Goal: Task Accomplishment & Management: Manage account settings

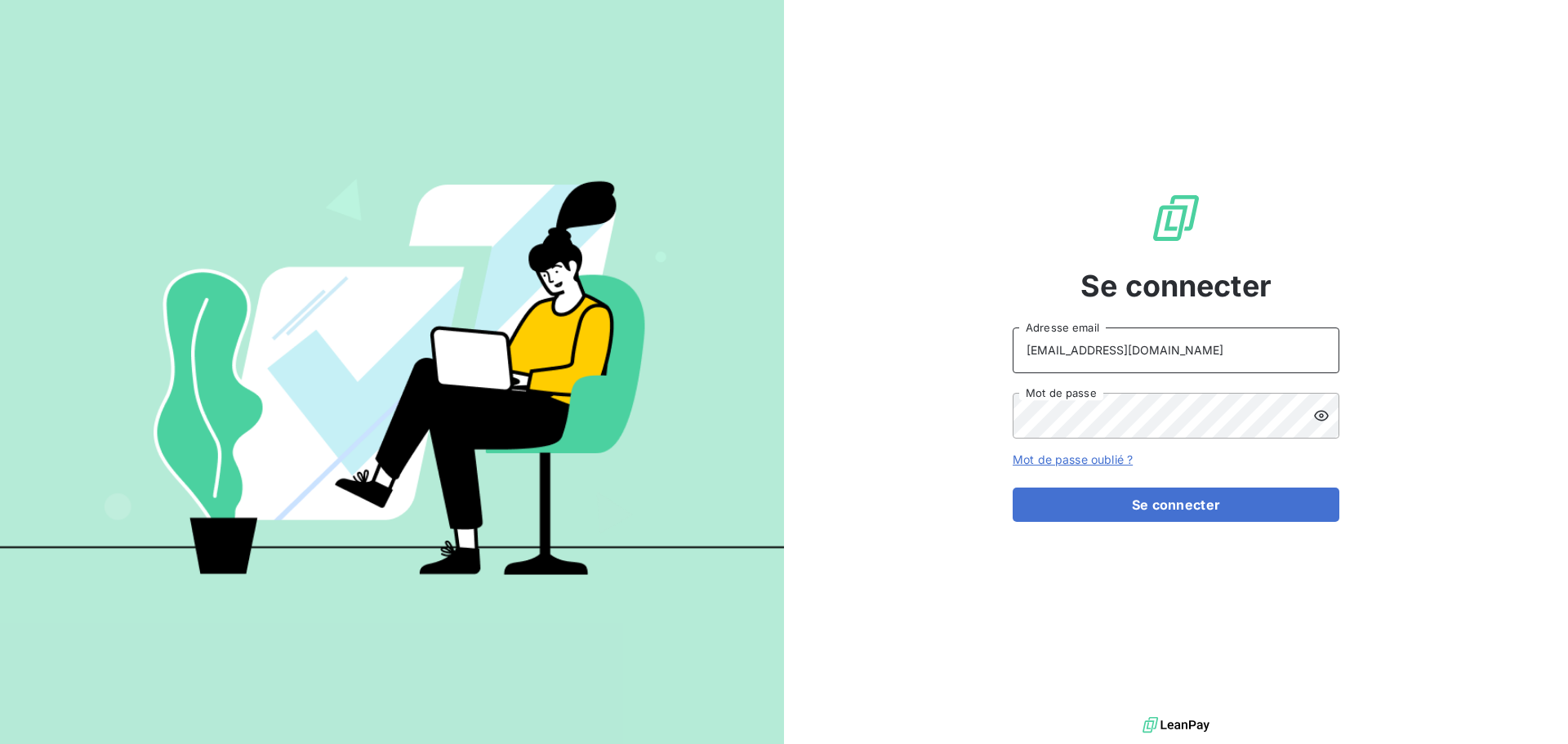
click at [1187, 347] on input "[EMAIL_ADDRESS][DOMAIN_NAME]" at bounding box center [1175, 350] width 326 height 46
type input "[EMAIL_ADDRESS][DOMAIN_NAME]"
click at [1160, 501] on button "Se connecter" at bounding box center [1175, 505] width 326 height 34
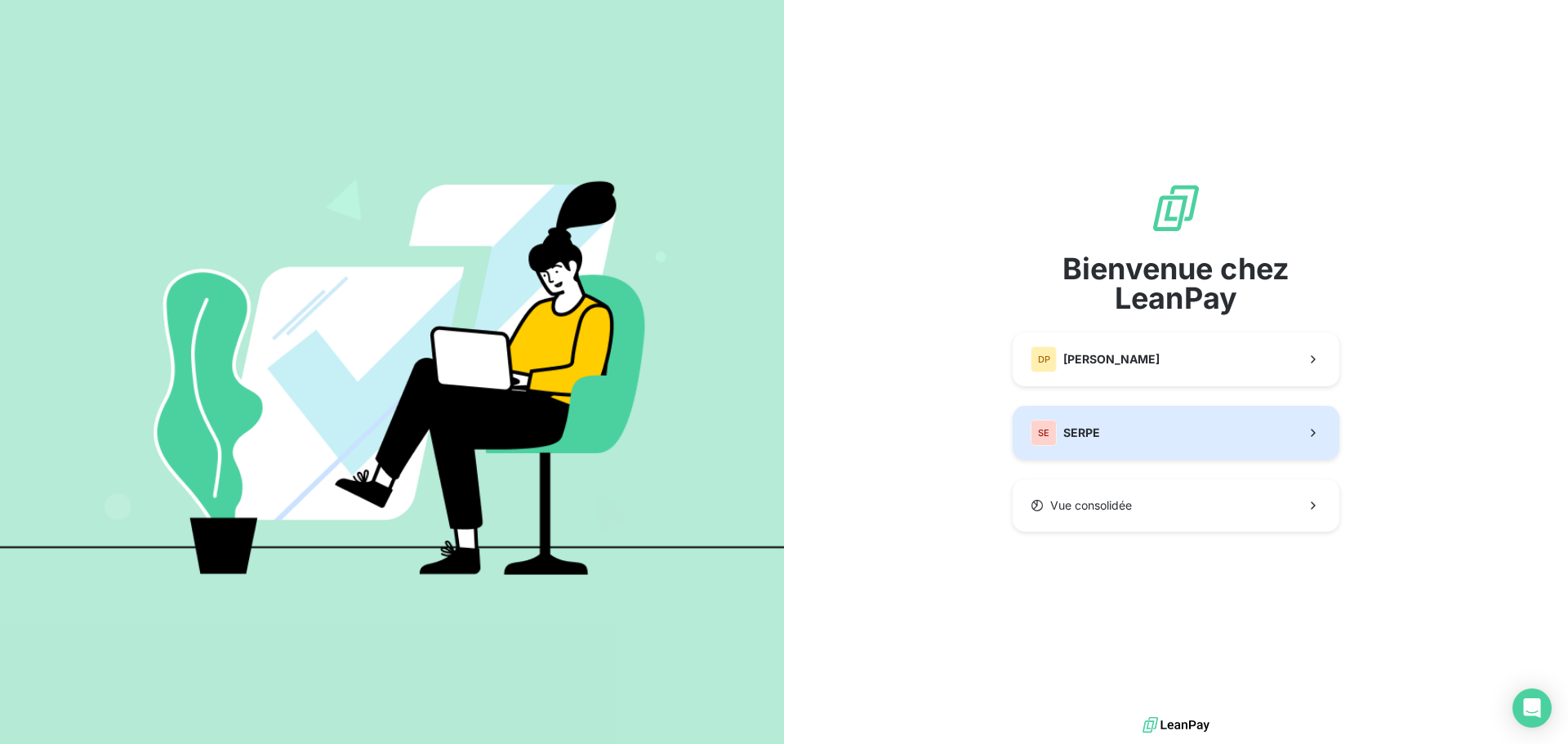
click at [1102, 431] on button "SE SERPE" at bounding box center [1175, 433] width 326 height 54
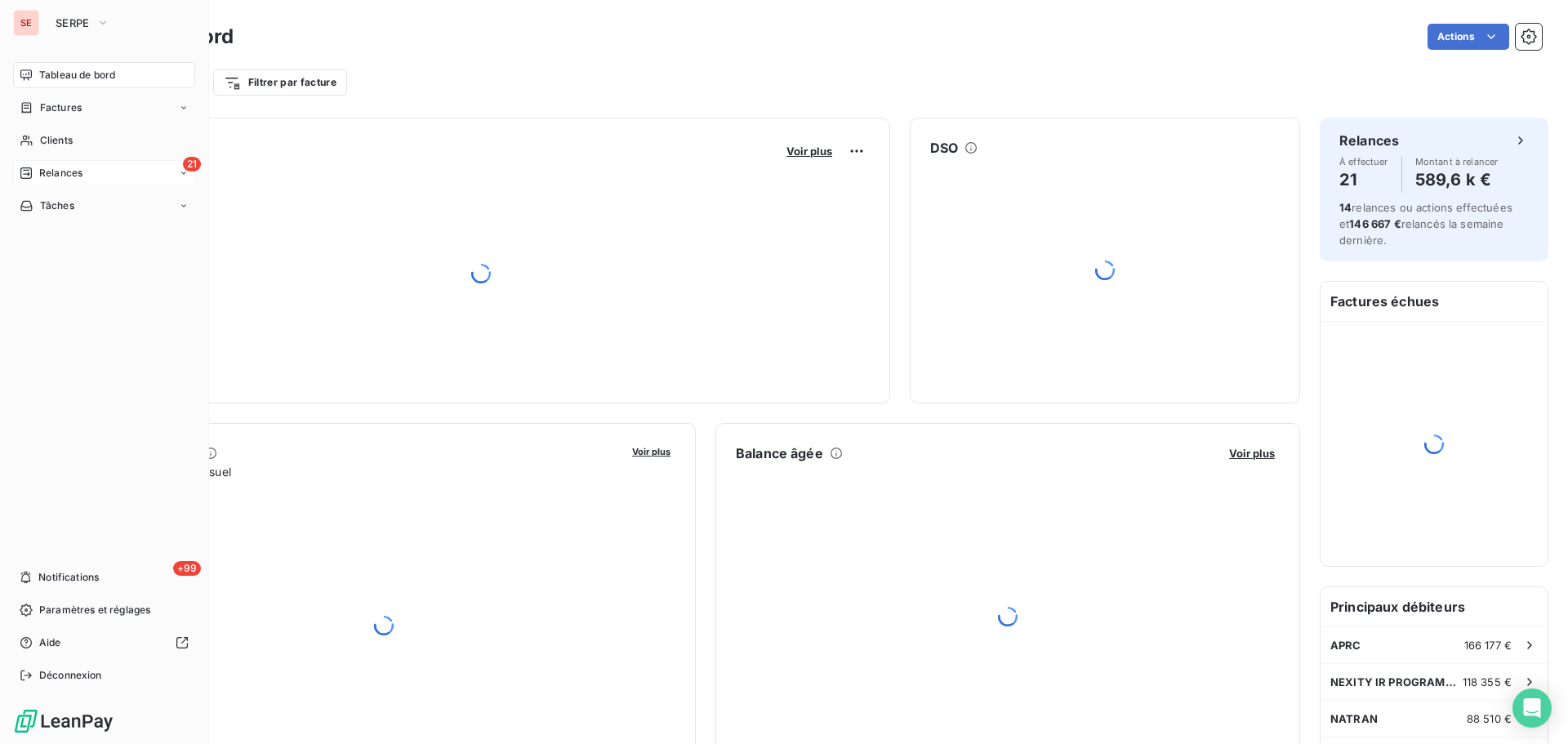
click at [25, 170] on icon at bounding box center [26, 172] width 11 height 11
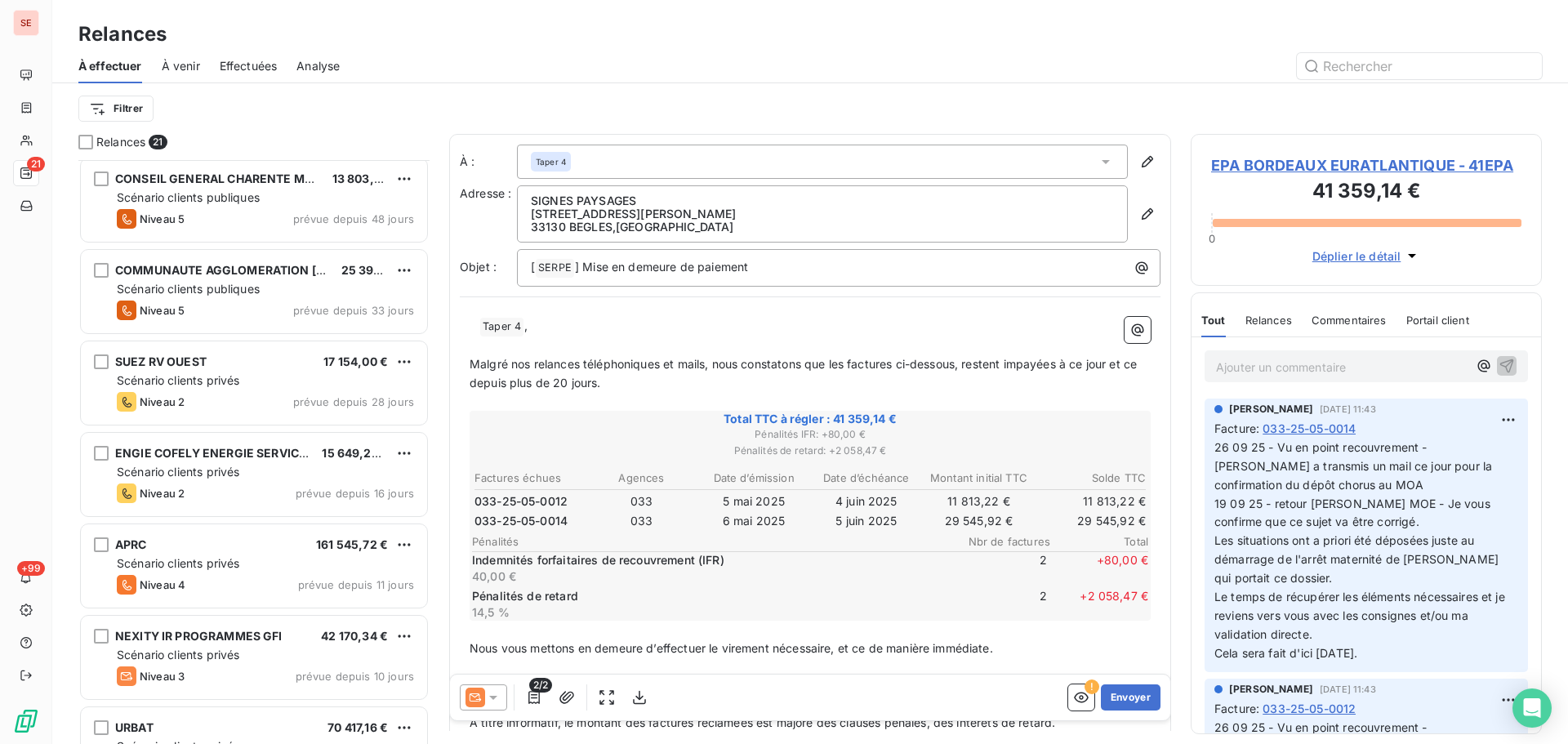
scroll to position [249, 0]
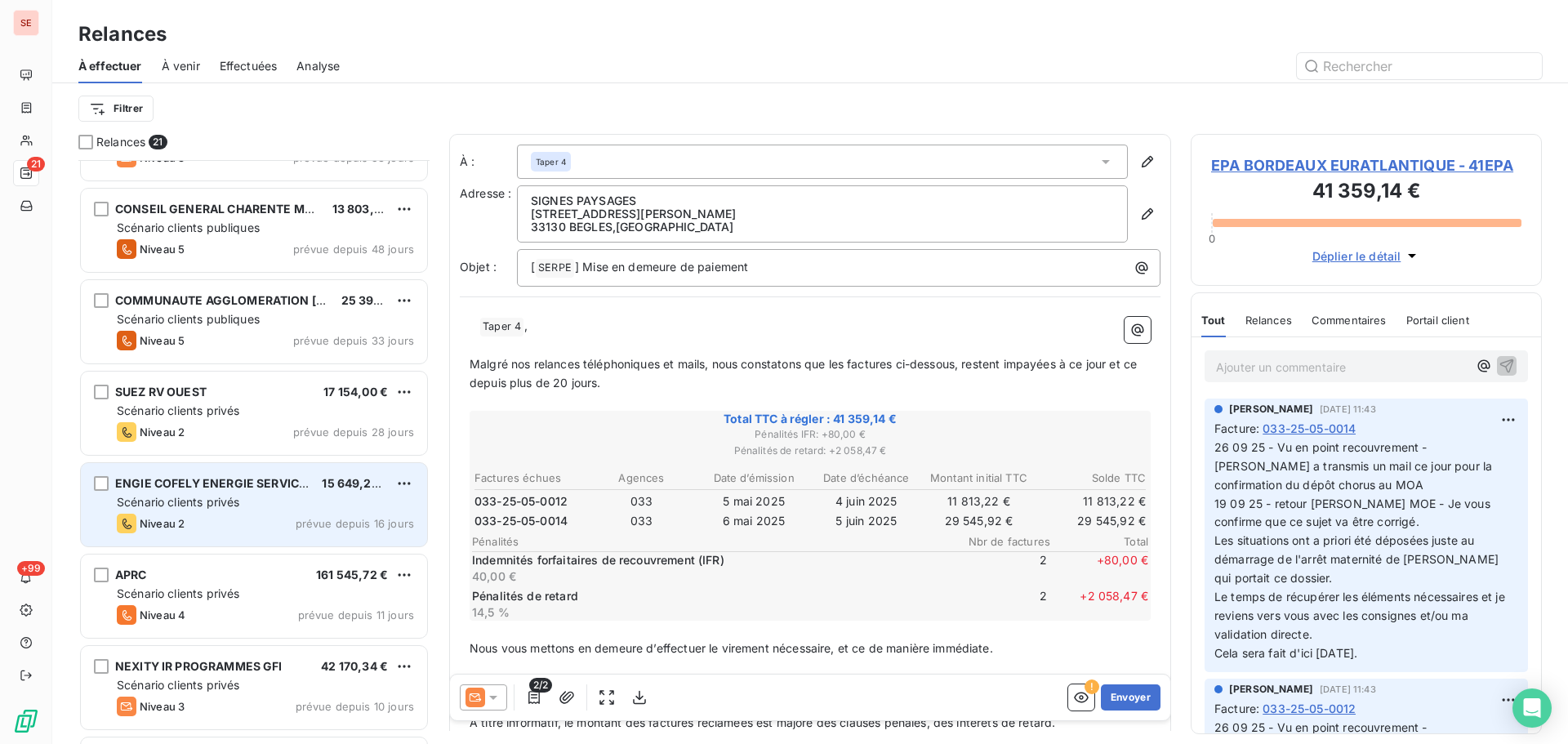
click at [251, 515] on div "Niveau 2 prévue depuis 16 jours" at bounding box center [265, 524] width 297 height 20
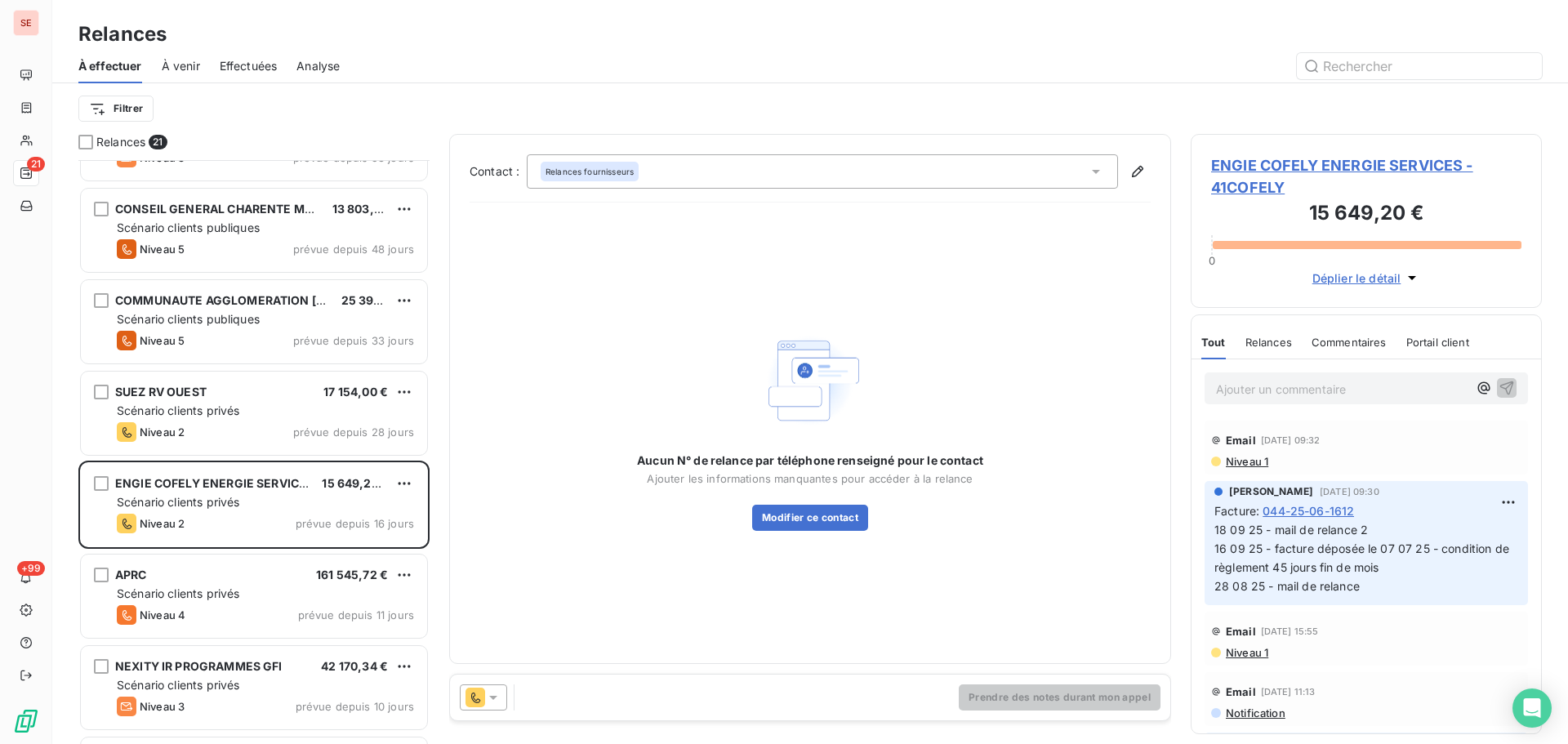
click at [1309, 161] on span "ENGIE COFELY ENERGIE SERVICES - 41COFELY" at bounding box center [1366, 176] width 311 height 44
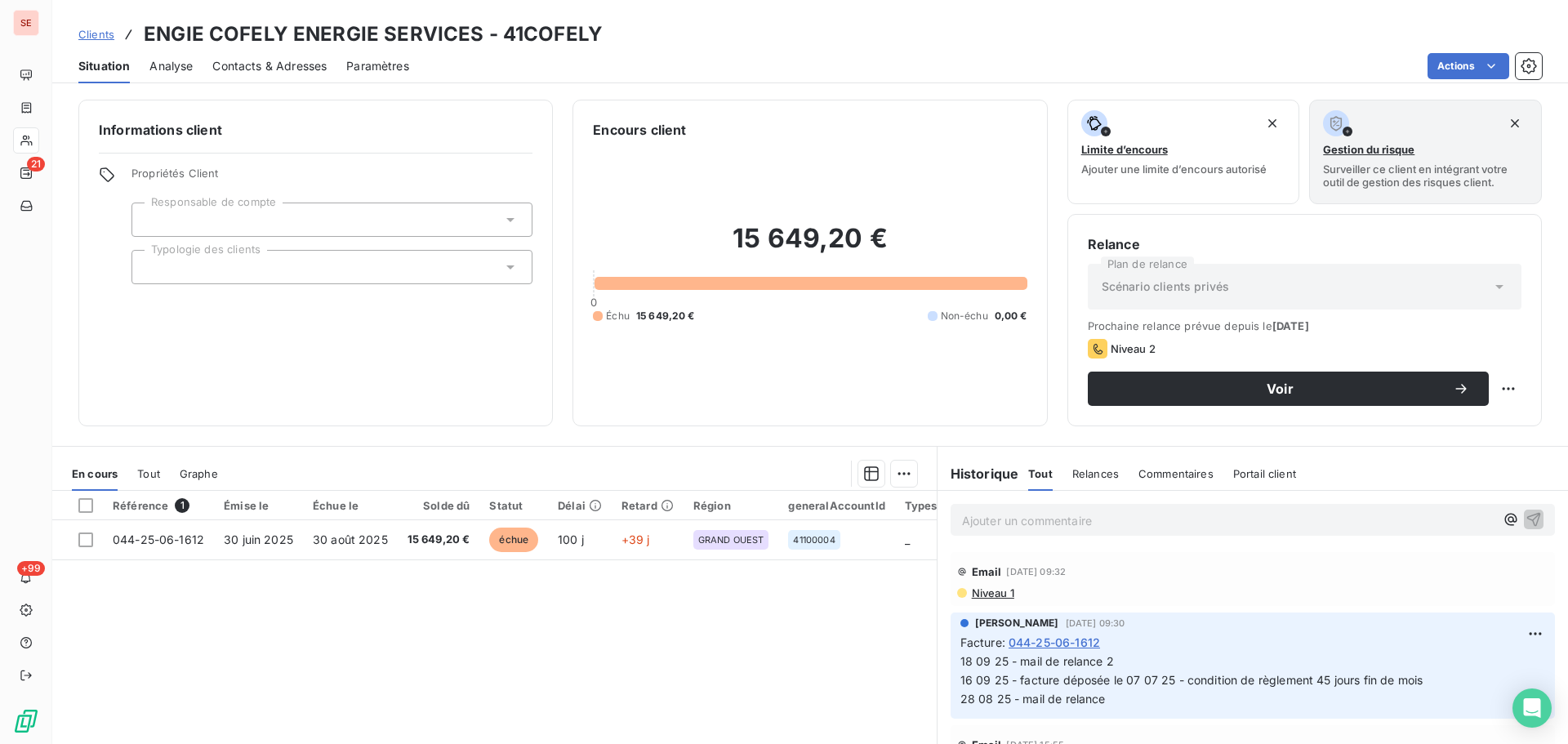
click at [256, 71] on span "Contacts & Adresses" at bounding box center [269, 65] width 114 height 16
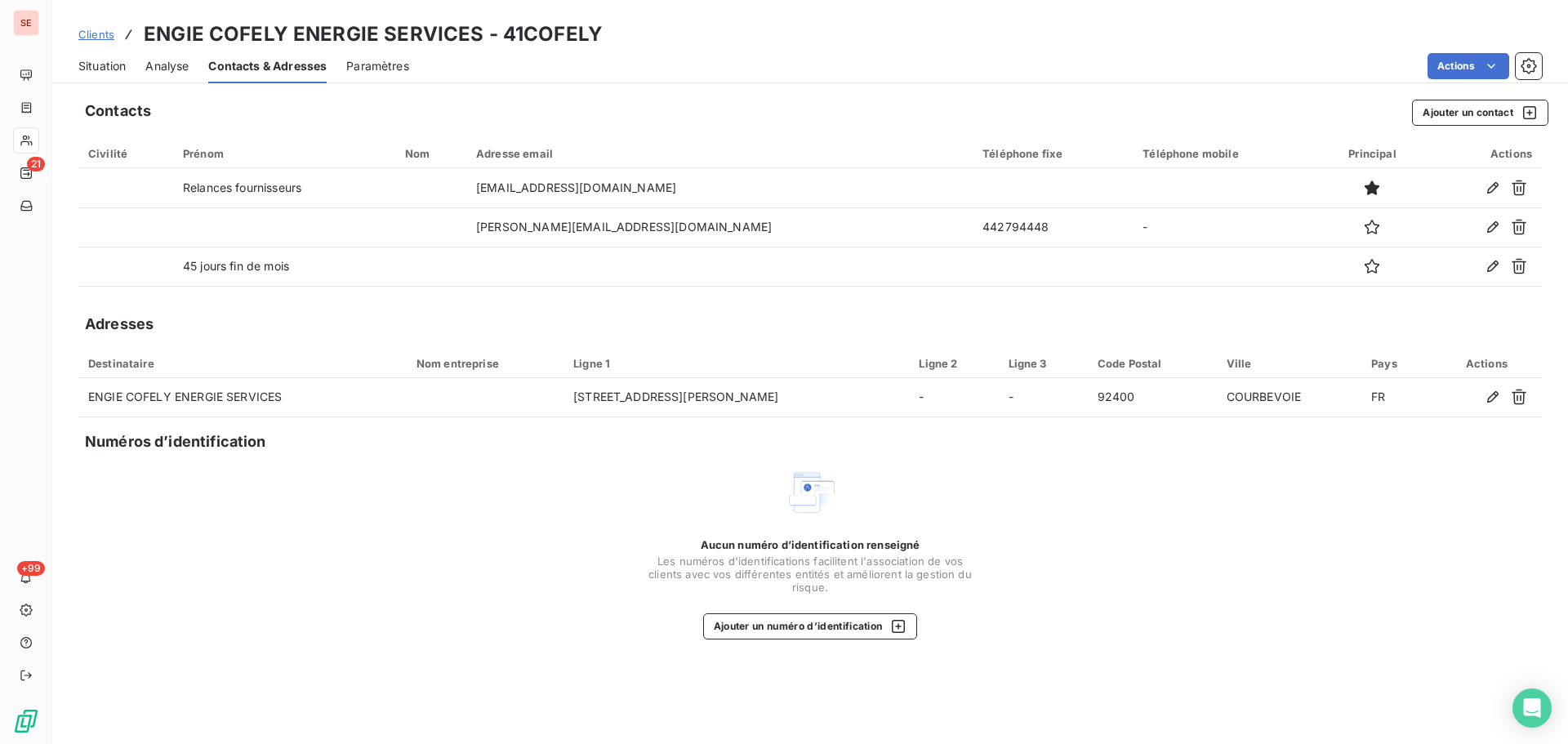
click at [105, 60] on span "Situation" at bounding box center [102, 65] width 47 height 16
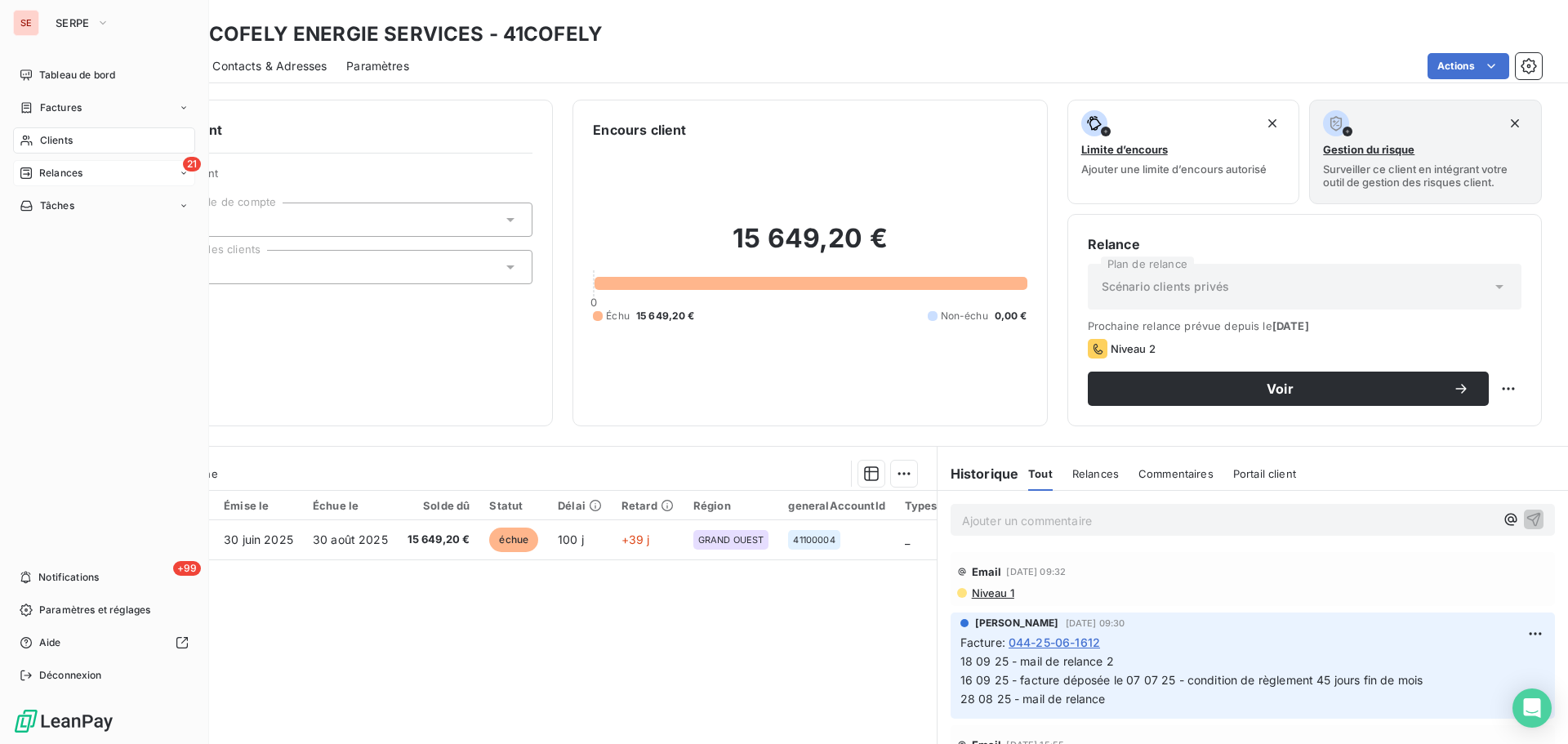
click at [42, 181] on div "21 Relances" at bounding box center [104, 173] width 182 height 26
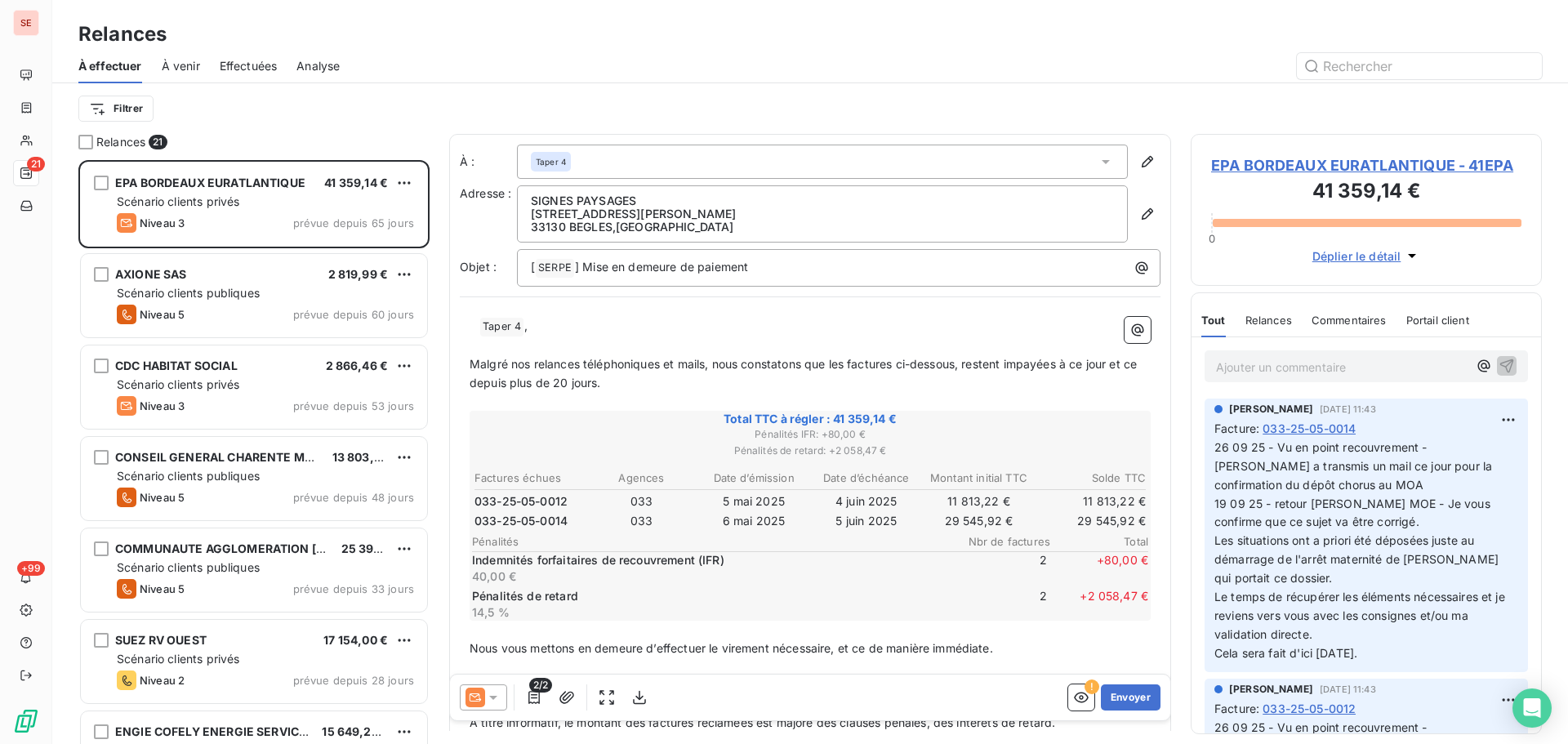
click at [1266, 160] on span "EPA BORDEAUX EURATLANTIQUE - 41EPA" at bounding box center [1366, 165] width 311 height 22
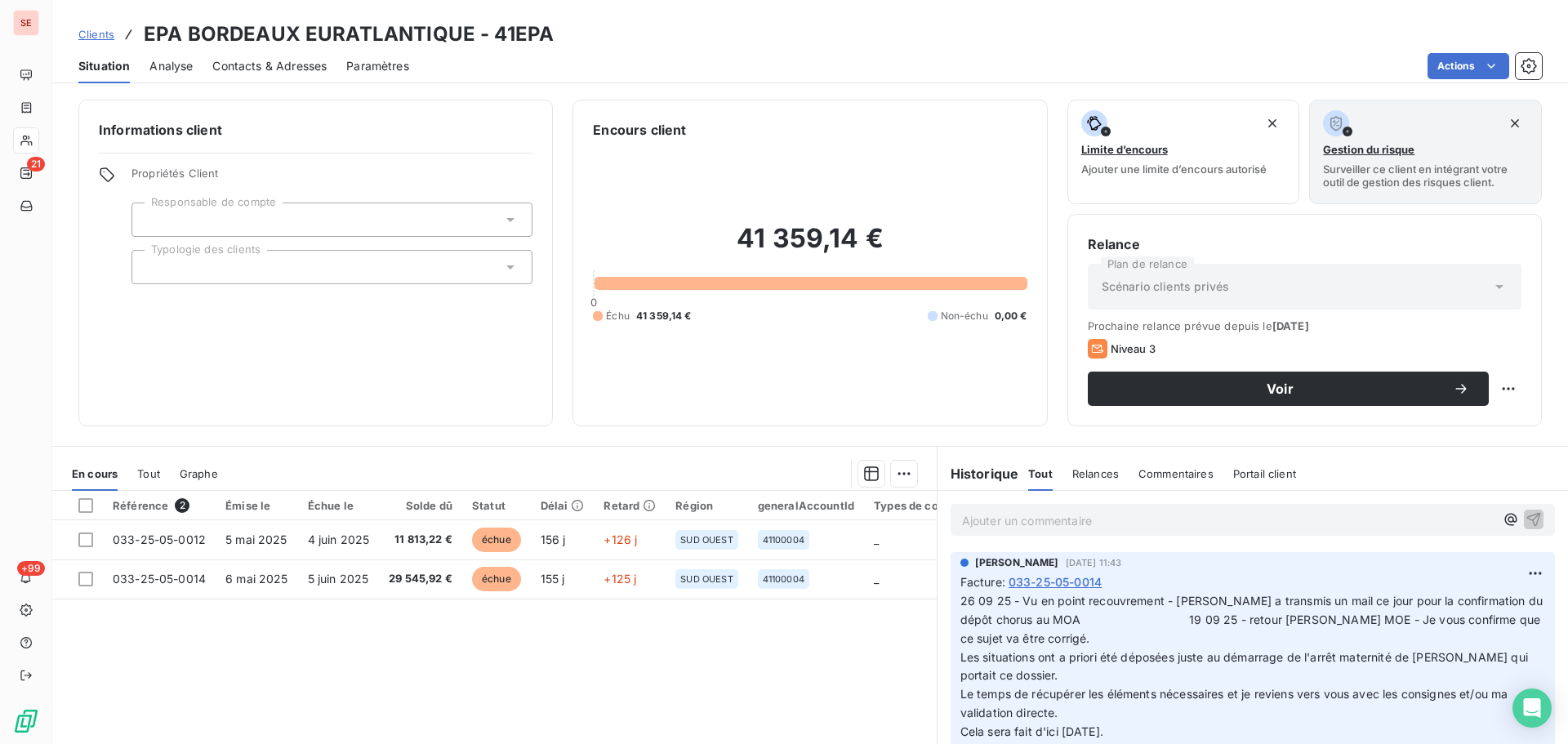
click at [270, 66] on span "Contacts & Adresses" at bounding box center [269, 65] width 114 height 16
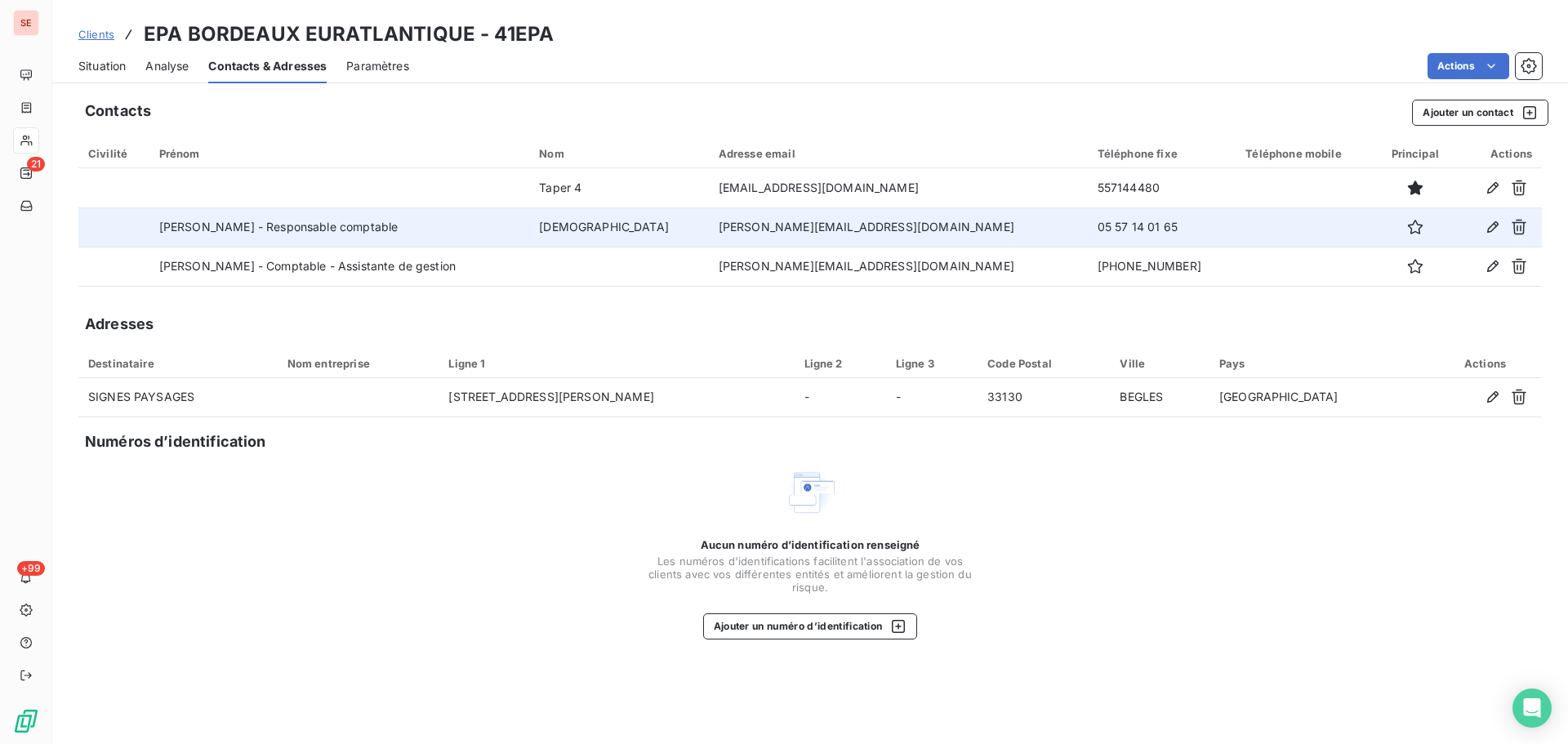
click at [1088, 230] on td "05 57 14 01 65" at bounding box center [1162, 227] width 149 height 40
copy td "05 57 14 01 65"
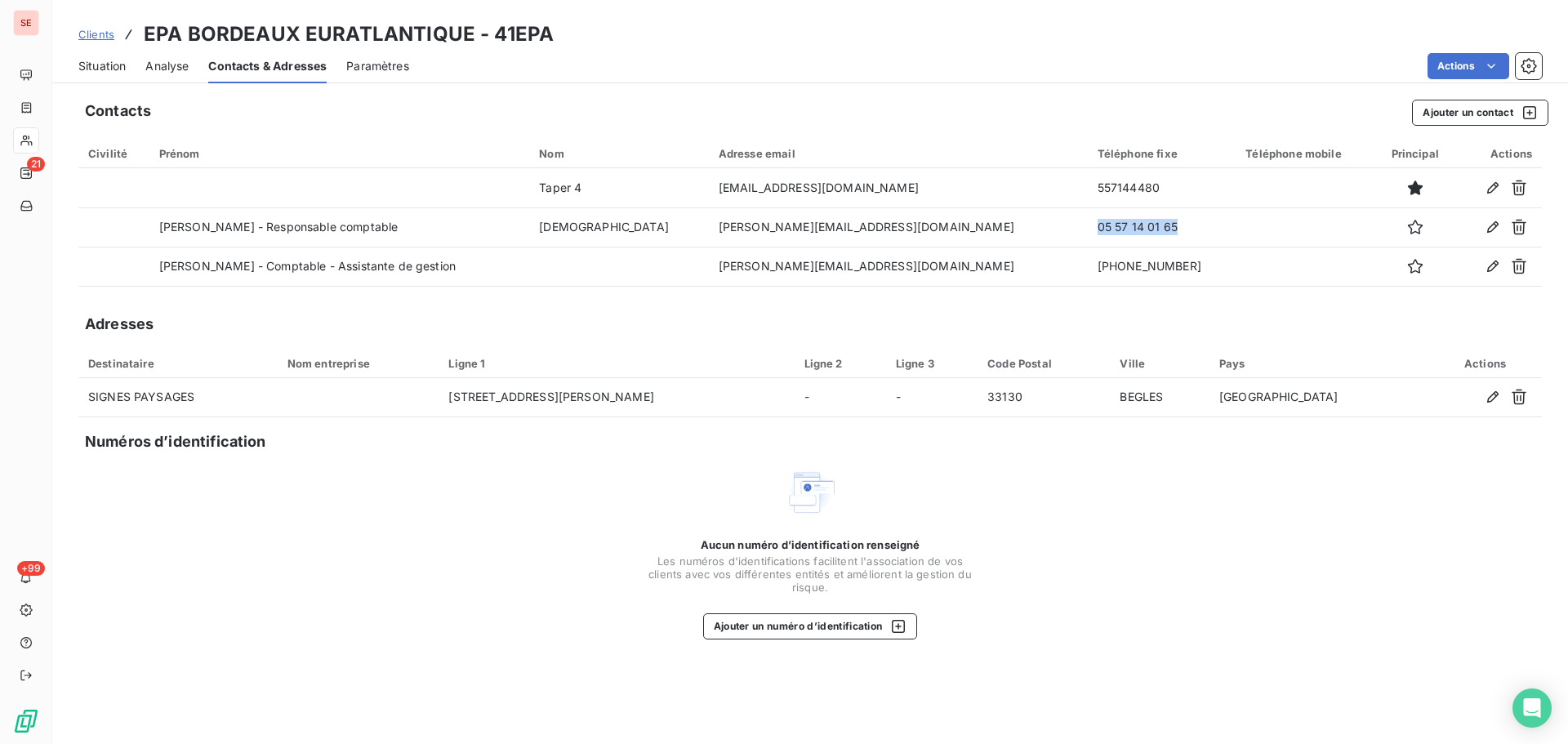
click at [97, 65] on span "Situation" at bounding box center [102, 65] width 47 height 16
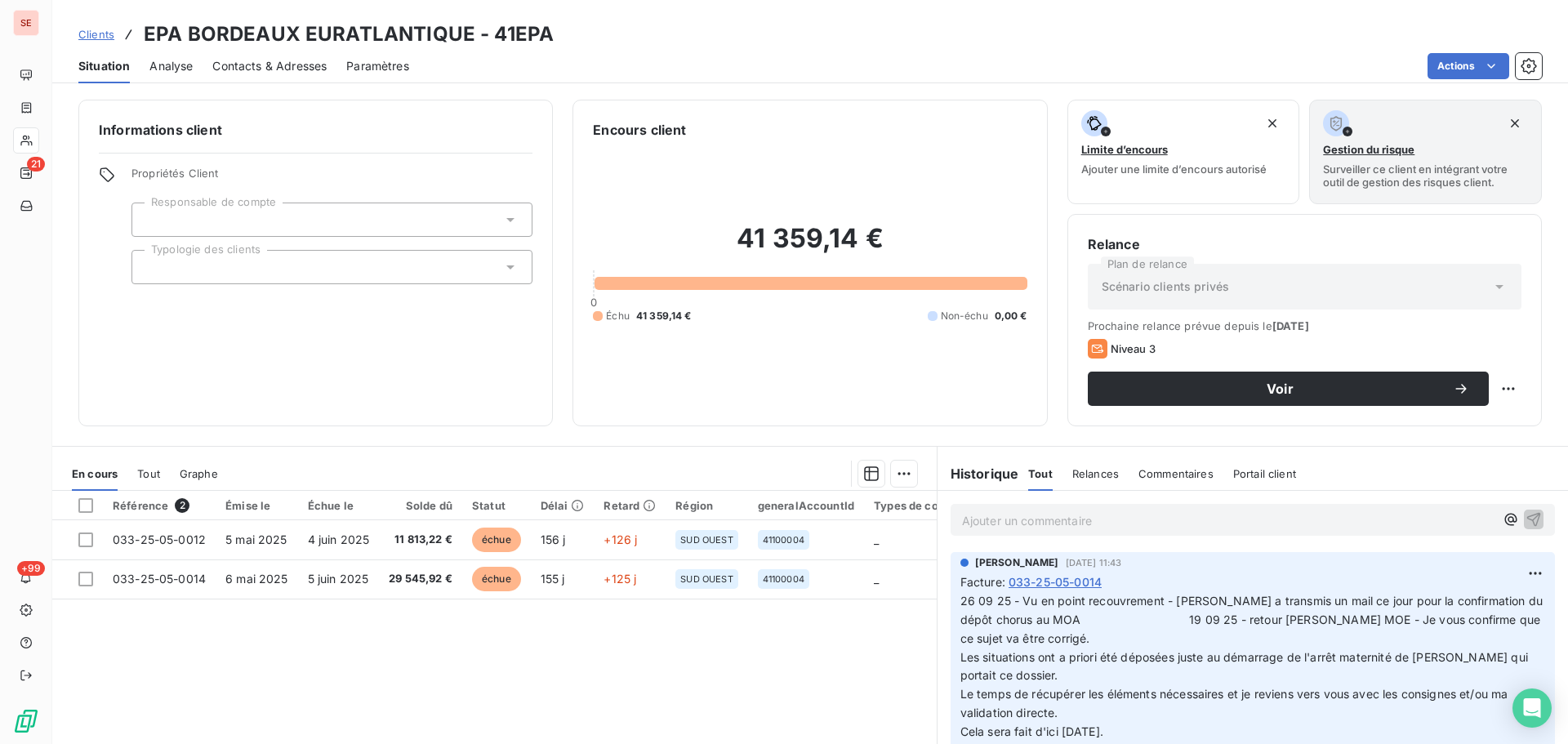
click at [269, 59] on span "Contacts & Adresses" at bounding box center [269, 65] width 114 height 16
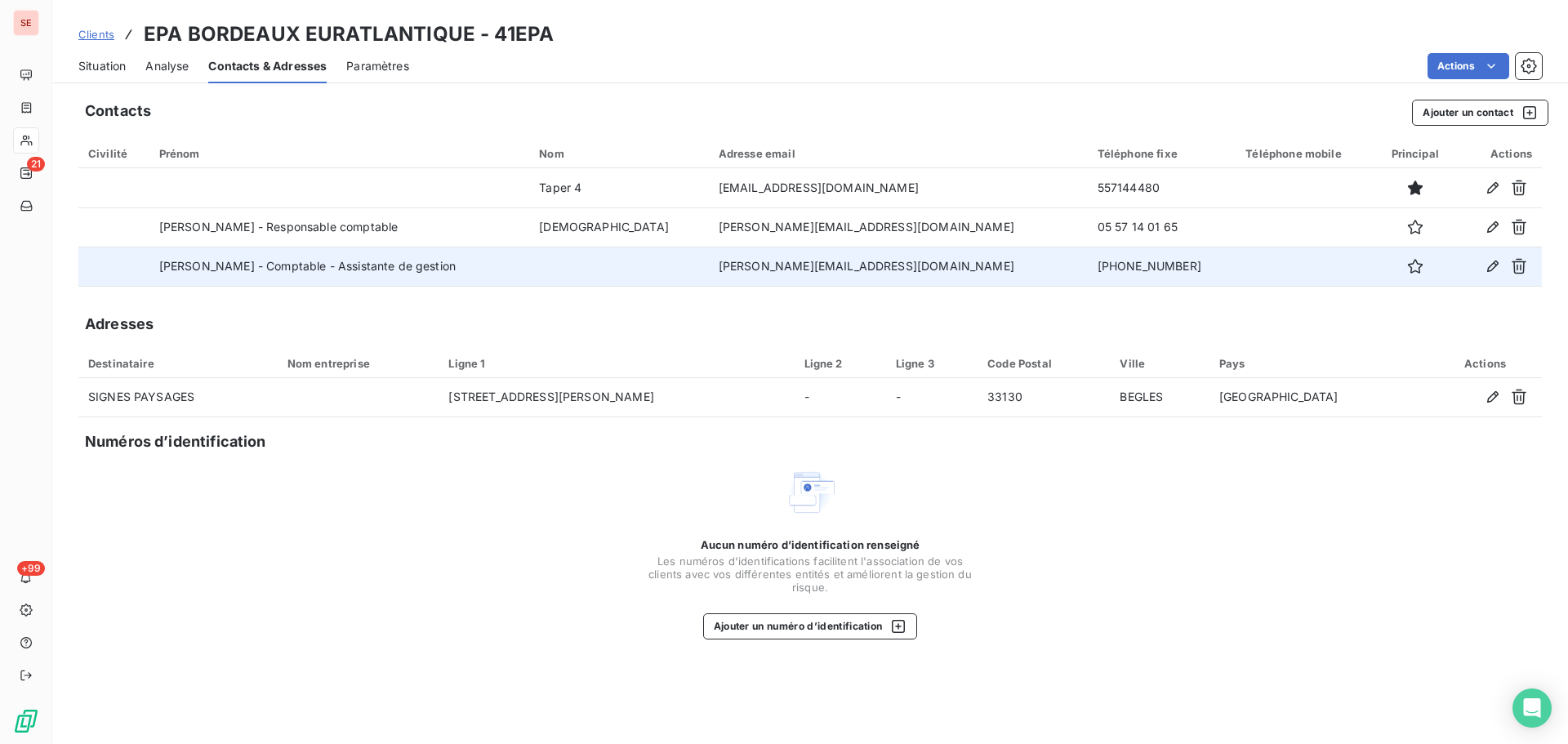
click at [1088, 273] on td "[PHONE_NUMBER]" at bounding box center [1162, 267] width 149 height 40
click at [1088, 264] on td "[PHONE_NUMBER]" at bounding box center [1162, 267] width 149 height 40
copy td "[PHONE_NUMBER]"
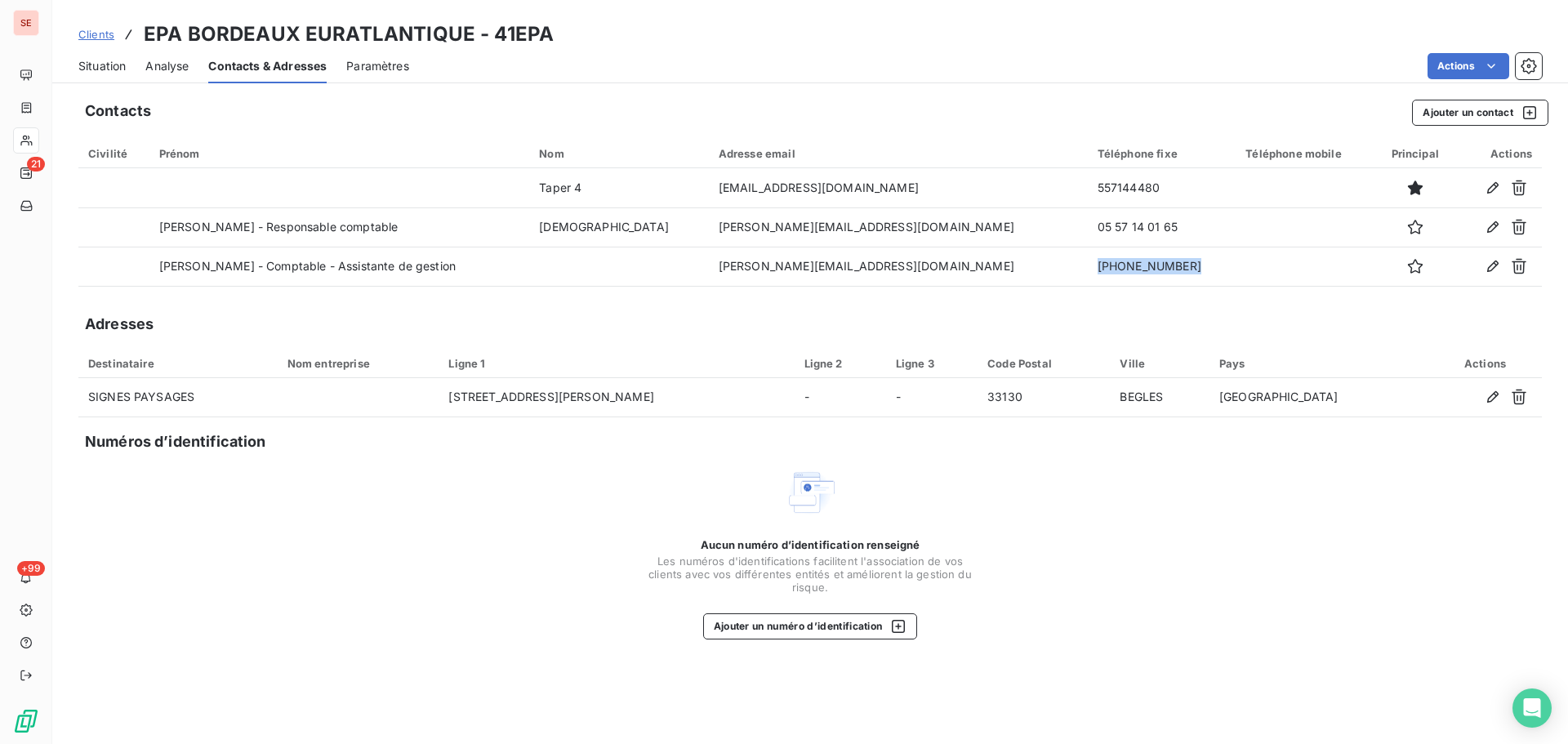
click at [88, 62] on span "Situation" at bounding box center [102, 65] width 47 height 16
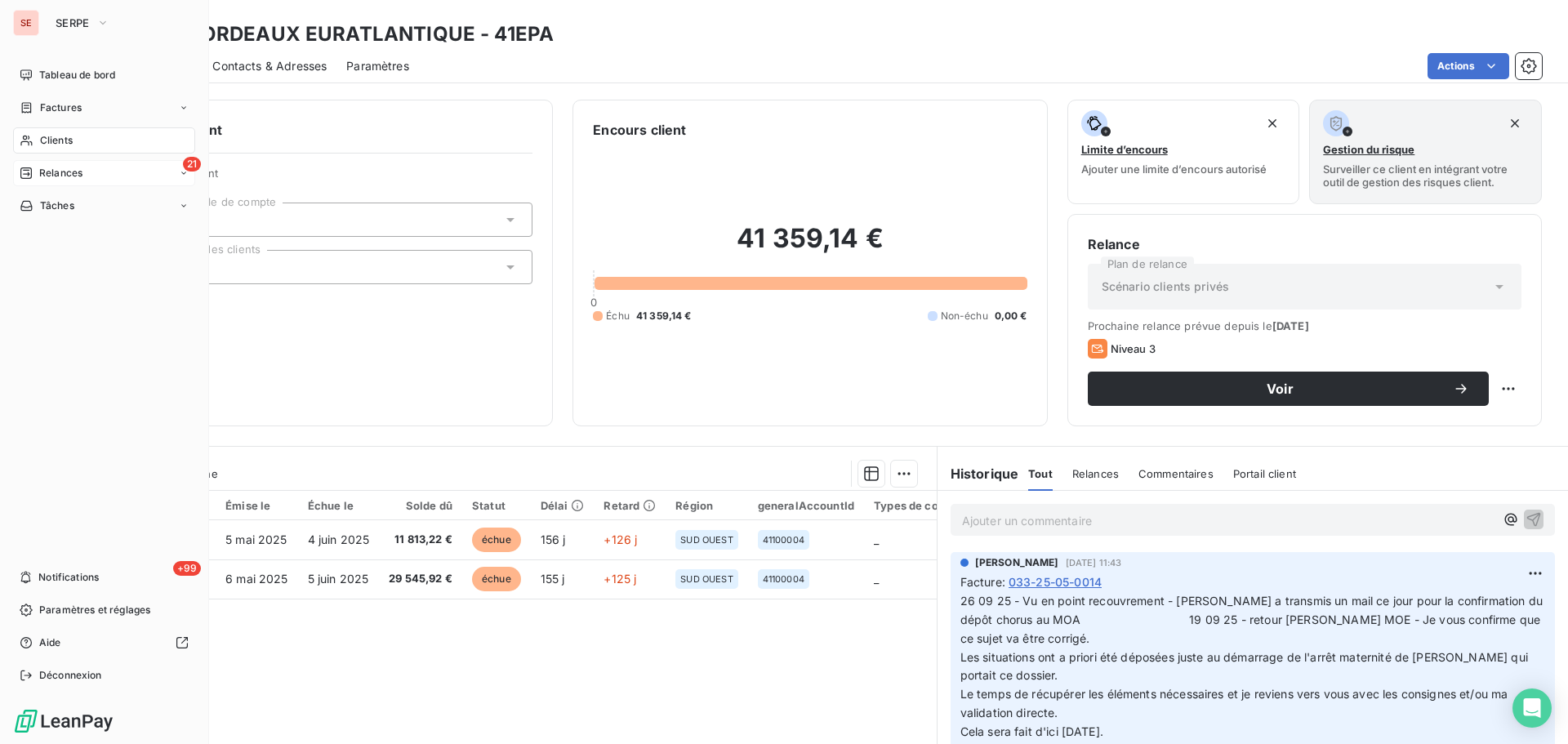
click at [51, 171] on span "Relances" at bounding box center [61, 173] width 43 height 15
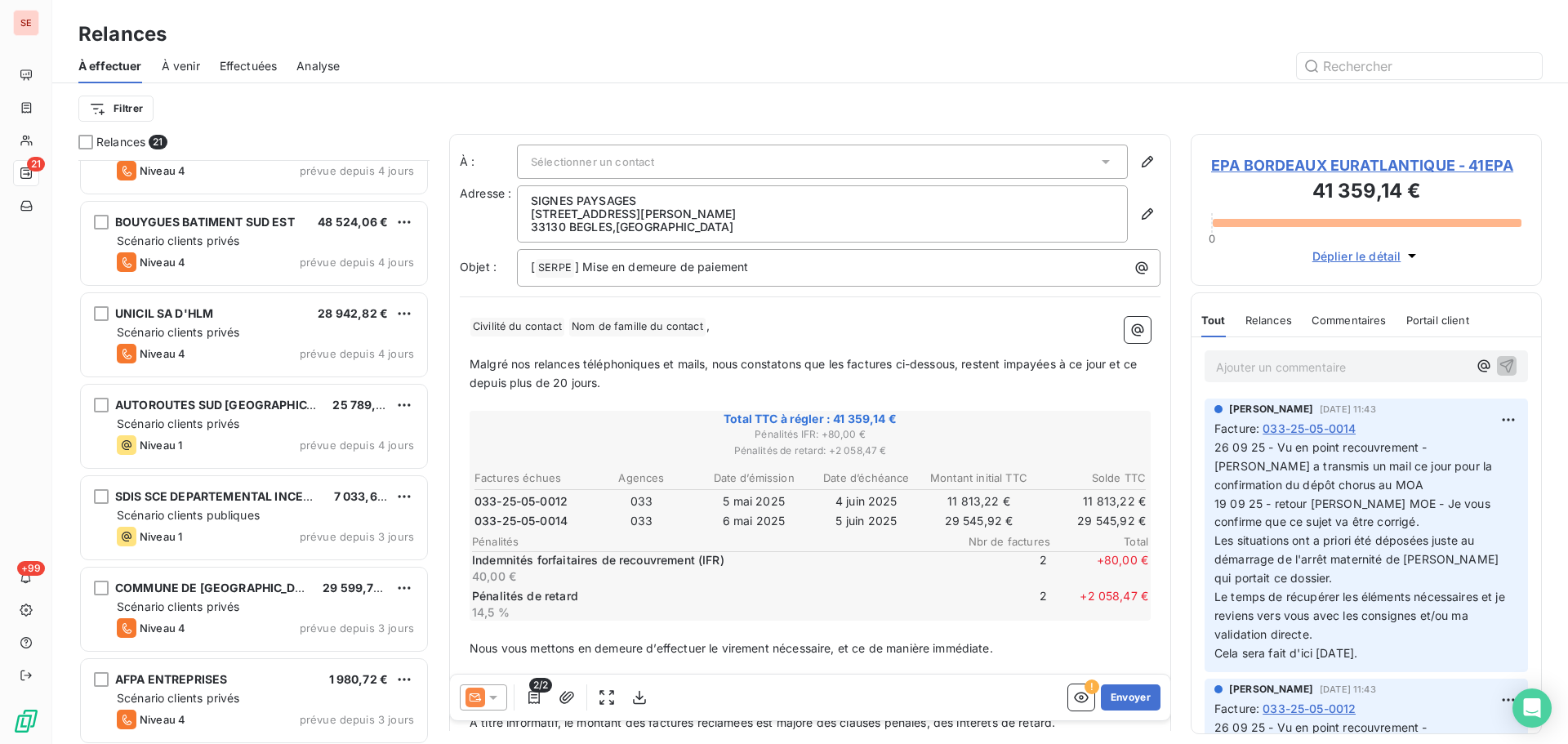
scroll to position [1120, 0]
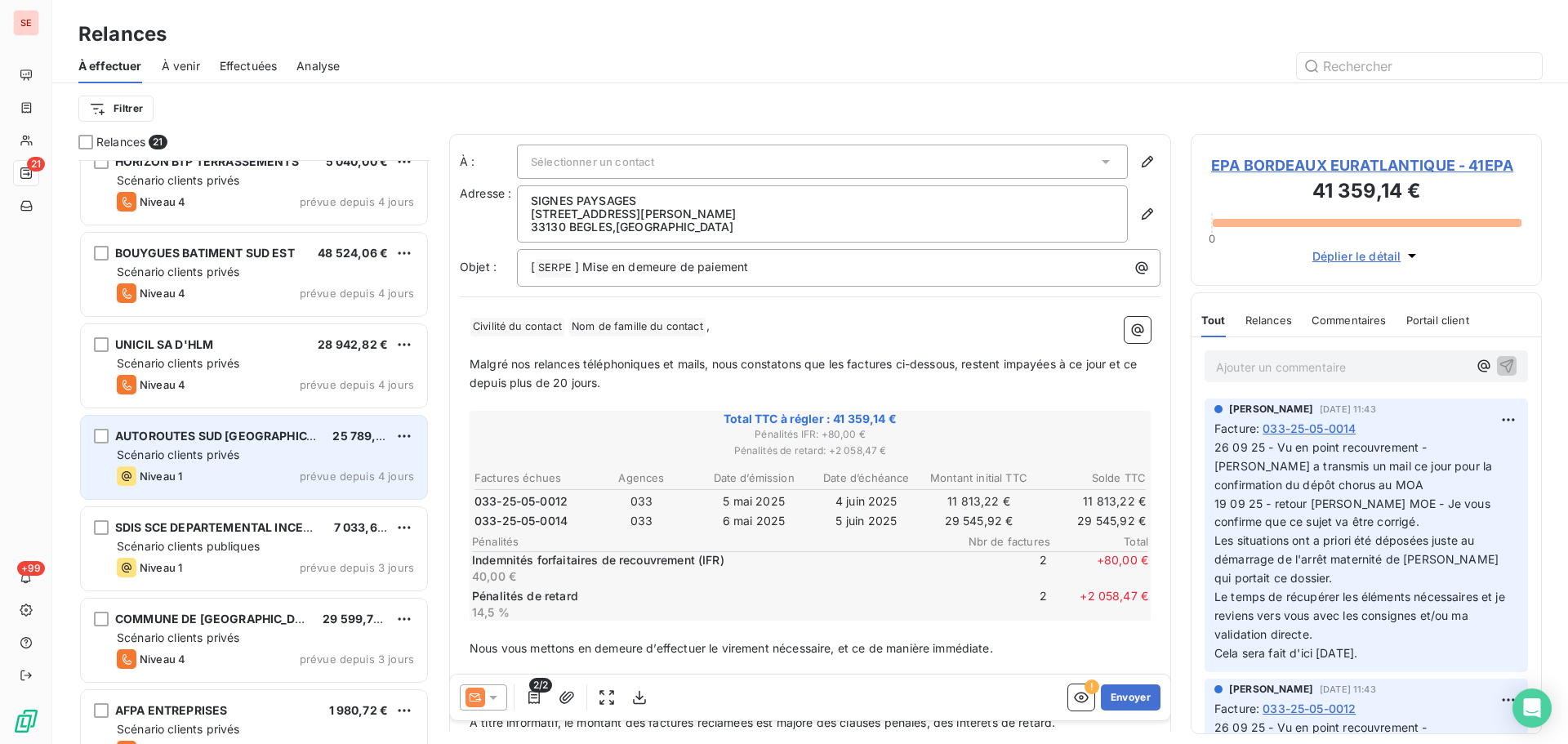
click at [254, 454] on div "Scénario clients privés" at bounding box center [265, 455] width 297 height 16
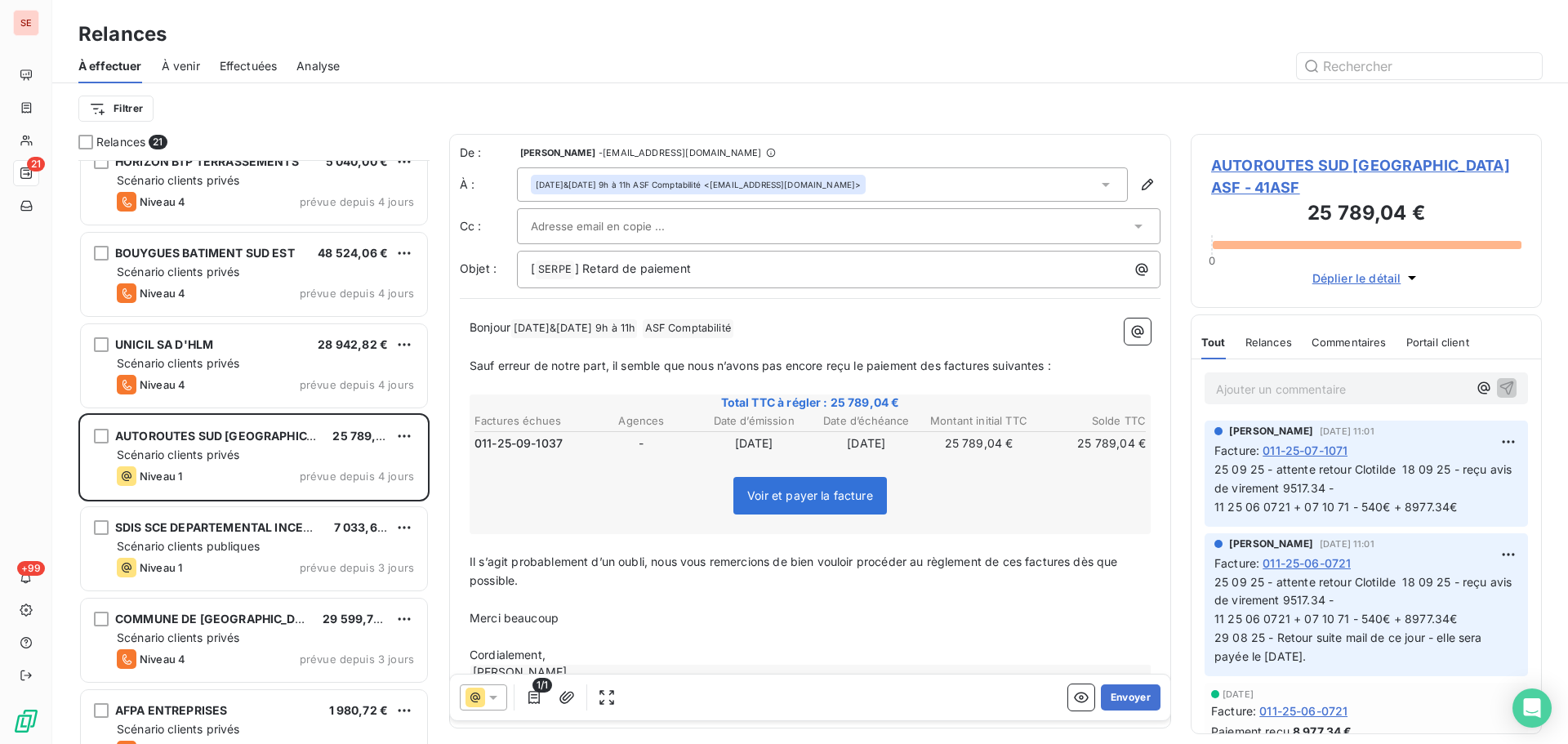
click at [1313, 165] on span "AUTOROUTES SUD [GEOGRAPHIC_DATA] ASF - 41ASF" at bounding box center [1366, 176] width 311 height 44
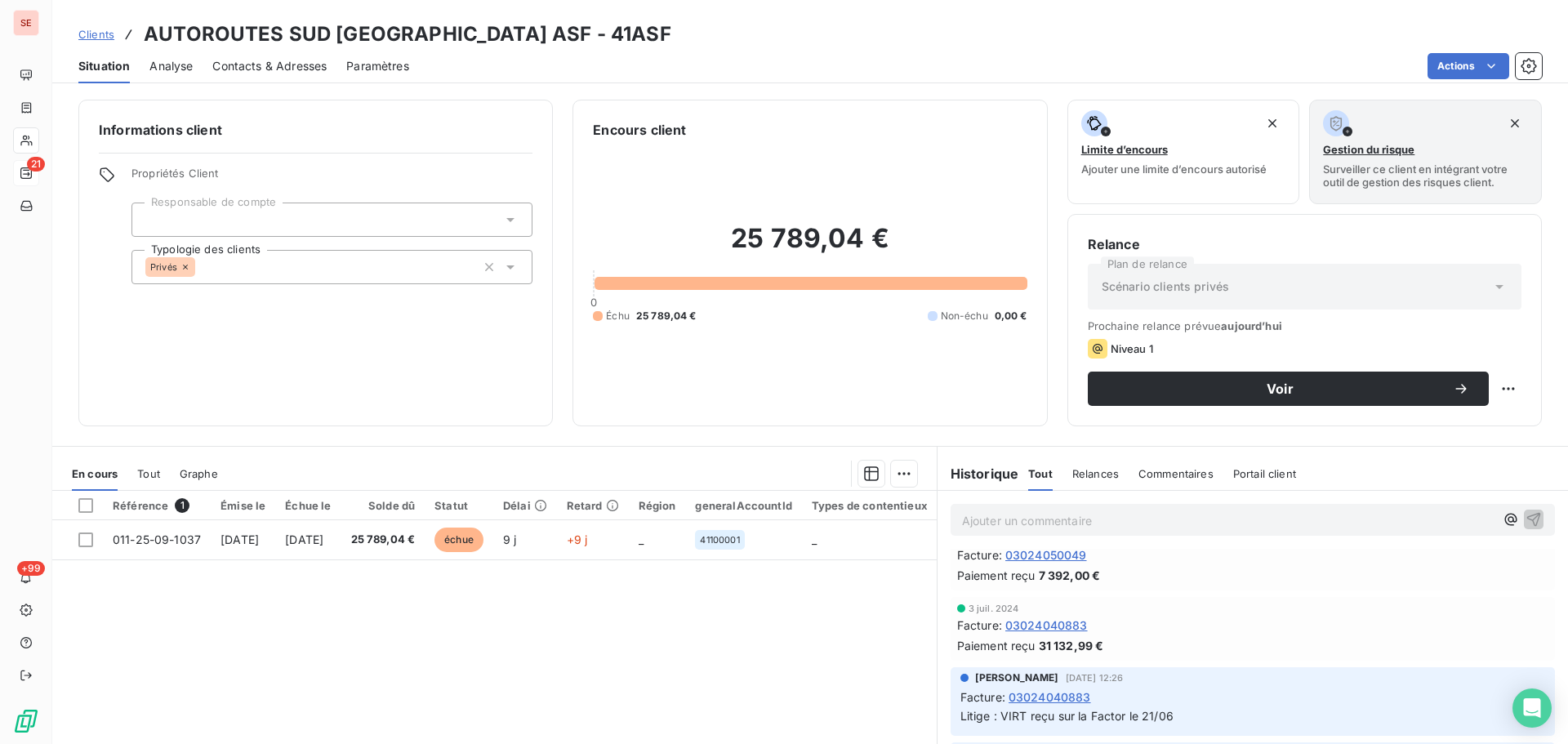
scroll to position [3486, 0]
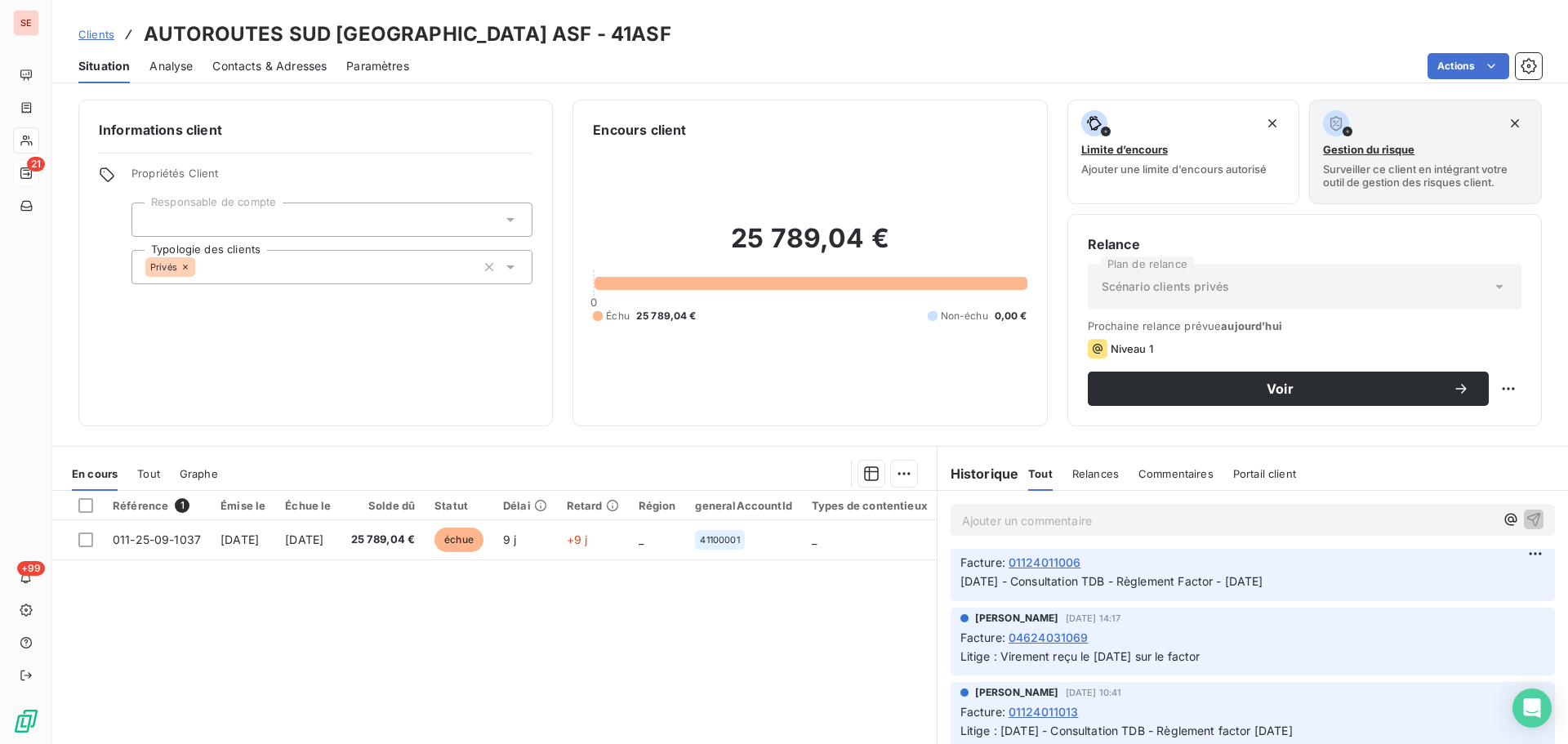
click at [1054, 638] on span "04624031069" at bounding box center [1048, 638] width 80 height 17
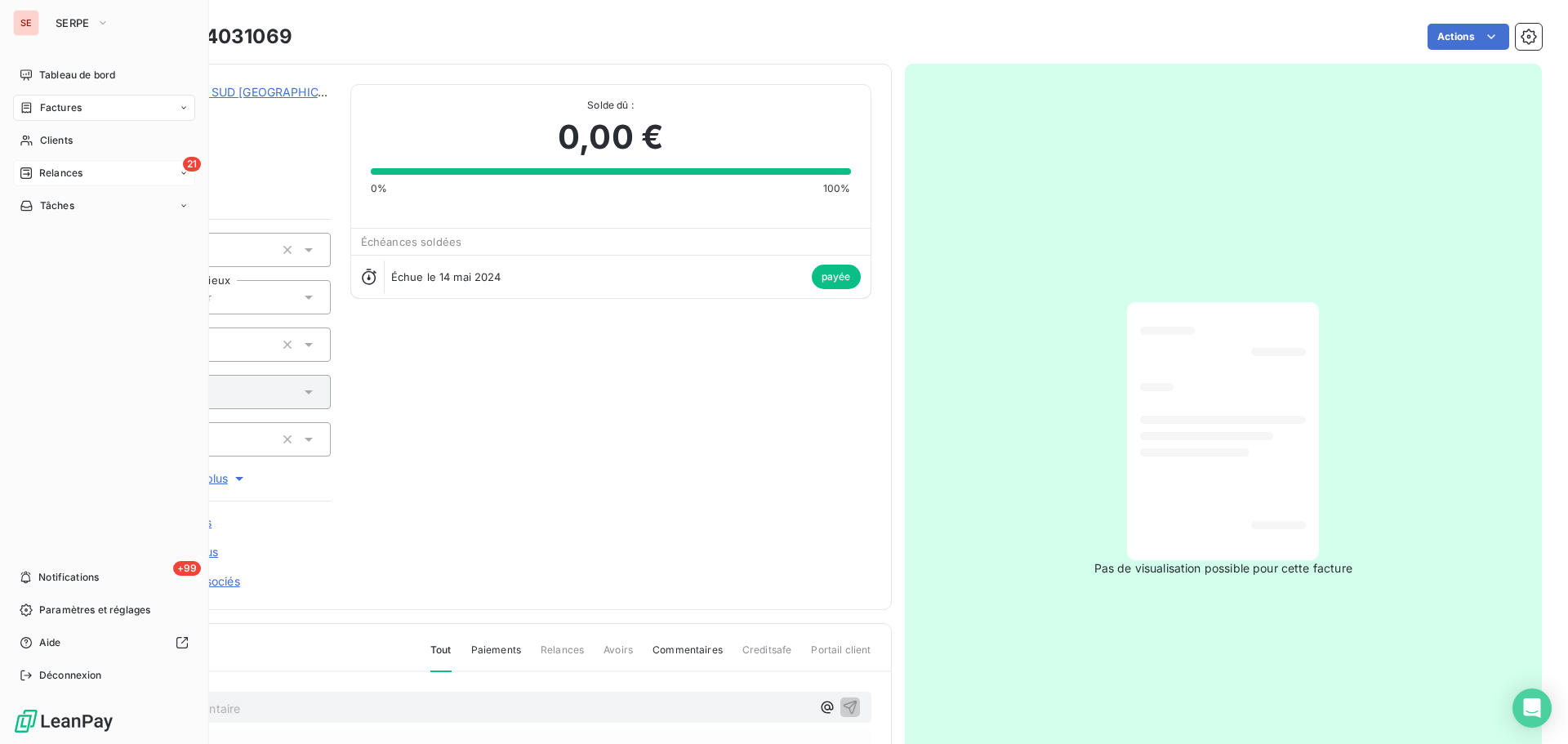
click at [58, 115] on span "Factures" at bounding box center [60, 108] width 41 height 15
click at [94, 241] on div "Clients" at bounding box center [104, 239] width 182 height 26
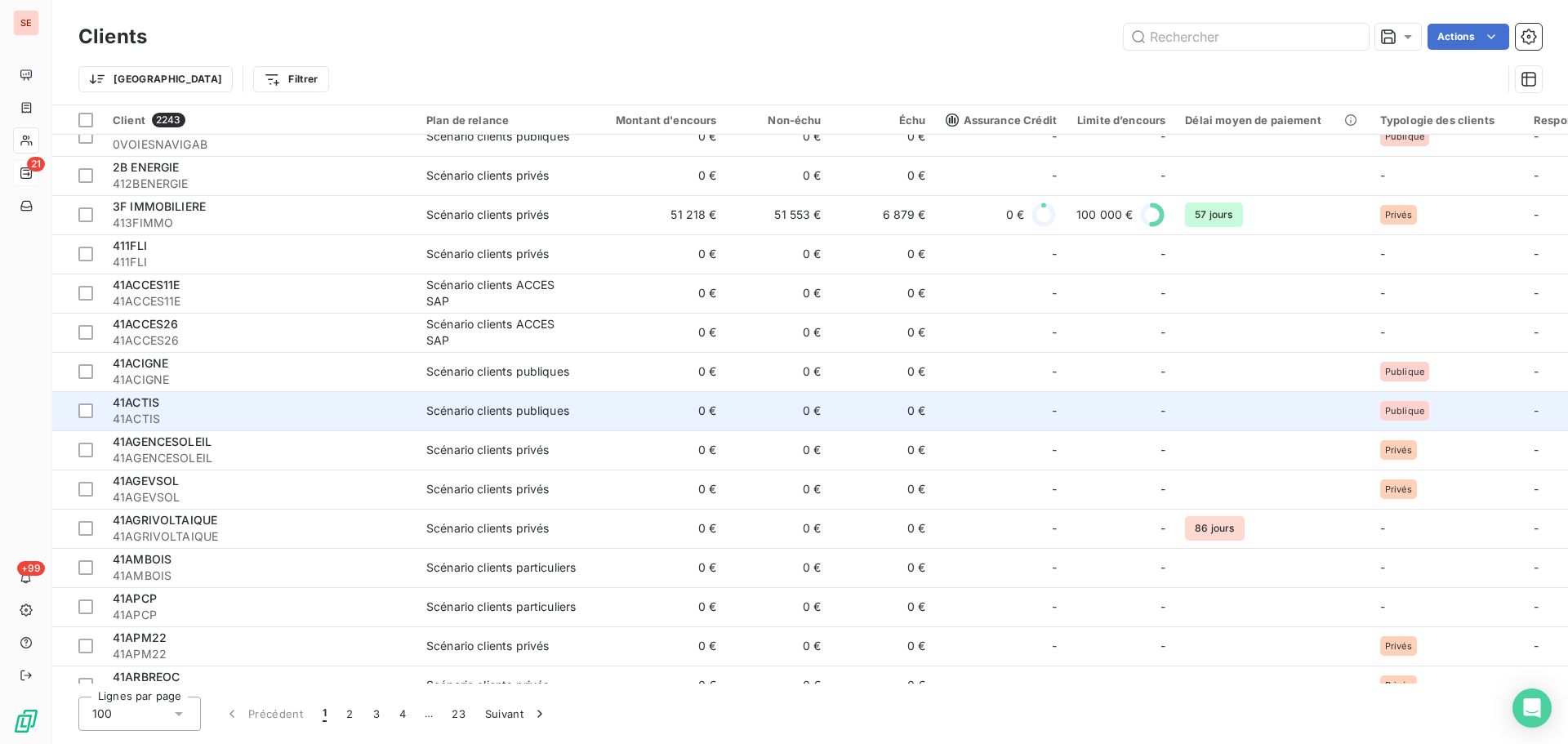
scroll to position [3380, 0]
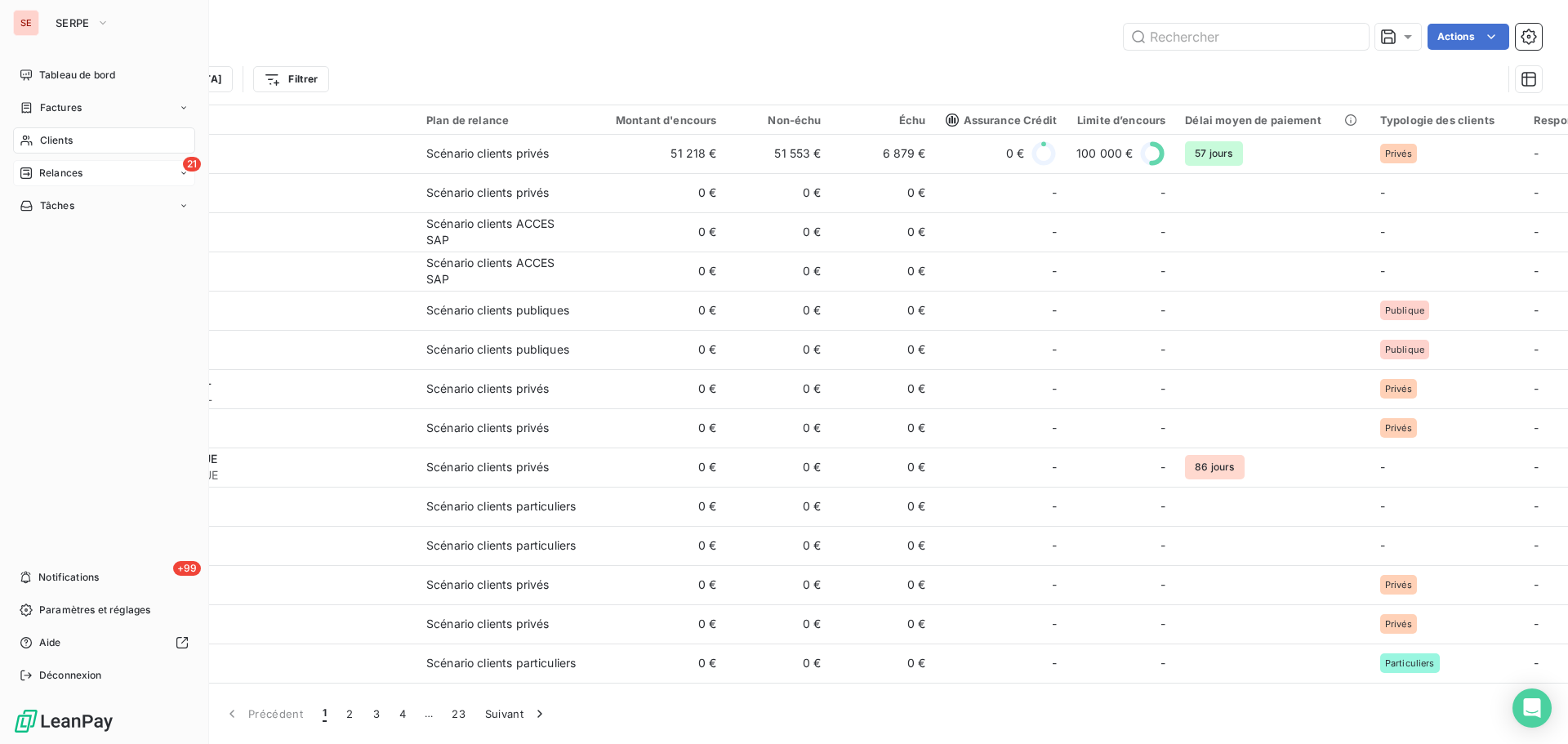
click at [72, 177] on span "Relances" at bounding box center [61, 173] width 43 height 15
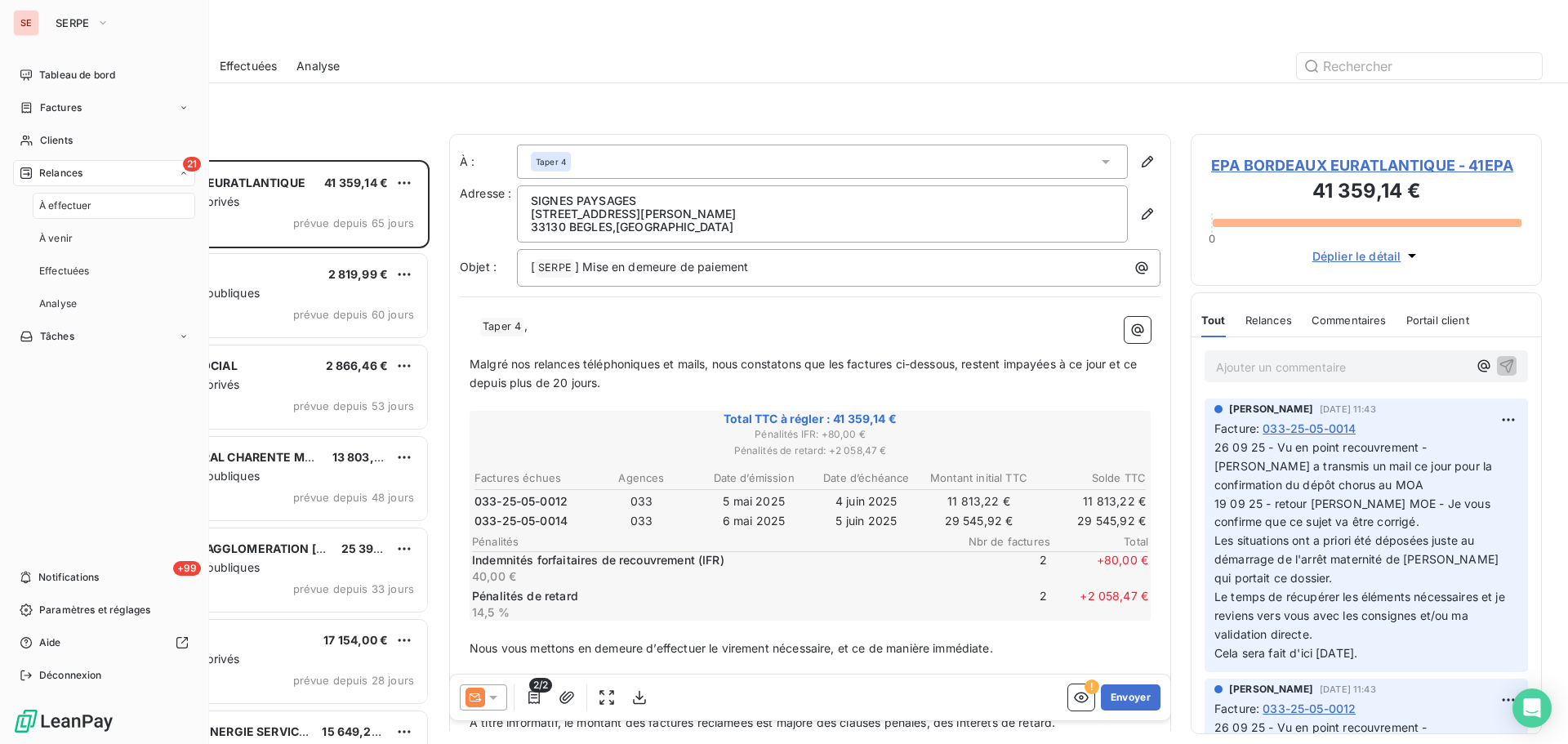
scroll to position [572, 339]
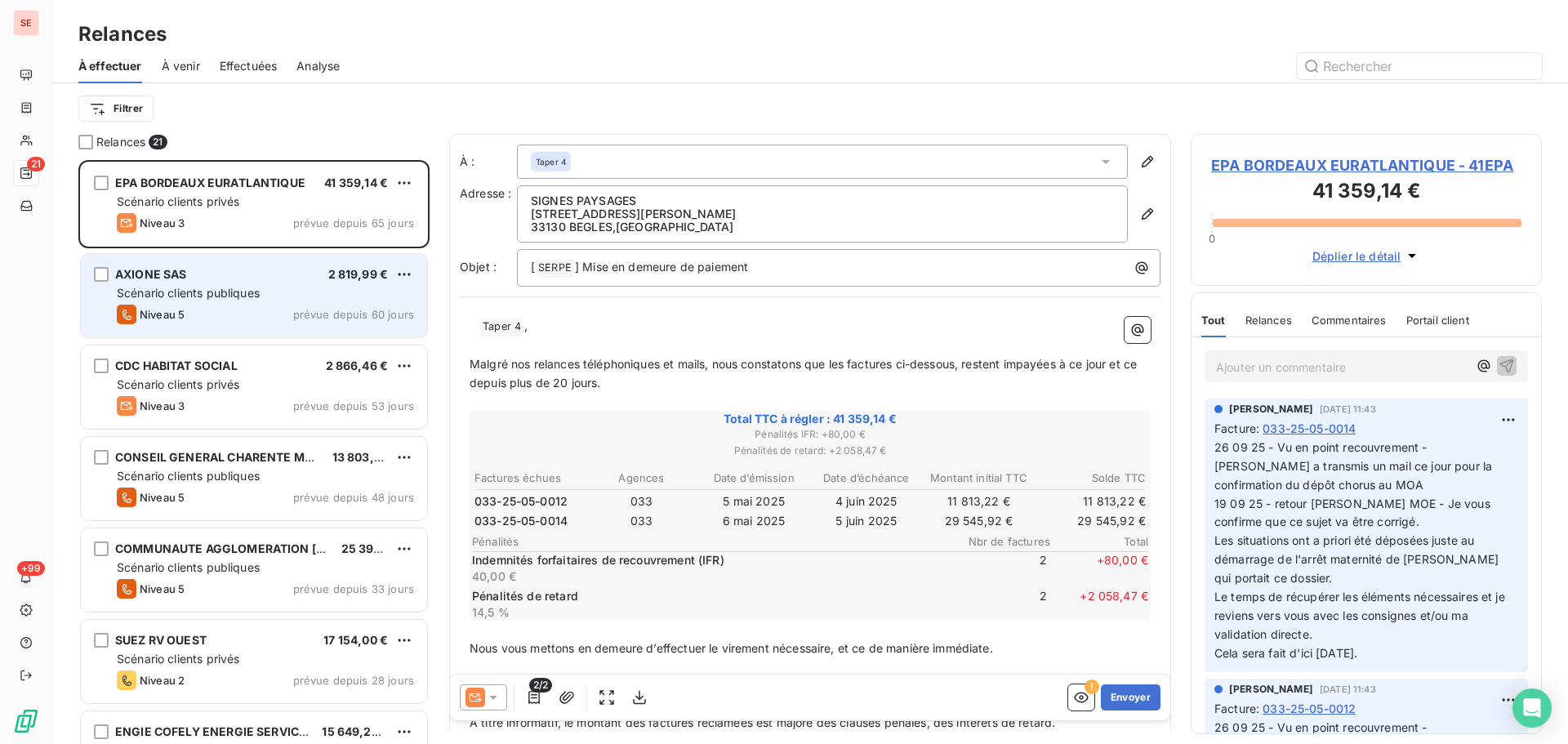
click at [283, 282] on div "AXIONE SAS 2 819,99 € Scénario clients publiques Niveau 5 prévue depuis 60 jours" at bounding box center [254, 295] width 346 height 84
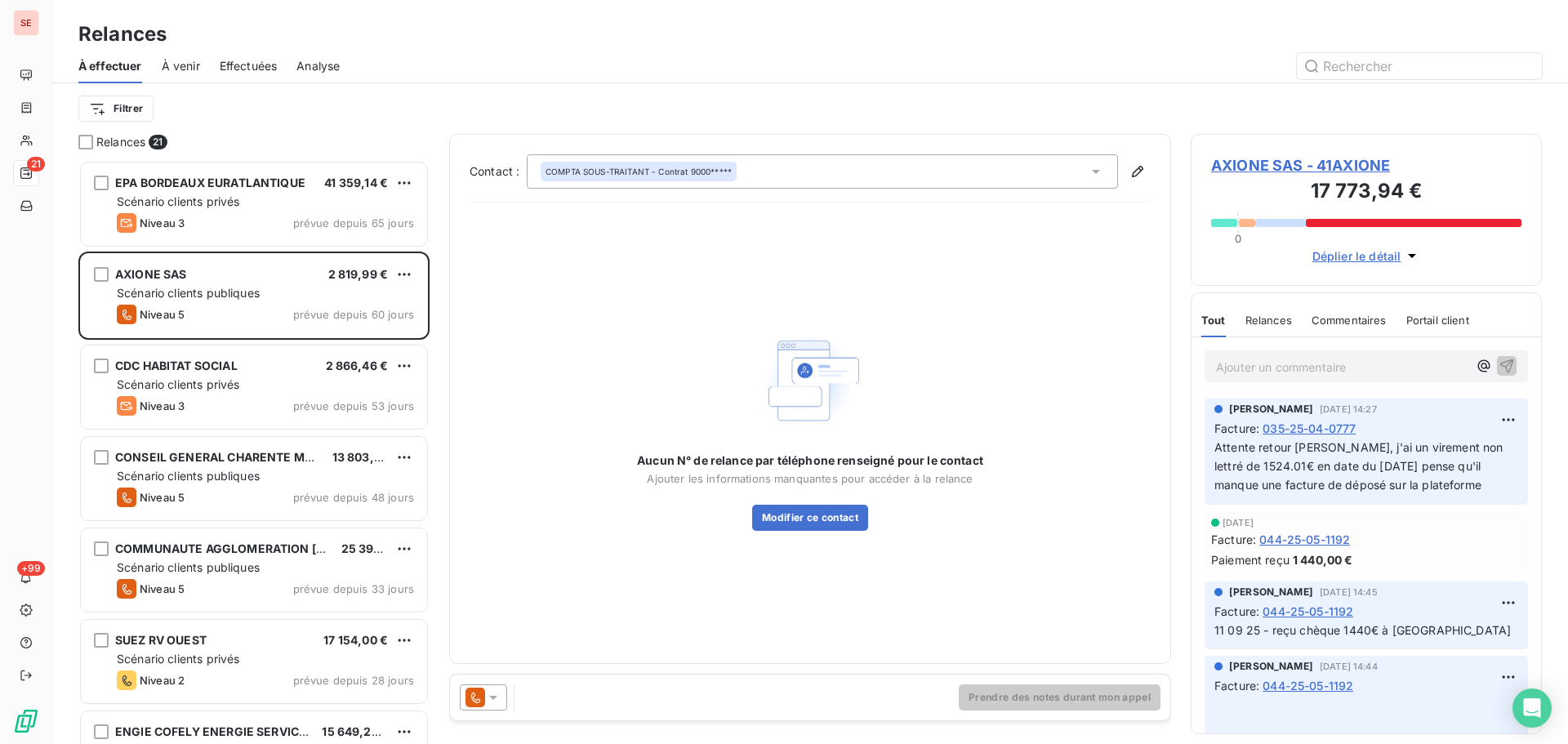
click at [1265, 155] on span "AXIONE SAS - 41AXIONE" at bounding box center [1366, 165] width 311 height 22
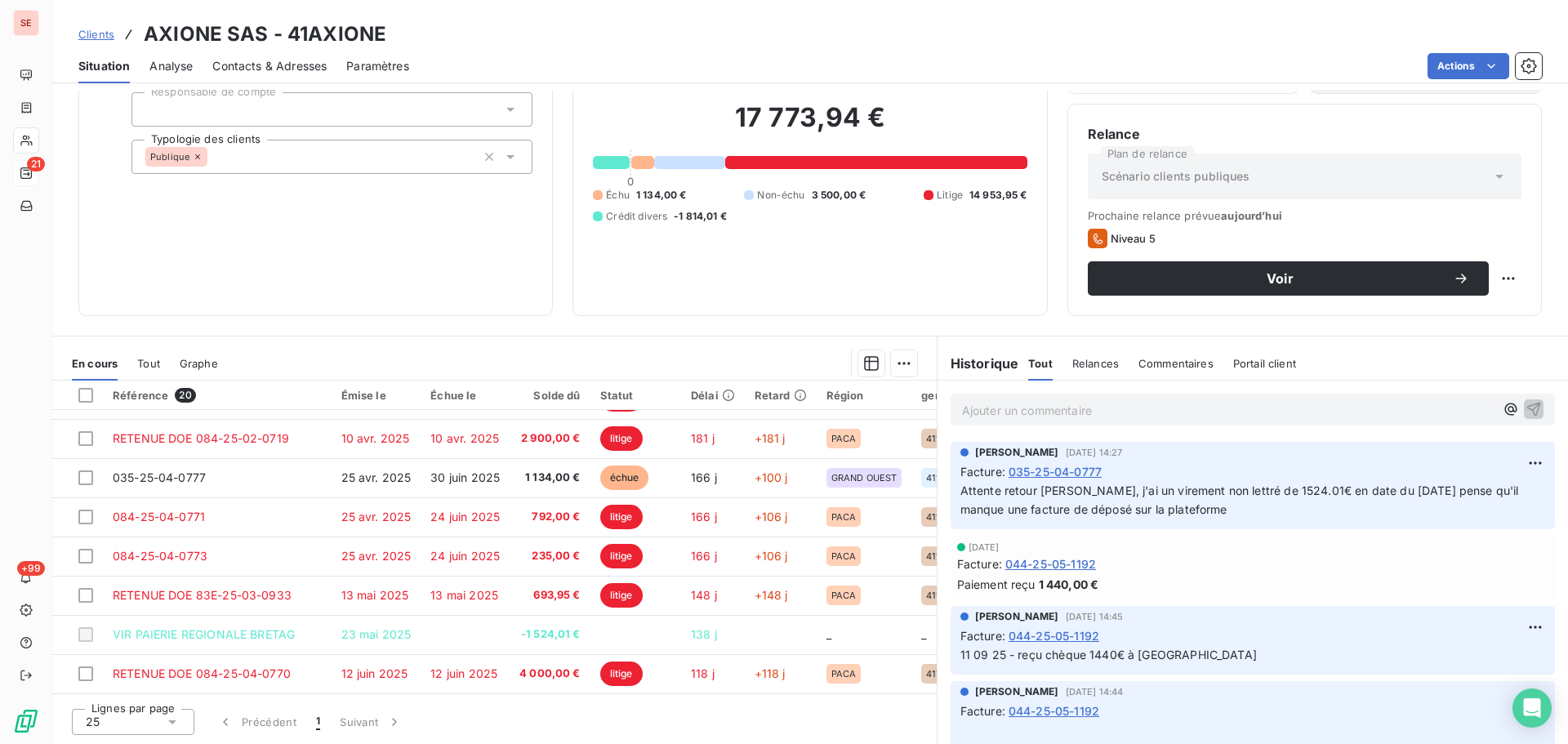
scroll to position [218, 0]
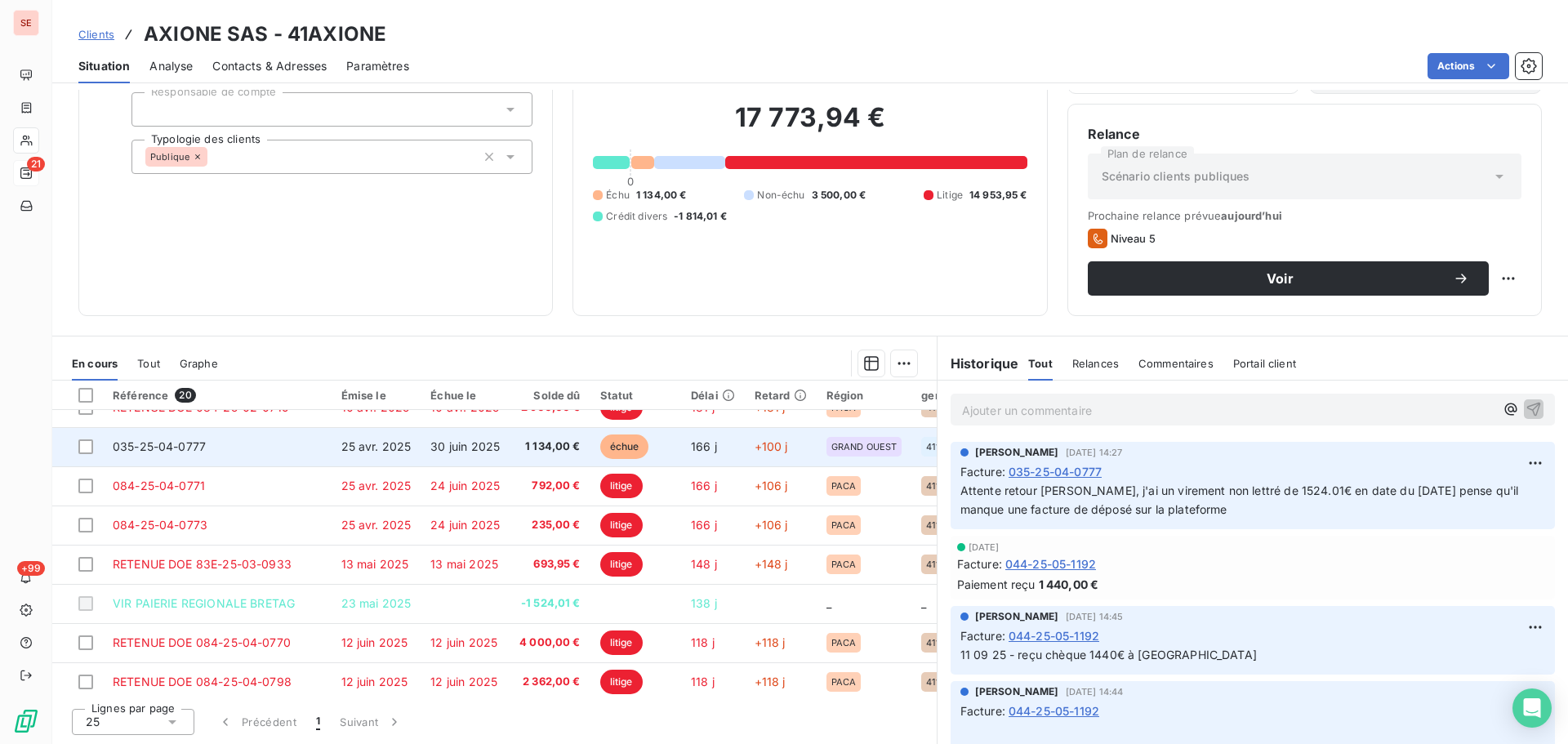
click at [430, 444] on td "30 juin 2025" at bounding box center [465, 447] width 89 height 40
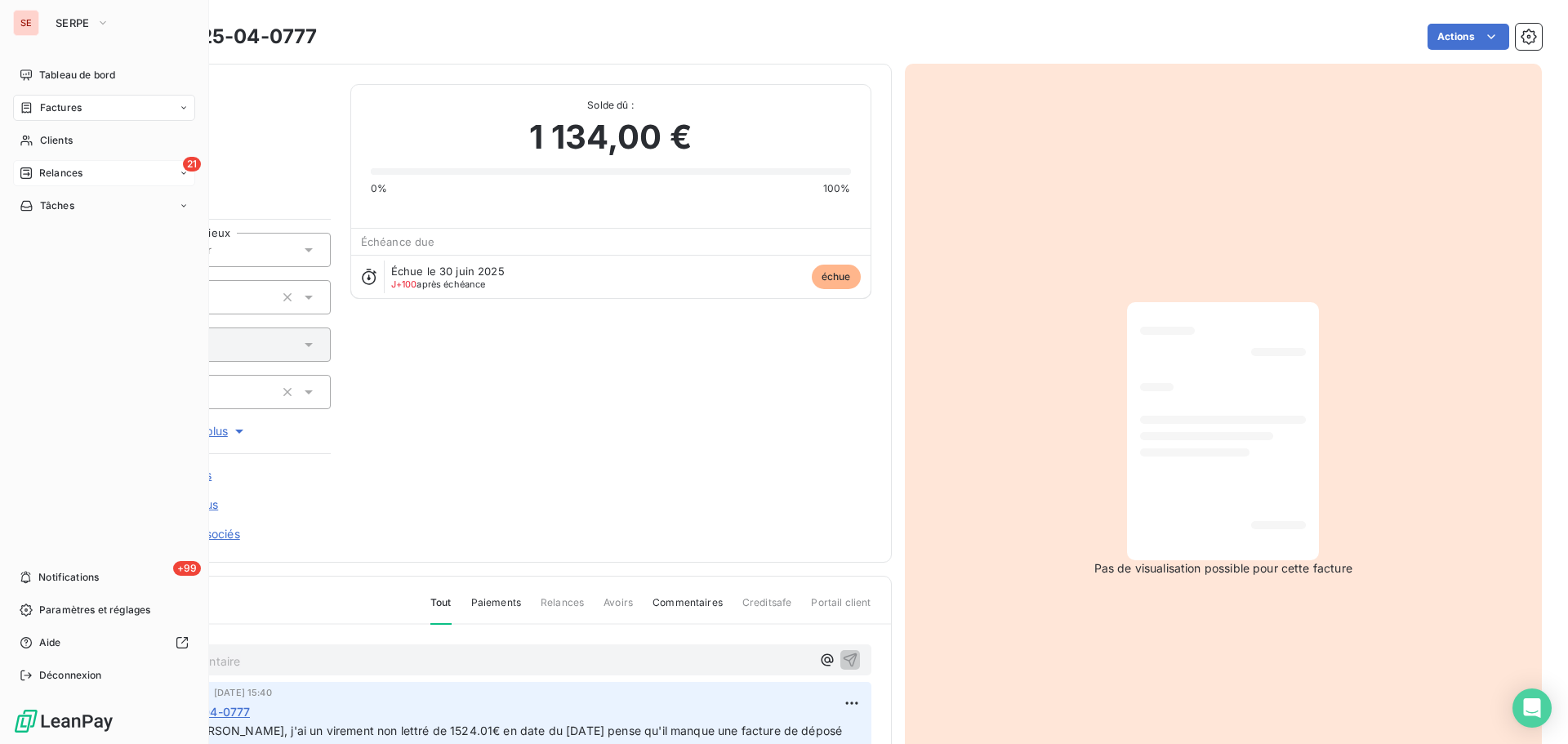
click at [62, 106] on span "Factures" at bounding box center [60, 108] width 41 height 15
click at [52, 183] on div "21 Relances" at bounding box center [104, 173] width 182 height 26
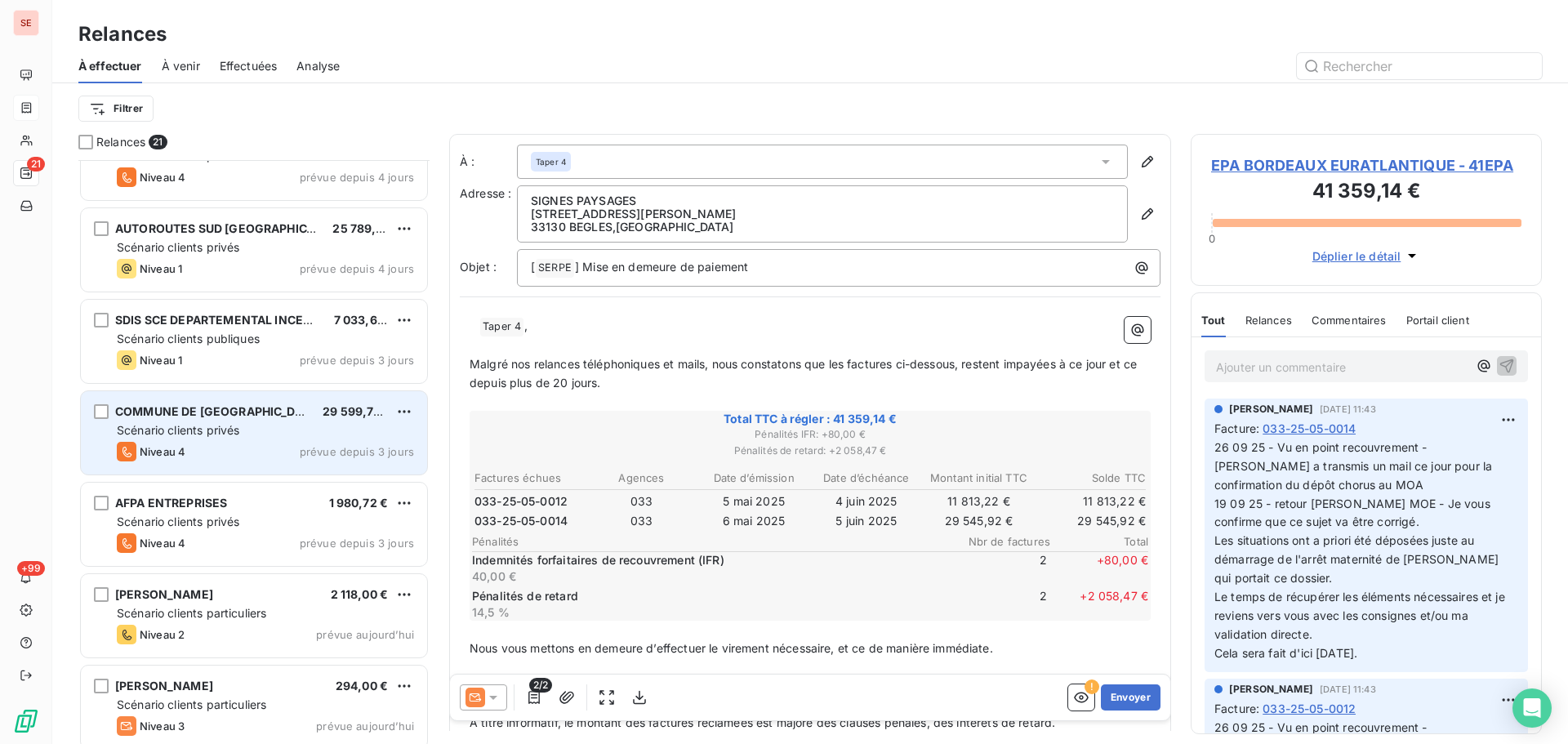
scroll to position [1338, 0]
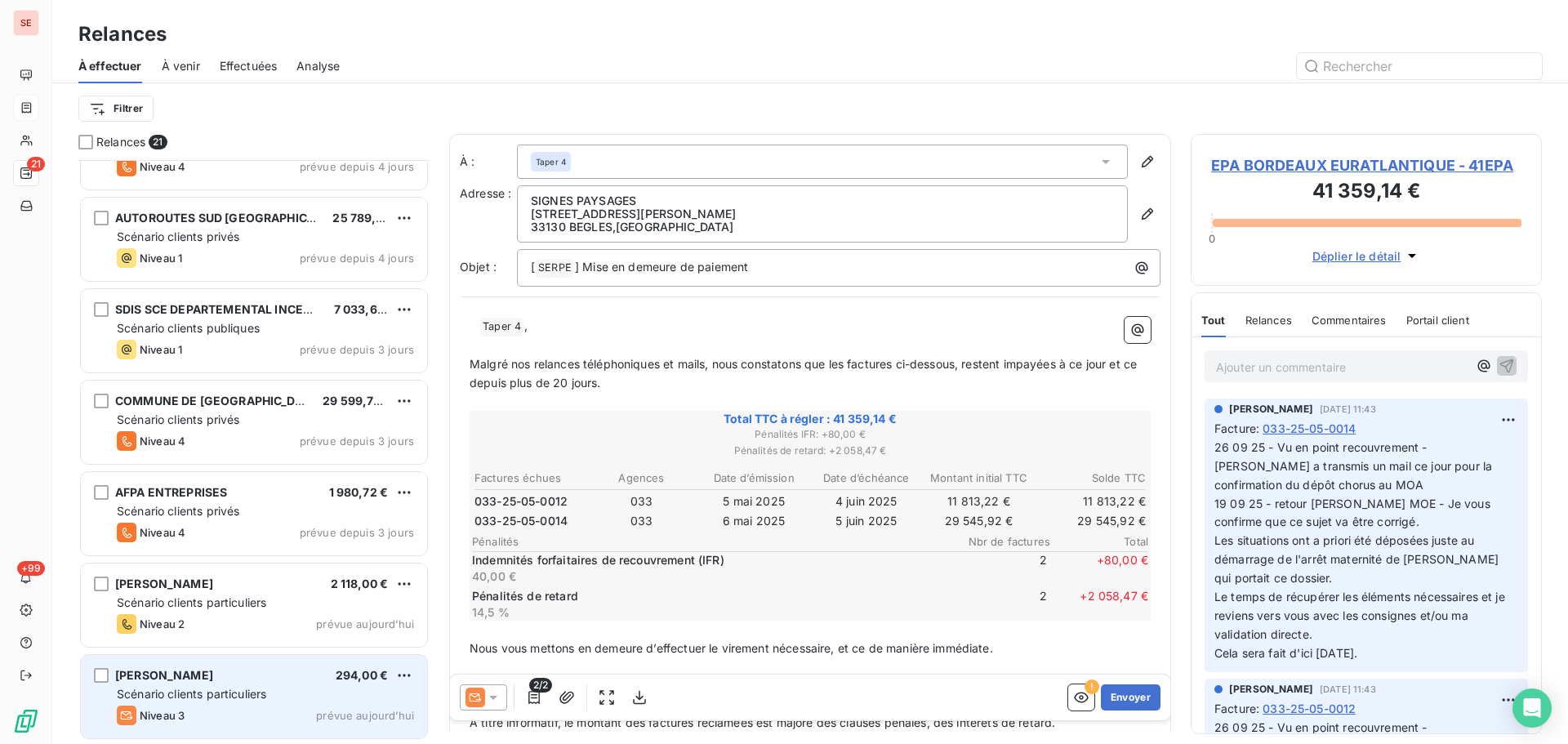
click at [279, 674] on div "[PERSON_NAME] 294,00 €" at bounding box center [265, 675] width 297 height 15
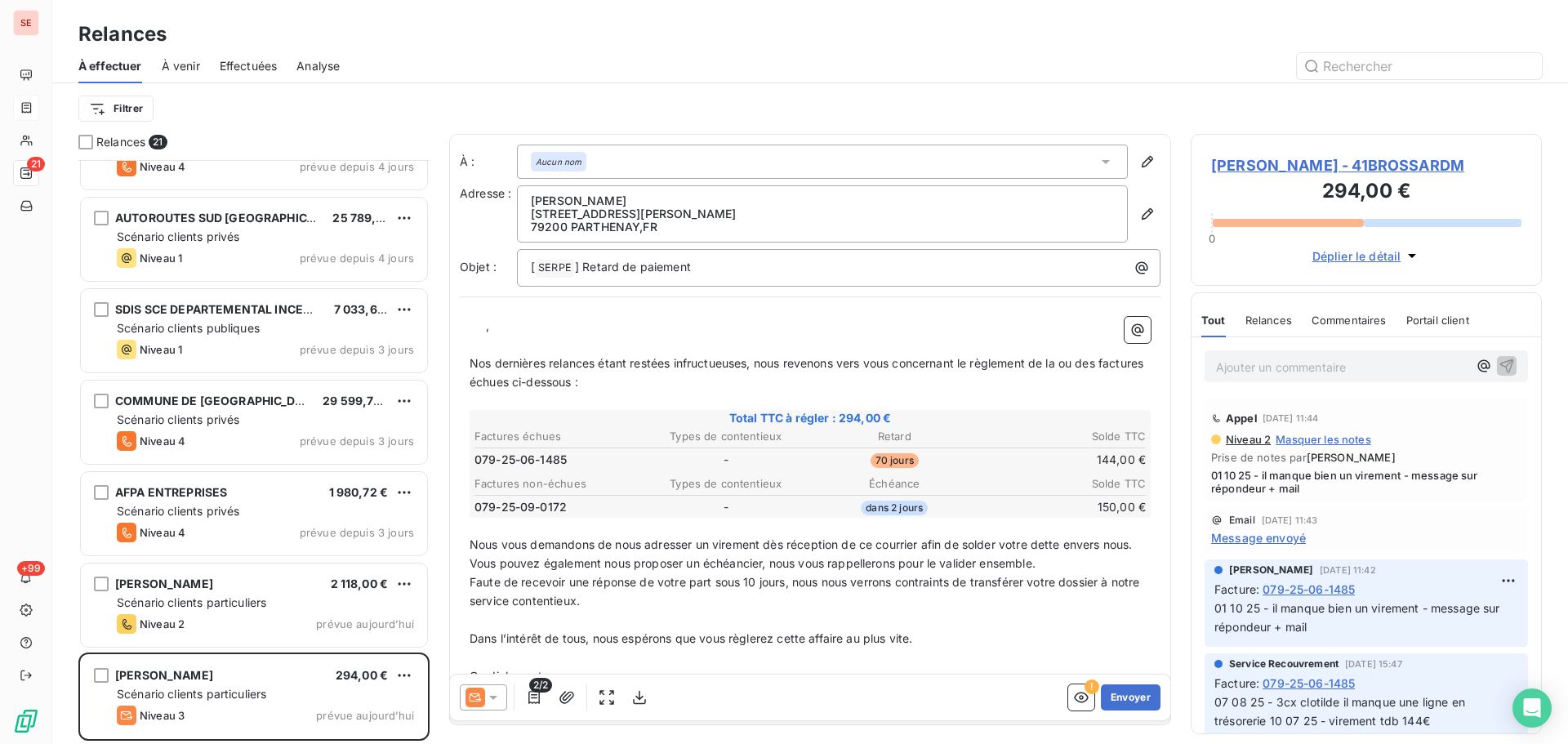
click at [1282, 165] on span "[PERSON_NAME] - 41BROSSARDM" at bounding box center [1366, 165] width 311 height 22
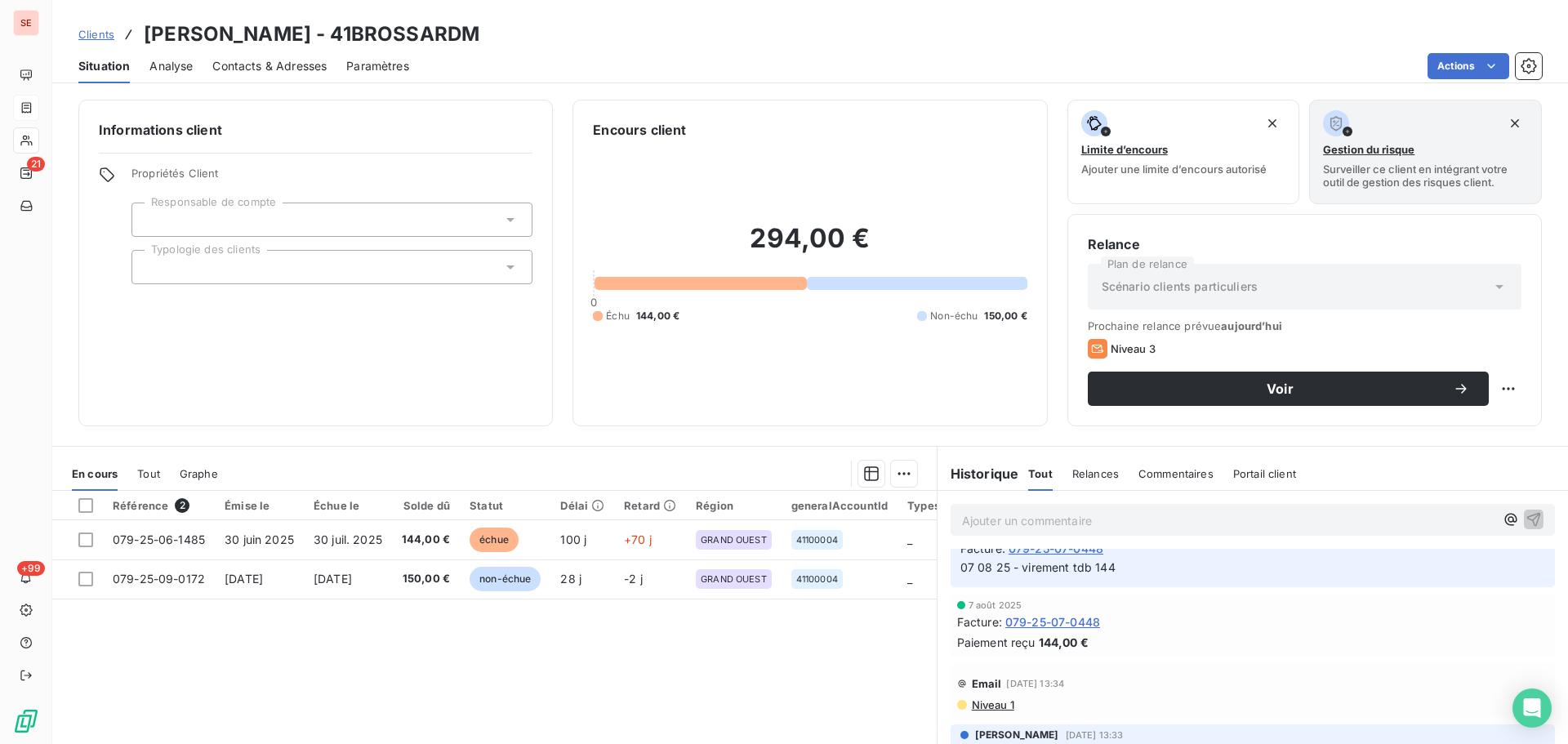
scroll to position [436, 0]
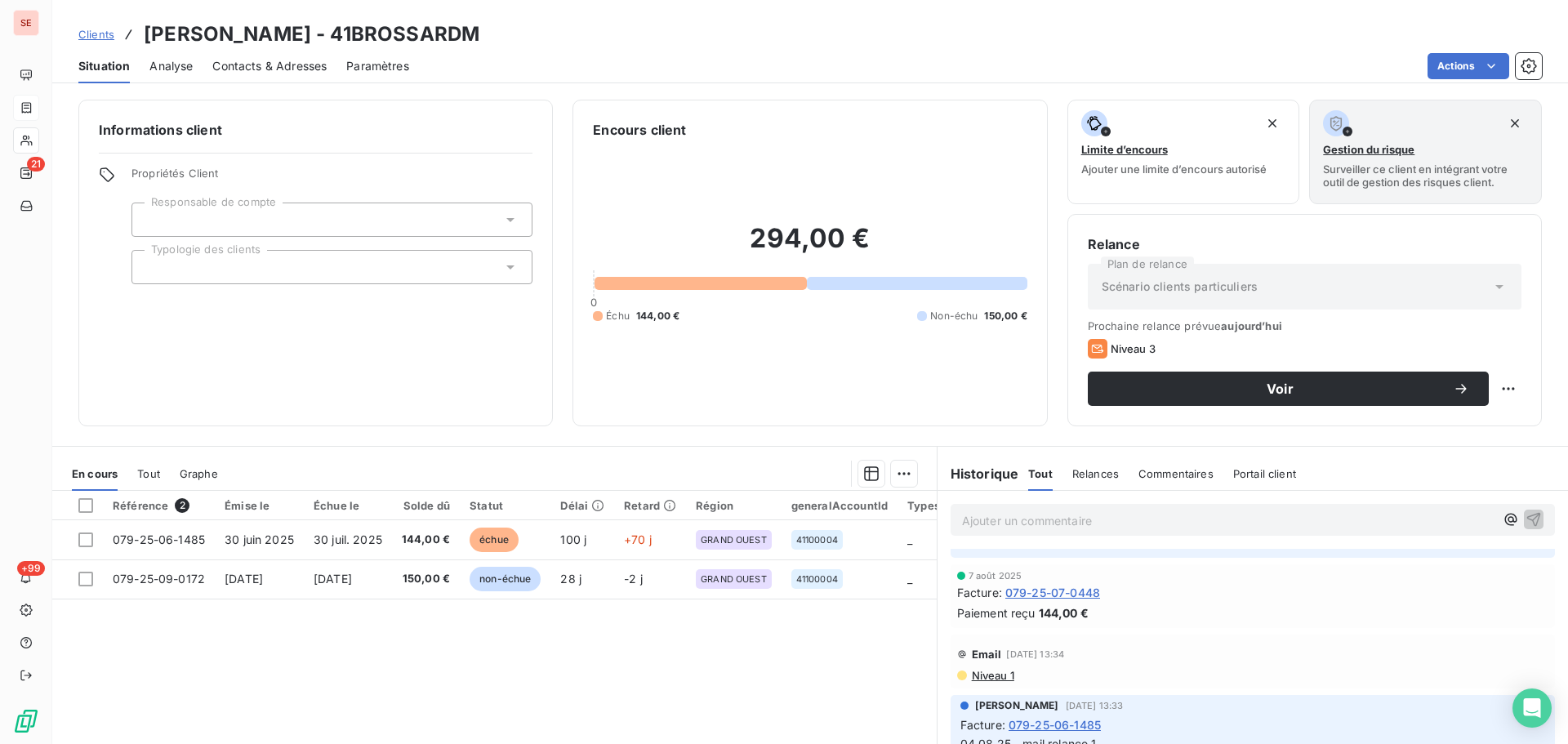
click at [285, 68] on span "Contacts & Adresses" at bounding box center [269, 65] width 114 height 16
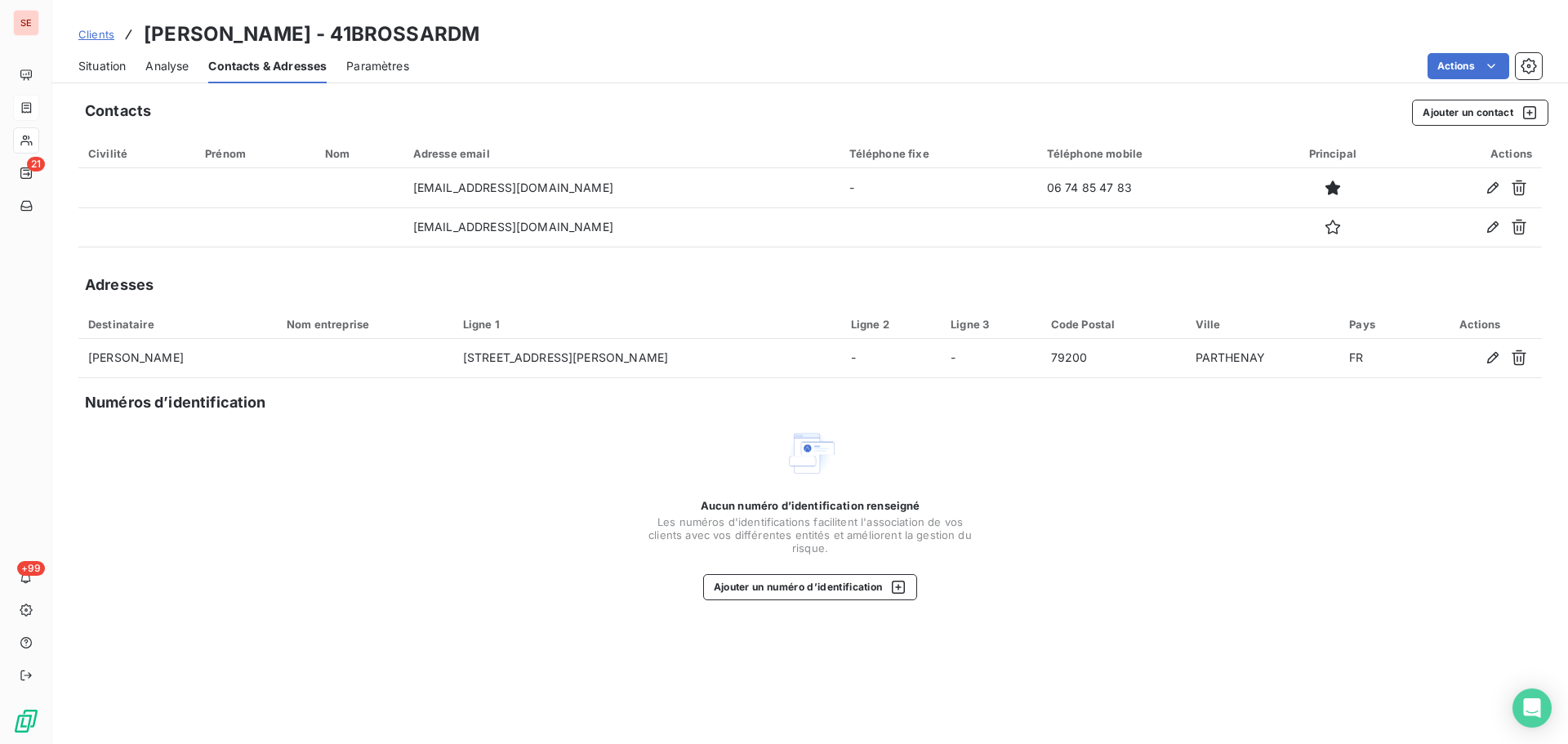
click at [104, 66] on span "Situation" at bounding box center [102, 65] width 47 height 16
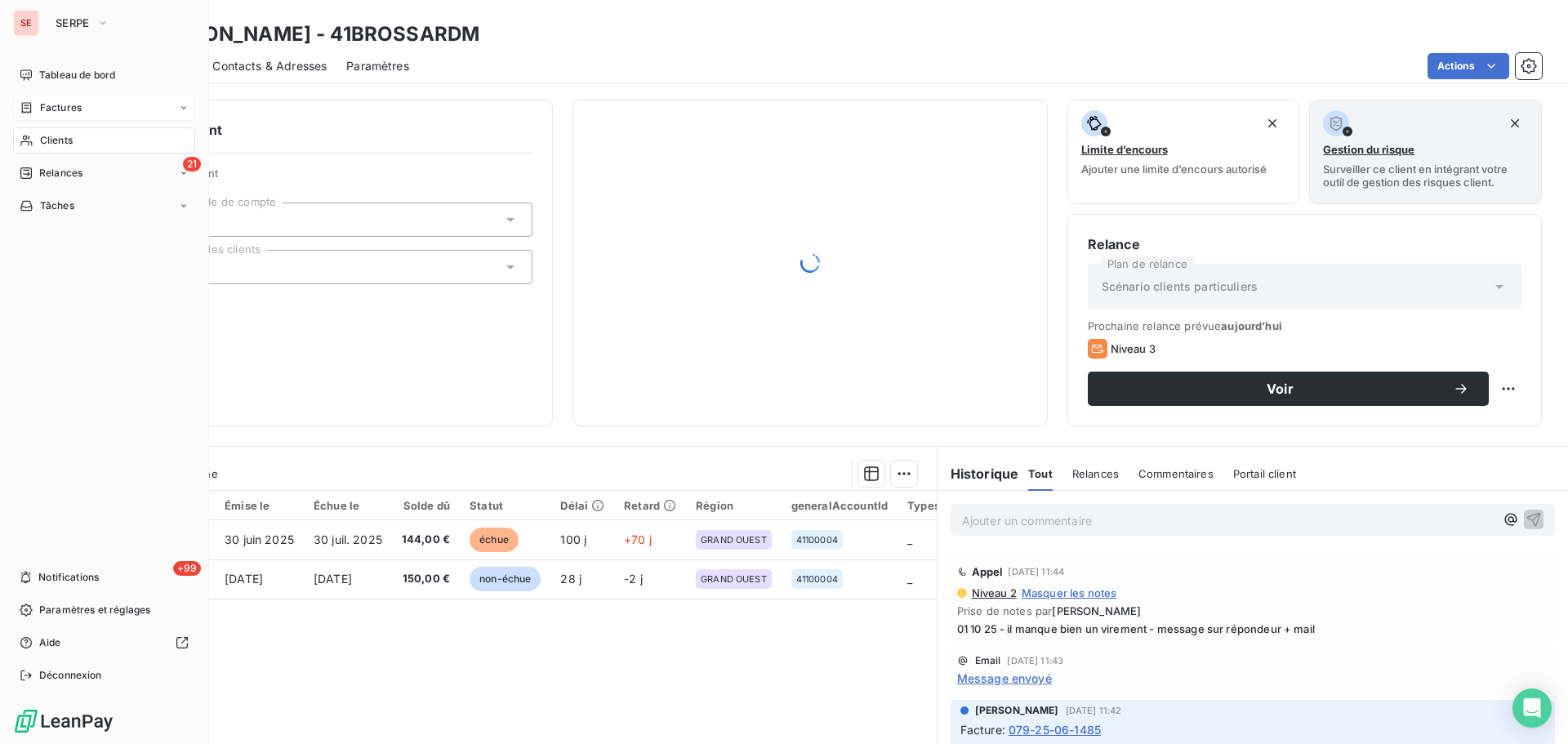
click at [56, 140] on span "Clients" at bounding box center [56, 140] width 33 height 15
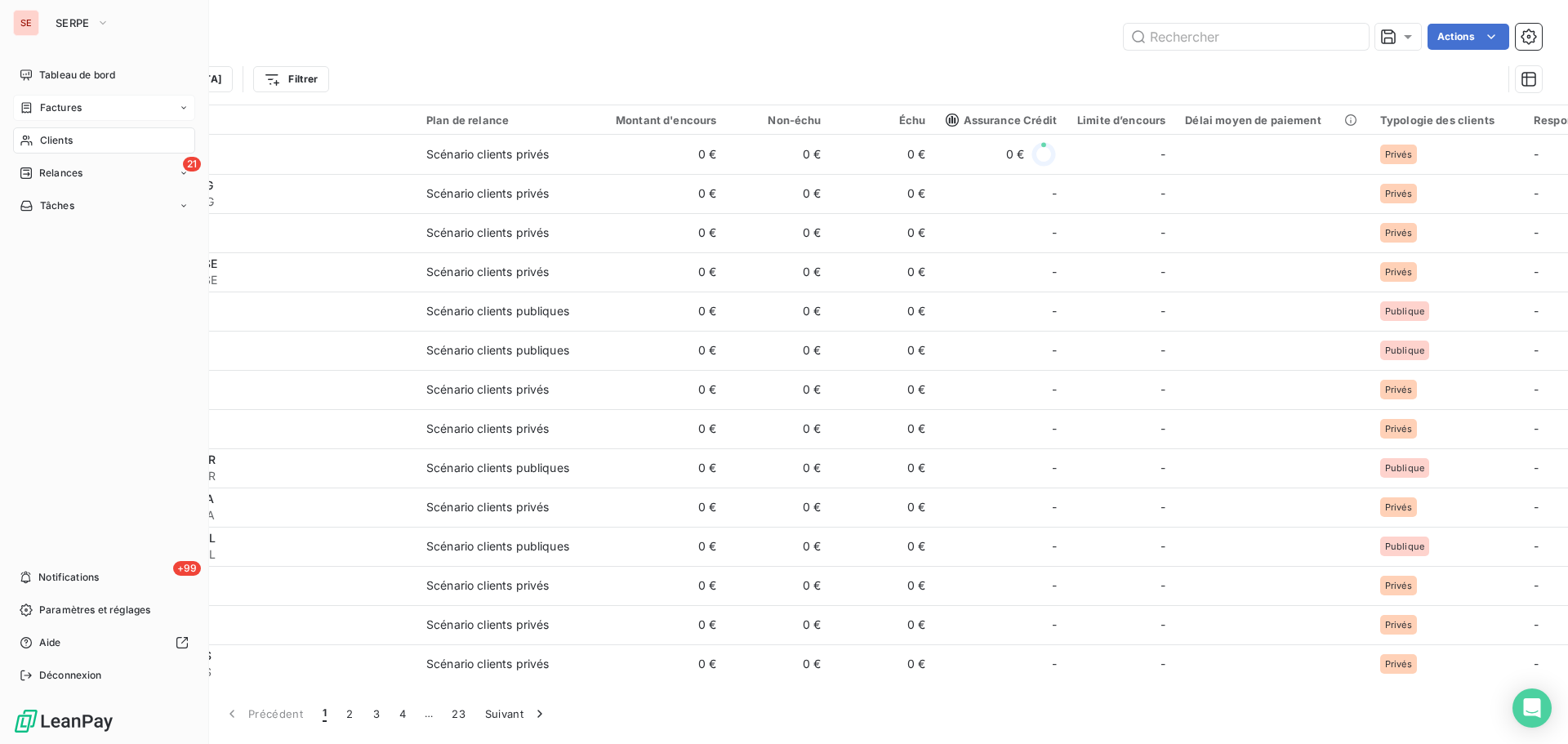
click at [54, 177] on span "Relances" at bounding box center [61, 173] width 43 height 15
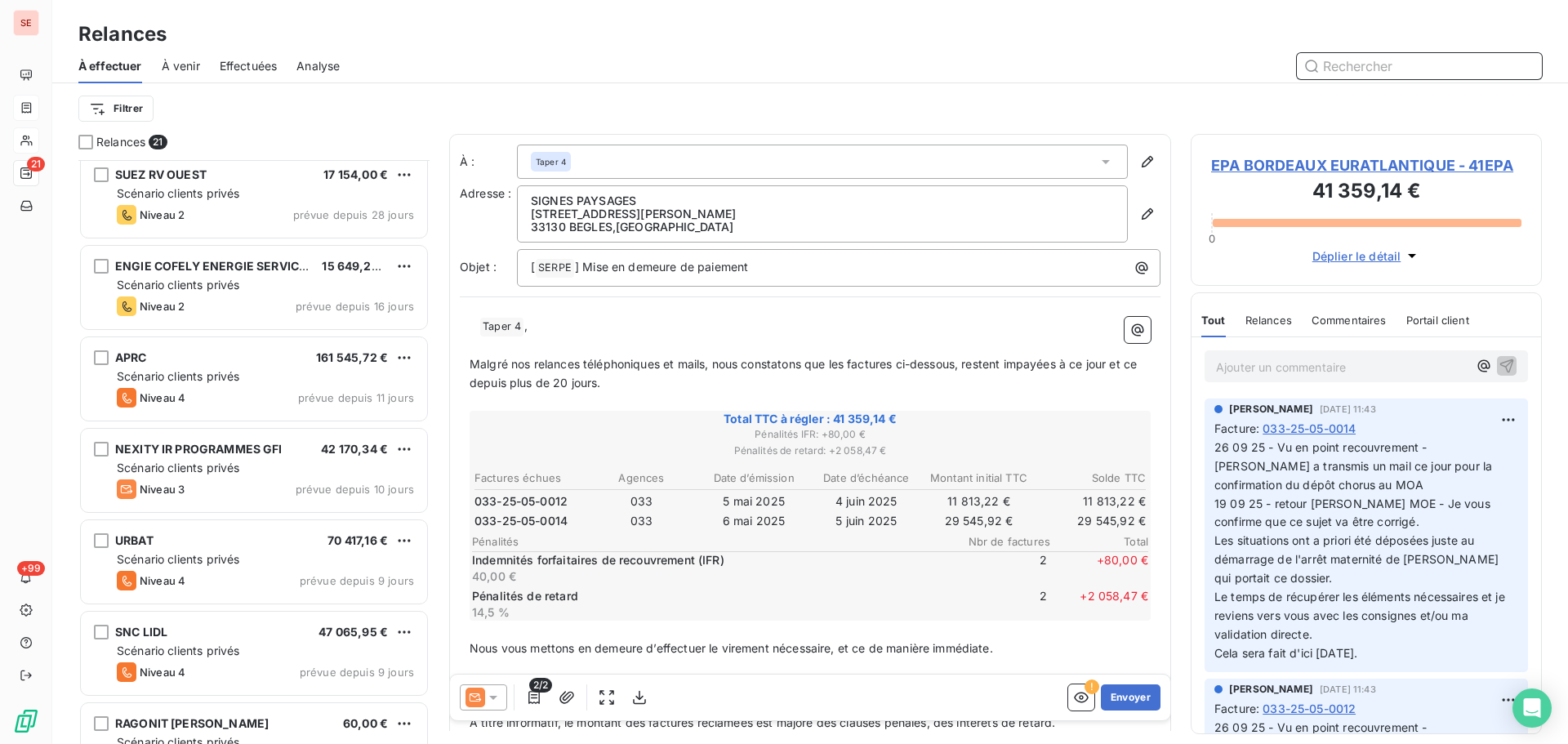
scroll to position [1338, 0]
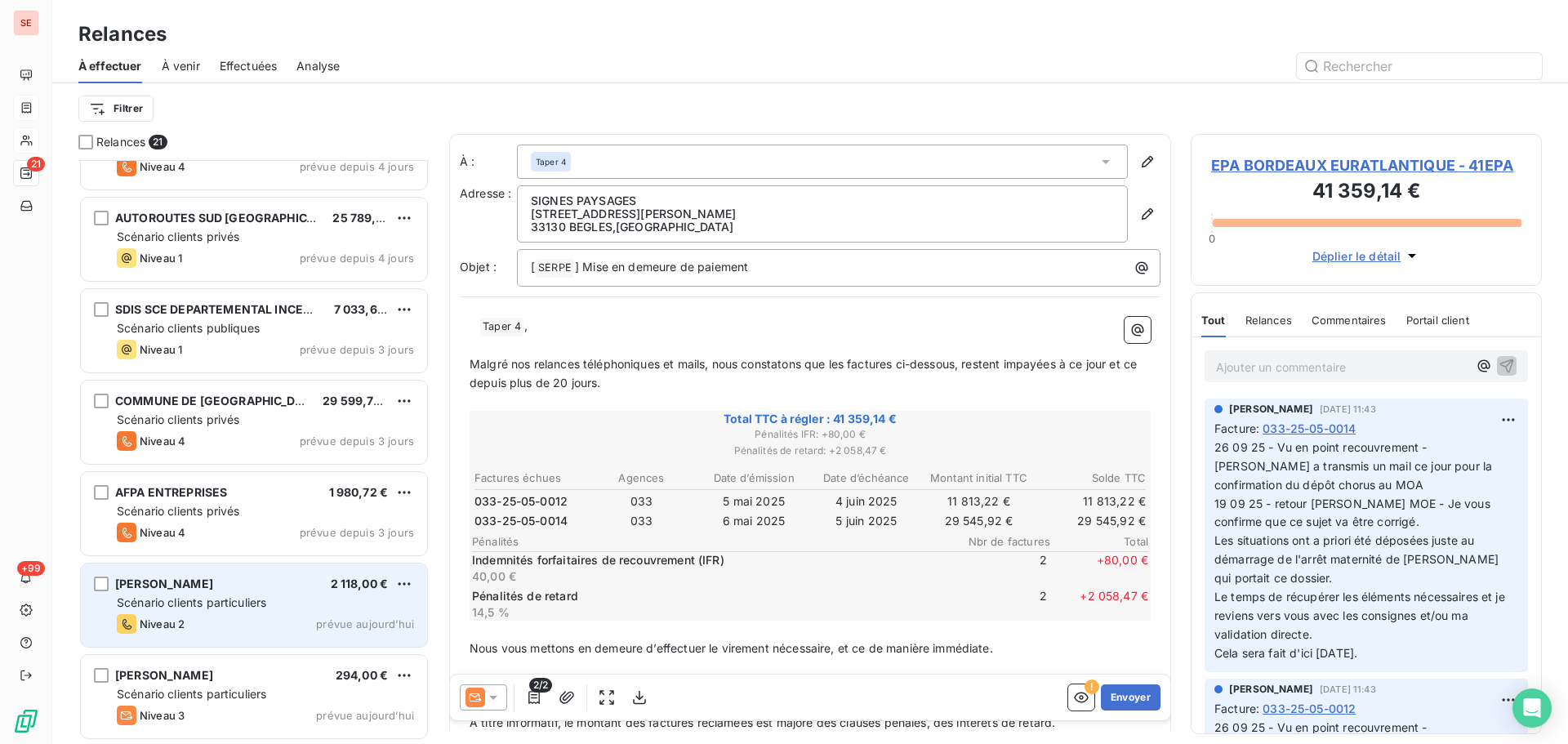
click at [237, 581] on div "[PERSON_NAME] 2 118,00 €" at bounding box center [265, 584] width 297 height 15
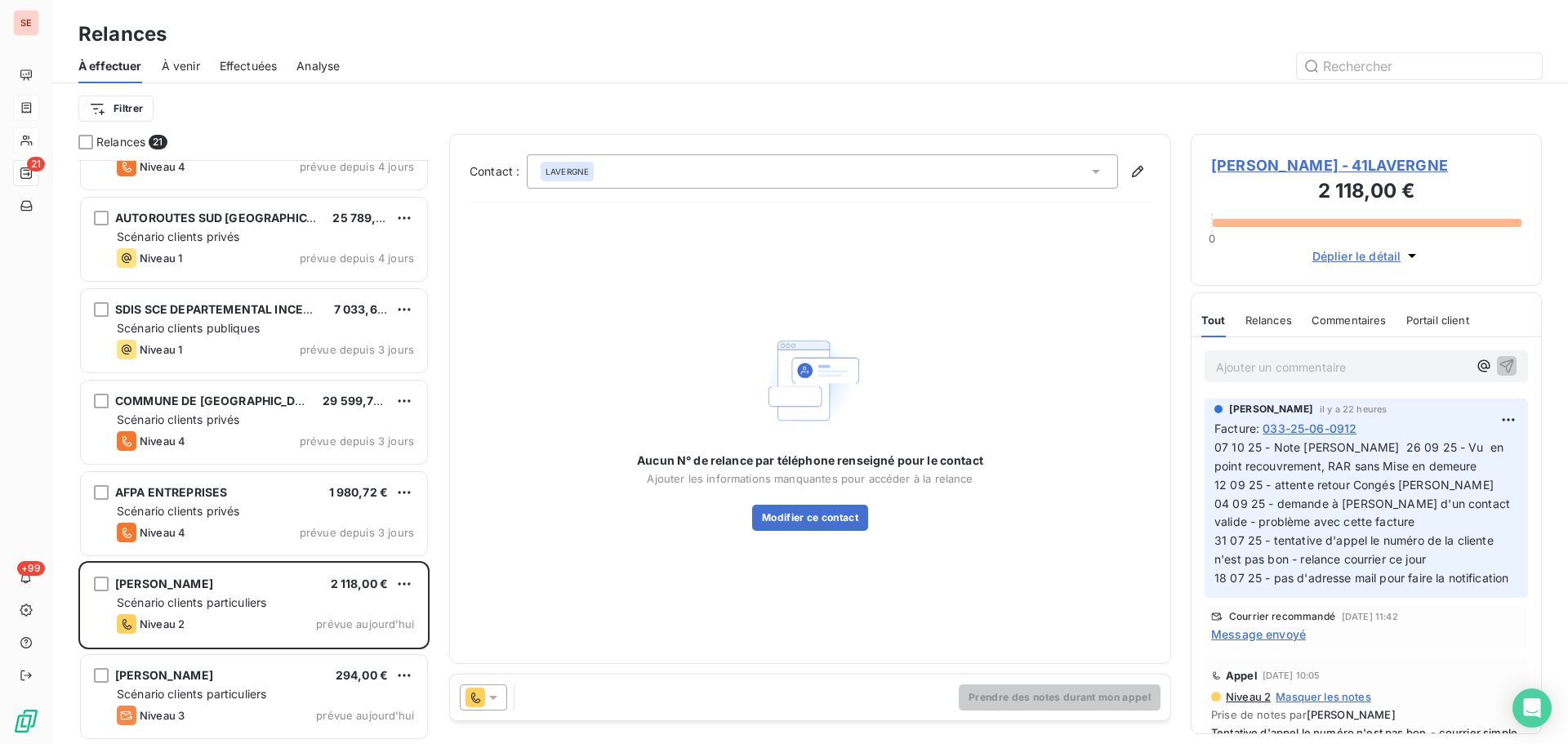
click at [1281, 166] on span "[PERSON_NAME] - 41LAVERGNE" at bounding box center [1366, 165] width 311 height 22
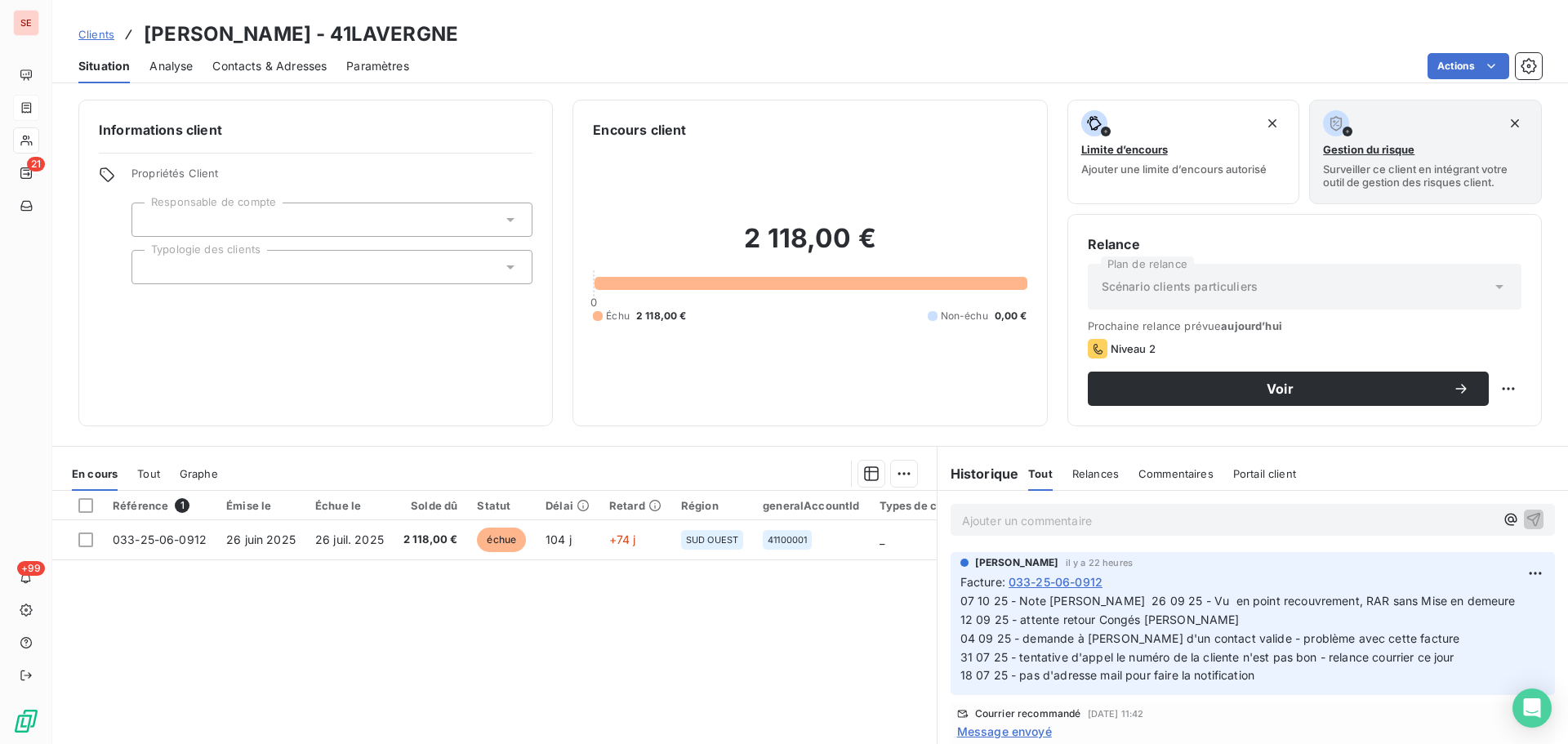
click at [1031, 737] on span "Message envoyé" at bounding box center [1004, 732] width 95 height 17
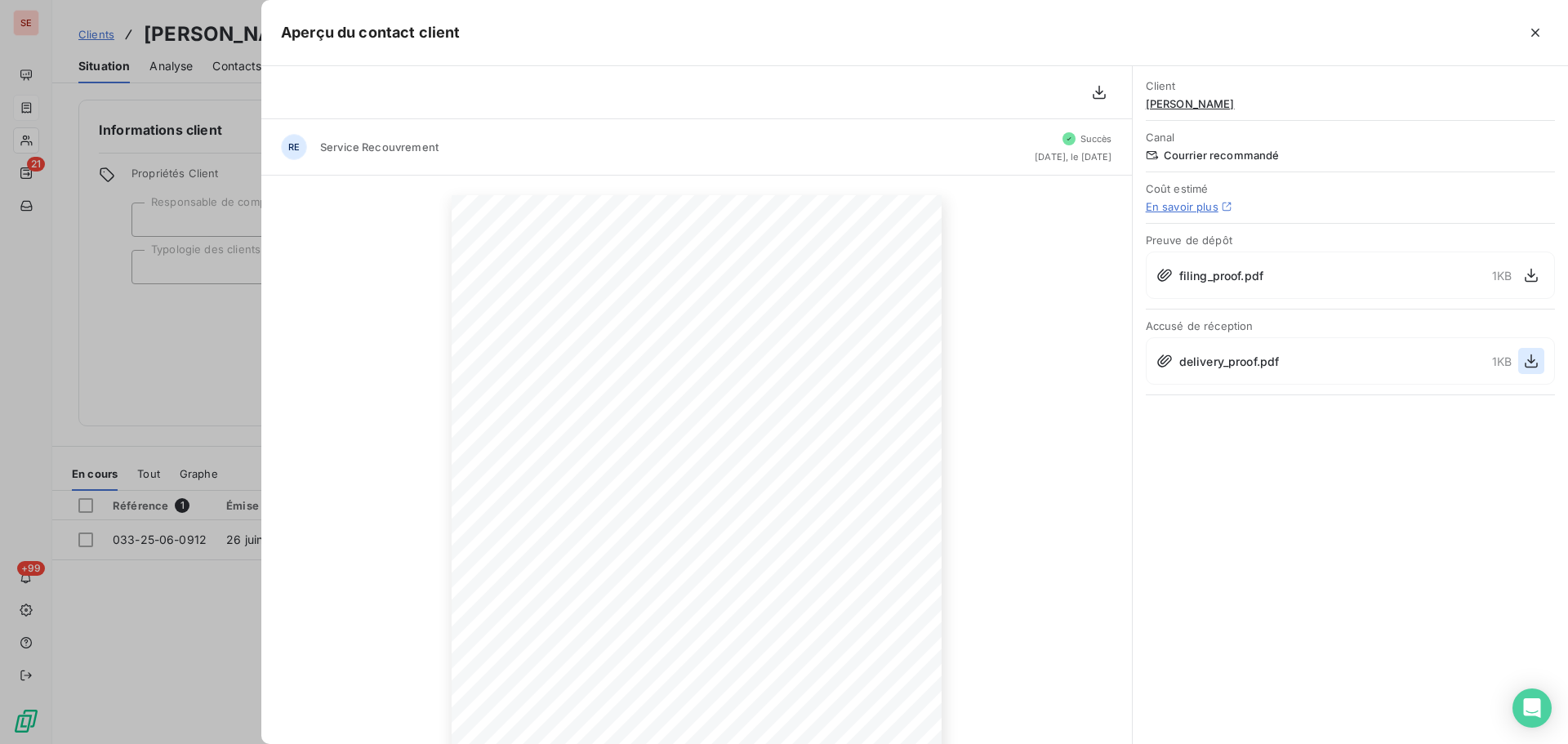
click at [1534, 356] on icon "button" at bounding box center [1530, 361] width 16 height 16
click at [1530, 40] on icon "button" at bounding box center [1534, 32] width 16 height 16
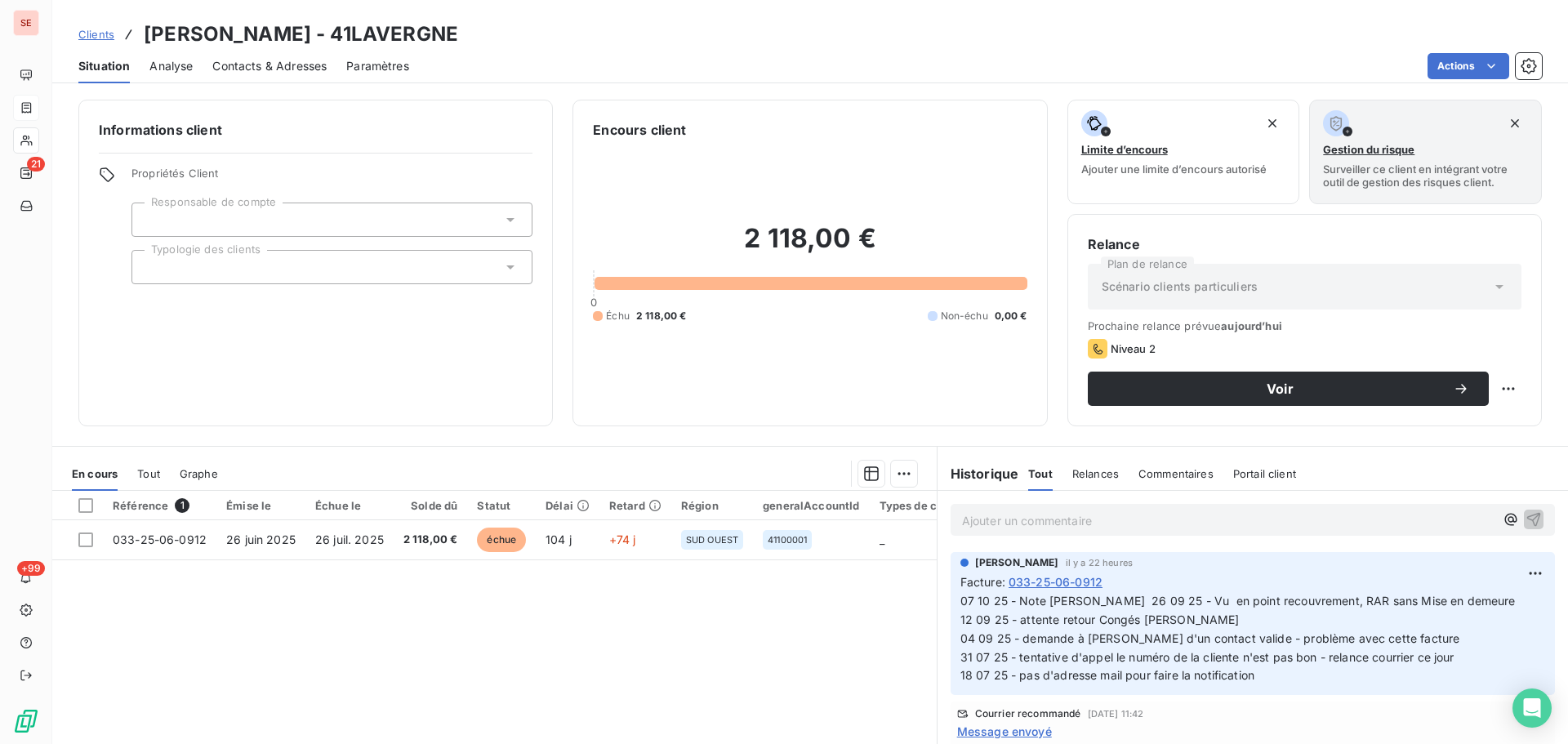
click at [1015, 733] on span "Message envoyé" at bounding box center [1004, 732] width 95 height 17
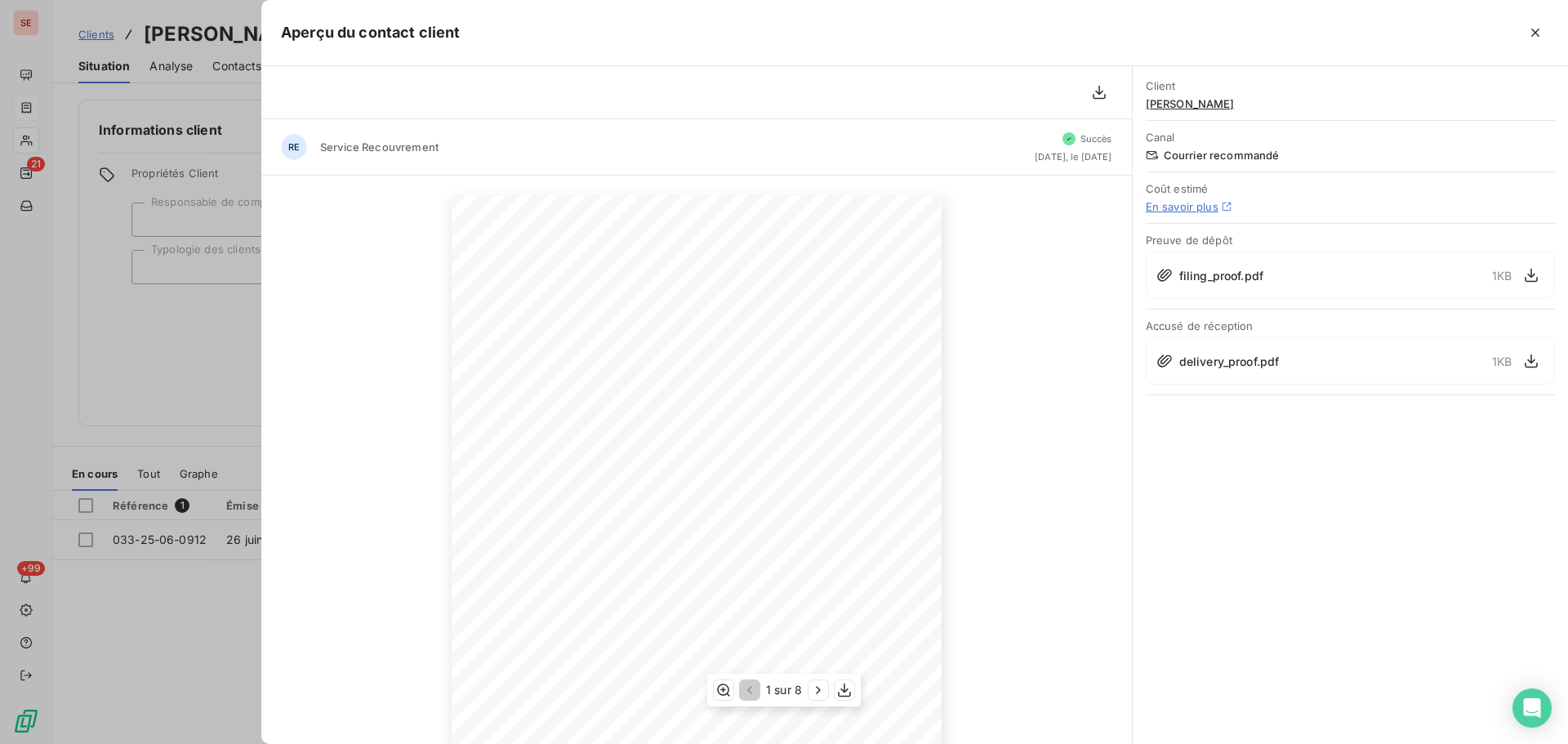
scroll to position [164, 0]
click at [815, 691] on icon "button" at bounding box center [818, 690] width 16 height 16
click at [1534, 27] on icon "button" at bounding box center [1534, 32] width 16 height 16
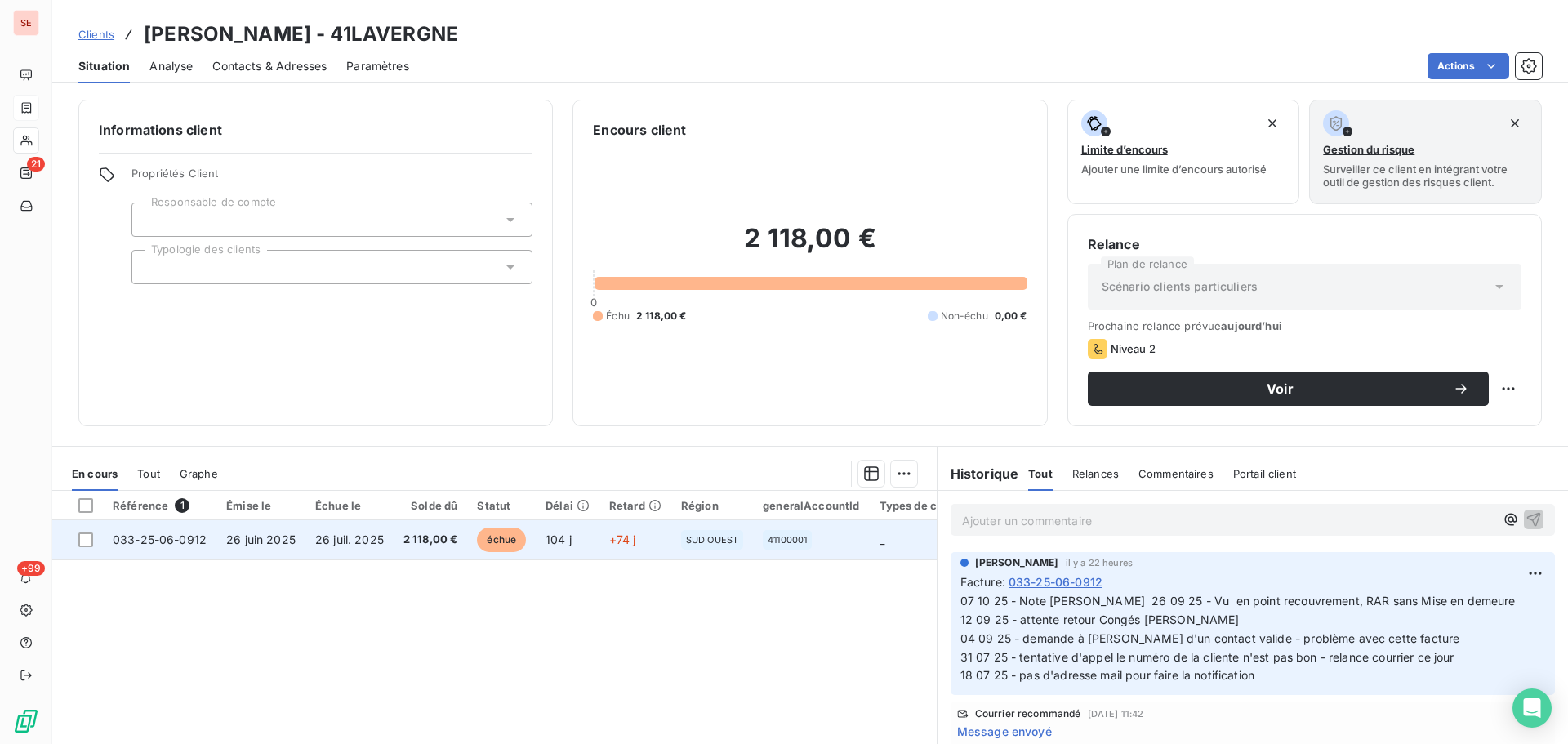
click at [321, 550] on td "26 juil. 2025" at bounding box center [349, 540] width 88 height 40
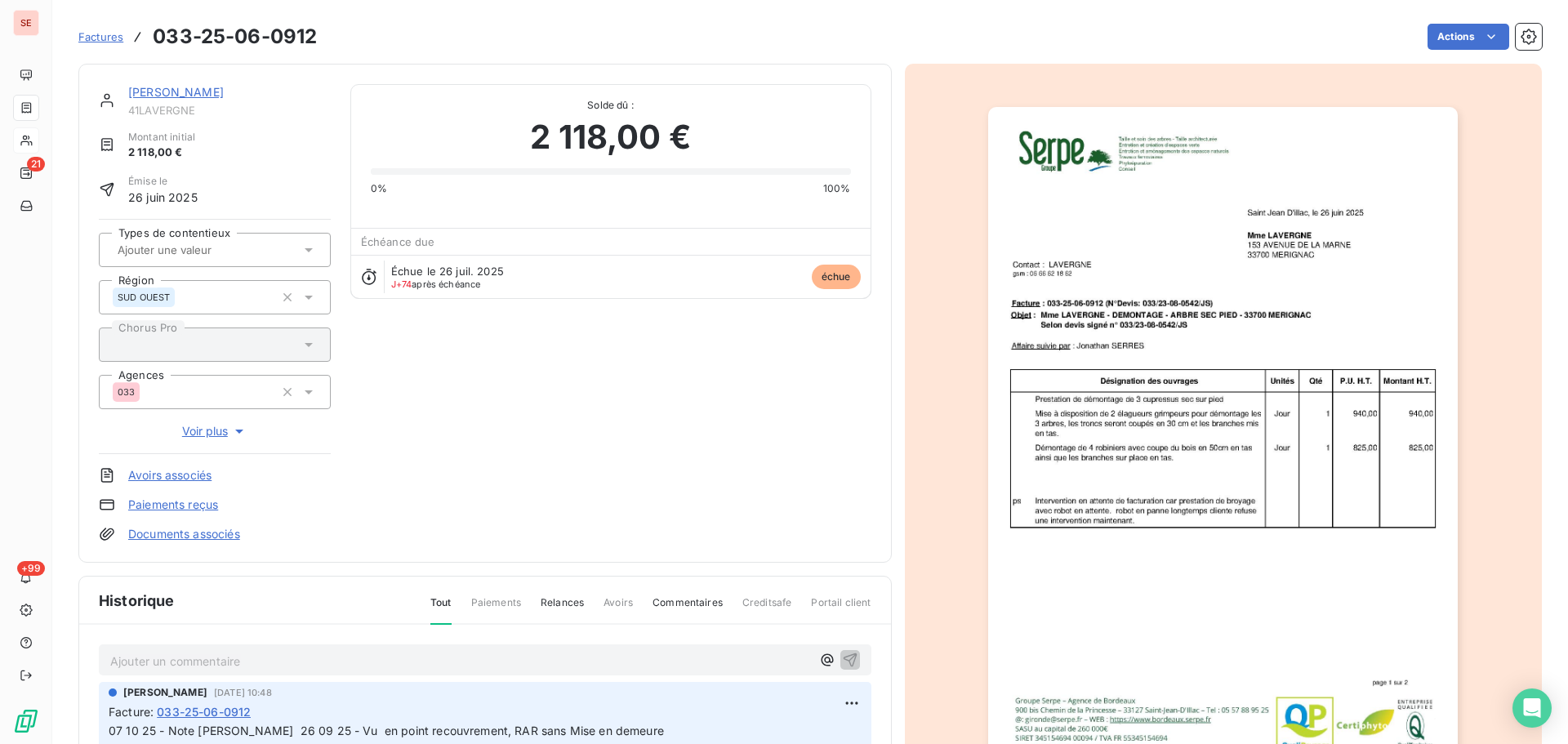
click at [1313, 449] on img "button" at bounding box center [1223, 439] width 470 height 665
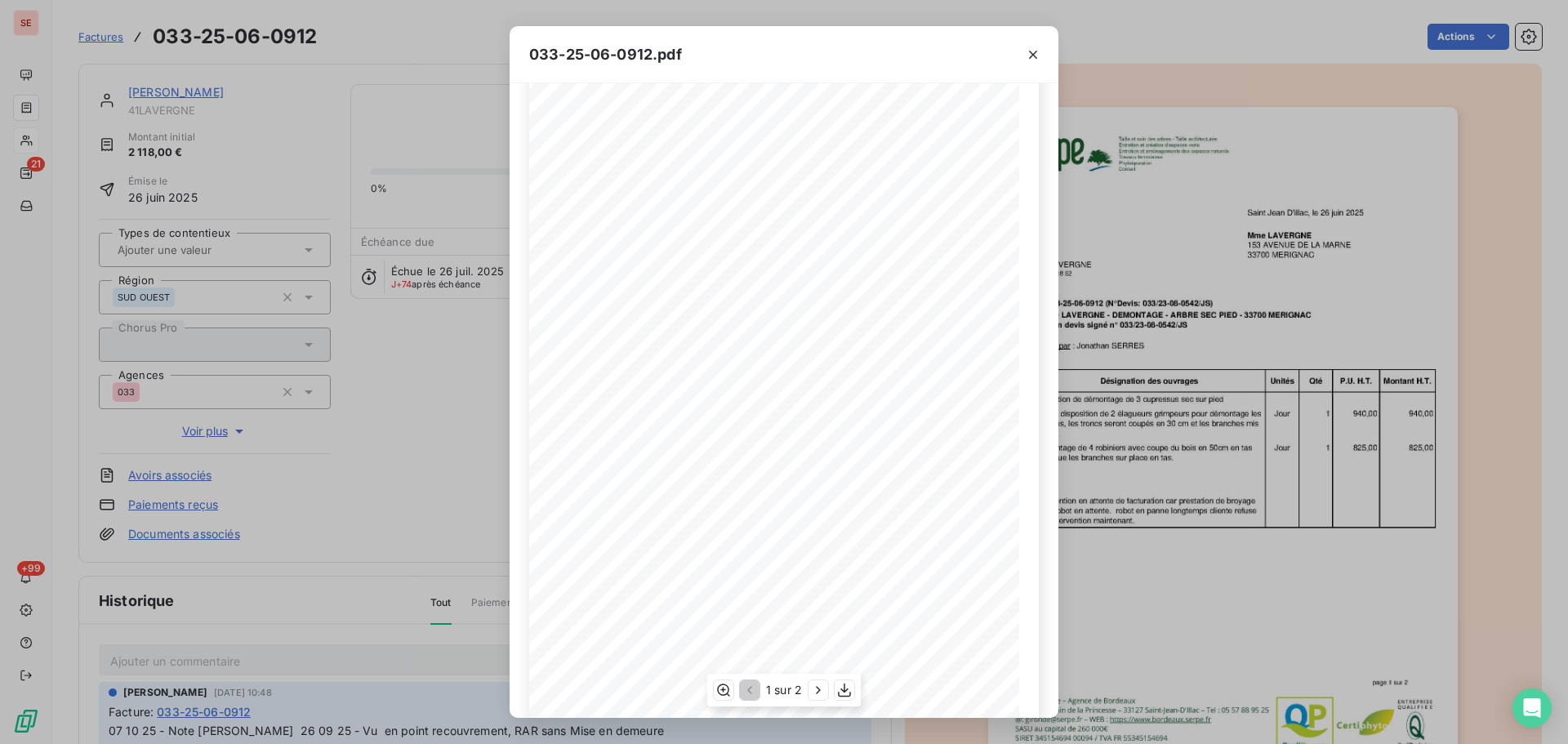
scroll to position [97, 0]
click at [818, 682] on icon "button" at bounding box center [818, 690] width 16 height 16
click at [1029, 48] on icon "button" at bounding box center [1033, 54] width 16 height 16
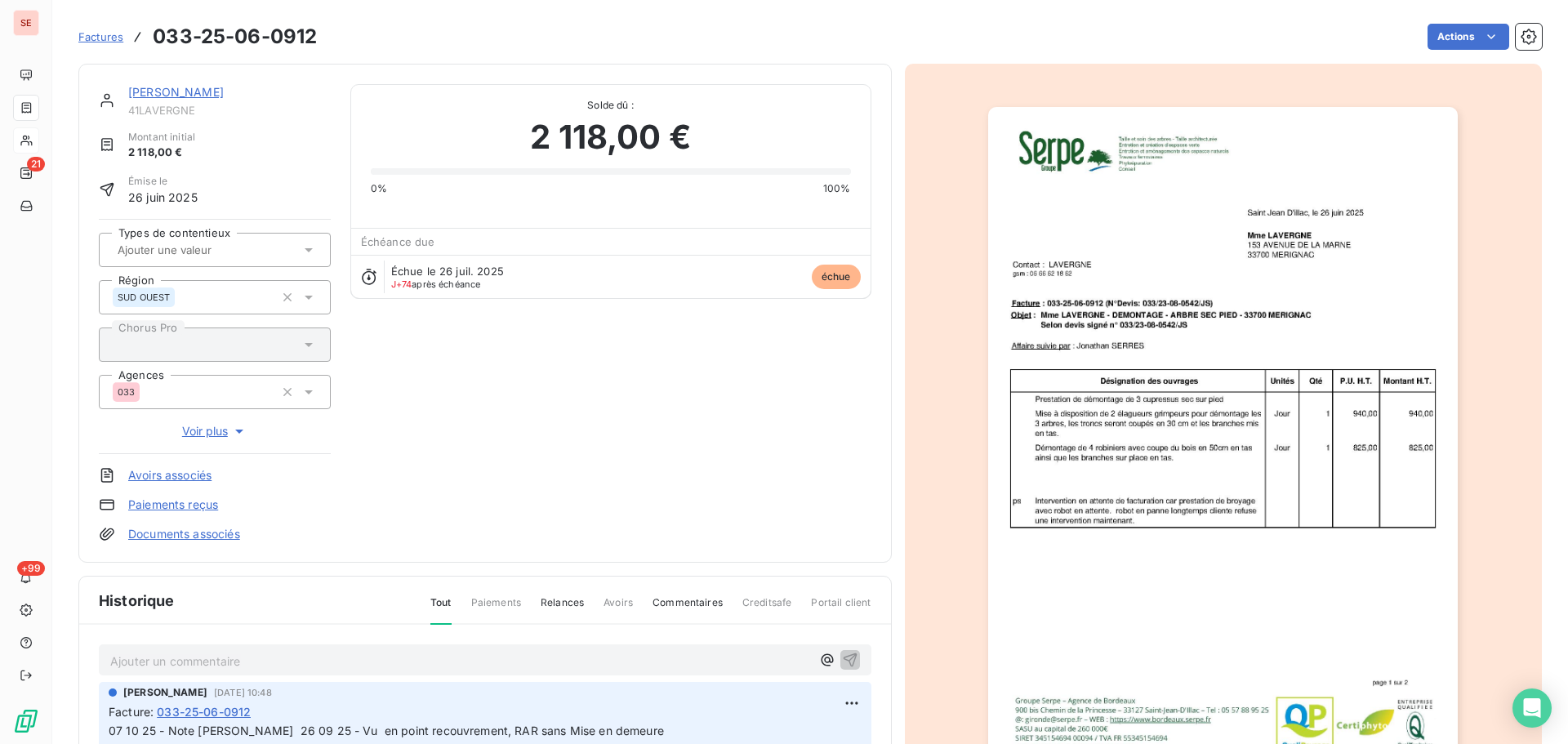
click at [206, 94] on link "[PERSON_NAME]" at bounding box center [176, 92] width 96 height 14
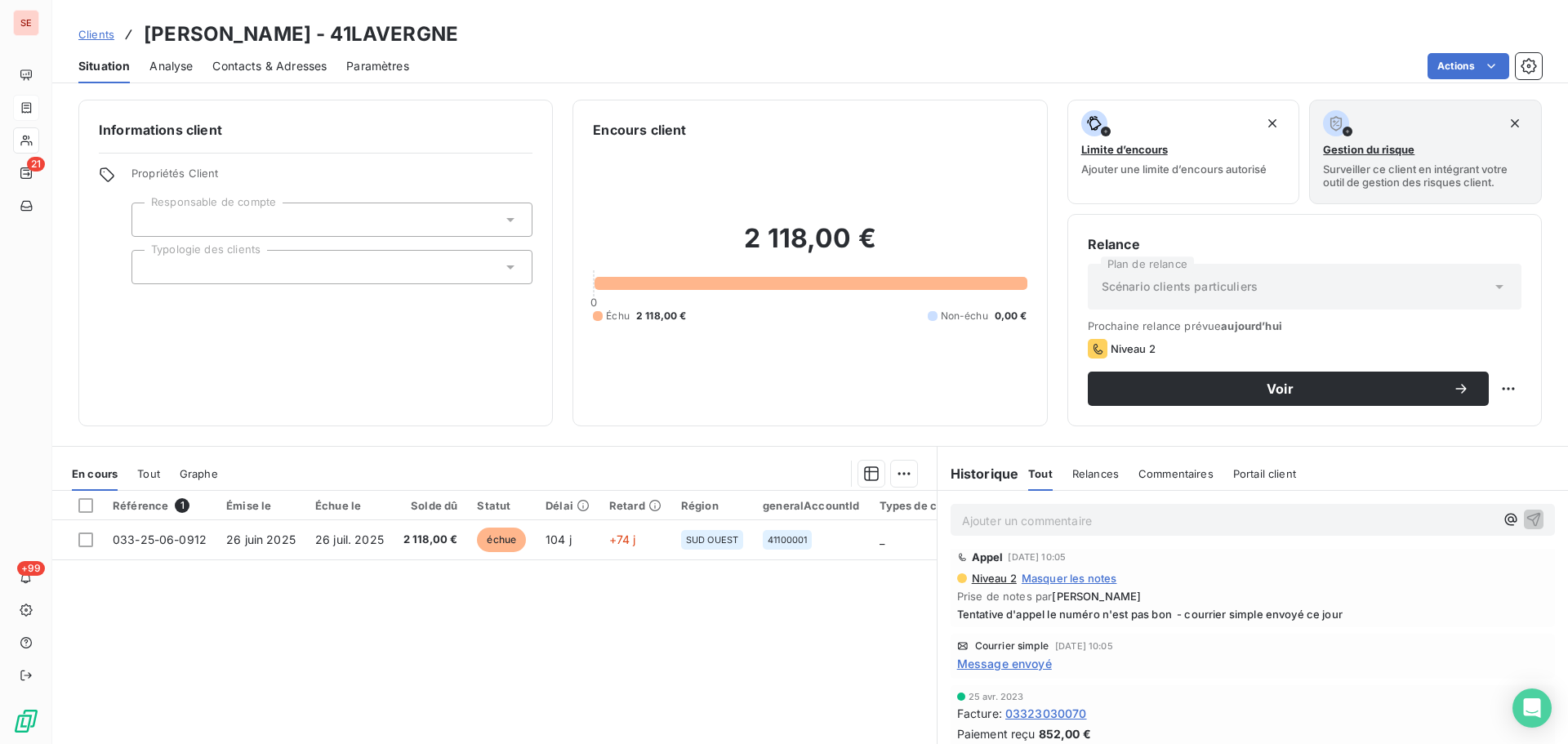
scroll to position [247, 0]
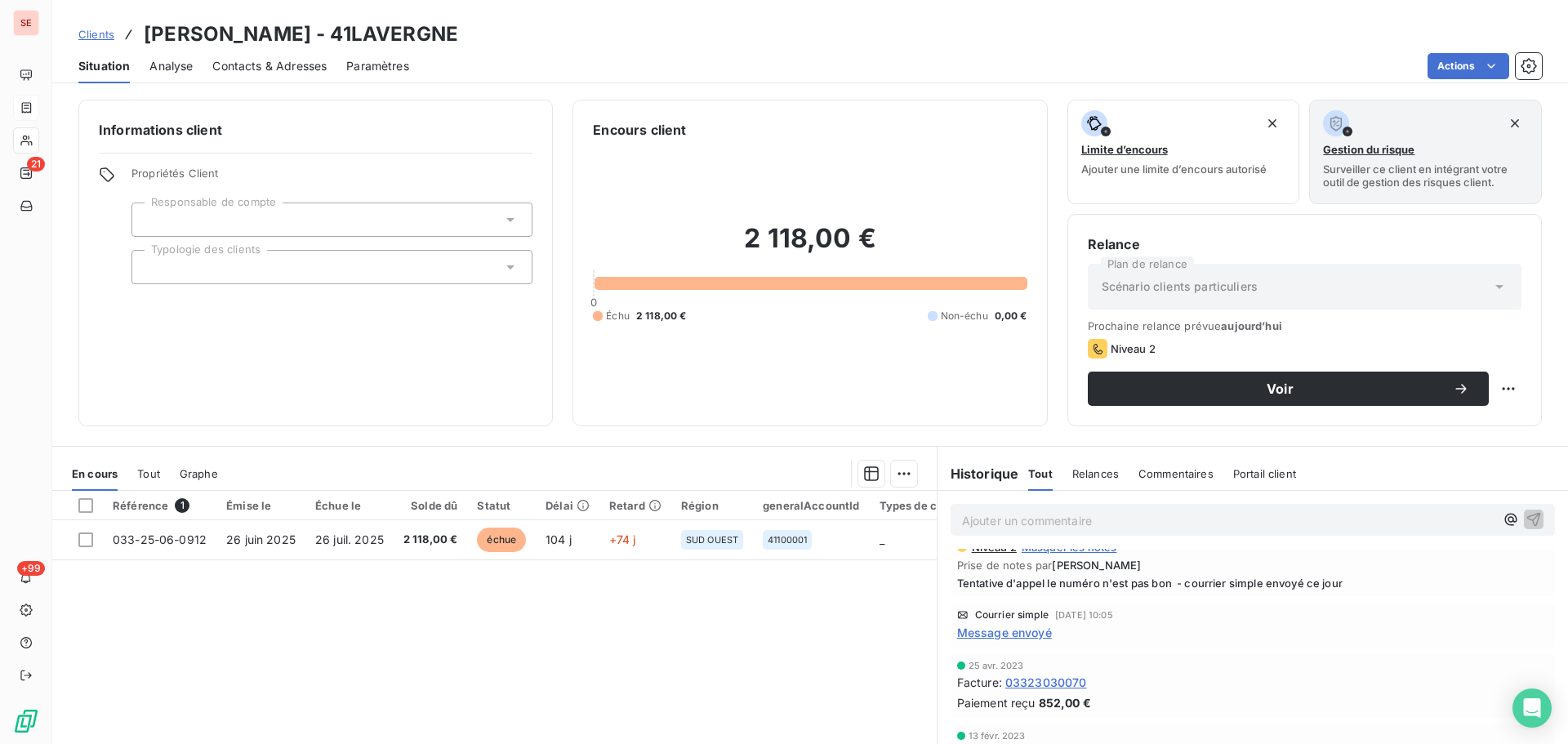
click at [1031, 680] on span "03323030070" at bounding box center [1046, 683] width 82 height 17
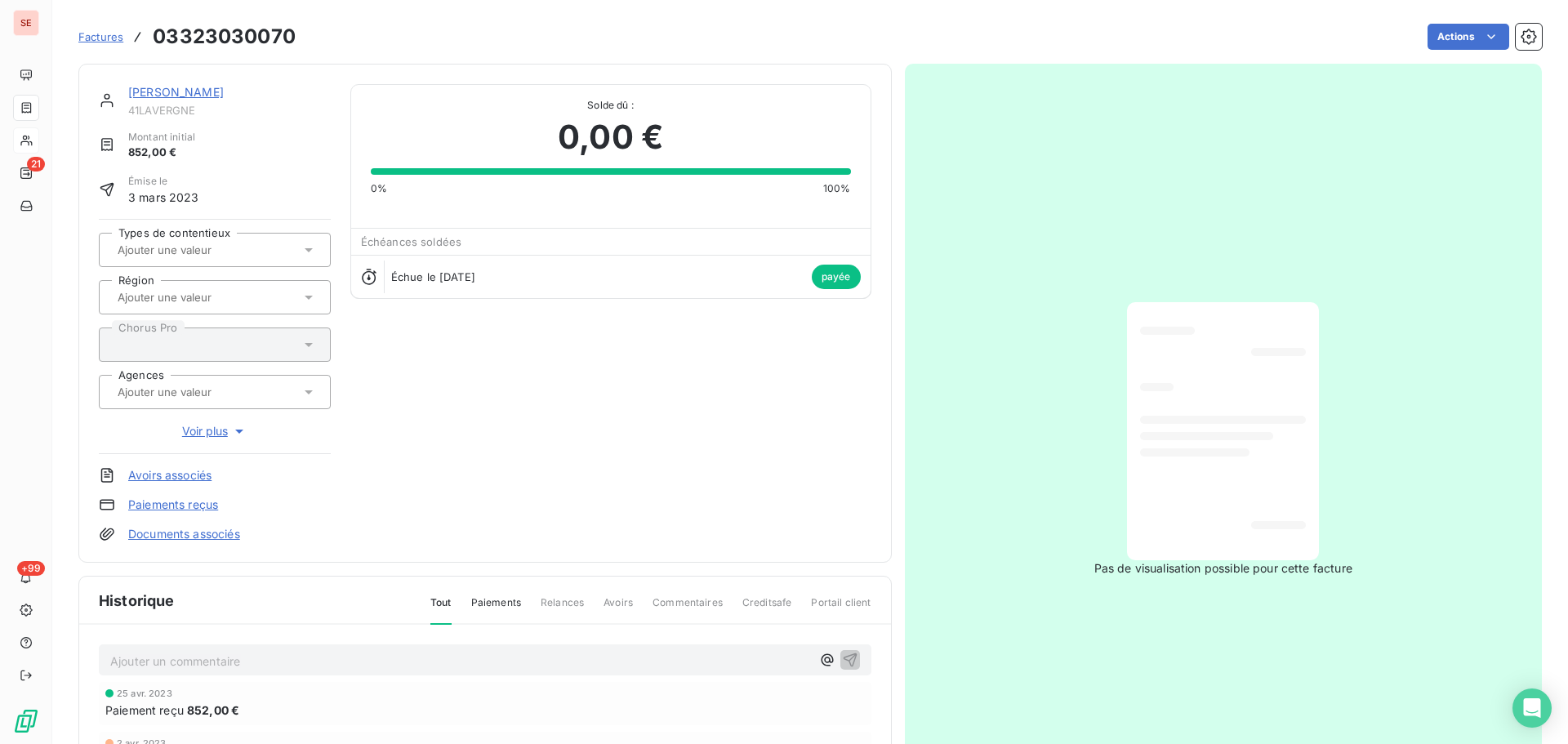
click at [211, 92] on link "[PERSON_NAME]" at bounding box center [176, 92] width 96 height 14
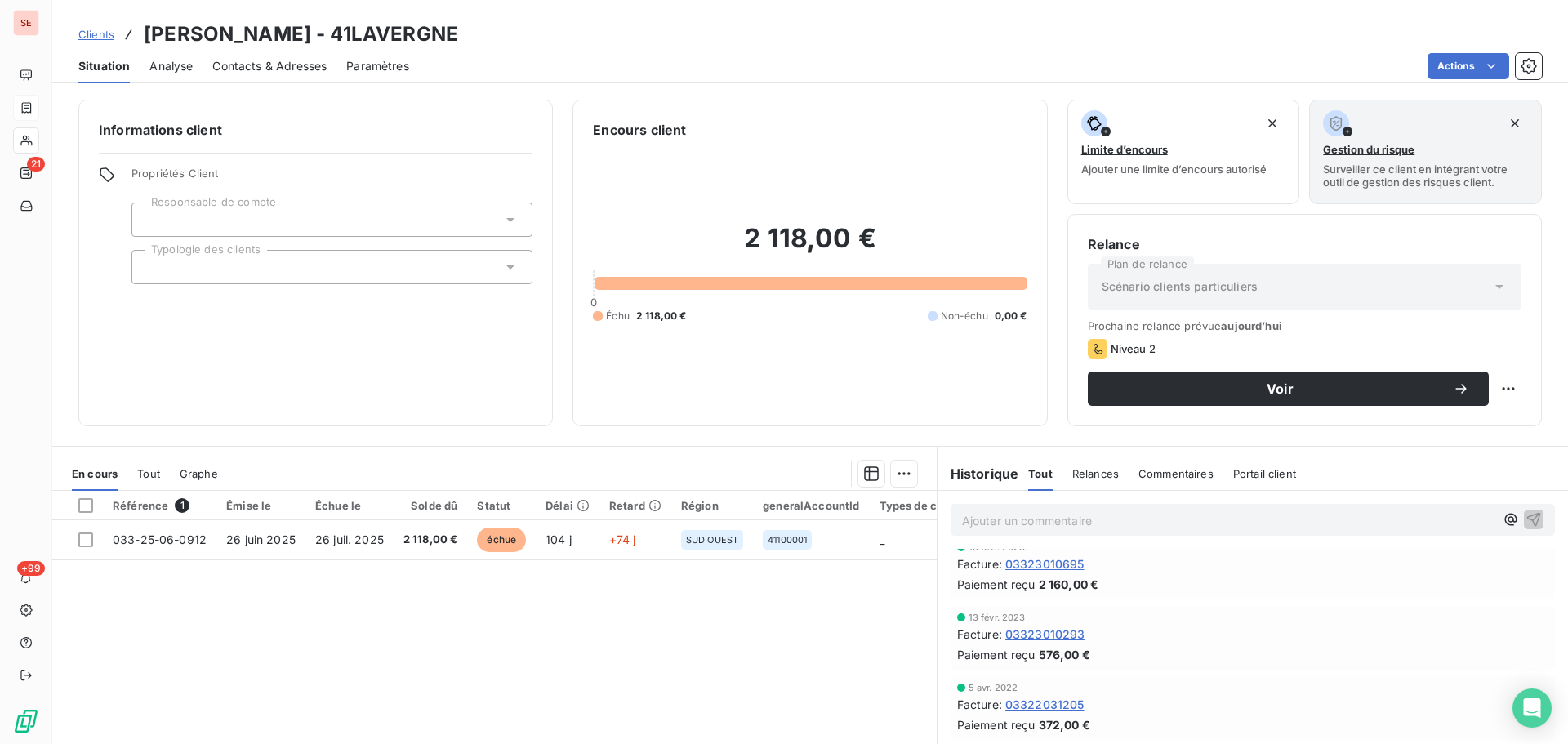
scroll to position [218, 0]
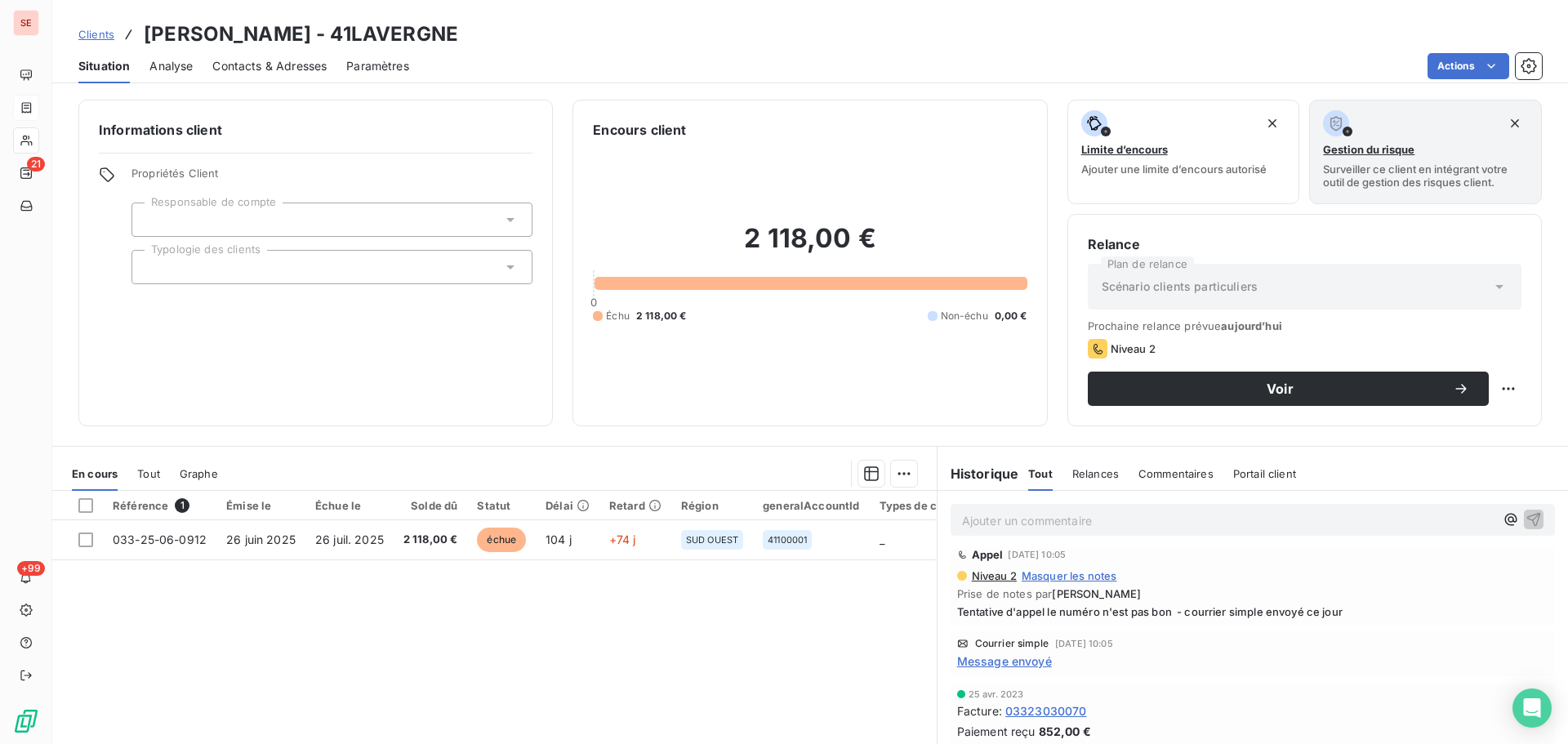
click at [1065, 713] on span "03323030070" at bounding box center [1046, 711] width 82 height 17
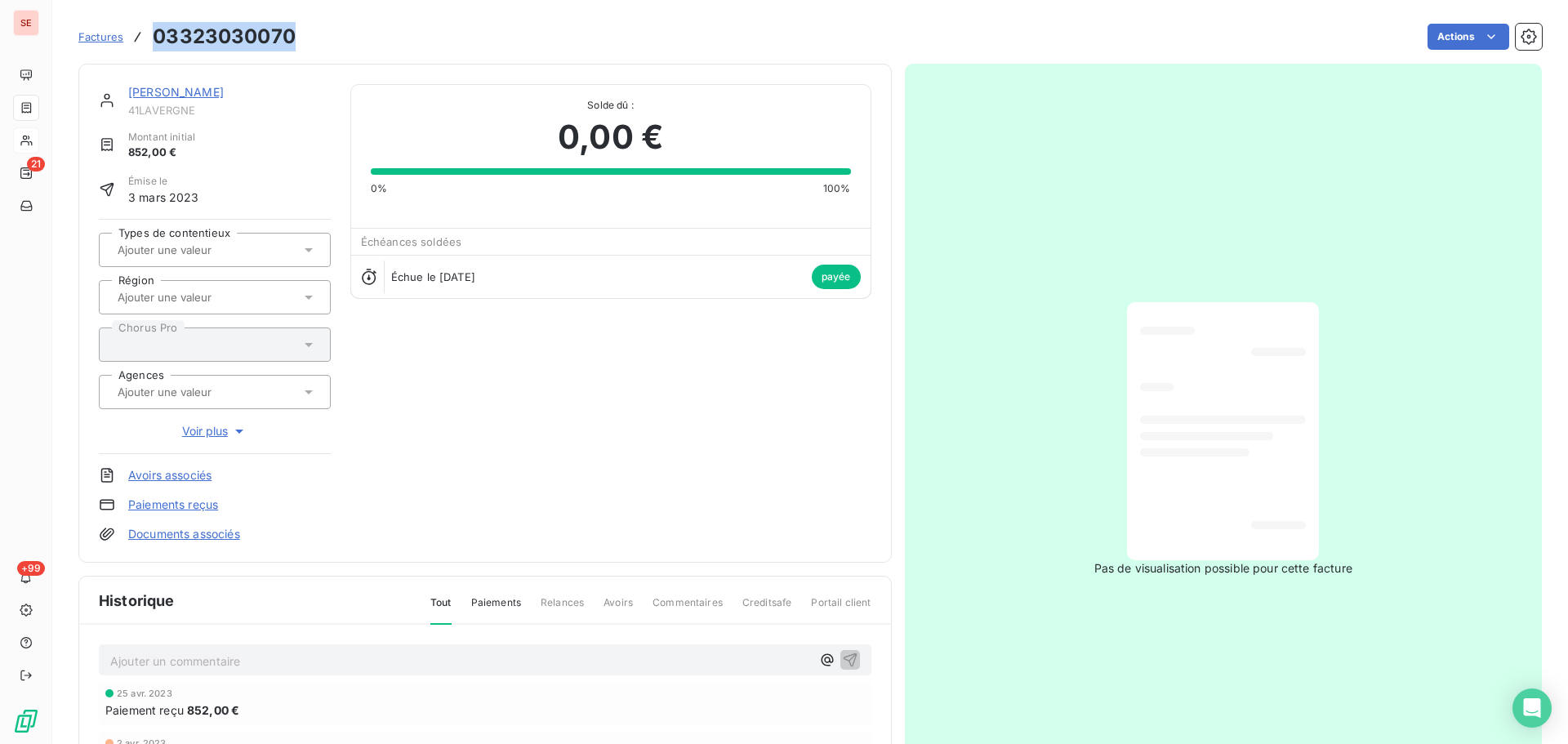
drag, startPoint x: 288, startPoint y: 35, endPoint x: 151, endPoint y: 39, distance: 137.1
click at [151, 39] on div "Factures 03323030070" at bounding box center [187, 37] width 217 height 29
copy h3 "03323030070"
click at [187, 96] on link "[PERSON_NAME]" at bounding box center [176, 92] width 96 height 14
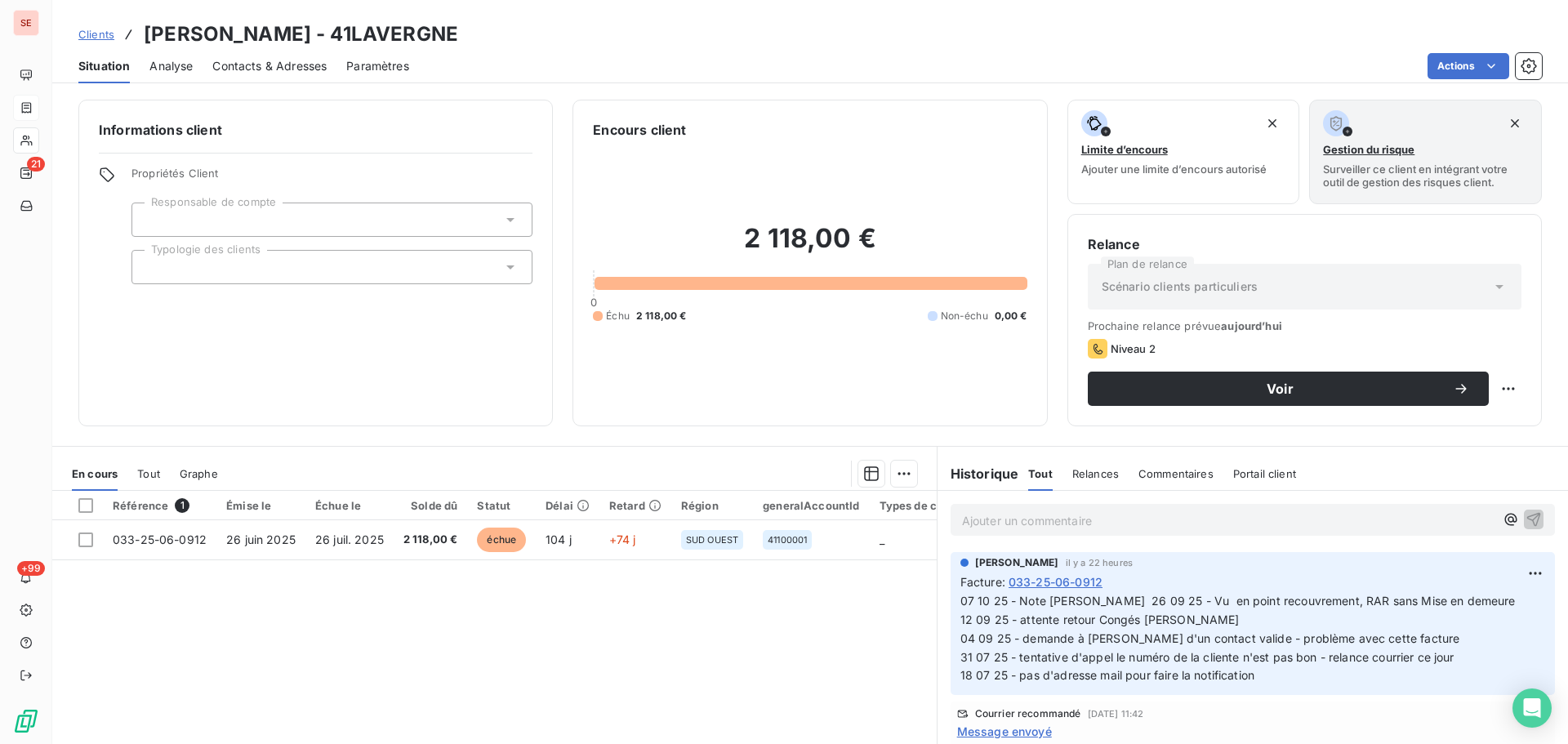
click at [254, 60] on span "Contacts & Adresses" at bounding box center [269, 65] width 114 height 16
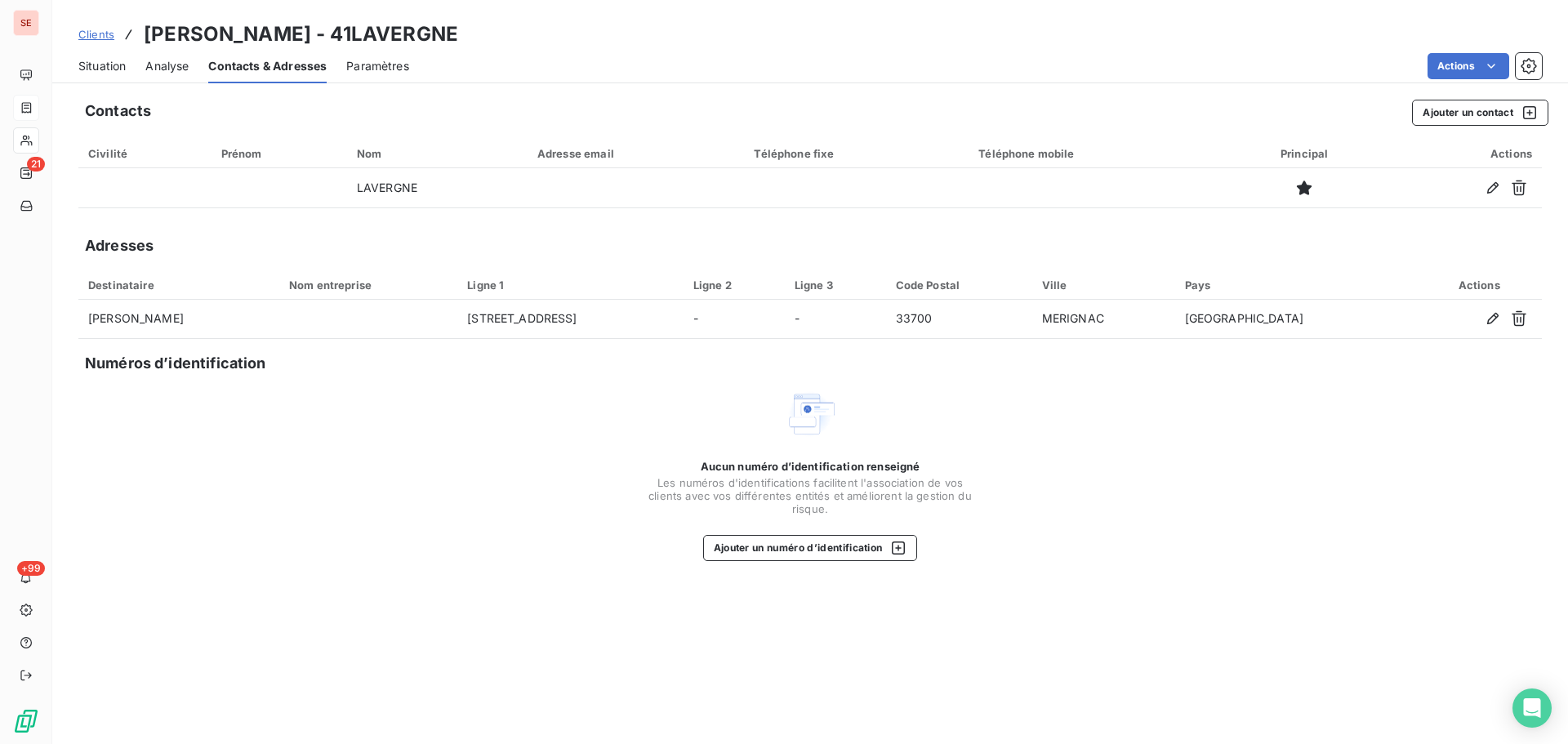
click at [102, 66] on span "Situation" at bounding box center [102, 65] width 47 height 16
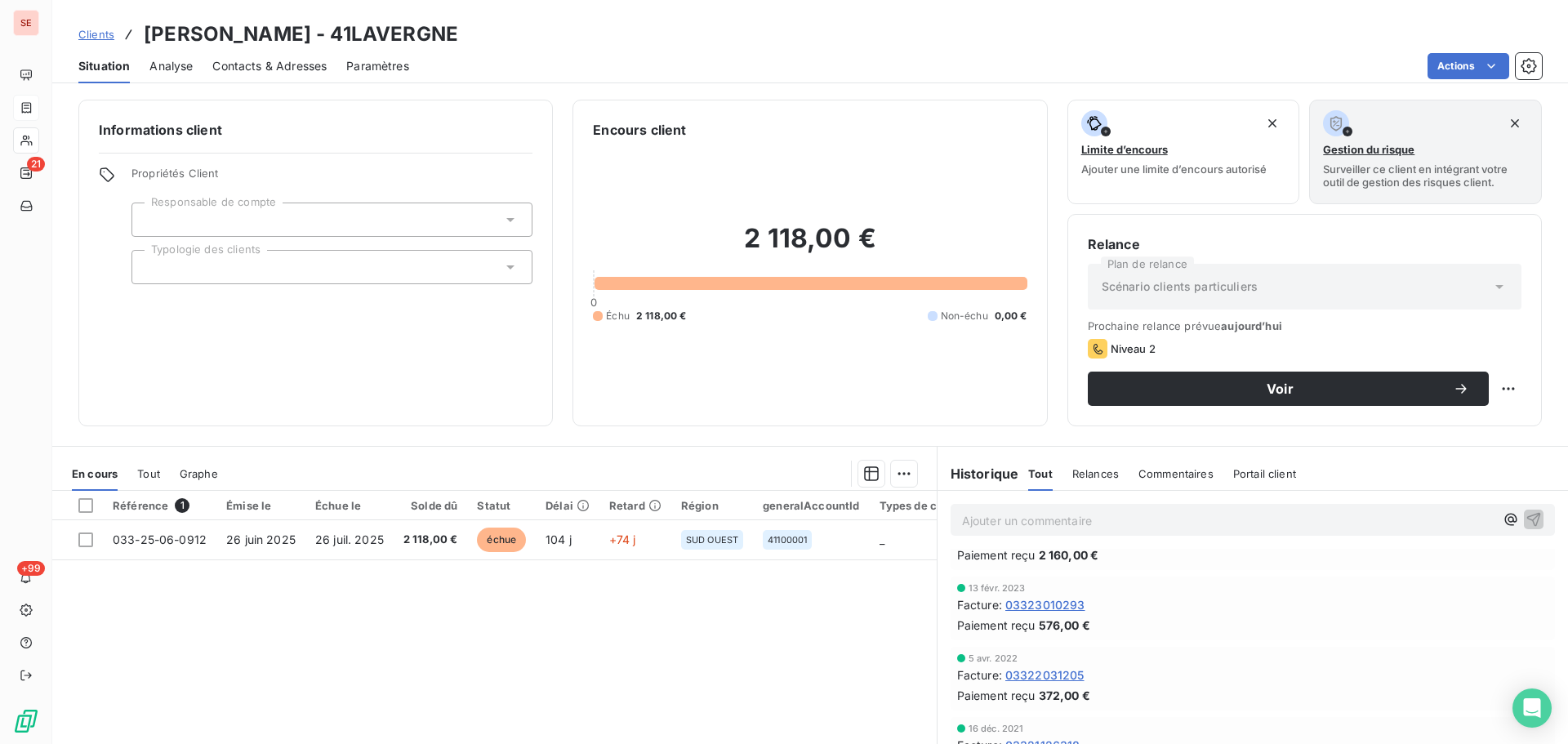
scroll to position [110, 0]
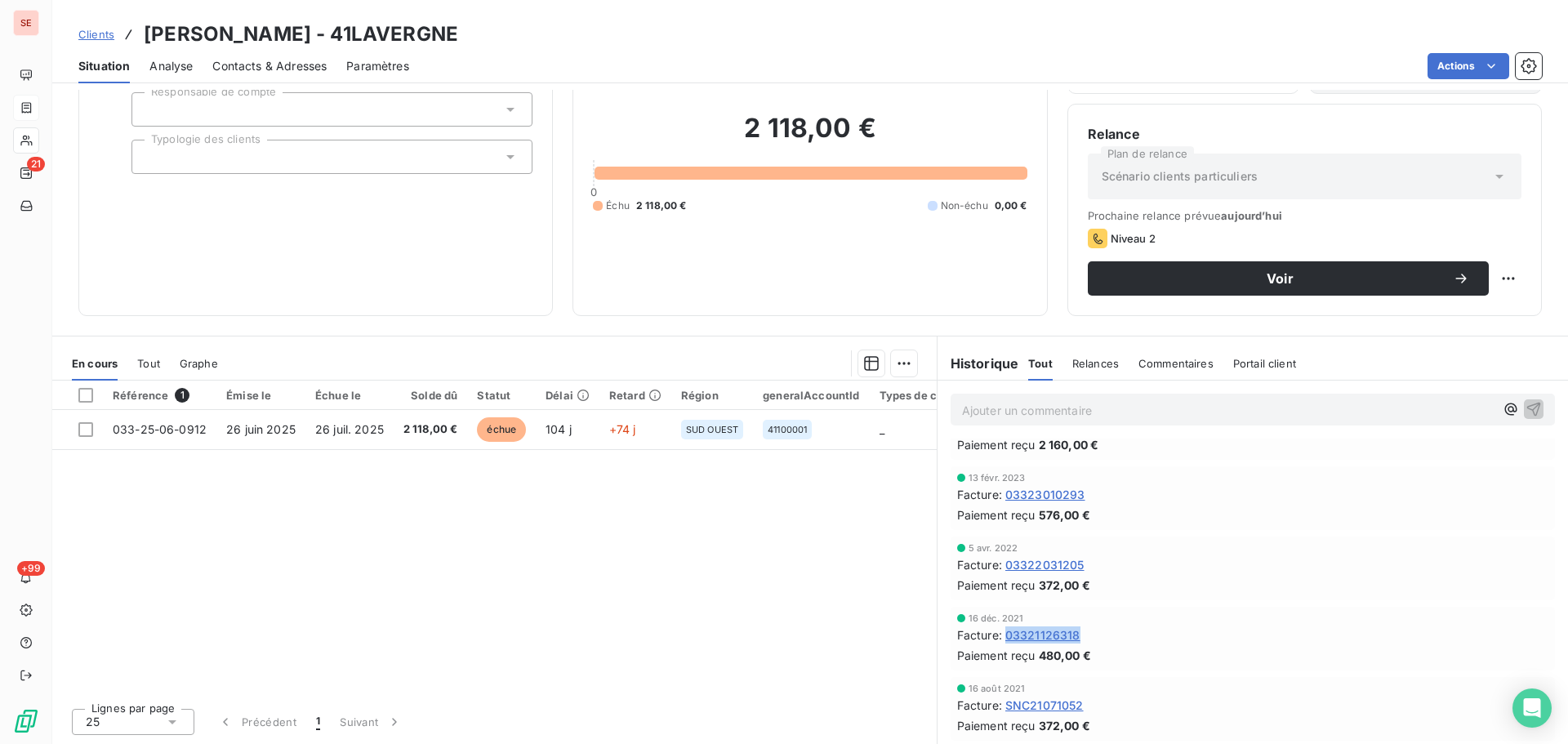
drag, startPoint x: 1083, startPoint y: 642, endPoint x: 1000, endPoint y: 641, distance: 83.0
click at [1000, 641] on div "Facture : 03321126318" at bounding box center [1252, 636] width 591 height 17
copy span "03321126318"
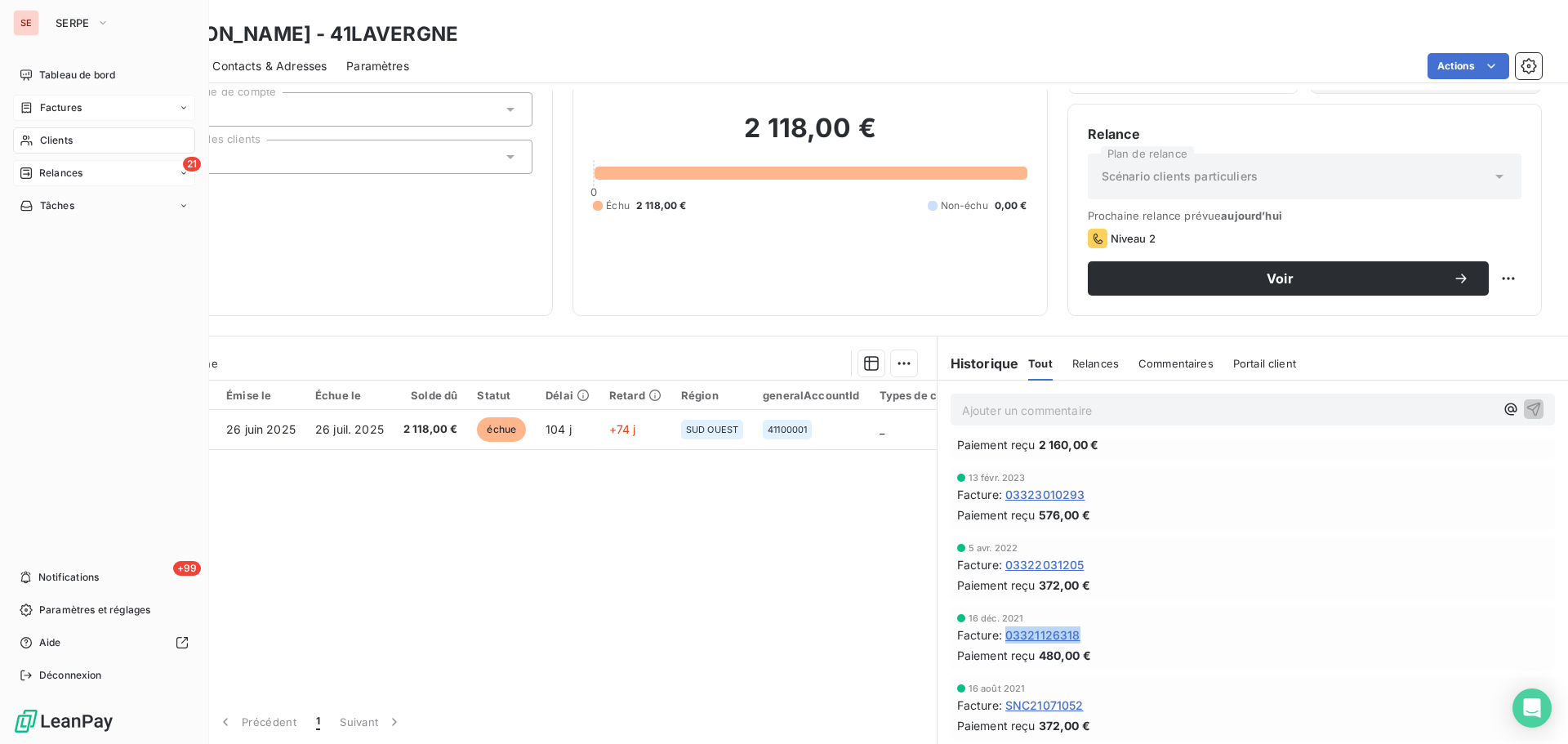
click at [56, 182] on div "21 Relances" at bounding box center [104, 173] width 182 height 26
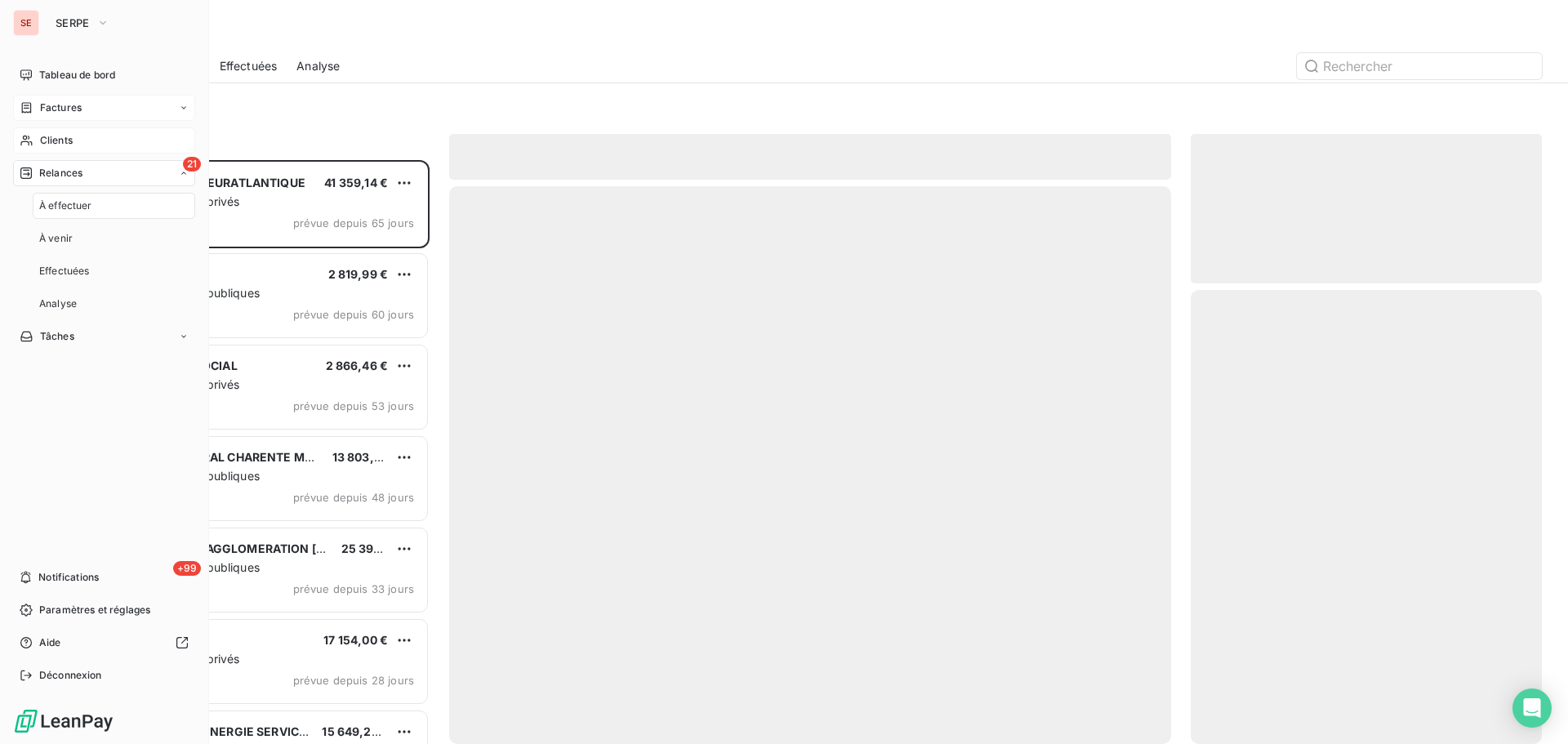
scroll to position [572, 339]
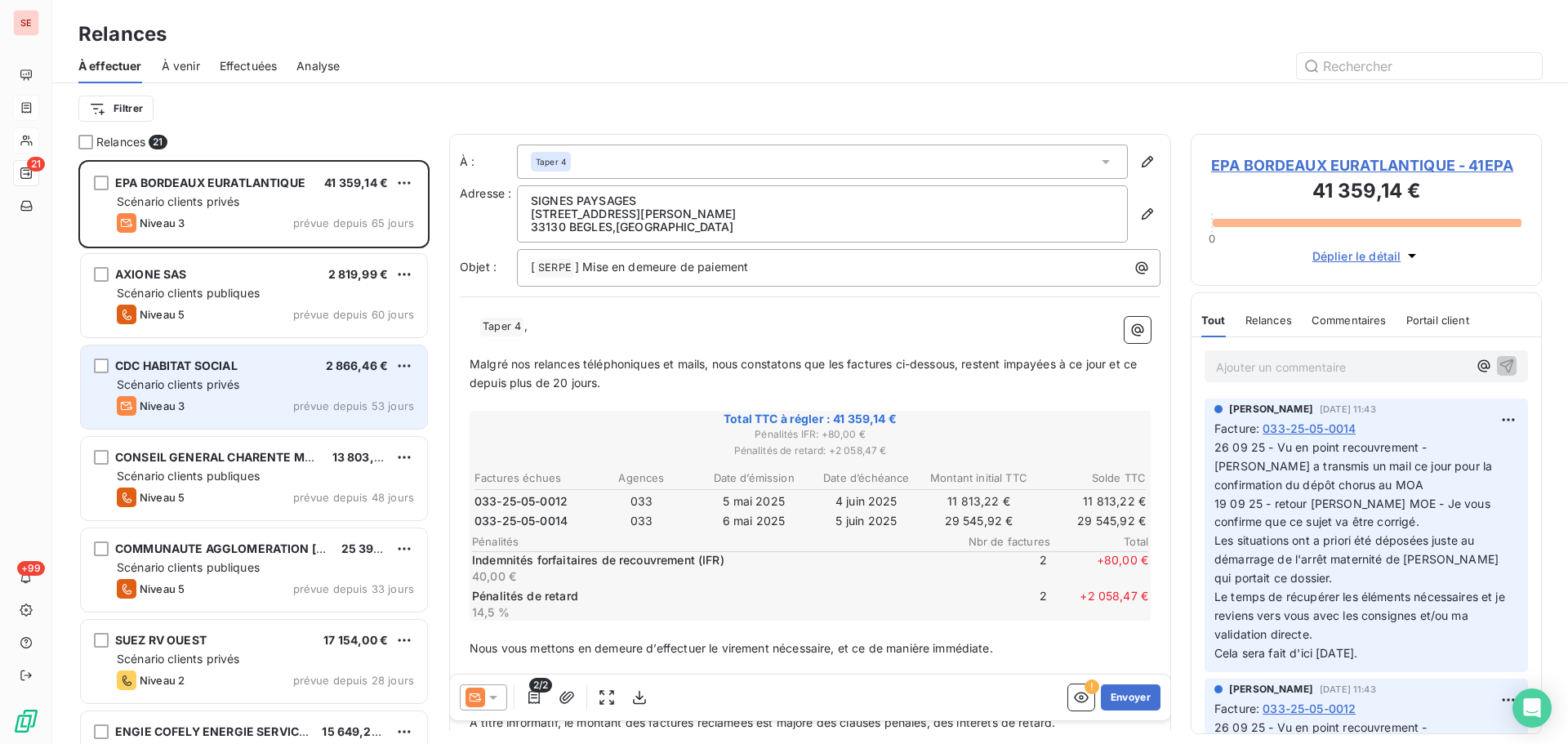
click at [151, 396] on div "Niveau 3" at bounding box center [151, 406] width 68 height 20
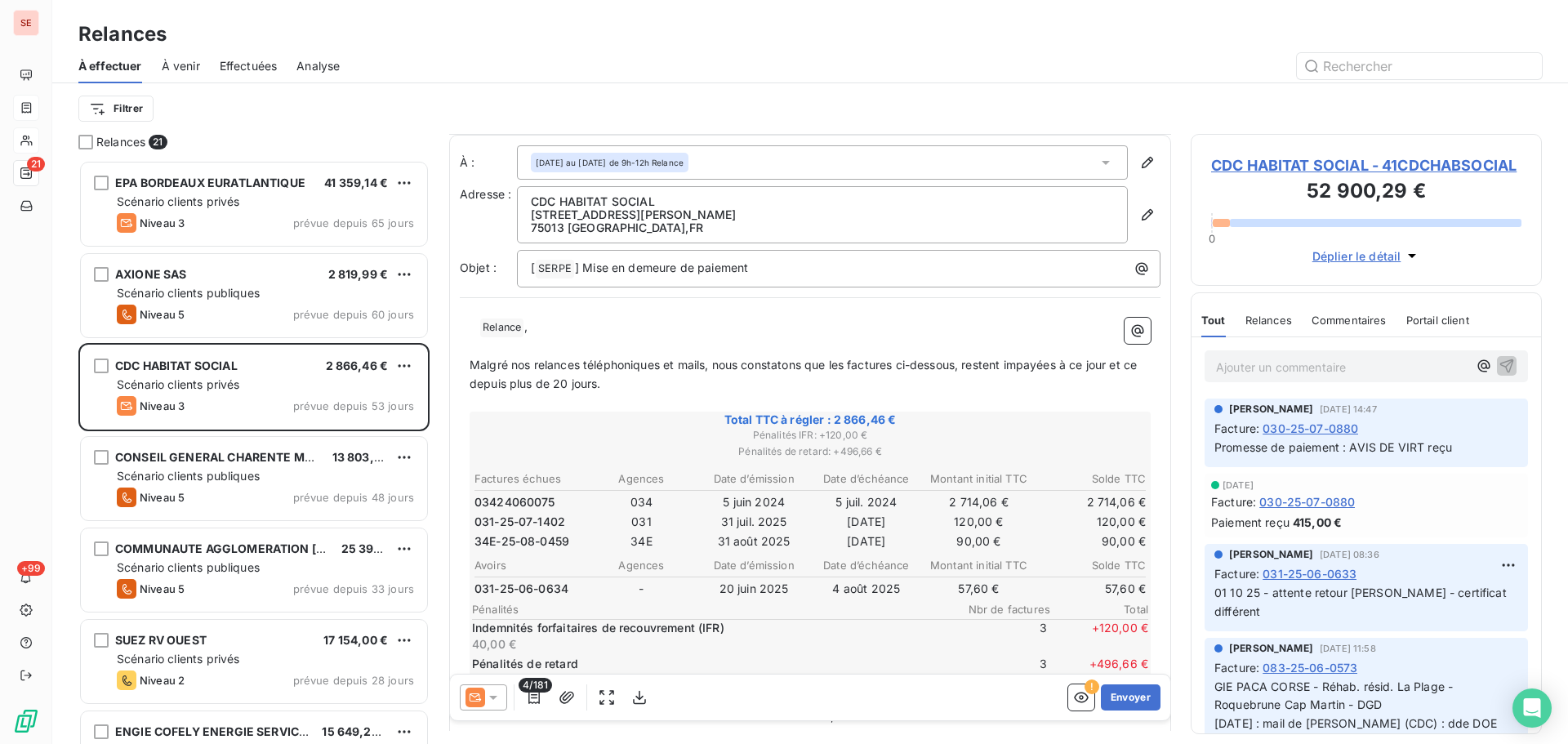
scroll to position [219, 0]
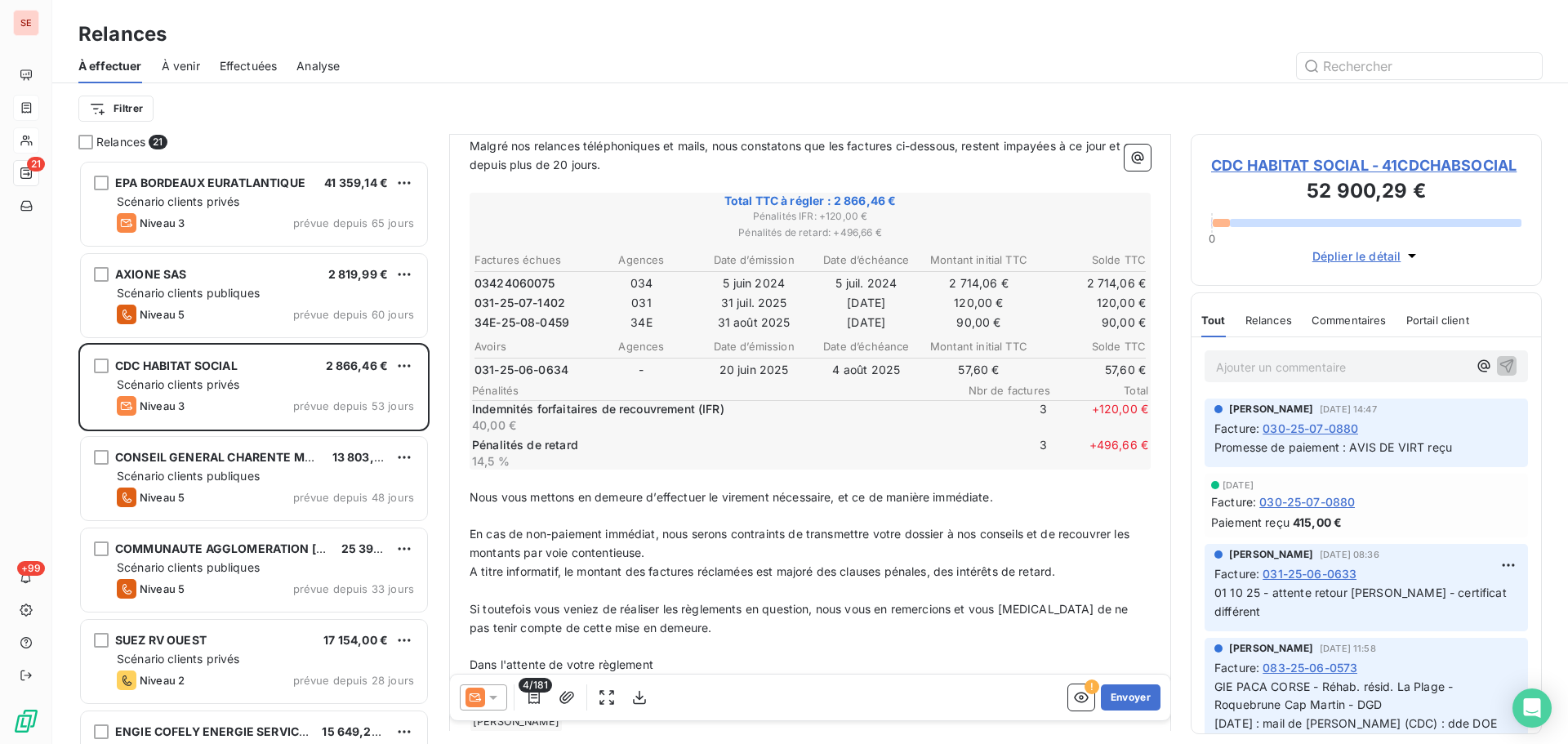
click at [1282, 166] on span "CDC HABITAT SOCIAL - 41CDCHABSOCIAL" at bounding box center [1366, 165] width 311 height 22
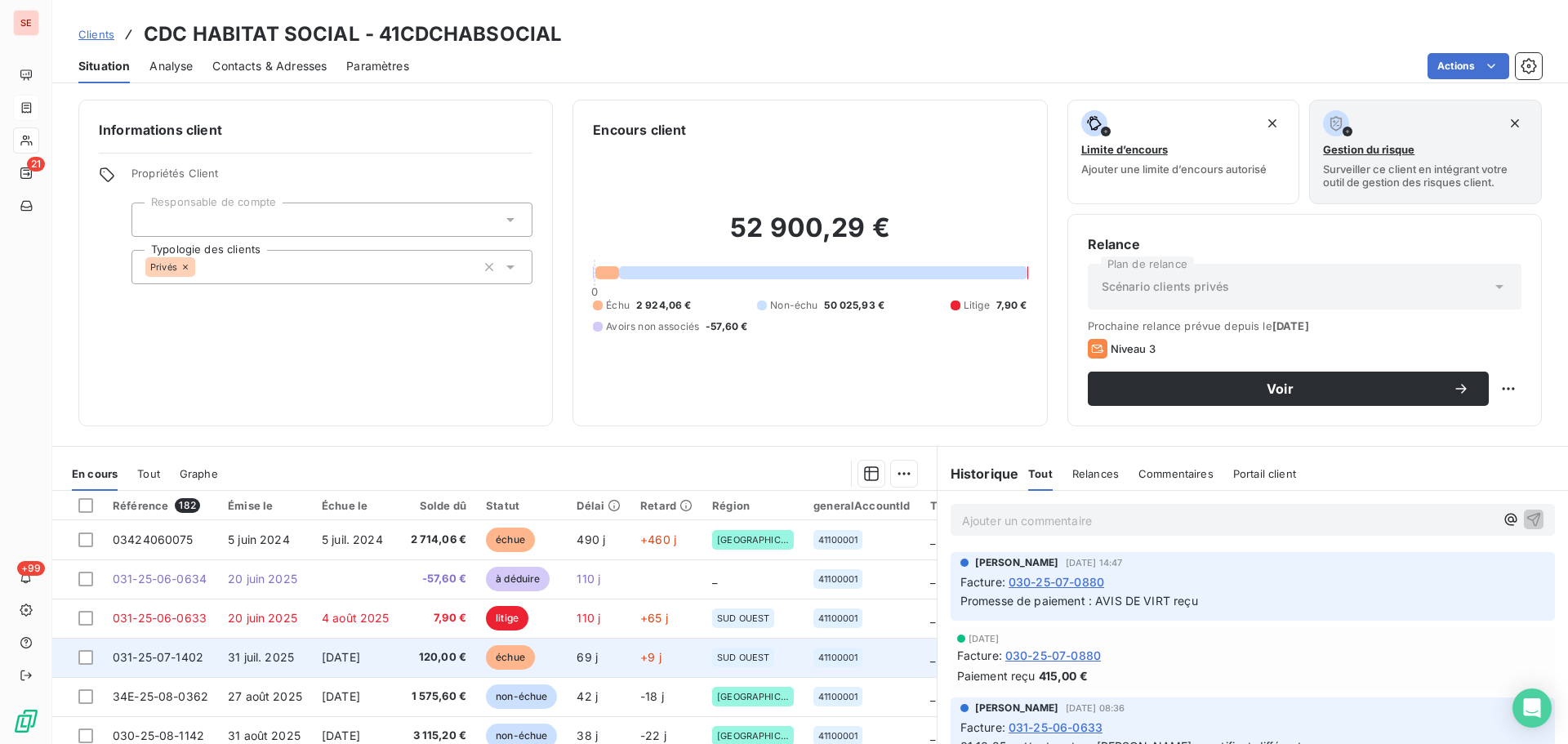
click at [360, 651] on span "[DATE]" at bounding box center [341, 657] width 39 height 14
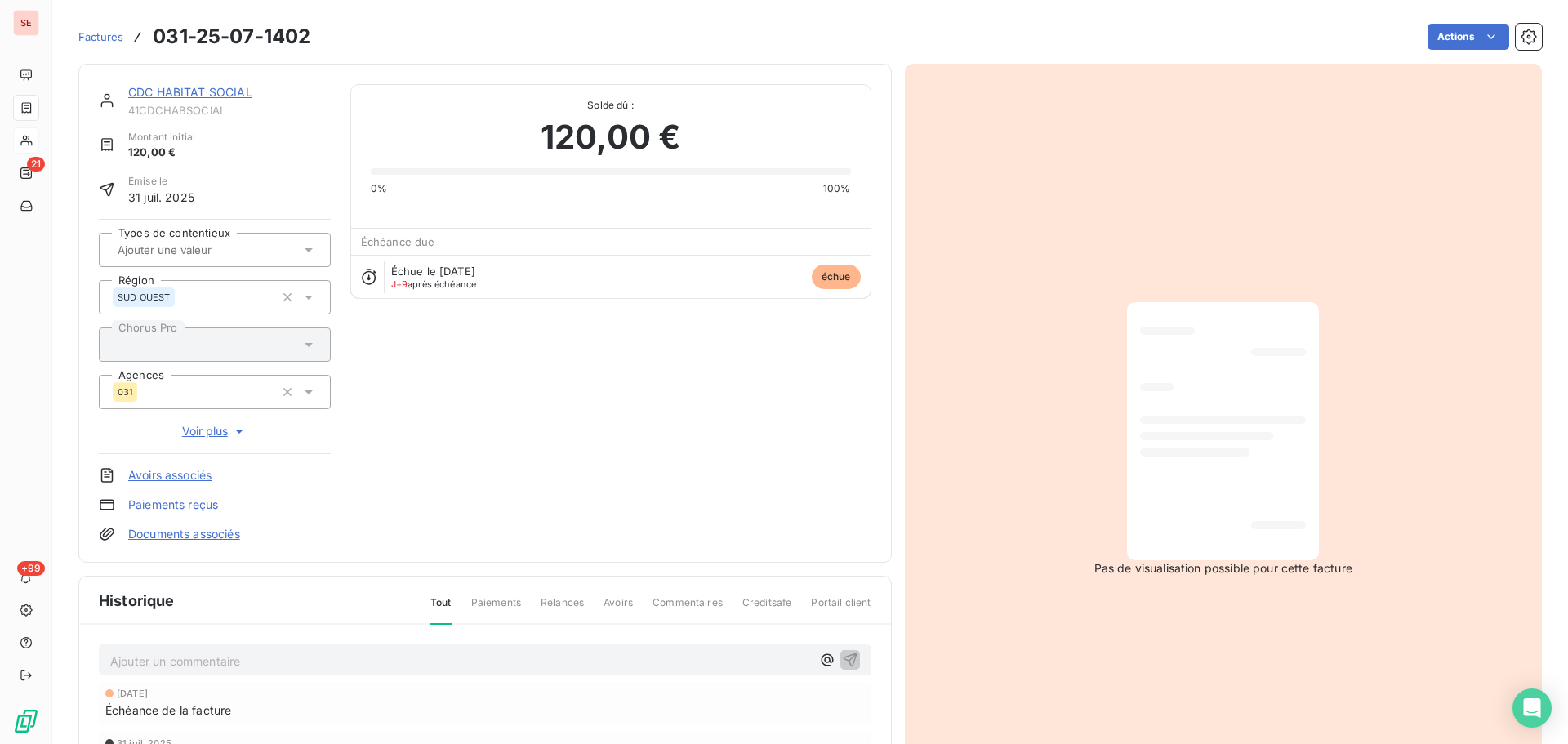
click at [188, 93] on link "CDC HABITAT SOCIAL" at bounding box center [190, 92] width 124 height 14
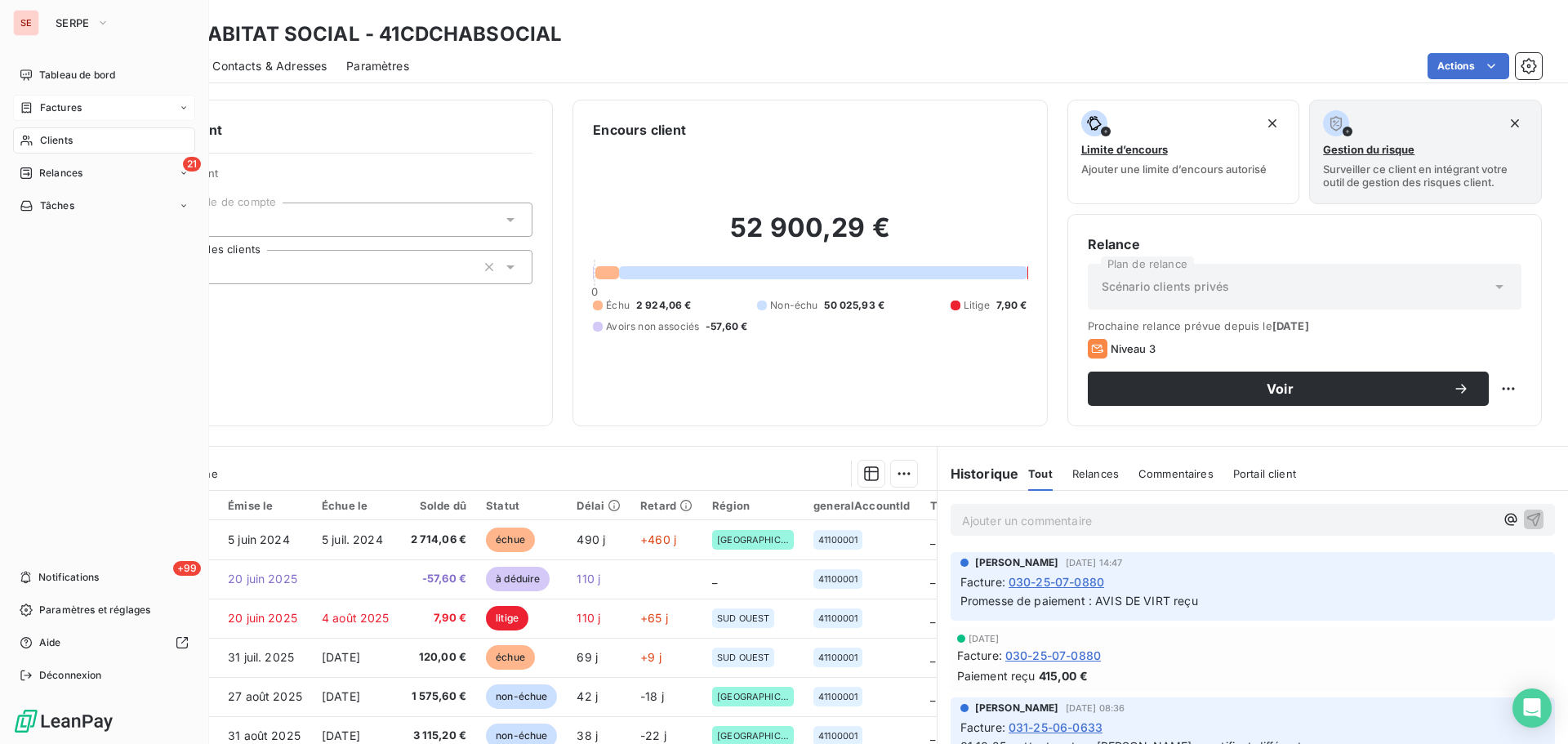
click at [47, 168] on span "Relances" at bounding box center [61, 173] width 43 height 15
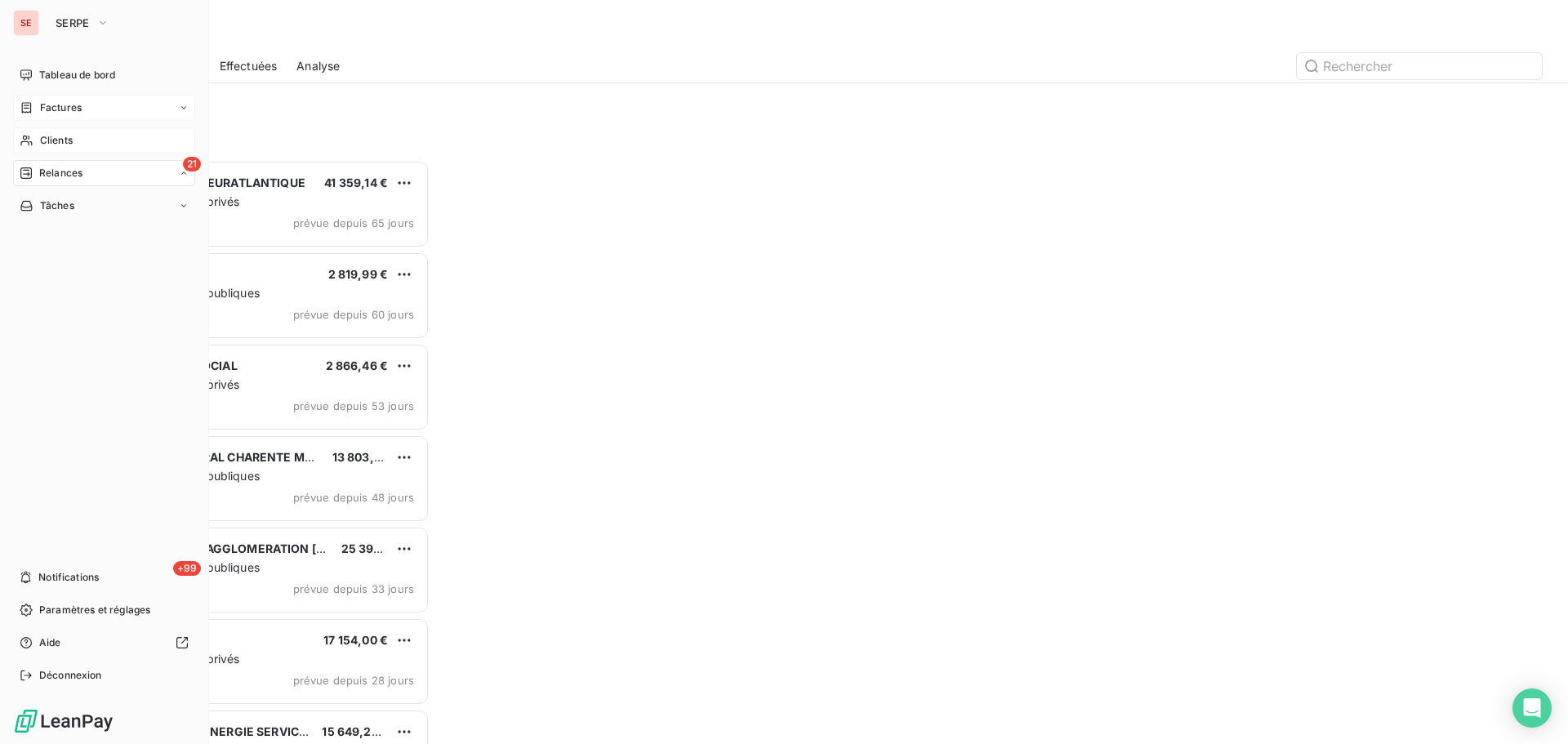
scroll to position [572, 339]
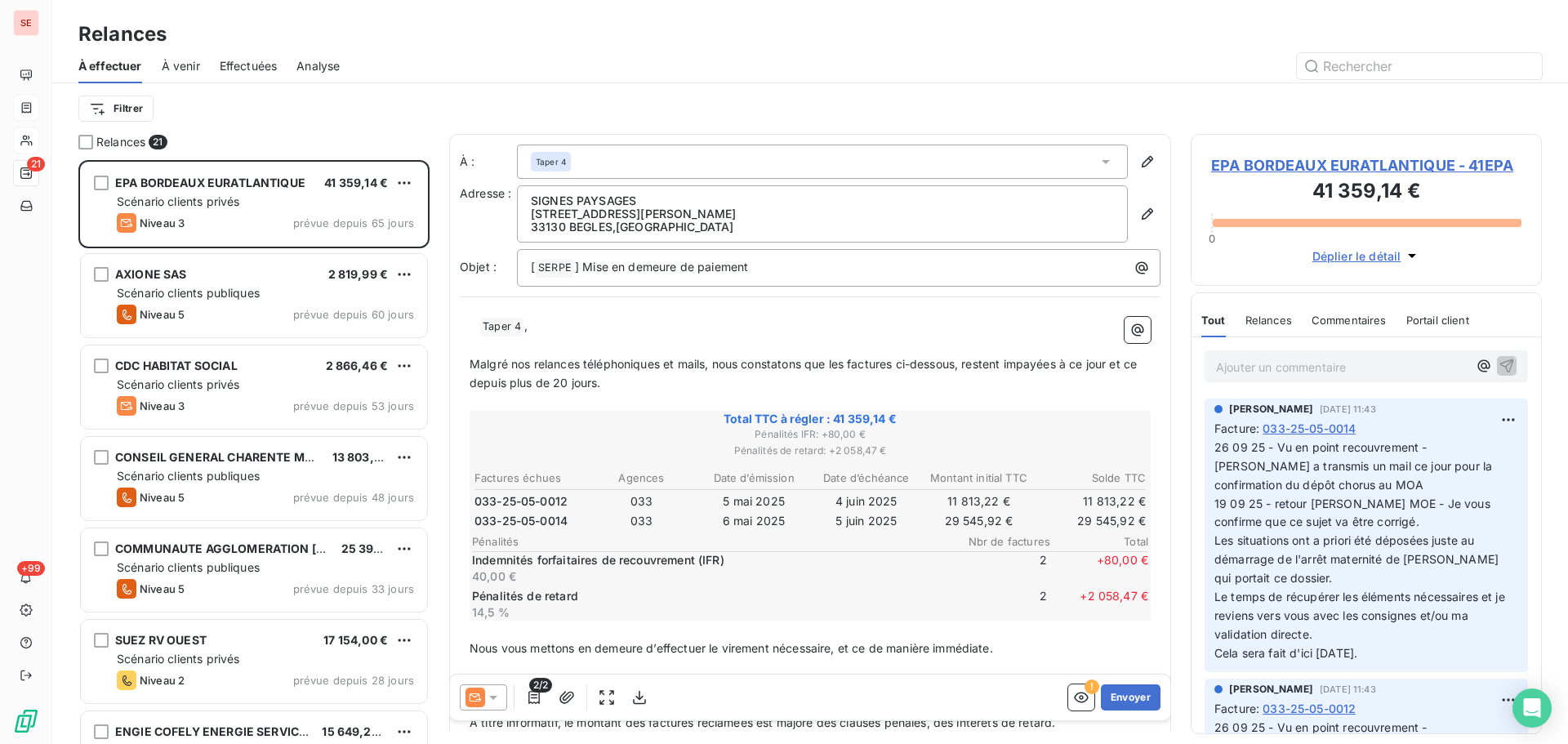
click at [320, 112] on div "Filtrer" at bounding box center [810, 108] width 1463 height 31
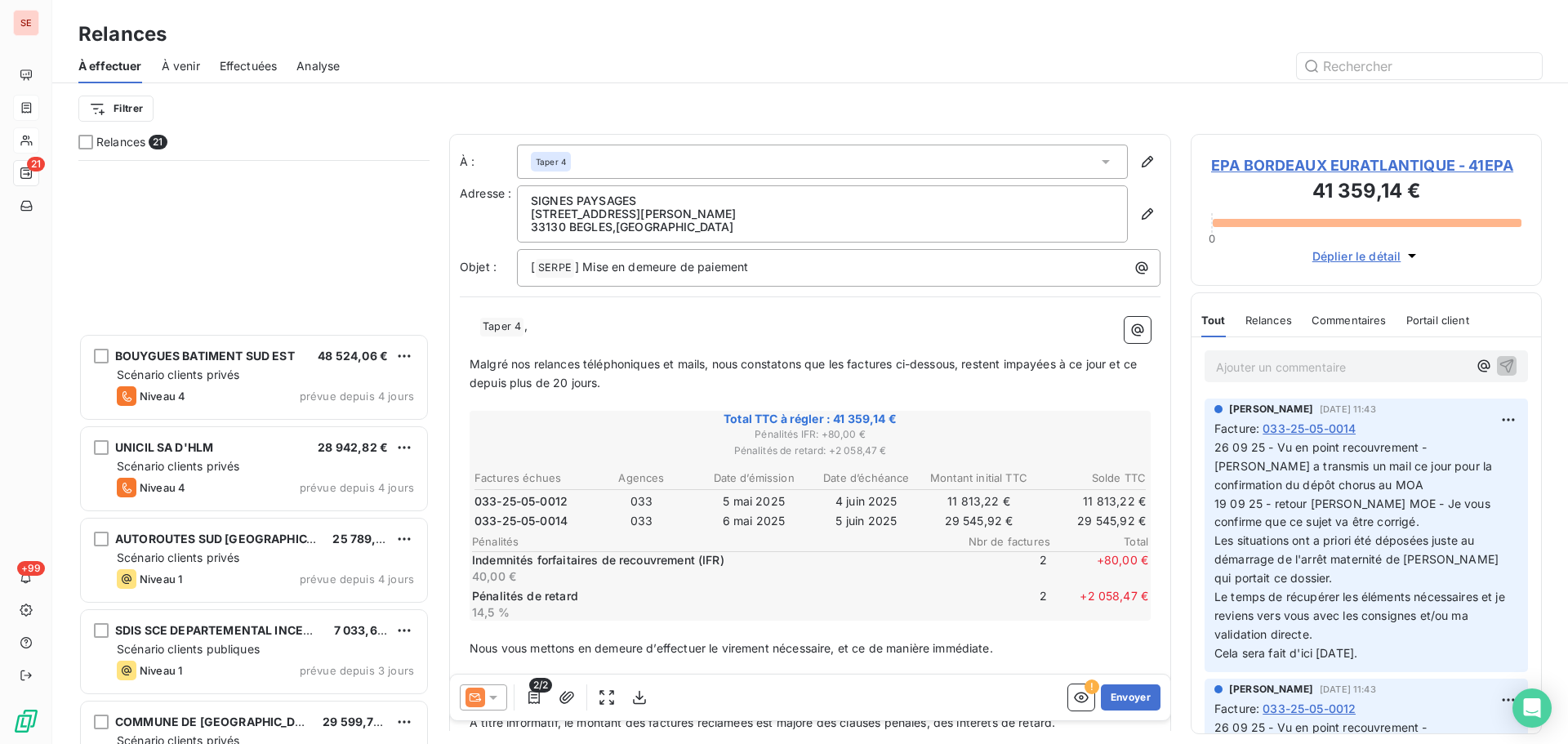
scroll to position [1338, 0]
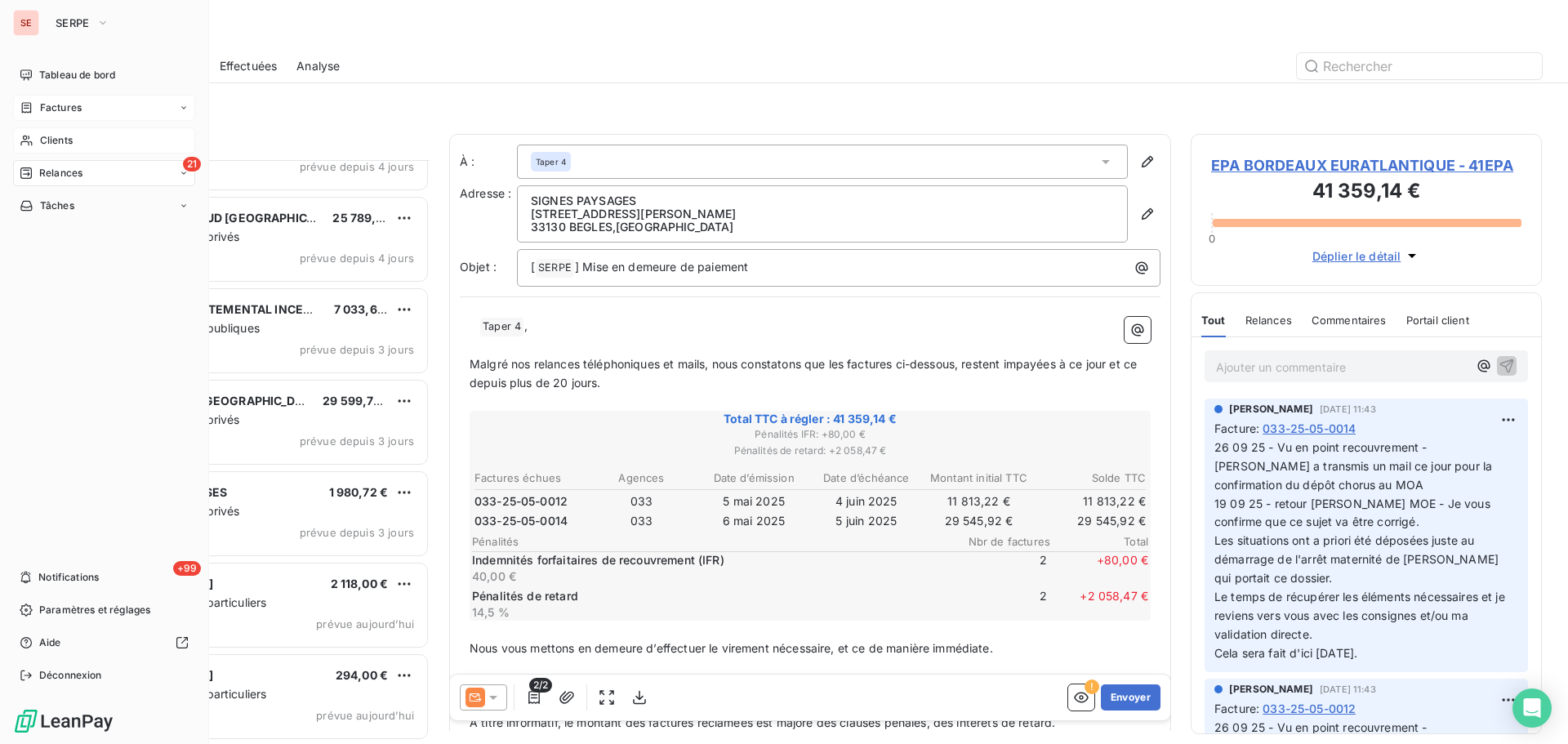
click at [38, 147] on div "Clients" at bounding box center [104, 140] width 182 height 26
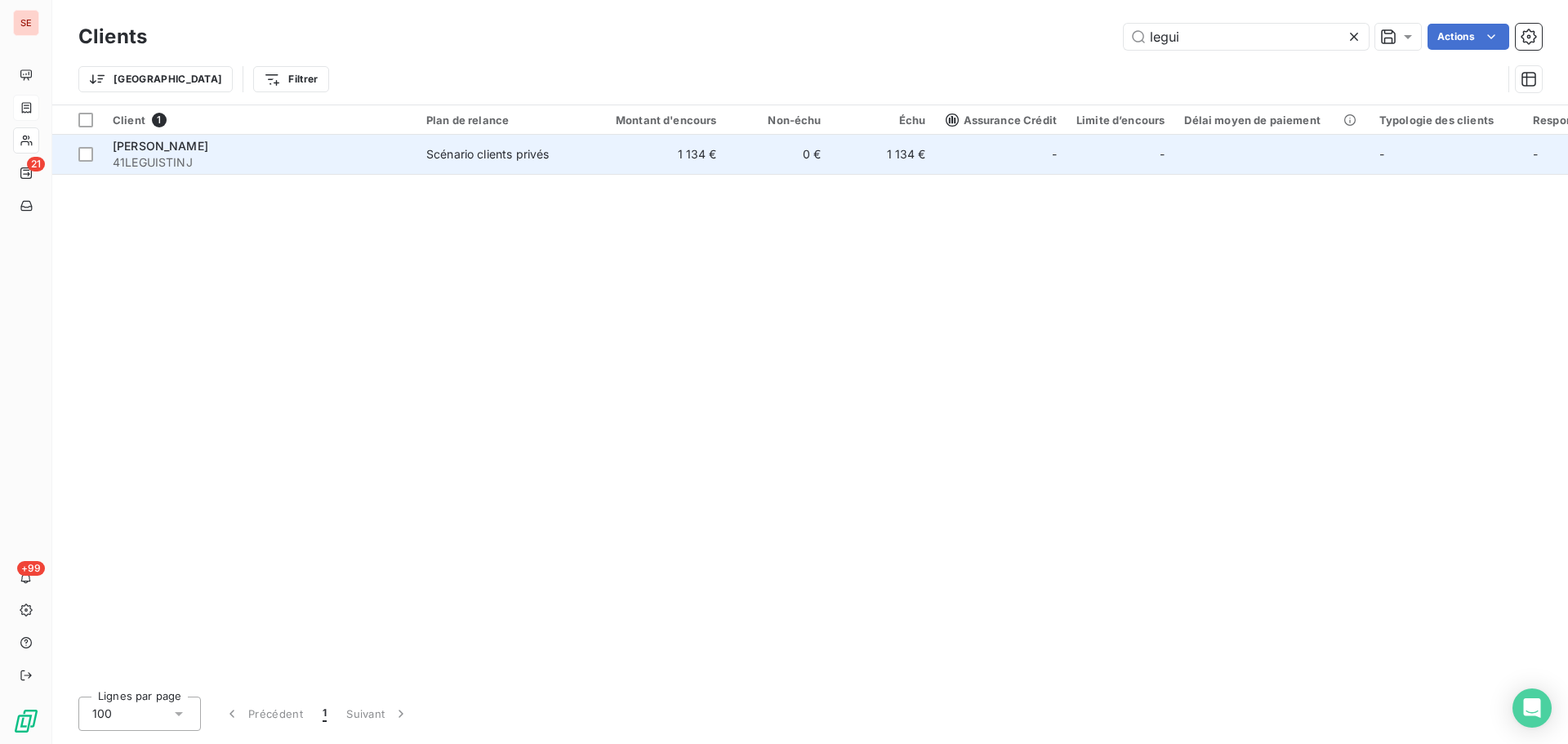
type input "legui"
click at [623, 162] on td "1 134 €" at bounding box center [656, 155] width 140 height 40
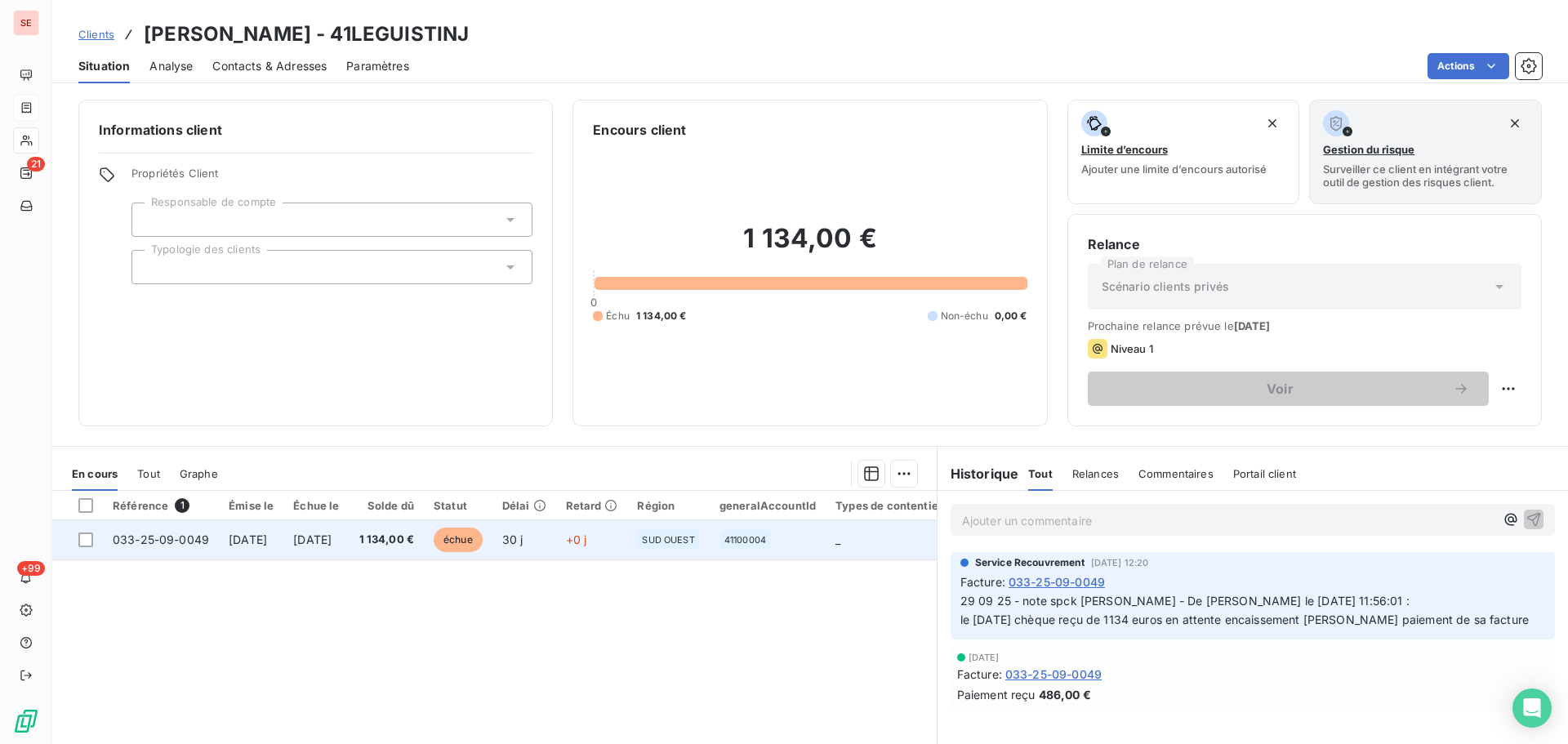
click at [399, 535] on span "1 134,00 €" at bounding box center [386, 540] width 56 height 16
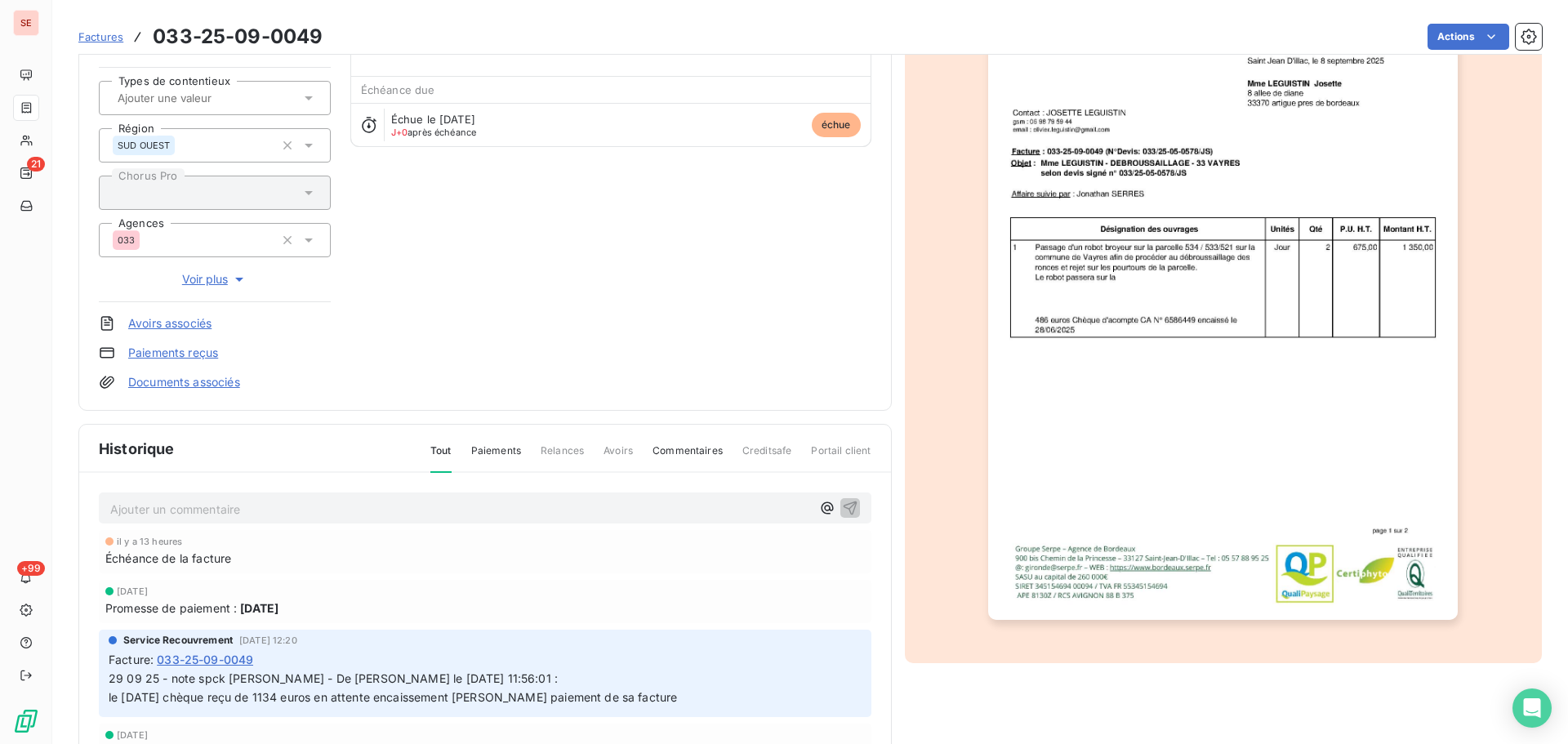
scroll to position [239, 0]
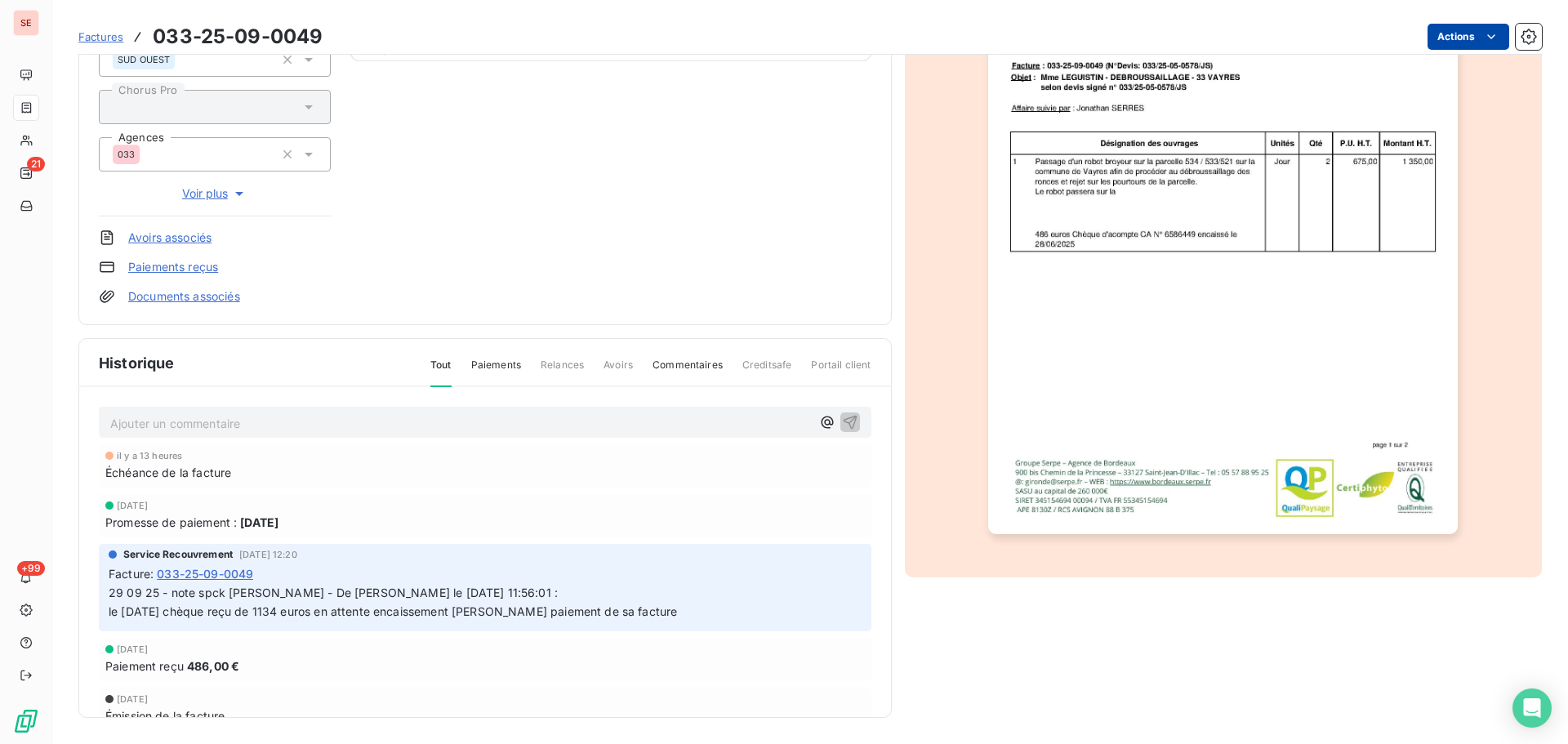
click at [1443, 34] on html "SE 21 +99 Factures 033-25-09-0049 Actions [PERSON_NAME] 41LEGUISTINJ Montant in…" at bounding box center [784, 372] width 1568 height 744
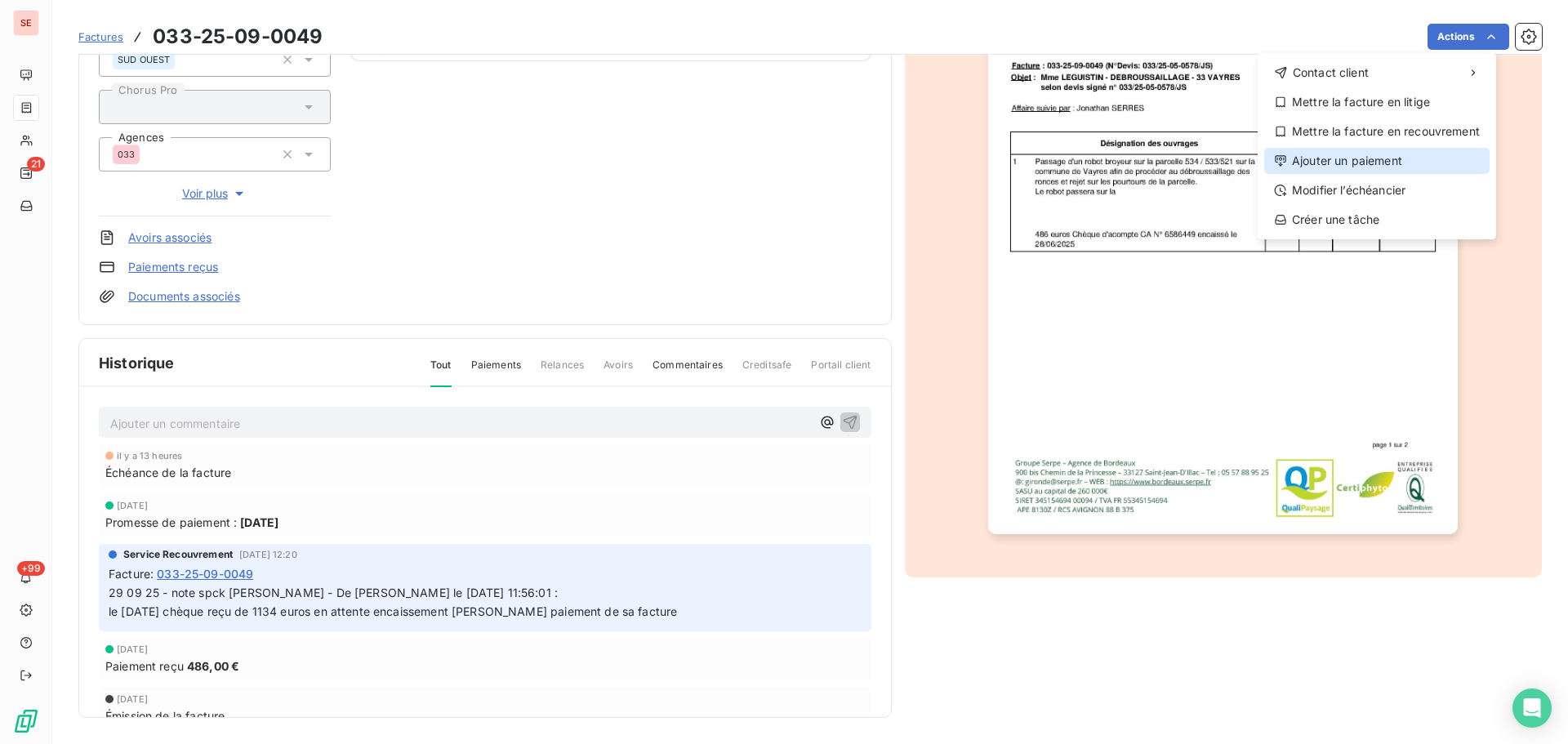
click at [1411, 148] on div "Ajouter un paiement" at bounding box center [1377, 161] width 225 height 26
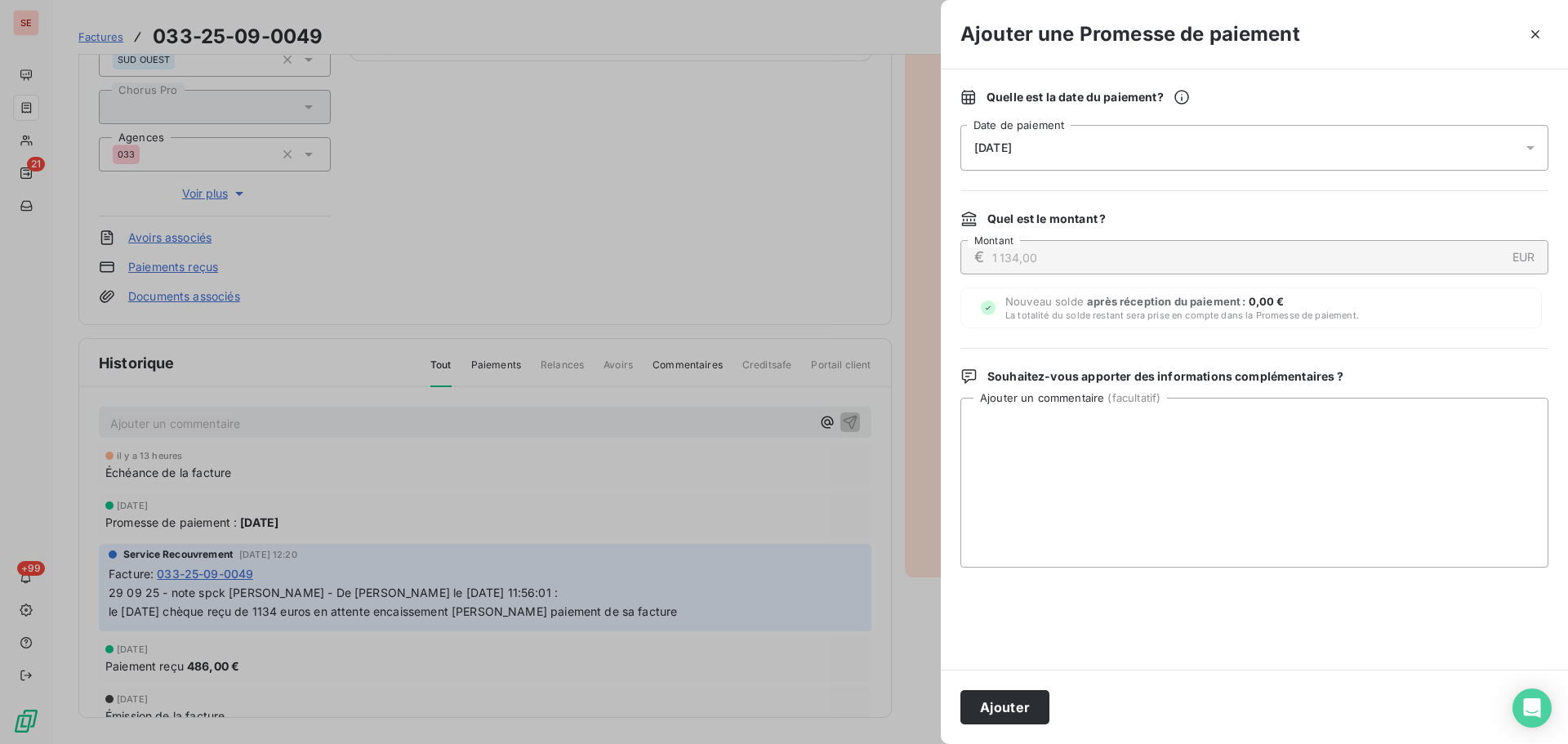
click at [1248, 133] on div "[DATE]" at bounding box center [1254, 147] width 588 height 46
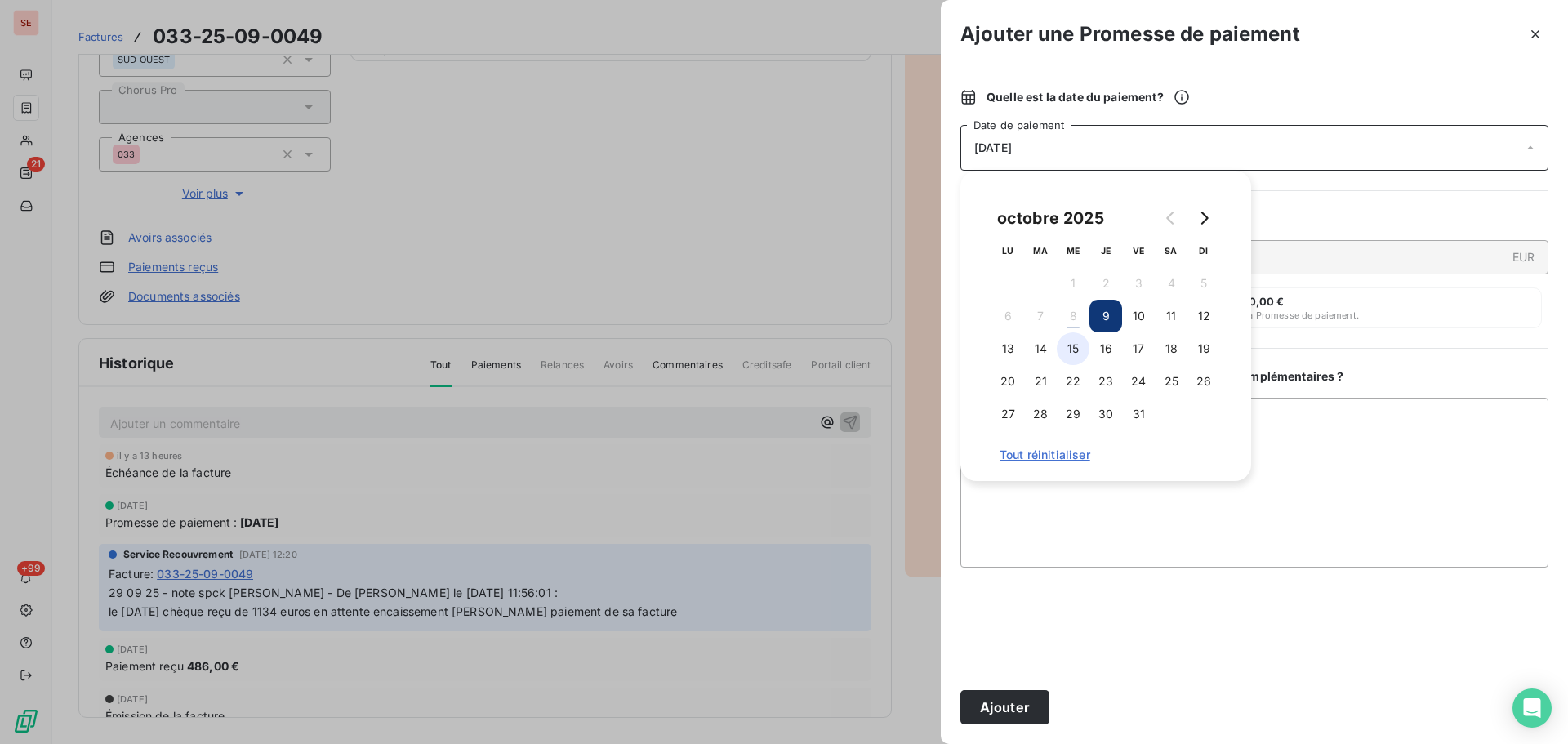
click at [1065, 349] on button "15" at bounding box center [1073, 349] width 33 height 33
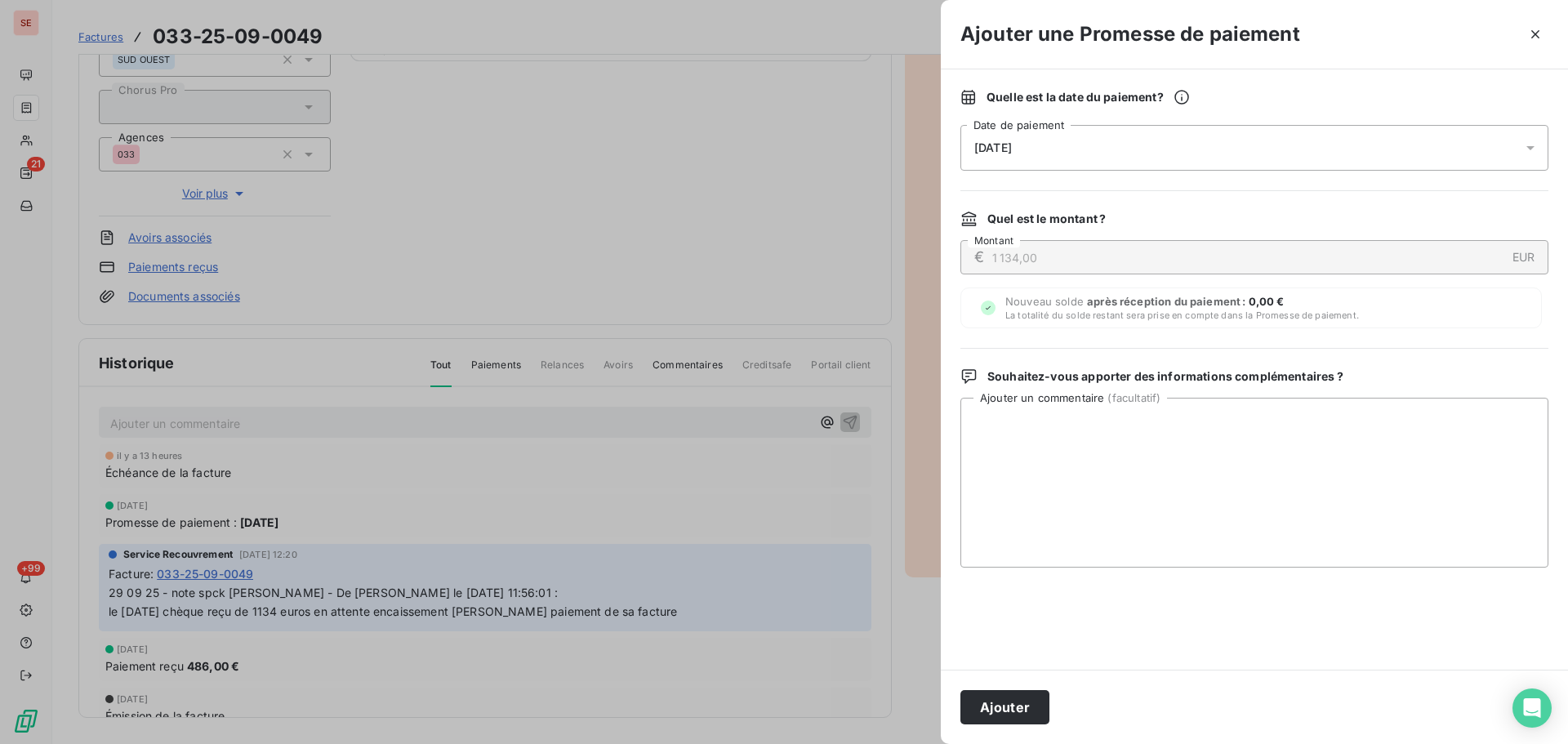
click at [995, 710] on button "Ajouter" at bounding box center [1004, 708] width 89 height 34
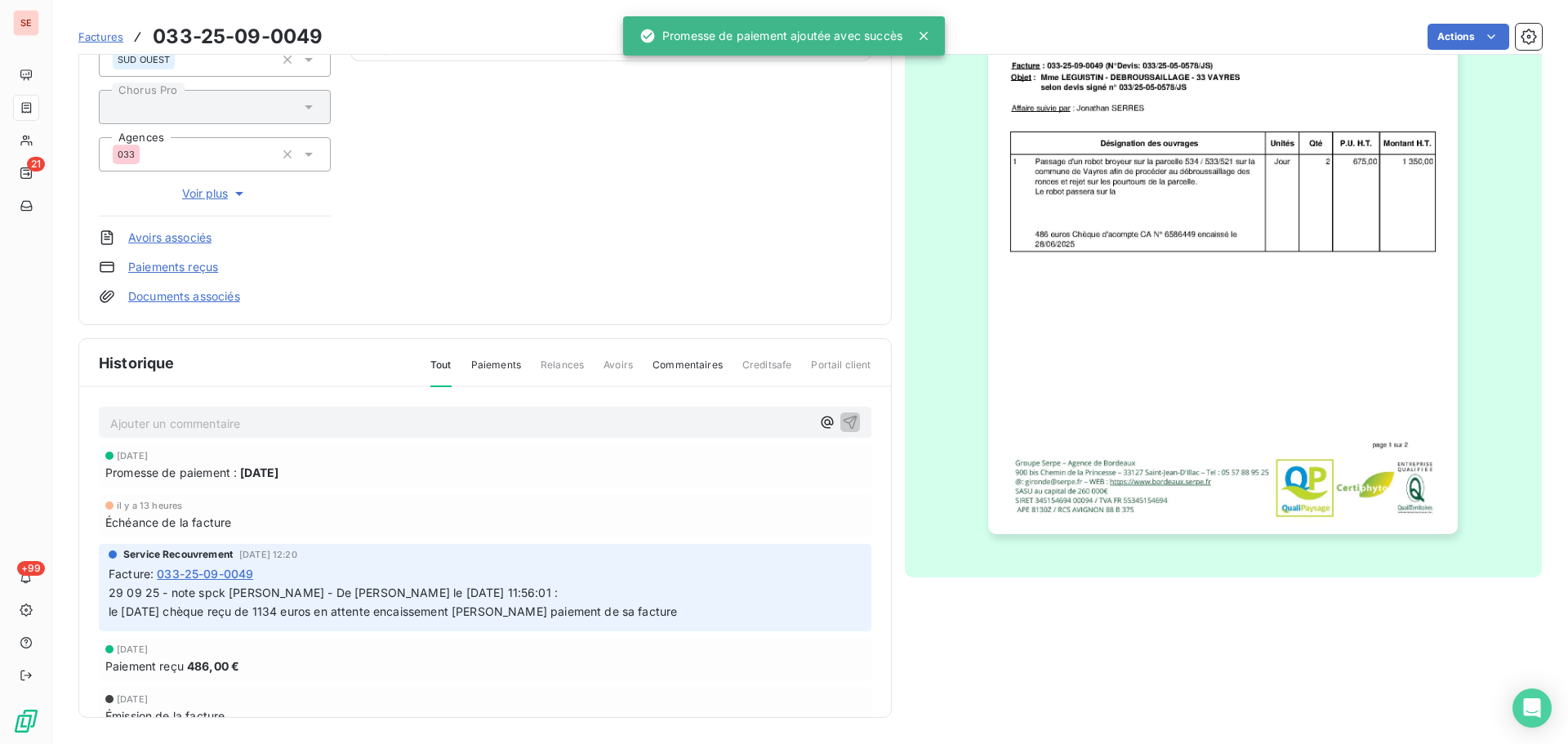
scroll to position [0, 0]
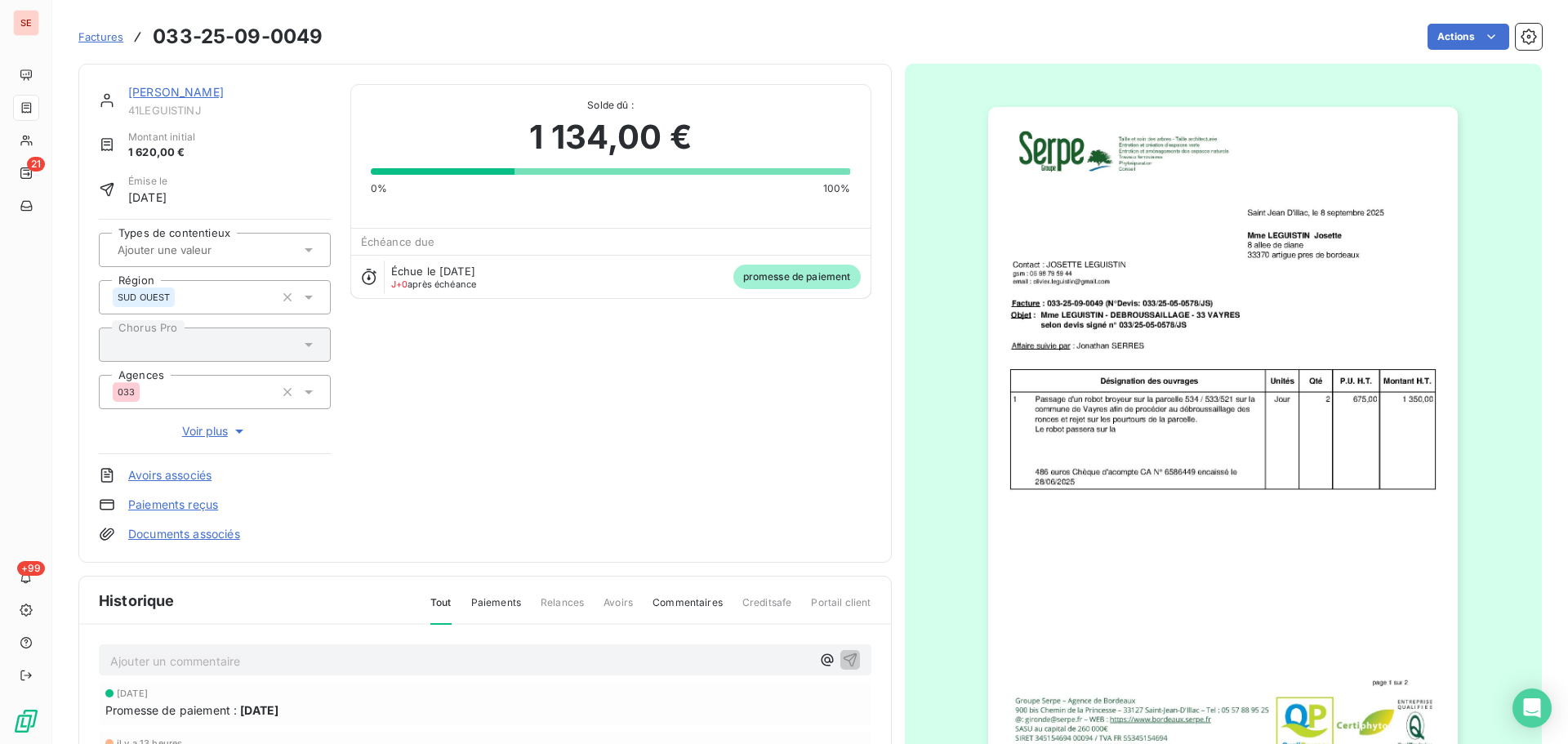
click at [192, 92] on link "[PERSON_NAME]" at bounding box center [176, 92] width 96 height 14
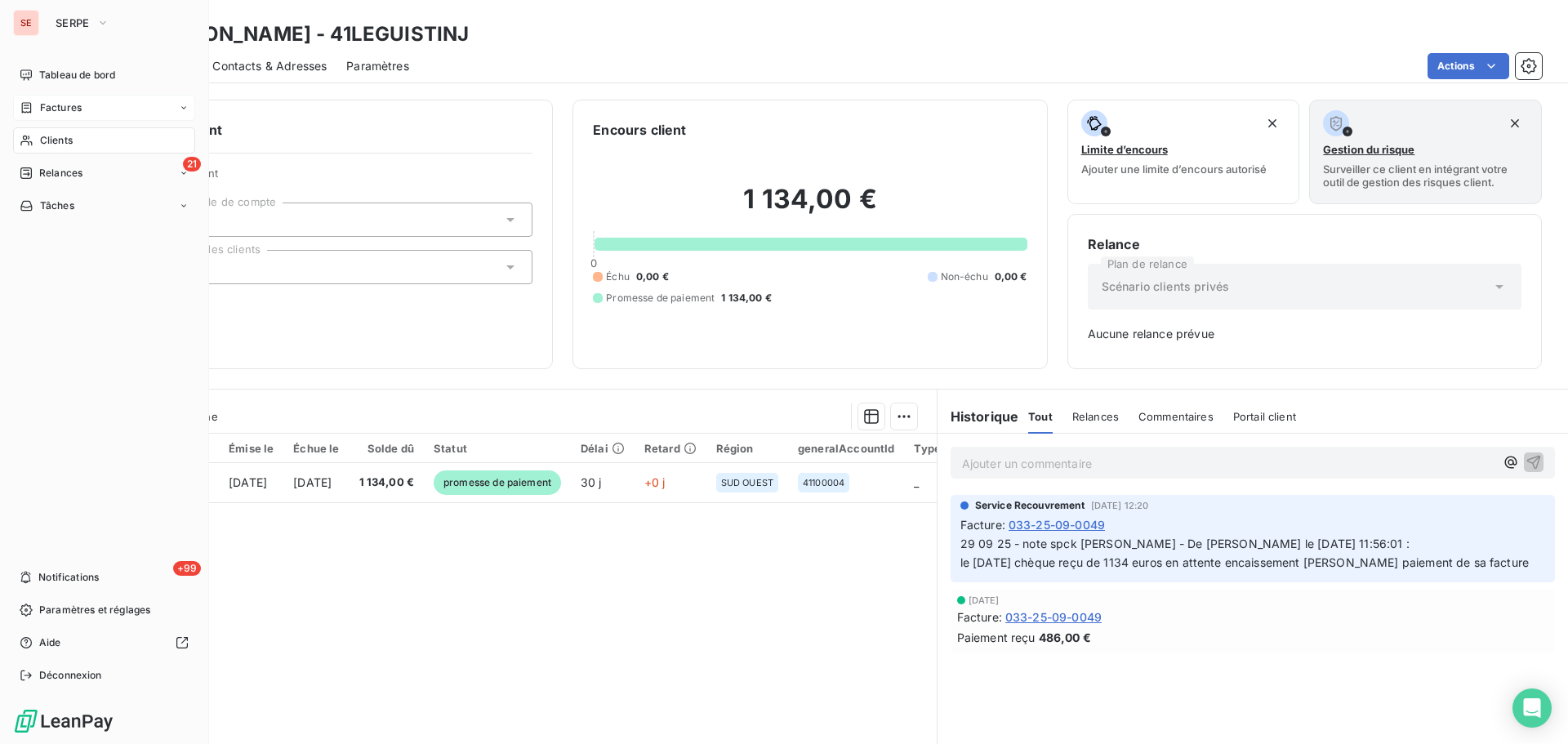
click at [50, 177] on span "Relances" at bounding box center [61, 173] width 43 height 15
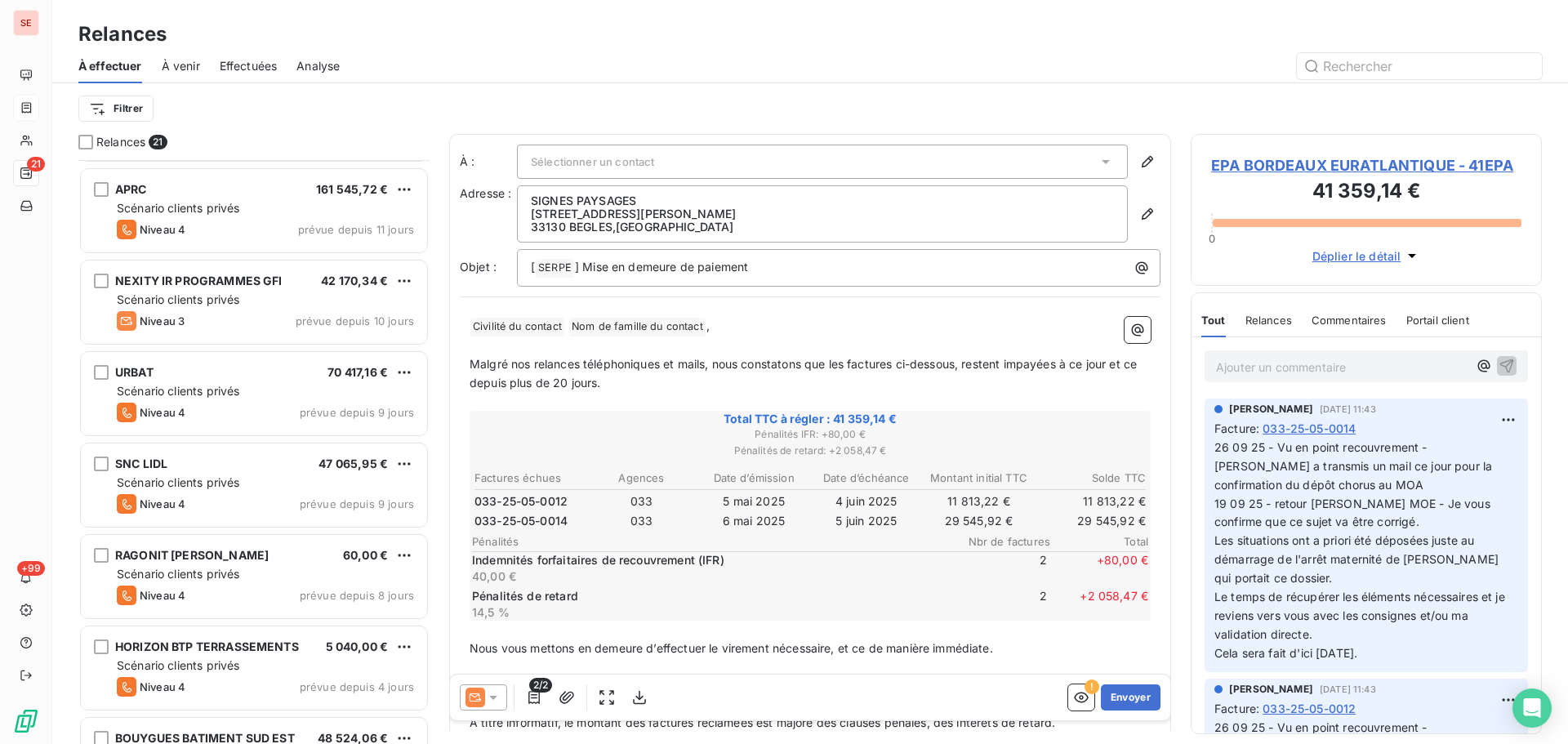
scroll to position [654, 0]
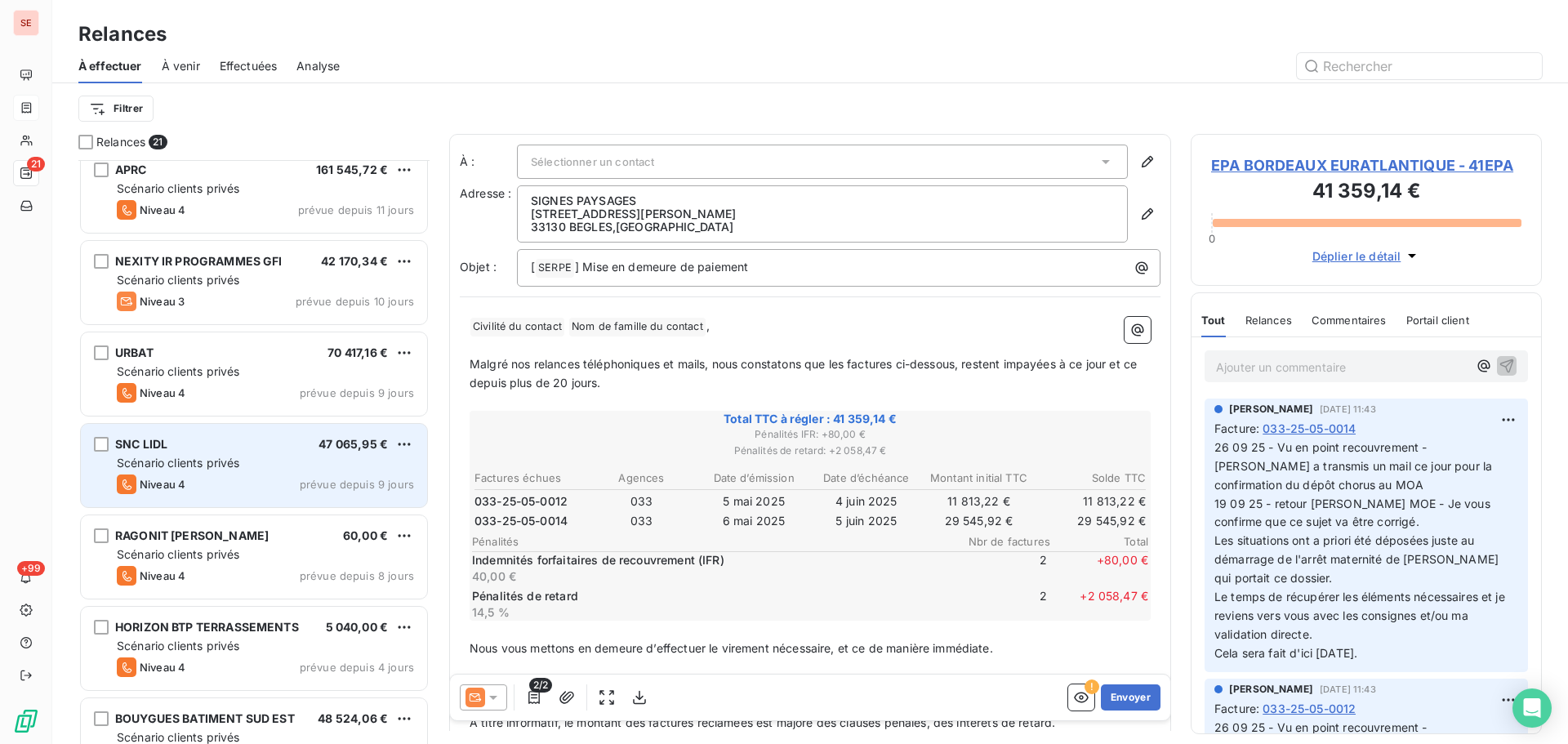
click at [286, 449] on div "SNC LIDL 47 065,95 €" at bounding box center [265, 444] width 297 height 15
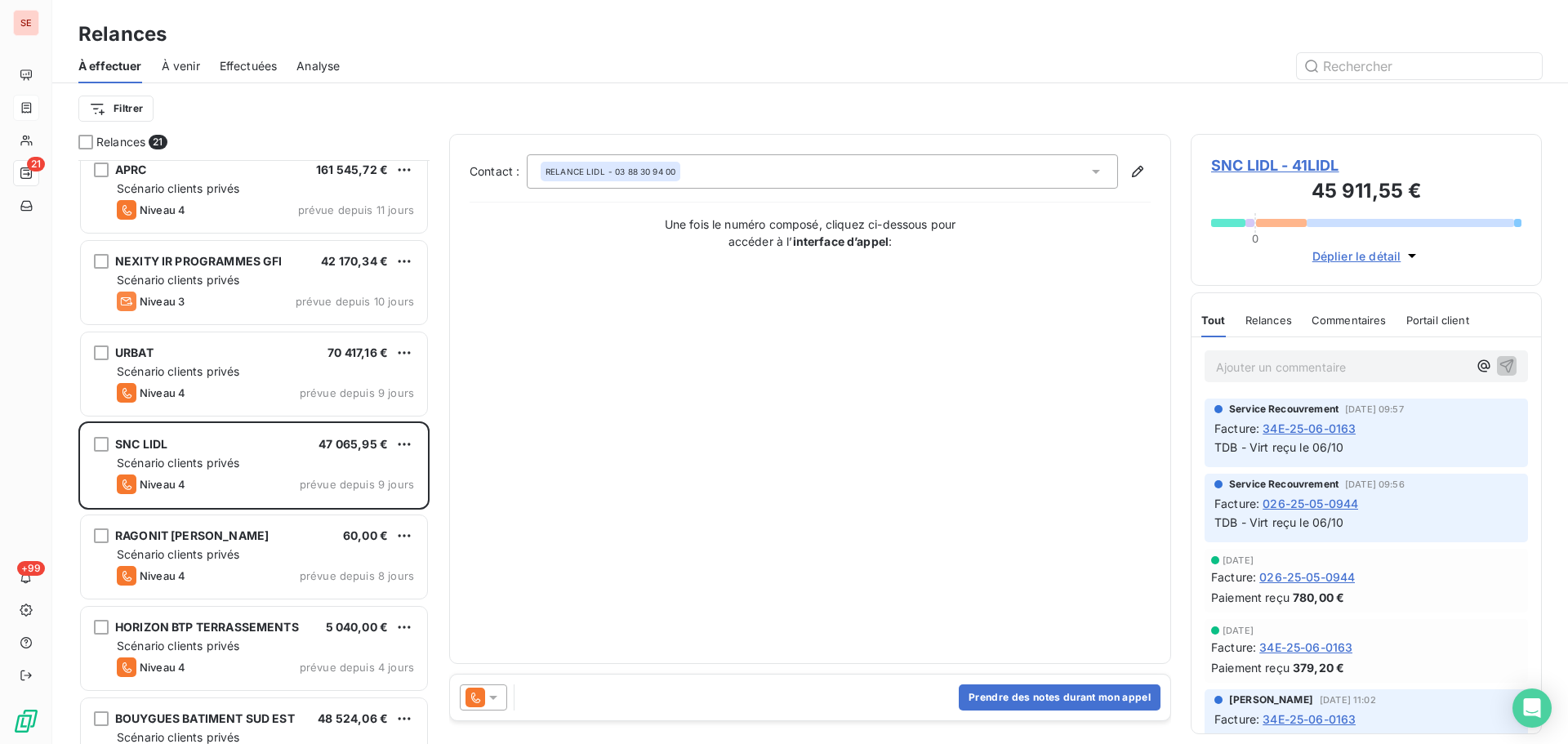
click at [1302, 166] on span "SNC LIDL - 41LIDL" at bounding box center [1366, 165] width 311 height 22
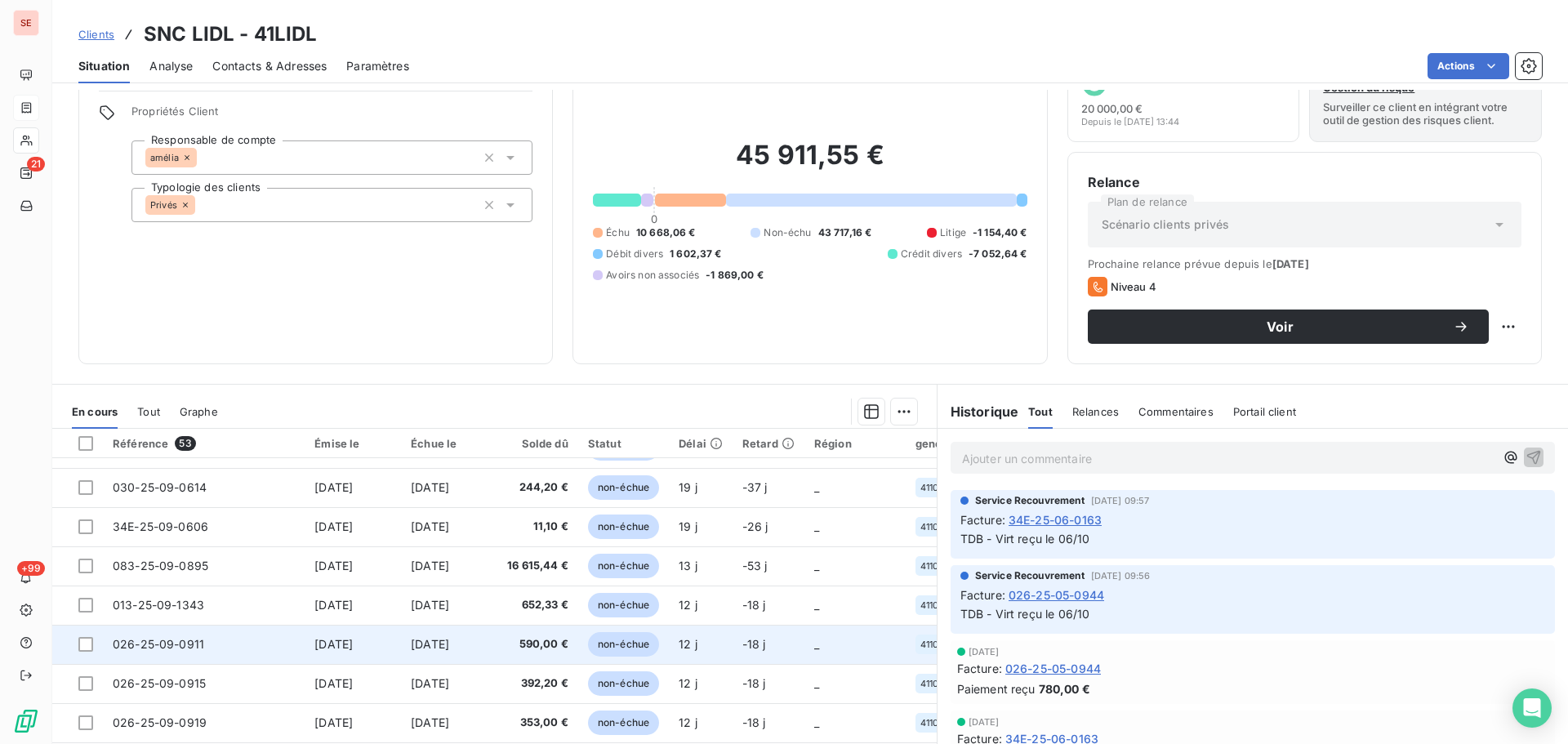
scroll to position [110, 0]
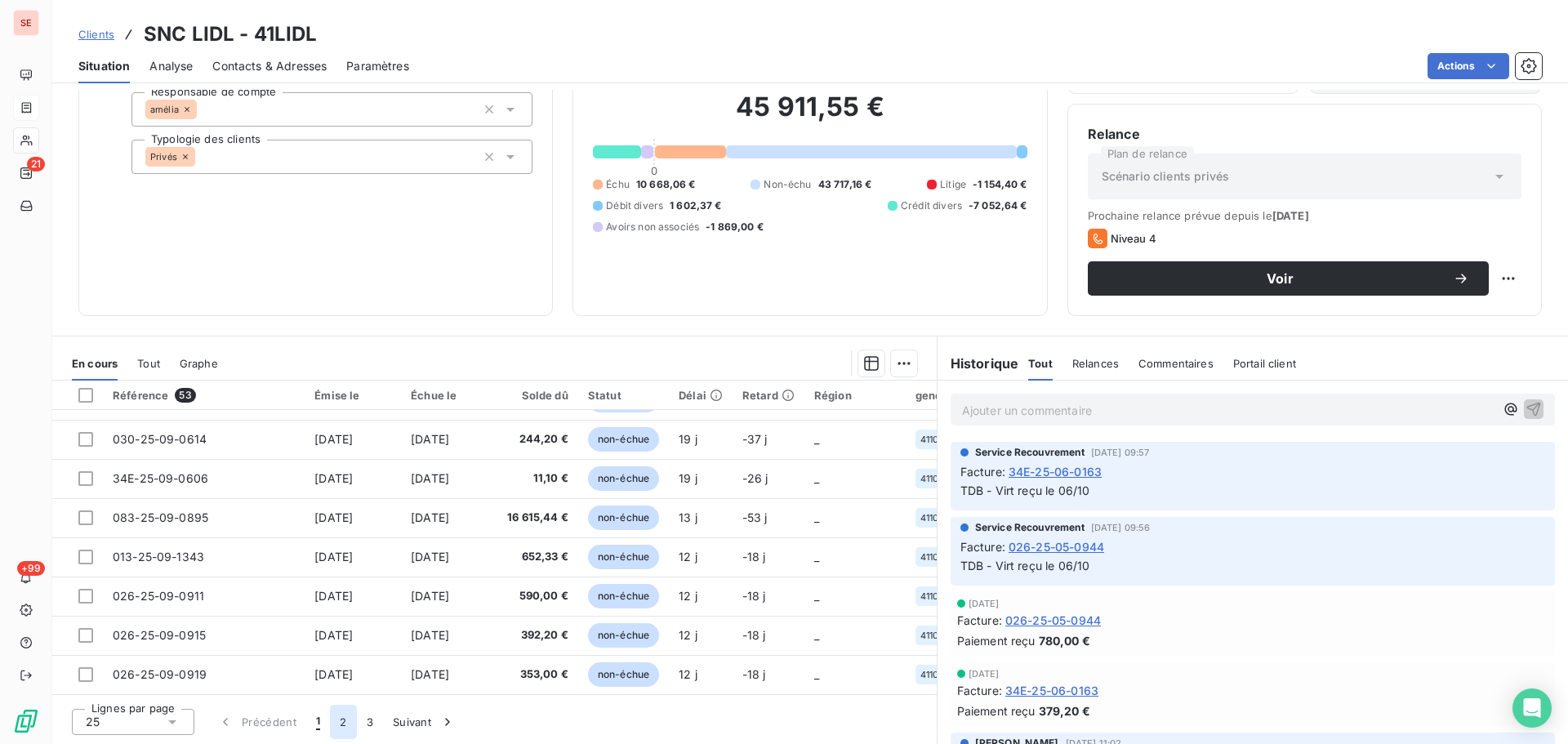
click at [345, 723] on button "2" at bounding box center [343, 722] width 26 height 34
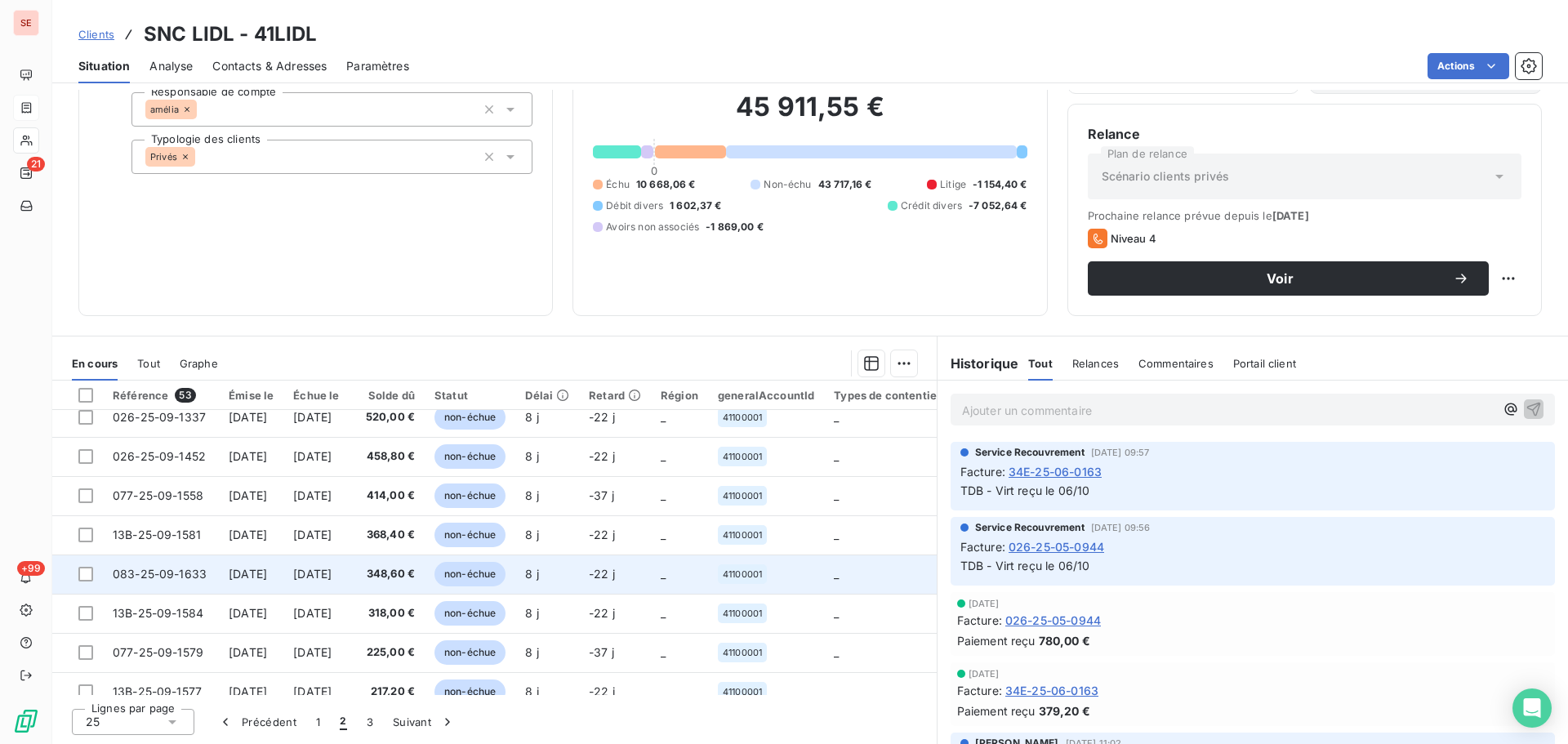
scroll to position [703, 0]
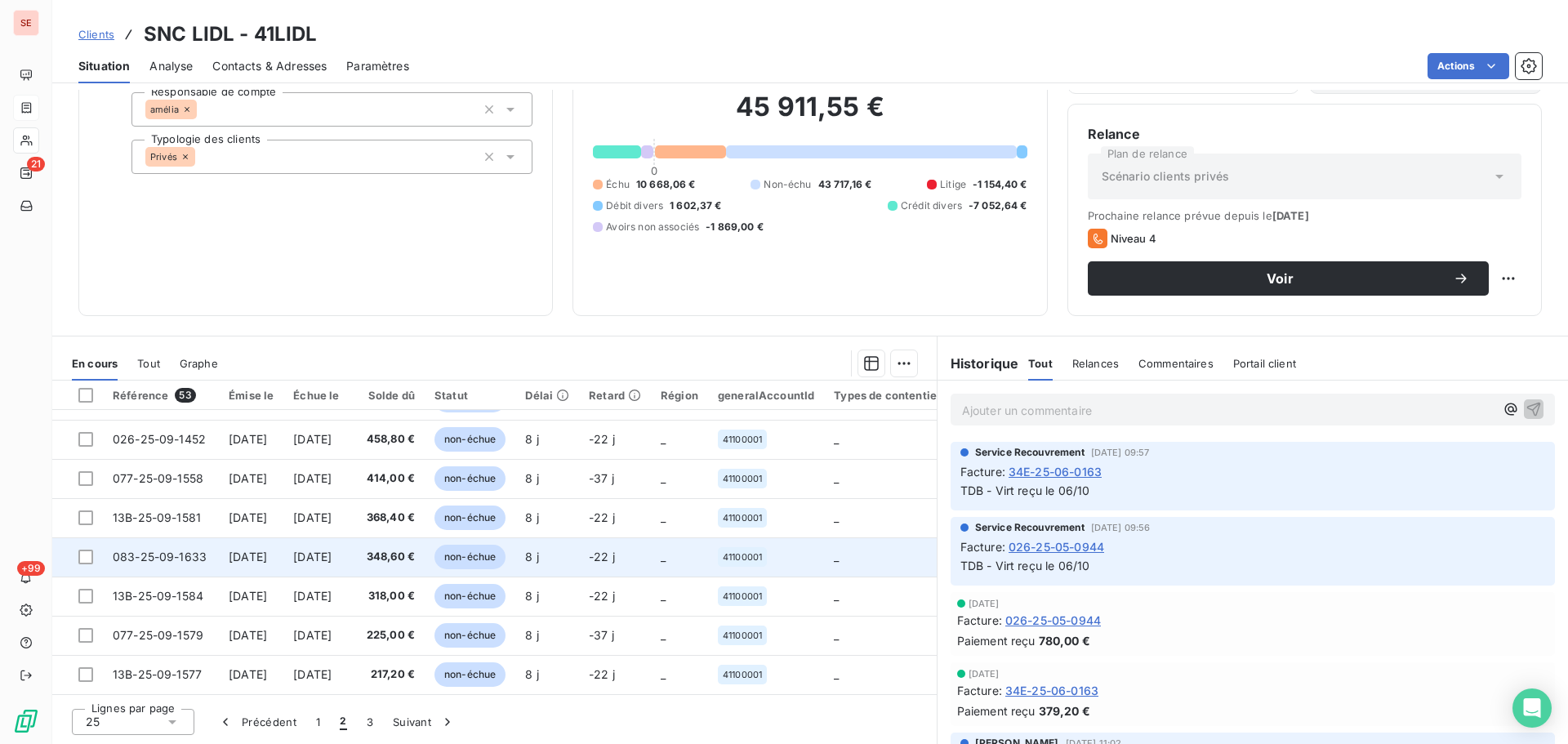
click at [269, 557] on td "[DATE]" at bounding box center [250, 557] width 65 height 40
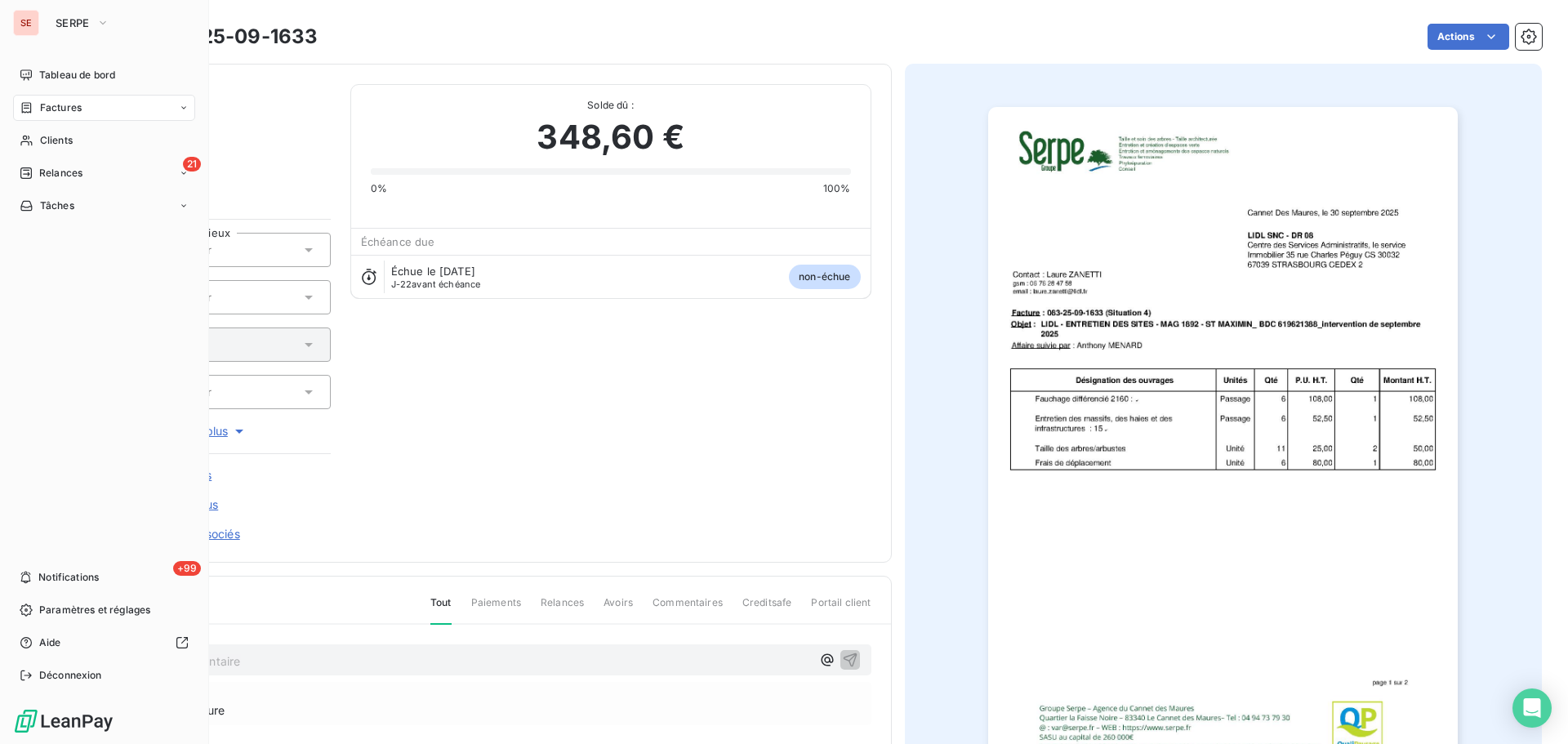
click at [53, 175] on span "Relances" at bounding box center [61, 173] width 43 height 15
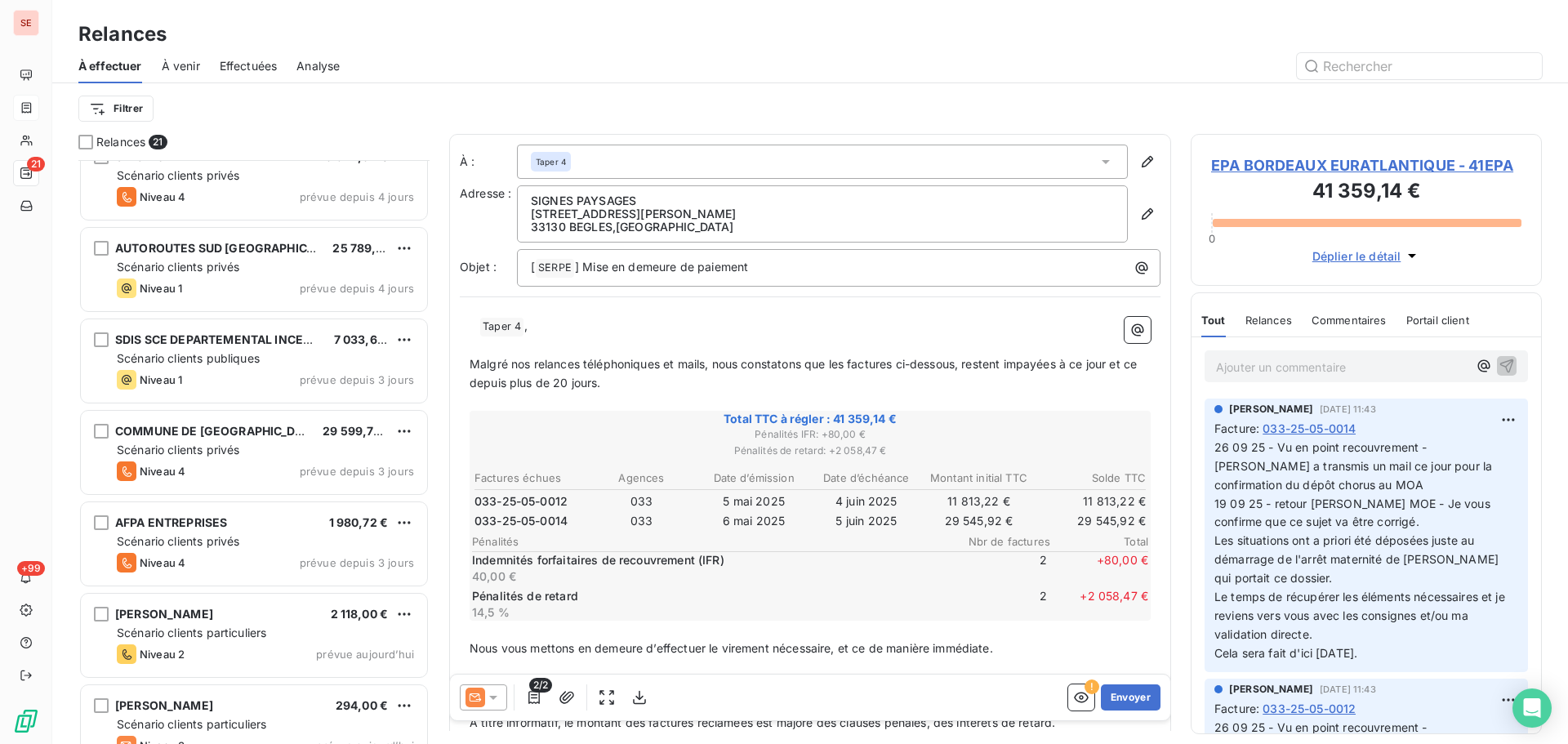
scroll to position [1338, 0]
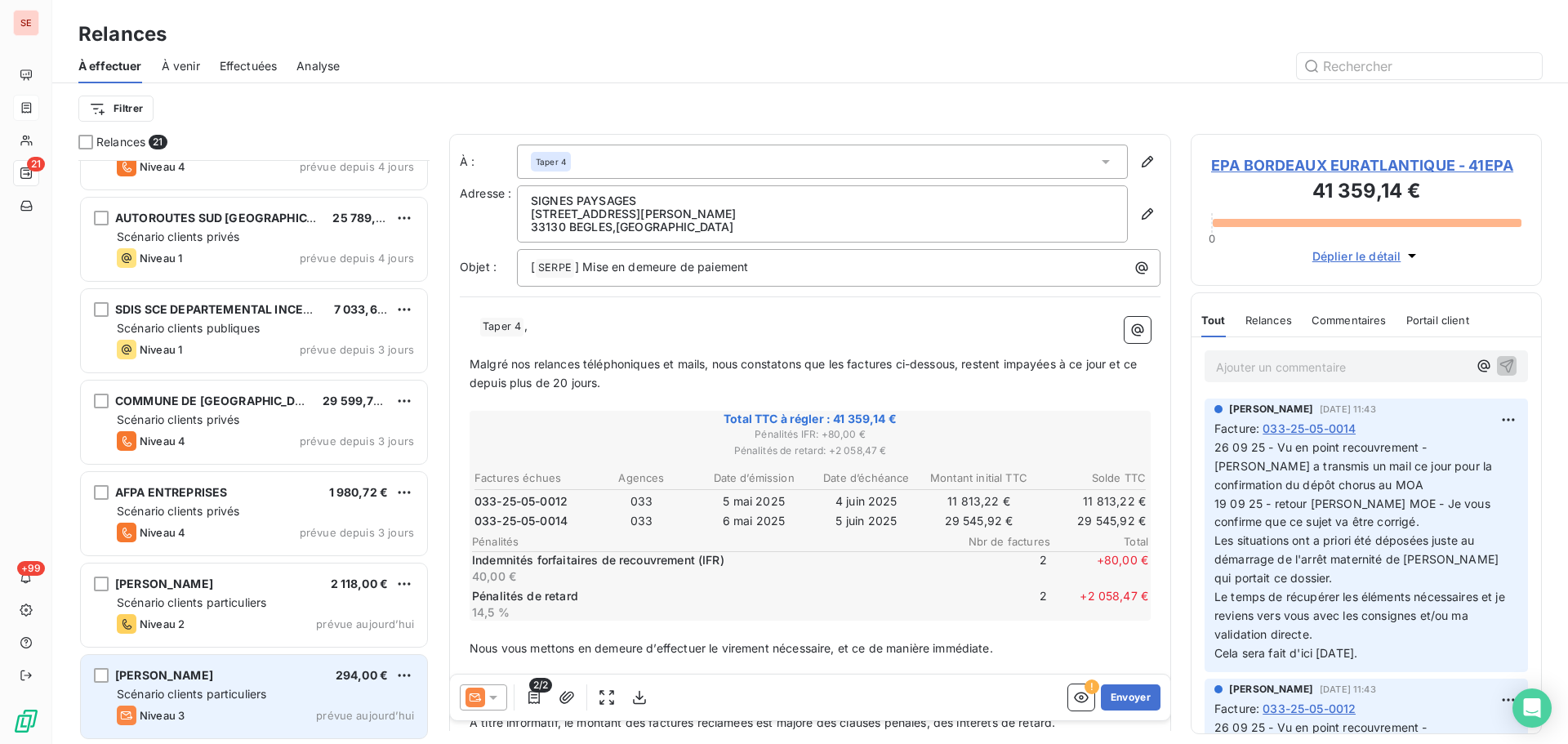
click at [213, 674] on span "[PERSON_NAME]" at bounding box center [164, 675] width 98 height 14
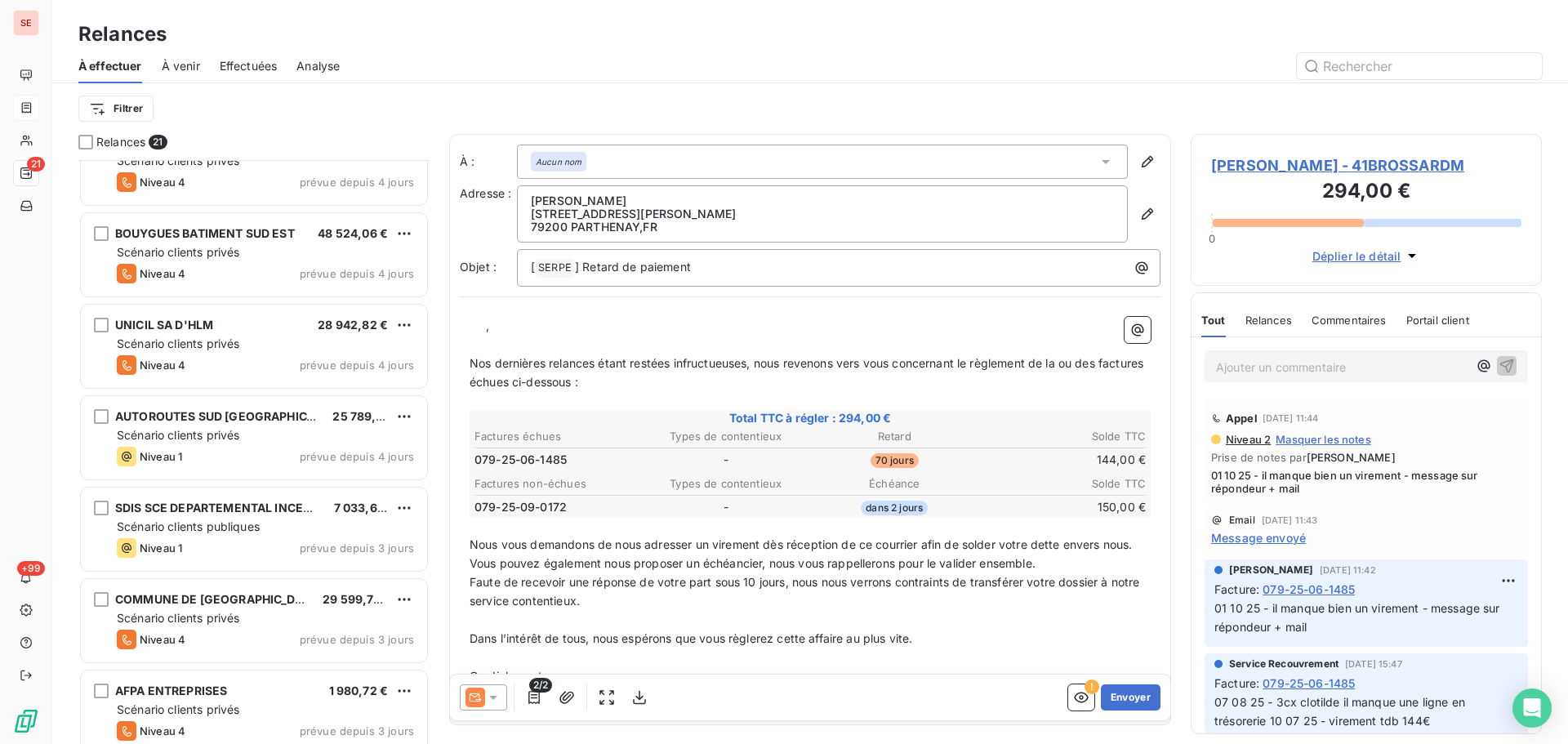
scroll to position [1120, 0]
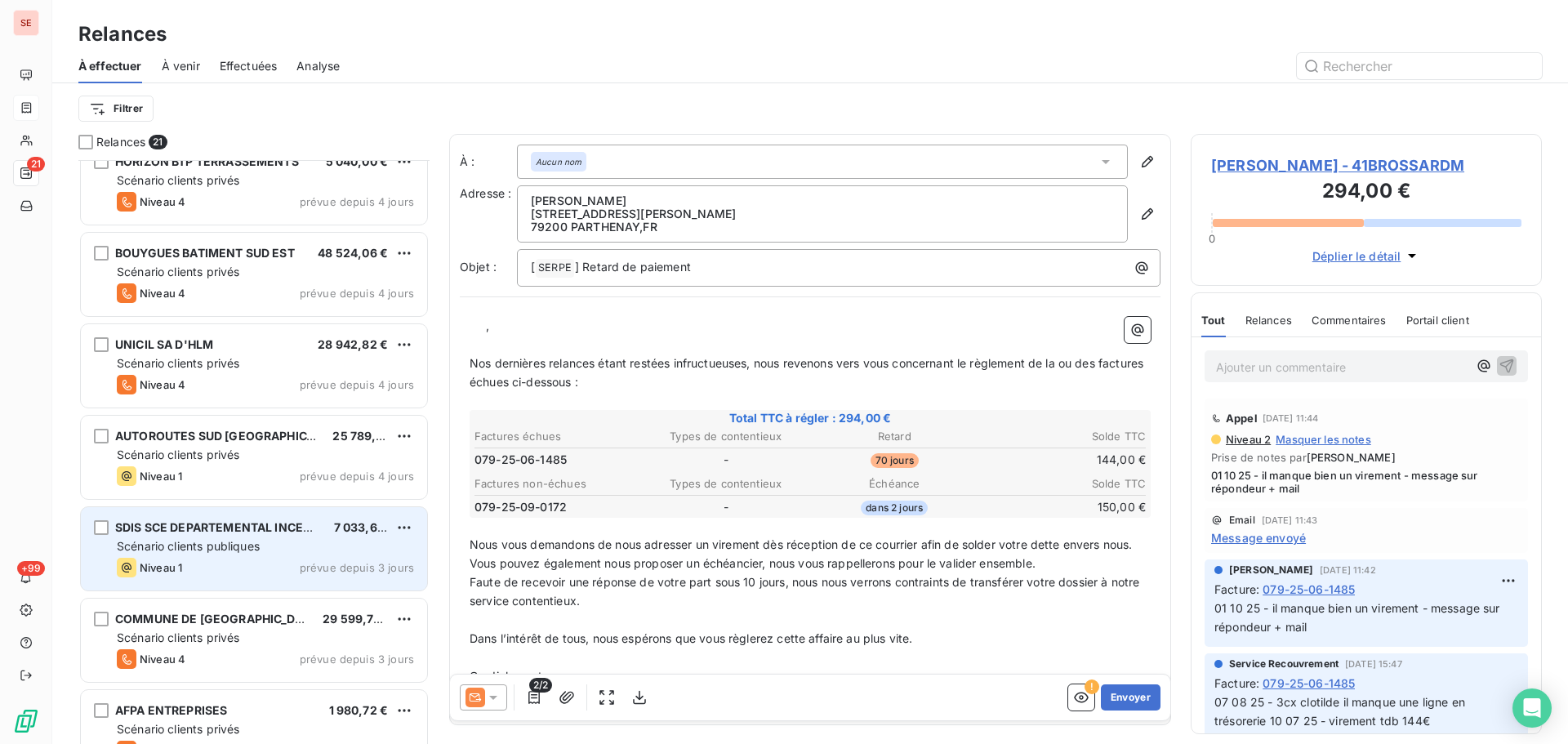
click at [215, 534] on div "SDIS SCE DEPARTEMENTAL INCENDIE ET" at bounding box center [218, 527] width 206 height 16
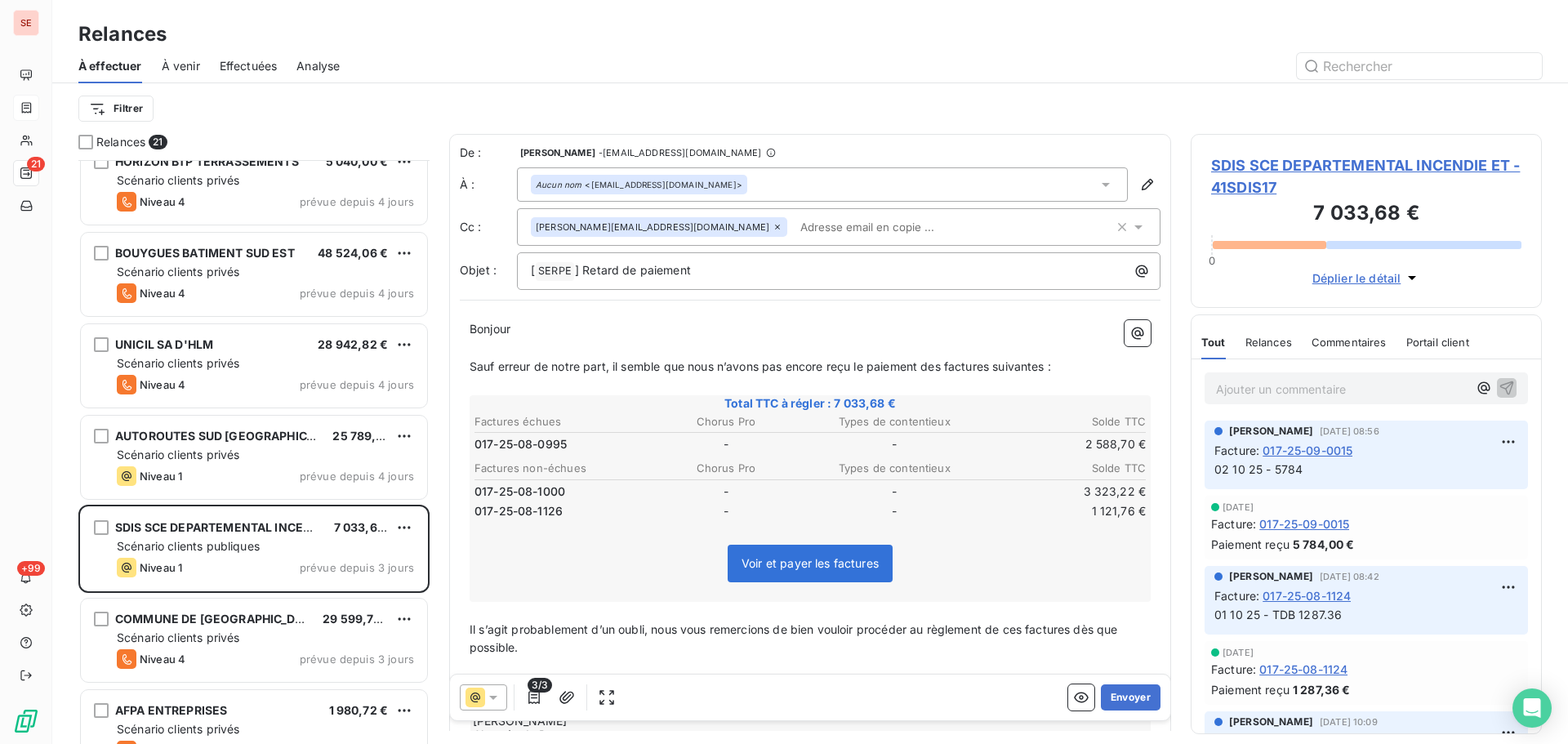
scroll to position [572, 339]
click at [1242, 182] on span "SDIS SCE DEPARTEMENTAL INCENDIE ET - 41SDIS17" at bounding box center [1366, 176] width 311 height 44
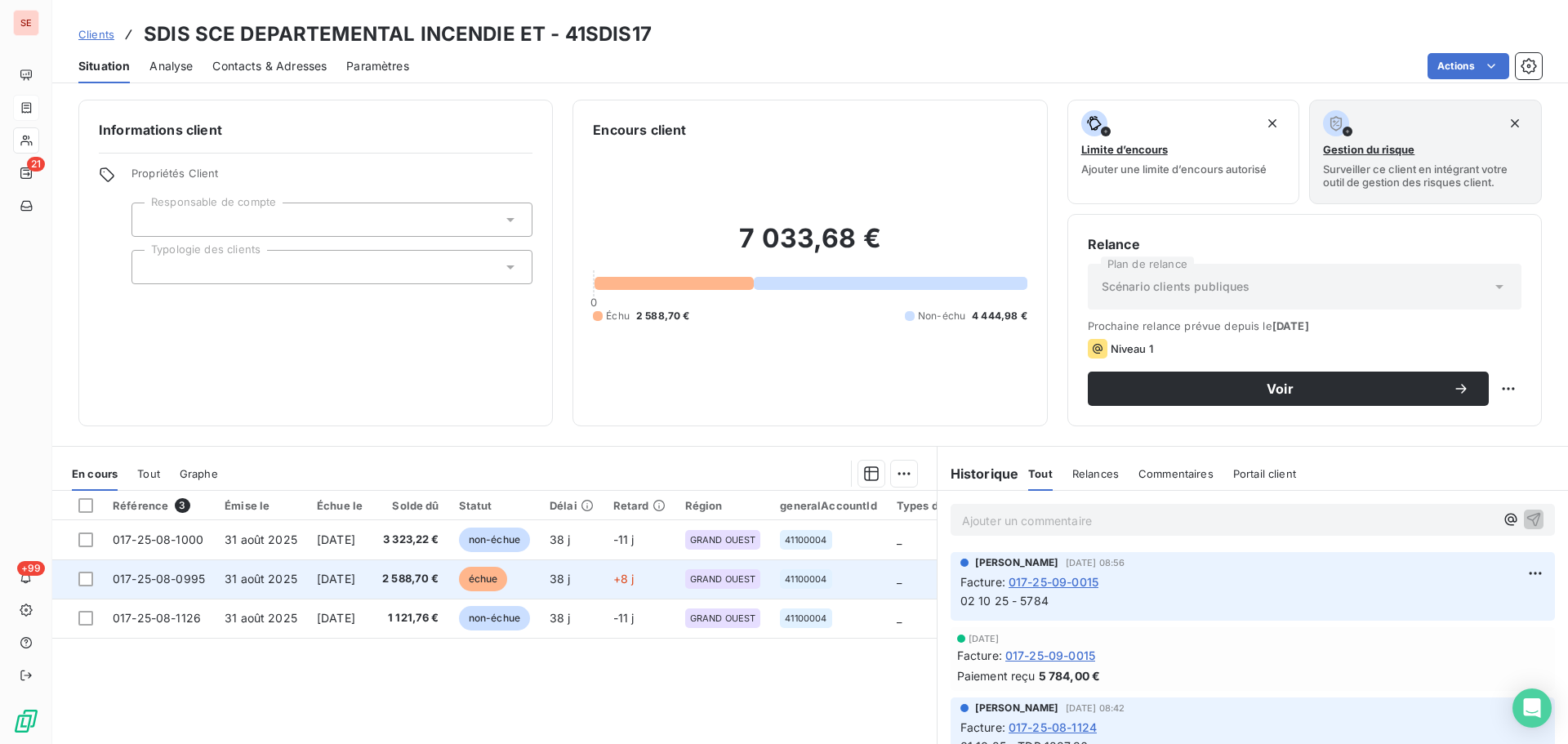
click at [267, 589] on td "31 août 2025" at bounding box center [261, 580] width 92 height 40
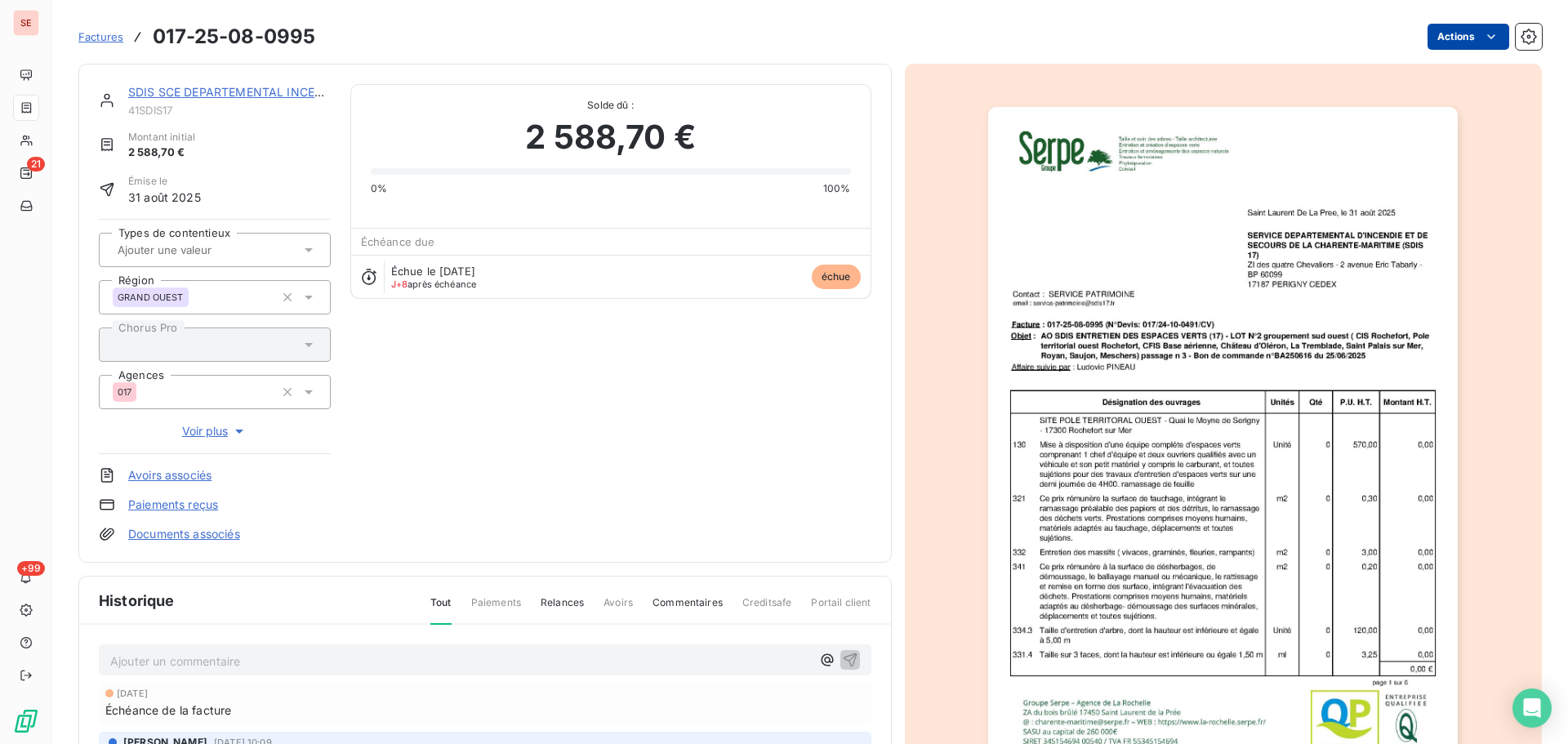
click at [1460, 30] on html "SE 21 +99 Factures 017-25-08-0995 Actions SDIS SCE DEPARTEMENTAL INCENDIE ET 41…" at bounding box center [784, 372] width 1568 height 744
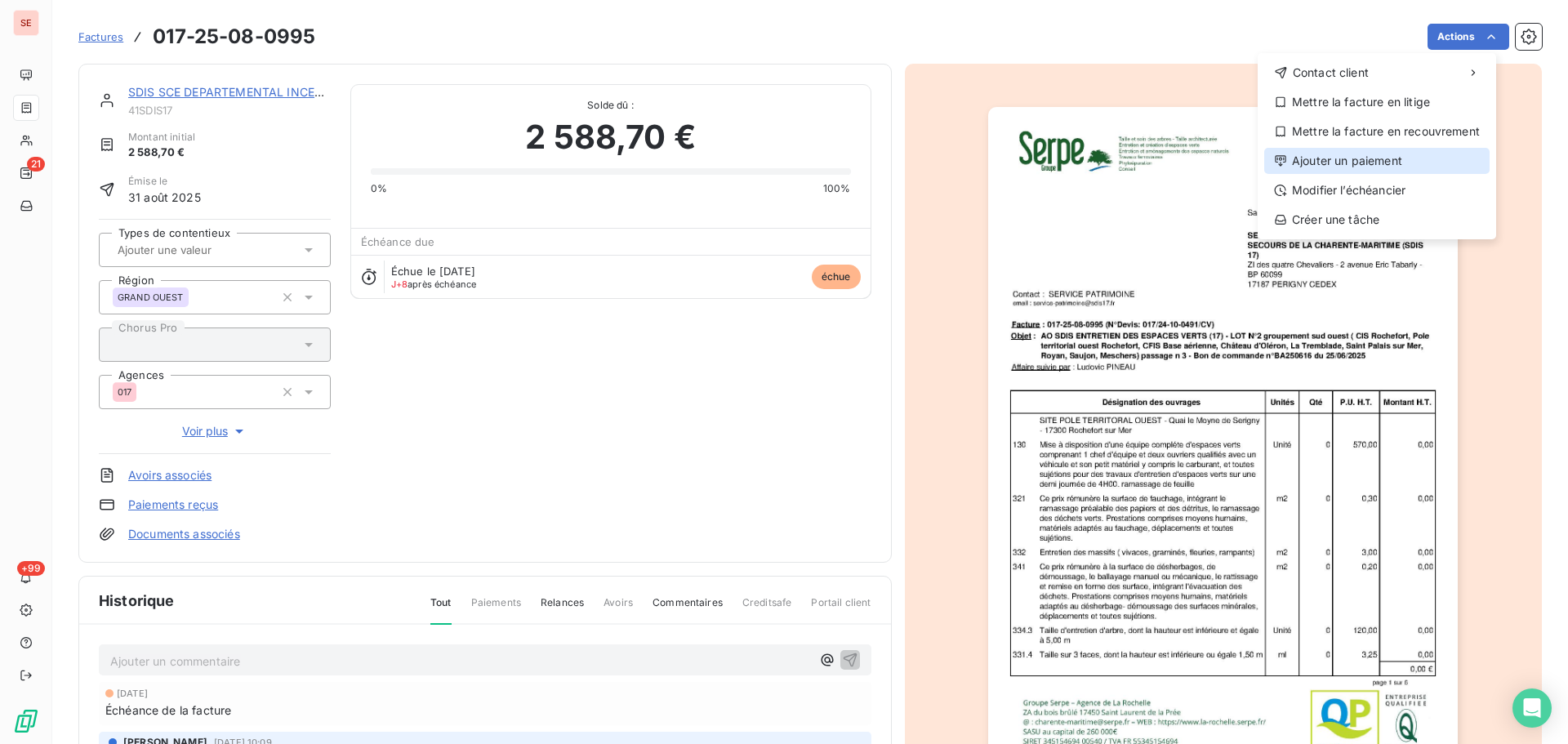
click at [1327, 162] on div "Ajouter un paiement" at bounding box center [1377, 161] width 225 height 26
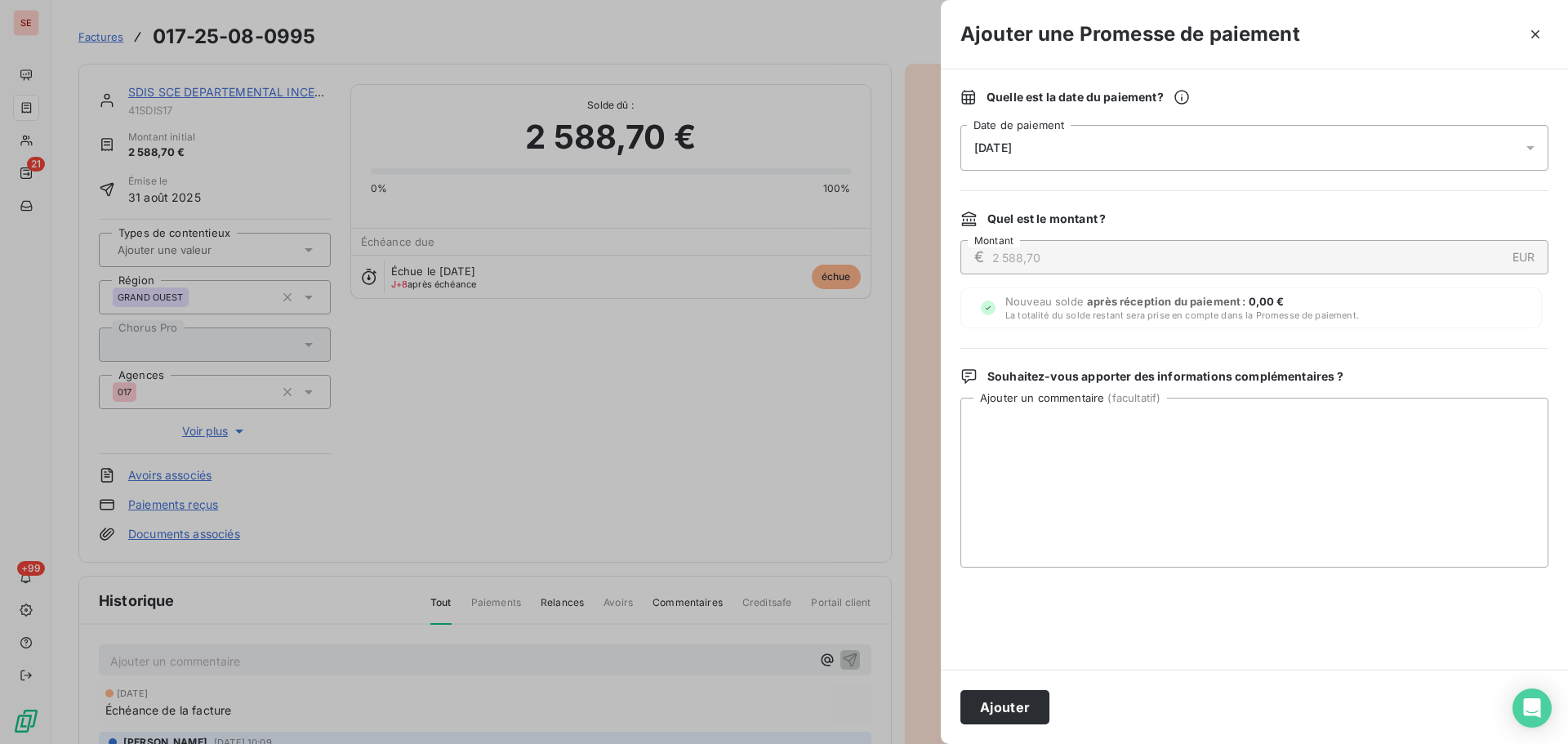
click at [1219, 146] on div "[DATE]" at bounding box center [1254, 147] width 588 height 46
click at [702, 370] on div at bounding box center [784, 372] width 1568 height 744
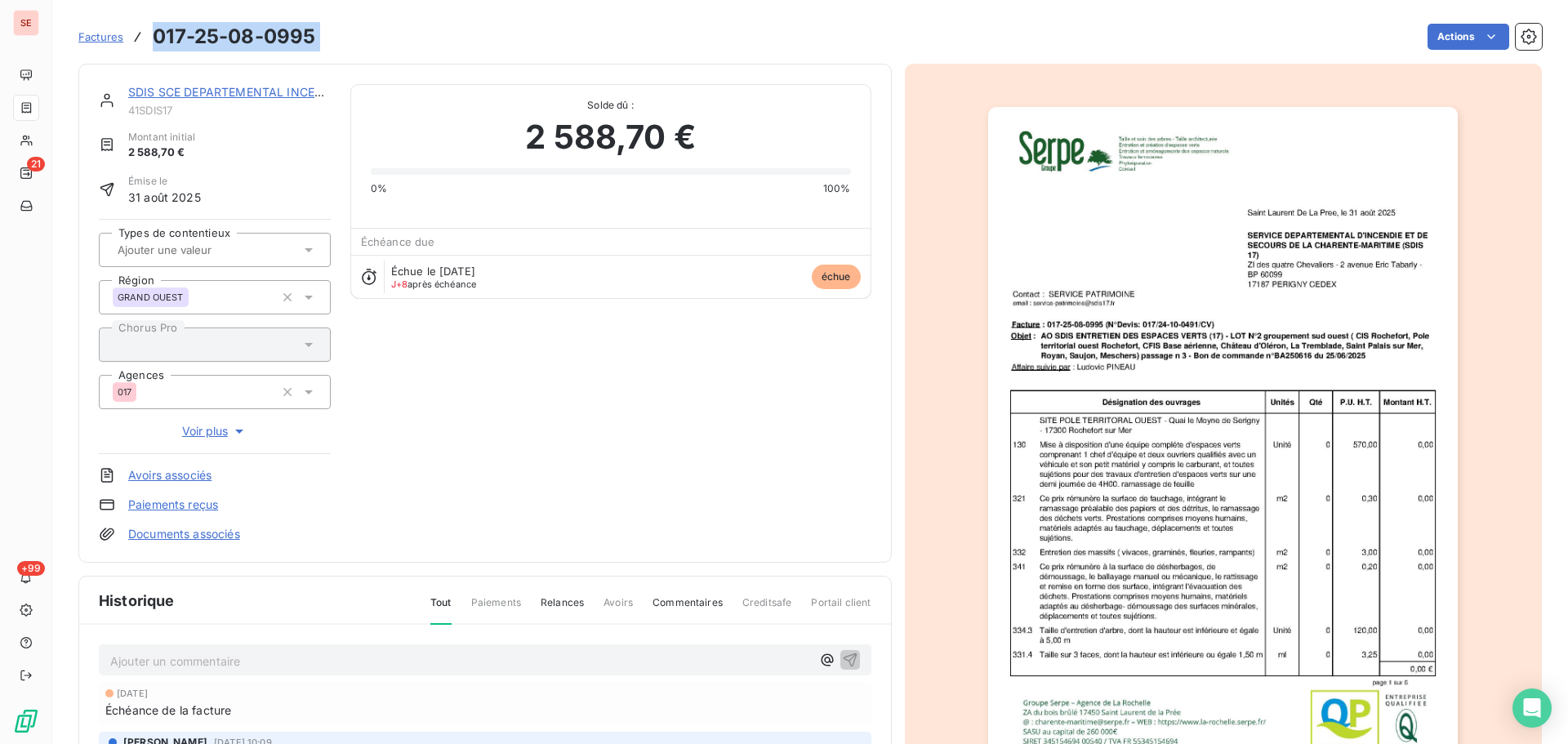
drag, startPoint x: 329, startPoint y: 36, endPoint x: 143, endPoint y: 30, distance: 186.1
click at [143, 30] on div "Factures 017-25-08-0995 Actions" at bounding box center [810, 37] width 1463 height 34
copy section "017-25-08-0995 Actions"
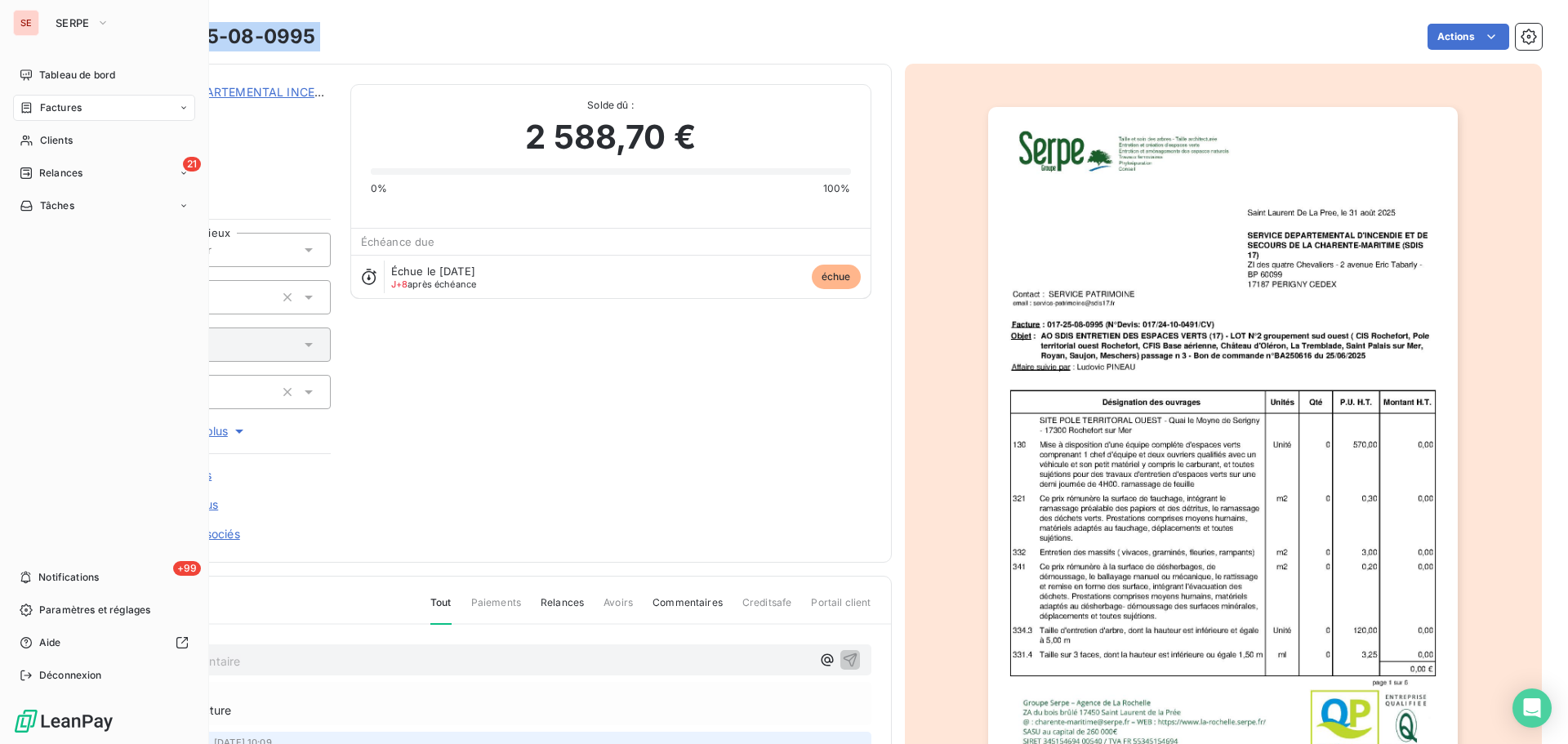
click at [38, 169] on div "Relances" at bounding box center [51, 173] width 63 height 15
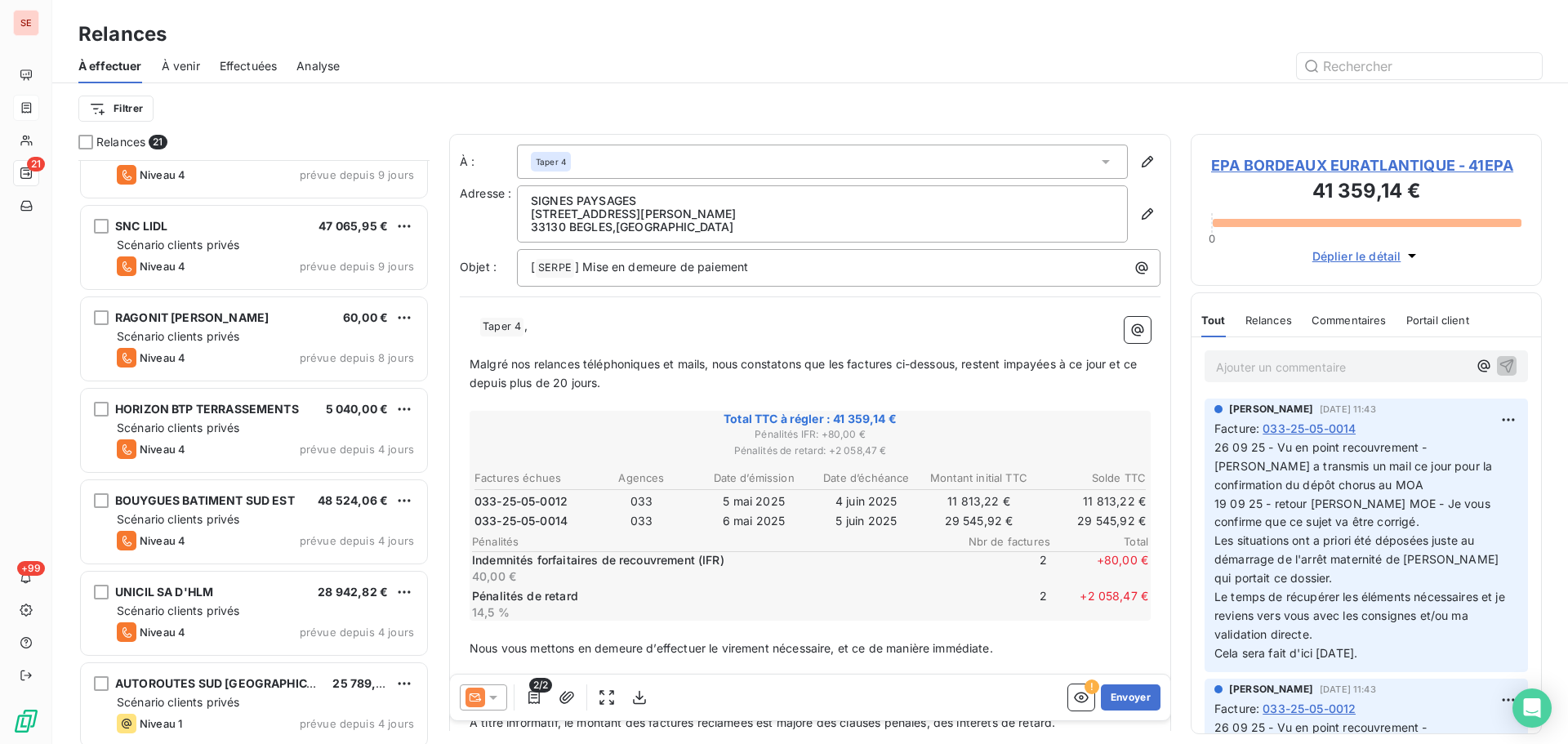
scroll to position [1338, 0]
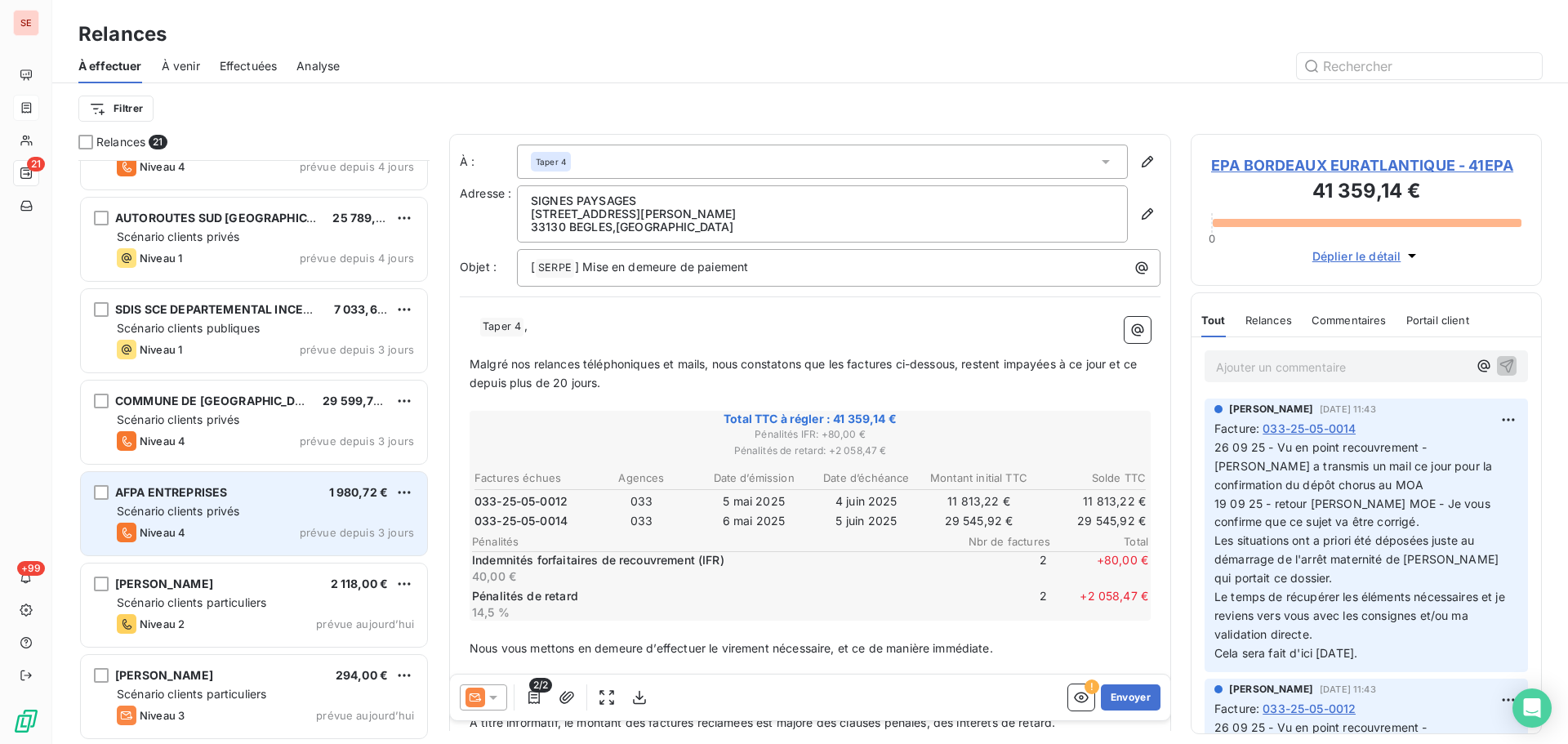
click at [261, 512] on div "Scénario clients privés" at bounding box center [265, 511] width 297 height 16
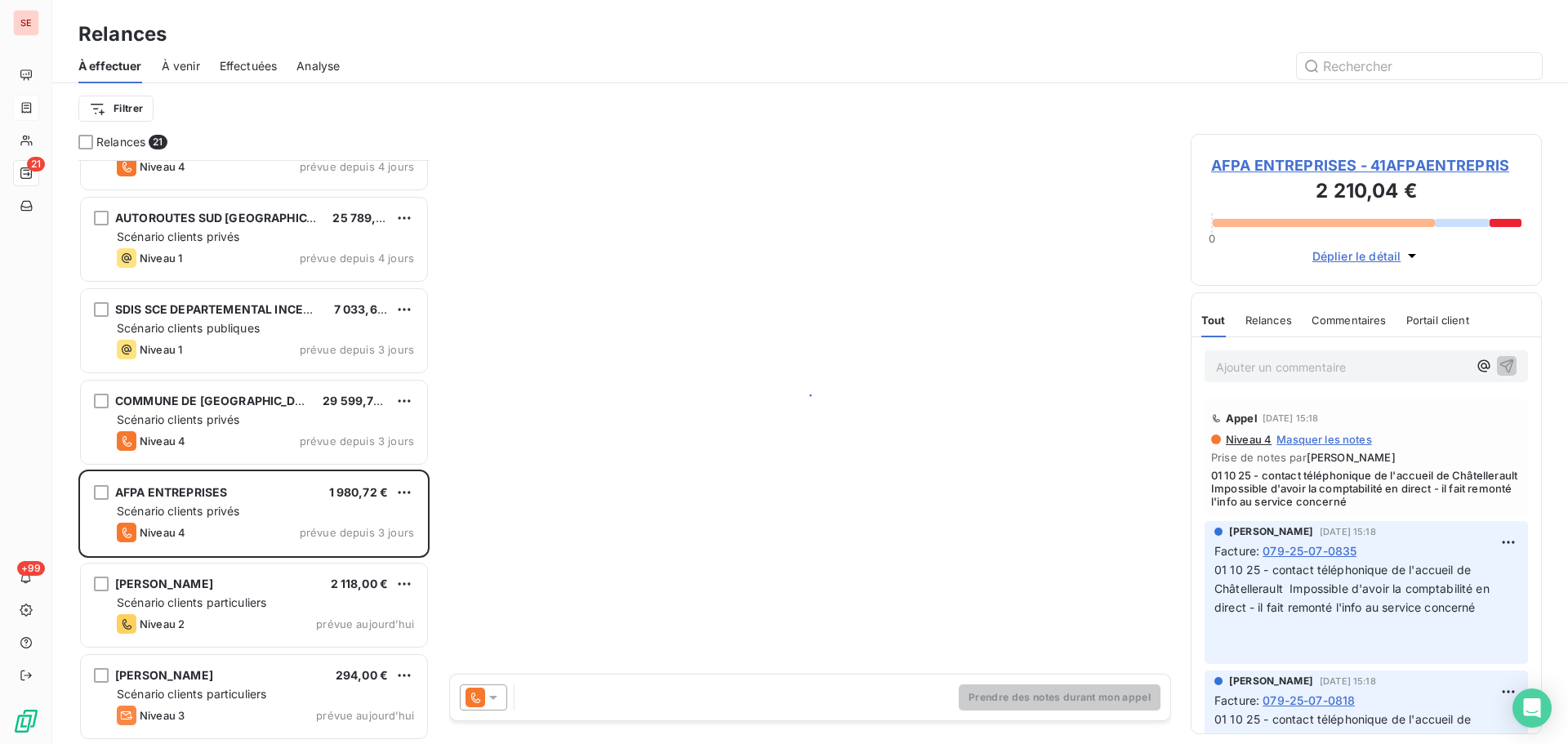
click at [1270, 163] on span "AFPA ENTREPRISES - 41AFPAENTREPRIS" at bounding box center [1366, 165] width 311 height 22
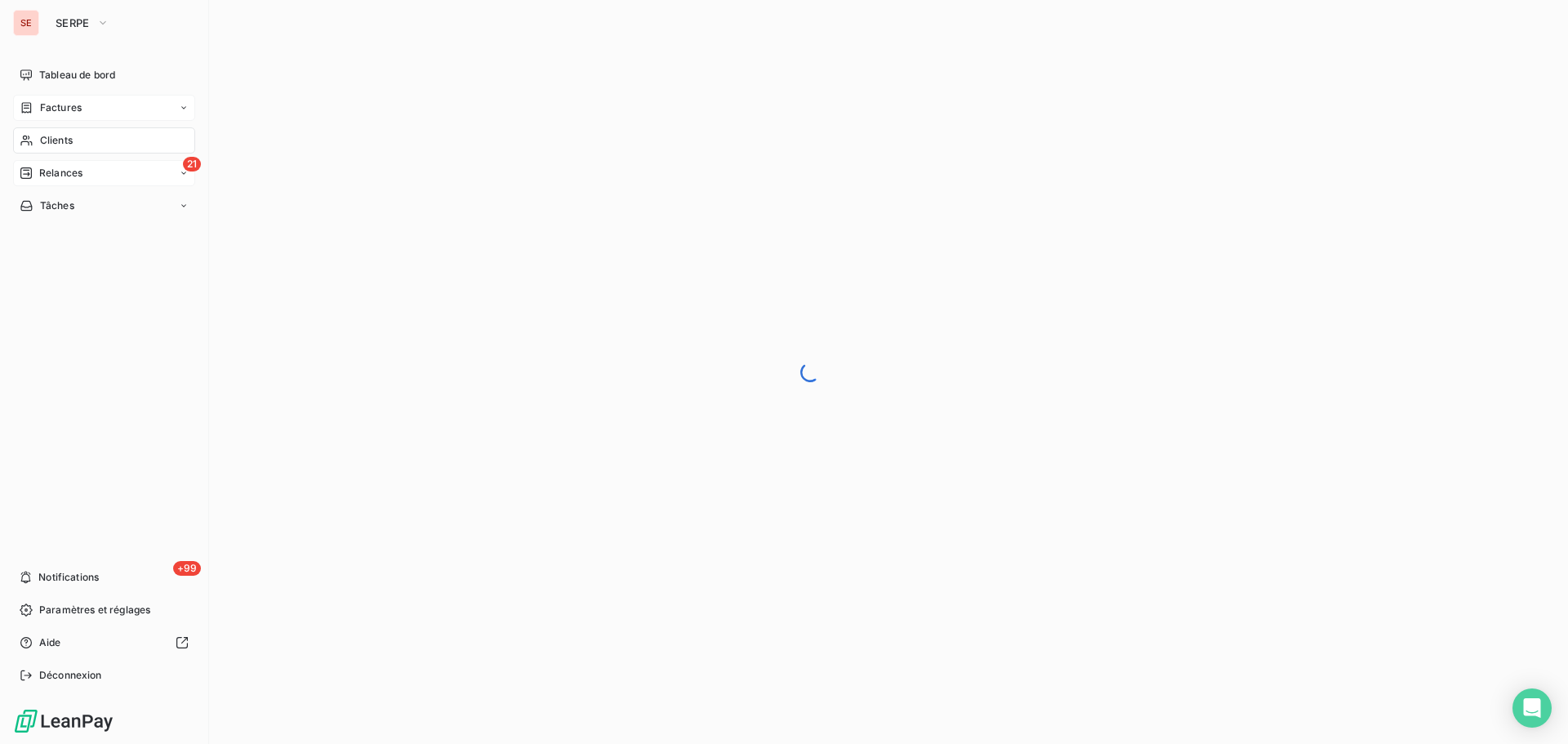
click at [30, 172] on icon at bounding box center [26, 173] width 13 height 13
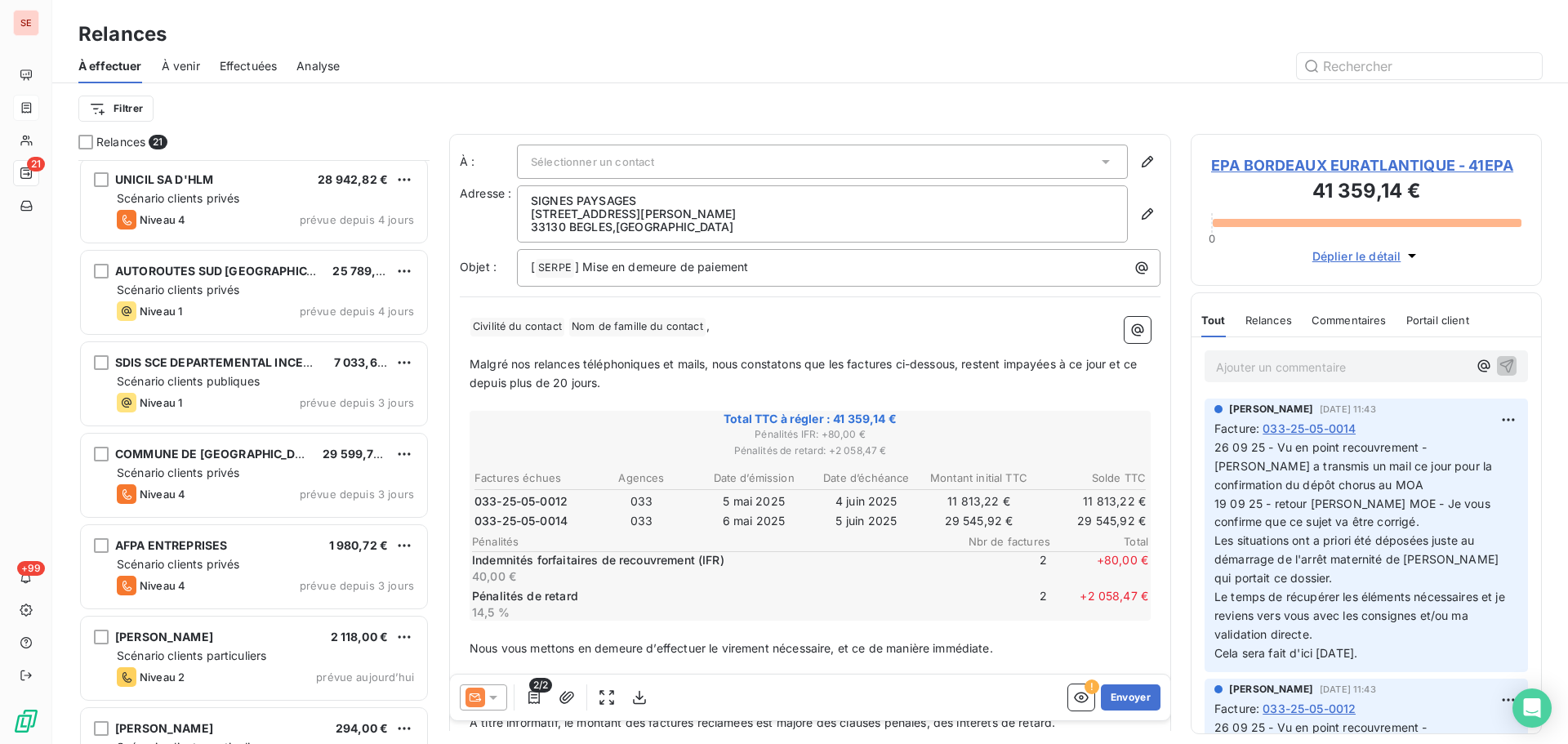
scroll to position [1338, 0]
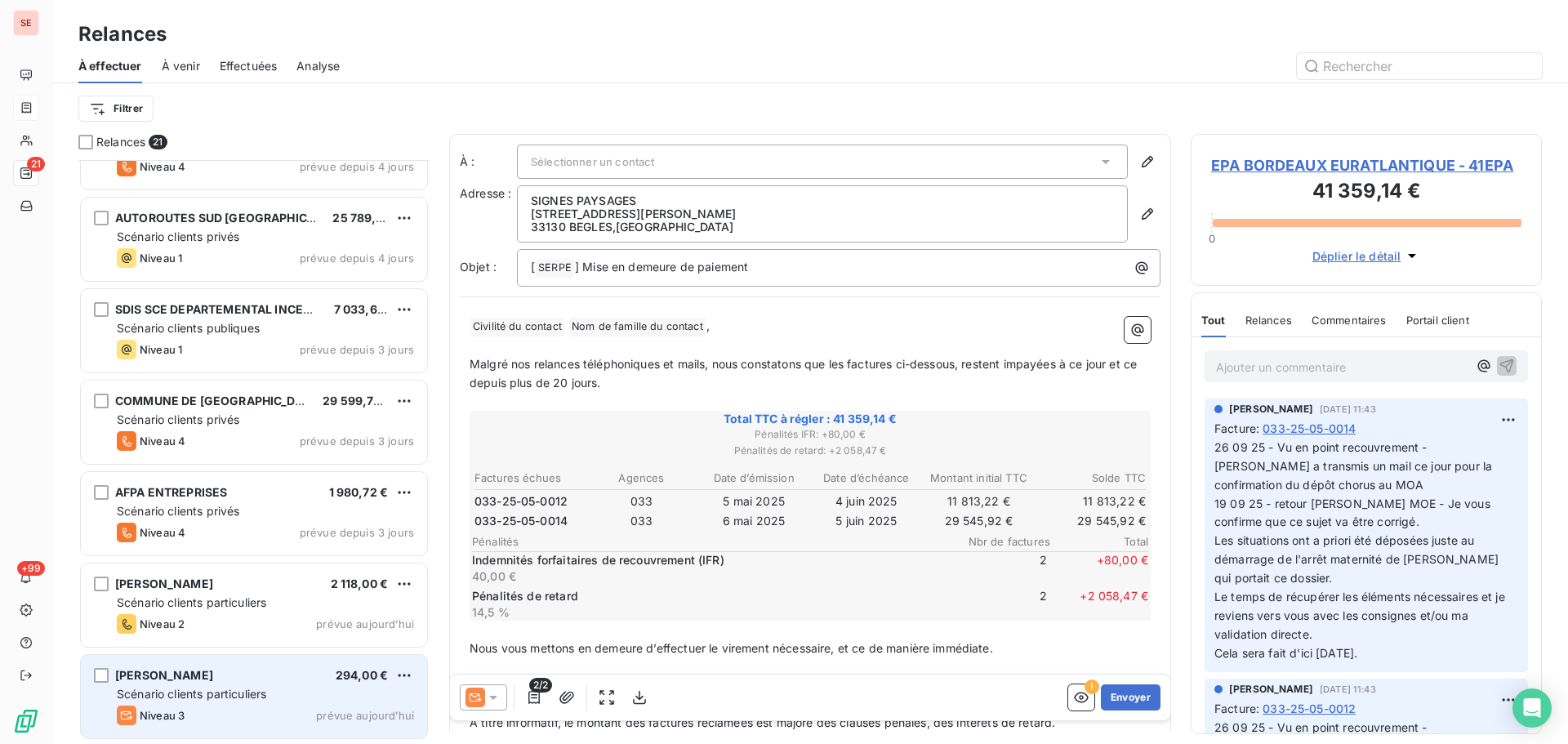
click at [303, 678] on div "[PERSON_NAME] 294,00 €" at bounding box center [265, 675] width 297 height 15
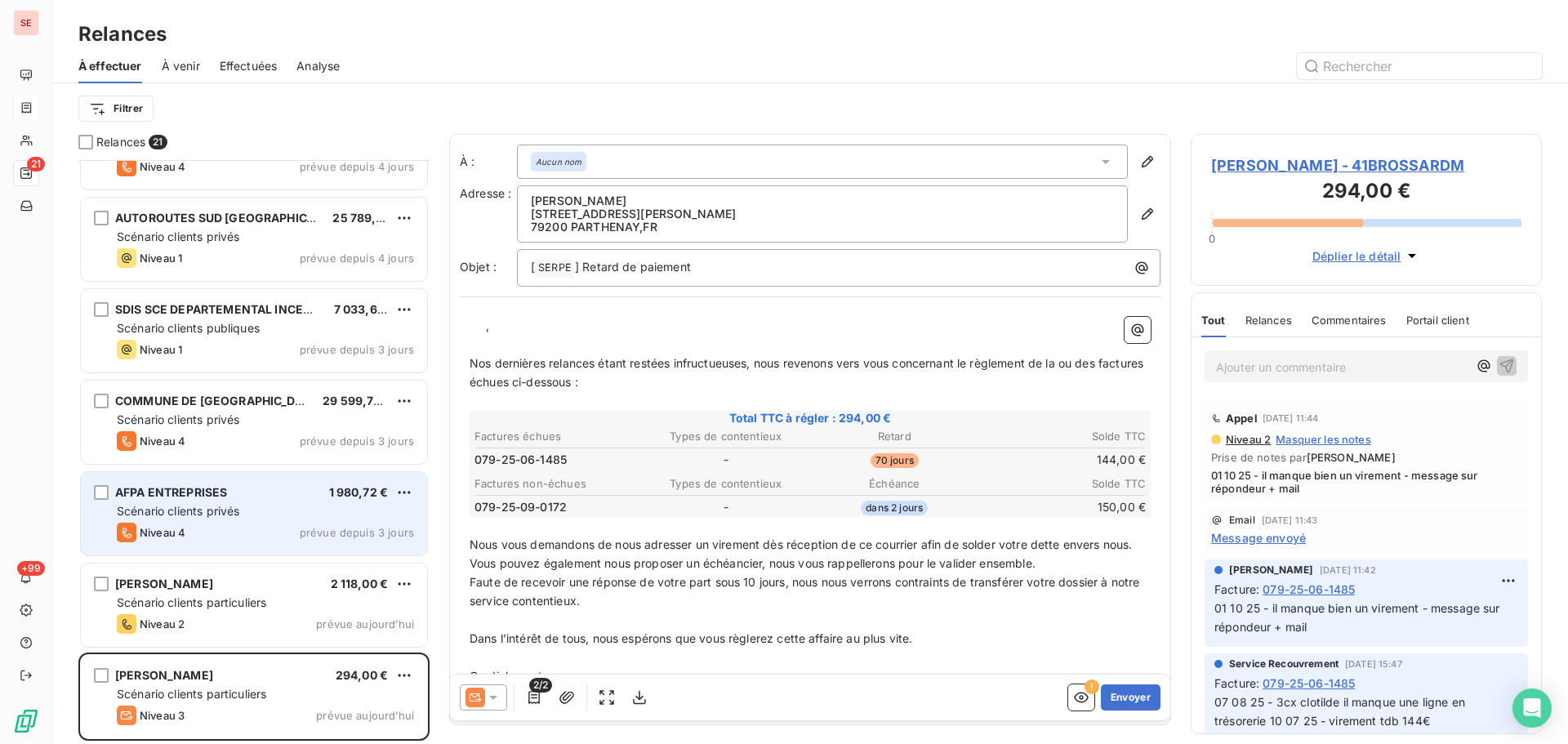
click at [256, 488] on div "AFPA ENTREPRISES 1 980,72 €" at bounding box center [265, 493] width 297 height 15
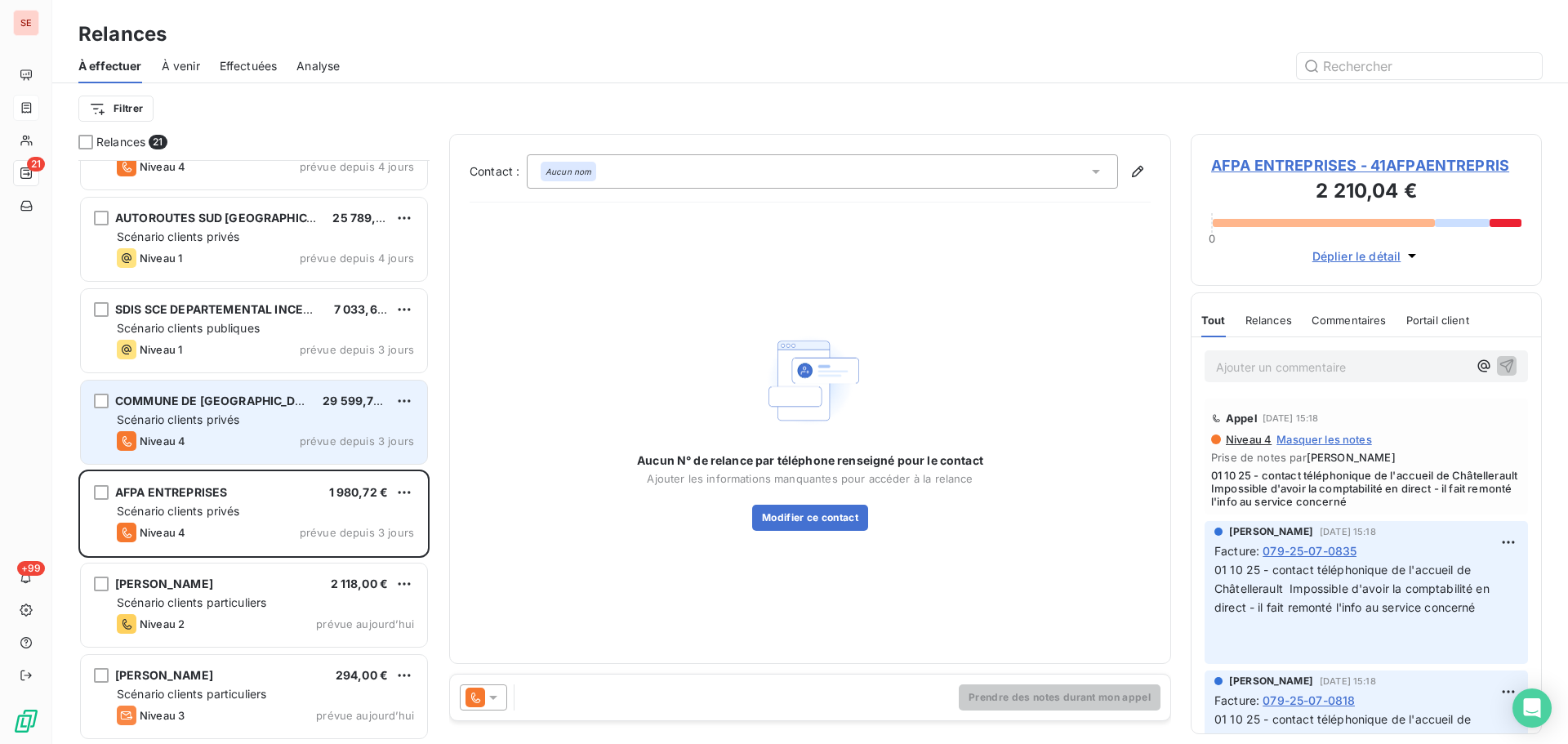
click at [274, 431] on div "Niveau 4 prévue depuis 3 jours" at bounding box center [265, 441] width 297 height 20
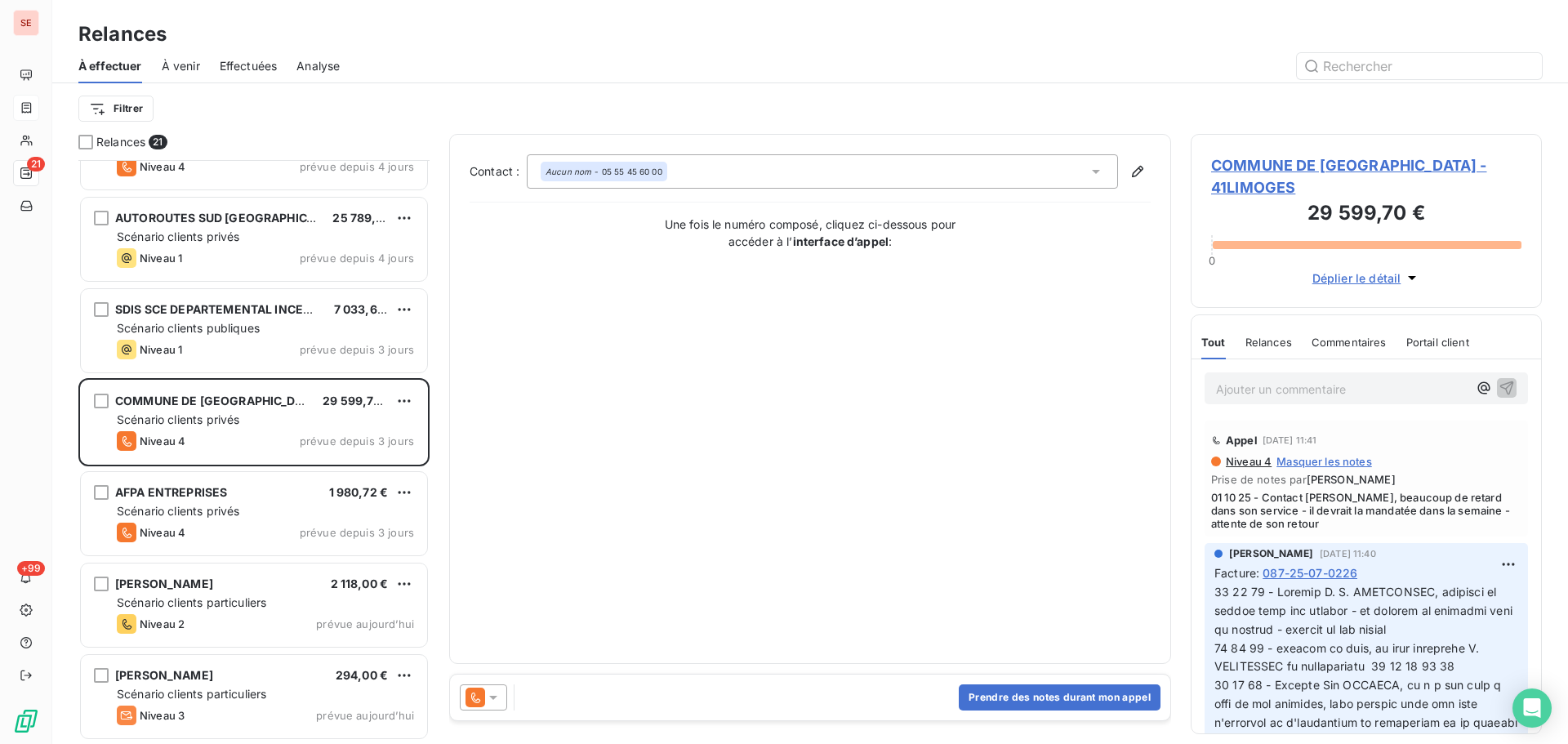
click at [1287, 155] on span "COMMUNE DE [GEOGRAPHIC_DATA] - 41LIMOGES" at bounding box center [1366, 176] width 311 height 44
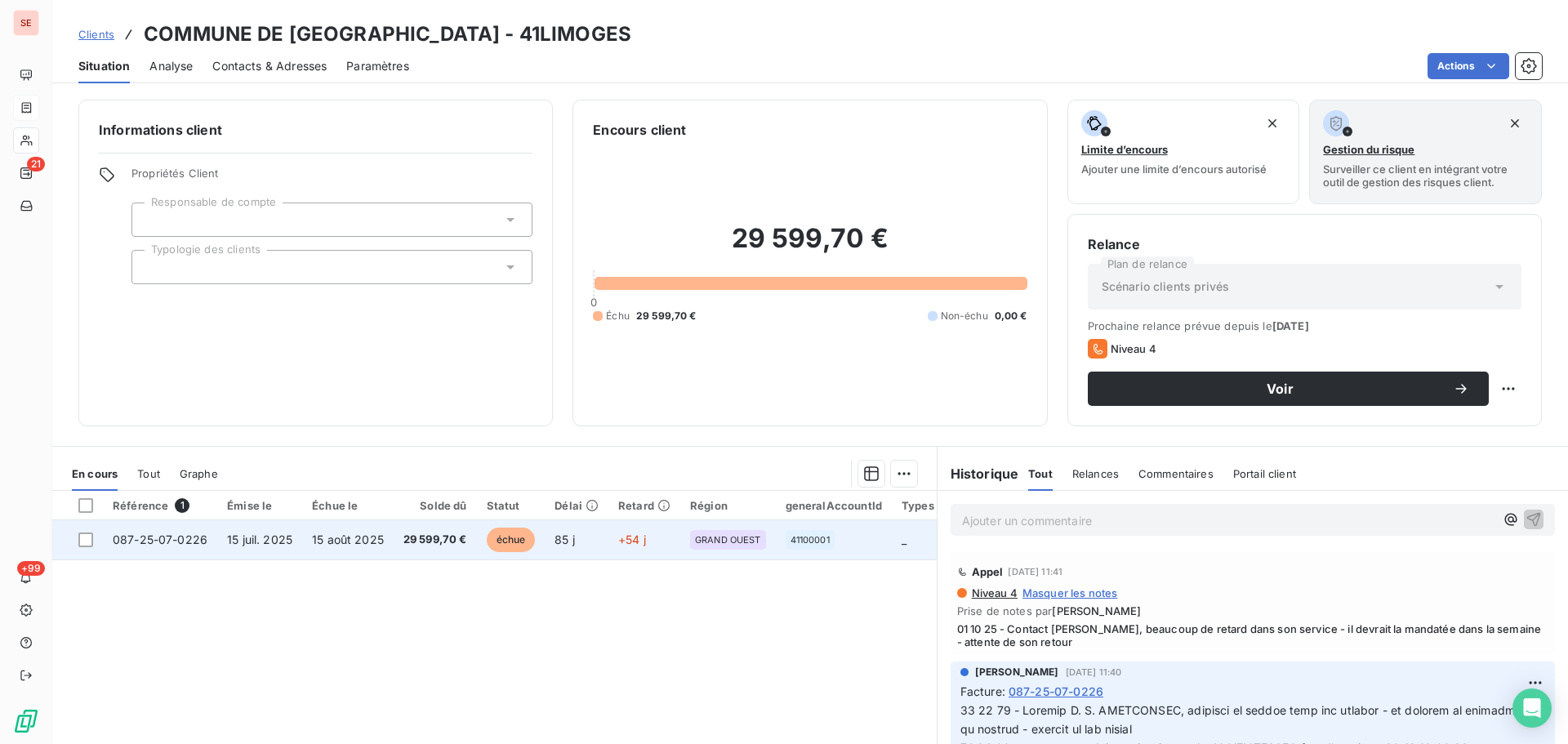
click at [405, 536] on span "29 599,70 €" at bounding box center [435, 540] width 64 height 16
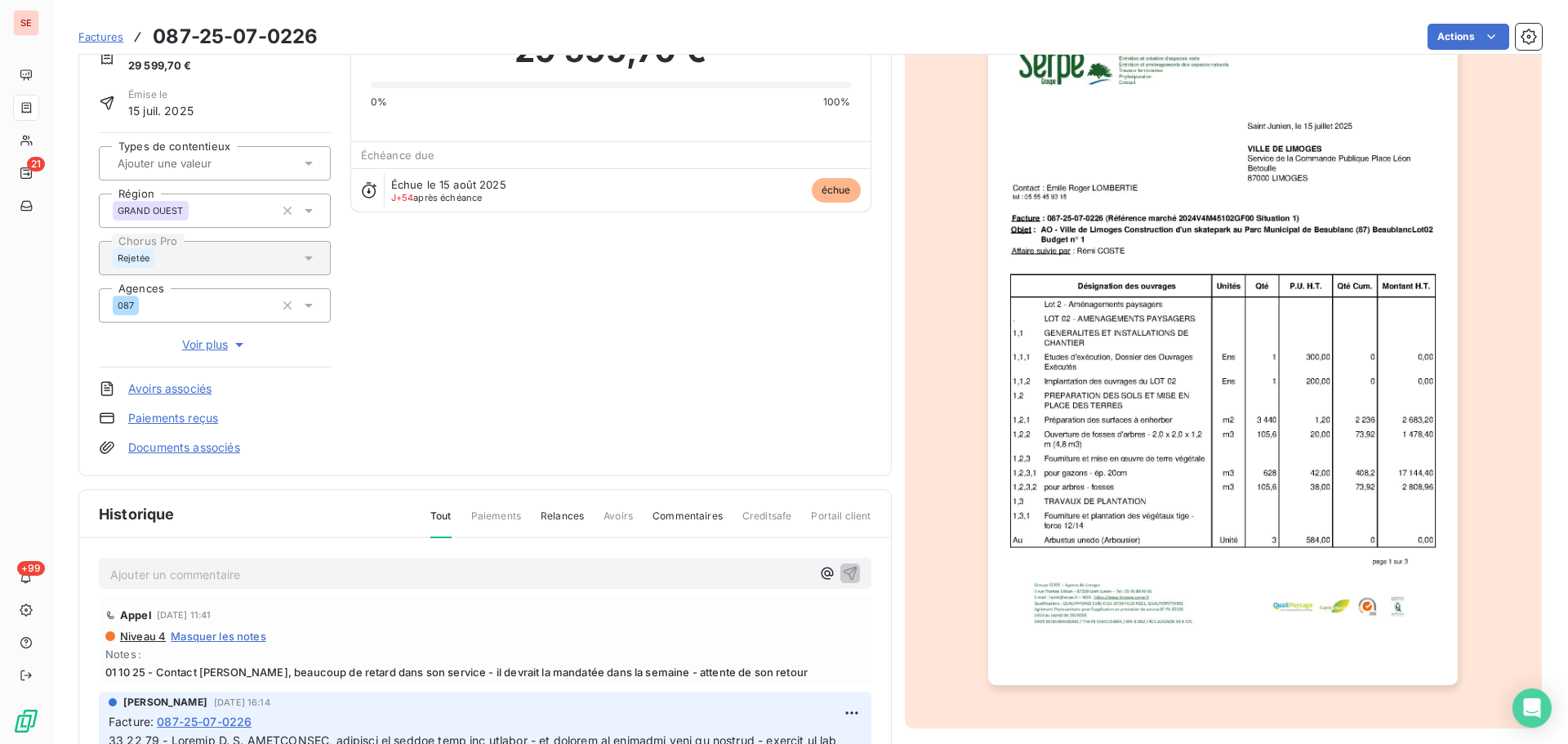
scroll to position [224, 0]
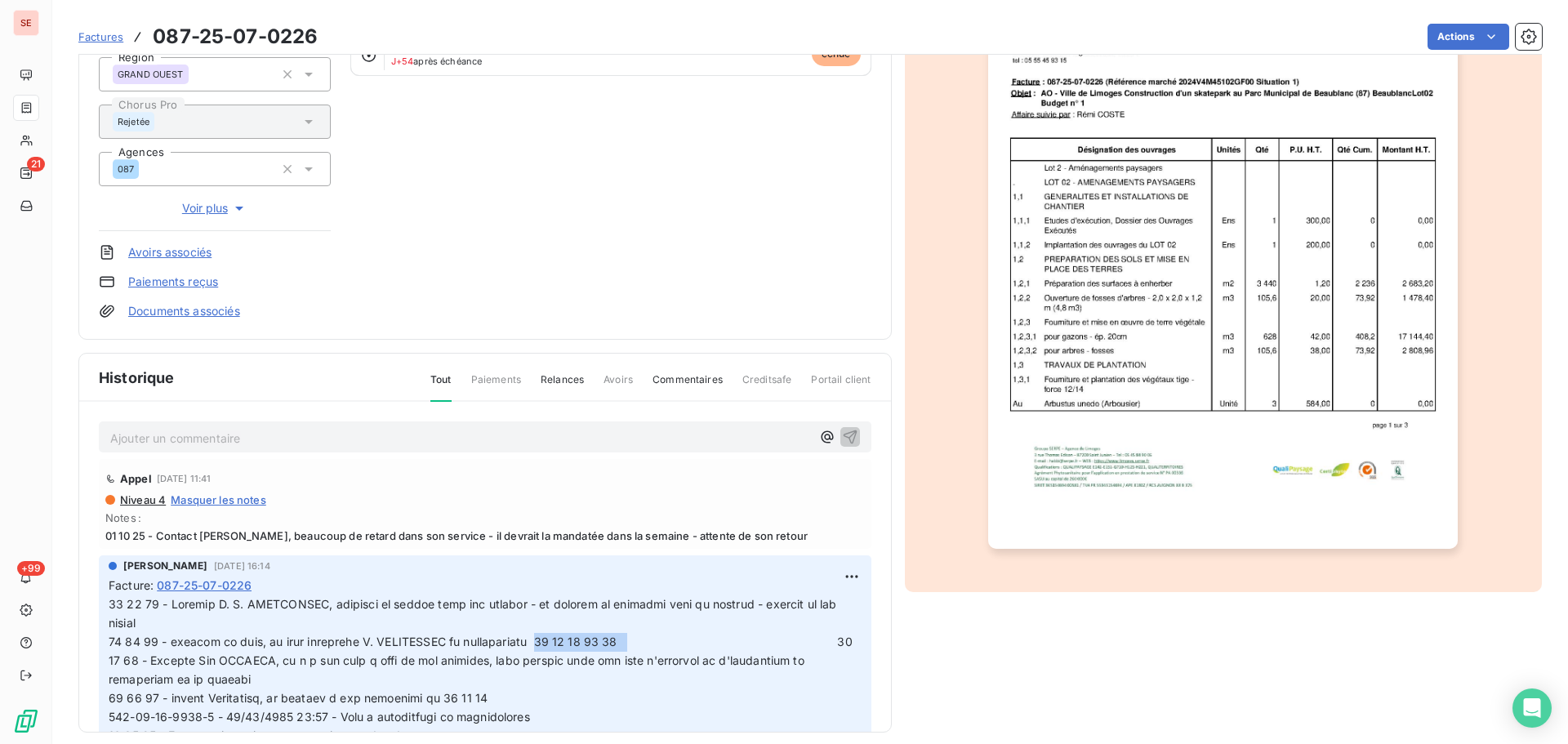
drag, startPoint x: 637, startPoint y: 643, endPoint x: 543, endPoint y: 639, distance: 94.1
click at [543, 639] on span at bounding box center [523, 689] width 830 height 183
copy span "05 55 45 63 51"
click at [468, 602] on span at bounding box center [523, 689] width 830 height 183
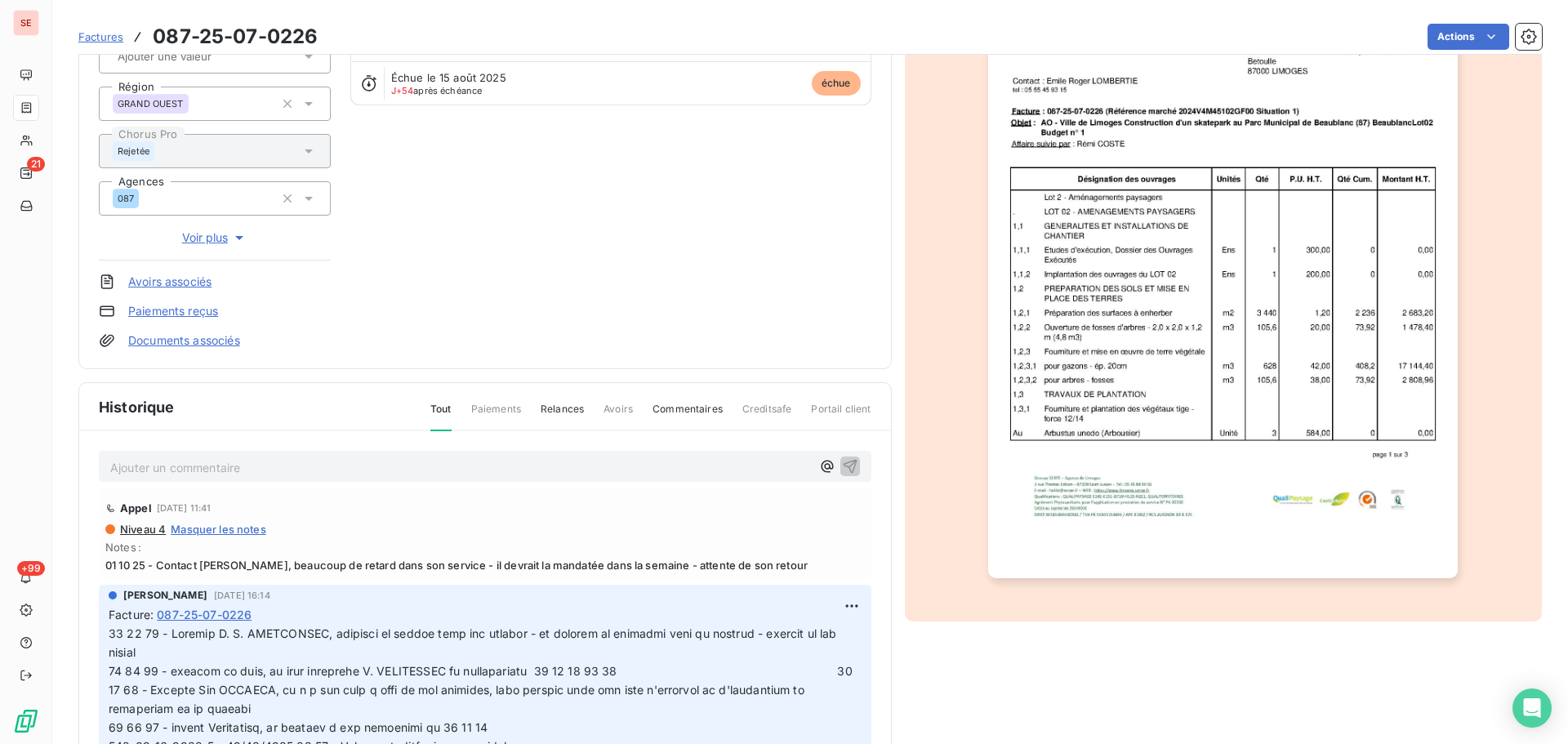
scroll to position [239, 0]
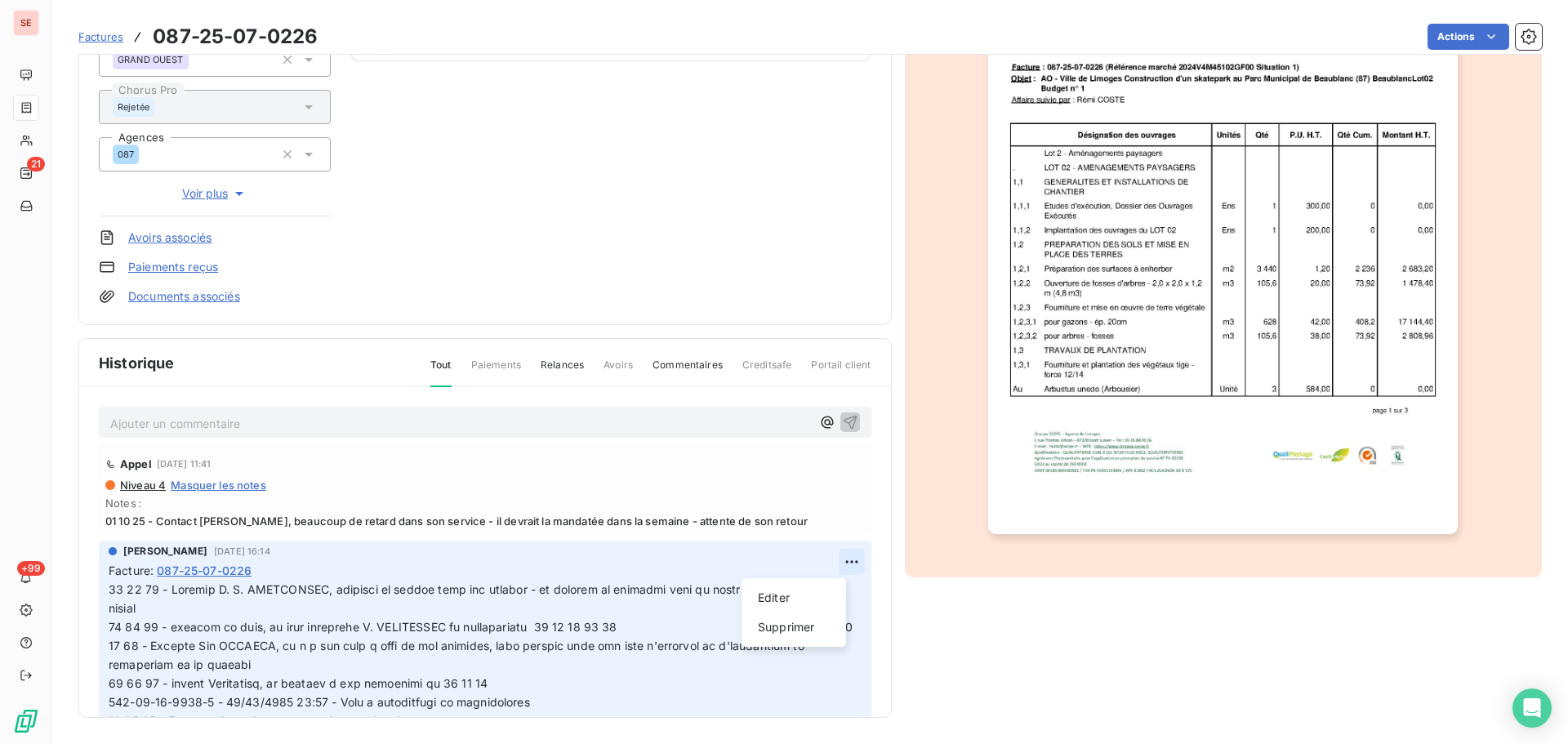
click at [836, 555] on html "SE 21 +99 Factures 087-25-07-0226 Actions COMMUNE DE [GEOGRAPHIC_DATA] 41LIMOGE…" at bounding box center [784, 372] width 1568 height 744
click at [801, 589] on div "Editer" at bounding box center [793, 598] width 91 height 26
click at [109, 590] on span at bounding box center [523, 673] width 830 height 183
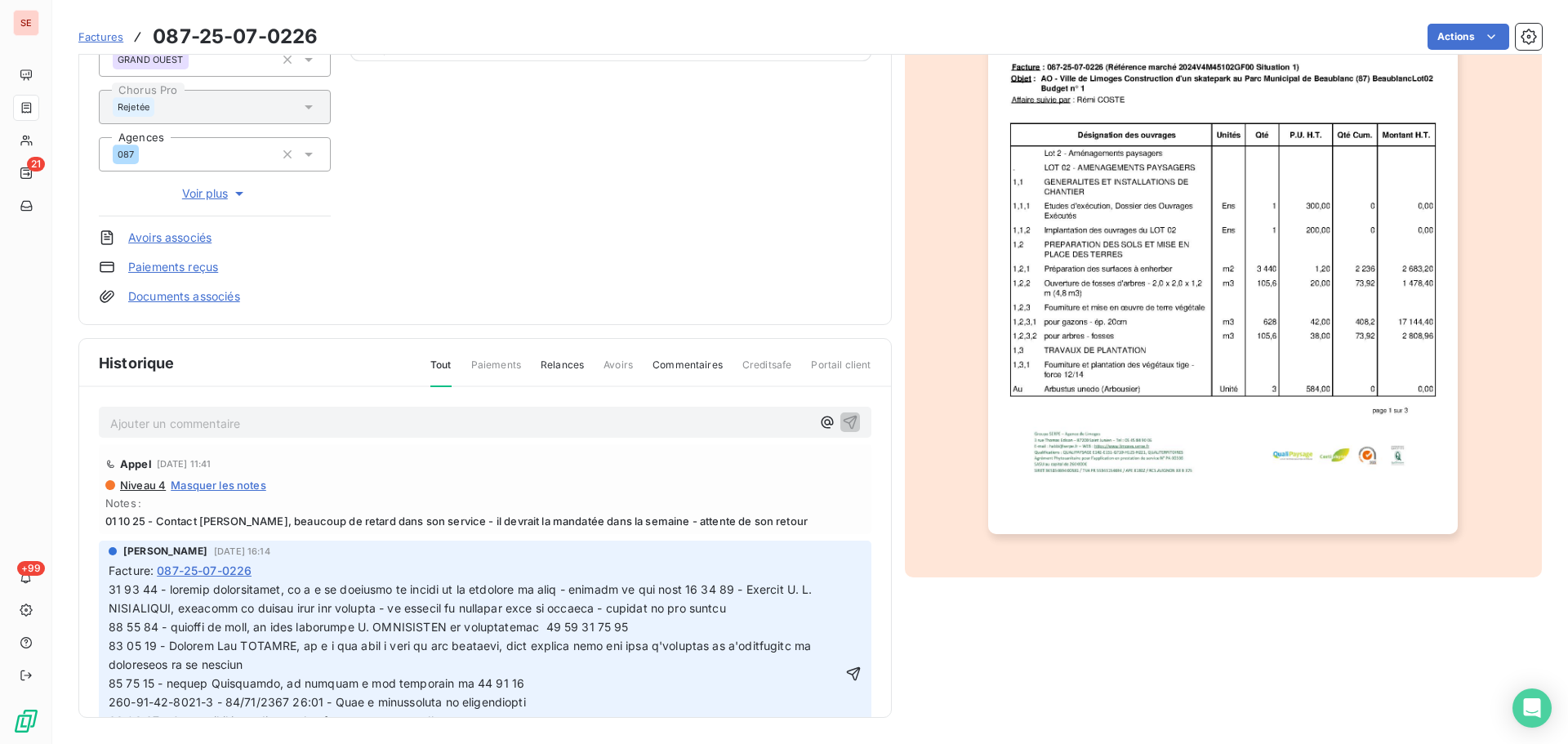
drag, startPoint x: 684, startPoint y: 590, endPoint x: 705, endPoint y: 612, distance: 30.4
click at [684, 590] on span at bounding box center [780, 673] width 1343 height 183
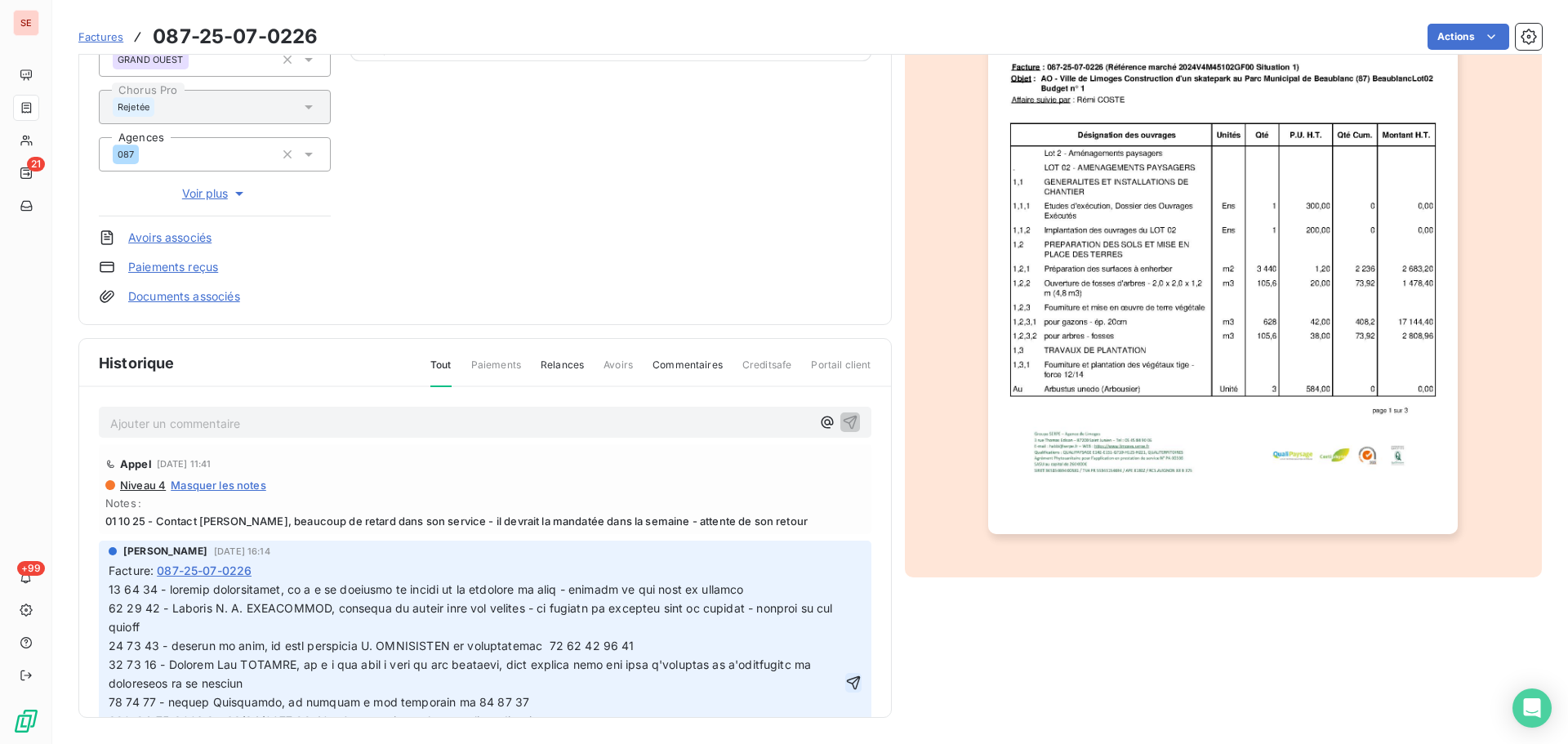
click at [845, 677] on icon "button" at bounding box center [853, 683] width 16 height 16
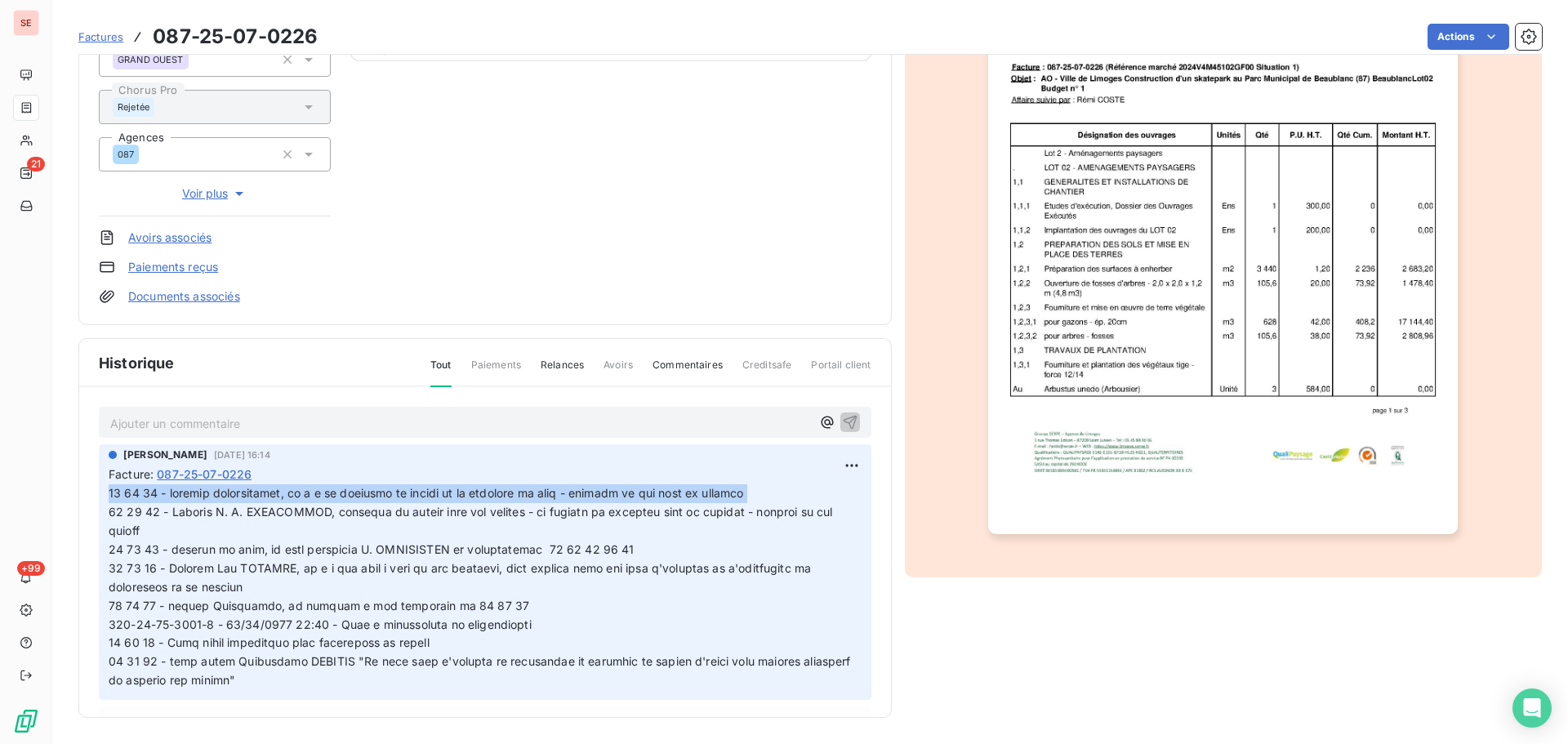
drag, startPoint x: 746, startPoint y: 493, endPoint x: 109, endPoint y: 487, distance: 637.0
click at [109, 487] on span at bounding box center [544, 586] width 871 height 201
copy span "08 10 25 - contact téléphonique, il y a un problème au niveau de la révision de…"
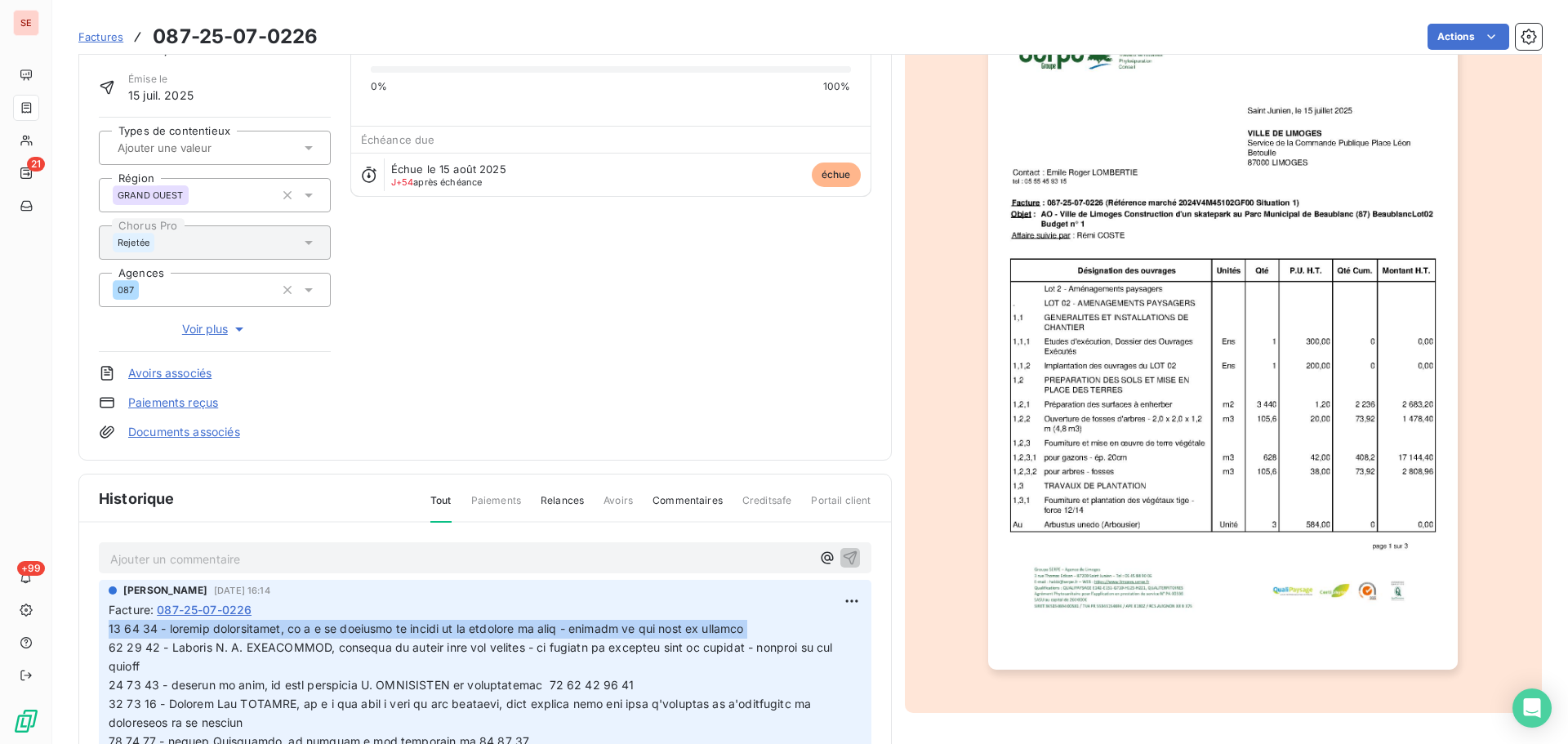
scroll to position [0, 0]
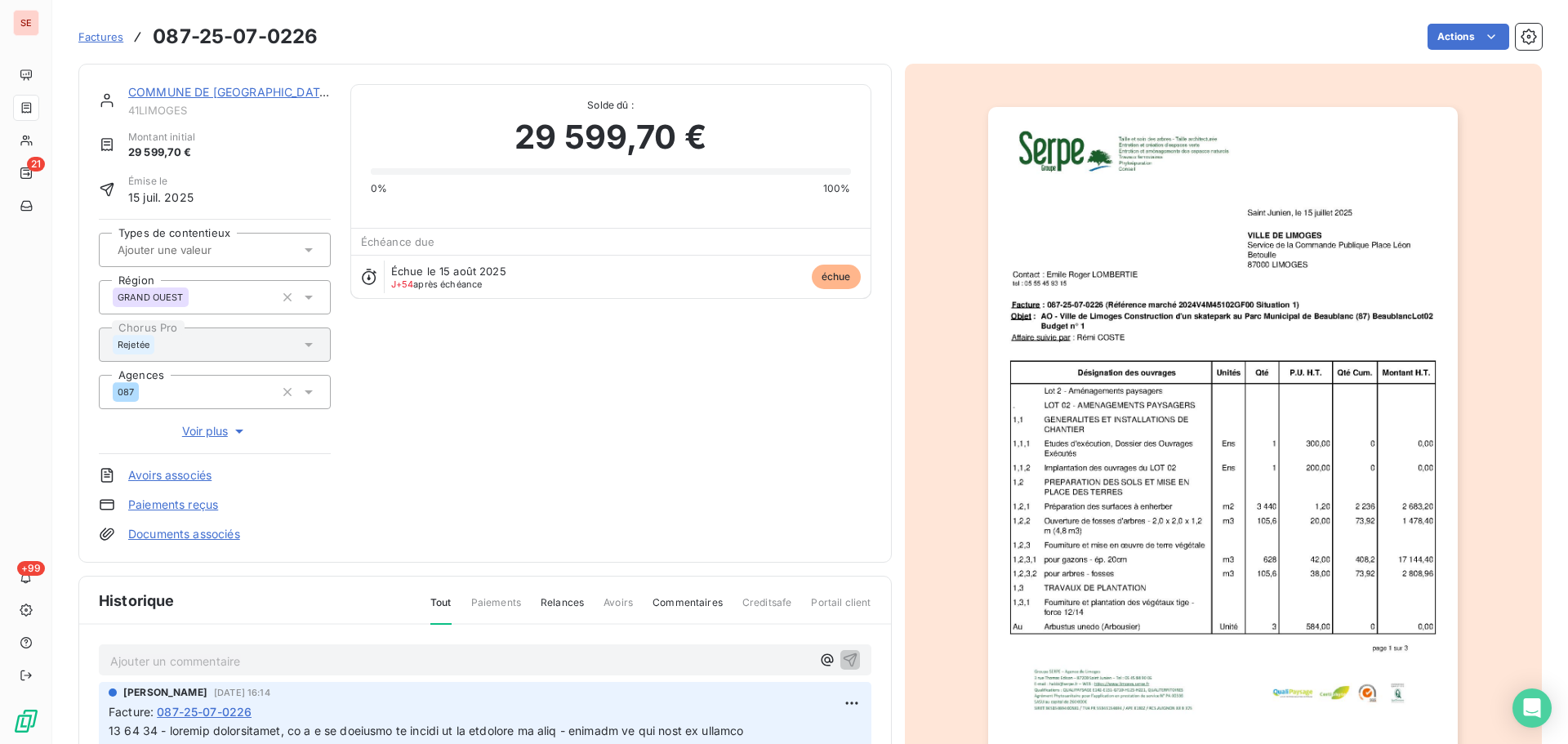
click at [211, 93] on link "COMMUNE DE [GEOGRAPHIC_DATA]" at bounding box center [230, 92] width 203 height 14
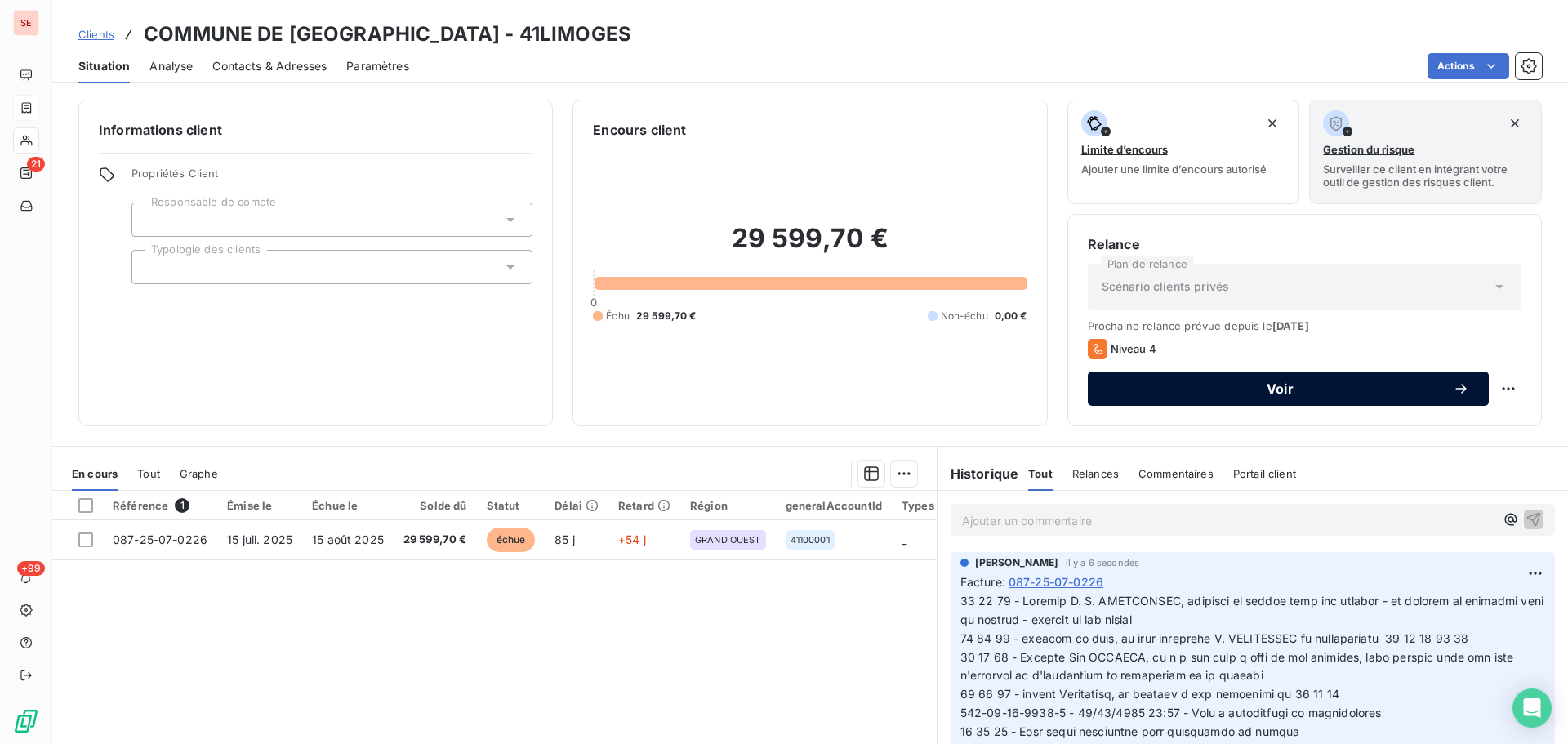
click at [1196, 381] on div "Voir" at bounding box center [1287, 388] width 361 height 16
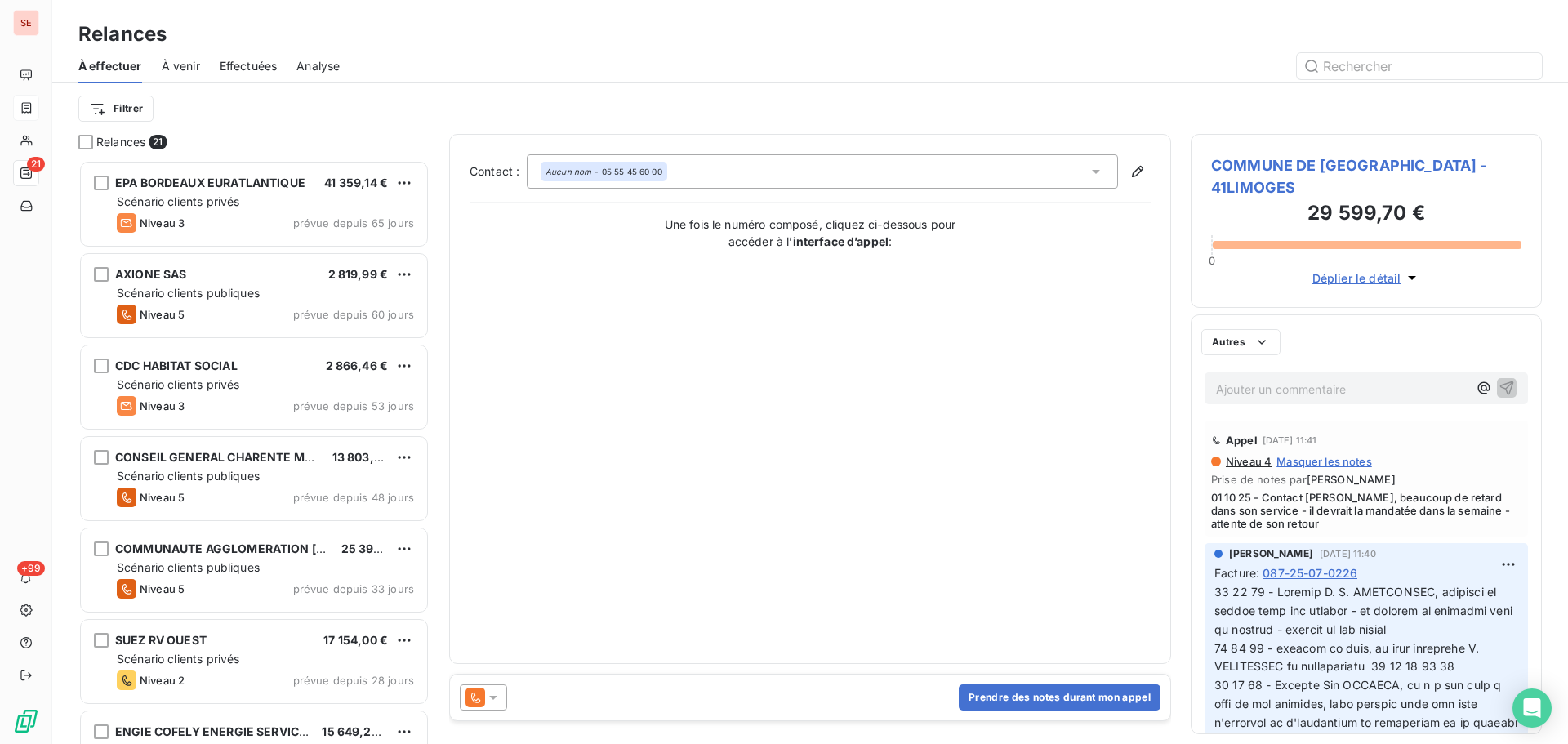
scroll to position [572, 339]
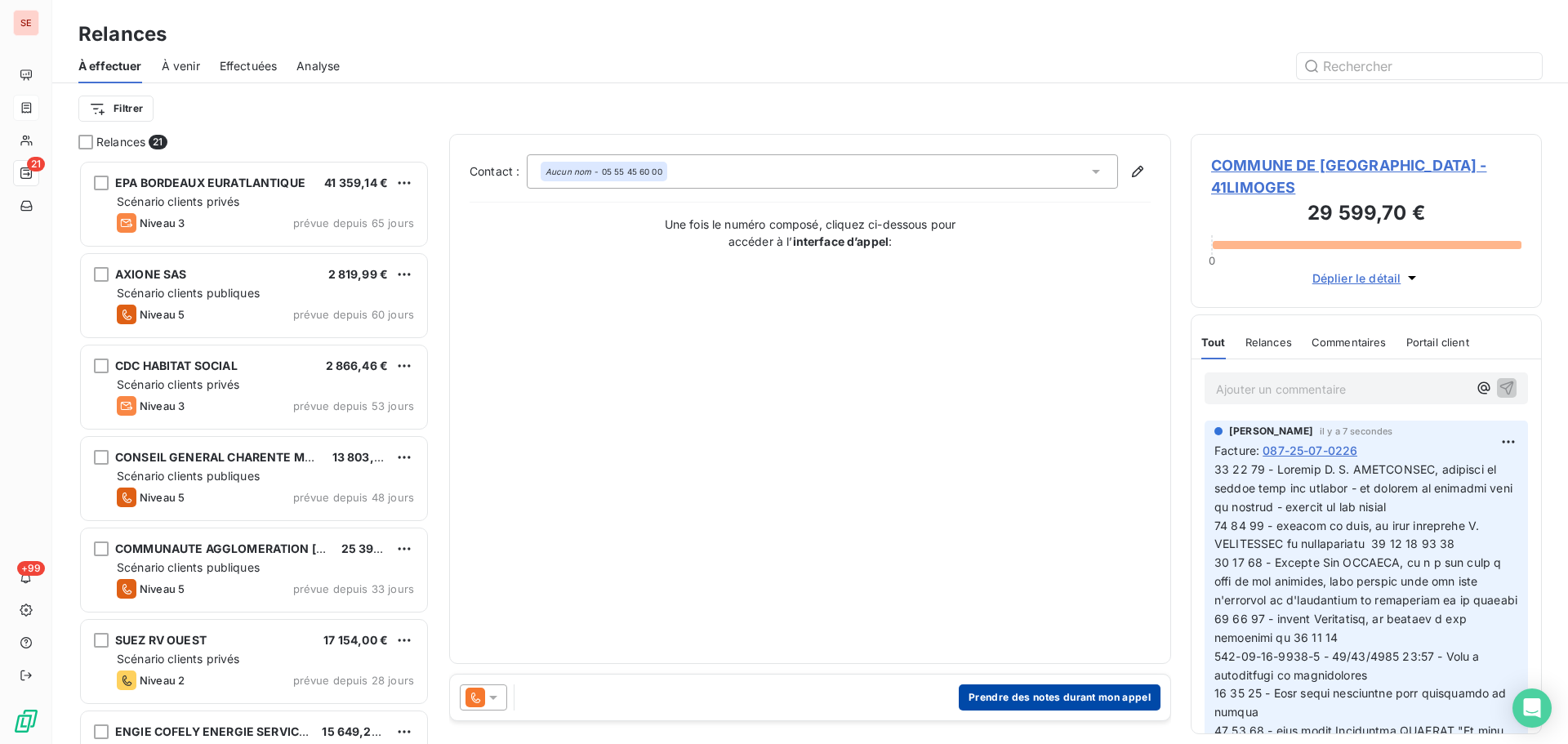
click at [988, 696] on button "Prendre des notes durant mon appel" at bounding box center [1059, 698] width 201 height 26
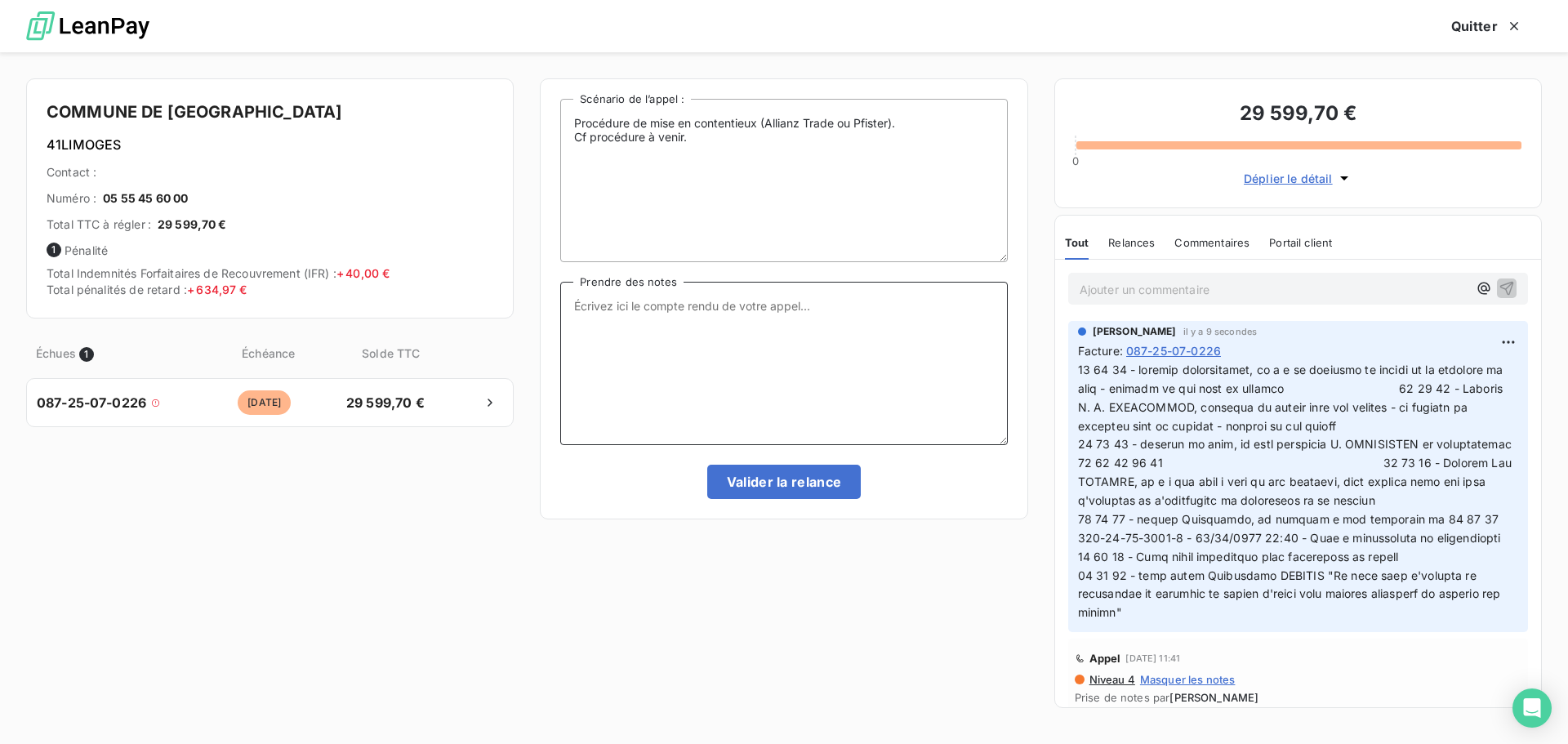
paste textarea "08 10 25 - contact téléphonique, il y a un problème au niveau de la révision de…"
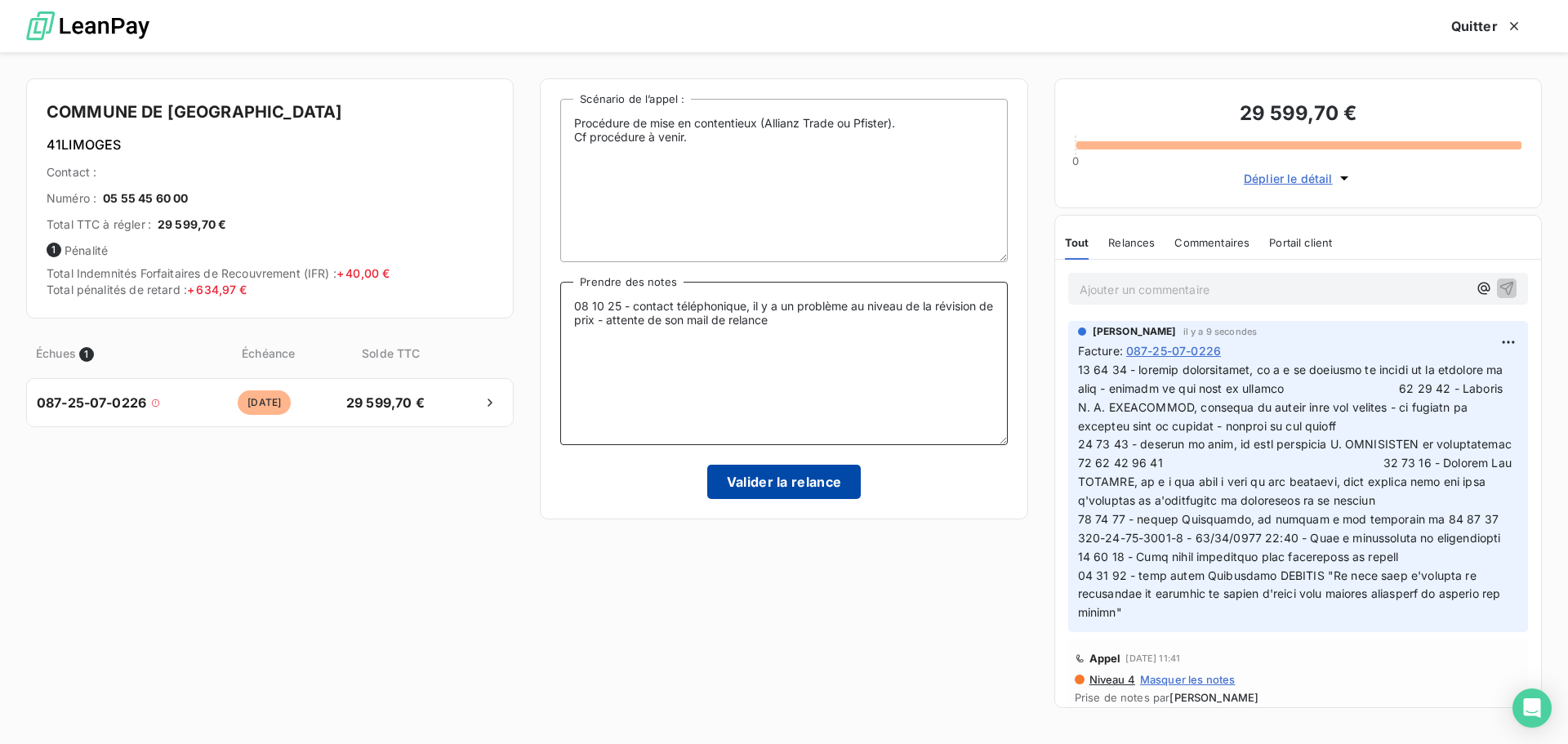
type textarea "08 10 25 - contact téléphonique, il y a un problème au niveau de la révision de…"
click at [764, 475] on button "Valider la relance" at bounding box center [784, 482] width 154 height 34
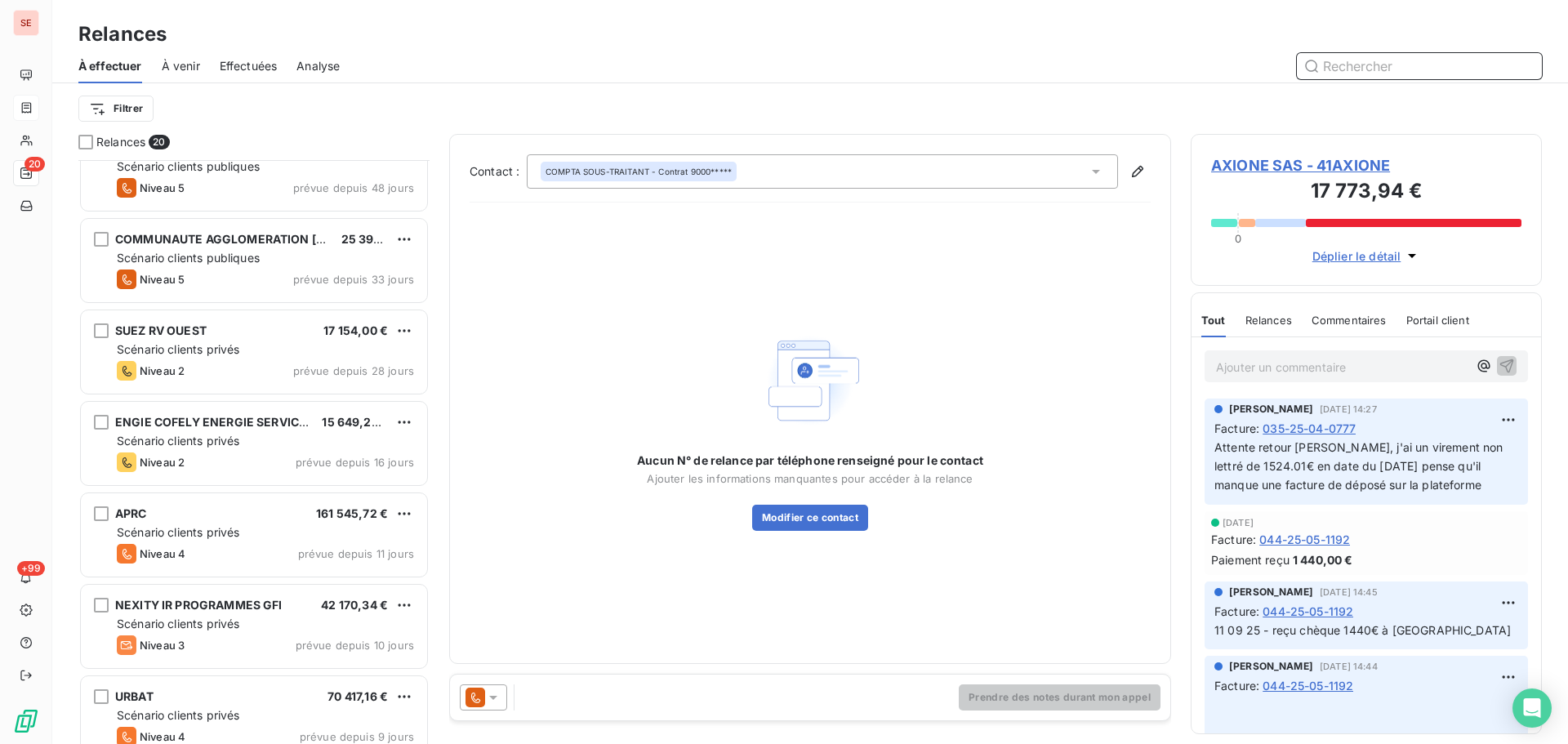
scroll to position [437, 0]
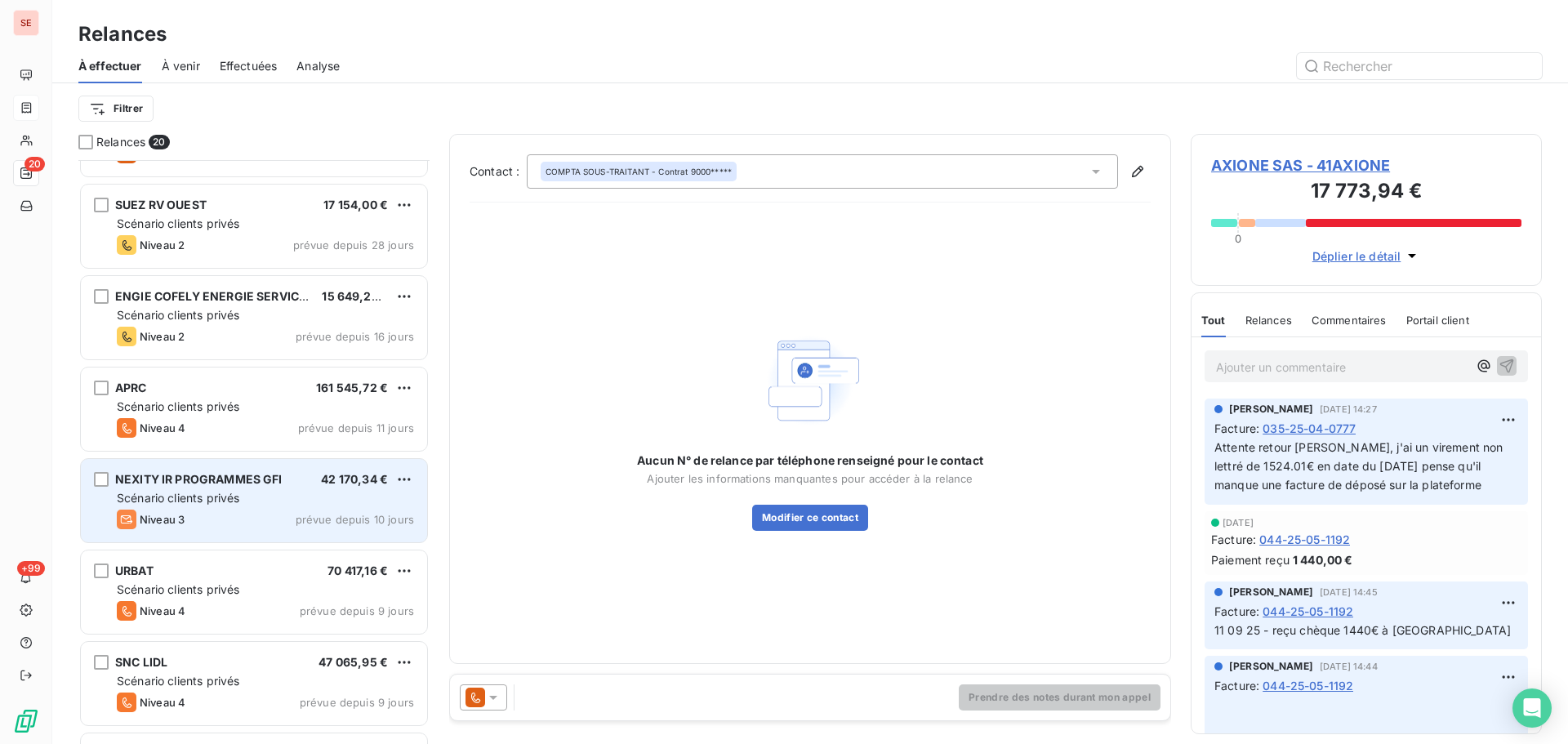
click at [288, 488] on div "NEXITY IR PROGRAMMES GFI 42 170,34 € Scénario clients privés Niveau 3 prévue de…" at bounding box center [254, 500] width 346 height 84
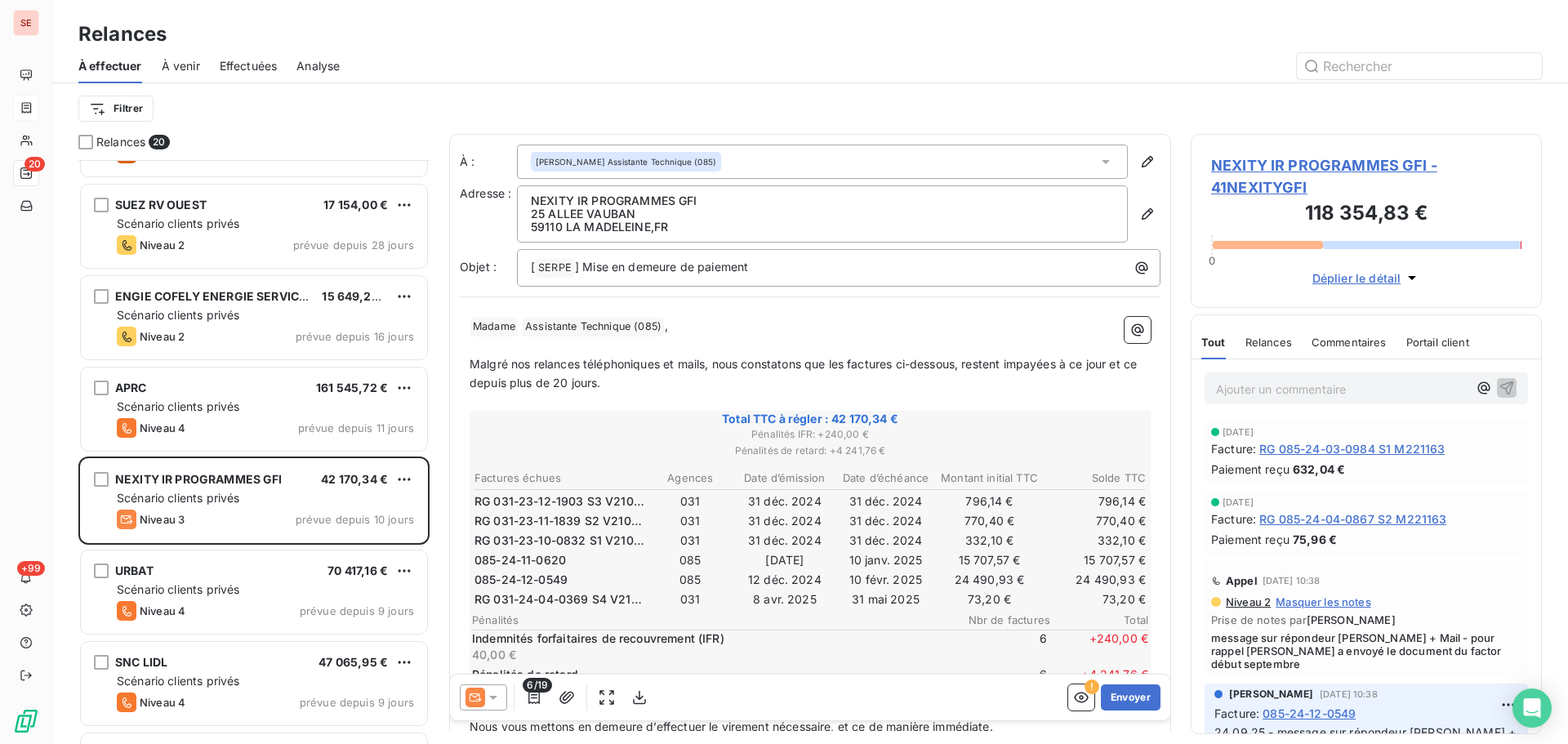
click at [1272, 167] on span "NEXITY IR PROGRAMMES GFI - 41NEXITYGFI" at bounding box center [1366, 176] width 311 height 44
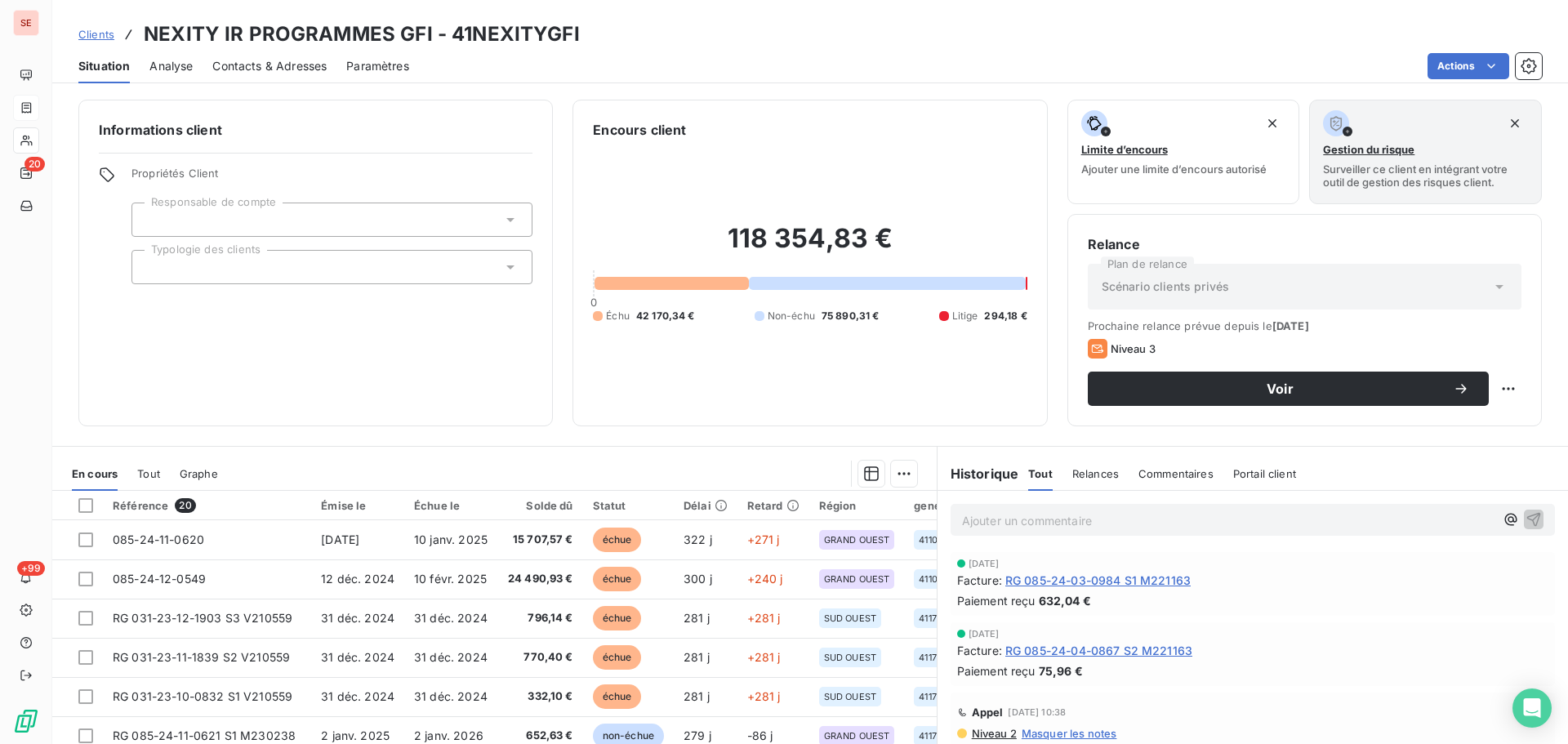
click at [291, 51] on div "Contacts & Adresses" at bounding box center [269, 66] width 114 height 34
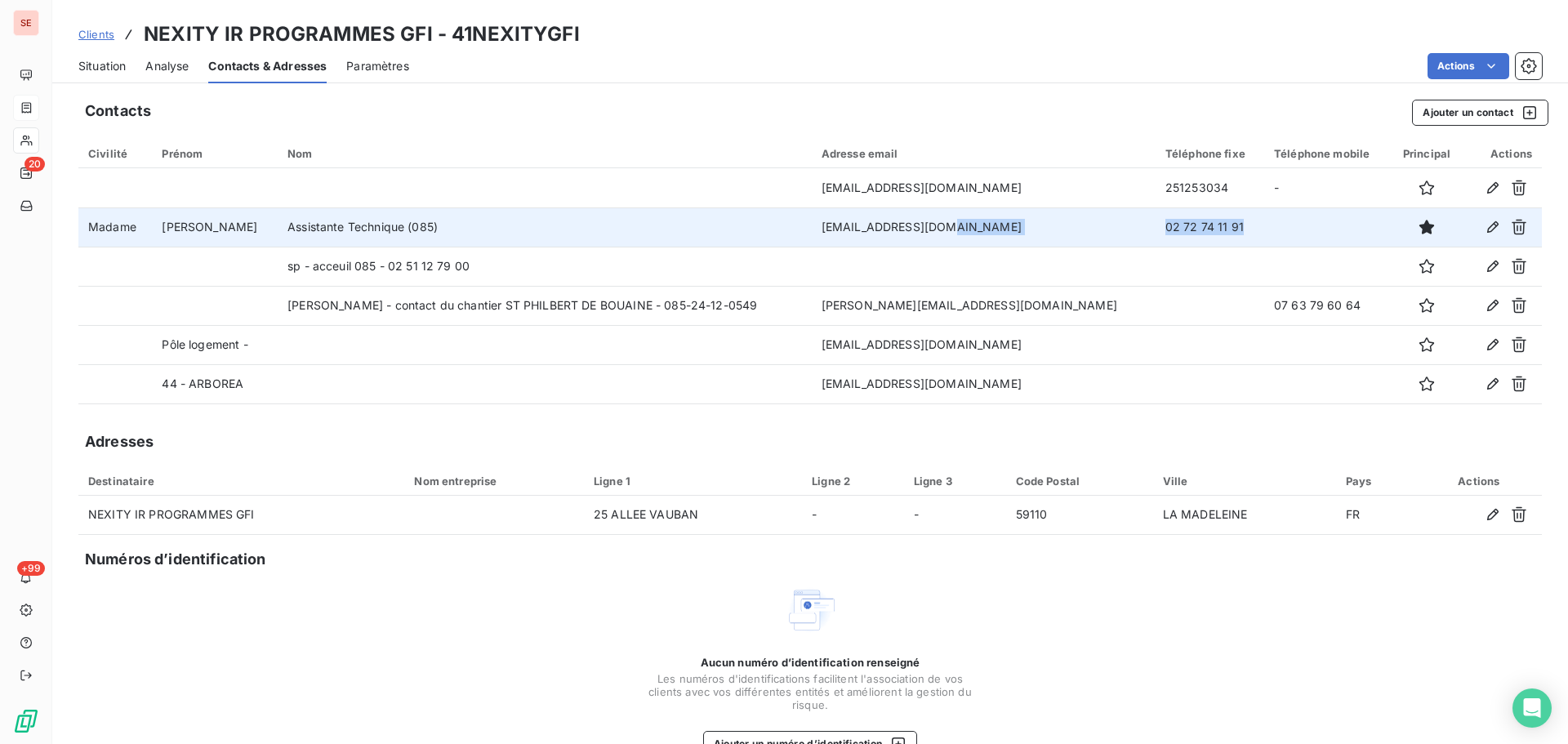
drag, startPoint x: 1233, startPoint y: 230, endPoint x: 1102, endPoint y: 231, distance: 131.0
click at [1102, 231] on tr "Madame [PERSON_NAME] Assistante Technique (085) [EMAIL_ADDRESS][DOMAIN_NAME] 02…" at bounding box center [810, 227] width 1463 height 40
copy tr "02 72 74 11 91"
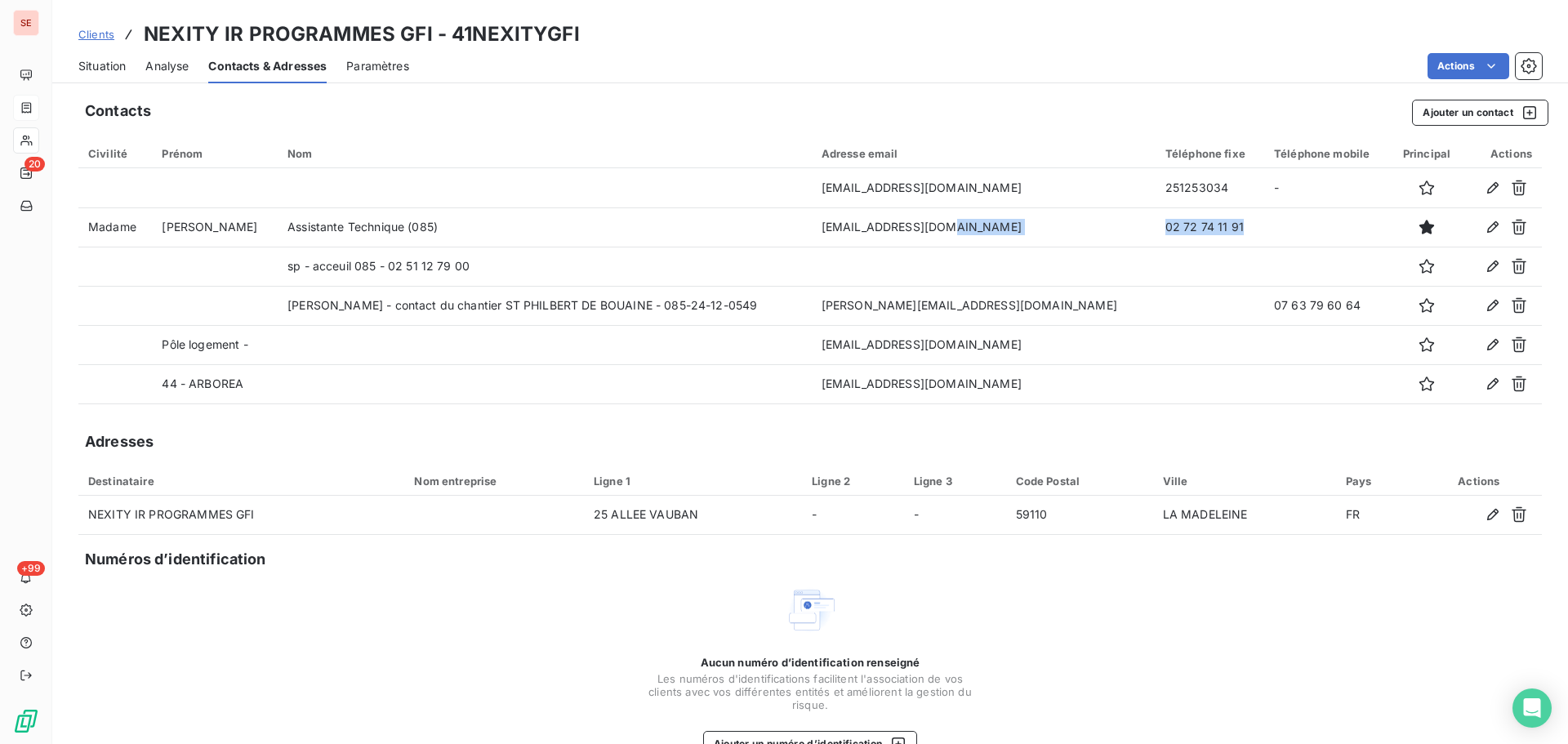
click at [114, 62] on span "Situation" at bounding box center [102, 65] width 47 height 16
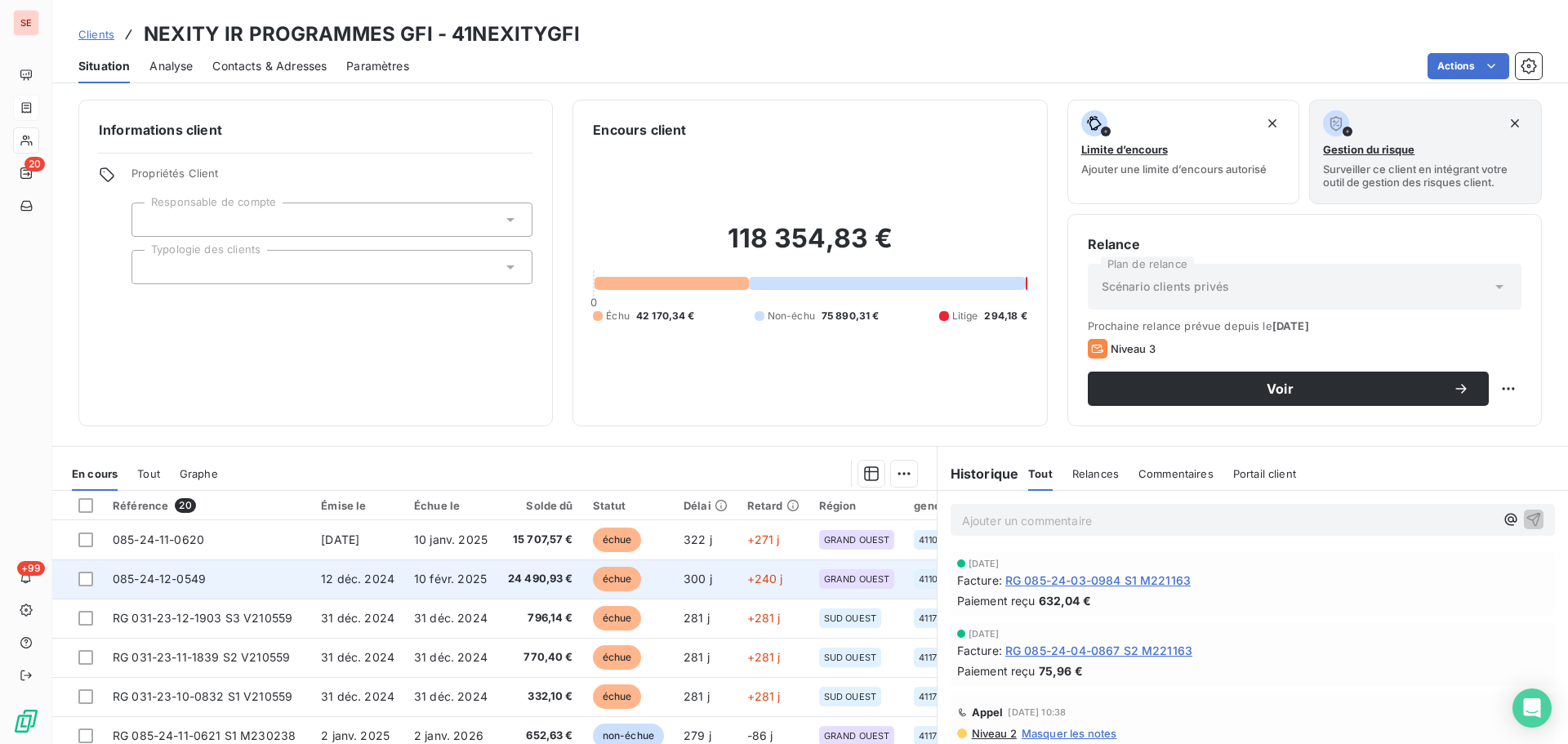
click at [417, 574] on span "10 févr. 2025" at bounding box center [450, 579] width 72 height 14
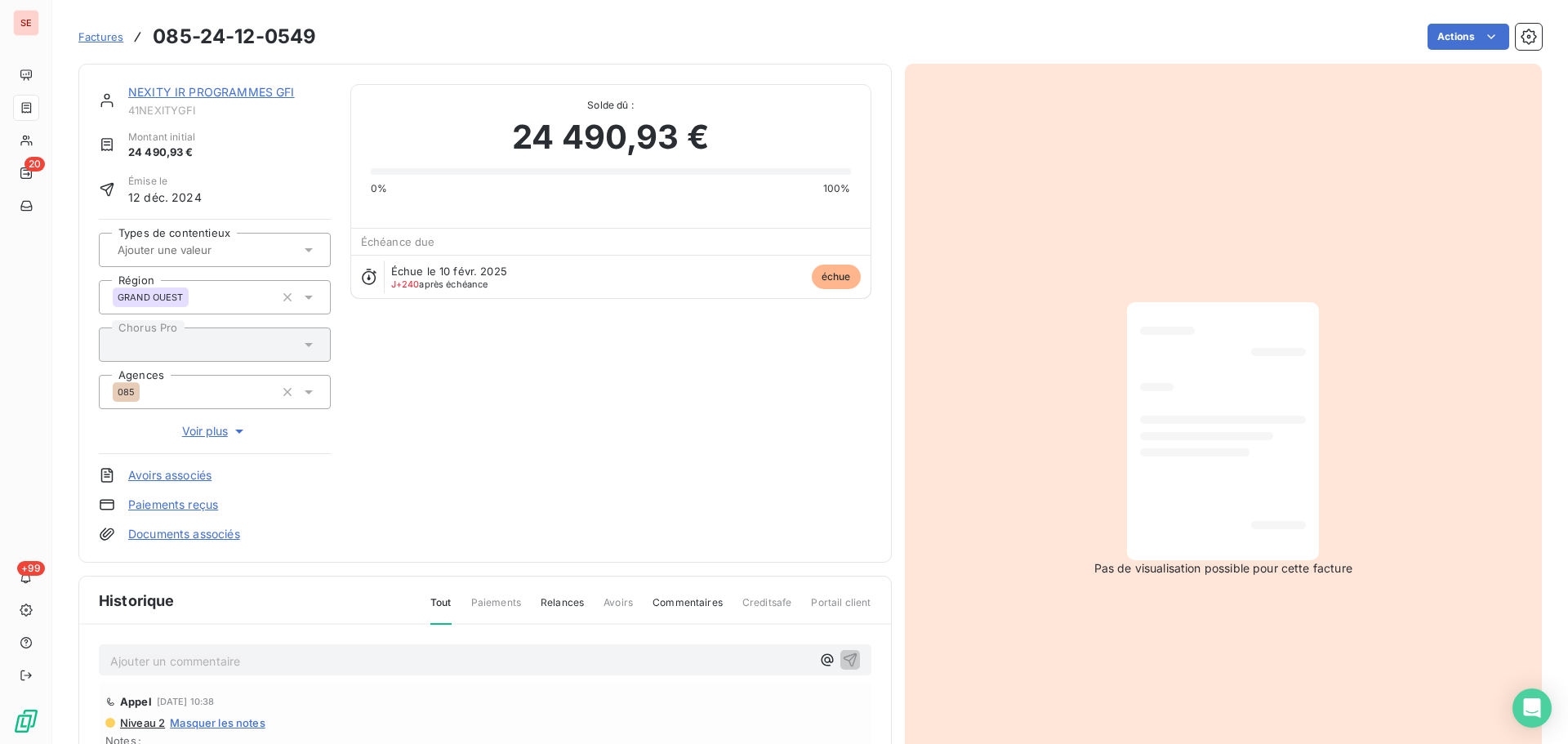
click at [263, 90] on link "NEXITY IR PROGRAMMES GFI" at bounding box center [212, 92] width 167 height 14
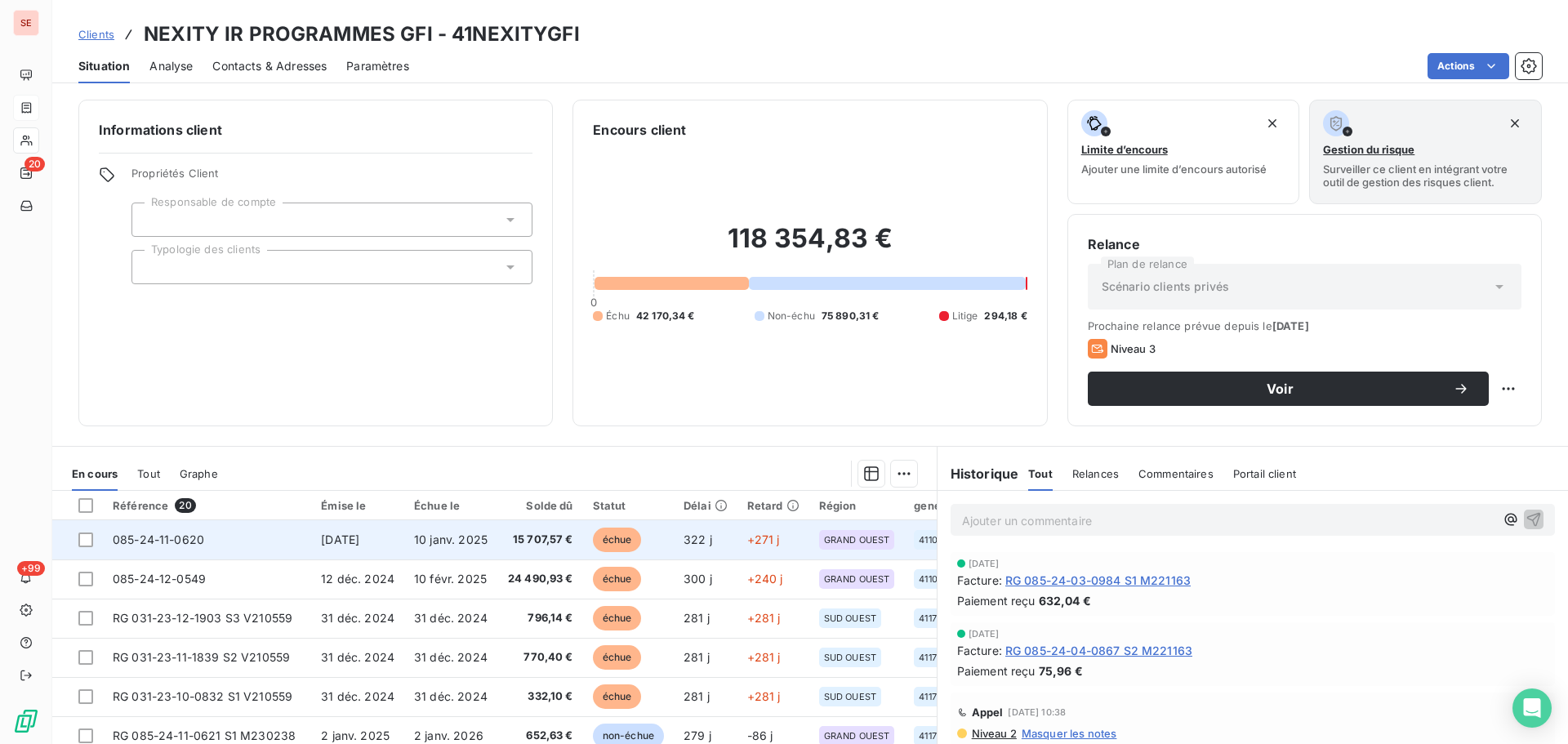
click at [465, 543] on span "10 janv. 2025" at bounding box center [450, 540] width 73 height 14
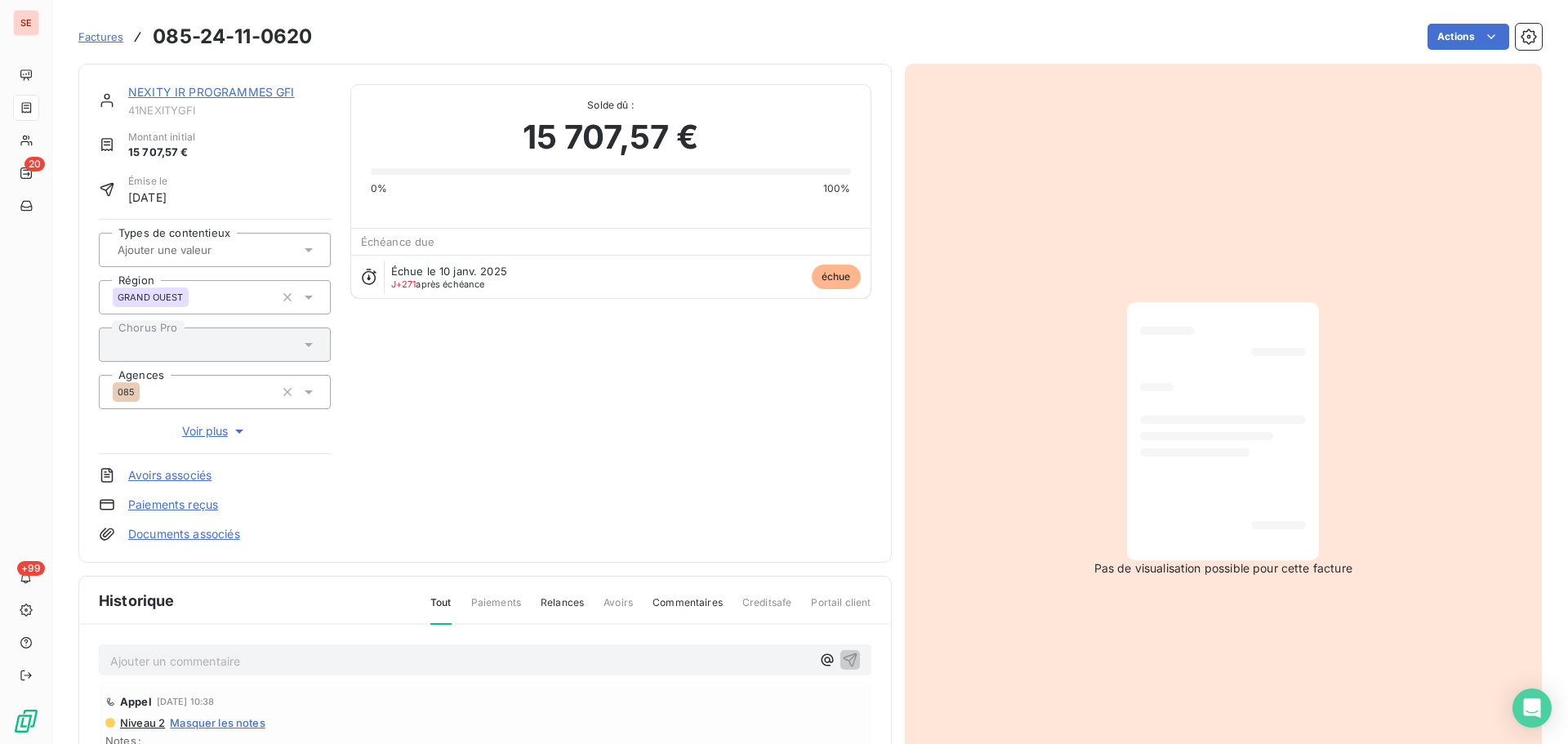
click at [227, 94] on link "NEXITY IR PROGRAMMES GFI" at bounding box center [212, 92] width 167 height 14
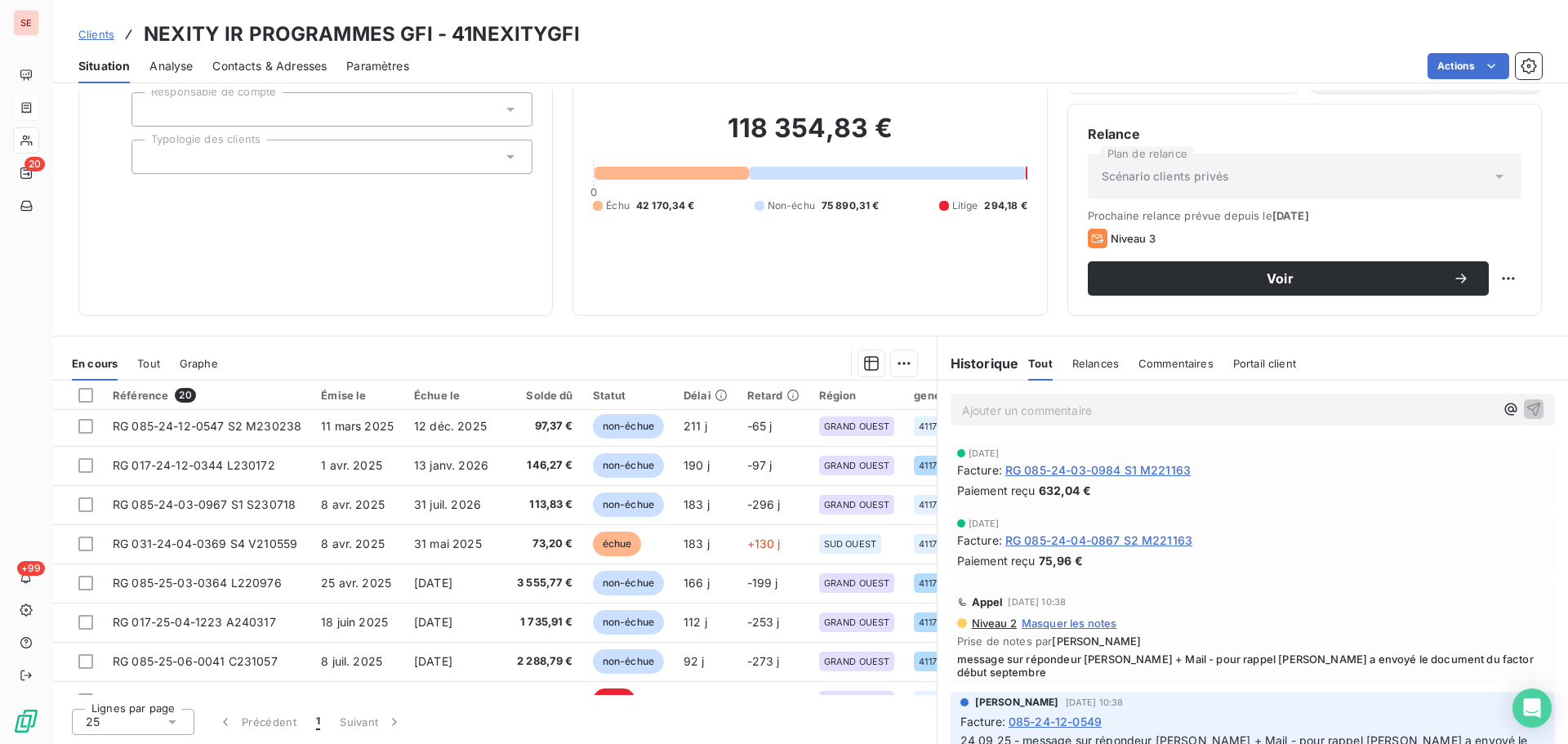
scroll to position [506, 0]
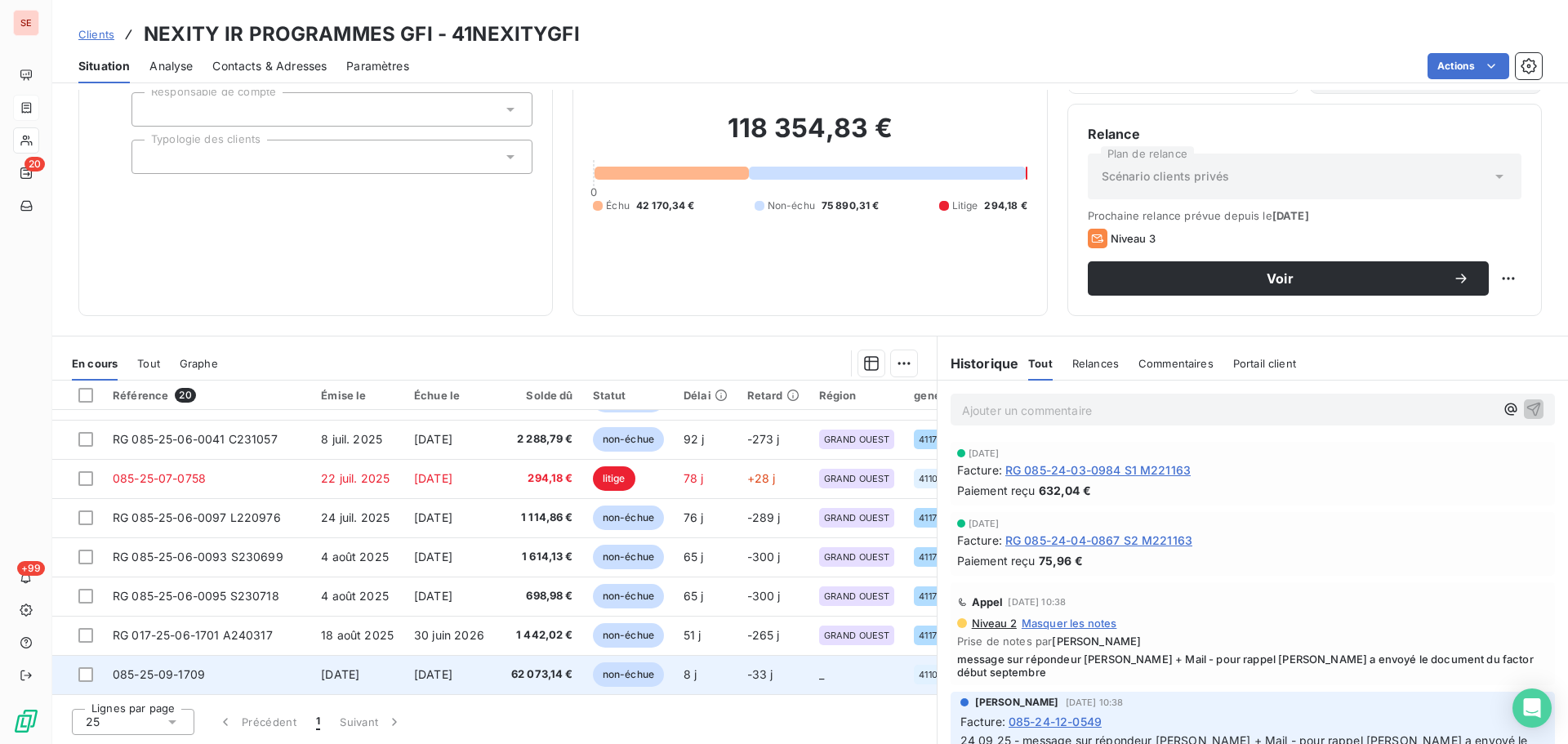
click at [295, 669] on td "085-25-09-1709" at bounding box center [207, 675] width 208 height 40
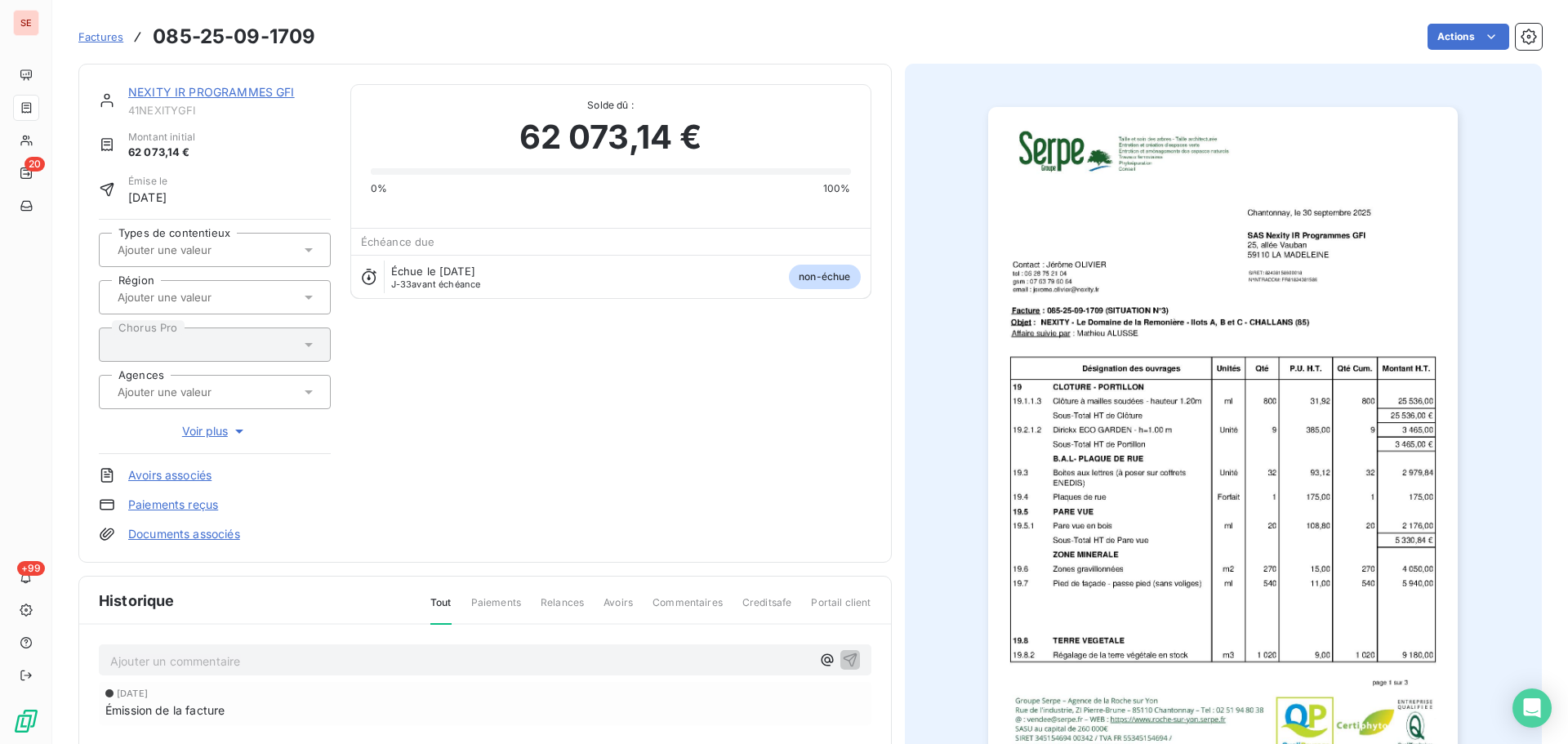
click at [218, 88] on link "NEXITY IR PROGRAMMES GFI" at bounding box center [212, 92] width 167 height 14
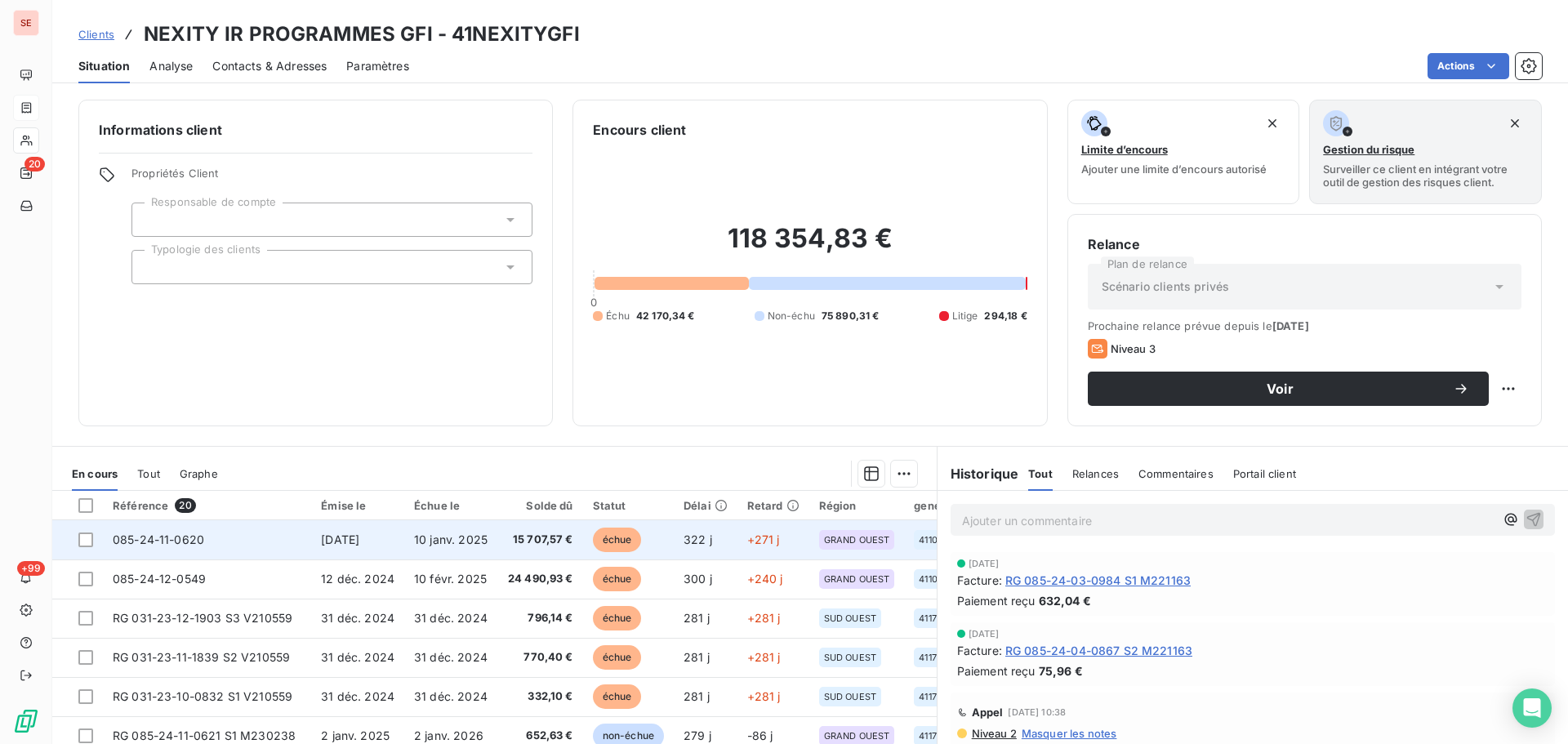
click at [241, 550] on td "085-24-11-0620" at bounding box center [207, 540] width 208 height 40
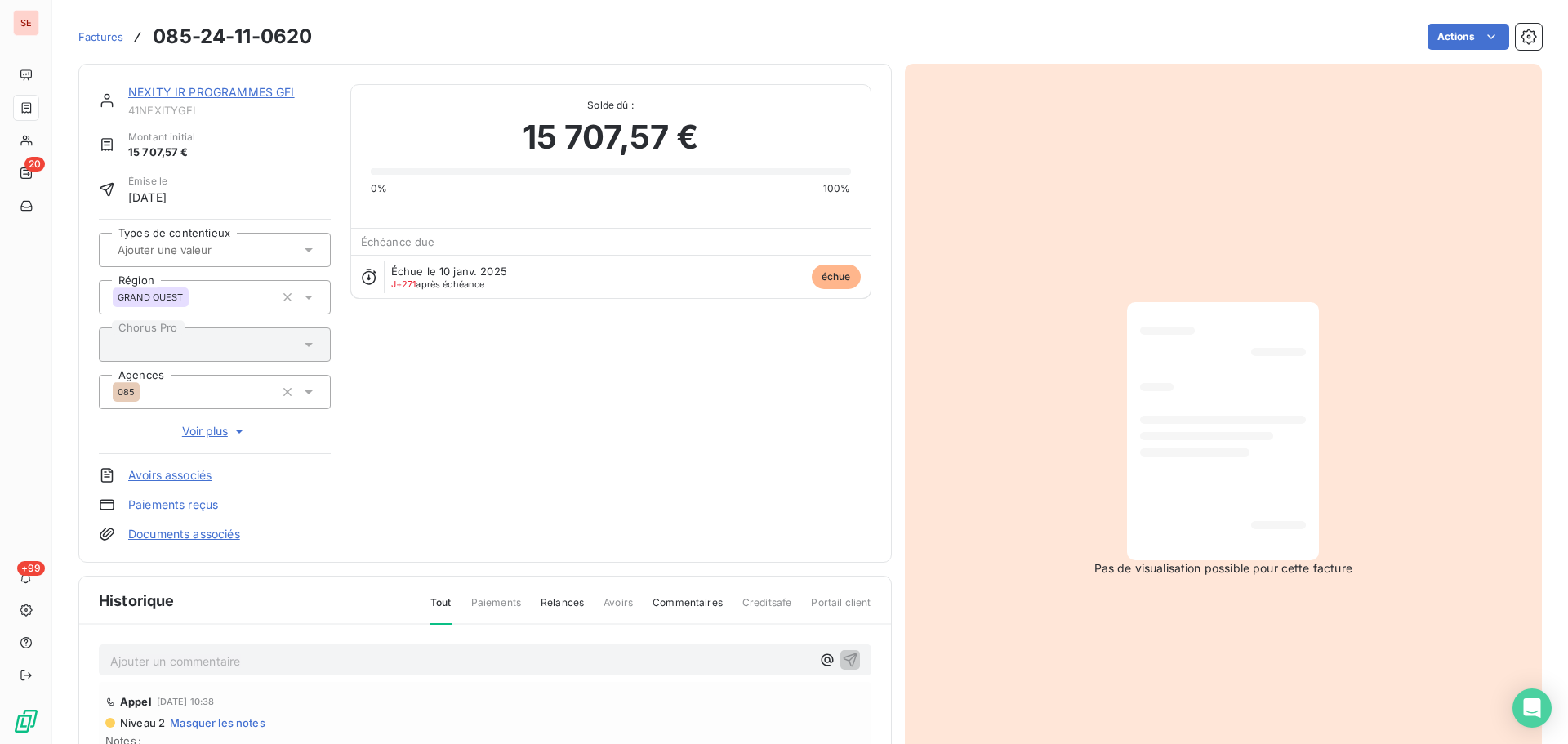
click at [233, 98] on link "NEXITY IR PROGRAMMES GFI" at bounding box center [212, 92] width 167 height 14
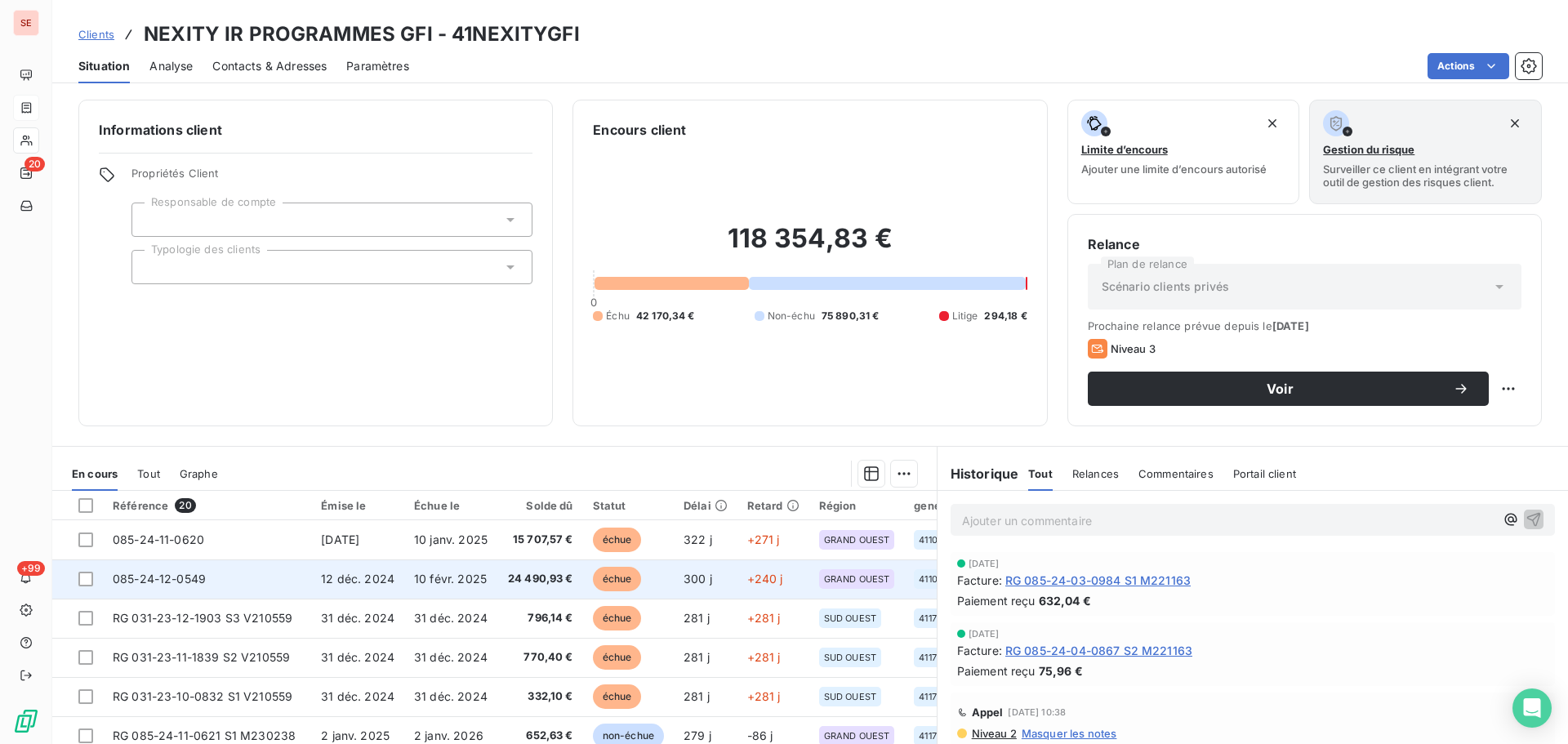
click at [317, 578] on td "12 déc. 2024" at bounding box center [357, 580] width 93 height 40
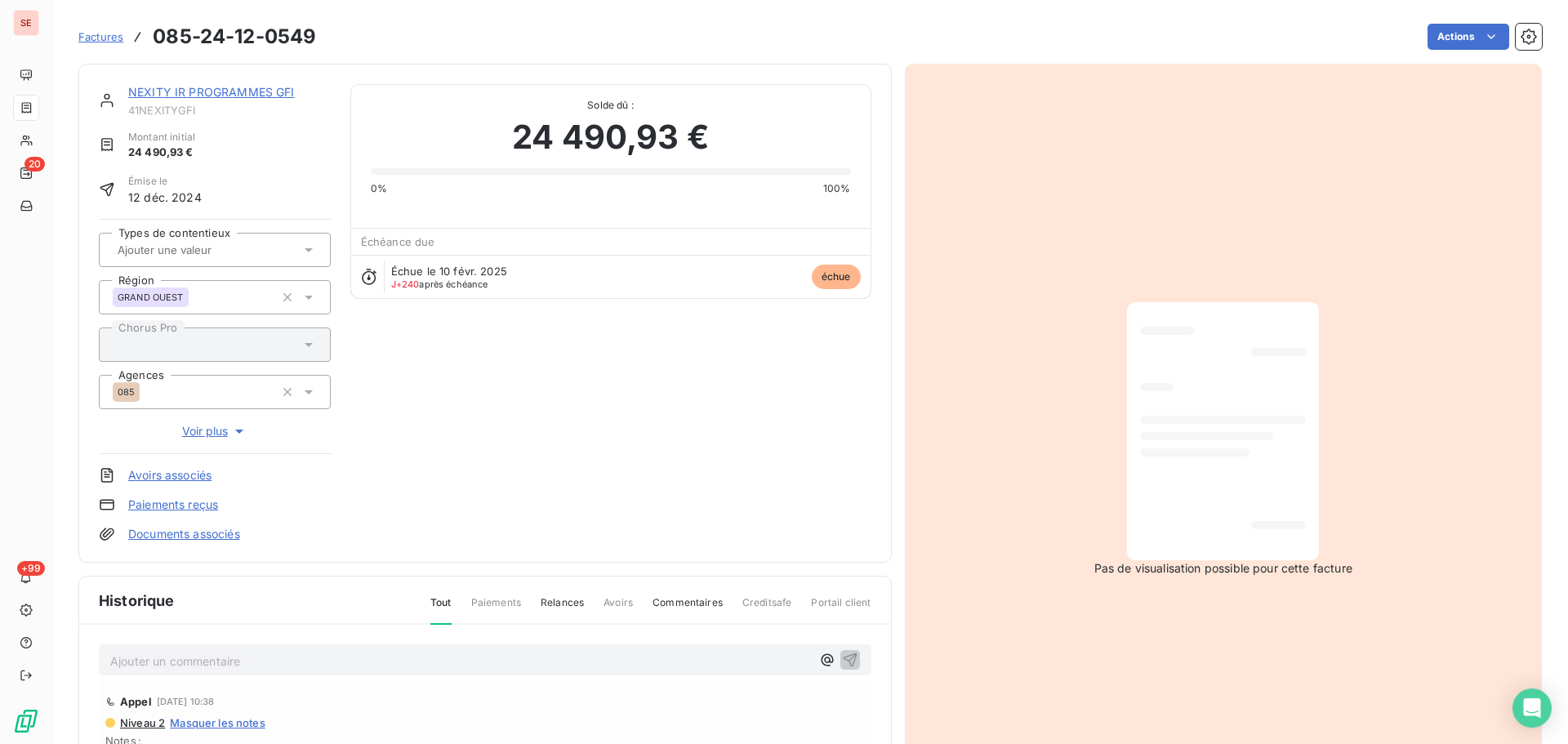
click at [220, 98] on link "NEXITY IR PROGRAMMES GFI" at bounding box center [212, 92] width 167 height 14
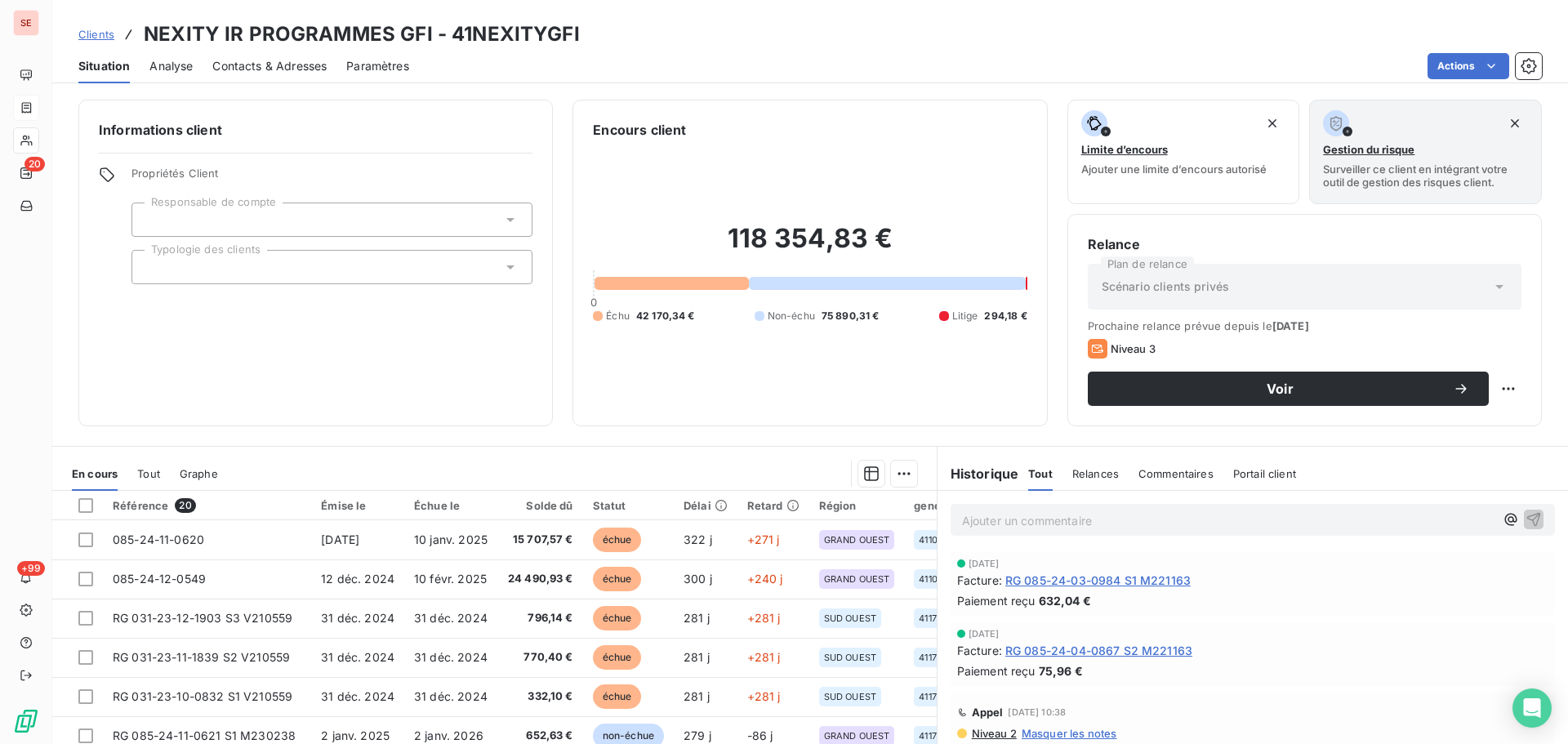
click at [744, 418] on div "Encours client 118 354,83 € 0 Échu 42 170,34 € Non-échu 75 890,31 € Litige 294,…" at bounding box center [809, 263] width 474 height 326
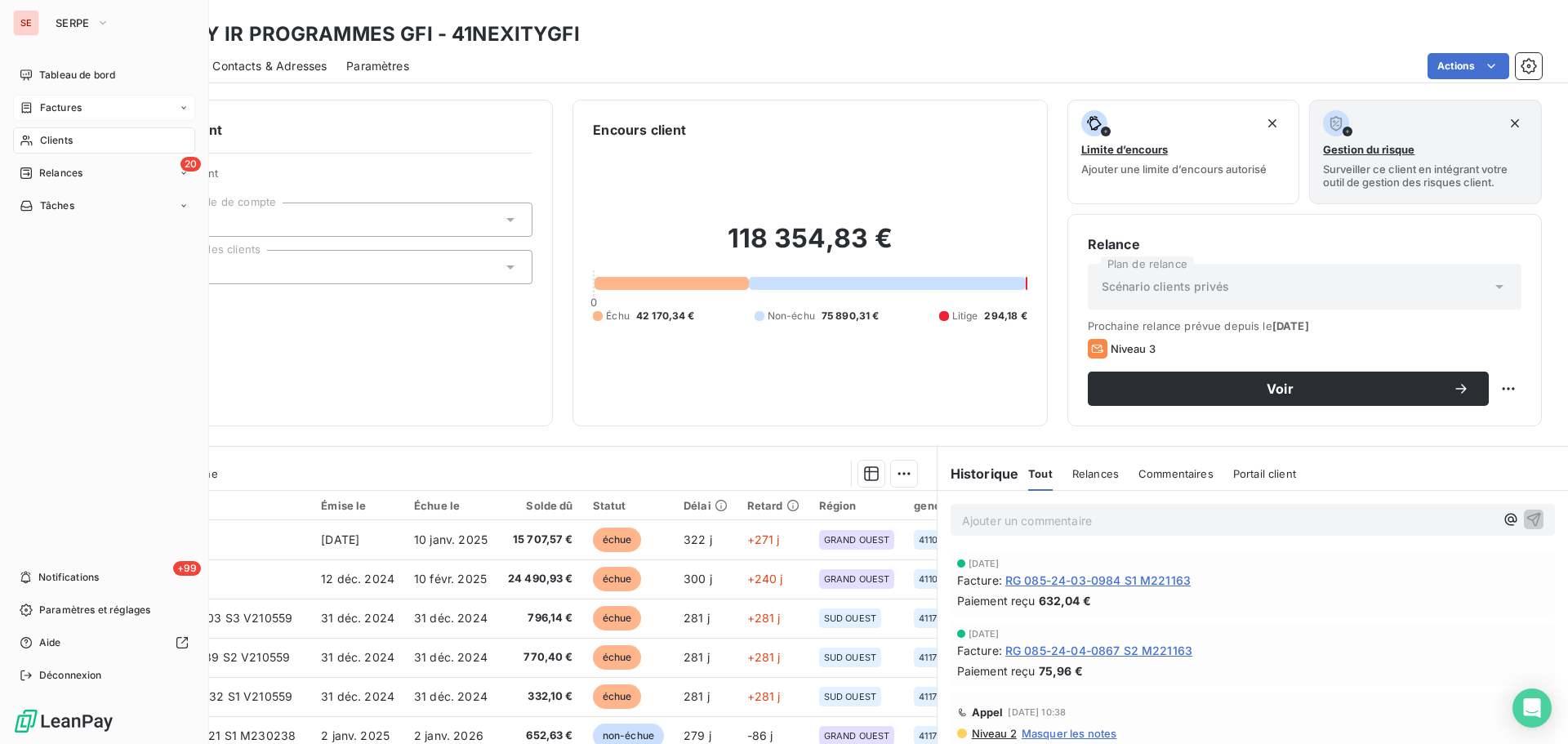
click at [51, 130] on div "Clients" at bounding box center [104, 140] width 182 height 26
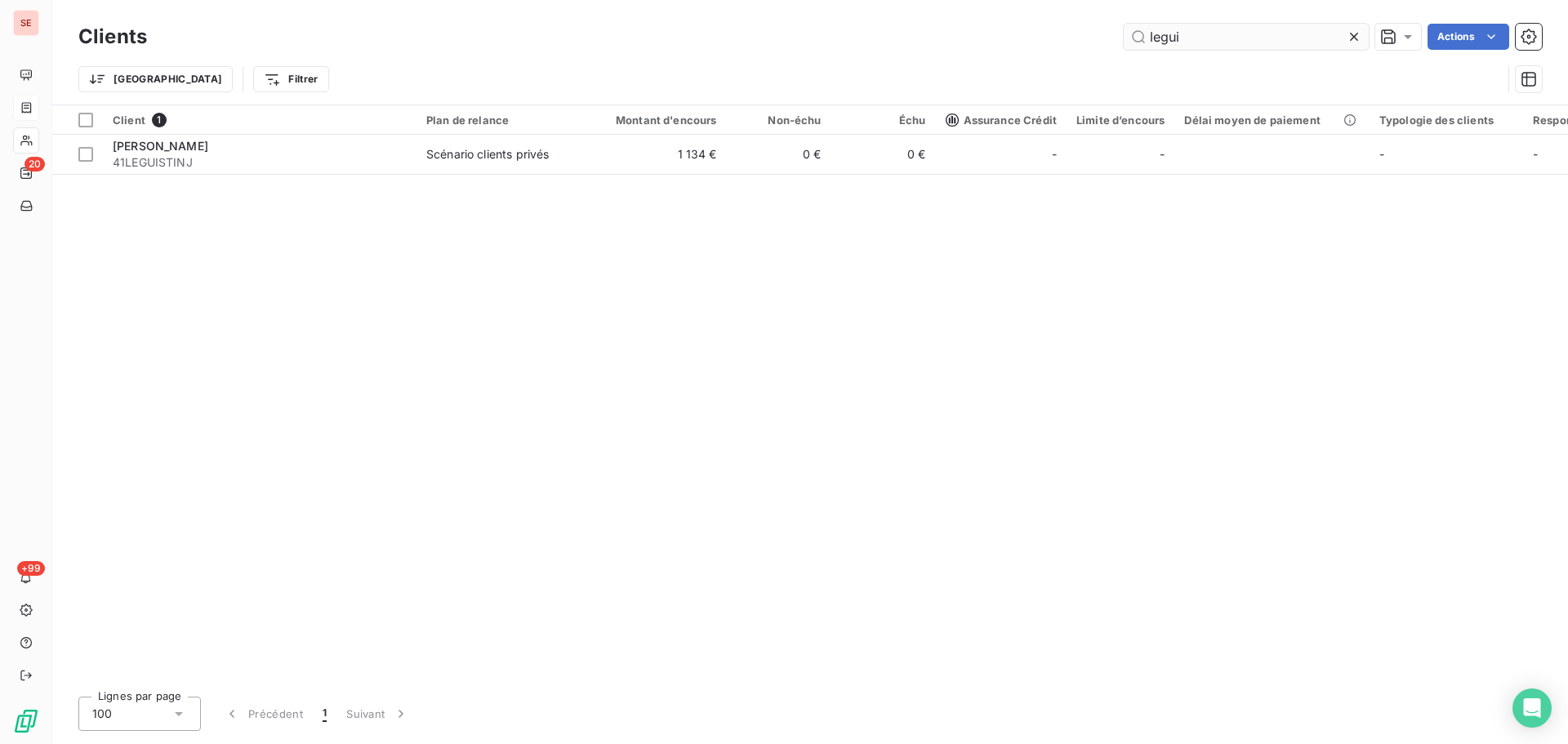
click at [1231, 45] on input "legui" at bounding box center [1245, 37] width 245 height 26
click at [1229, 44] on input "legui" at bounding box center [1245, 37] width 245 height 26
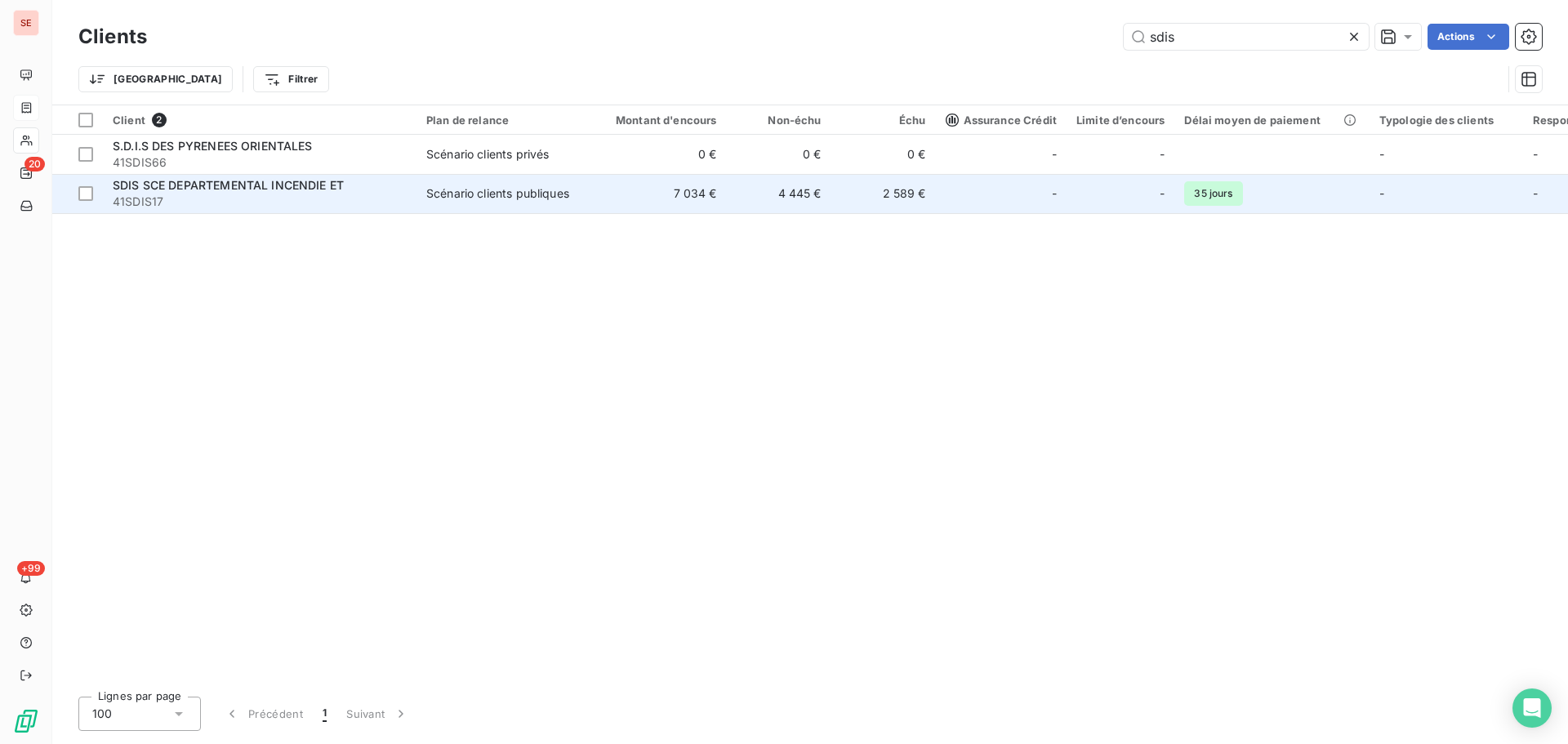
type input "sdis"
click at [296, 193] on div "SDIS SCE DEPARTEMENTAL INCENDIE ET" at bounding box center [260, 185] width 294 height 16
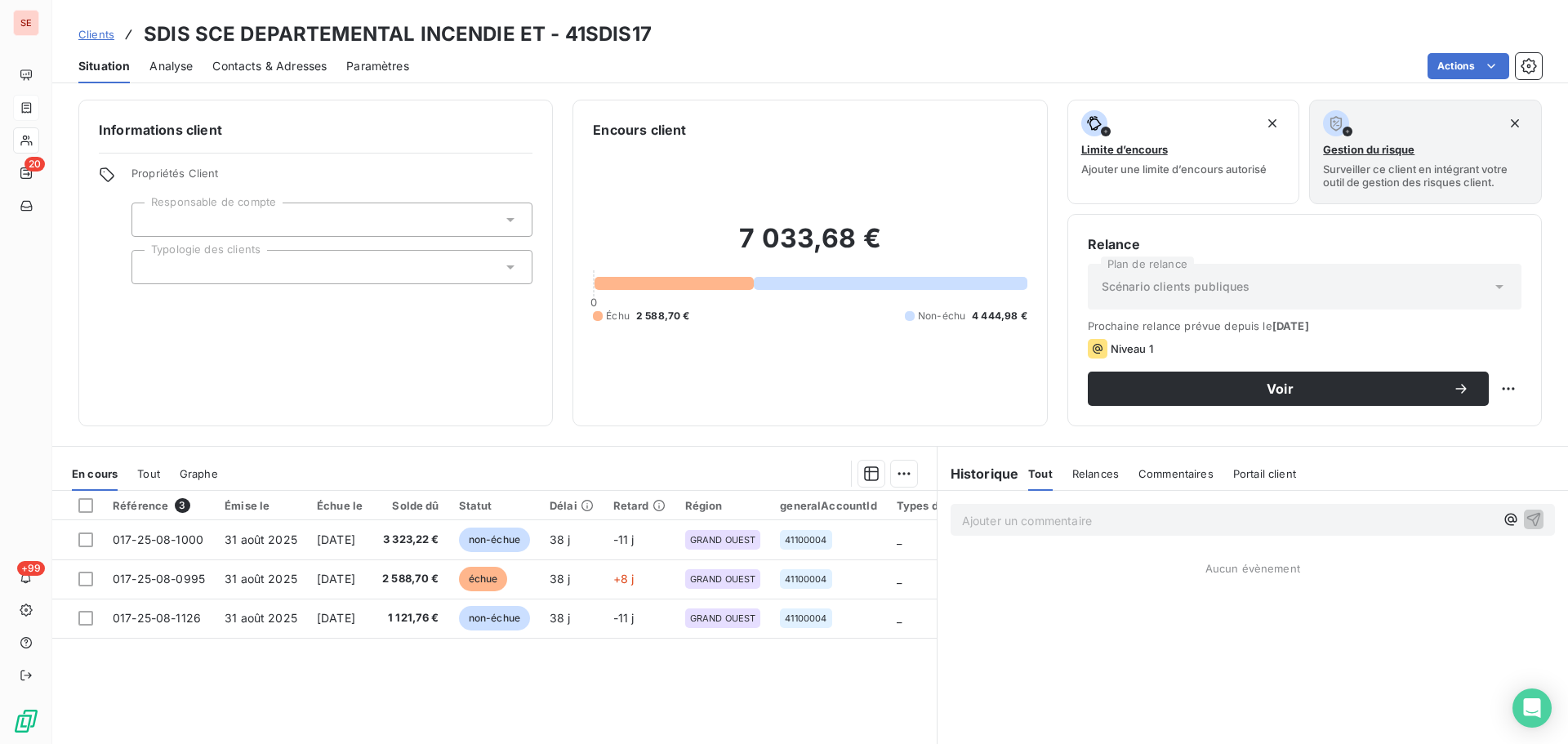
scroll to position [110, 0]
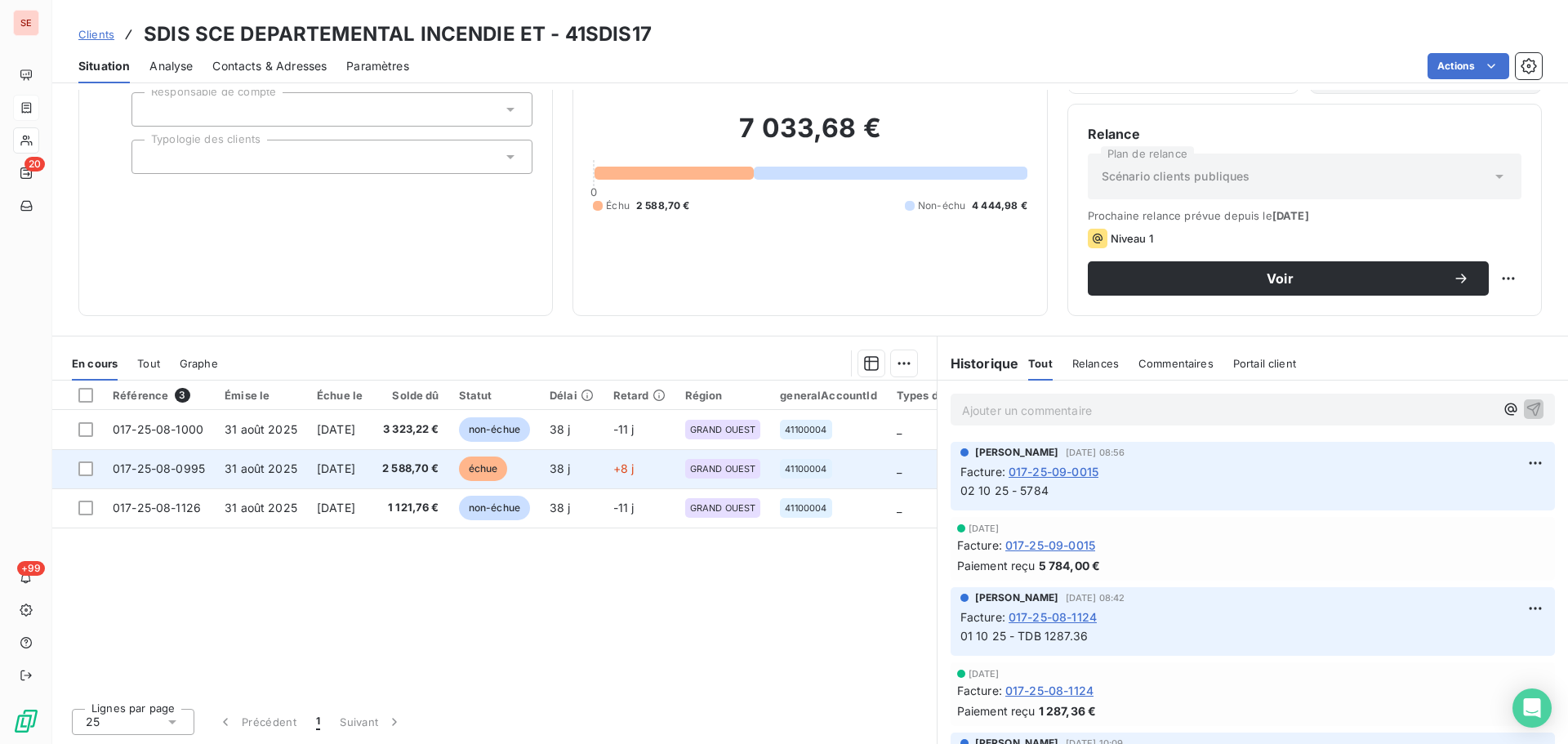
click at [215, 474] on td "31 août 2025" at bounding box center [261, 469] width 92 height 40
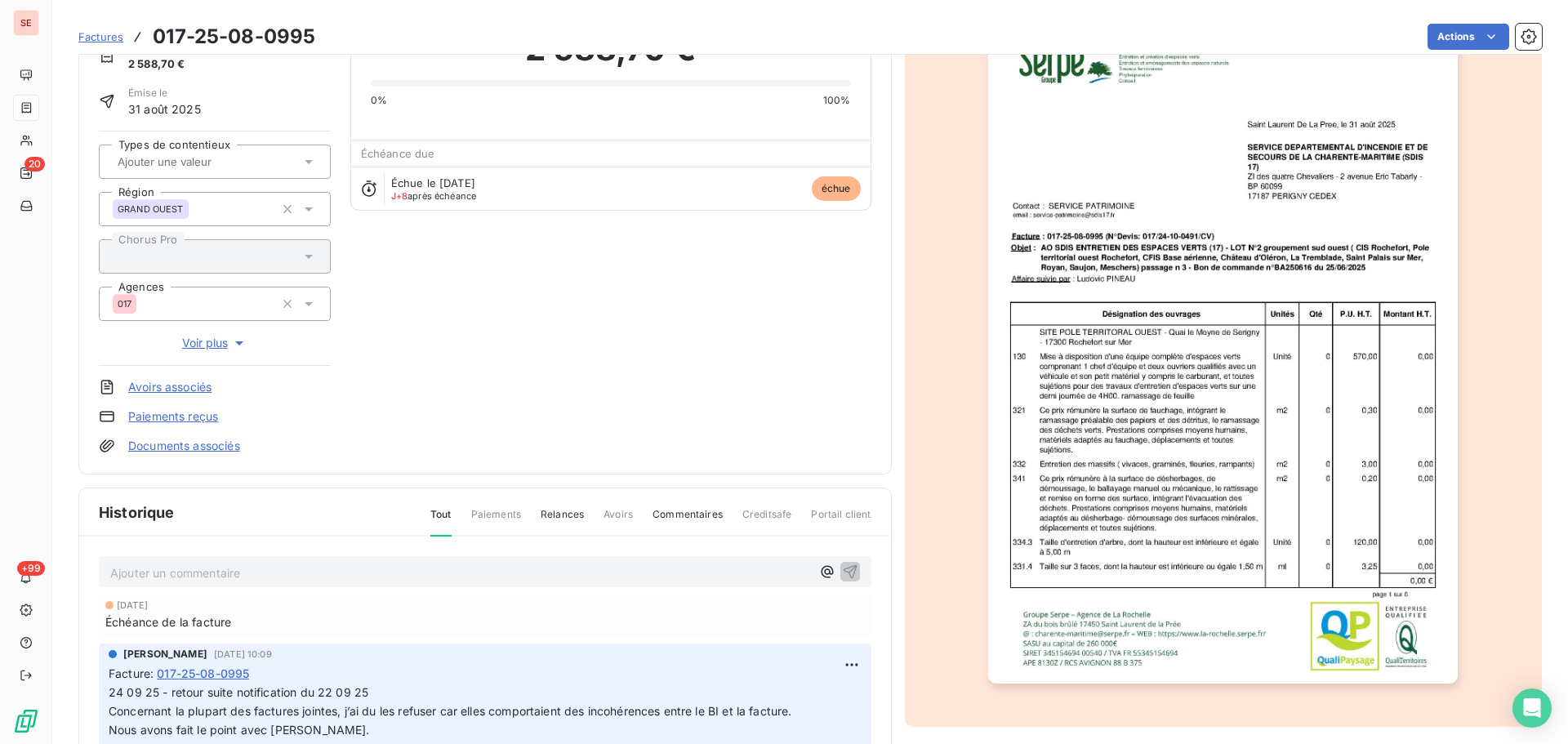
scroll to position [224, 0]
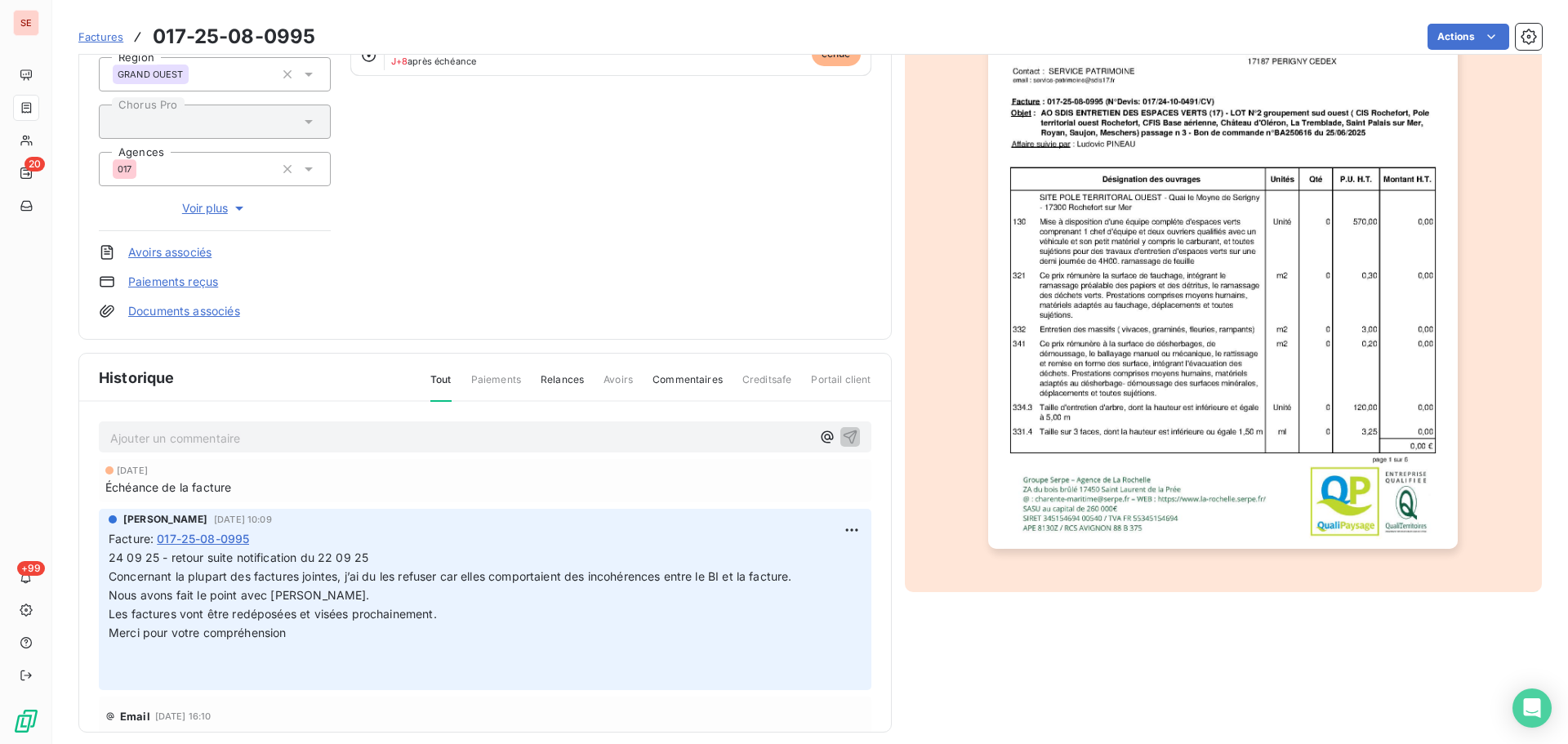
click at [280, 554] on span "24 09 25 - retour suite notification du 22 09 25 Concernant la plupart des fact…" at bounding box center [480, 567] width 744 height 33
click at [839, 524] on html "SE 20 +99 Factures 017-25-08-0995 Actions SDIS SCE DEPARTEMENTAL INCENDIE ET 41…" at bounding box center [784, 372] width 1568 height 744
click at [806, 559] on div "Editer" at bounding box center [793, 566] width 91 height 26
click at [112, 561] on span "24 09 25 - retour suite notification du 22 09 25 Concernant la plupart des fact…" at bounding box center [480, 567] width 744 height 33
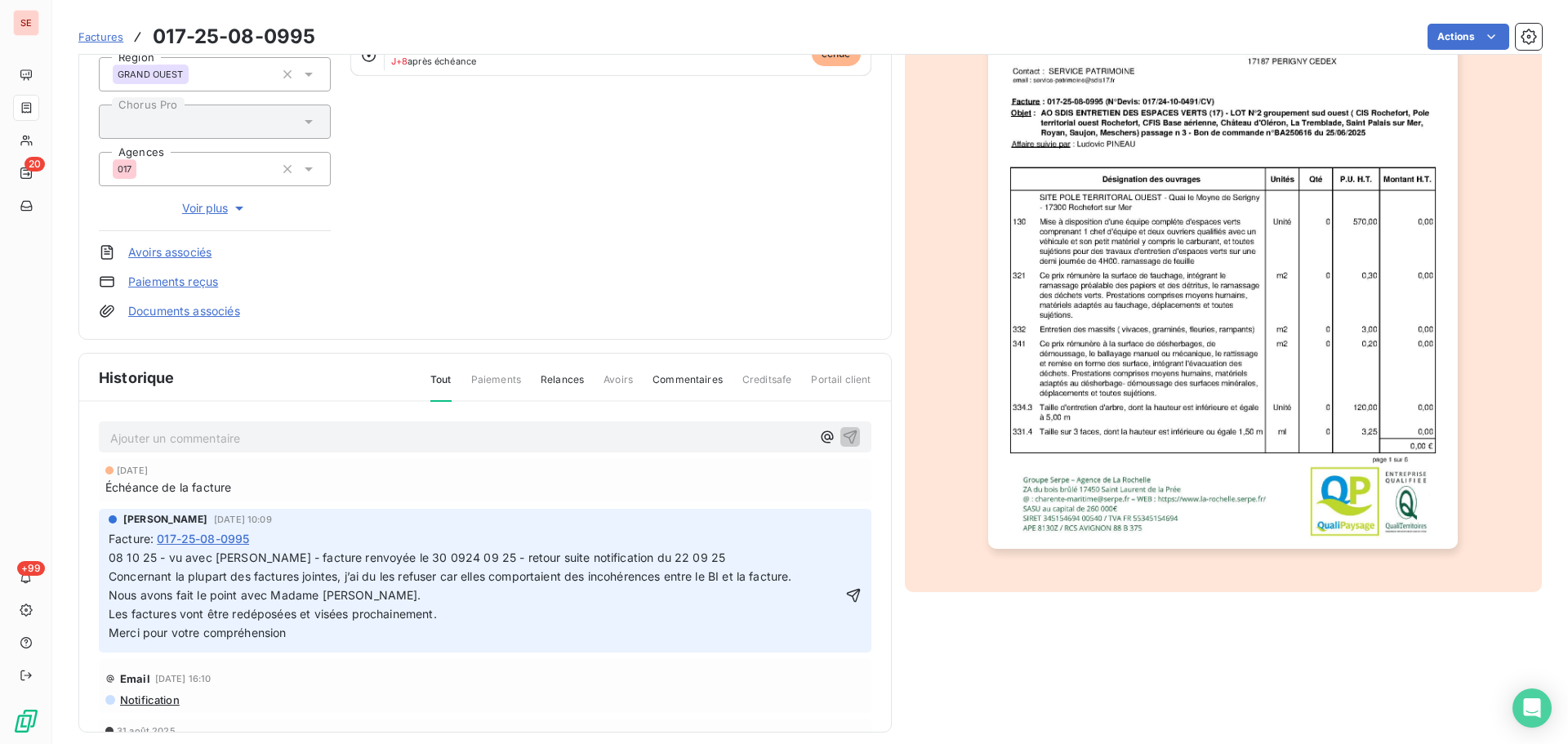
click at [119, 578] on span "08 10 25 - vu avec [PERSON_NAME] - facture renvoyée le 30 0924 09 25 - retour s…" at bounding box center [659, 594] width 1102 height 89
click at [399, 558] on span "08 10 25 - vu avec [PERSON_NAME] - facture renvoyée le 30 0924 09 25 - retour s…" at bounding box center [655, 594] width 1094 height 89
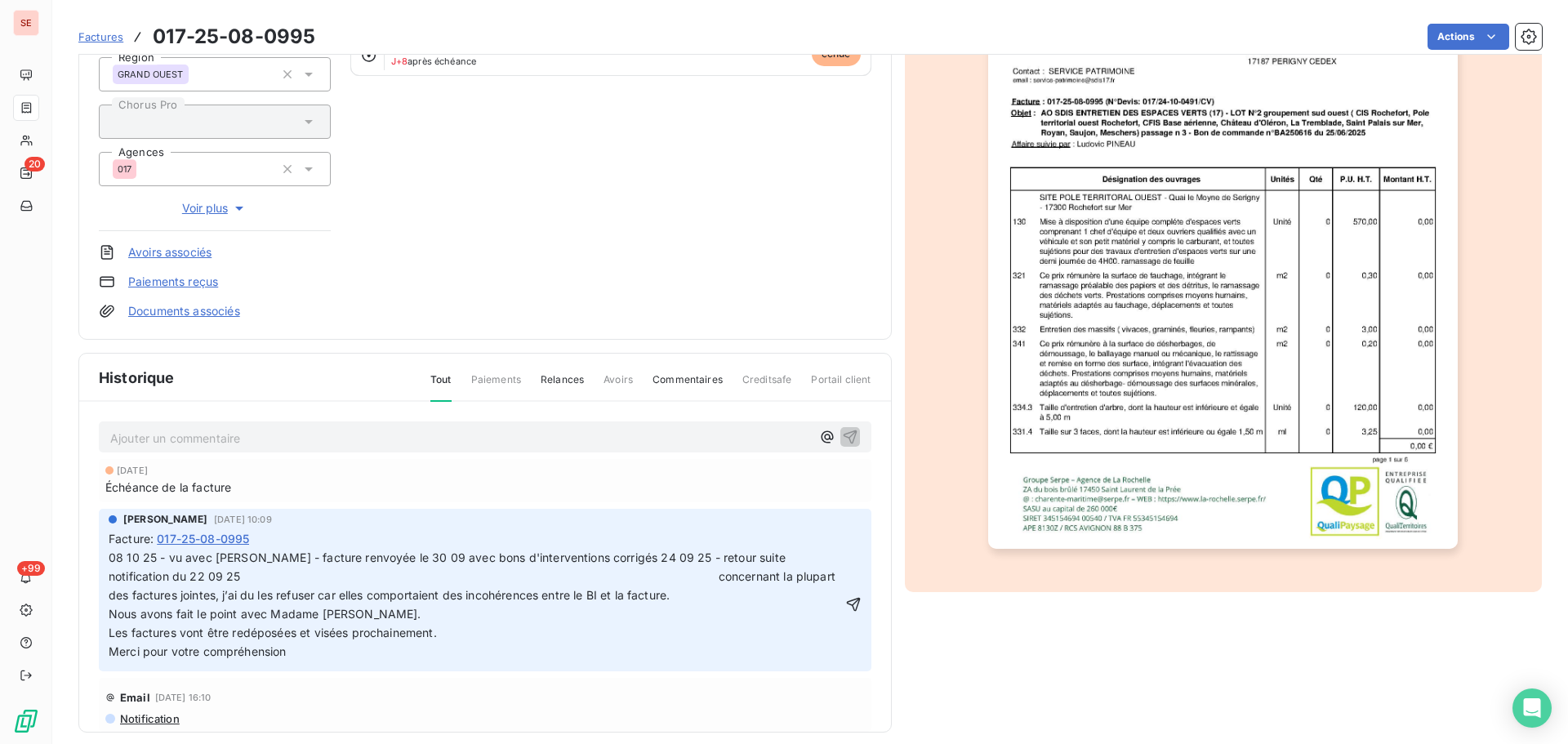
click at [221, 555] on span "08 10 25 - vu avec [PERSON_NAME] - facture renvoyée le 30 09 avec bons d'interv…" at bounding box center [473, 604] width 730 height 107
click at [597, 557] on span "08 10 25 - vu avec [PERSON_NAME] - facture renvoyée le 30 09 avec bons d'interv…" at bounding box center [473, 604] width 730 height 107
click at [846, 612] on icon "button" at bounding box center [853, 604] width 14 height 14
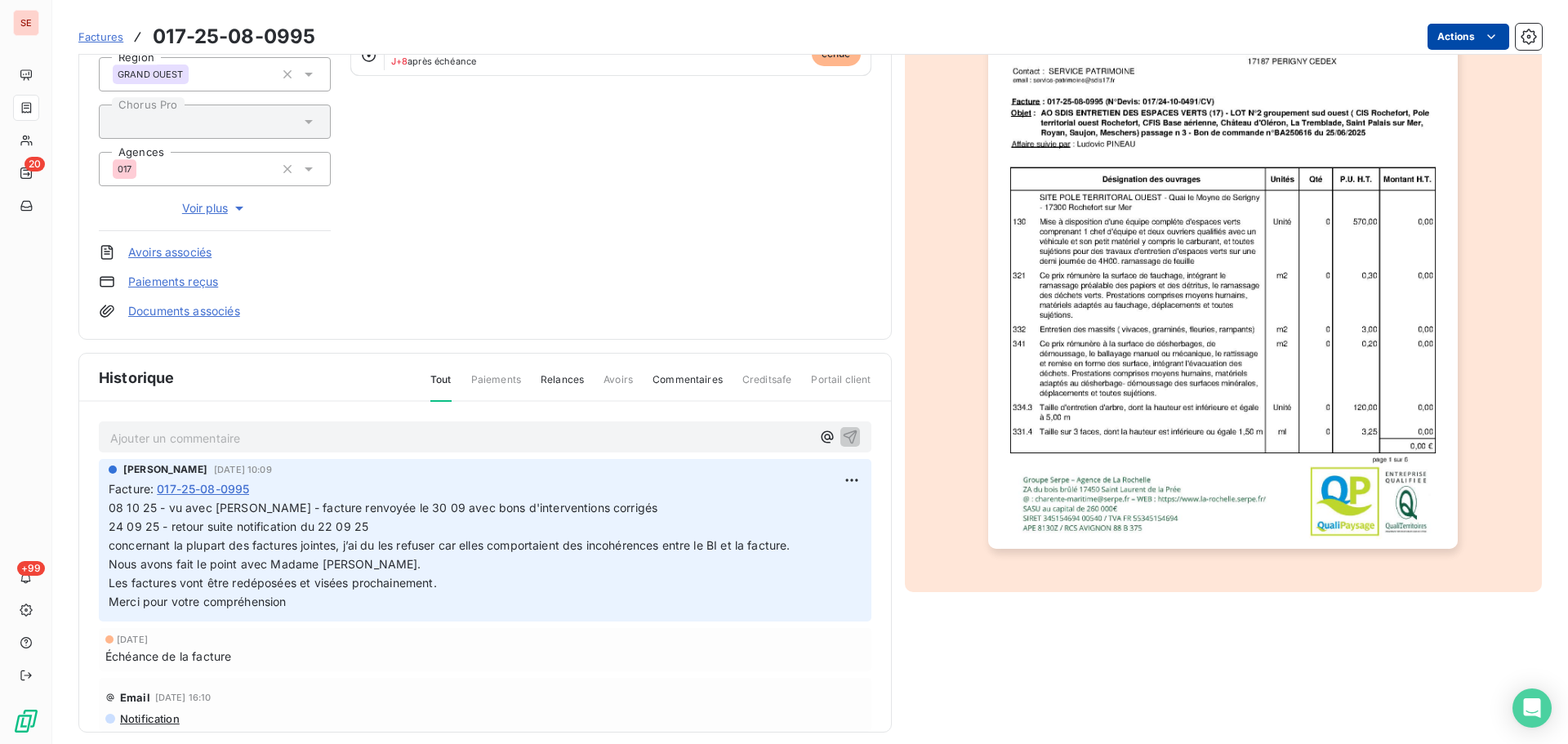
click at [1473, 28] on html "SE 20 +99 Factures 017-25-08-0995 Actions SDIS SCE DEPARTEMENTAL INCENDIE ET 41…" at bounding box center [784, 372] width 1568 height 744
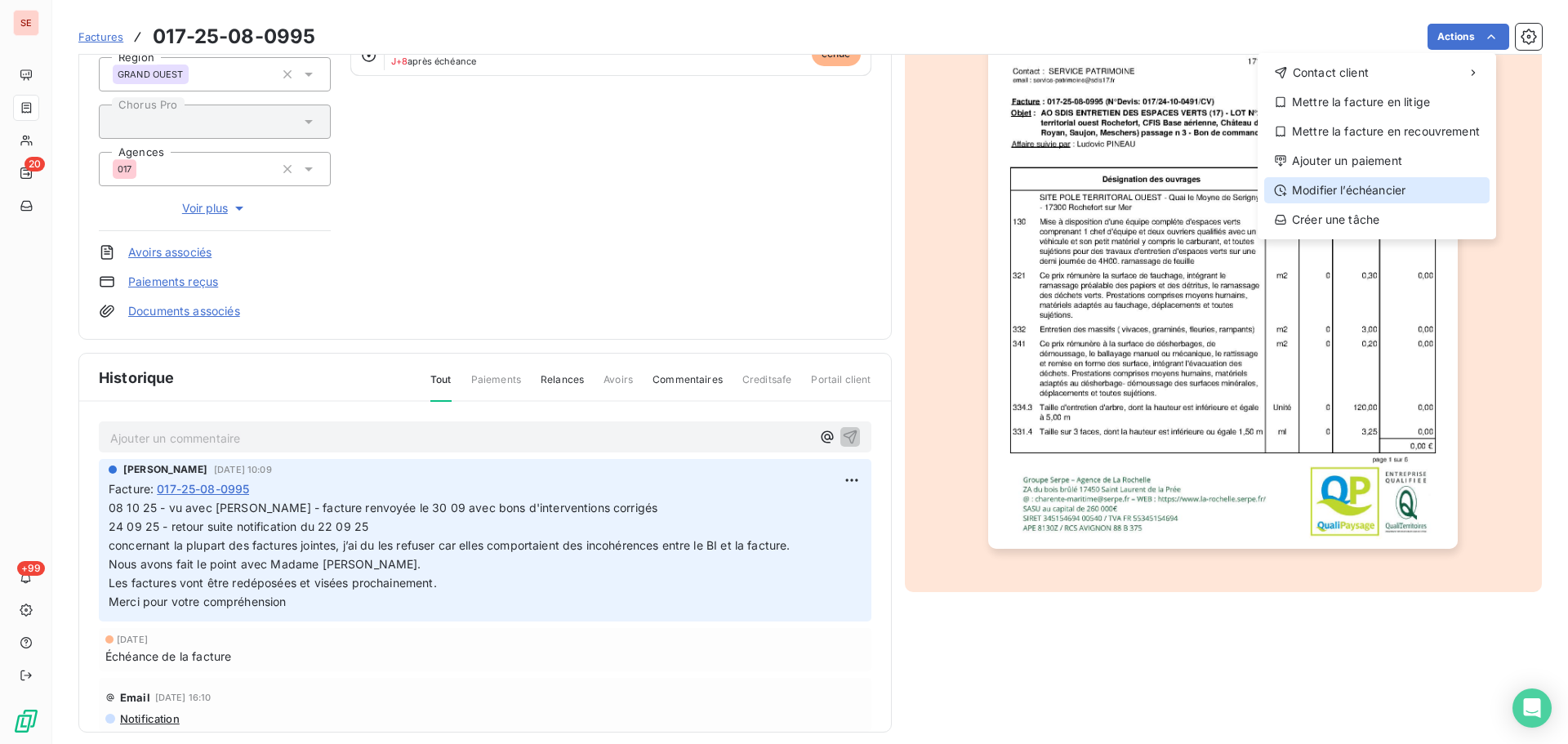
click at [1386, 197] on div "Modifier l’échéancier" at bounding box center [1377, 190] width 225 height 26
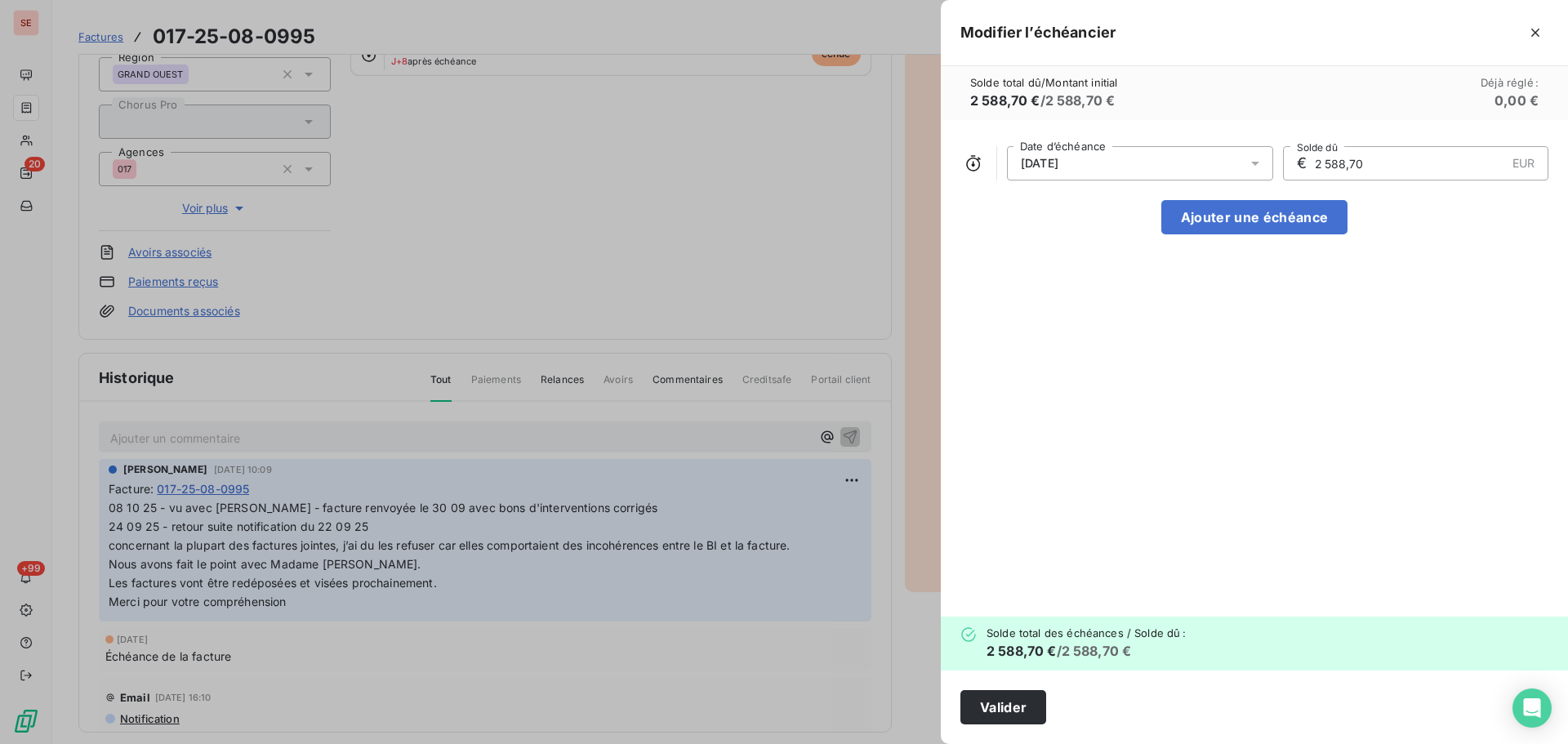
click at [1262, 164] on icon at bounding box center [1255, 163] width 16 height 16
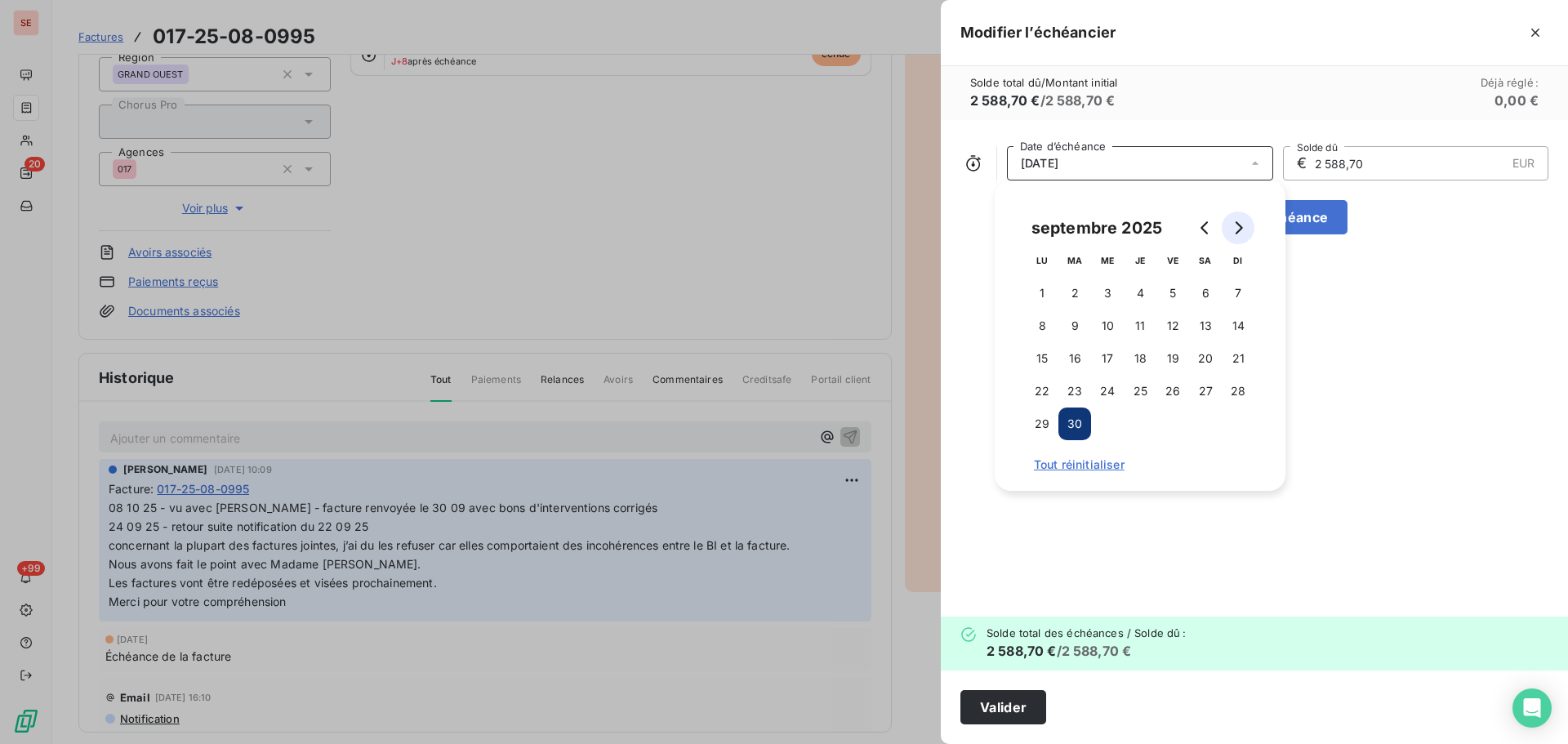
click at [1236, 231] on icon "Go to next month" at bounding box center [1238, 227] width 13 height 13
click at [1138, 426] on button "30" at bounding box center [1139, 424] width 33 height 33
click at [985, 705] on button "Valider" at bounding box center [1003, 708] width 86 height 34
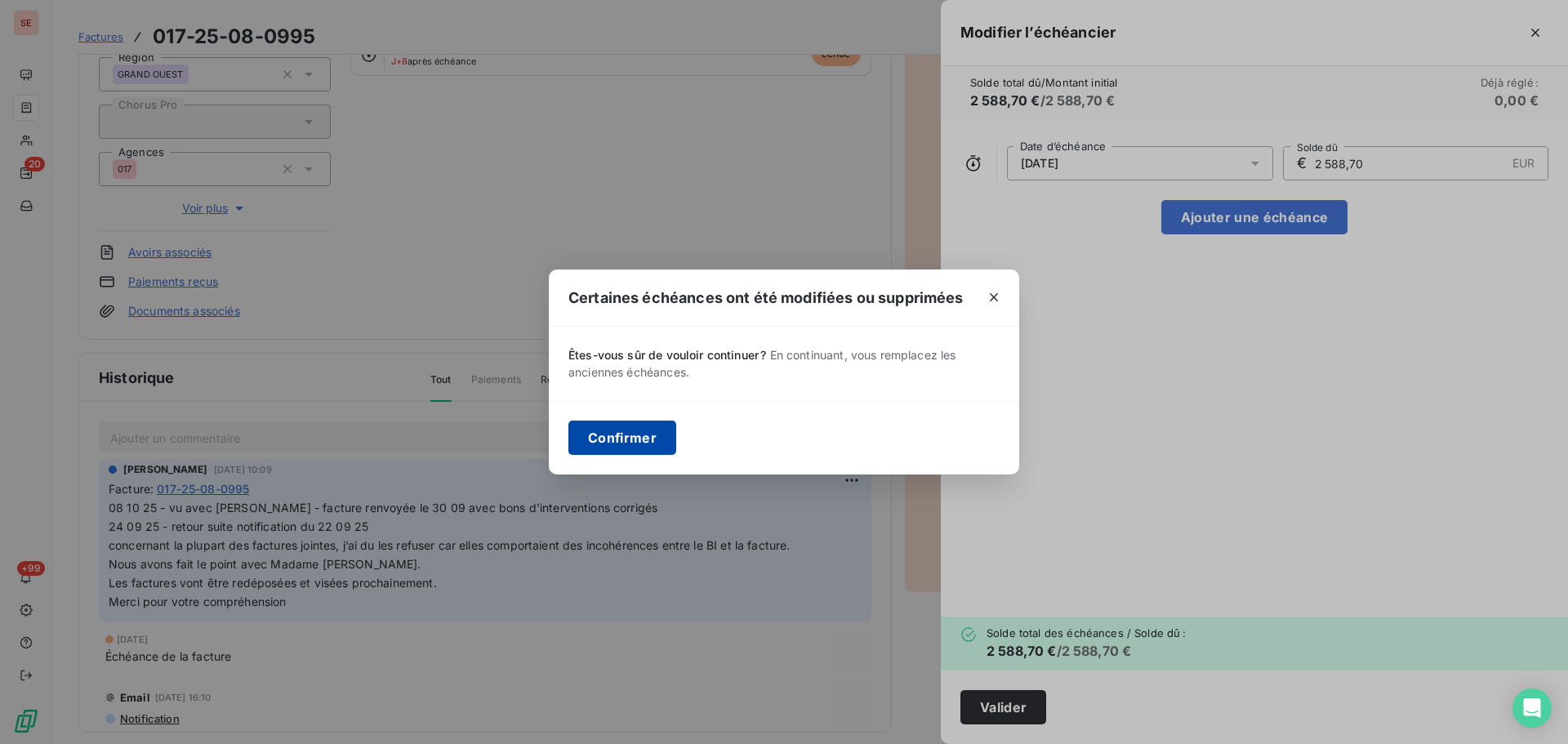
click at [614, 431] on button "Confirmer" at bounding box center [621, 438] width 108 height 34
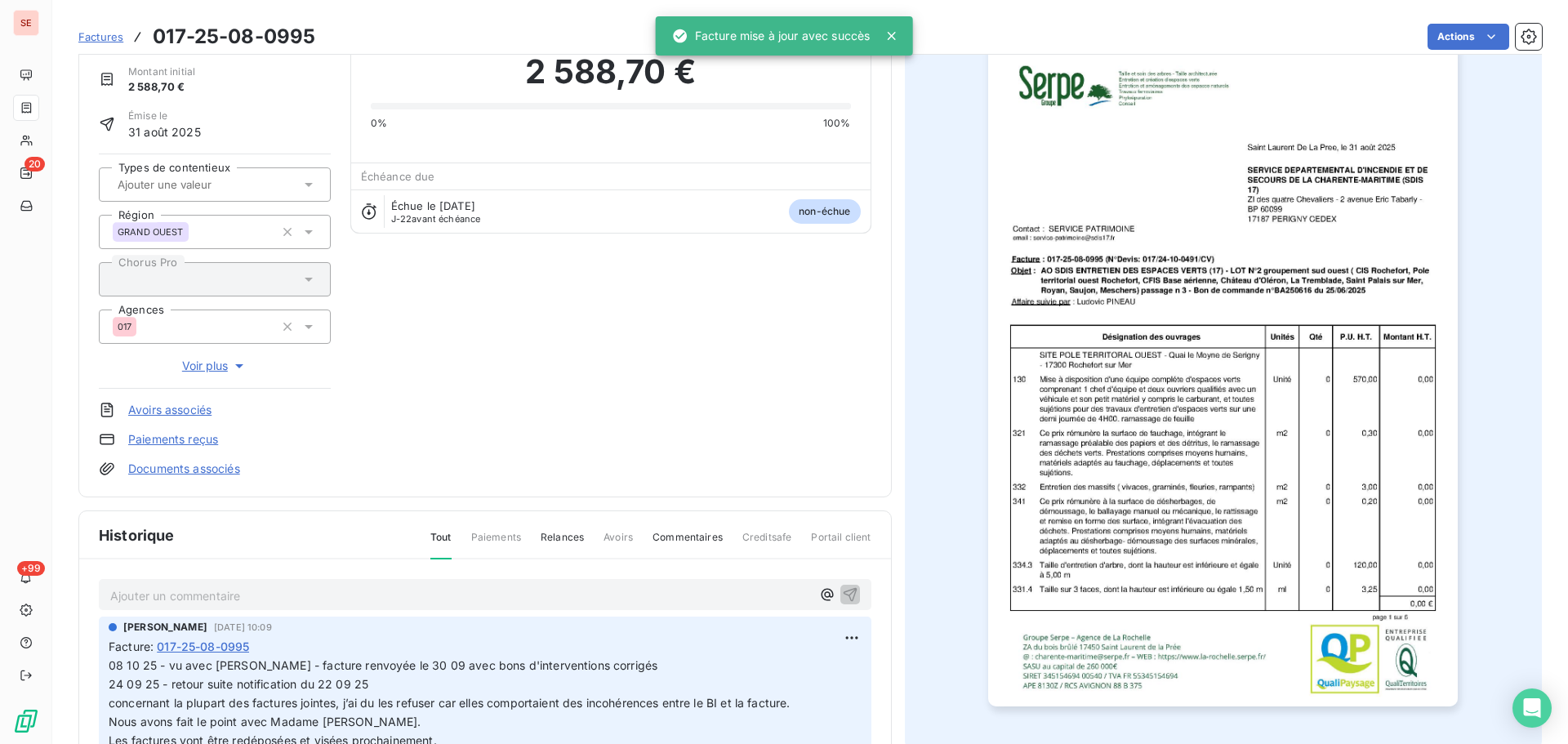
scroll to position [0, 0]
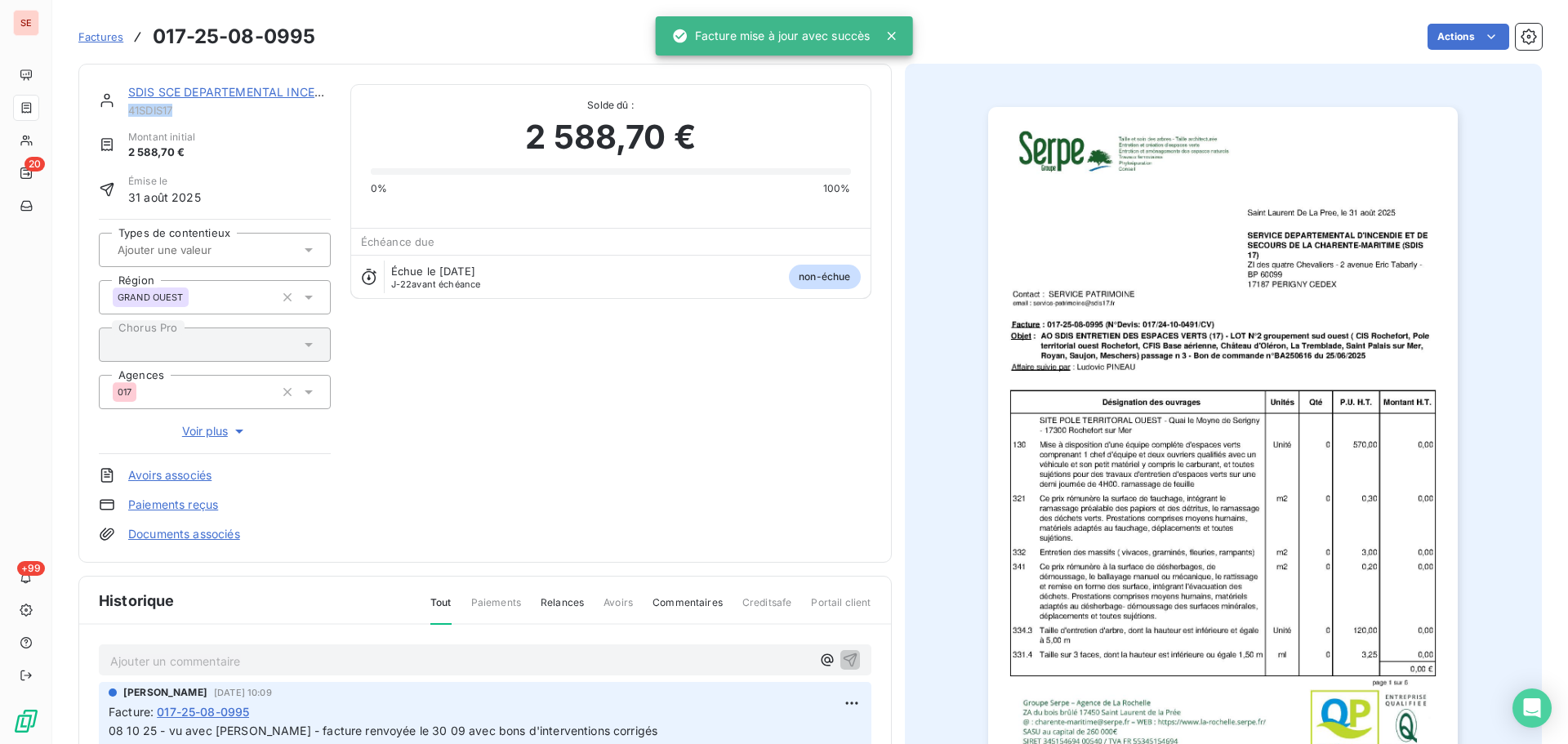
drag, startPoint x: 183, startPoint y: 115, endPoint x: 130, endPoint y: 115, distance: 53.0
click at [130, 115] on span "41SDIS17" at bounding box center [229, 109] width 202 height 13
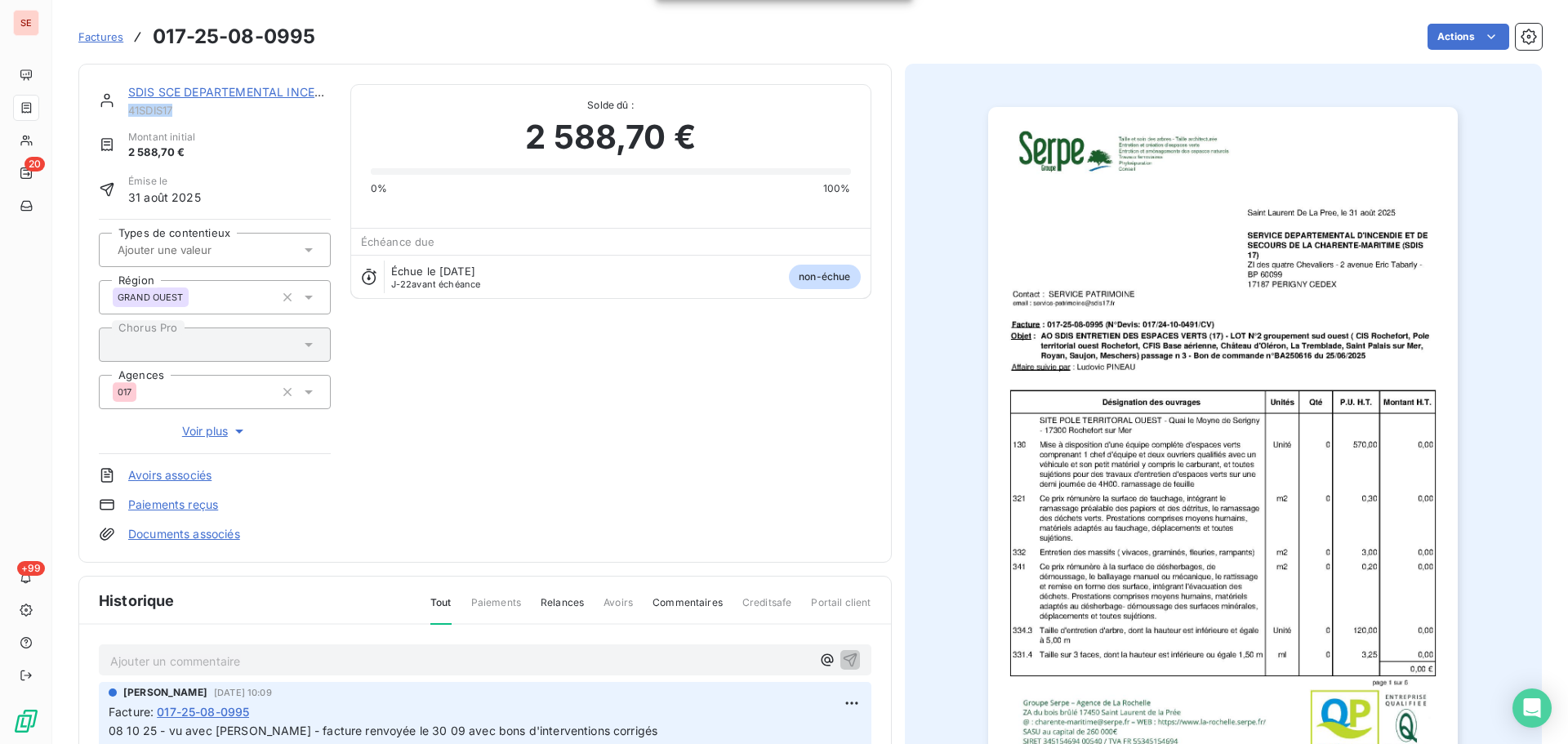
copy span "41SDIS17"
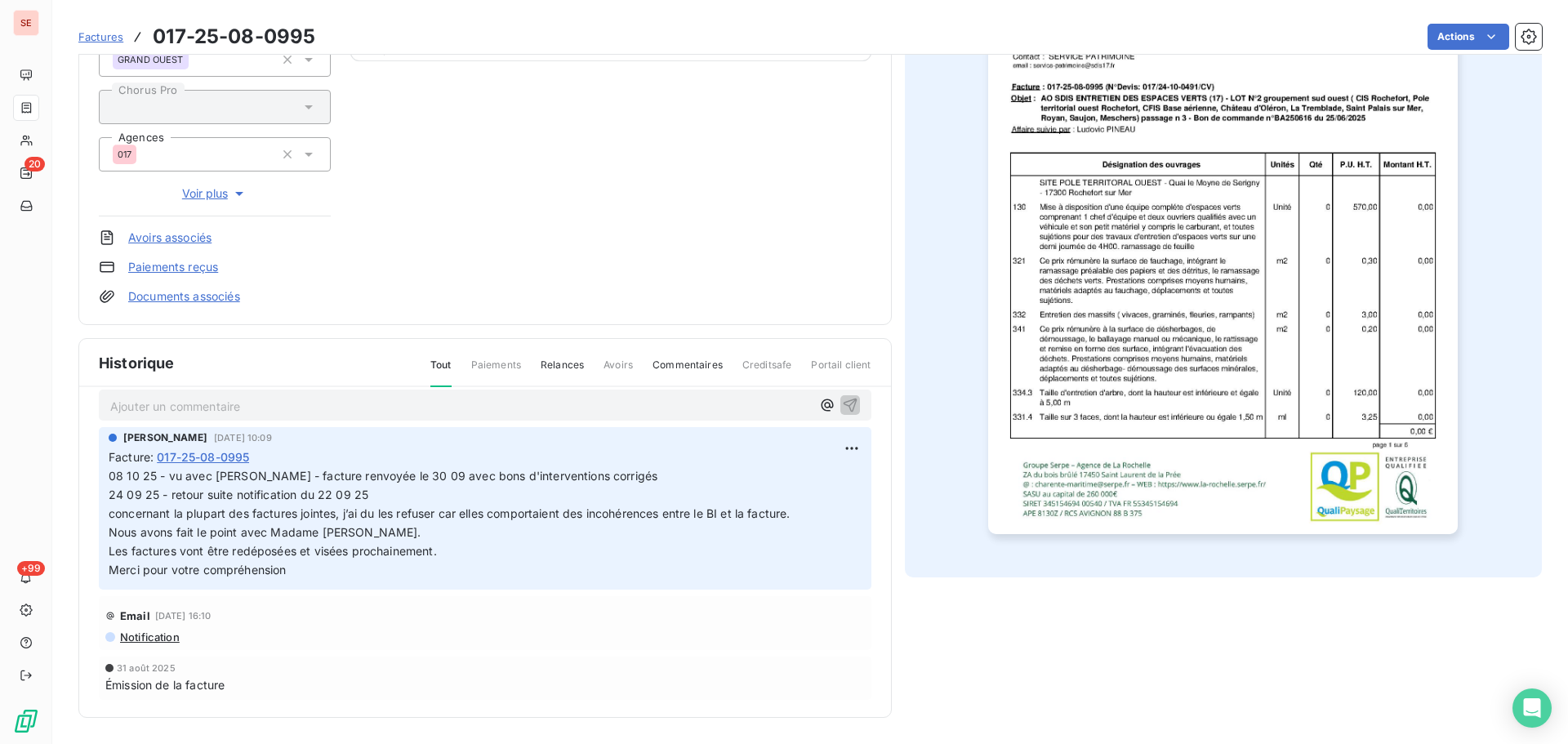
scroll to position [54, 0]
click at [299, 547] on p "08 10 25 - vu avec [PERSON_NAME] - facture renvoyée le 30 09 avec bons d'interv…" at bounding box center [485, 524] width 753 height 112
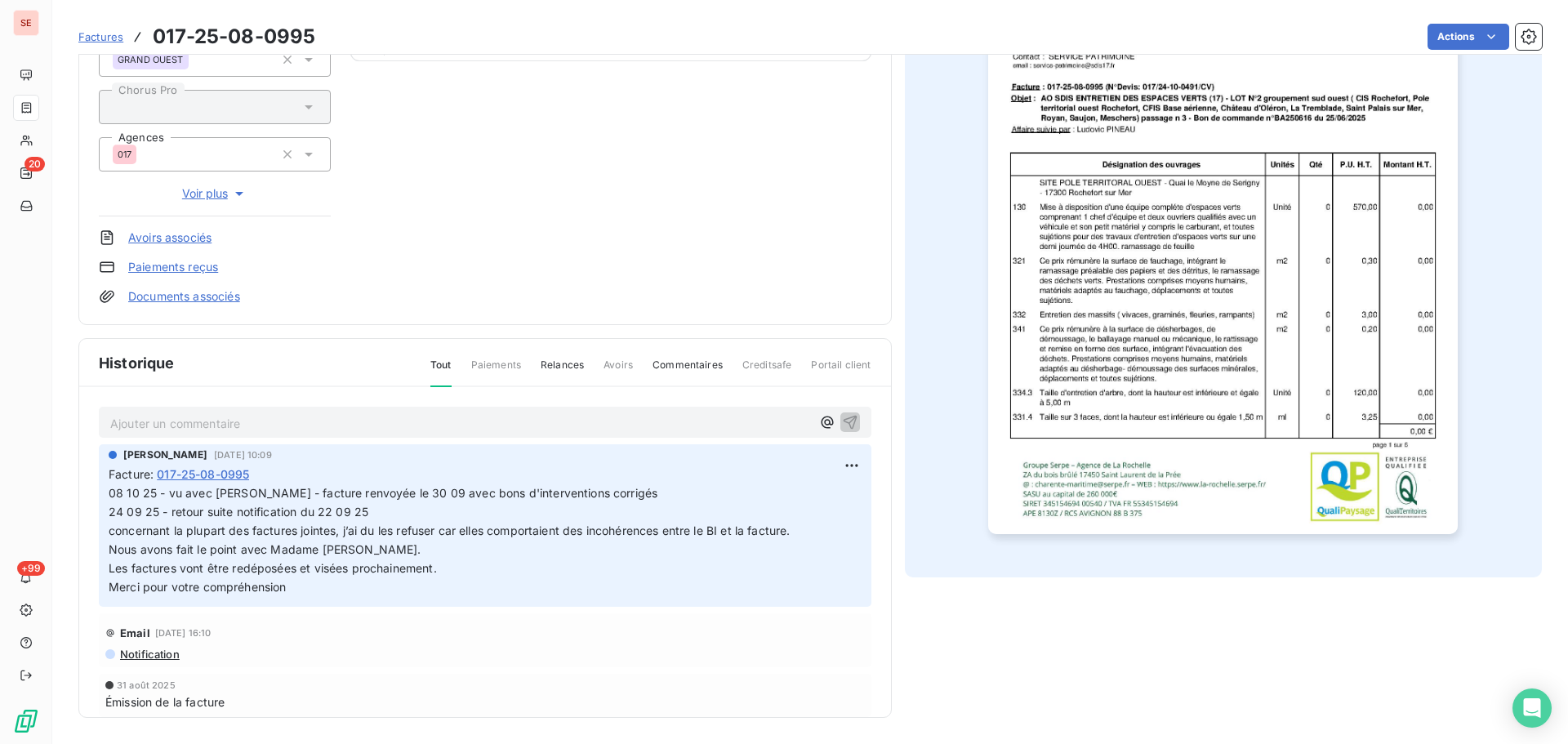
scroll to position [0, 0]
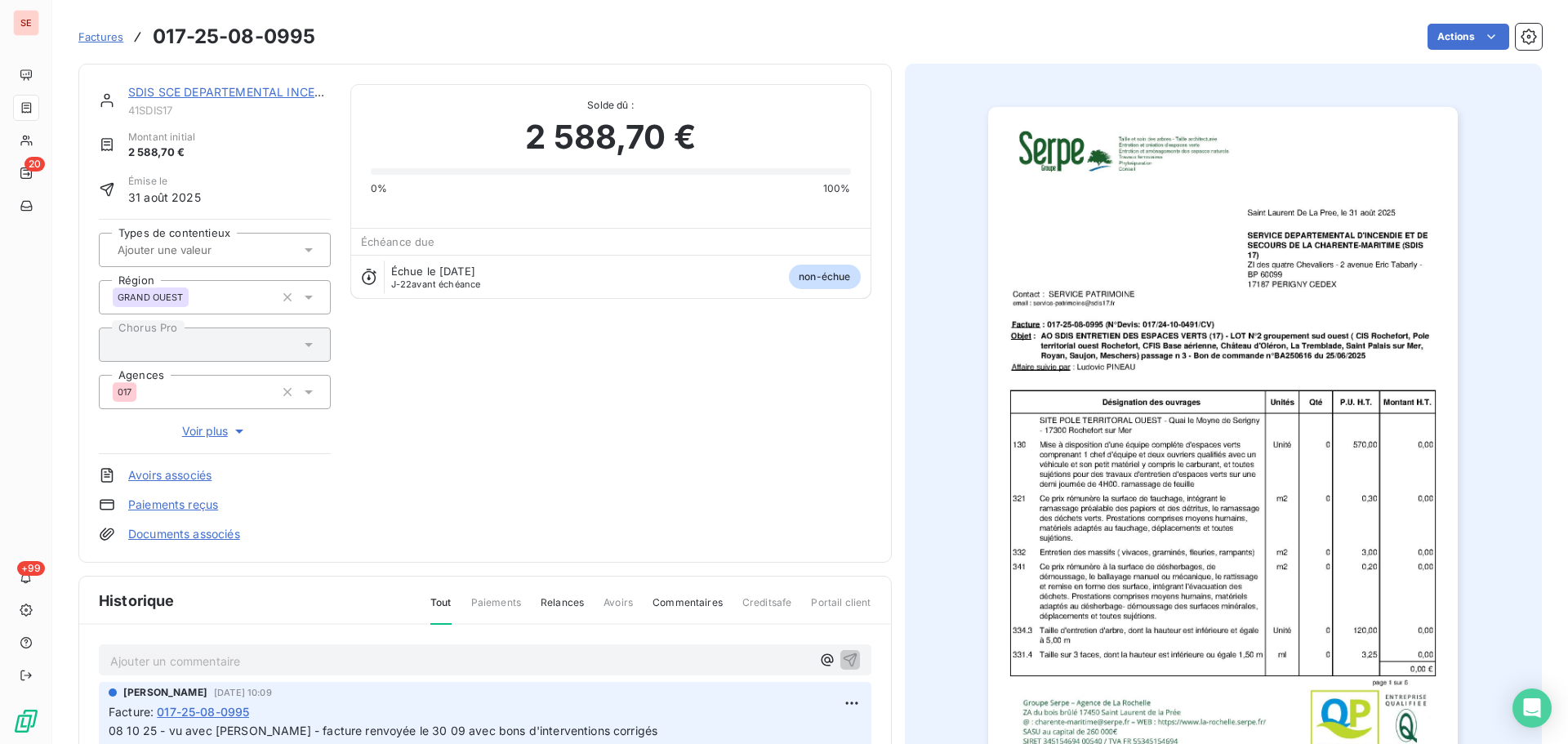
click at [216, 88] on link "SDIS SCE DEPARTEMENTAL INCENDIE ET" at bounding box center [244, 92] width 231 height 14
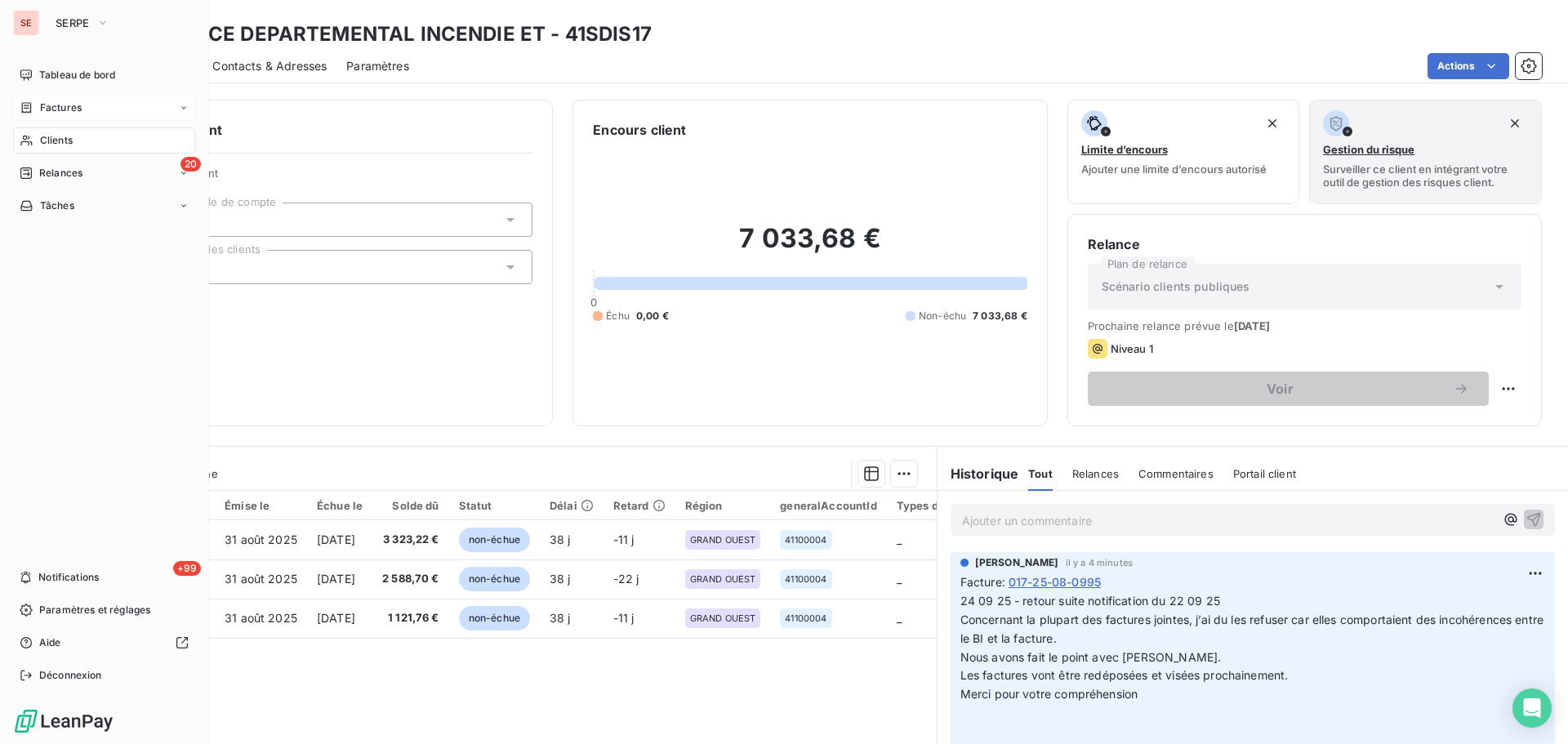
click at [66, 103] on span "Factures" at bounding box center [60, 108] width 41 height 15
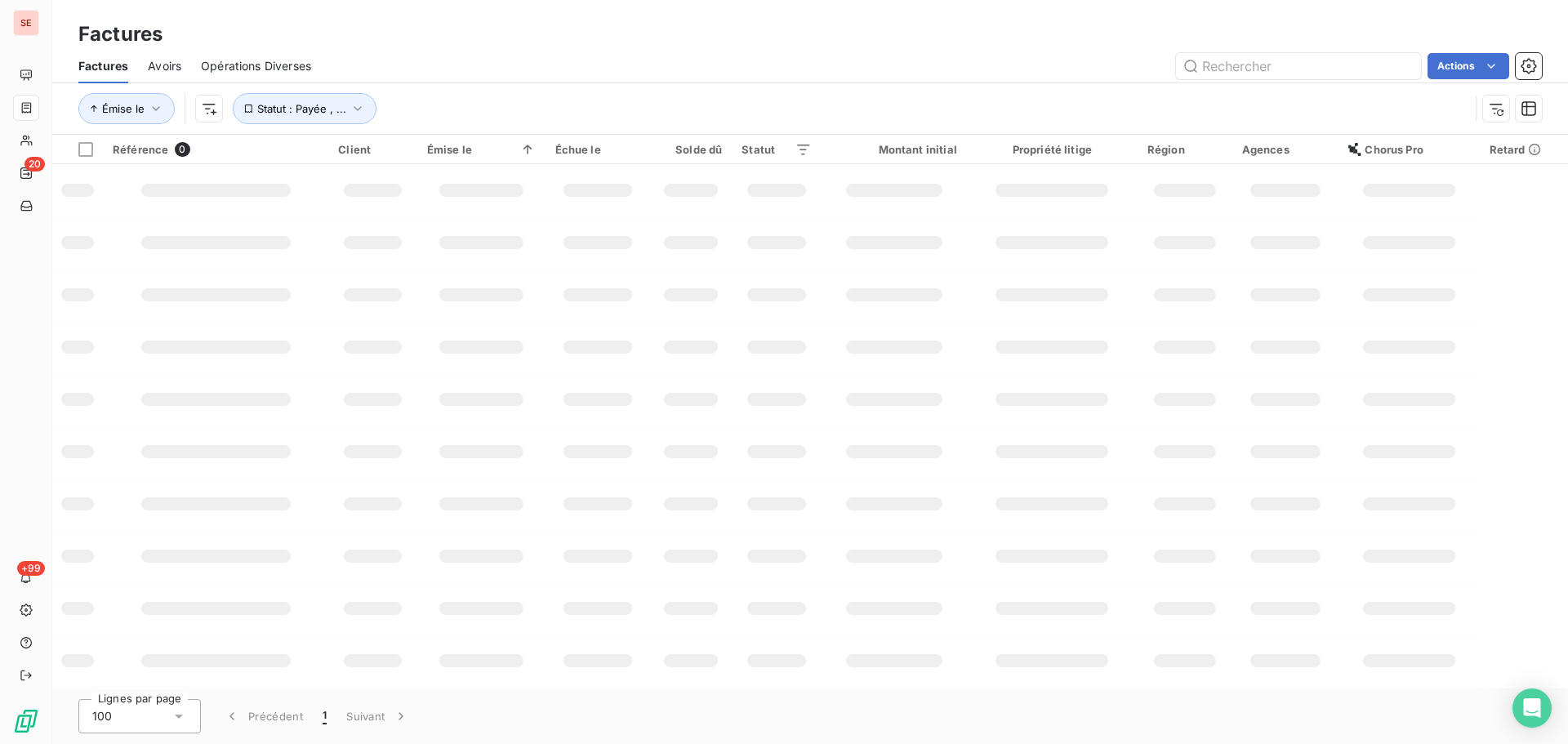
click at [571, 83] on div "Factures Avoirs Opérations Diverses Actions" at bounding box center [810, 66] width 1516 height 34
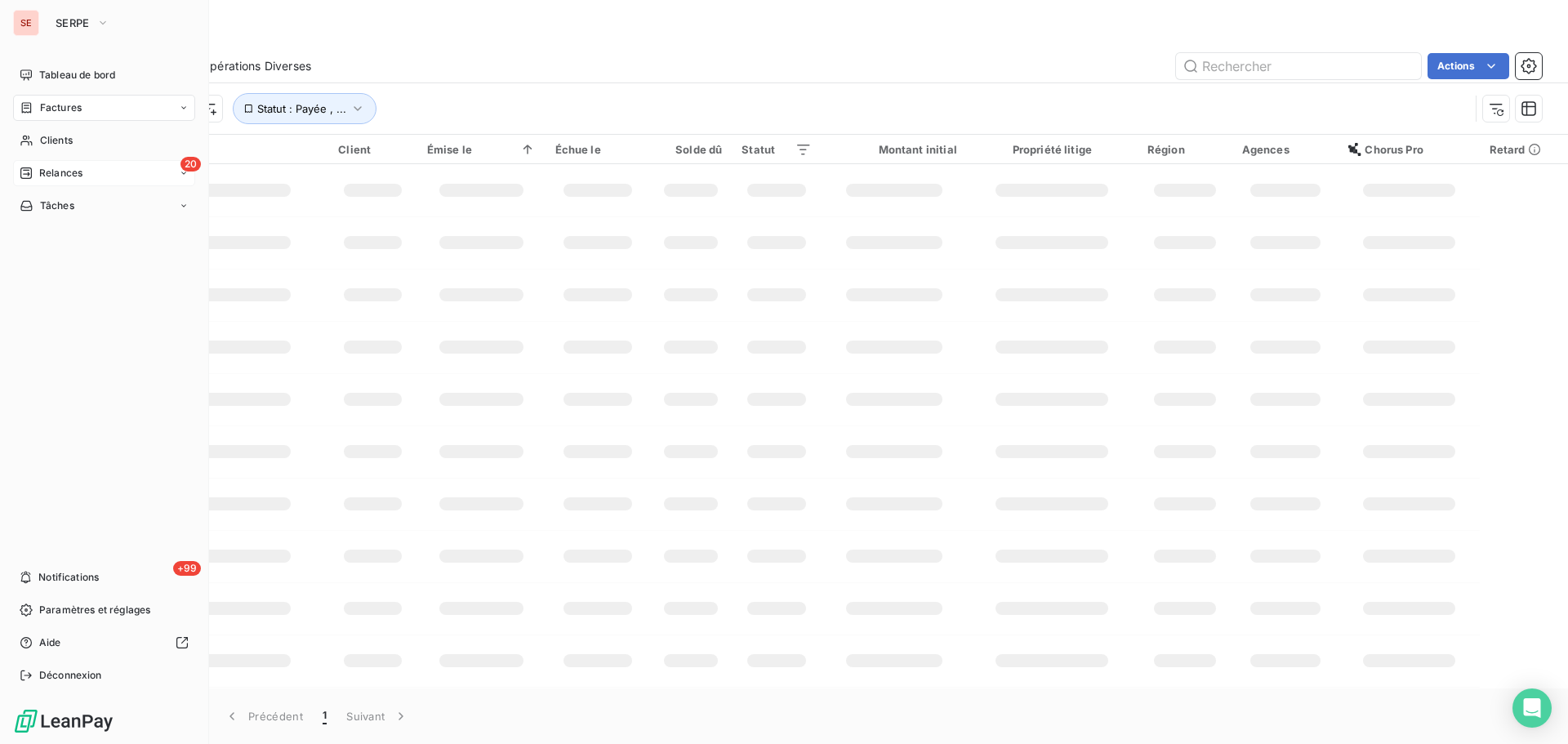
click at [73, 171] on span "Relances" at bounding box center [61, 173] width 43 height 15
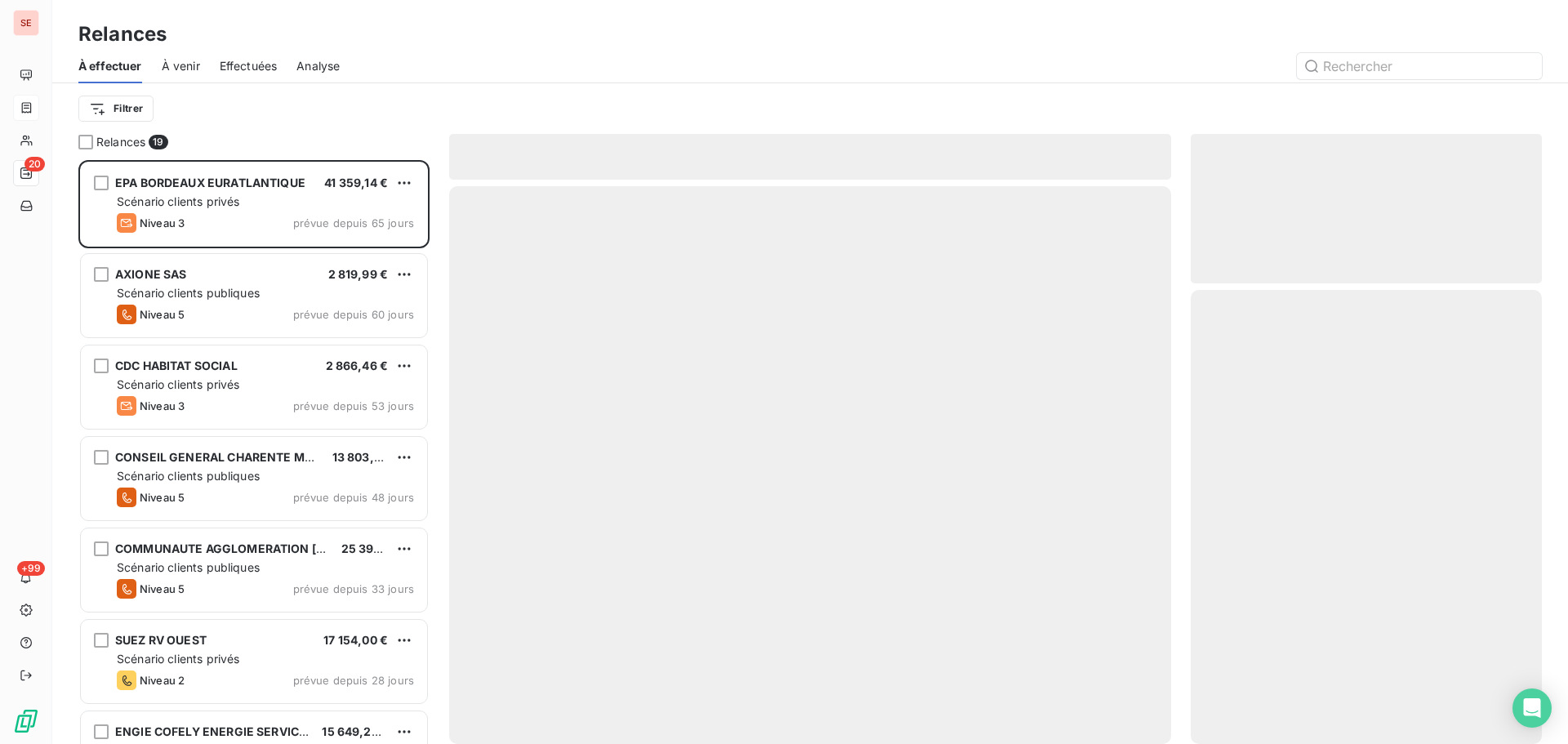
scroll to position [572, 339]
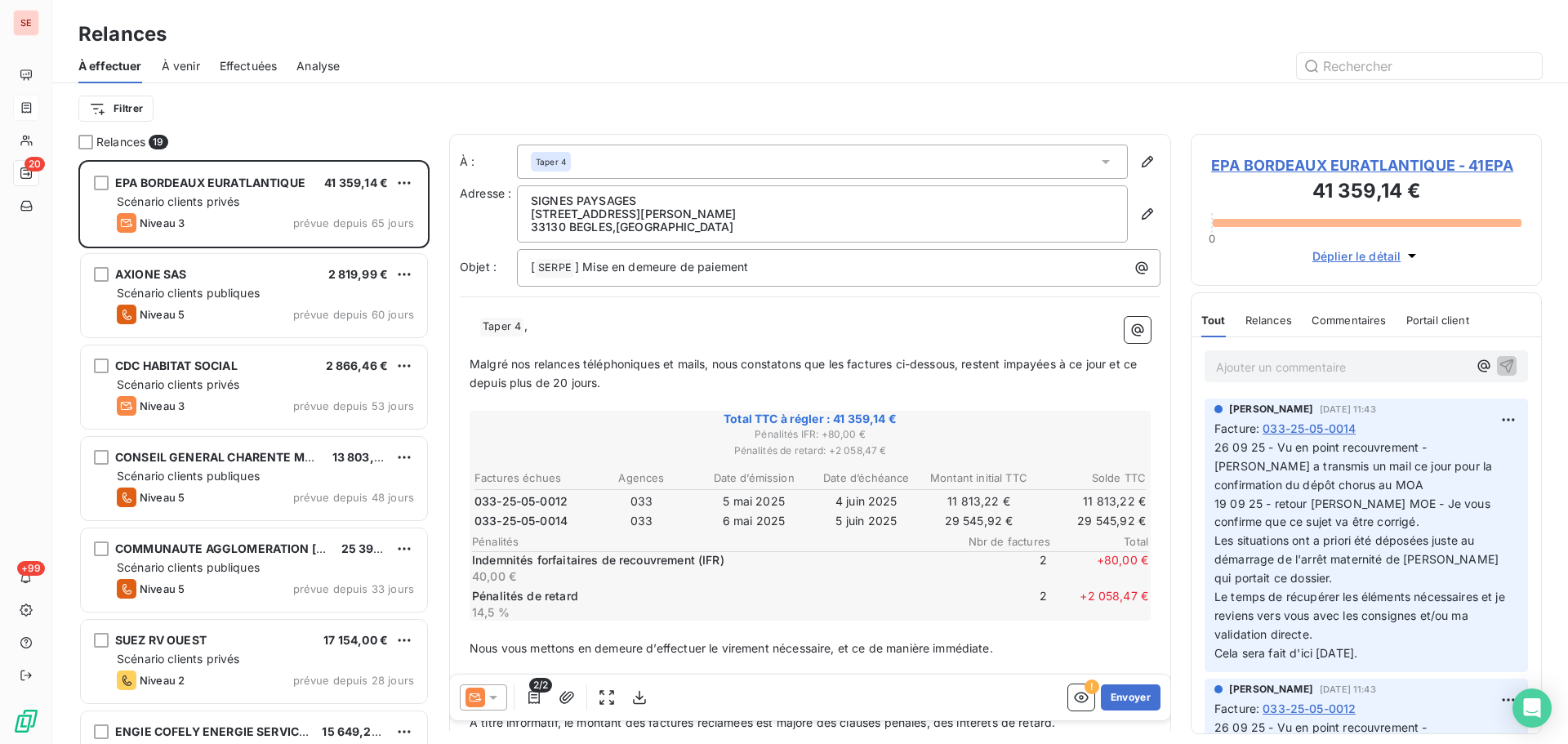
click at [237, 71] on span "Effectuées" at bounding box center [248, 65] width 58 height 16
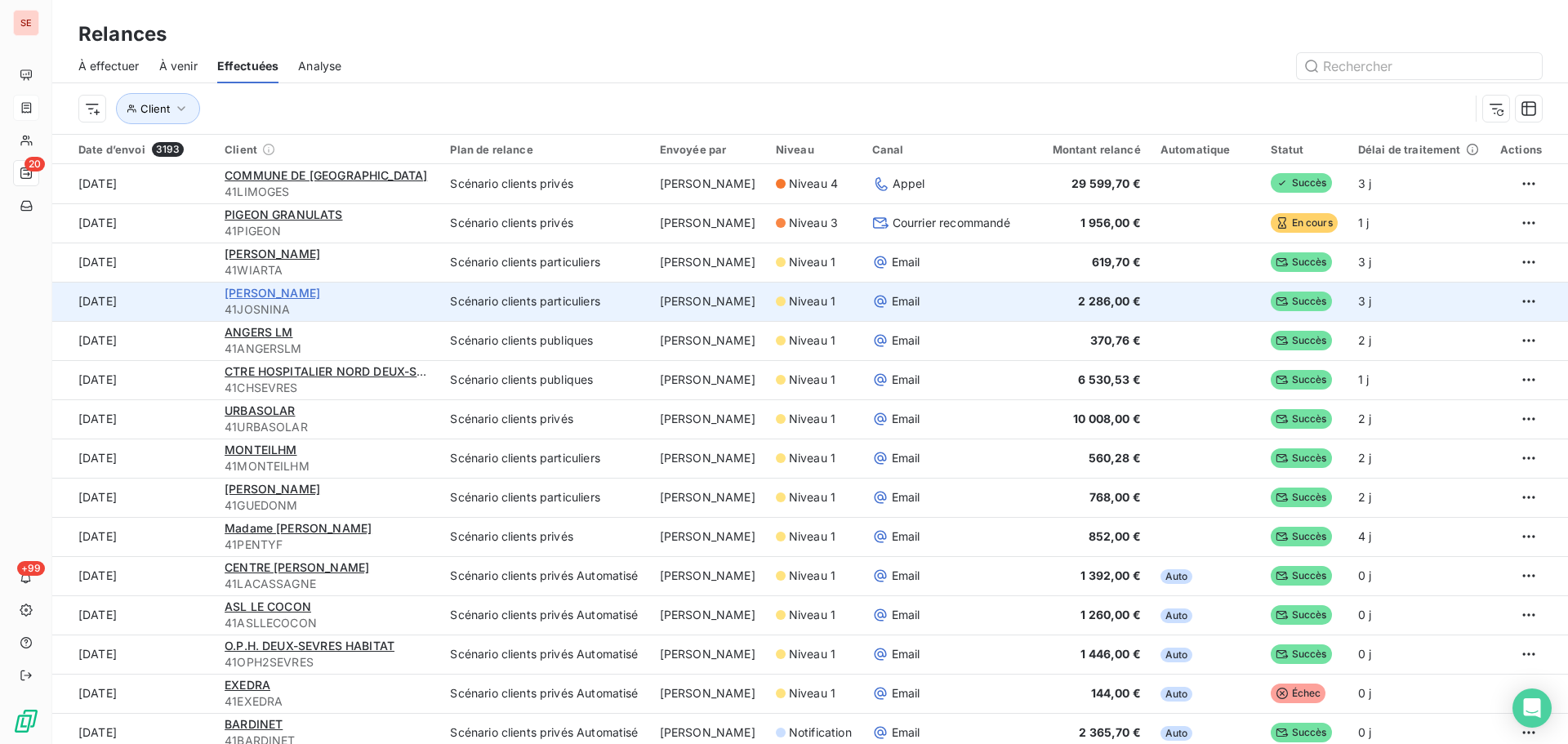
click at [276, 294] on span "[PERSON_NAME]" at bounding box center [272, 293] width 96 height 14
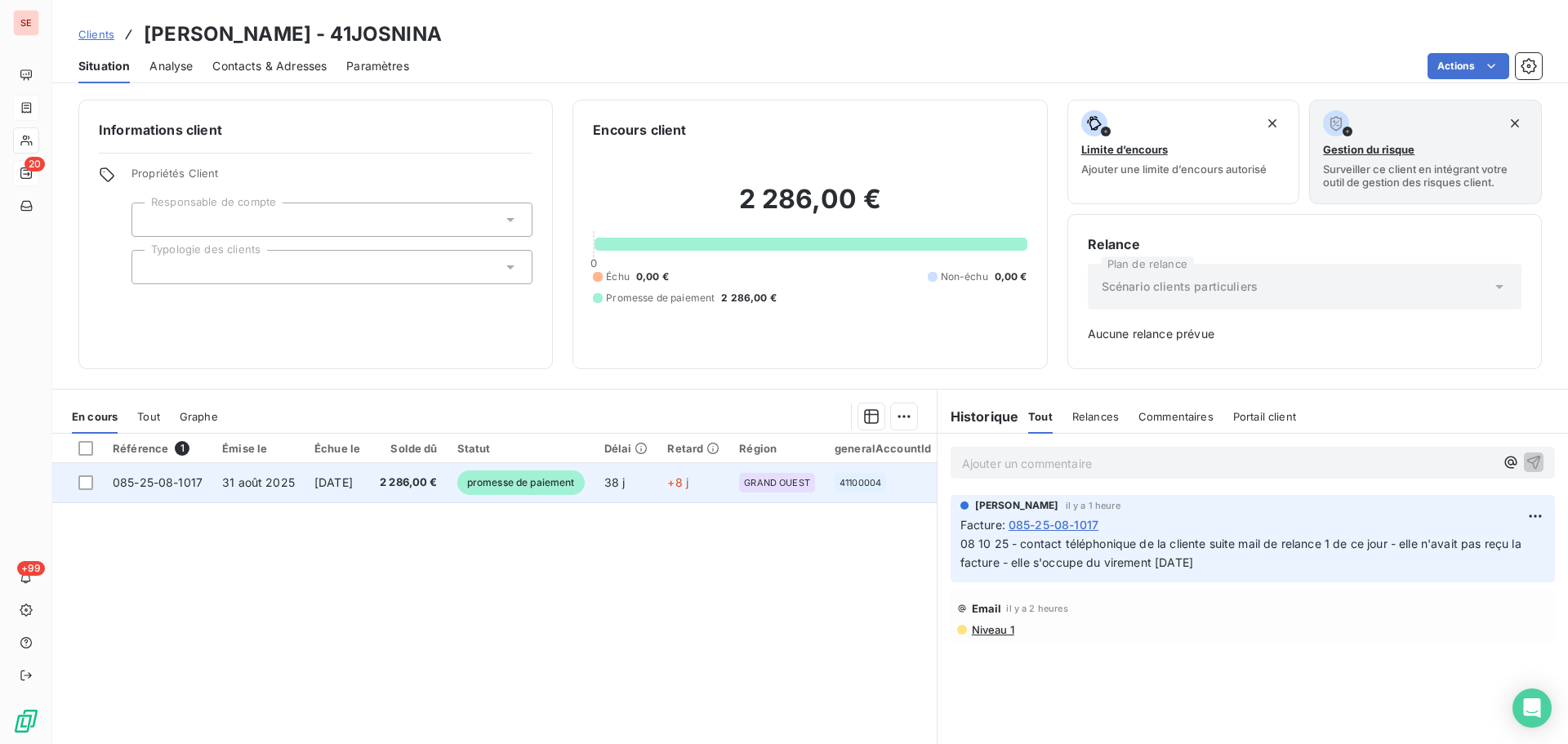
click at [370, 491] on td "[DATE]" at bounding box center [337, 483] width 65 height 40
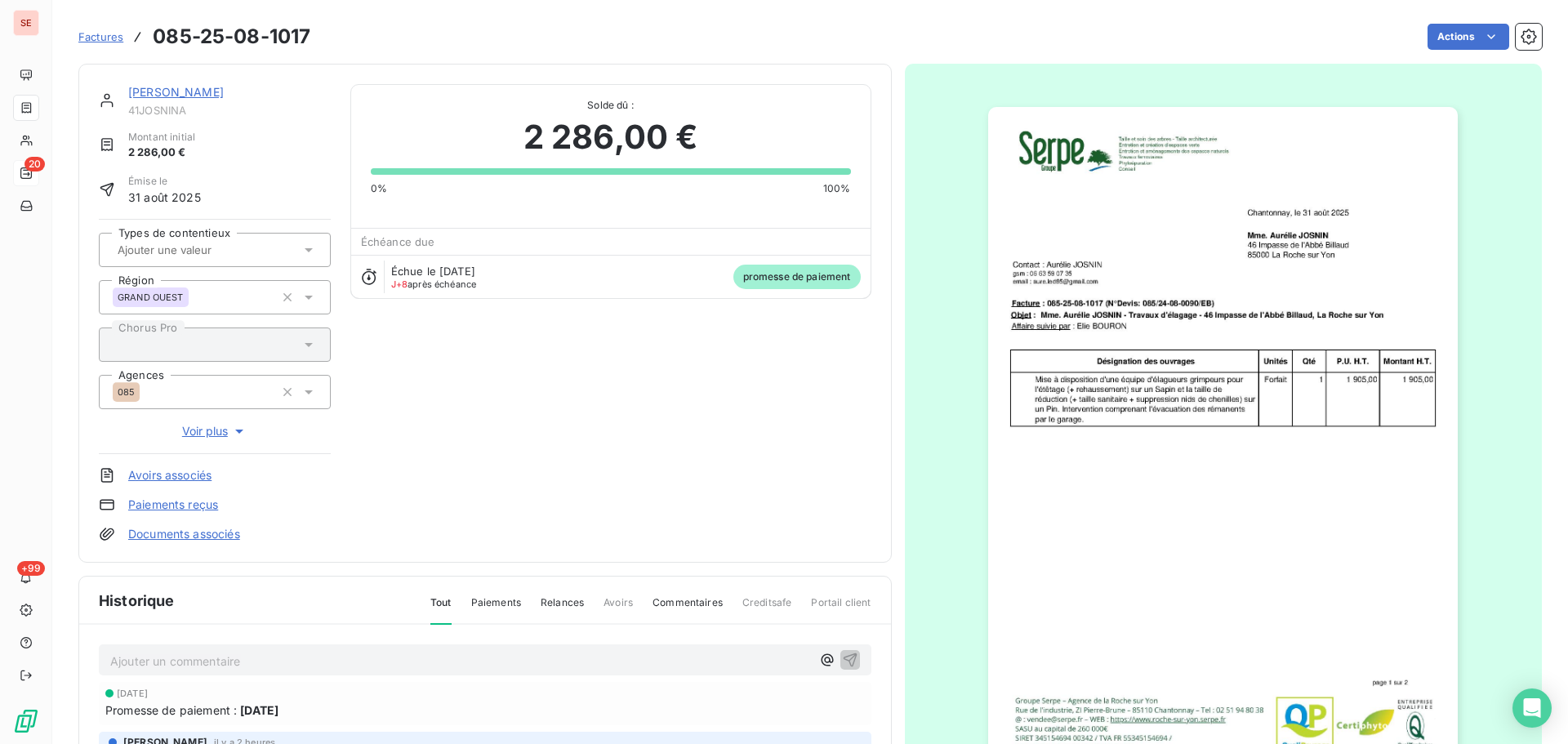
click at [209, 96] on link "[PERSON_NAME]" at bounding box center [176, 92] width 96 height 14
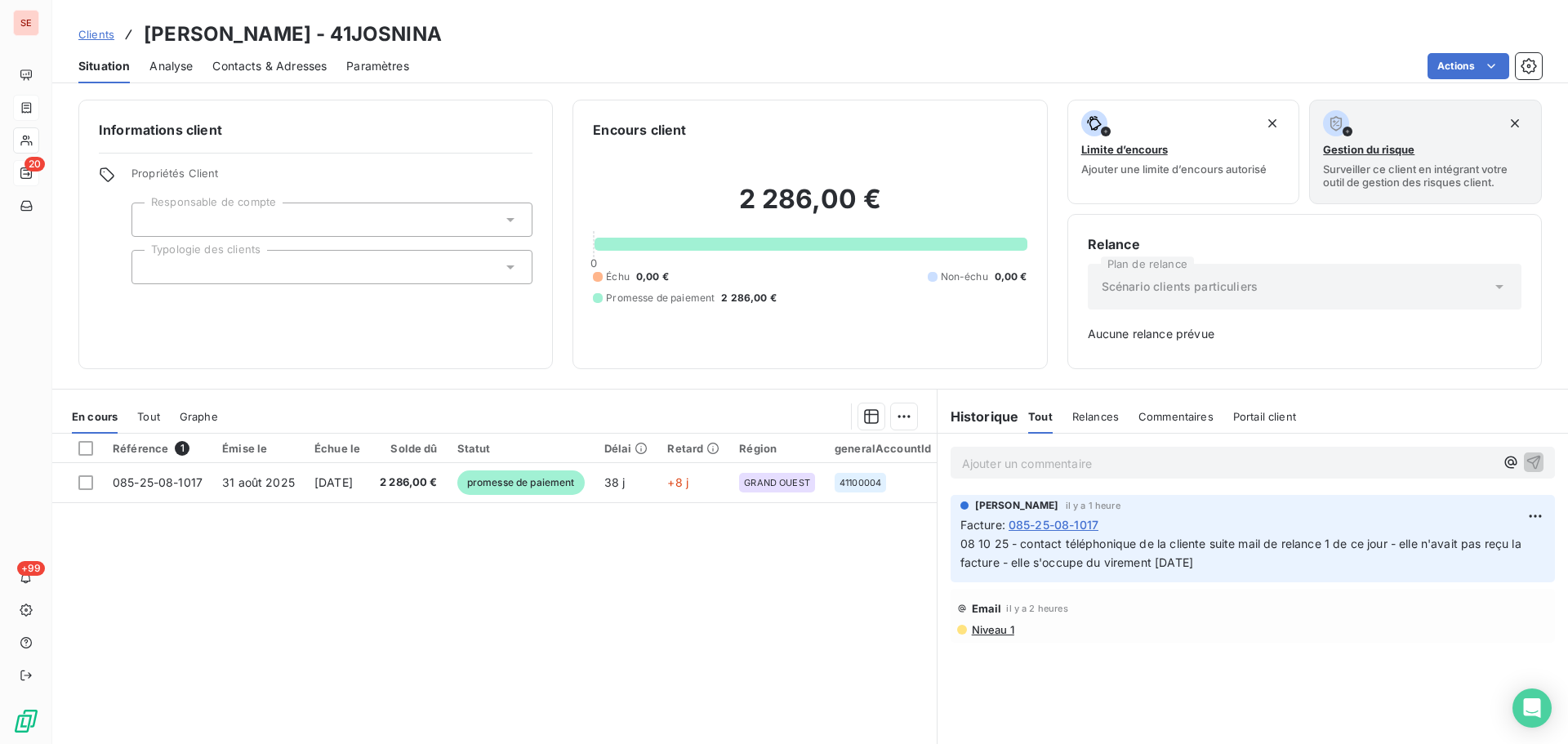
click at [995, 634] on span "Niveau 1" at bounding box center [991, 629] width 44 height 13
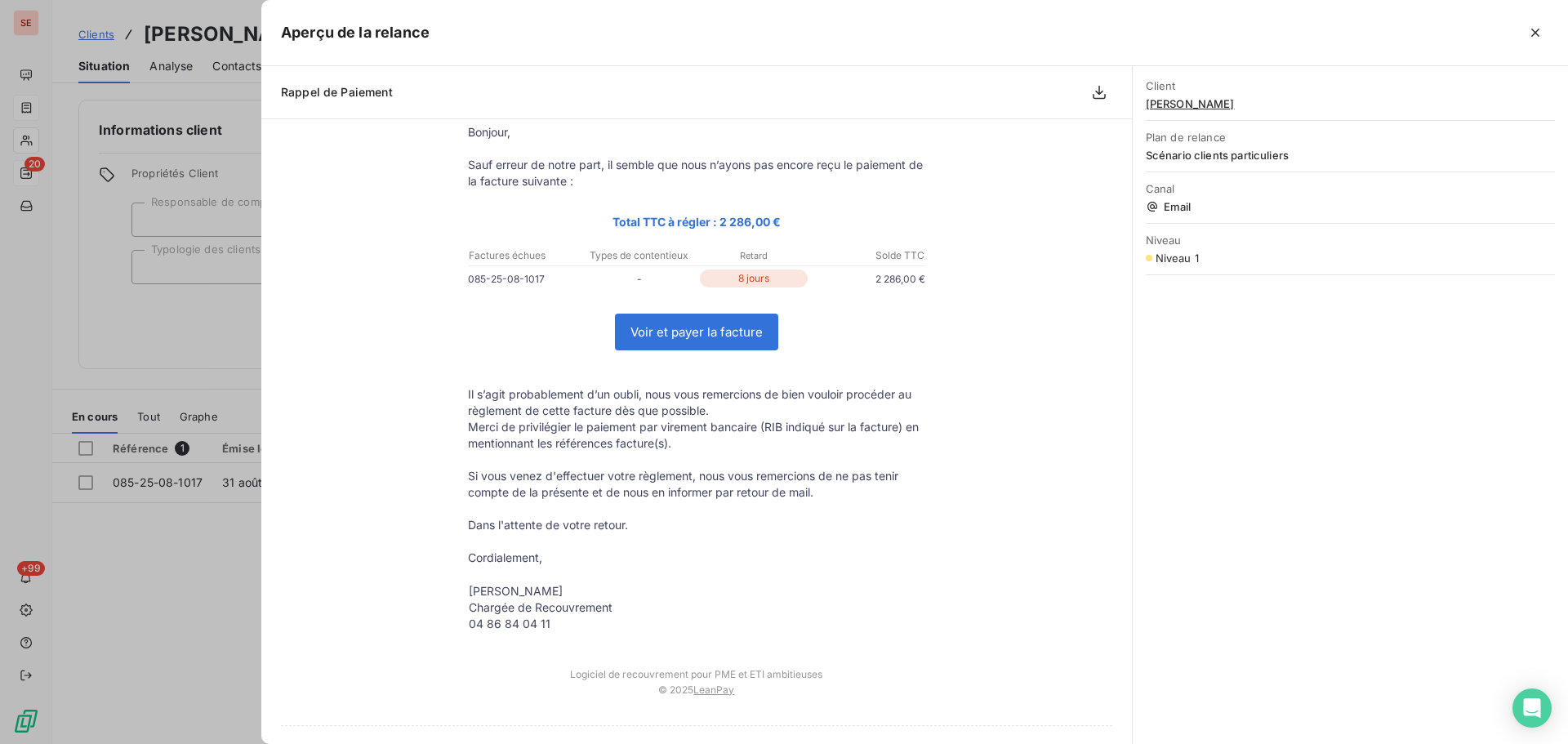
scroll to position [144, 0]
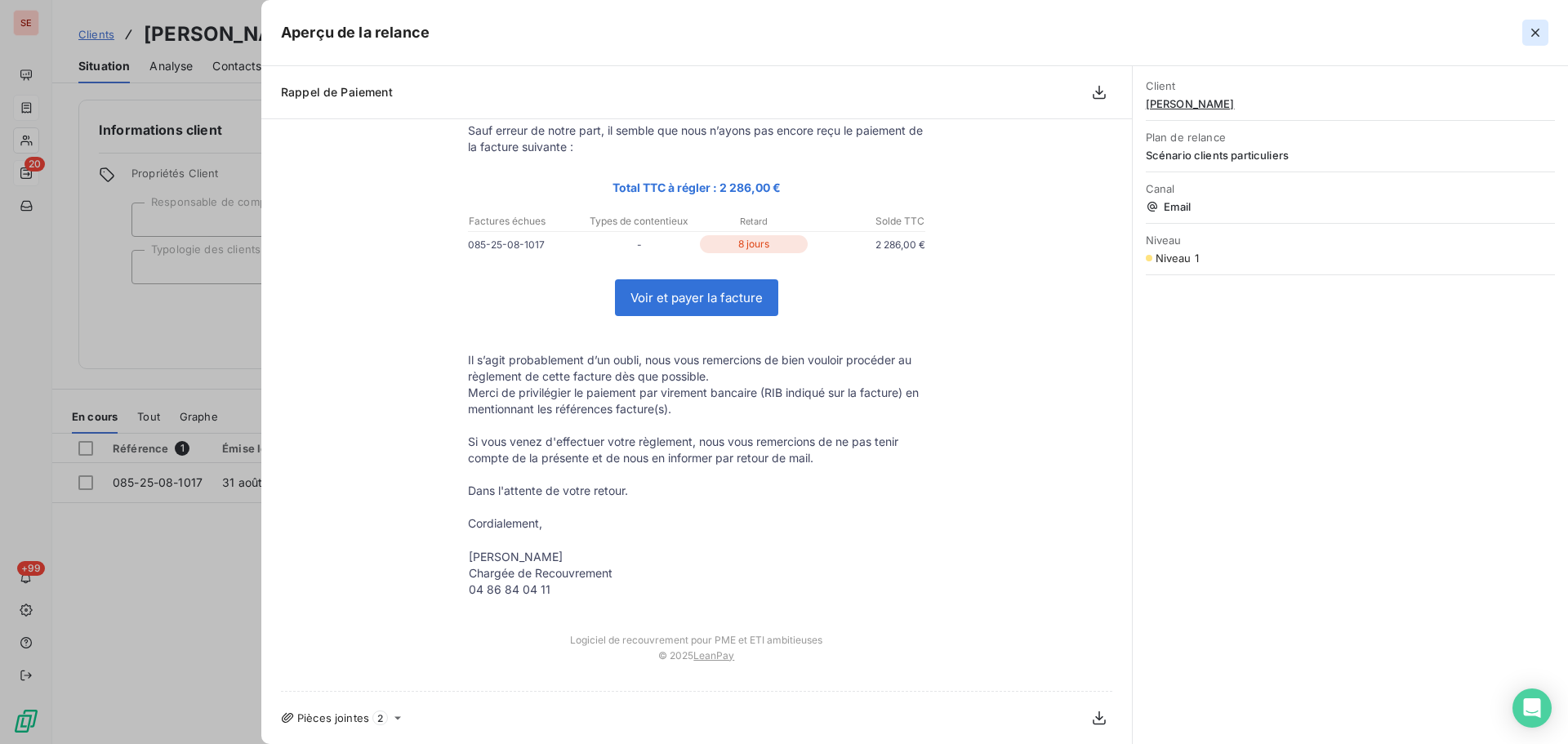
click at [1536, 28] on icon "button" at bounding box center [1534, 32] width 16 height 16
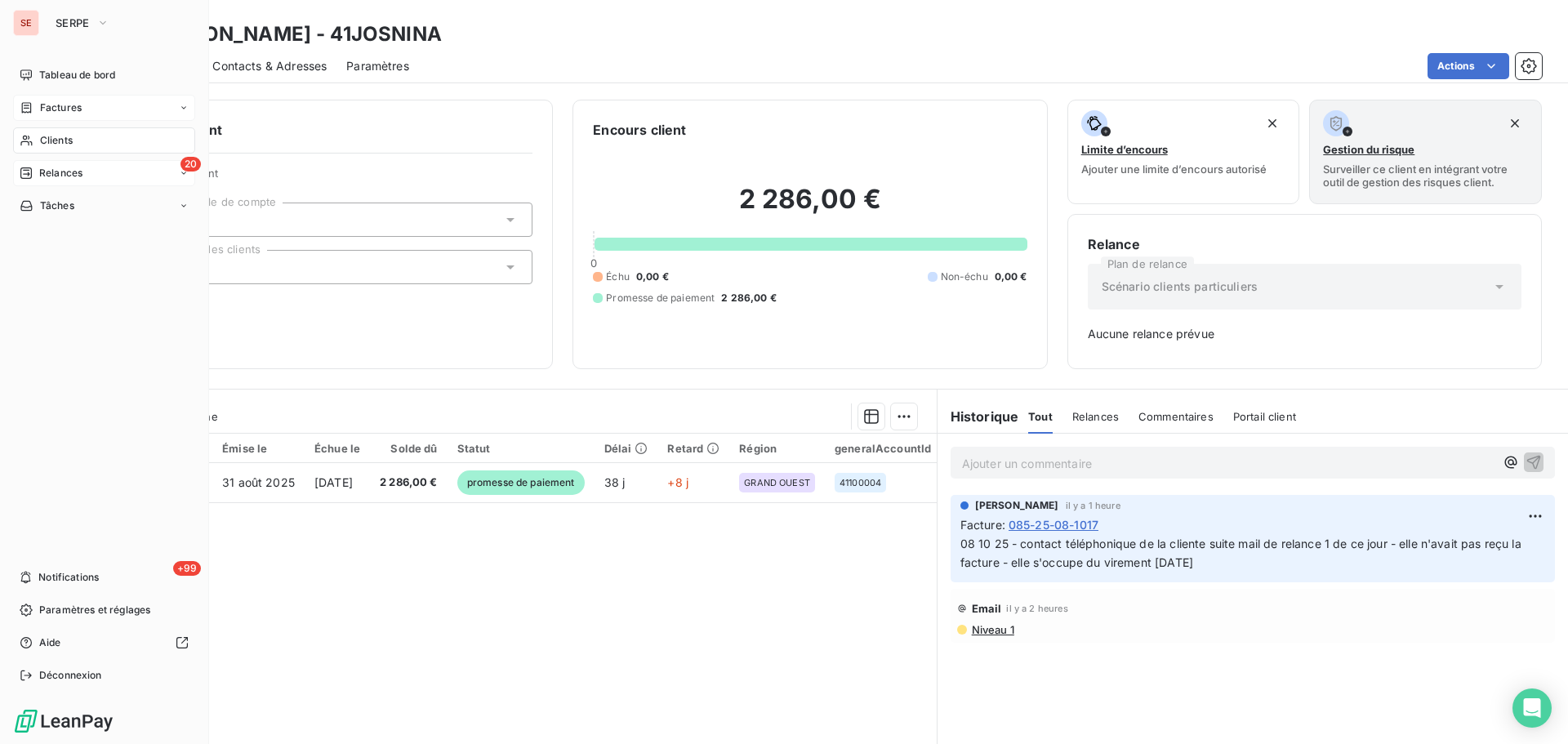
click at [54, 102] on span "Factures" at bounding box center [60, 108] width 41 height 15
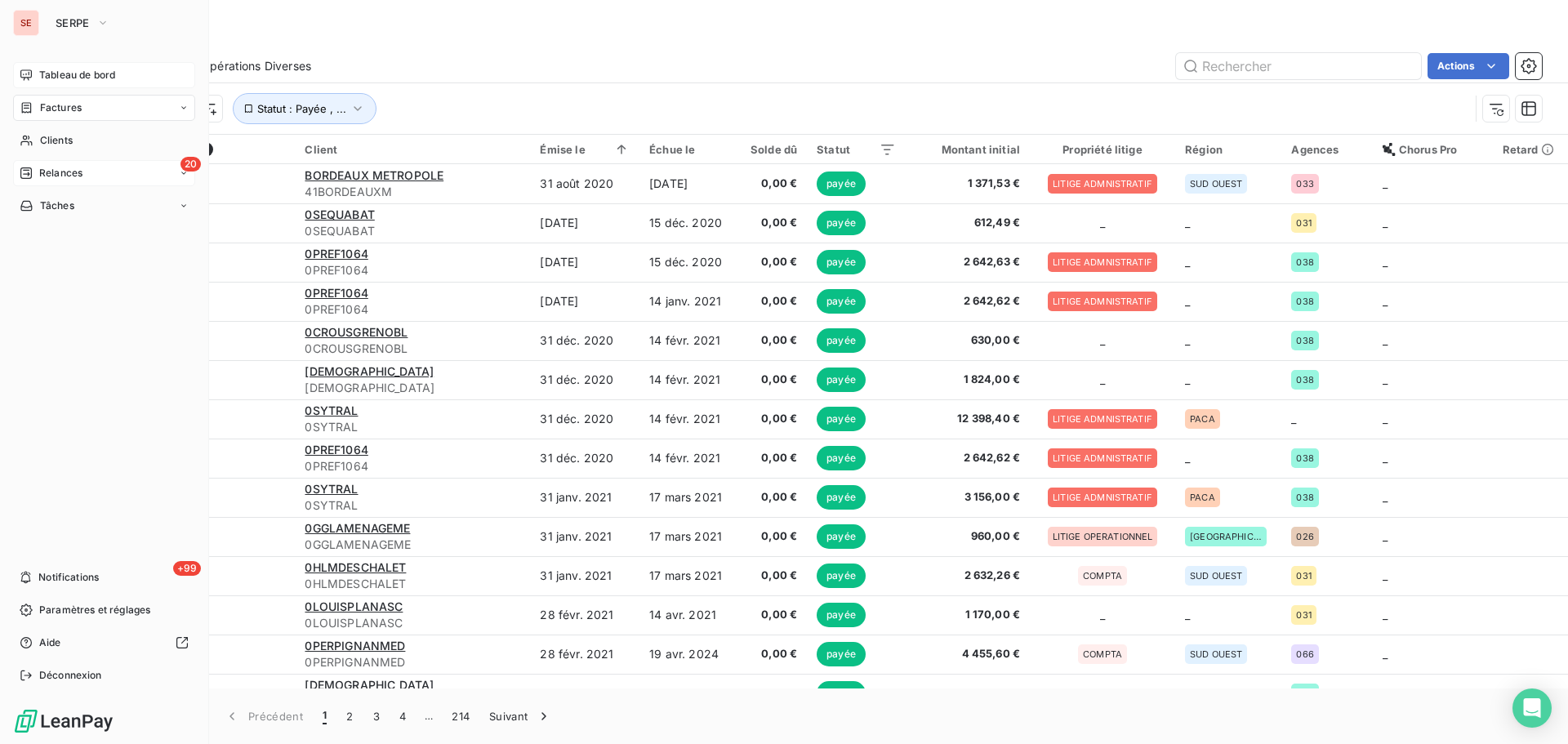
click at [59, 79] on span "Tableau de bord" at bounding box center [77, 75] width 76 height 15
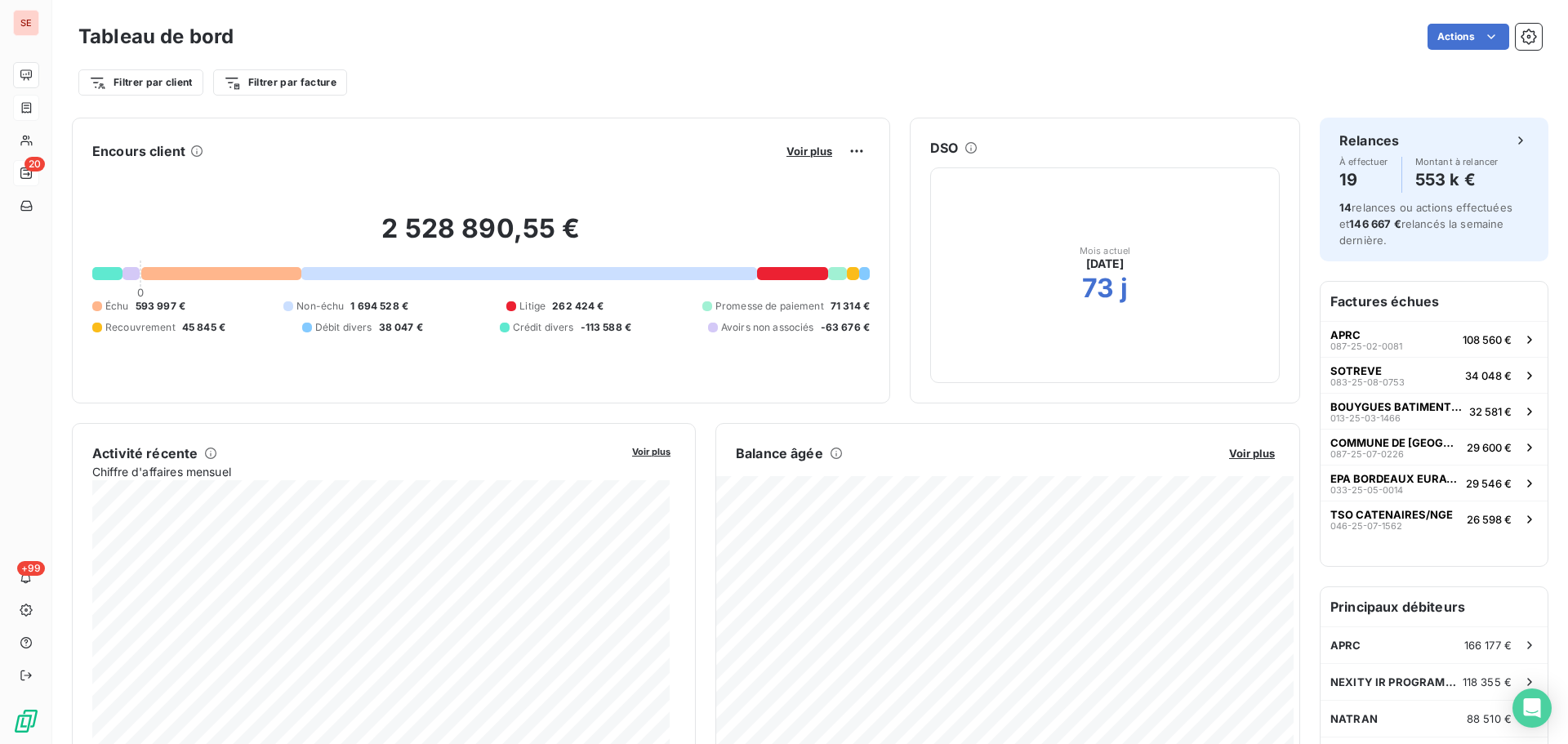
click at [575, 58] on div "Filtrer par client Filtrer par facture" at bounding box center [810, 76] width 1463 height 44
click at [762, 96] on div "Filtrer par client Filtrer par facture" at bounding box center [810, 83] width 1463 height 31
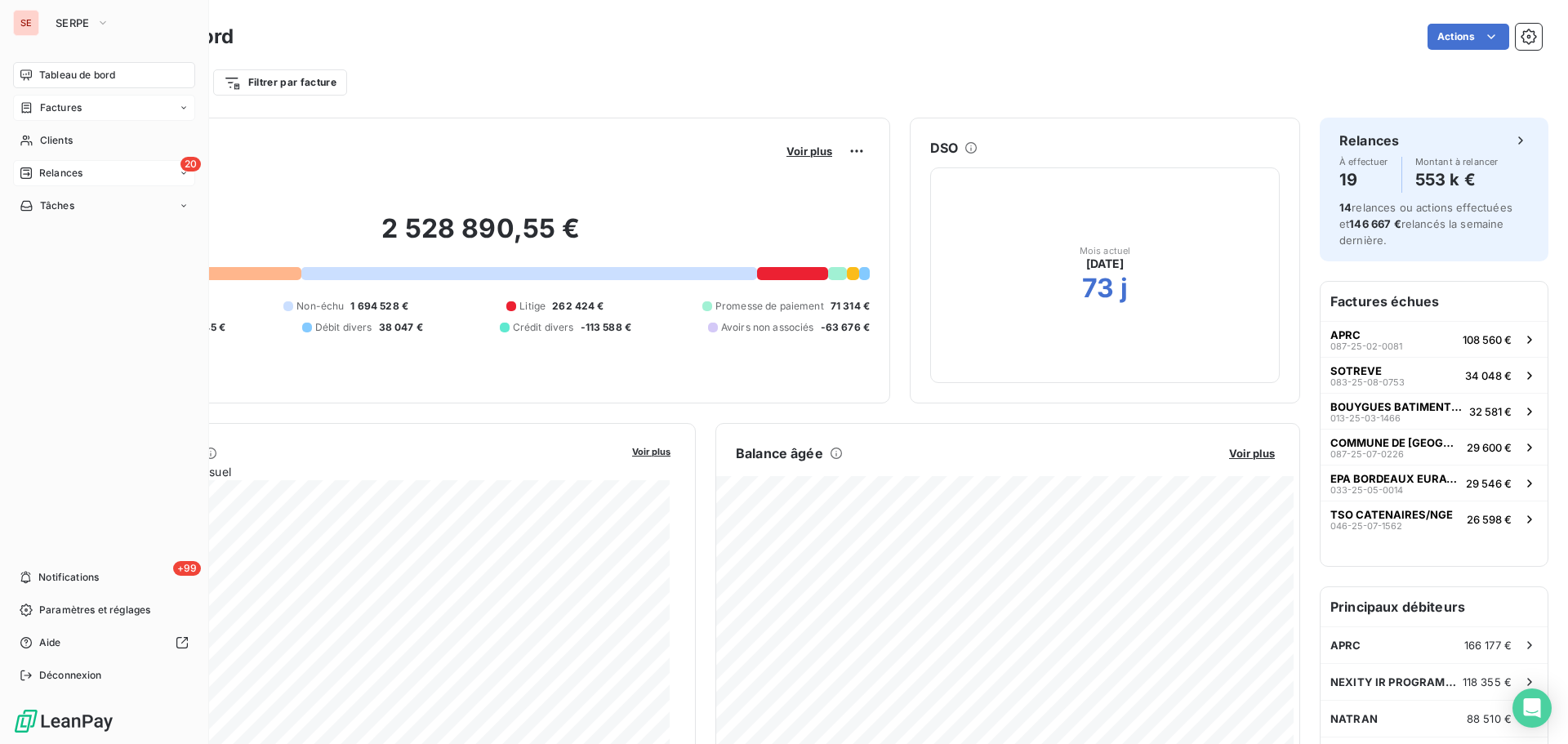
click at [36, 115] on div "Factures" at bounding box center [51, 108] width 62 height 15
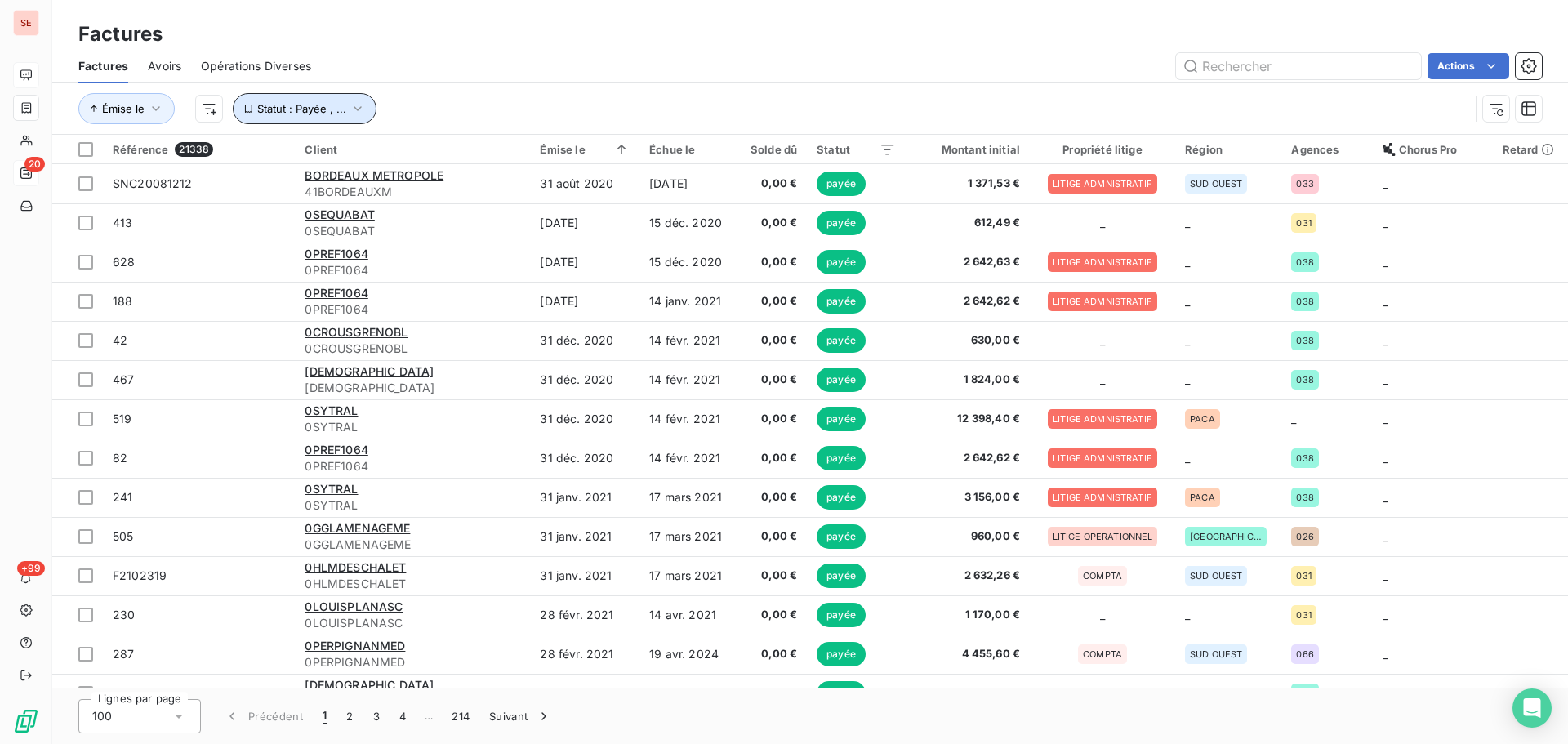
click at [293, 112] on span "Statut : Payée , ..." at bounding box center [301, 108] width 89 height 13
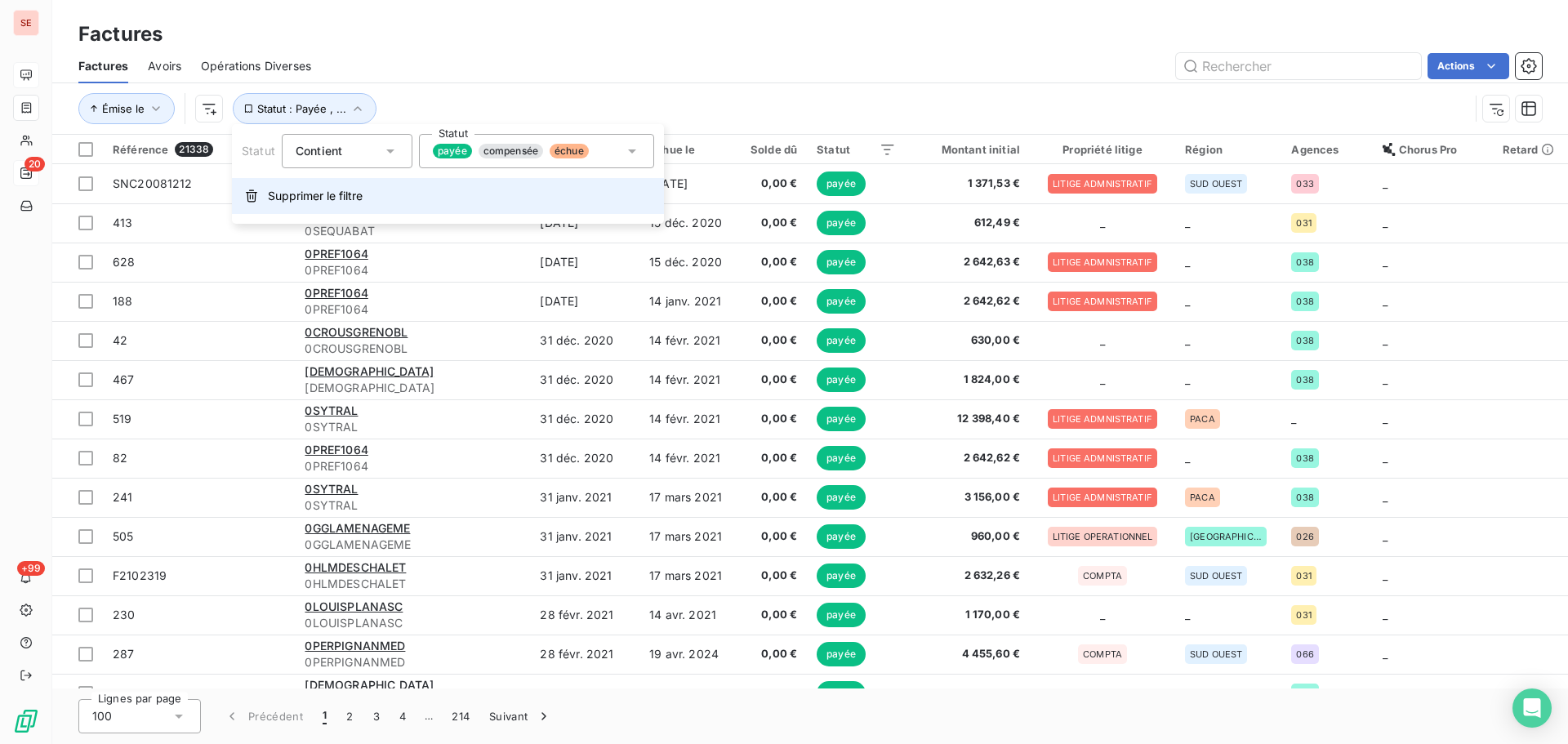
click at [369, 200] on button "Supprimer le filtre" at bounding box center [448, 196] width 432 height 36
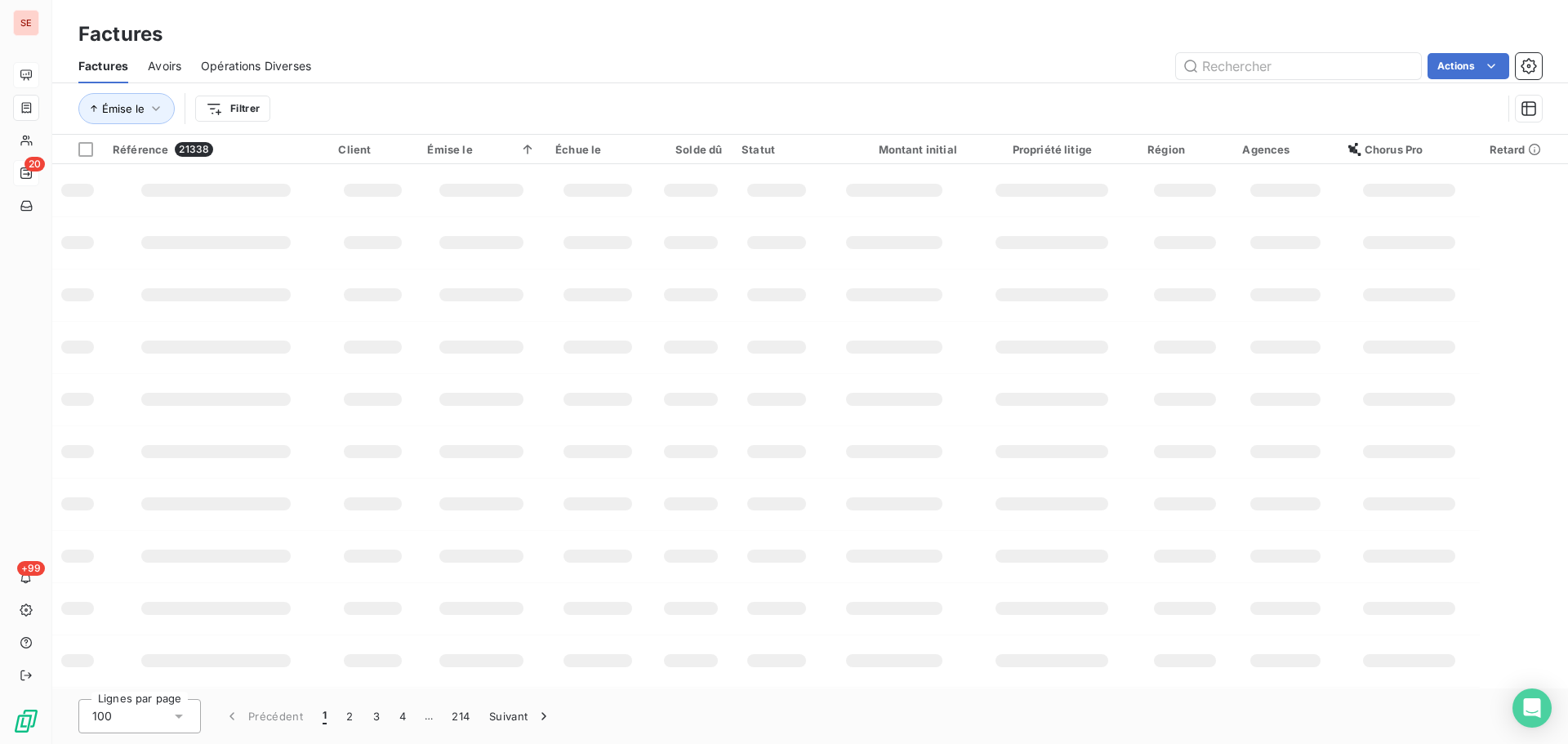
click at [439, 81] on div "Factures Avoirs Opérations Diverses Actions" at bounding box center [810, 66] width 1516 height 34
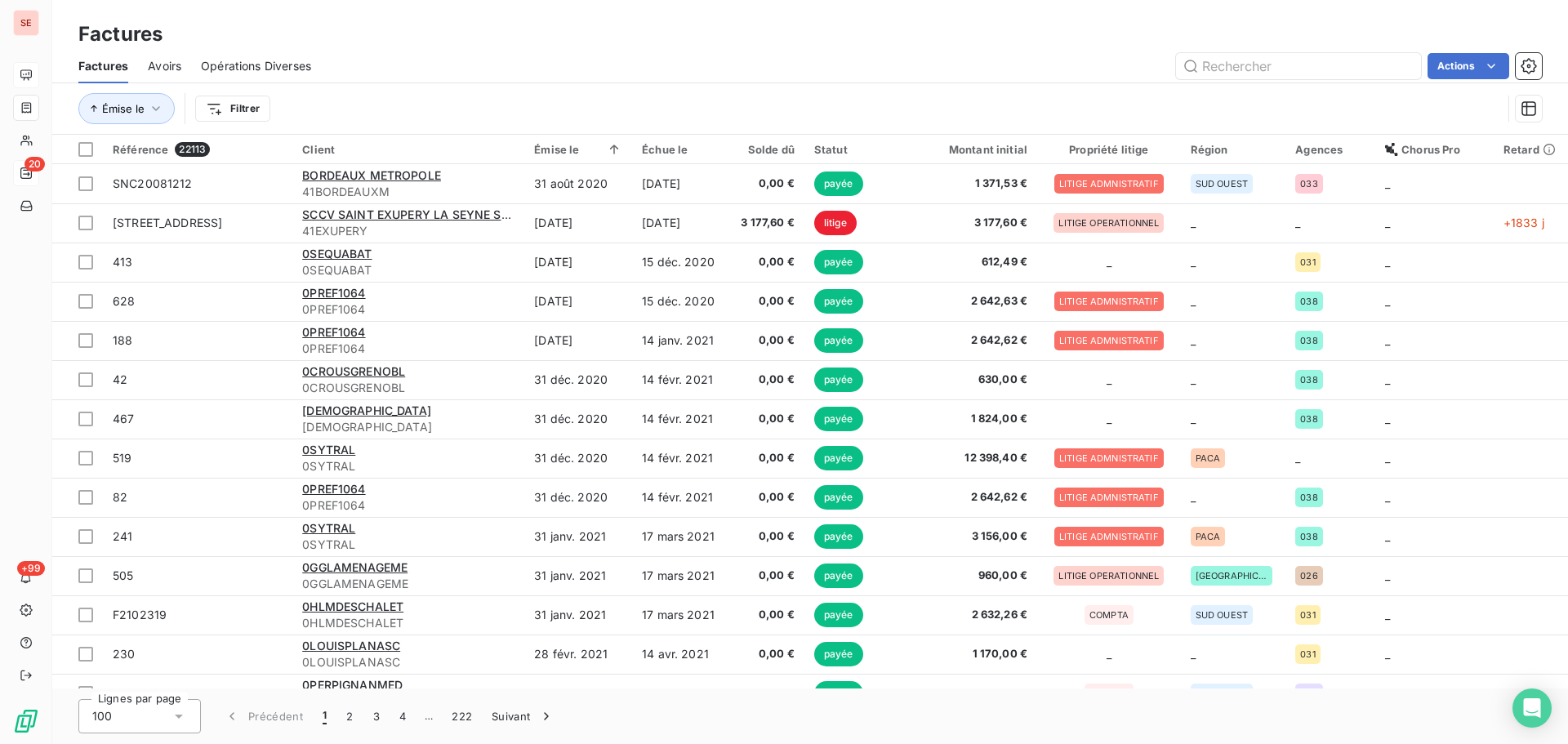
click at [528, 77] on div "Actions" at bounding box center [935, 66] width 1211 height 26
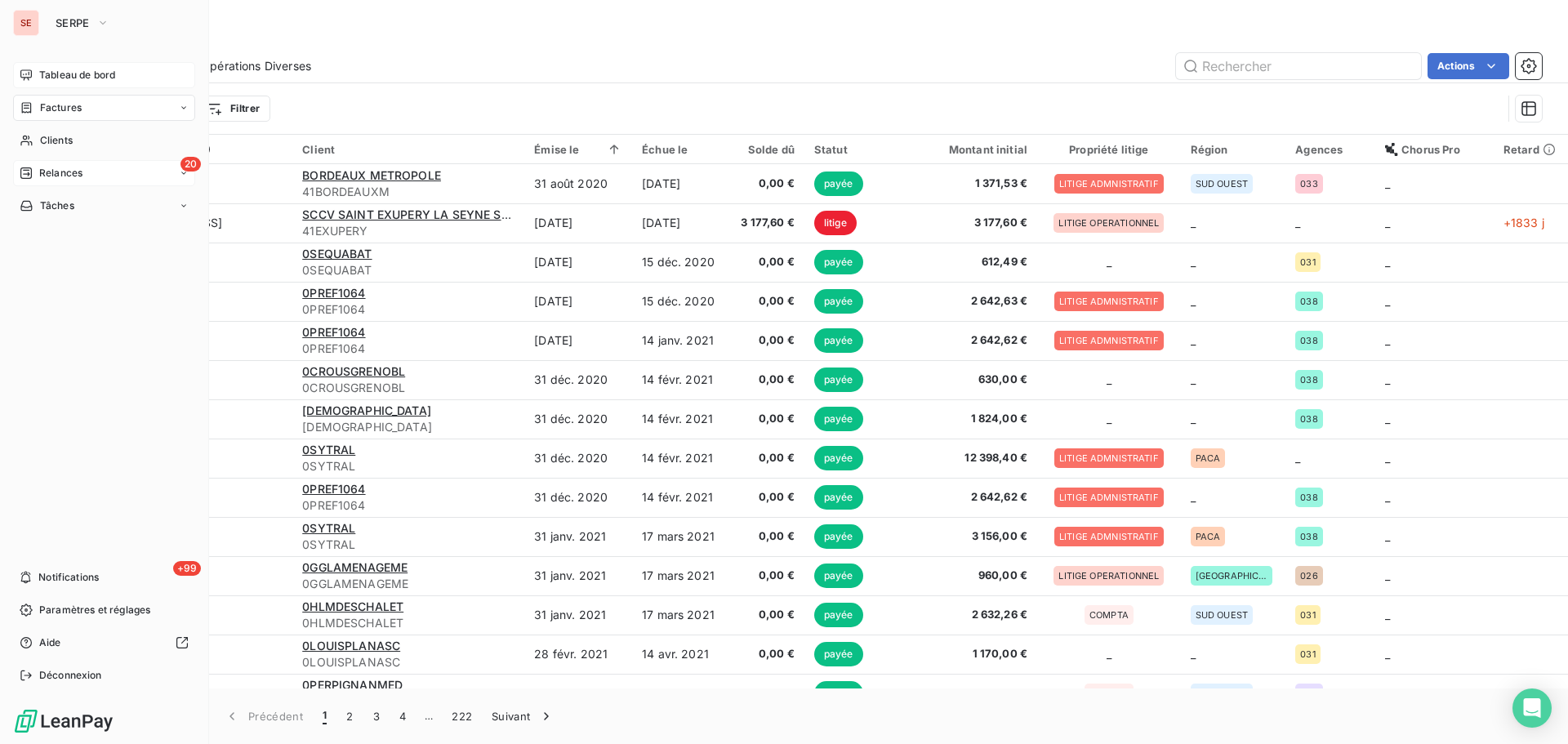
click at [68, 108] on span "Factures" at bounding box center [60, 108] width 41 height 15
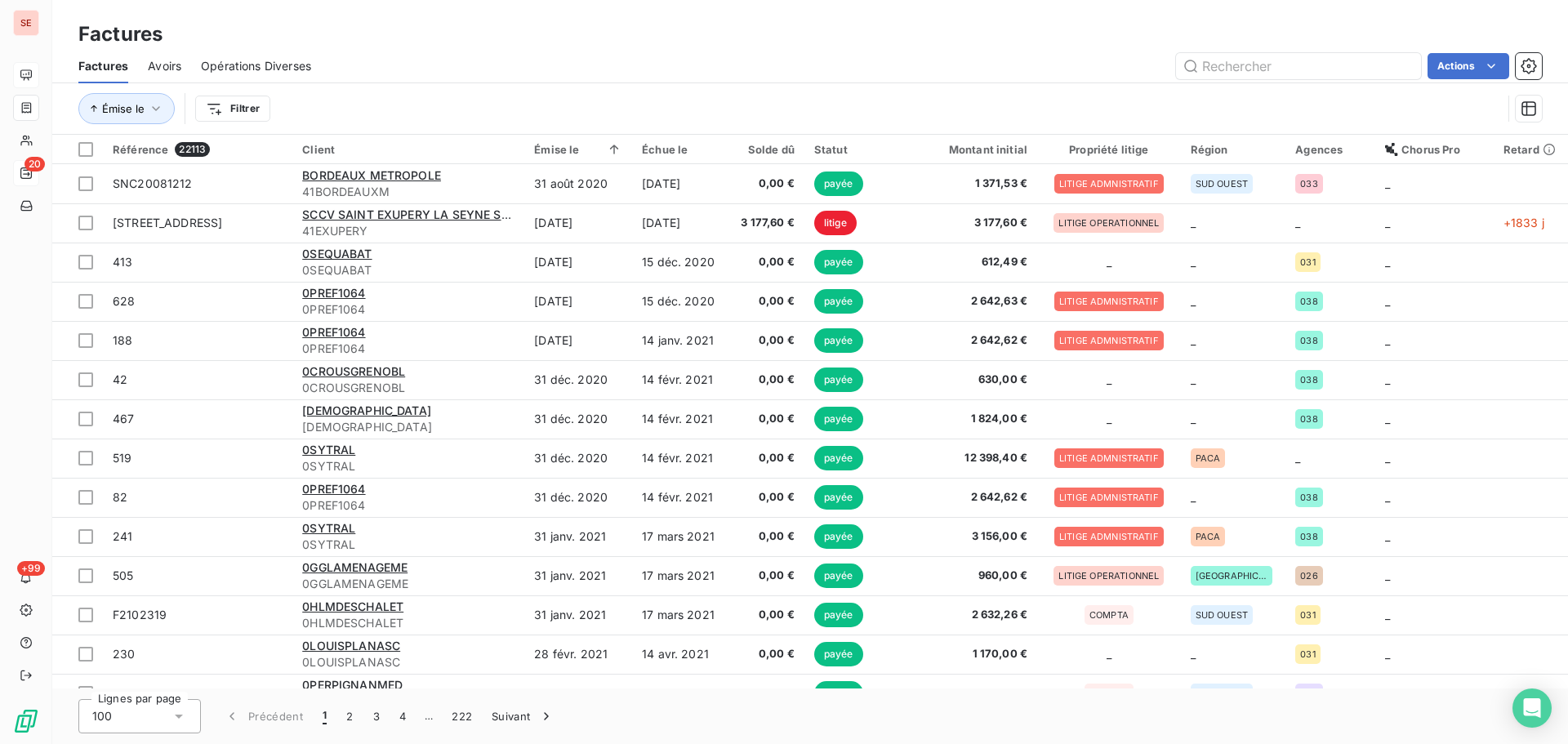
click at [231, 65] on span "Opérations Diverses" at bounding box center [256, 65] width 110 height 16
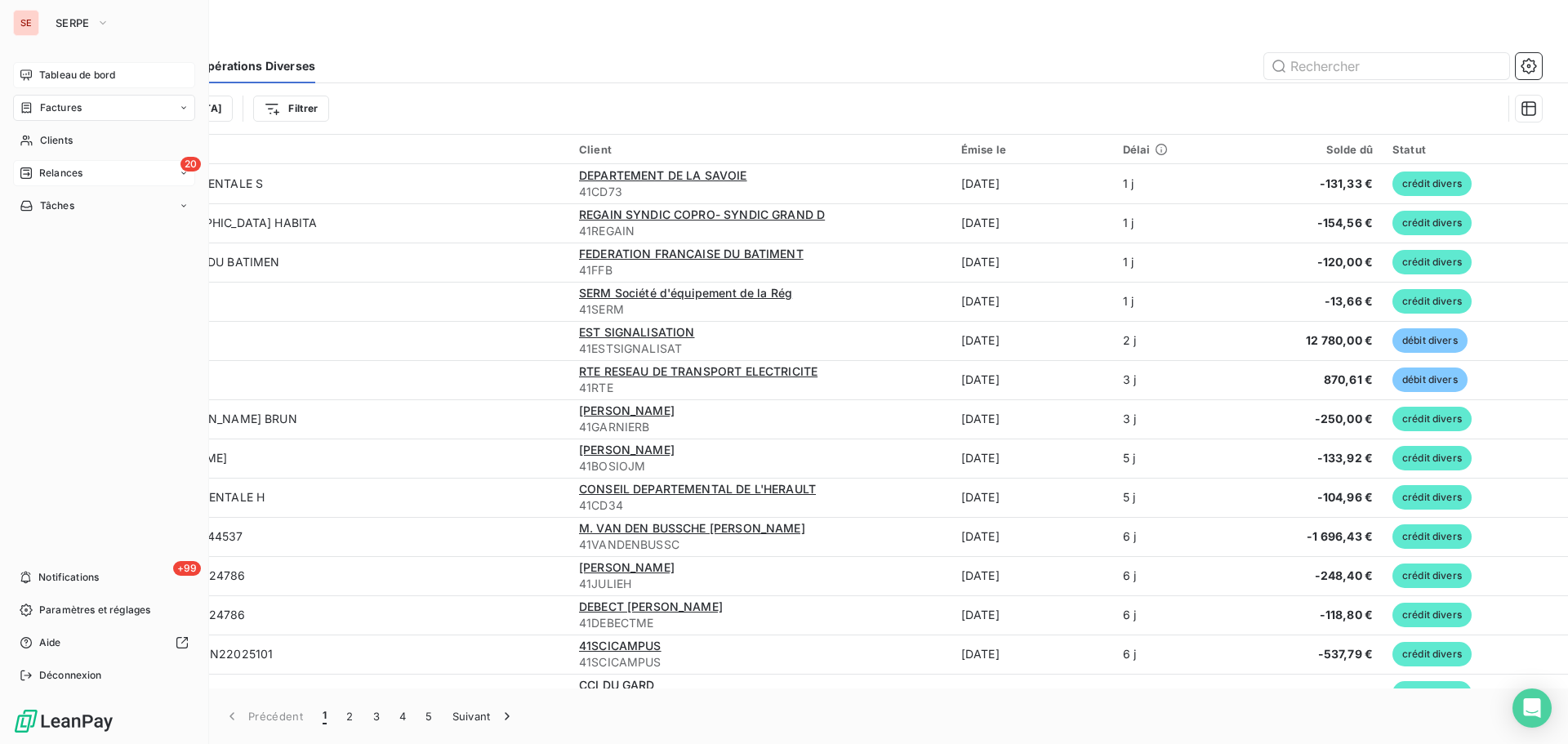
click at [69, 78] on span "Tableau de bord" at bounding box center [77, 75] width 76 height 15
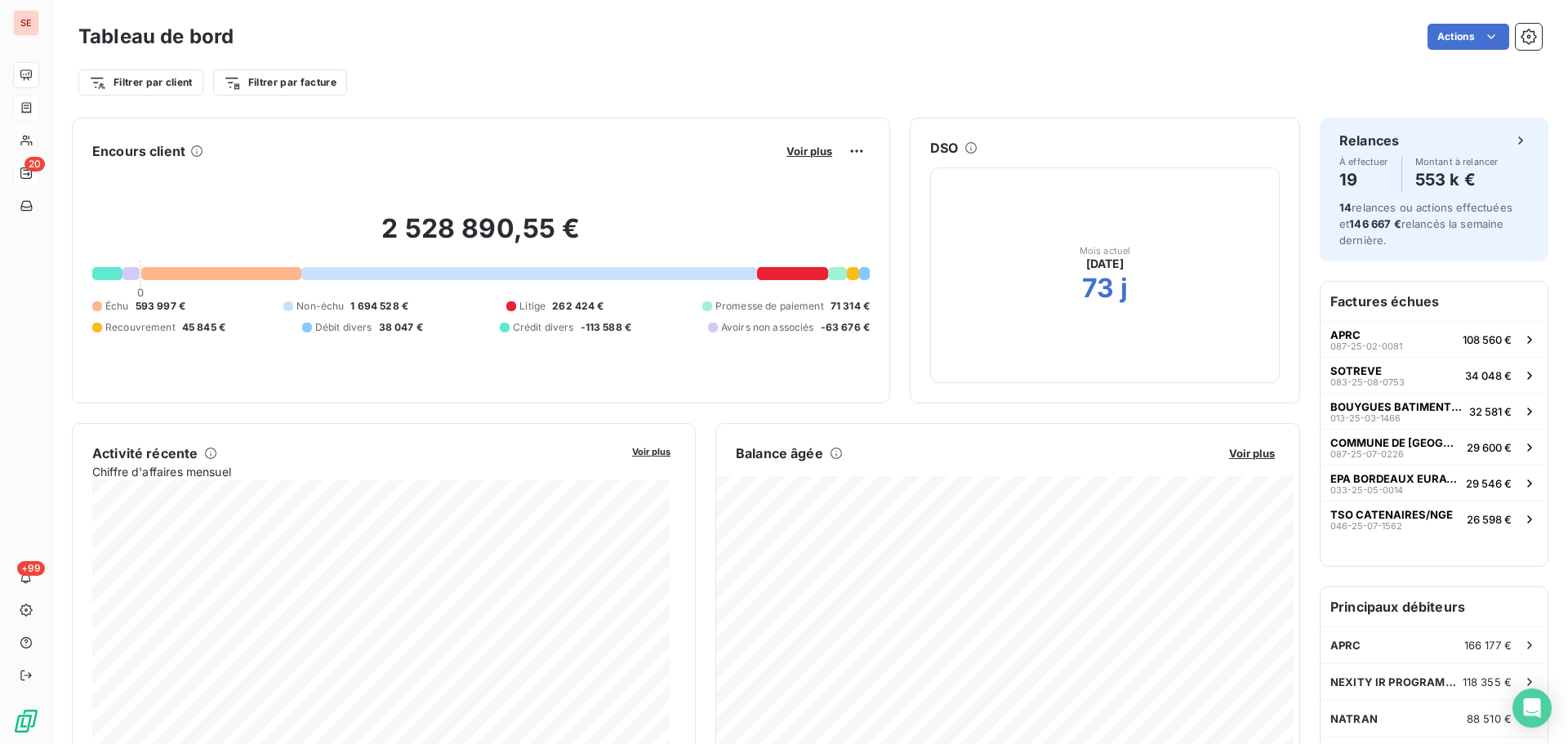
click at [840, 282] on div "2 528 890,55 € 0 Échu 593 997 € Non-échu 1 694 528 € Litige 262 424 € Promesse …" at bounding box center [480, 274] width 777 height 219
click at [853, 148] on html "SE 20 +99 Tableau de bord Actions Filtrer par client Filtrer par facture Encour…" at bounding box center [784, 372] width 1568 height 744
click at [801, 151] on html "SE 20 +99 Tableau de bord Actions Filtrer par client Filtrer par facture Encour…" at bounding box center [784, 372] width 1568 height 744
click at [801, 151] on span "Voir plus" at bounding box center [809, 151] width 46 height 13
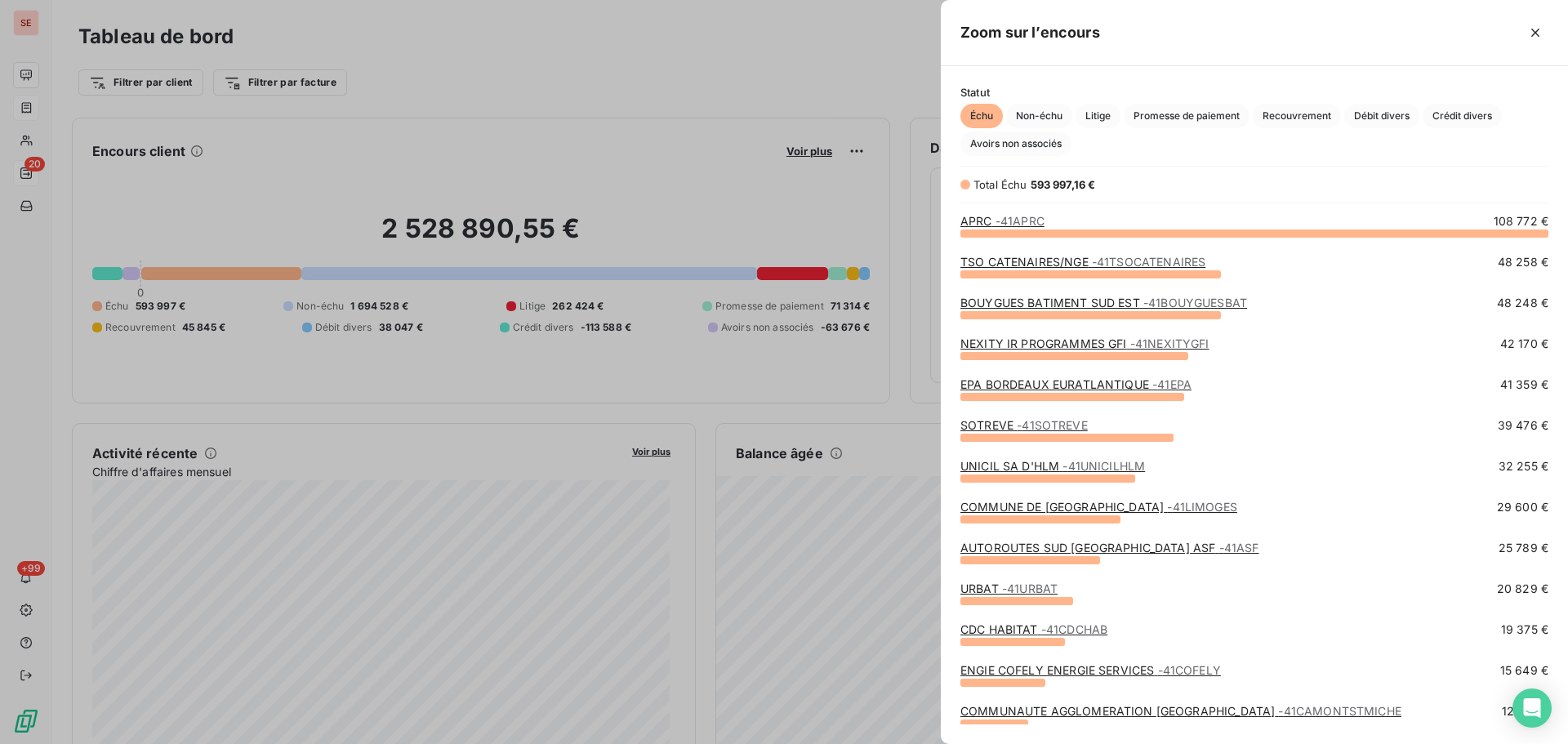
scroll to position [499, 614]
click at [1392, 113] on span "Débit divers" at bounding box center [1381, 115] width 75 height 24
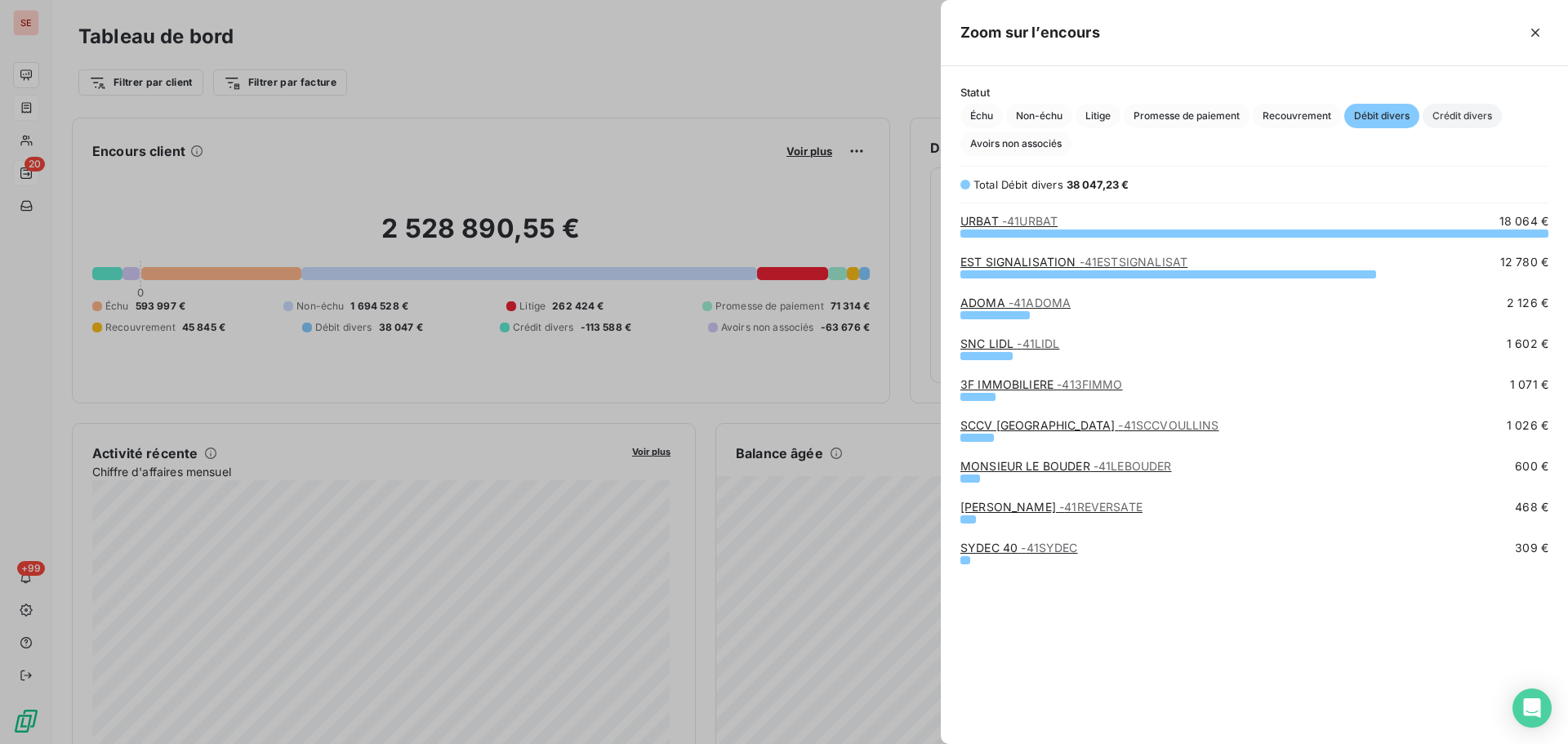
click at [1472, 115] on span "Crédit divers" at bounding box center [1462, 115] width 79 height 24
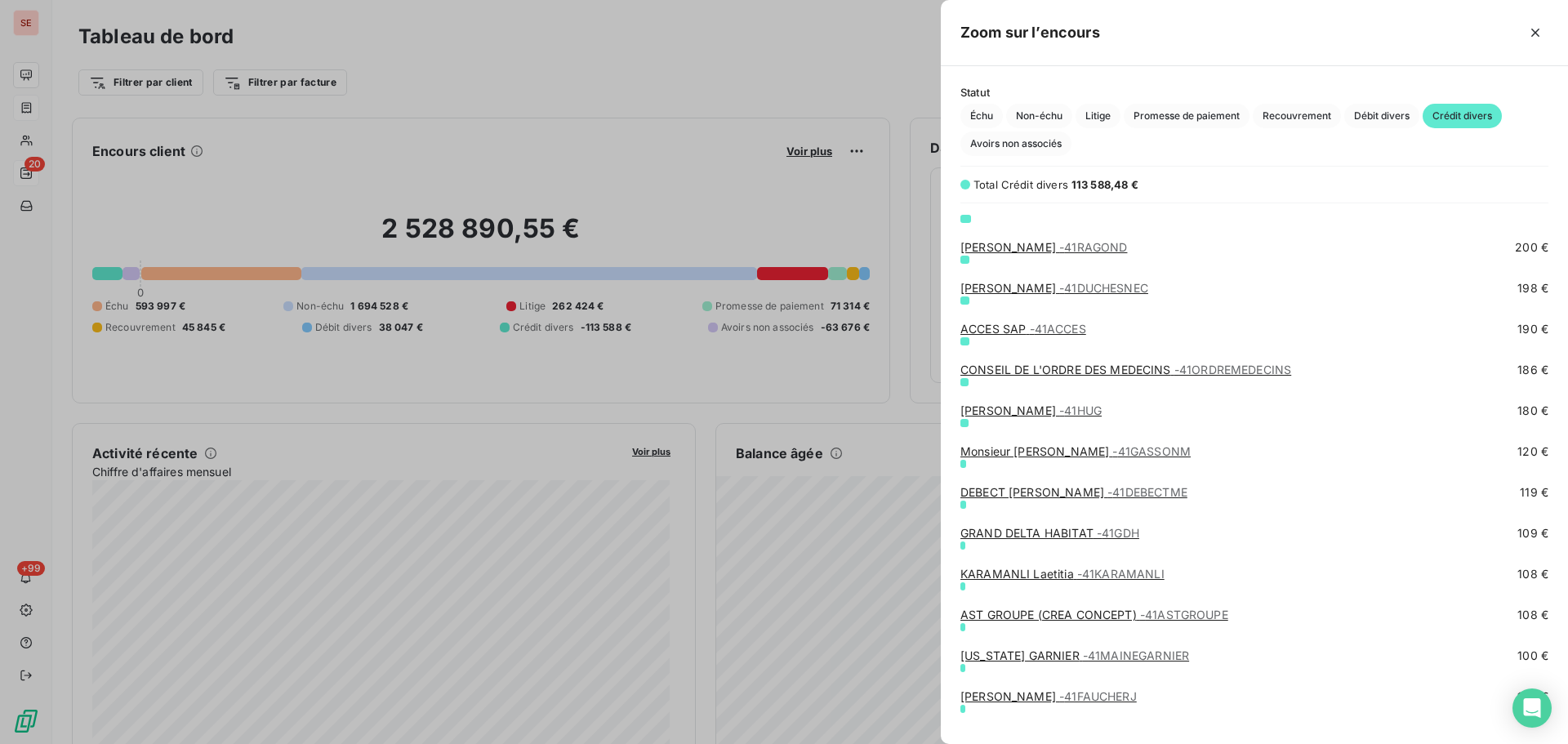
scroll to position [2449, 0]
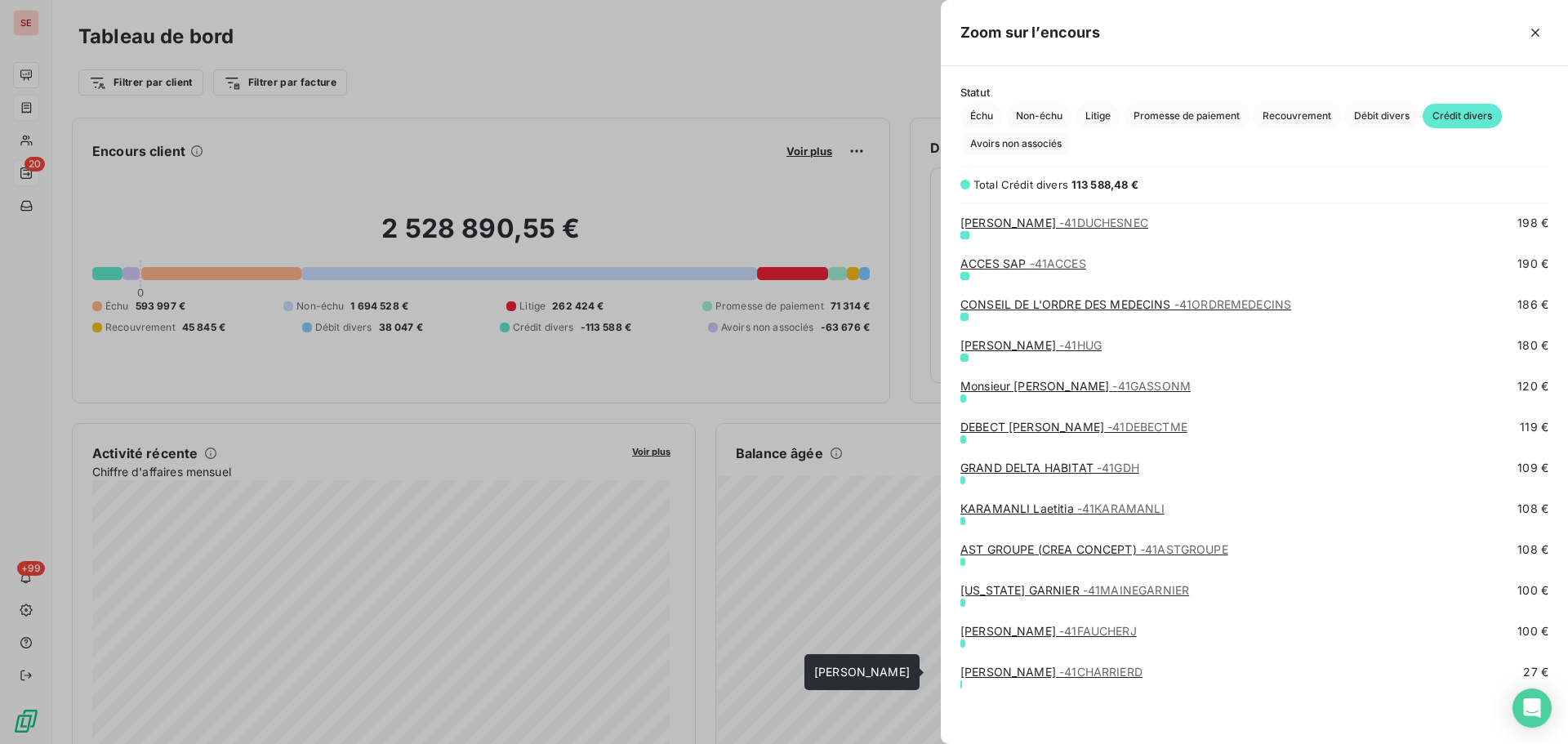
click at [1025, 675] on link "[PERSON_NAME] - 41CHARRIERD" at bounding box center [1052, 672] width 182 height 14
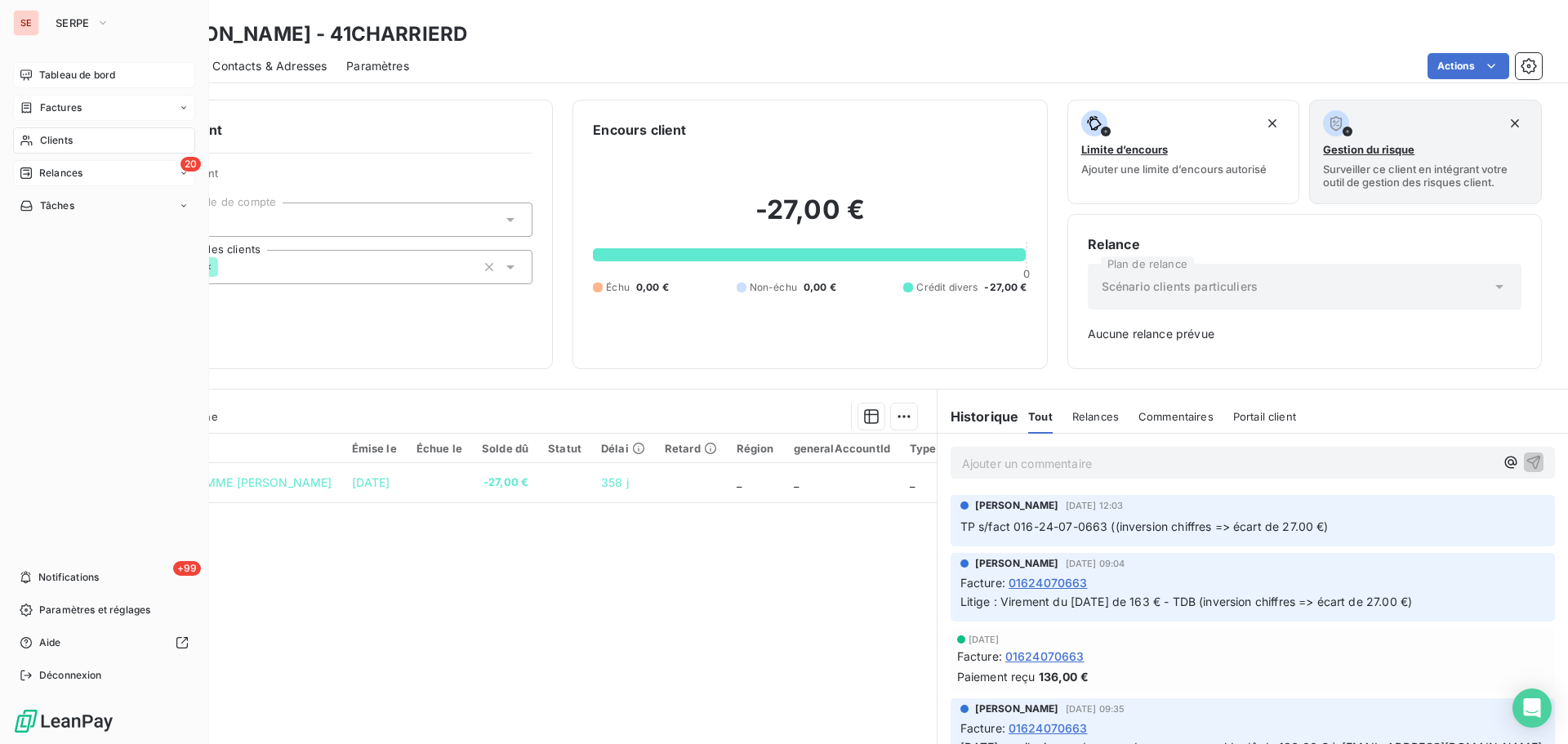
click at [33, 73] on div "Tableau de bord" at bounding box center [104, 75] width 182 height 26
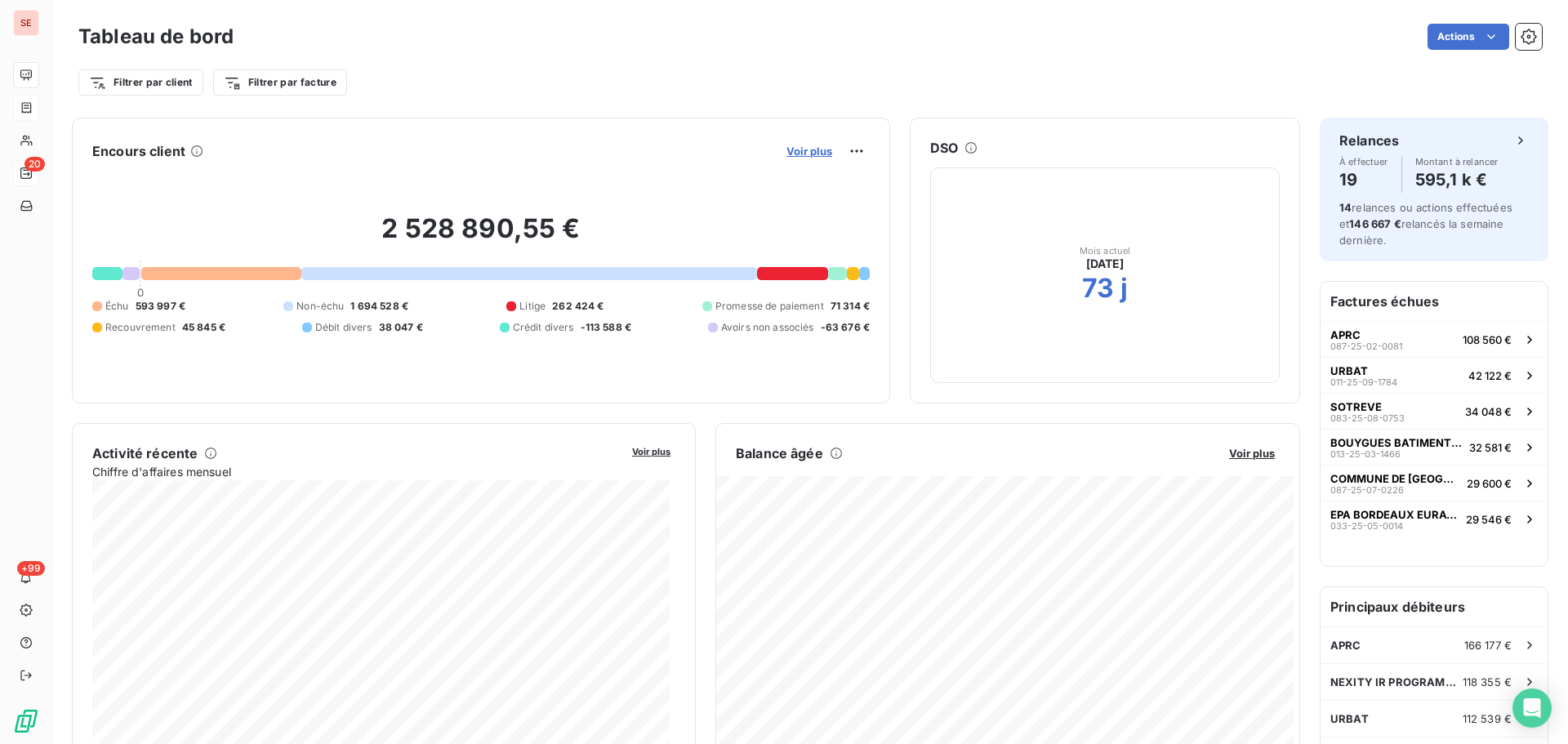
click at [796, 152] on span "Voir plus" at bounding box center [809, 151] width 46 height 13
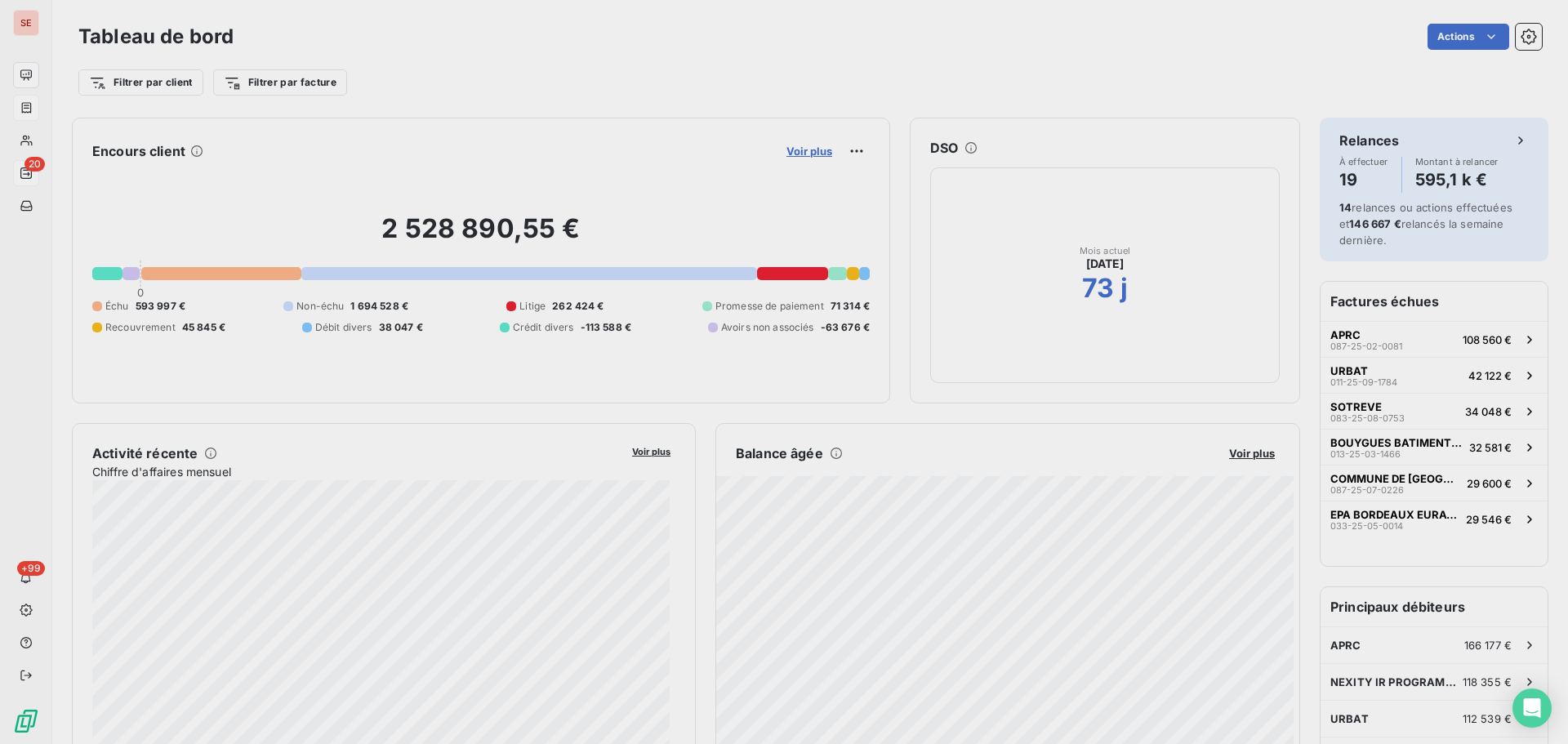
scroll to position [732, 614]
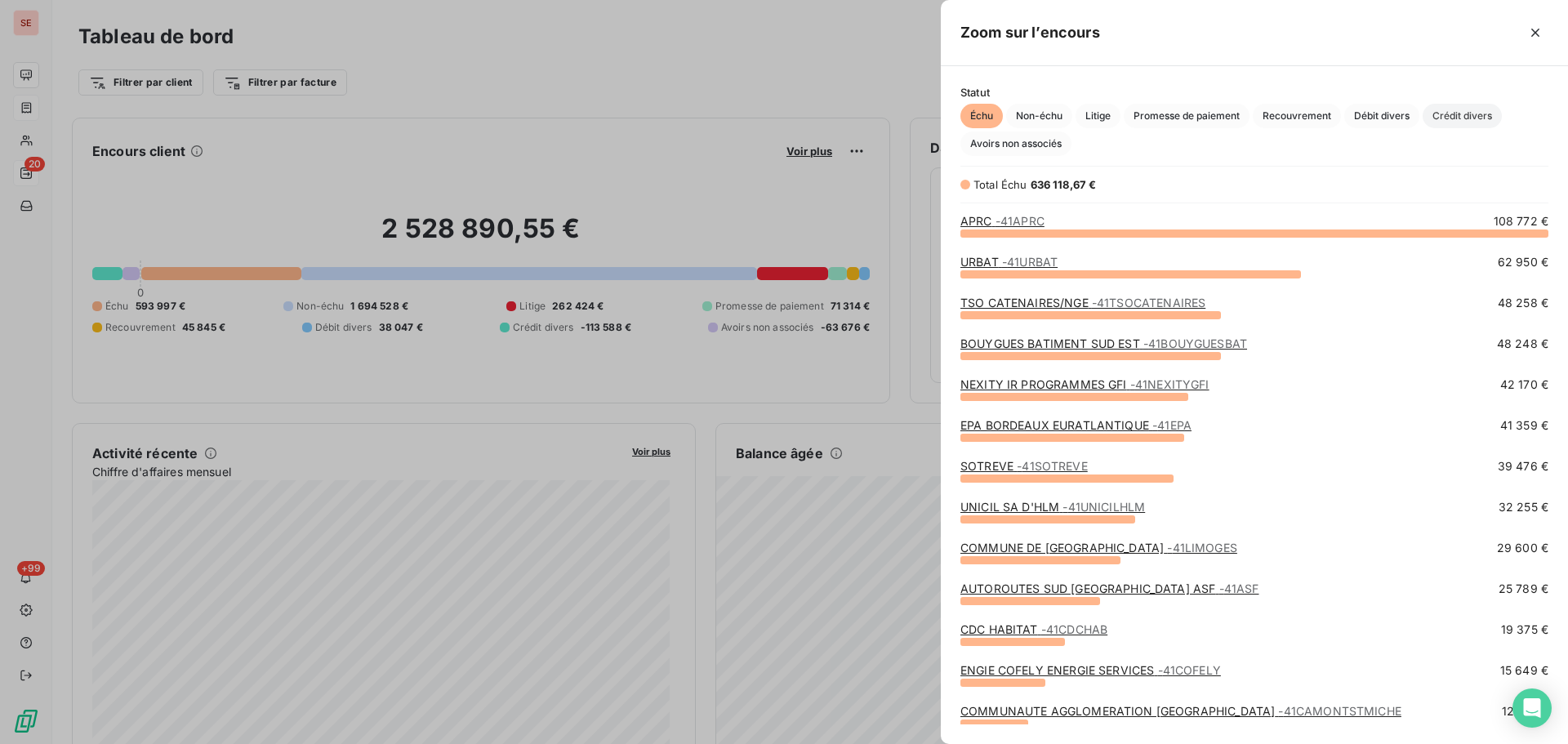
click at [1456, 114] on span "Crédit divers" at bounding box center [1462, 115] width 79 height 24
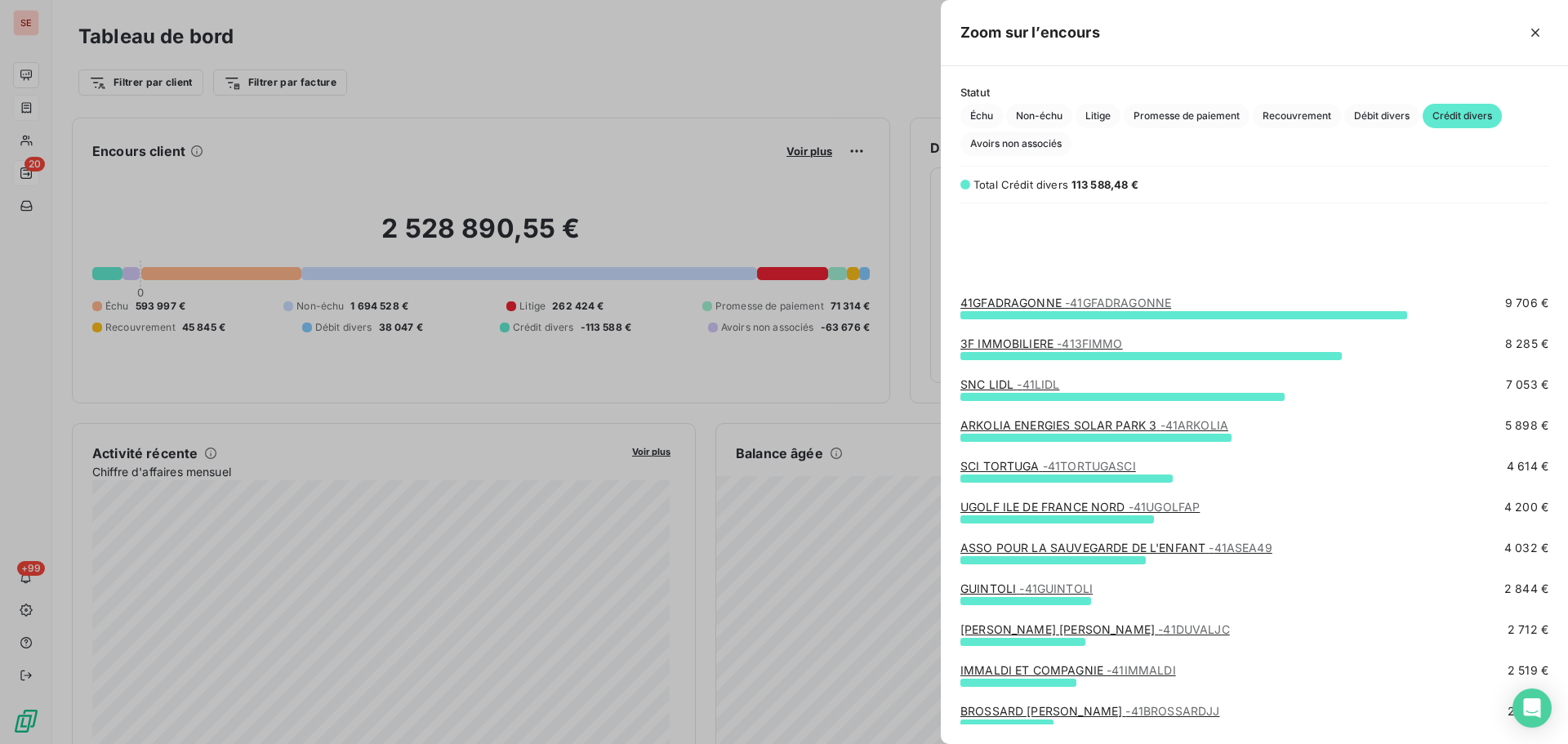
scroll to position [218, 0]
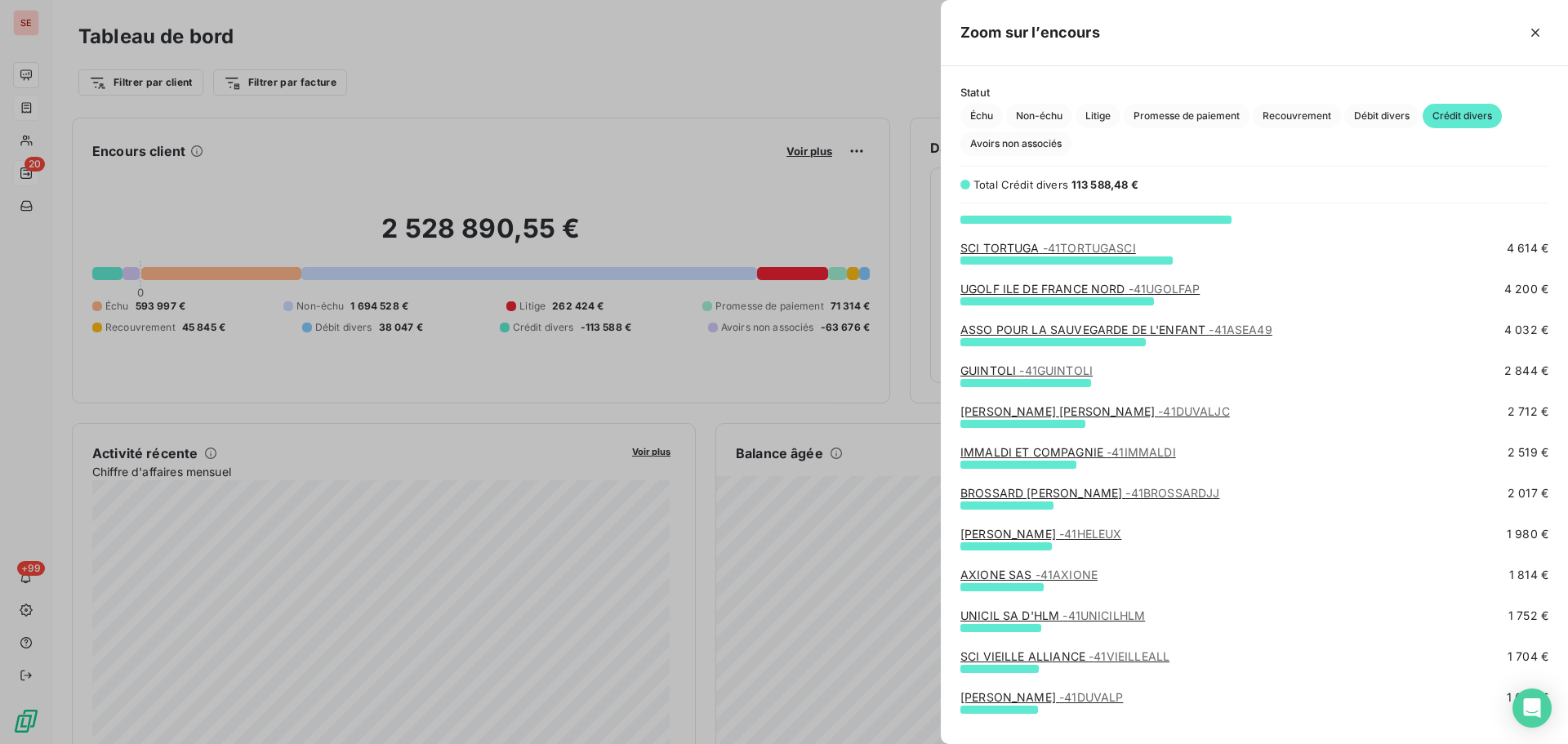
click at [1002, 529] on link "[PERSON_NAME] - 41HELEUX" at bounding box center [1040, 534] width 161 height 14
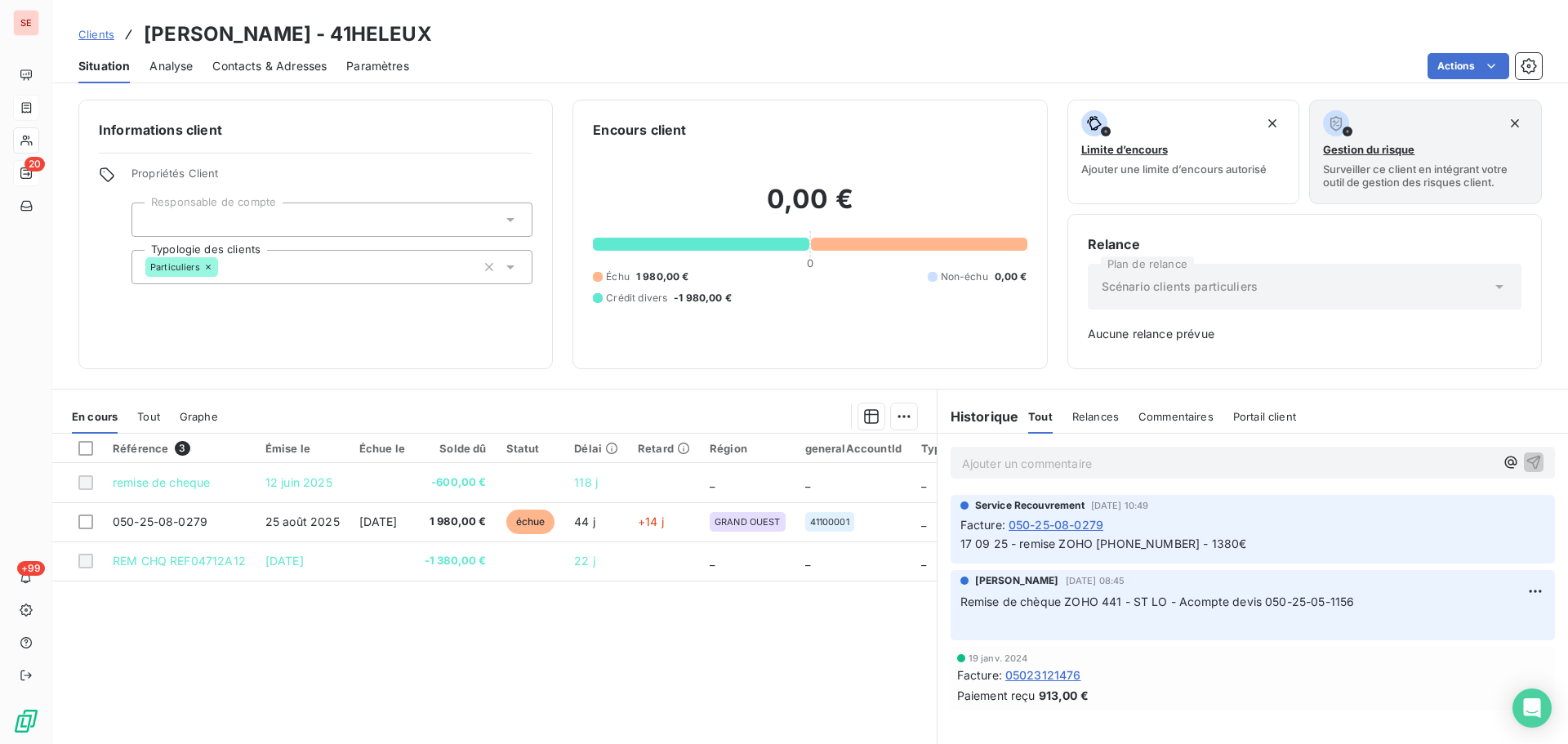
drag, startPoint x: 493, startPoint y: 39, endPoint x: 384, endPoint y: 39, distance: 109.0
click at [384, 39] on div "Clients [PERSON_NAME] - 41HELEUX" at bounding box center [810, 34] width 1516 height 29
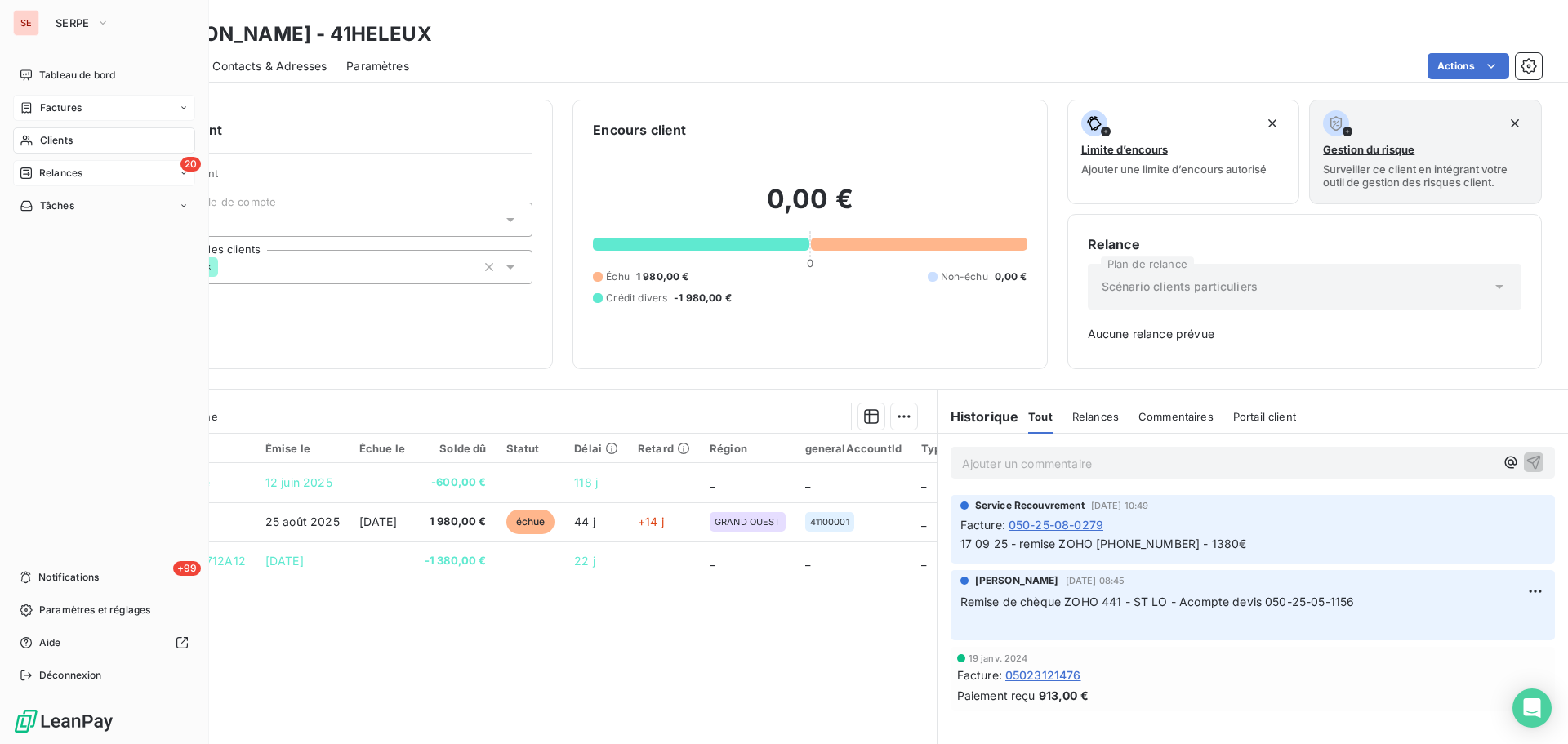
click at [85, 61] on div "SE SERPE Tableau de bord Factures Clients 20 Relances Tâches +99 Notifications …" at bounding box center [104, 372] width 209 height 744
click at [83, 69] on span "Tableau de bord" at bounding box center [77, 75] width 76 height 15
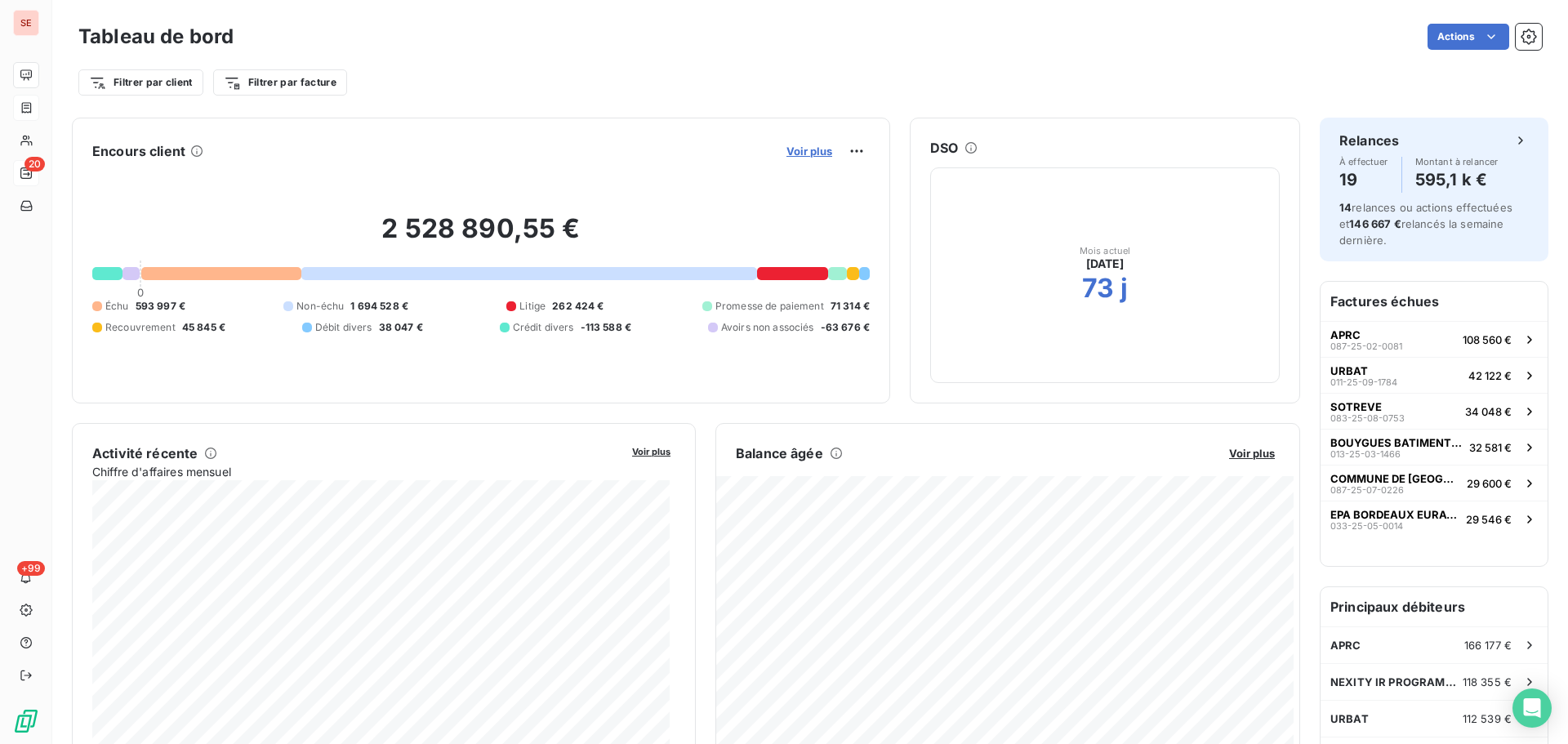
click at [805, 152] on span "Voir plus" at bounding box center [809, 151] width 46 height 13
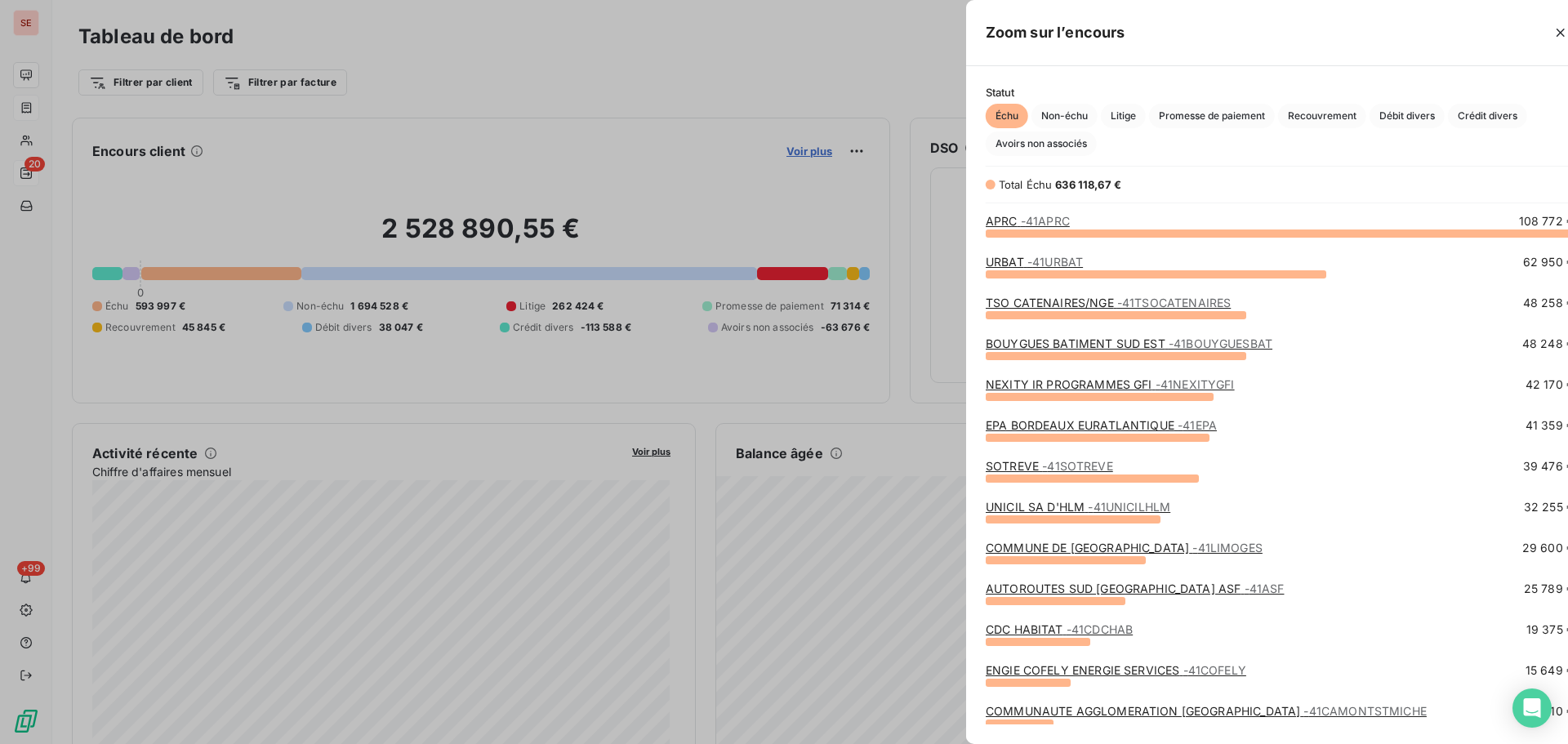
scroll to position [732, 614]
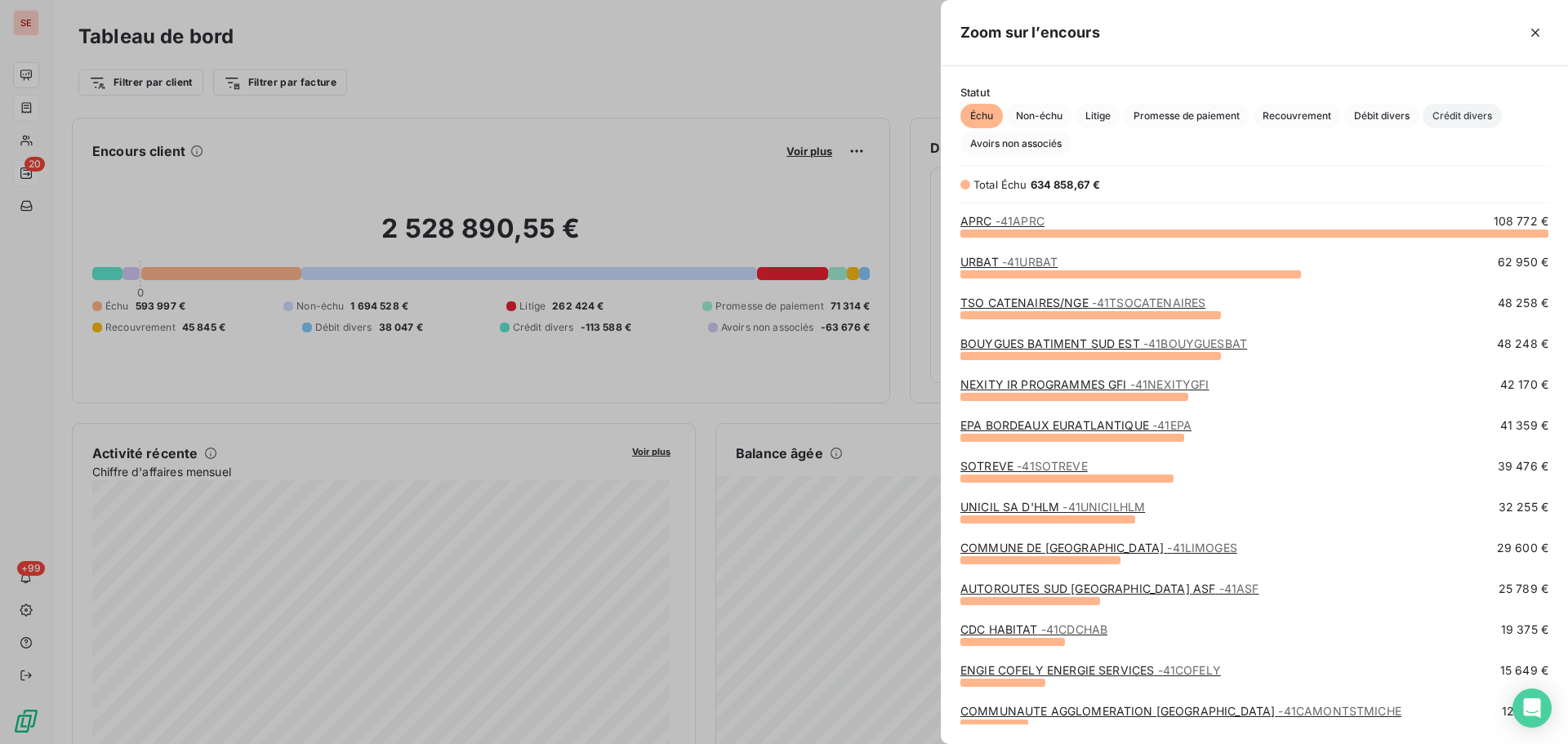
click at [1470, 105] on span "Crédit divers" at bounding box center [1462, 115] width 79 height 24
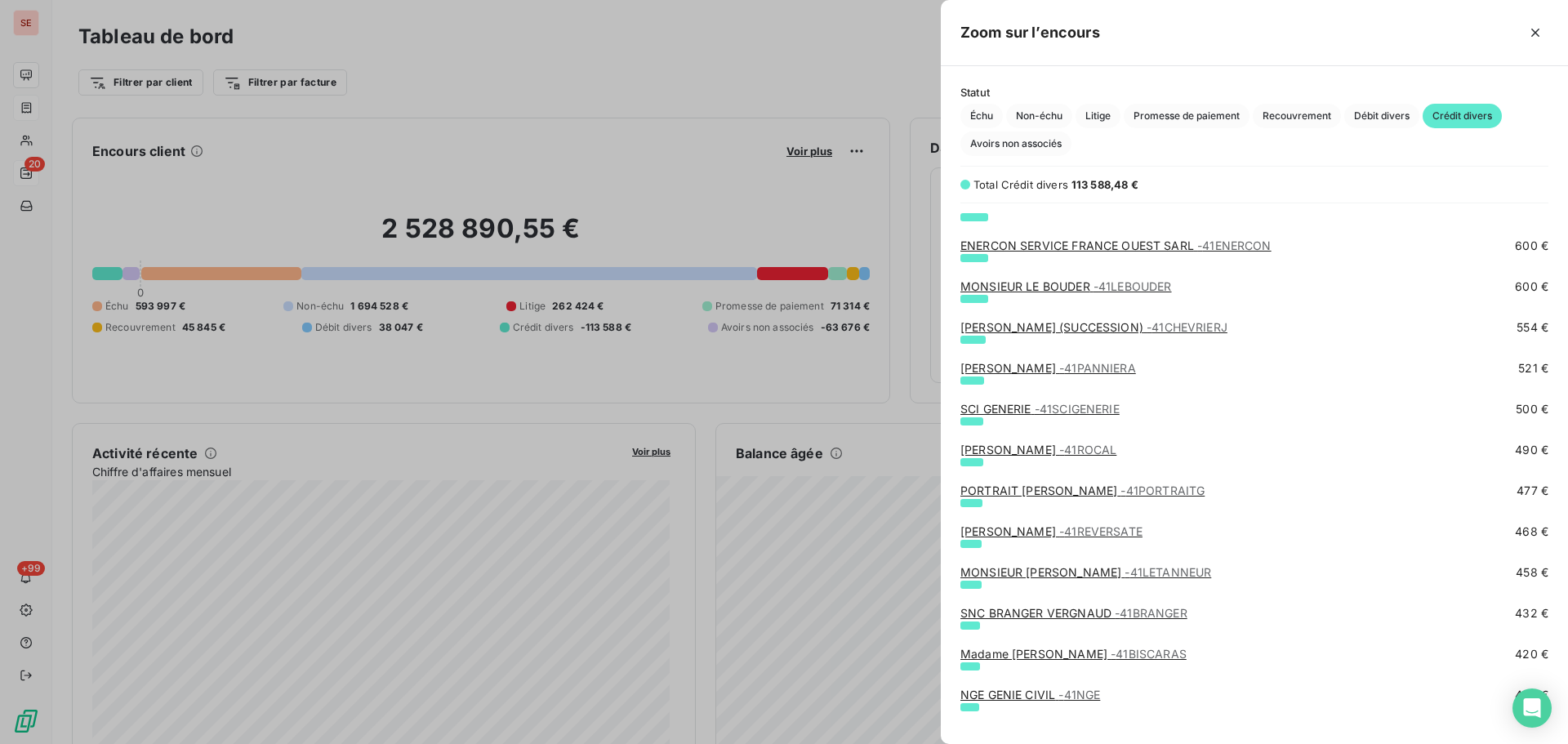
scroll to position [1961, 0]
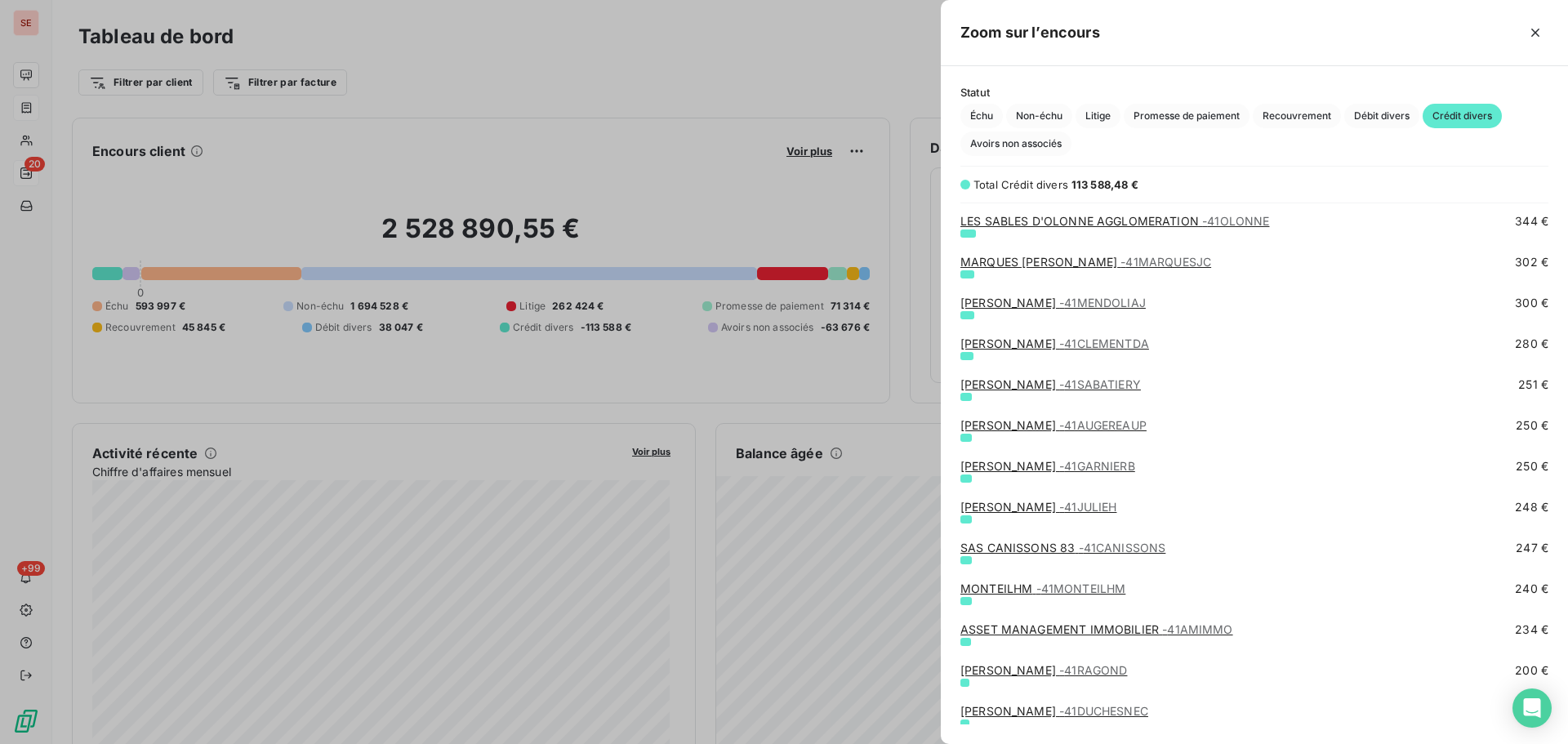
click at [1142, 430] on span "- 41AUGEREAUP" at bounding box center [1102, 425] width 88 height 14
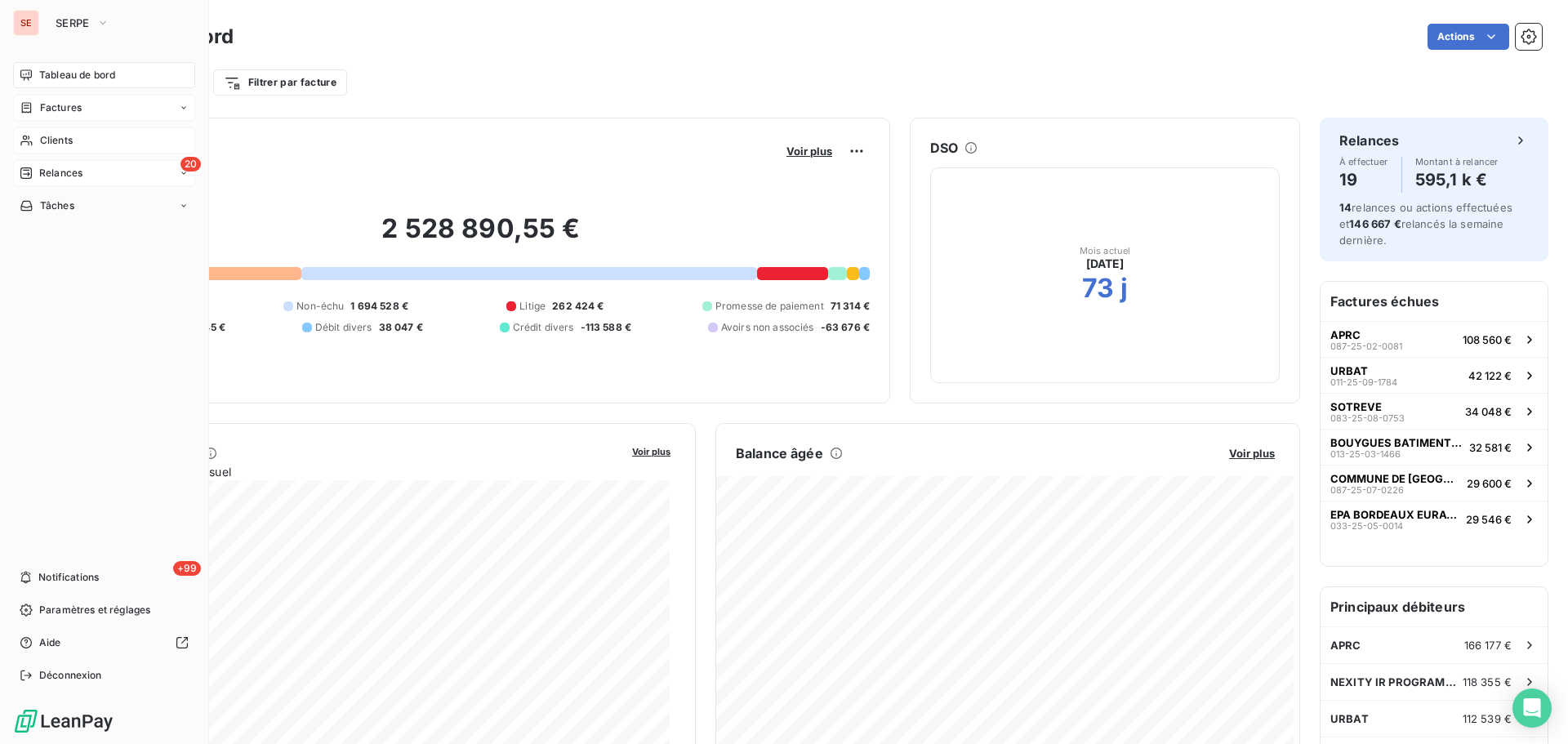
click at [56, 141] on span "Clients" at bounding box center [56, 140] width 33 height 15
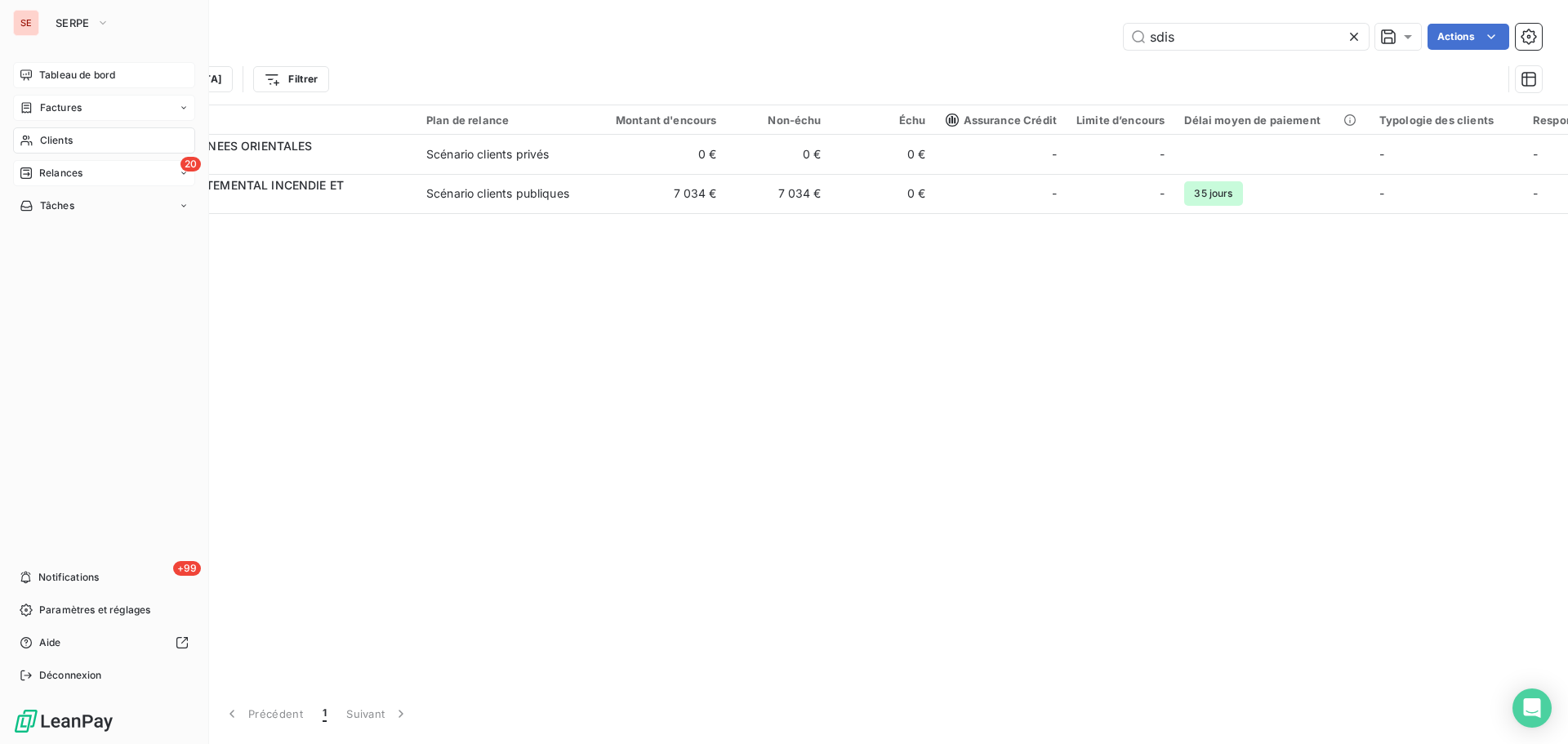
click at [76, 70] on span "Tableau de bord" at bounding box center [77, 75] width 76 height 15
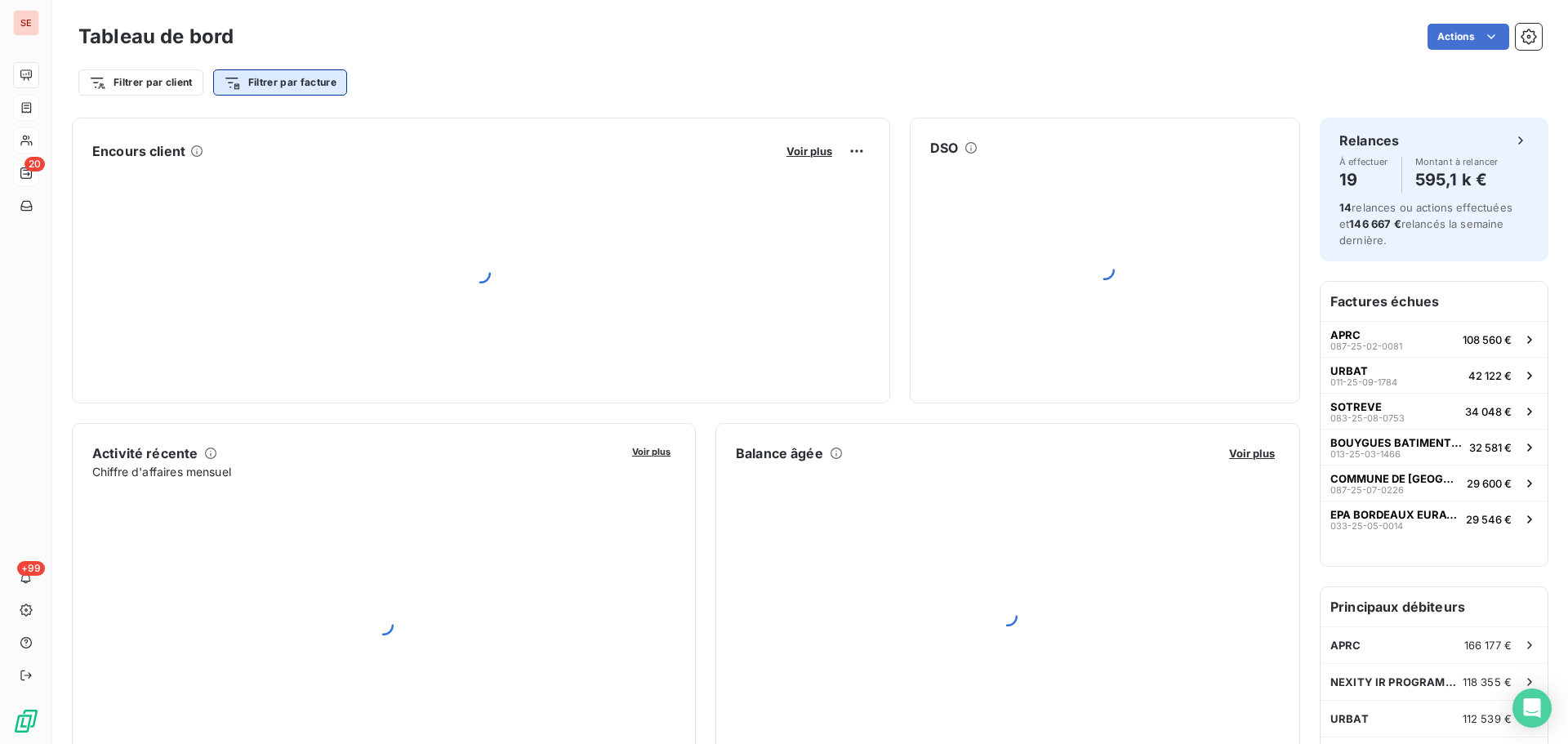
click at [302, 81] on html "SE 20 +99 Tableau de bord Actions Filtrer par client Filtrer par facture Encour…" at bounding box center [784, 372] width 1568 height 744
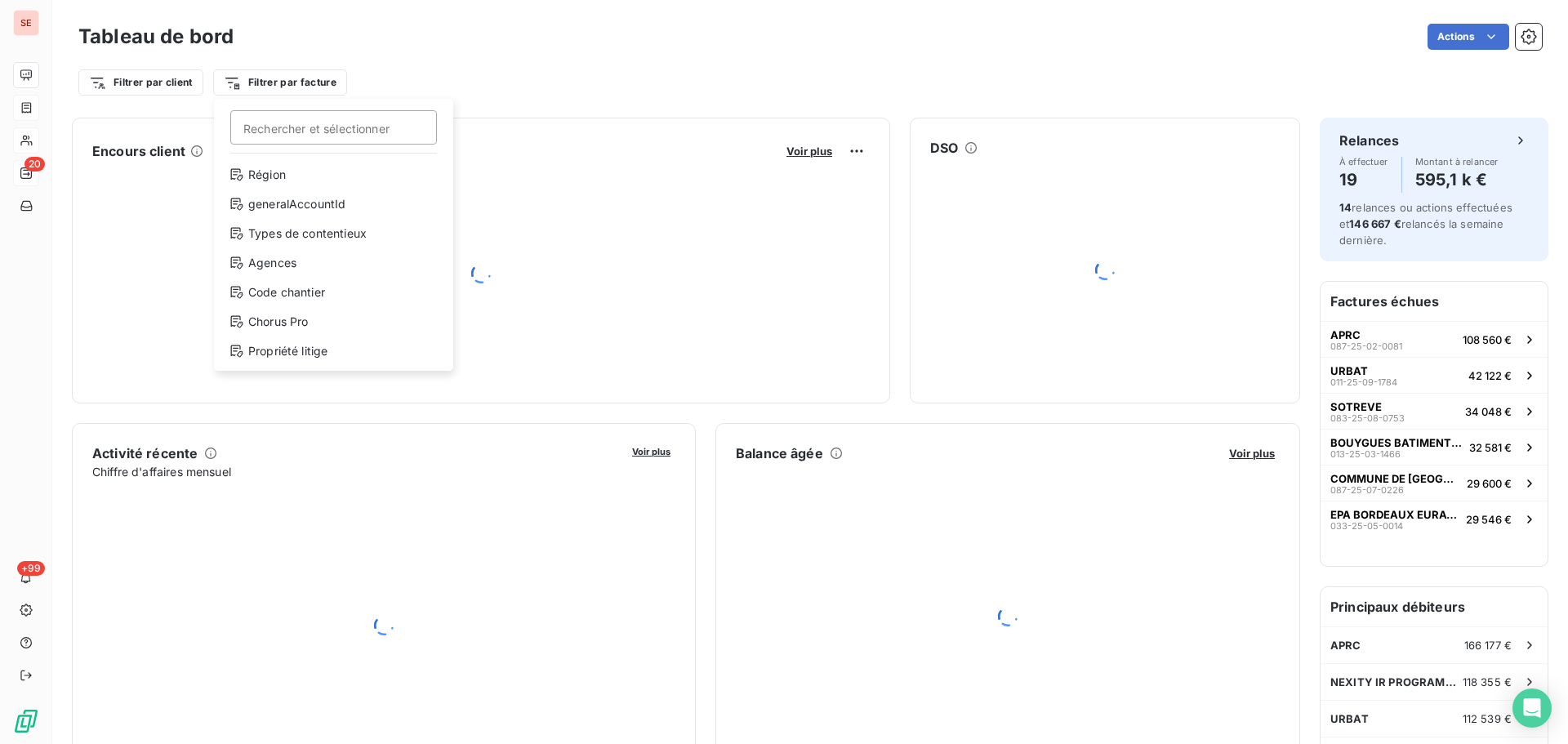
click at [523, 55] on html "SE 20 +99 Tableau de bord Actions Filtrer par client Filtrer par facture Recher…" at bounding box center [784, 372] width 1568 height 744
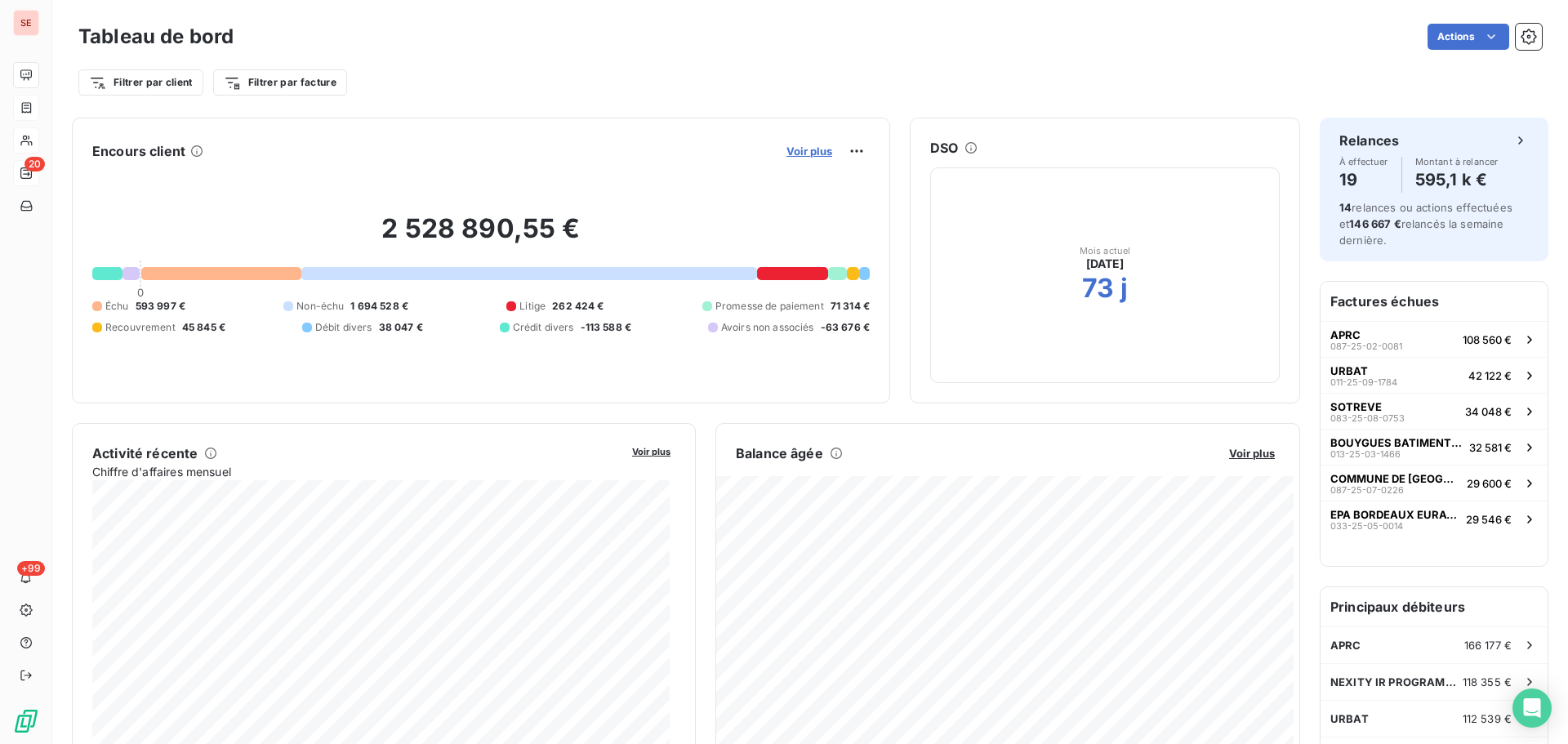
click at [812, 149] on span "Voir plus" at bounding box center [809, 151] width 46 height 13
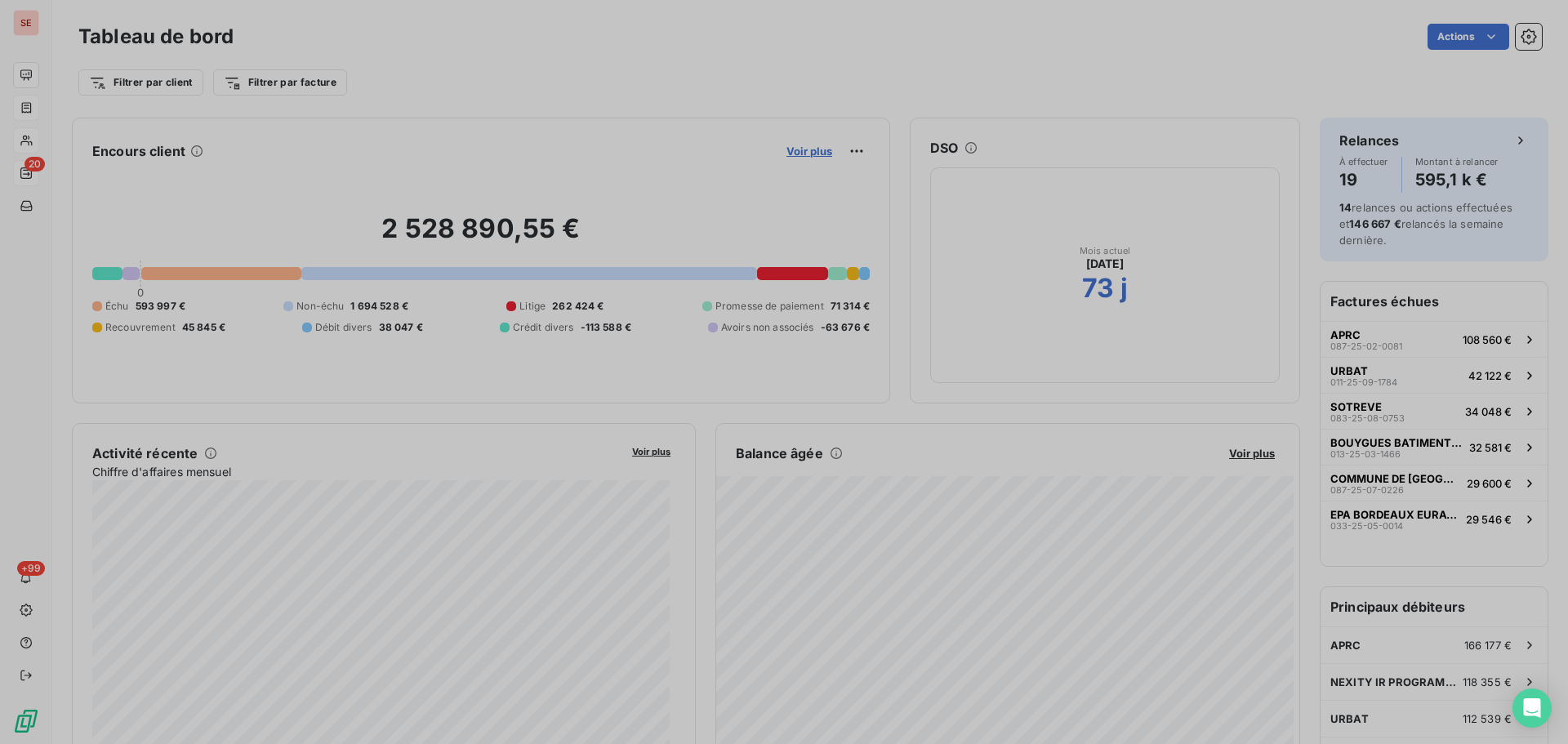
scroll to position [732, 614]
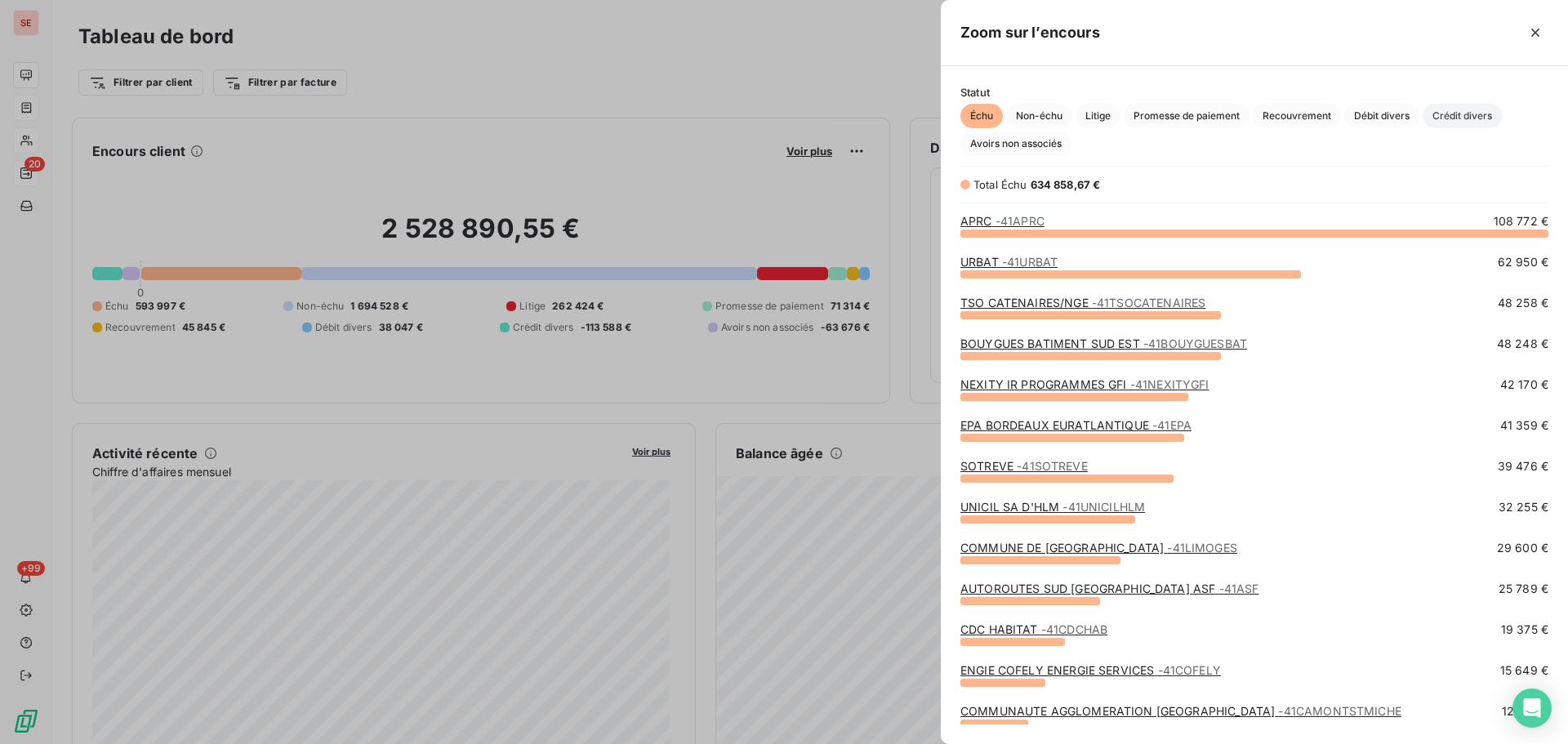
click at [1472, 114] on span "Crédit divers" at bounding box center [1462, 115] width 79 height 24
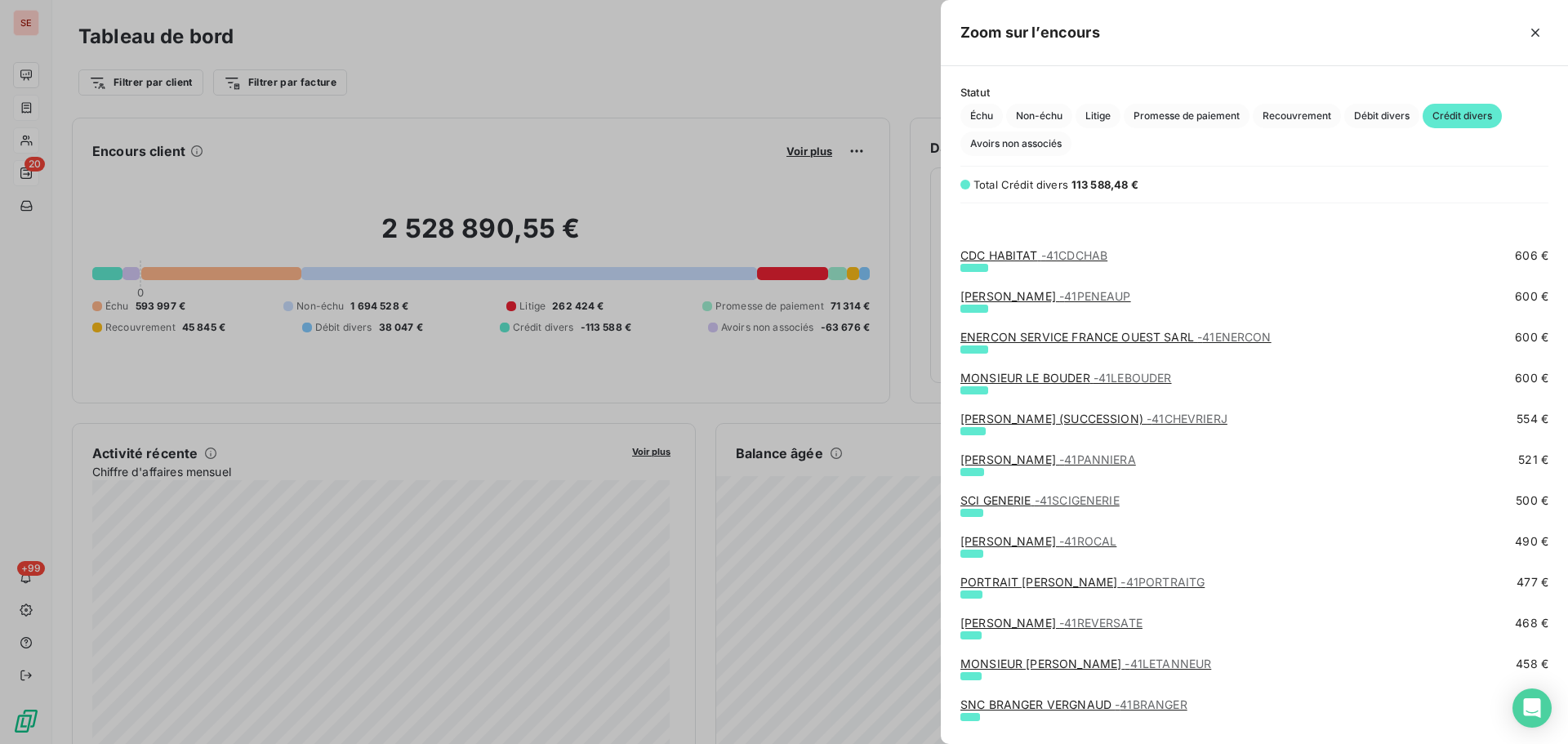
scroll to position [1525, 0]
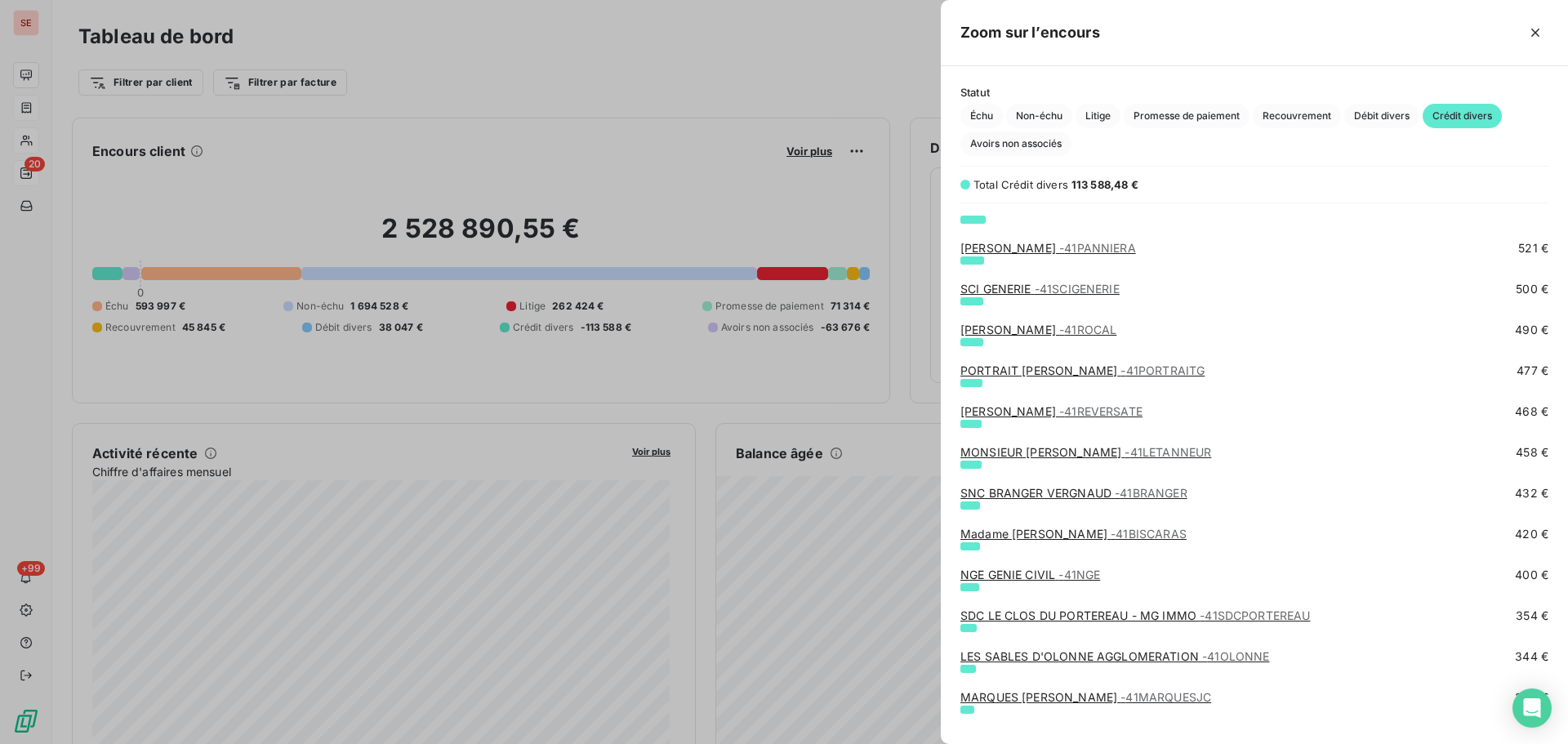
click at [1069, 535] on link "Madame [PERSON_NAME] - 41BISCARAS" at bounding box center [1073, 534] width 226 height 14
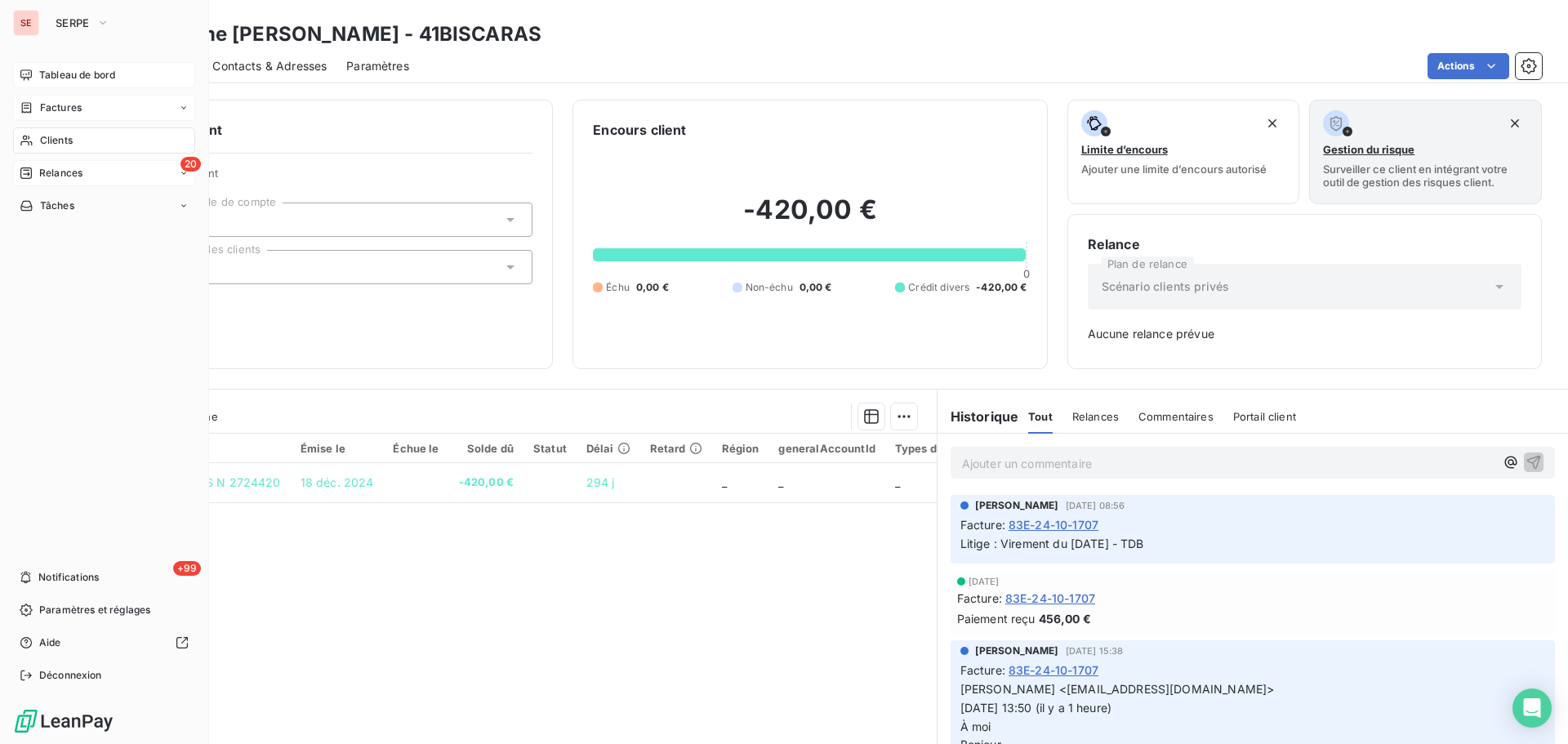
click at [46, 107] on span "Factures" at bounding box center [60, 108] width 41 height 15
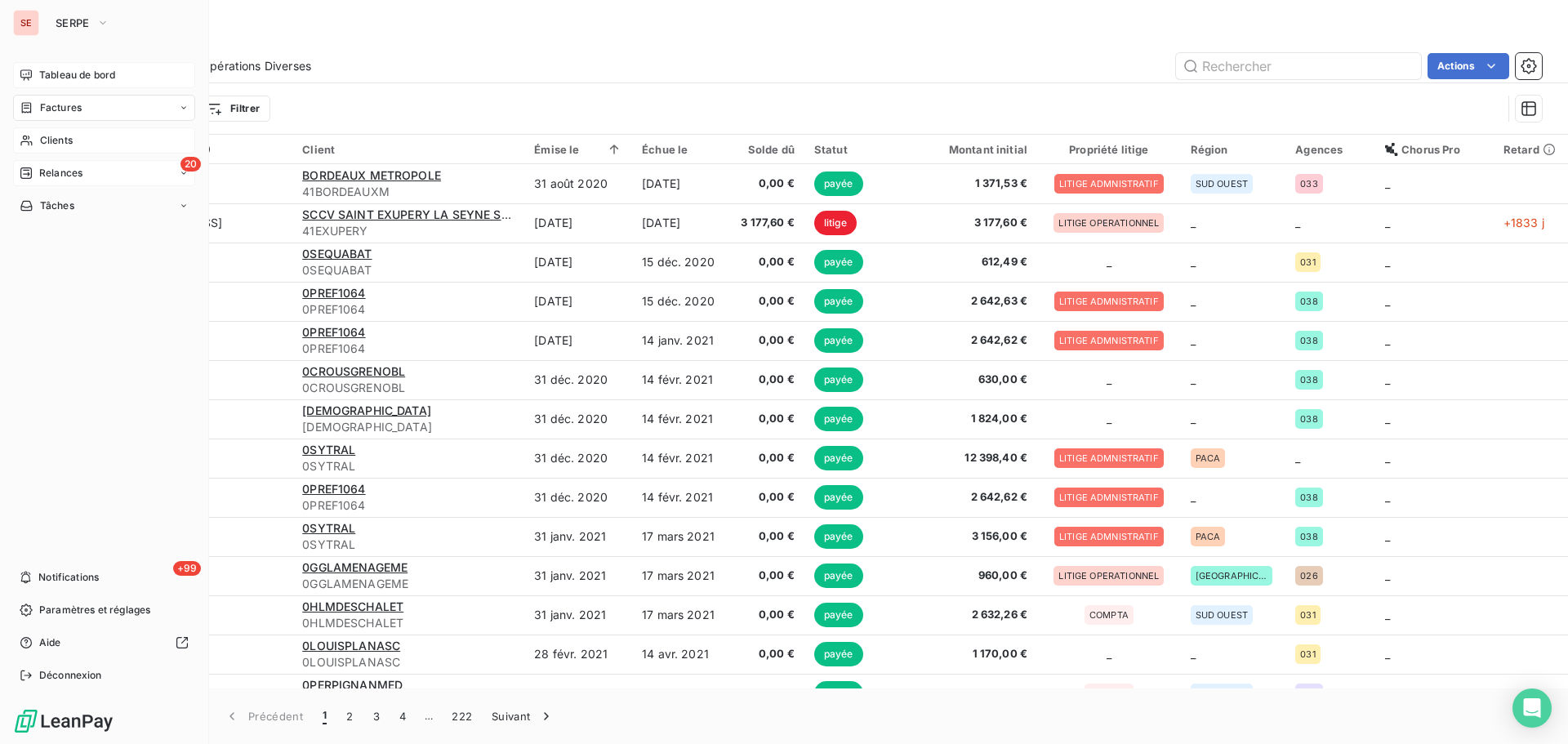
click at [44, 138] on span "Clients" at bounding box center [56, 140] width 33 height 15
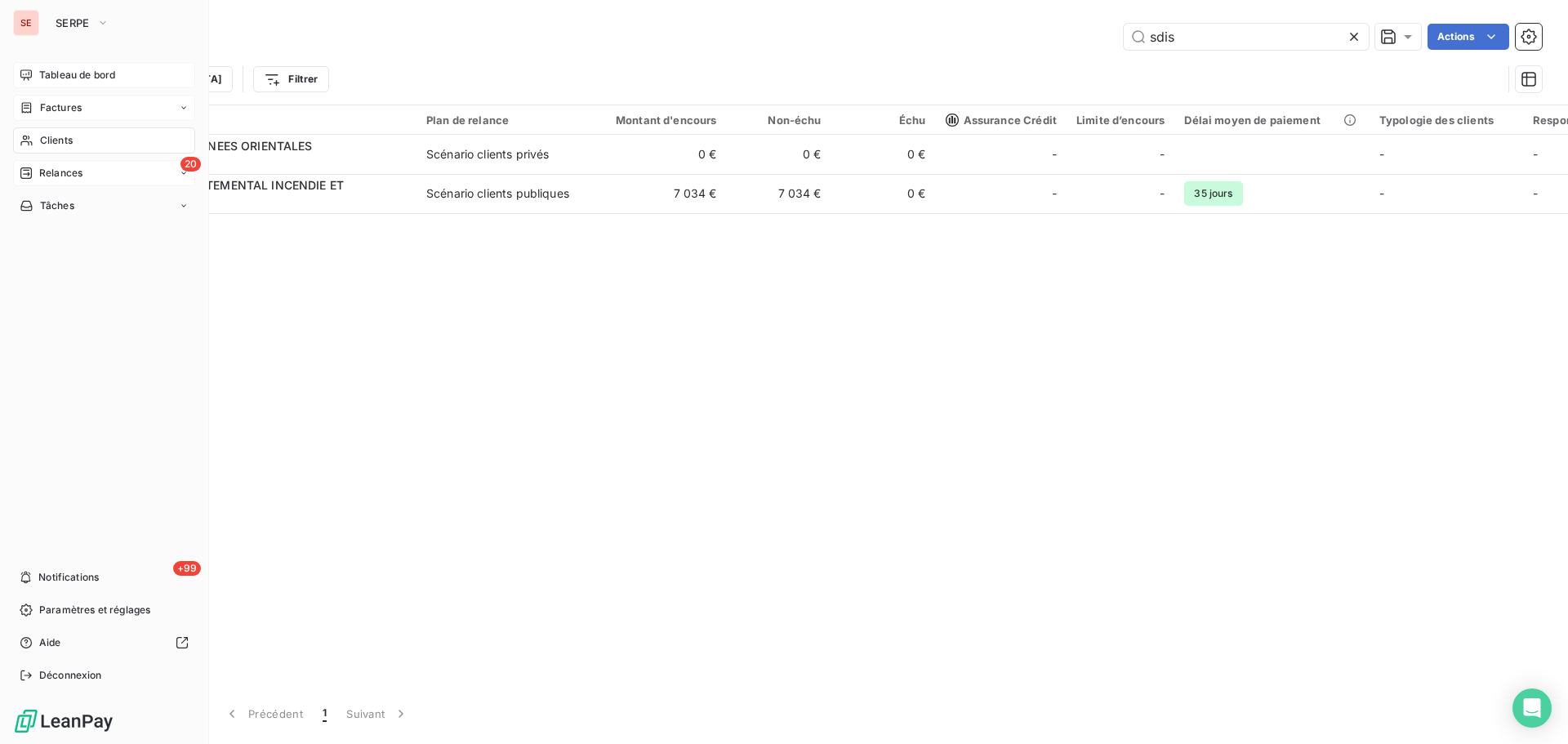
click at [40, 104] on span "Factures" at bounding box center [60, 108] width 41 height 15
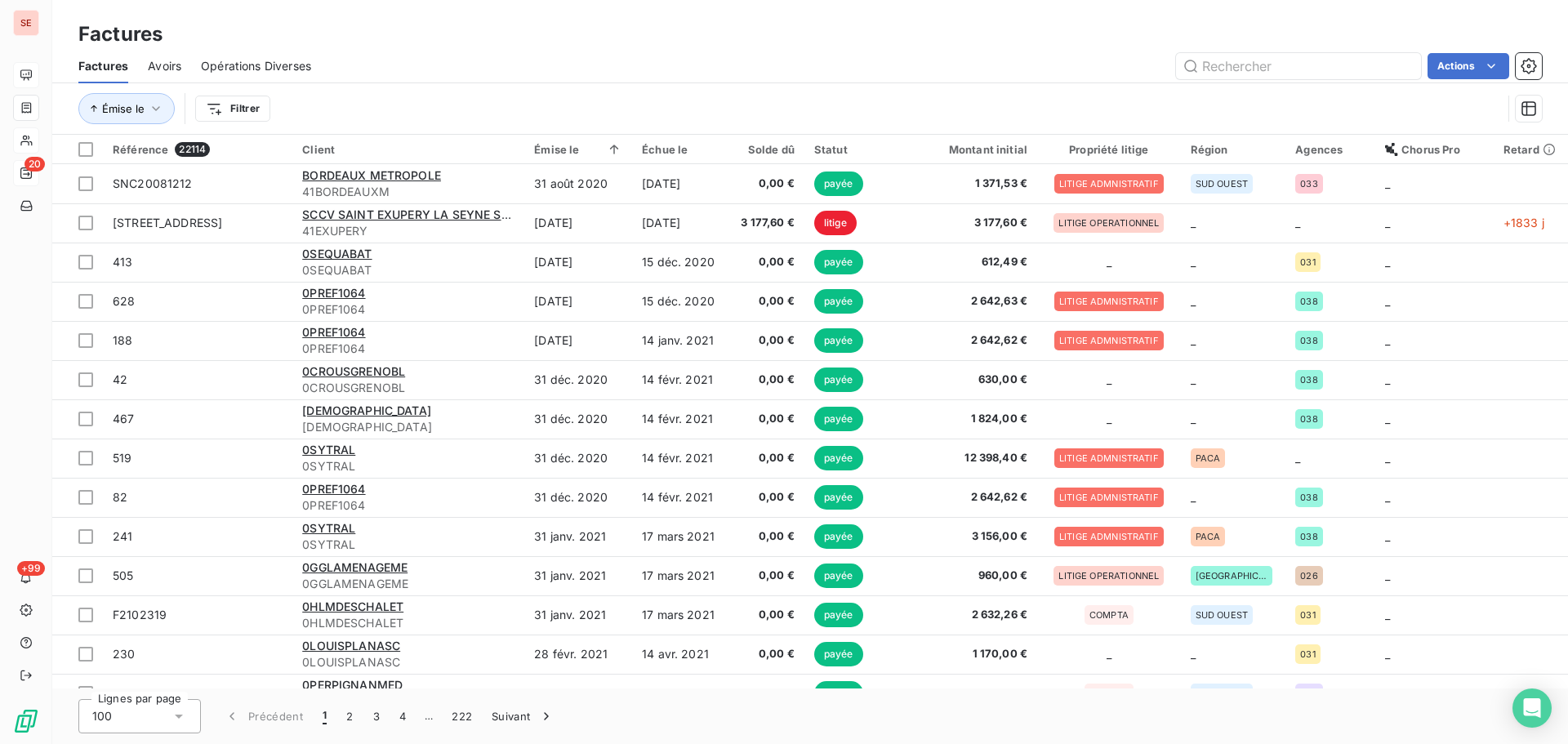
click at [247, 65] on span "Opérations Diverses" at bounding box center [256, 65] width 110 height 16
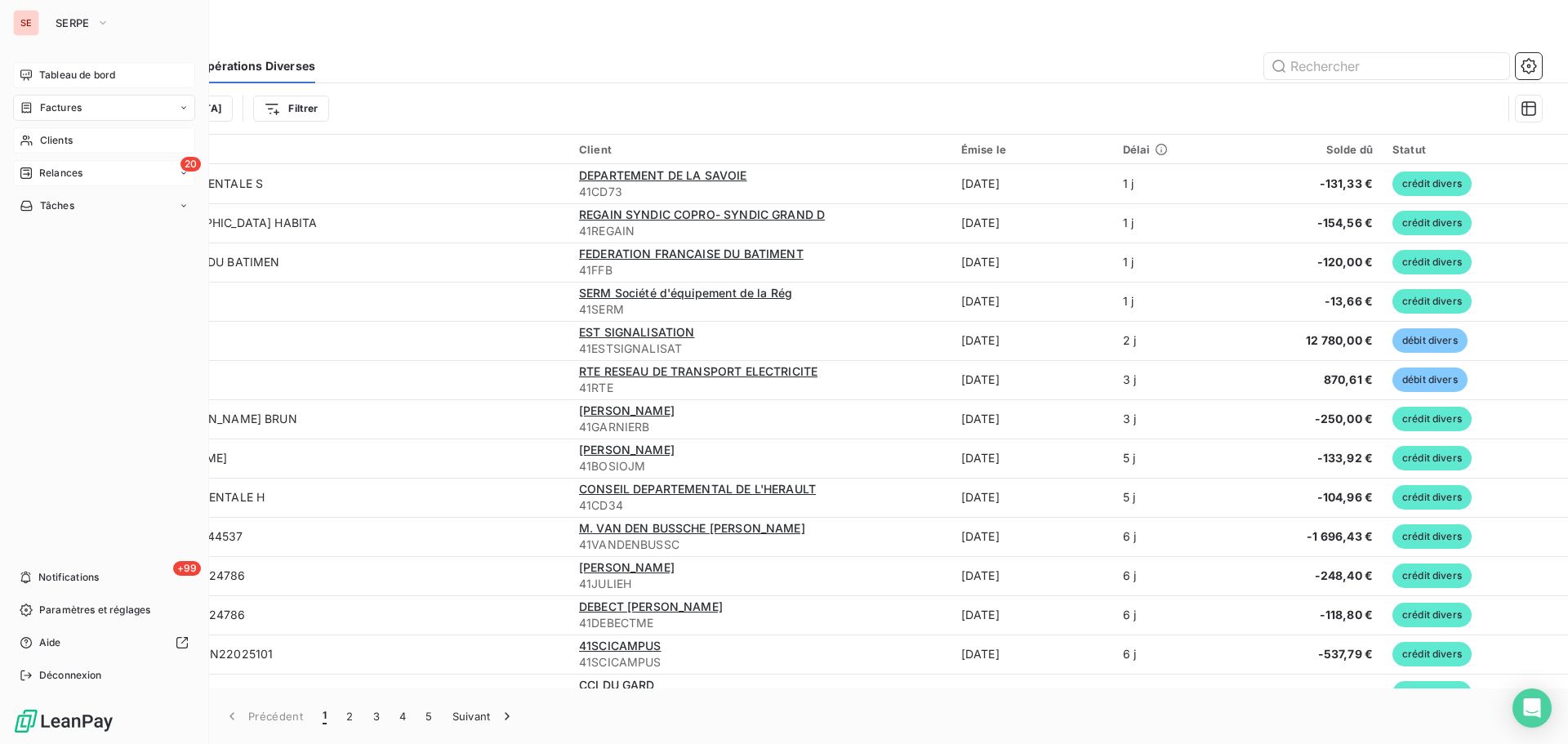
click at [28, 72] on icon at bounding box center [26, 75] width 13 height 13
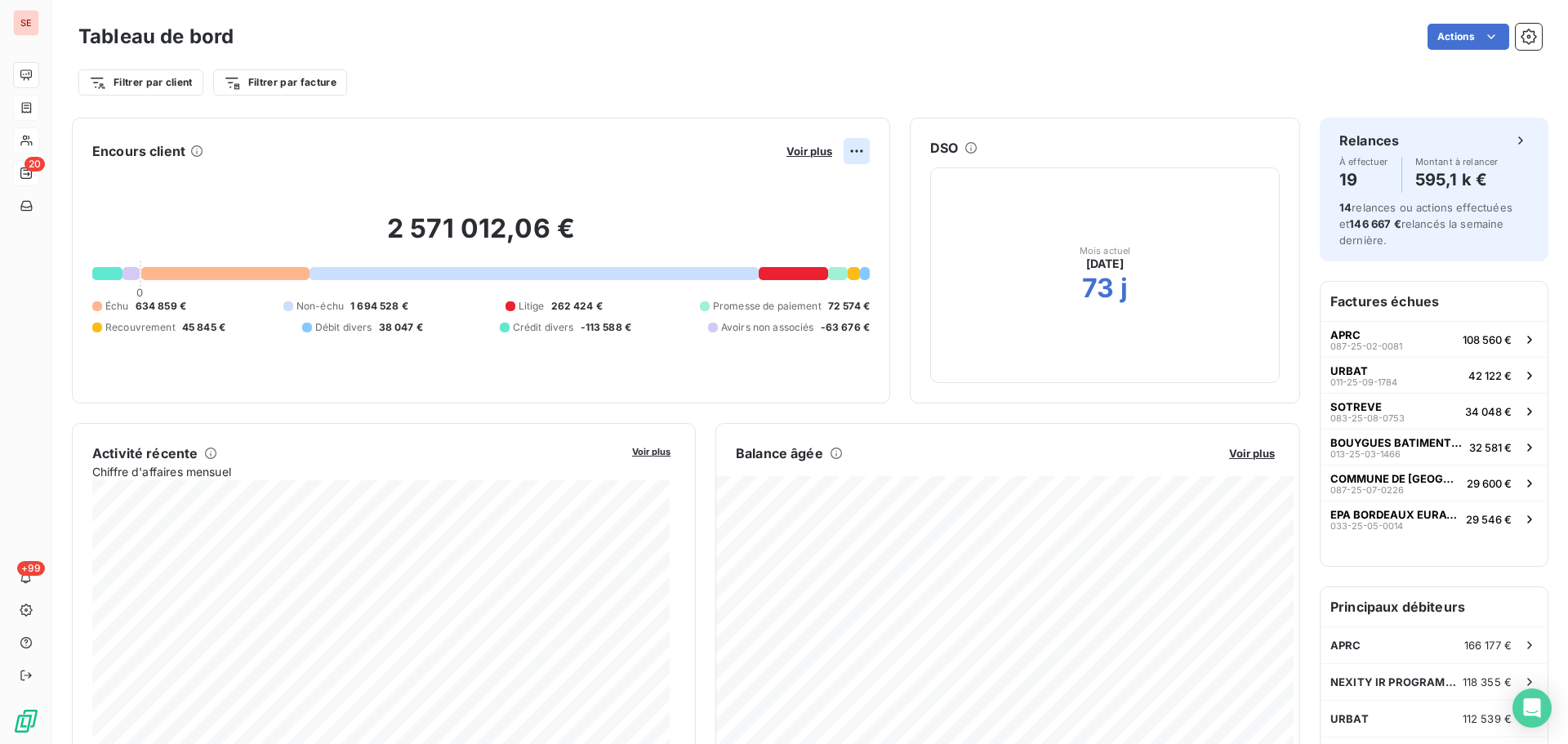
click at [843, 147] on html "SE 20 +99 Tableau de bord Actions Filtrer par client Filtrer par facture Encour…" at bounding box center [784, 372] width 1568 height 744
click at [803, 140] on html "SE 20 +99 Tableau de bord Actions Filtrer par client Filtrer par facture Encour…" at bounding box center [784, 372] width 1568 height 744
click at [801, 156] on span "Voir plus" at bounding box center [809, 151] width 46 height 13
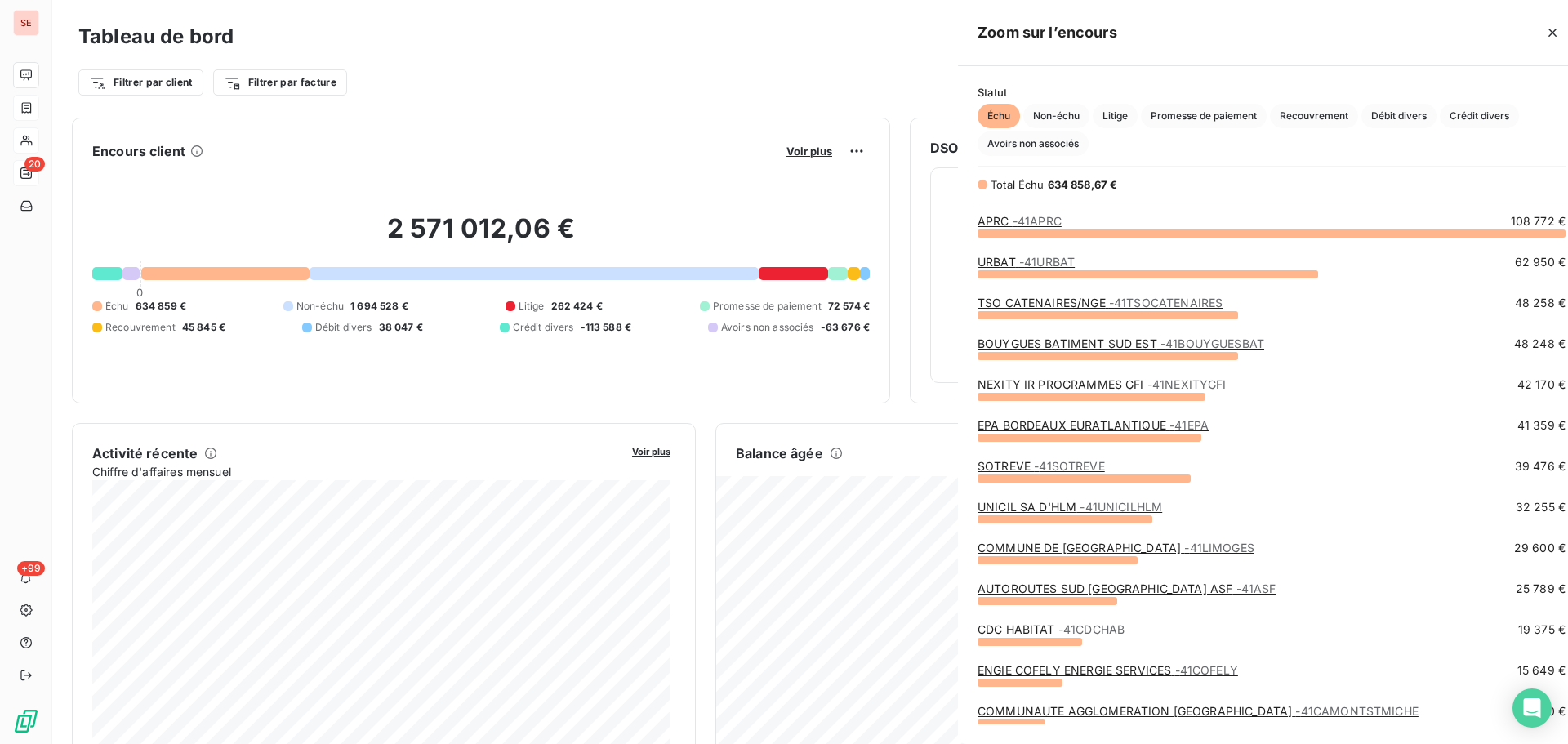
scroll to position [732, 614]
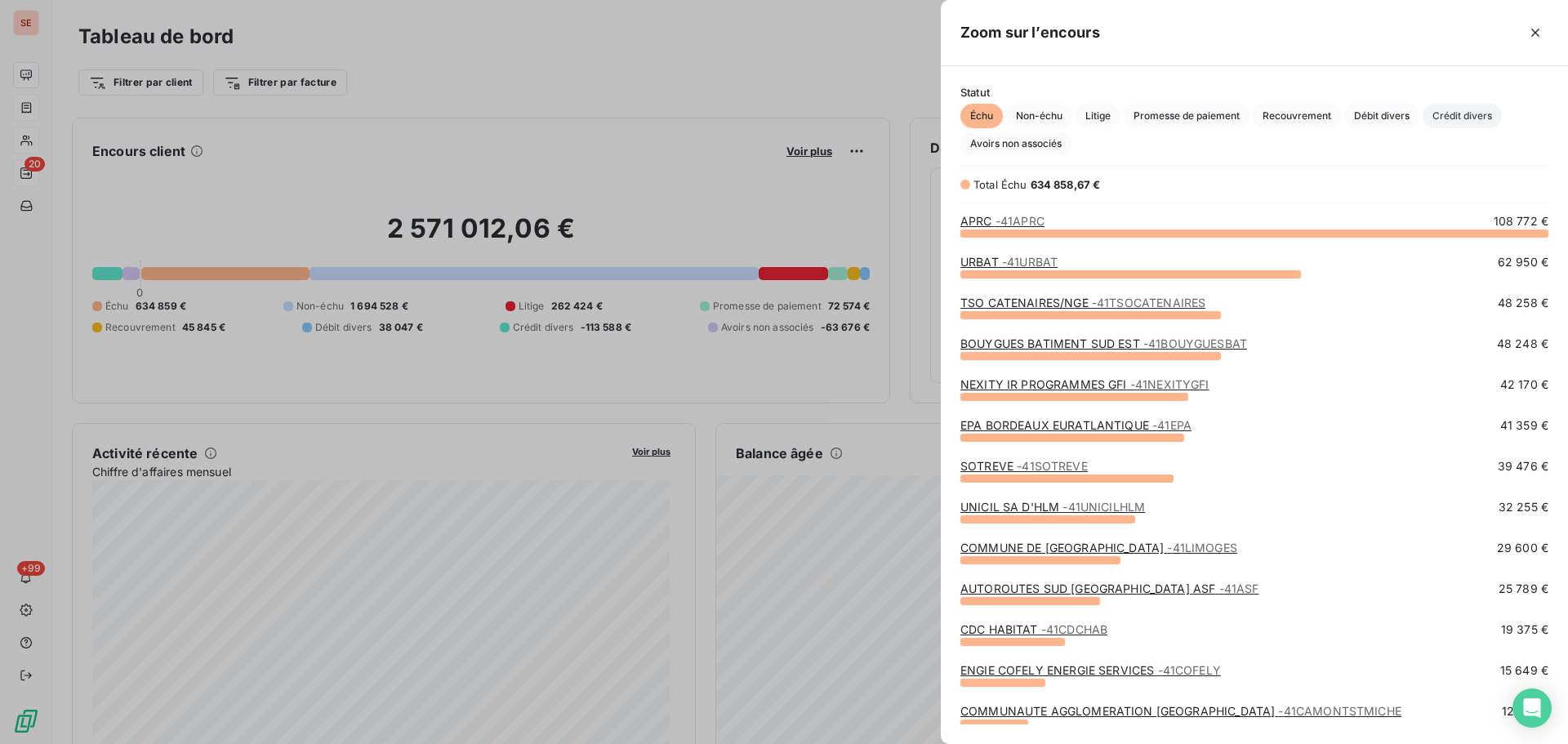
click at [1460, 108] on span "Crédit divers" at bounding box center [1462, 115] width 79 height 24
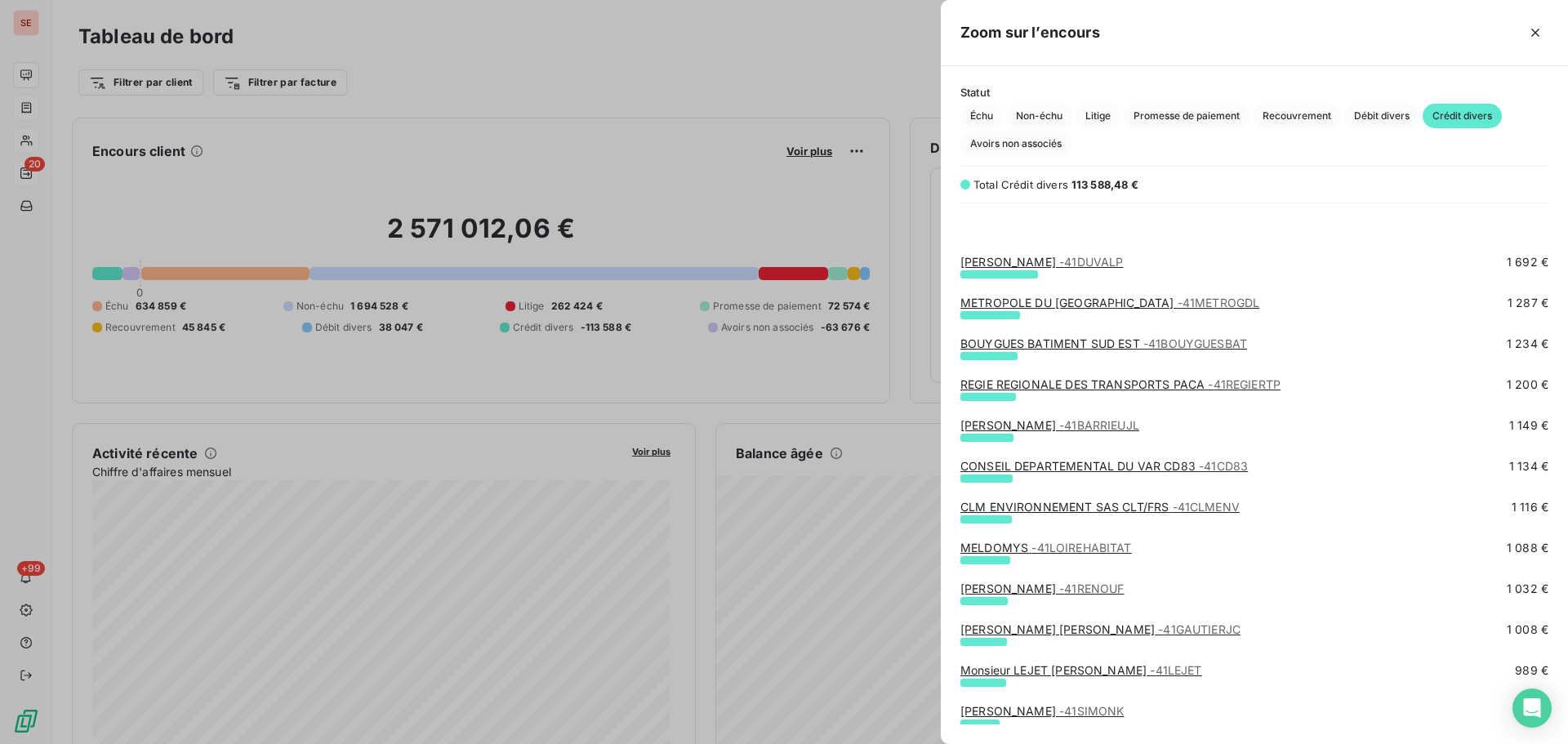
scroll to position [871, 0]
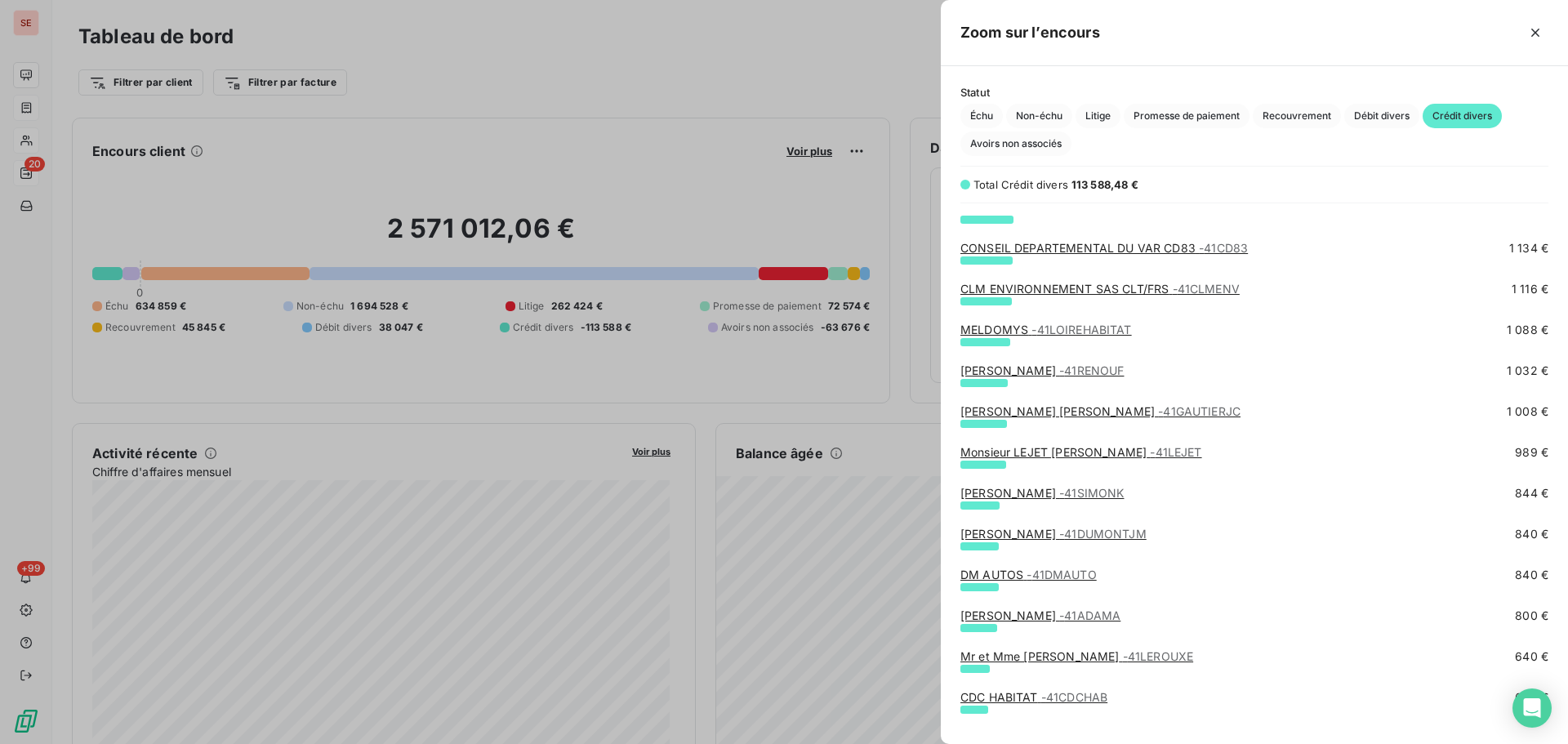
click at [981, 407] on link "[PERSON_NAME] [PERSON_NAME] - 41GAUTIERJC" at bounding box center [1100, 412] width 280 height 14
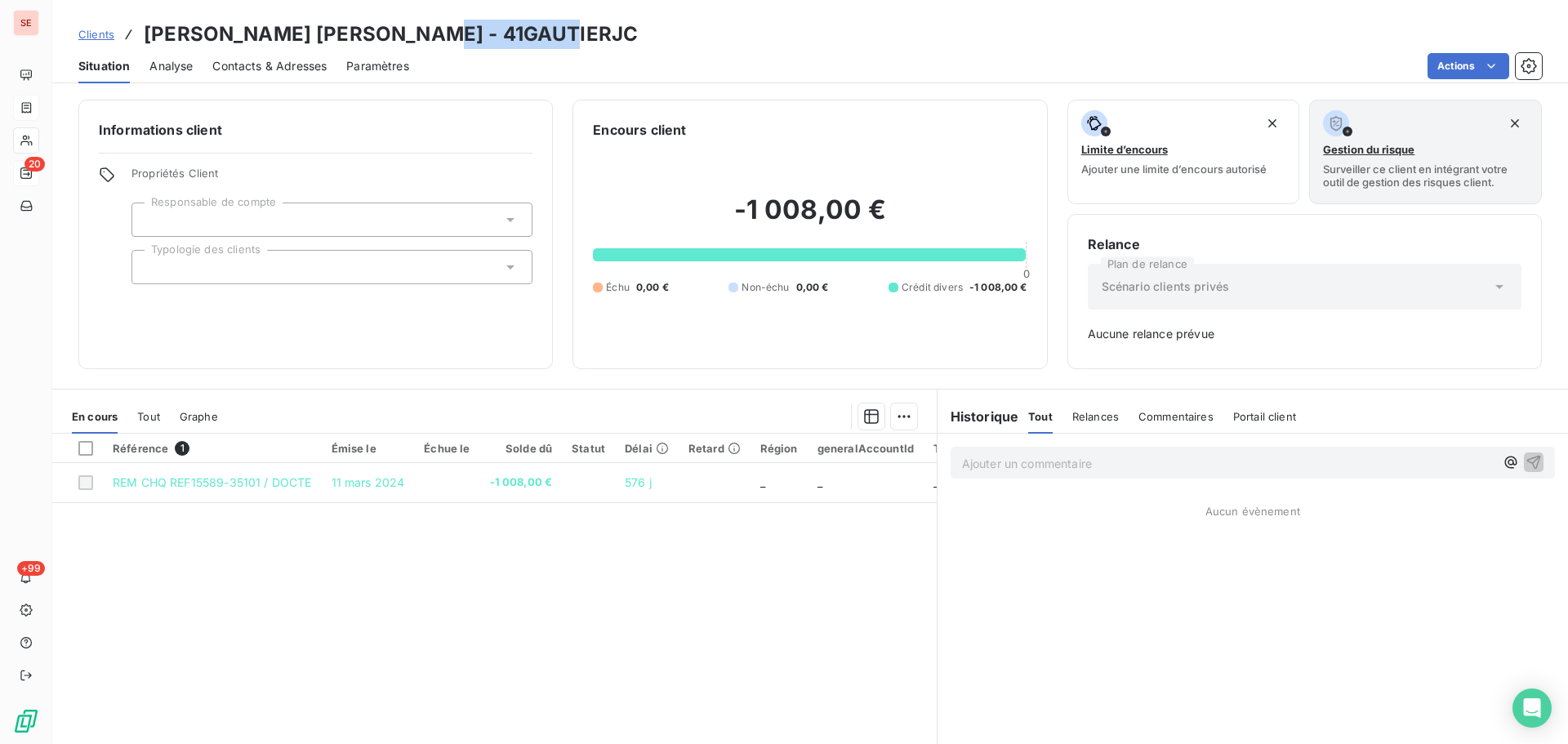
drag, startPoint x: 532, startPoint y: 38, endPoint x: 392, endPoint y: 38, distance: 140.0
click at [392, 38] on div "Clients [PERSON_NAME] [PERSON_NAME] - 41GAUTIERJC" at bounding box center [810, 34] width 1516 height 29
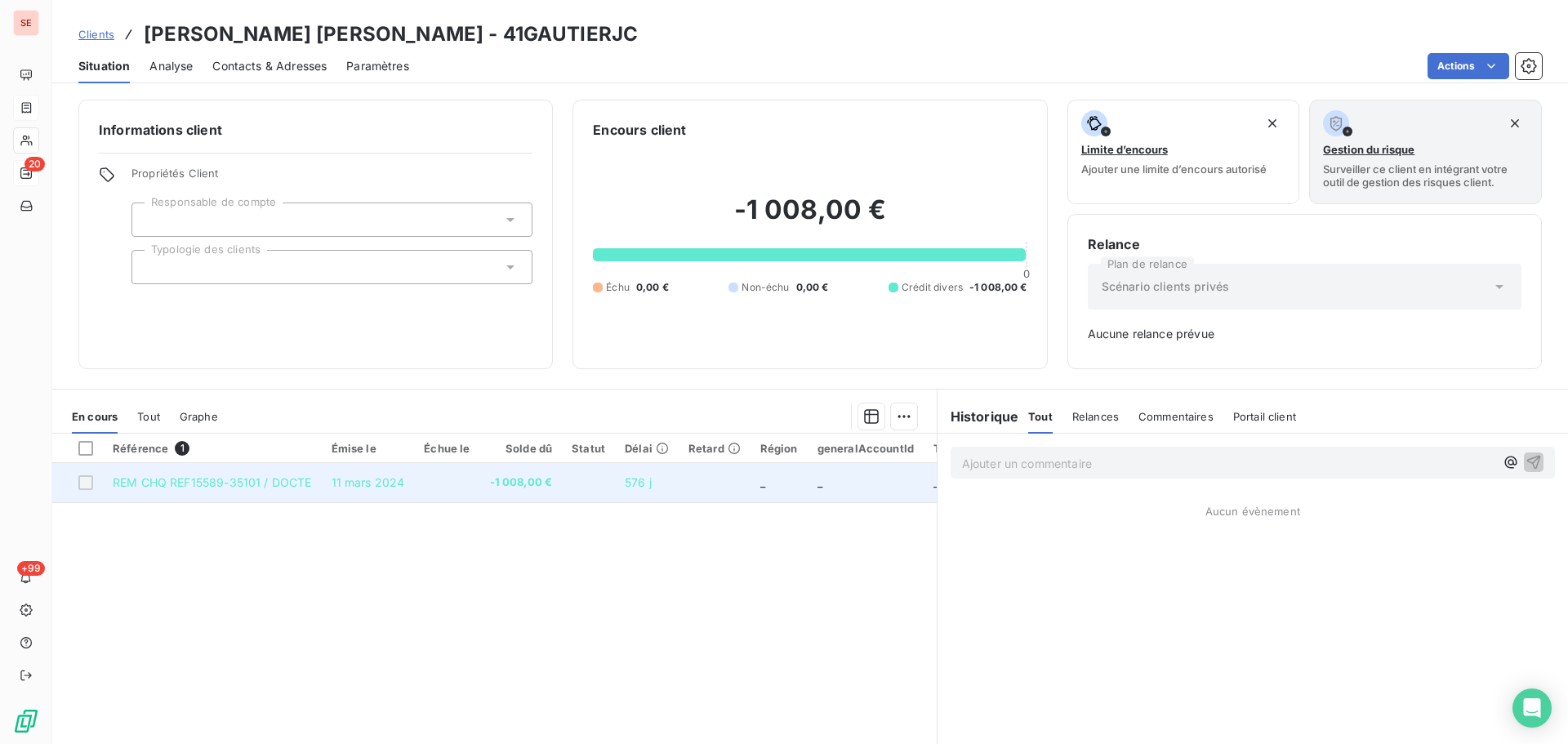
click at [388, 492] on td "11 mars 2024" at bounding box center [368, 483] width 93 height 40
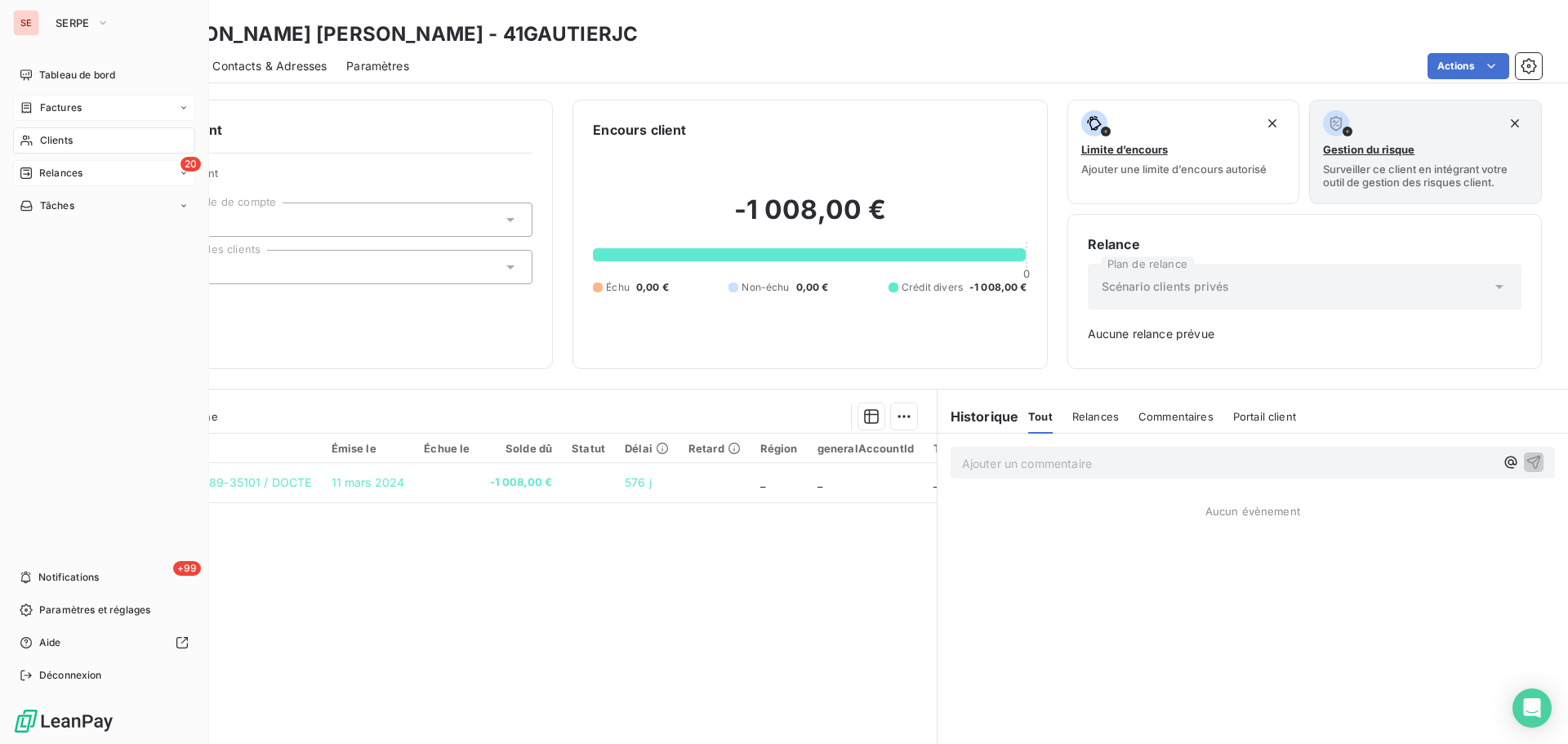
click at [56, 177] on span "Relances" at bounding box center [61, 173] width 43 height 15
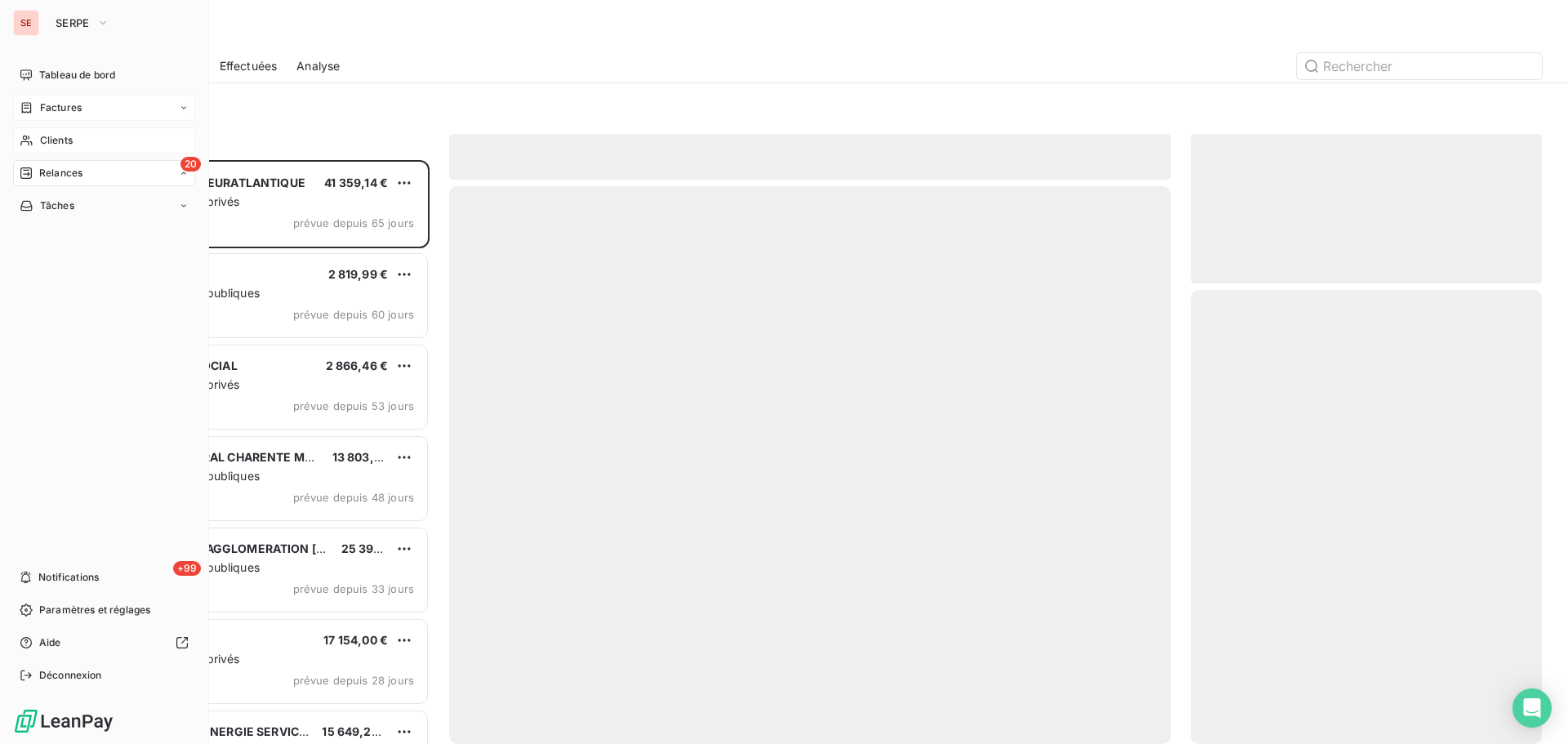
scroll to position [572, 339]
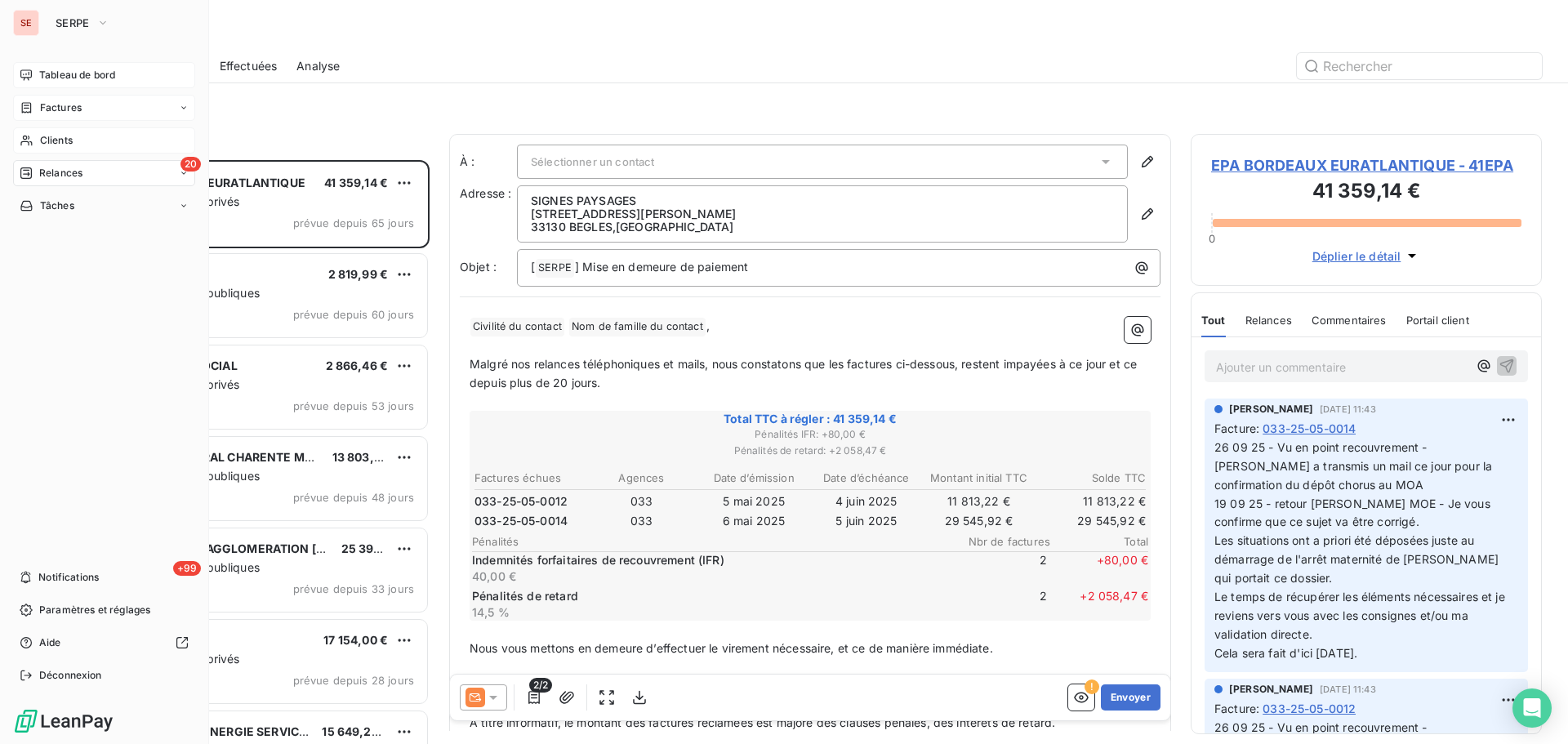
click at [66, 79] on span "Tableau de bord" at bounding box center [77, 75] width 76 height 15
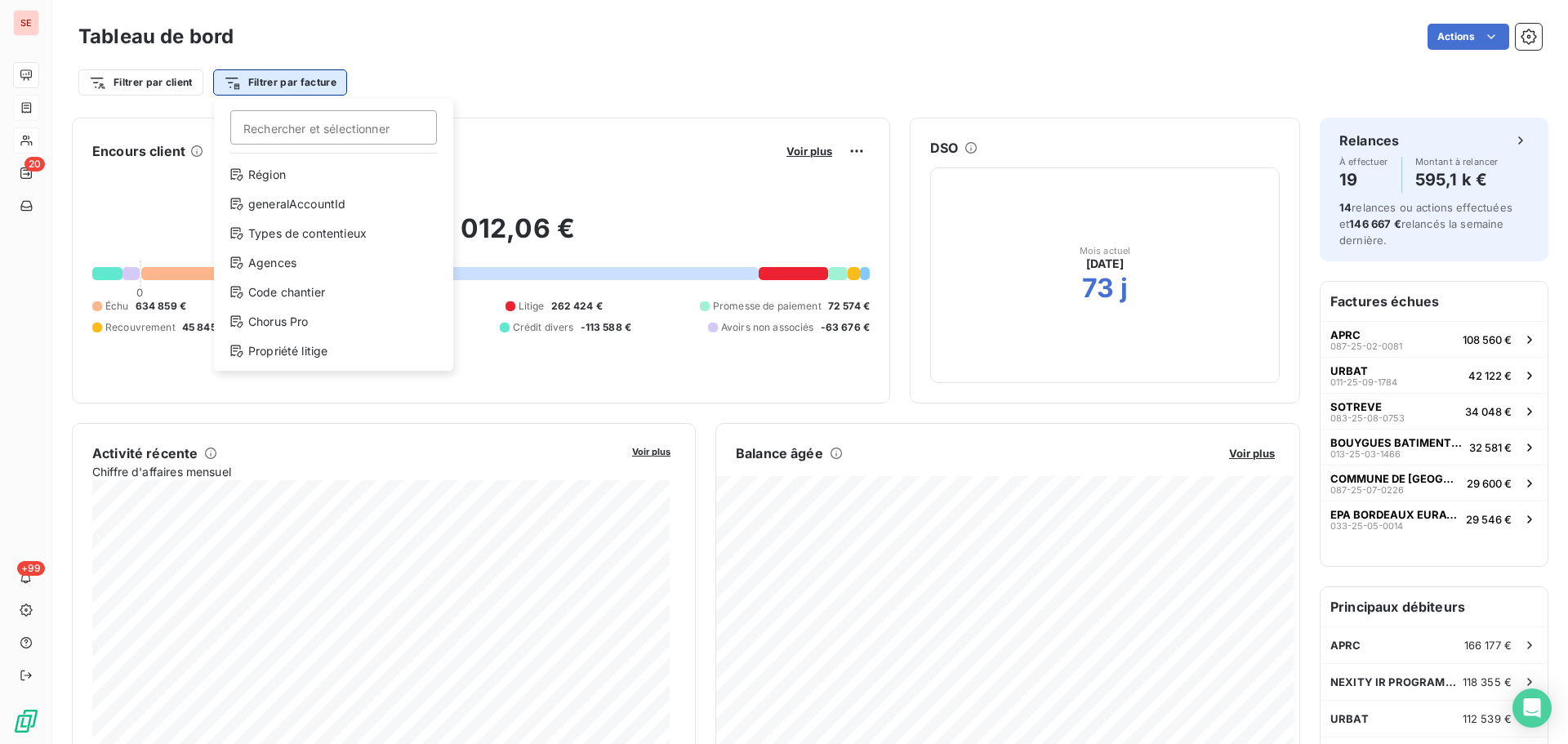
click at [321, 80] on html "SE 20 +99 Tableau de bord Actions Filtrer par client Filtrer par facture Recher…" at bounding box center [784, 372] width 1568 height 744
click at [282, 82] on html "SE 20 +99 Tableau de bord Actions Filtrer par client Filtrer par facture Recher…" at bounding box center [784, 372] width 1568 height 744
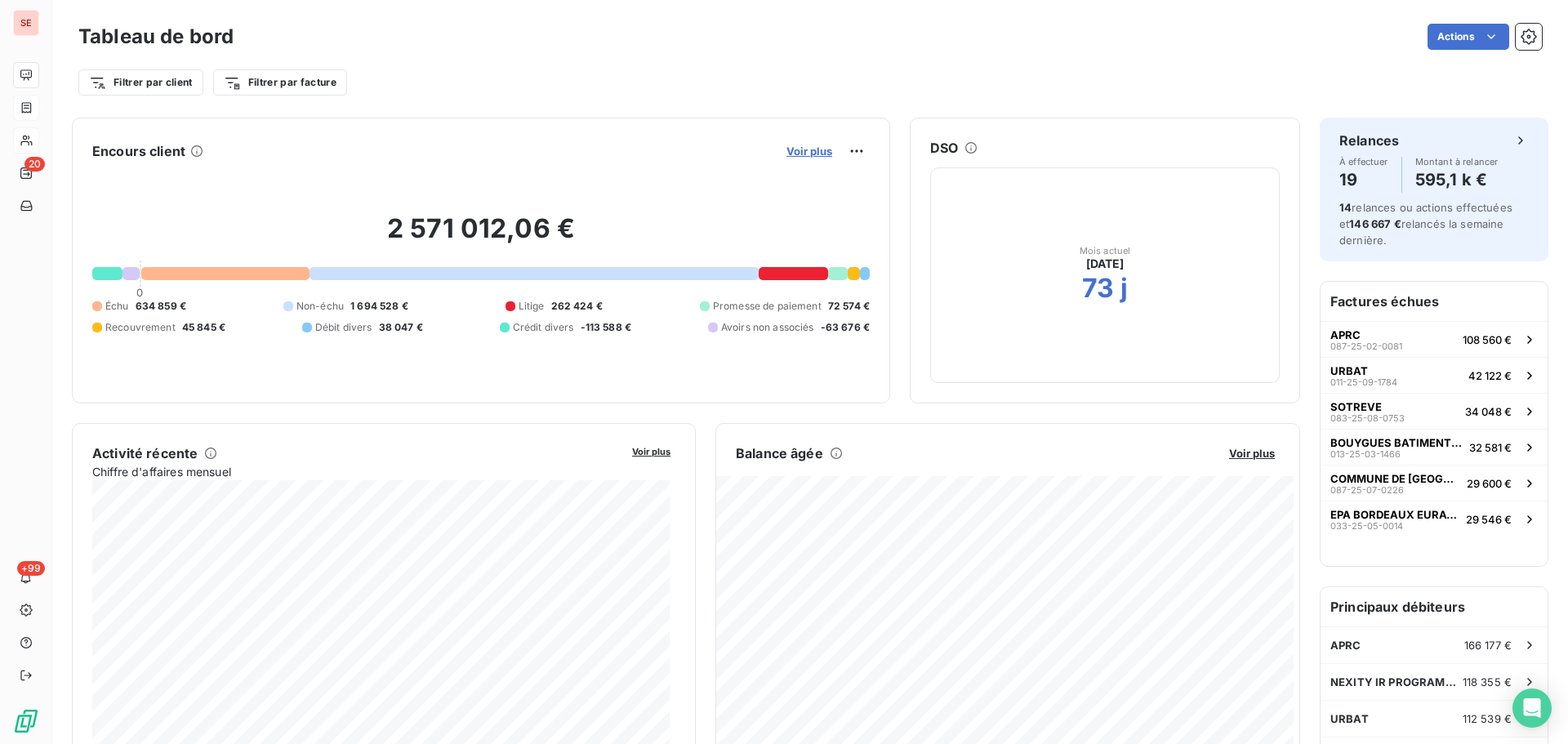
click at [793, 157] on span "Voir plus" at bounding box center [809, 151] width 46 height 13
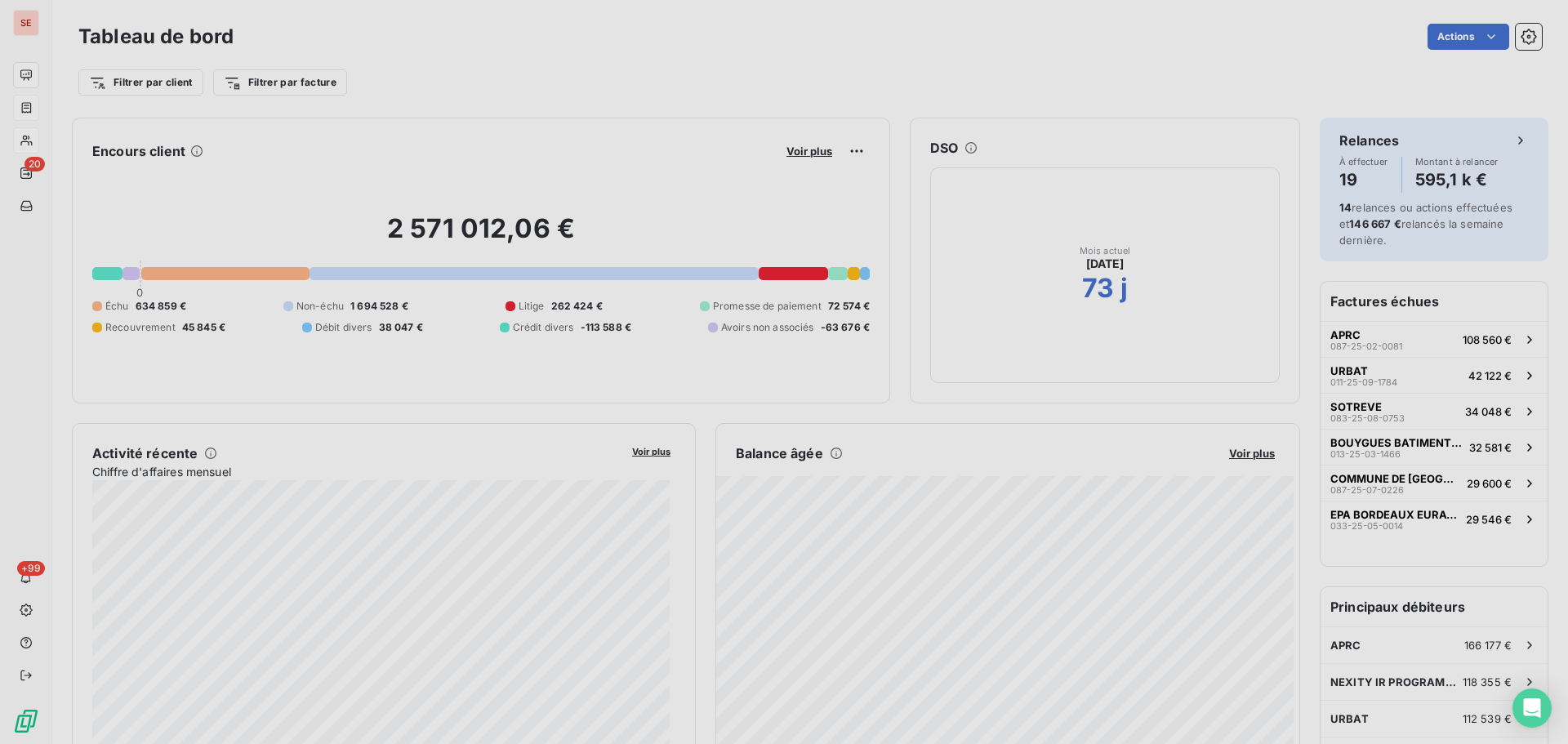
scroll to position [732, 614]
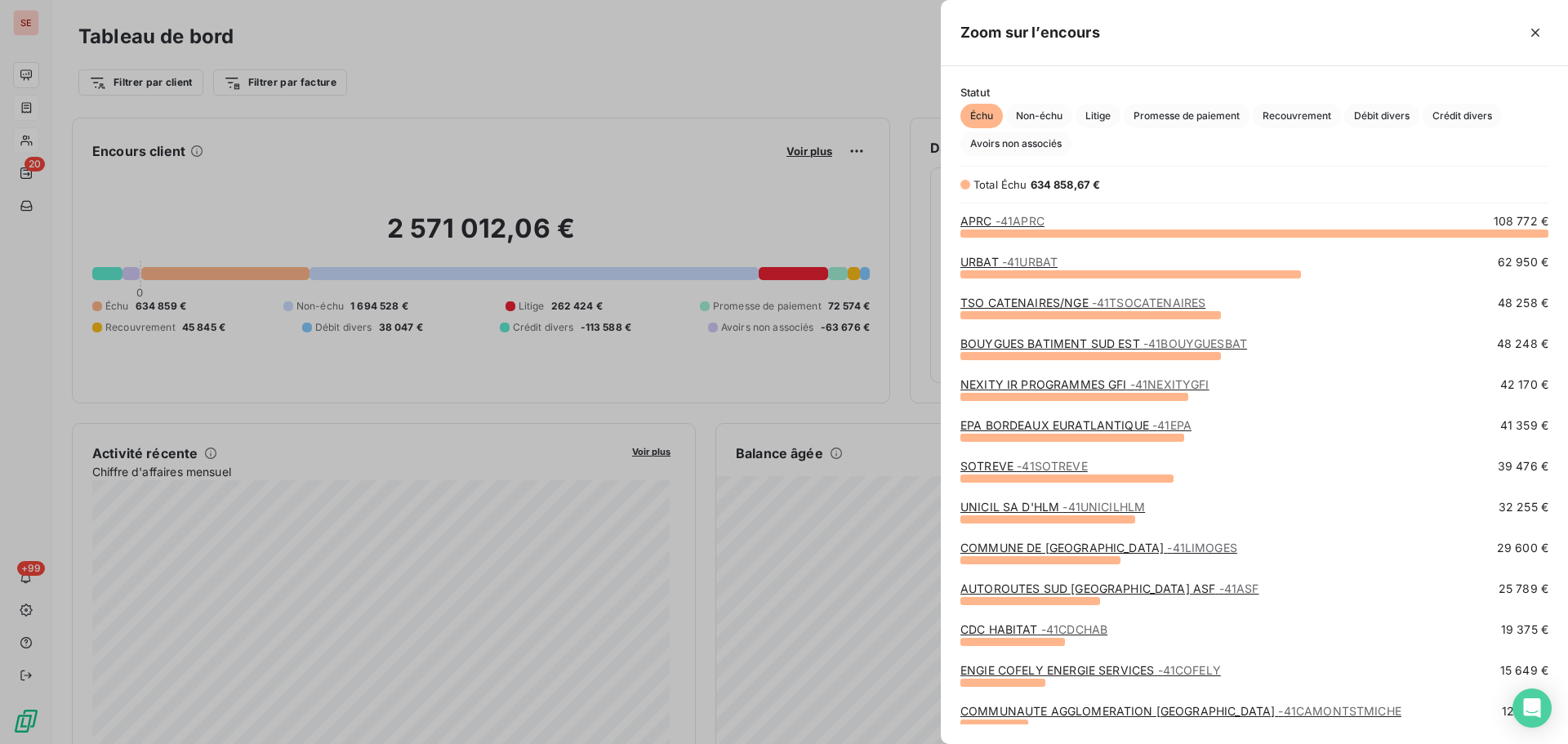
click at [1468, 103] on div "Statut Échu Non-échu Litige Promesse de paiement Recouvrement Débit divers Créd…" at bounding box center [1254, 121] width 627 height 71
click at [1465, 113] on span "Crédit divers" at bounding box center [1462, 115] width 79 height 24
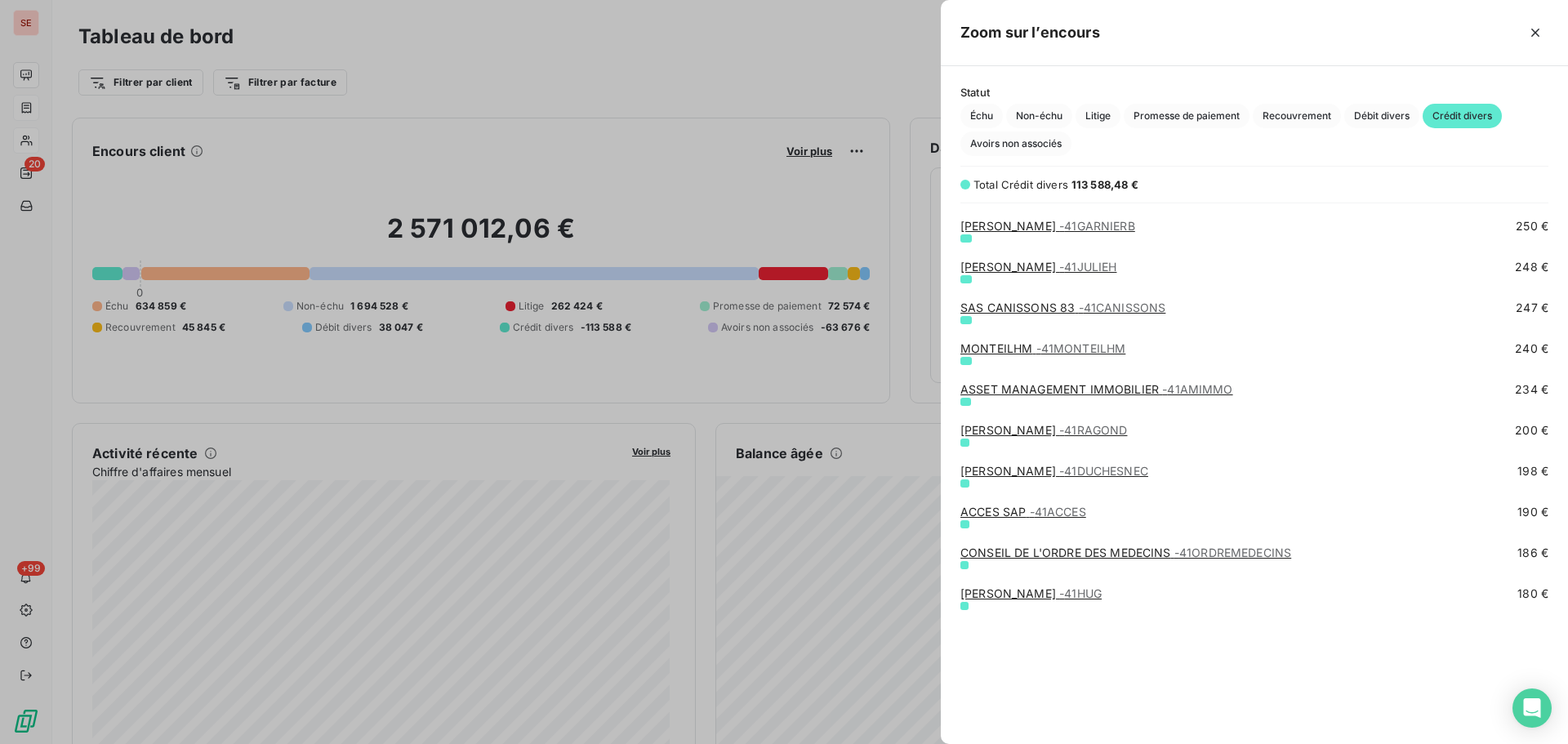
scroll to position [1765, 0]
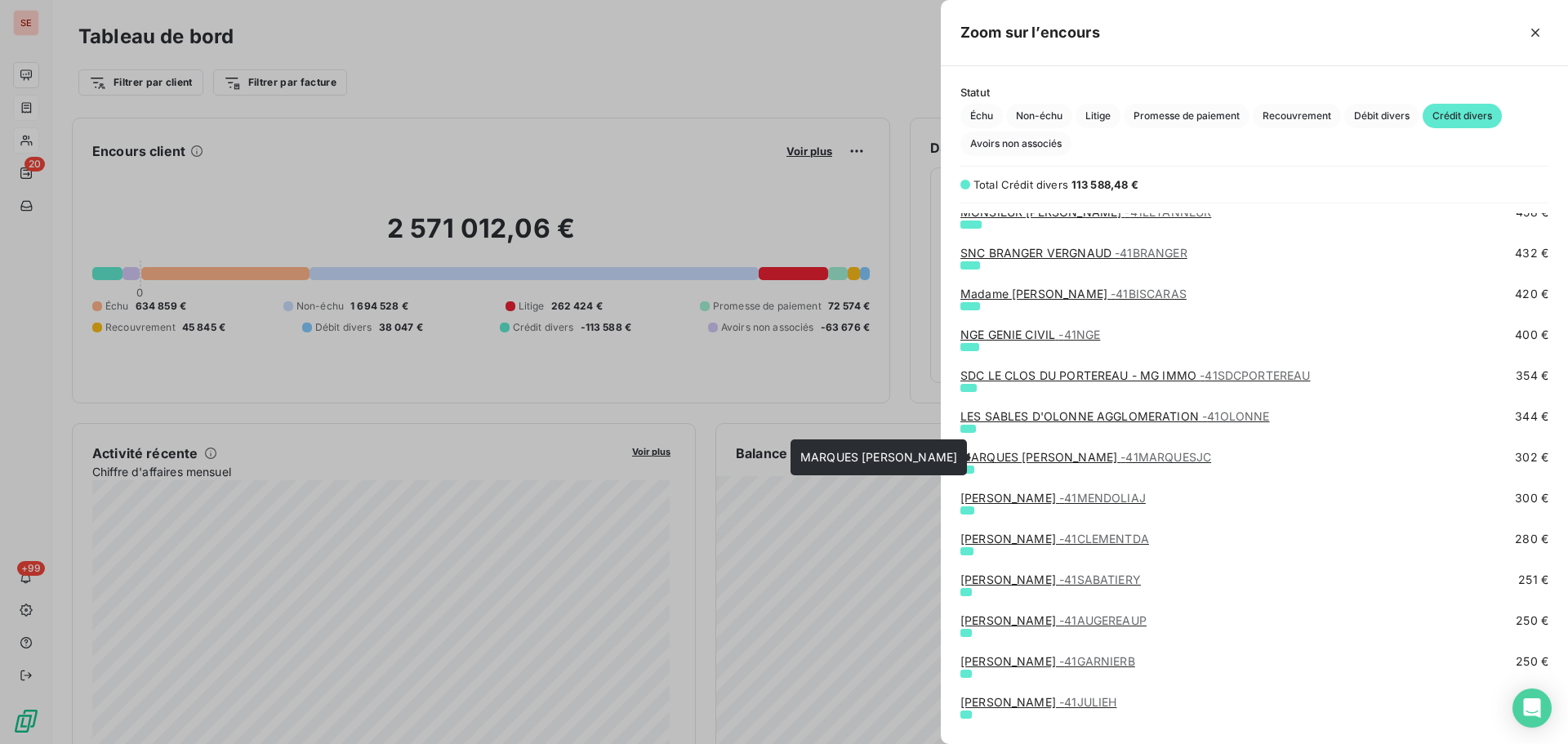
click at [1120, 462] on span "- 41MARQUESJC" at bounding box center [1165, 457] width 90 height 14
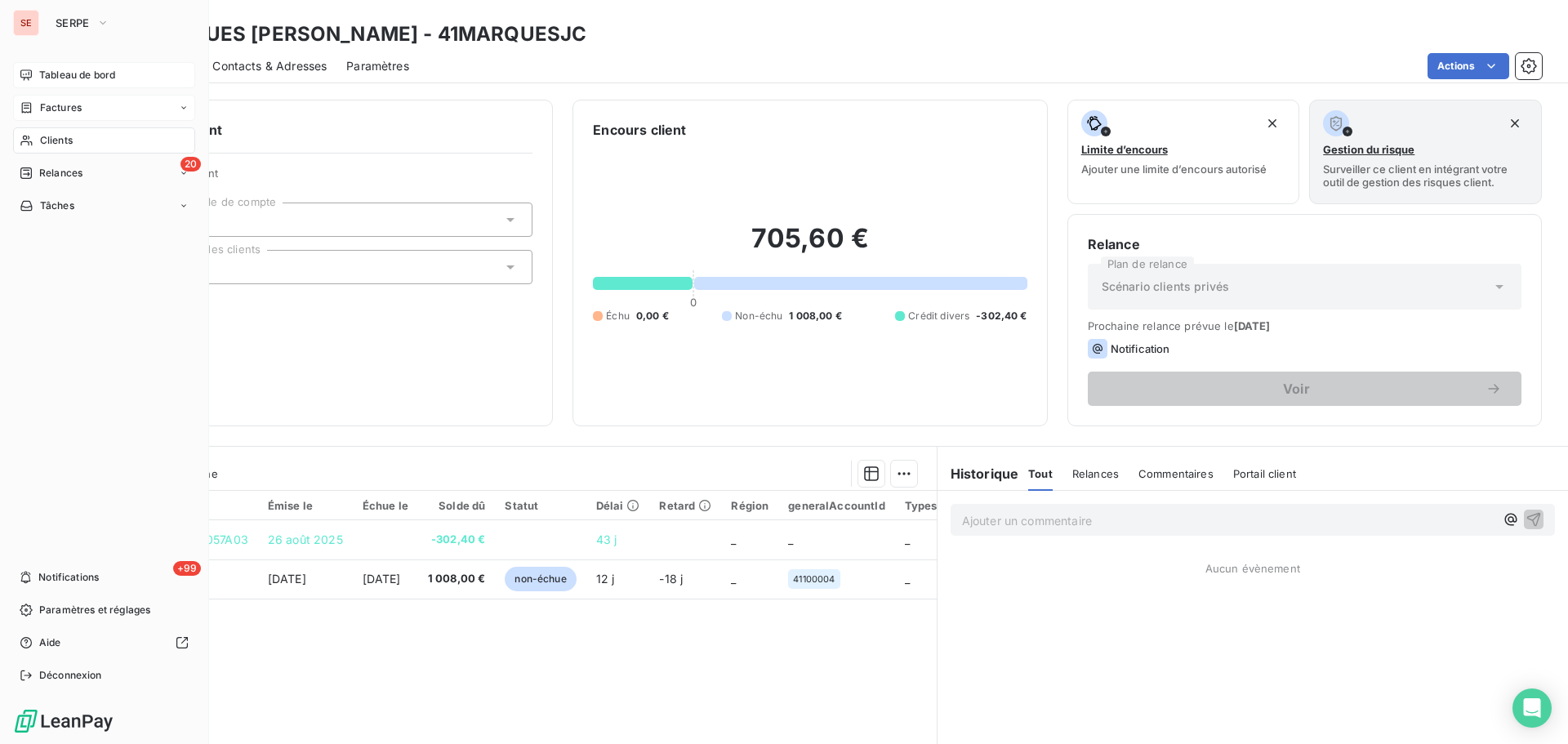
click at [57, 71] on span "Tableau de bord" at bounding box center [77, 75] width 76 height 15
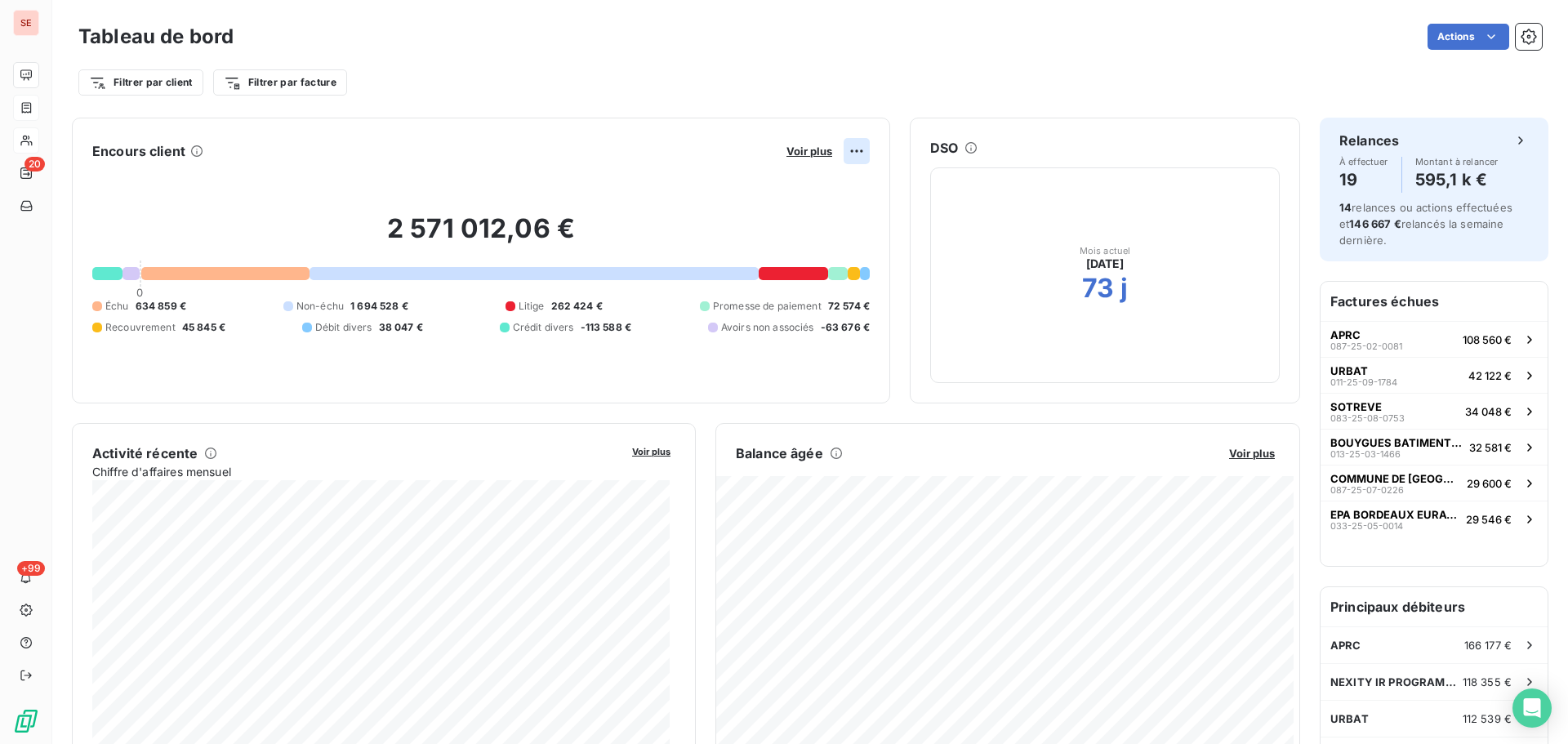
click at [849, 152] on html "SE 20 +99 Tableau de bord Actions Filtrer par client Filtrer par facture Encour…" at bounding box center [784, 372] width 1568 height 744
click at [795, 152] on html "SE 20 +99 Tableau de bord Actions Filtrer par client Filtrer par facture Encour…" at bounding box center [784, 372] width 1568 height 744
click at [787, 152] on span "Voir plus" at bounding box center [809, 151] width 46 height 13
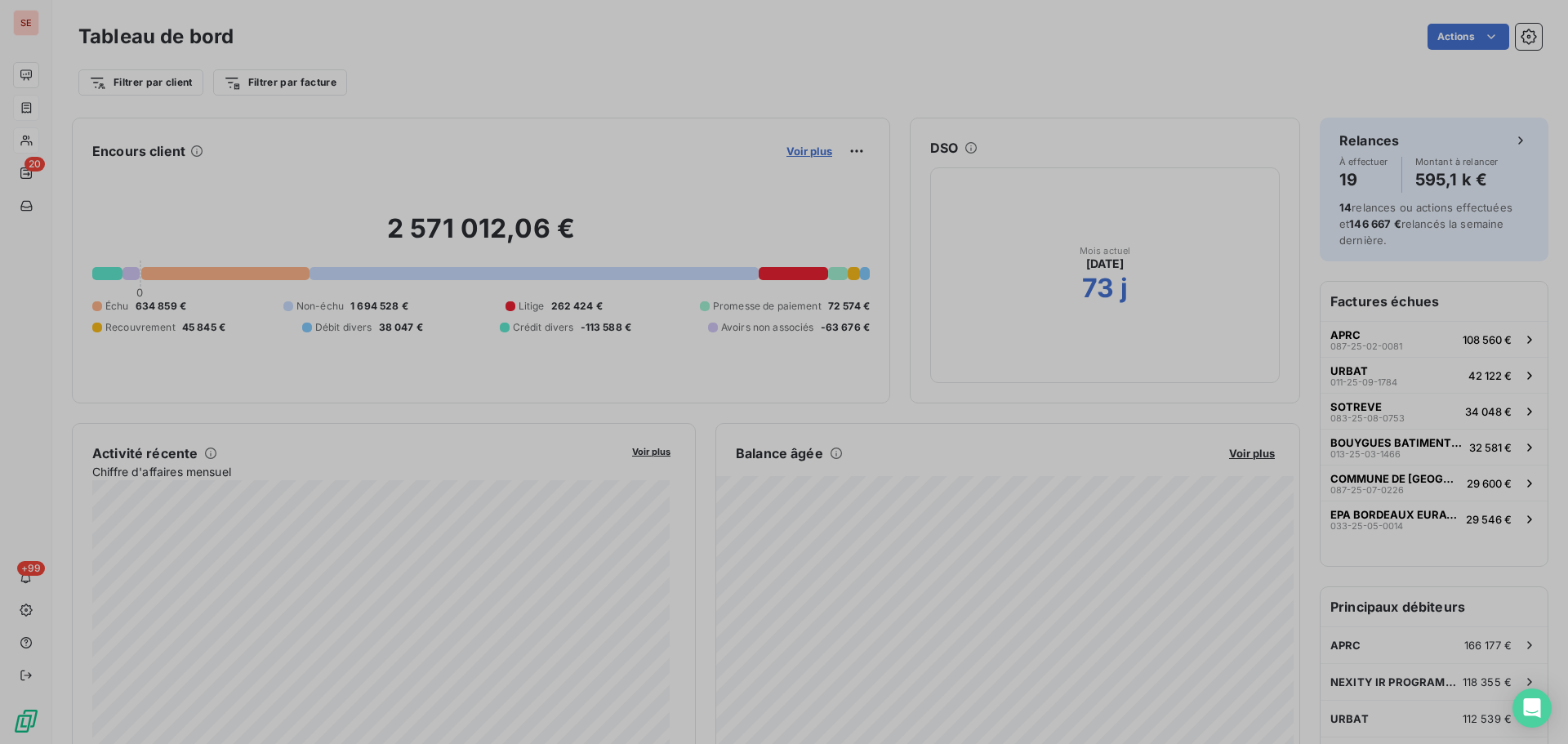
scroll to position [732, 614]
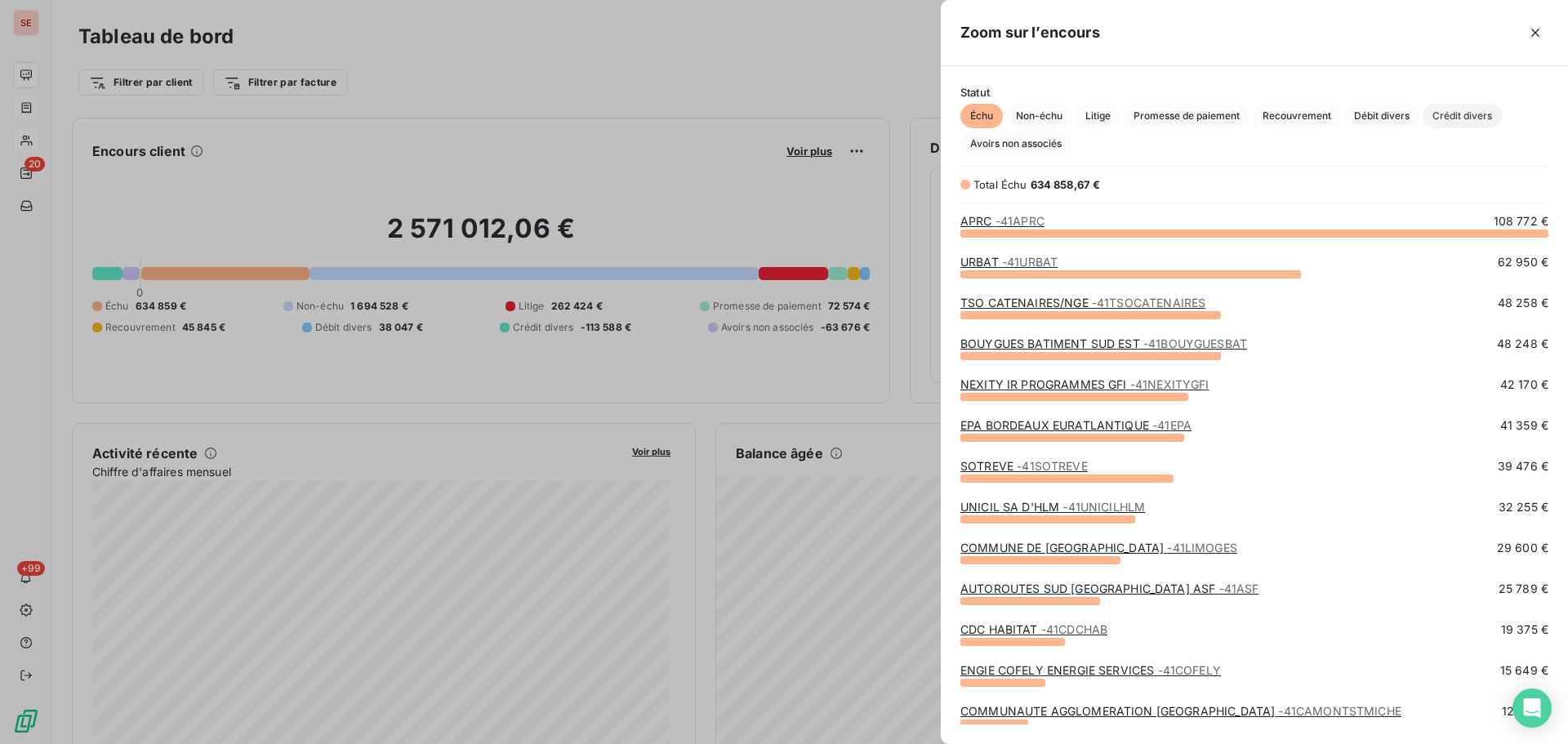
click at [1478, 124] on span "Crédit divers" at bounding box center [1462, 115] width 79 height 24
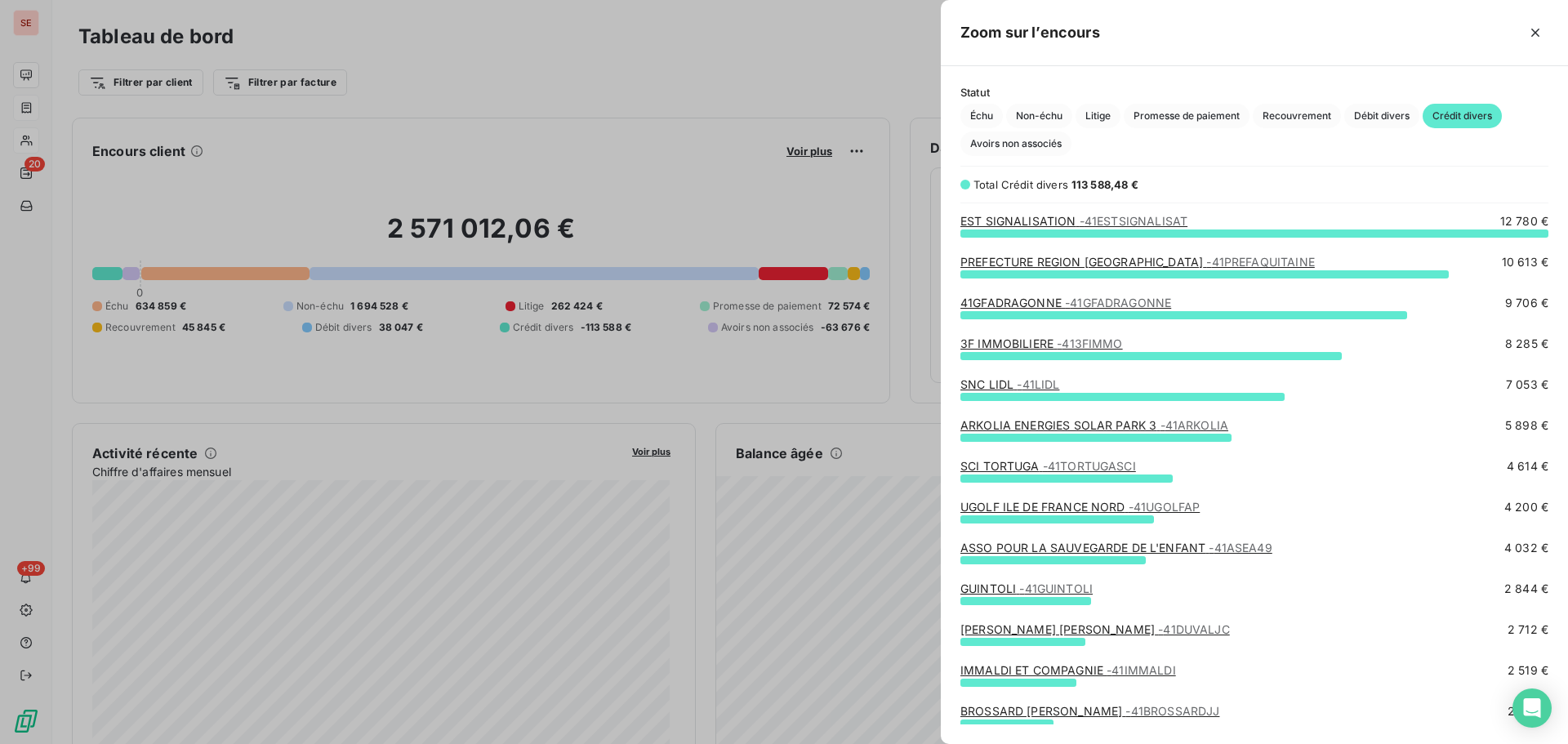
click at [1037, 468] on link "SCI TORTUGA - 41TORTUGASCI" at bounding box center [1048, 466] width 176 height 14
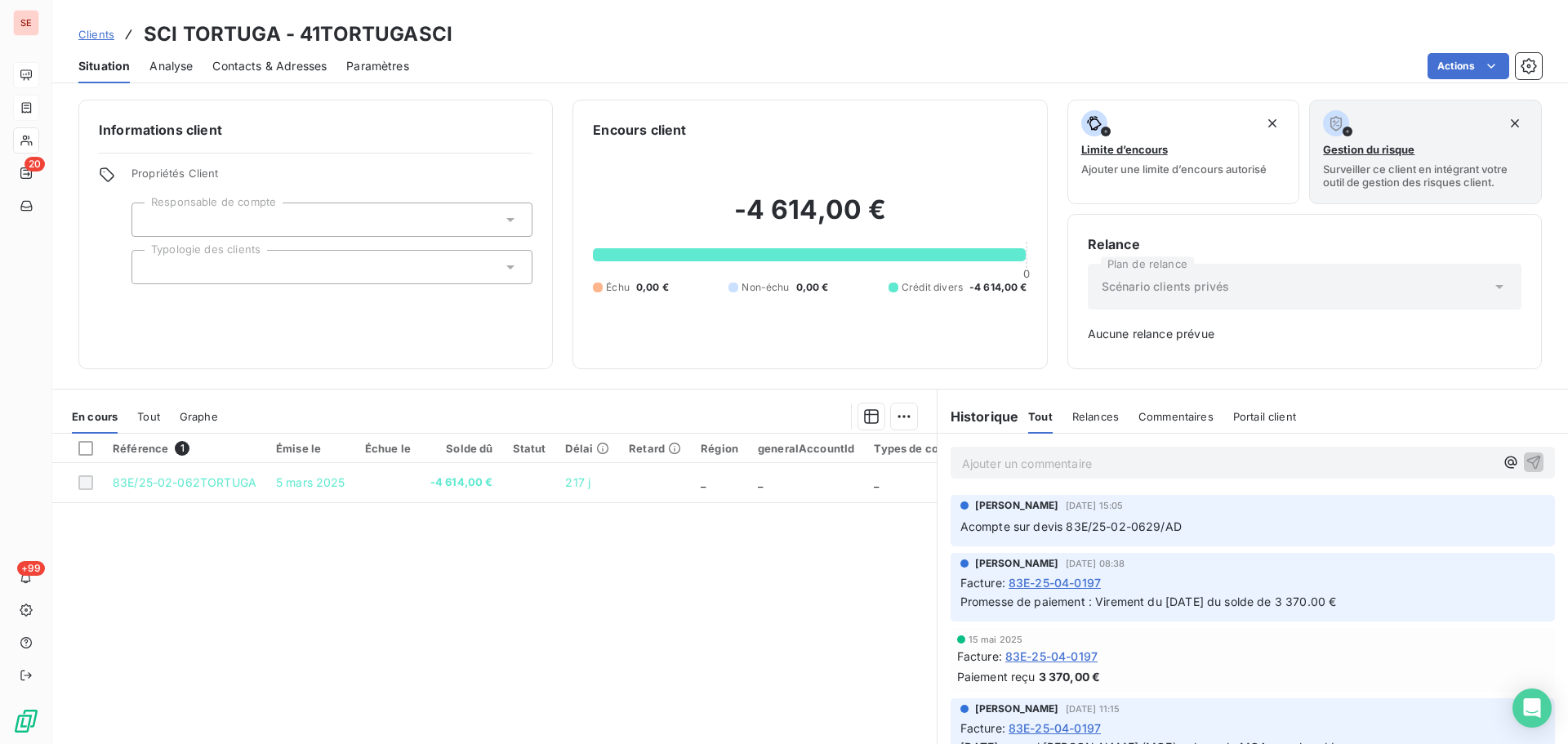
click at [1087, 532] on span "Acompte sur devis 83E/25-02-0629/AD" at bounding box center [1071, 526] width 221 height 14
click at [371, 592] on div "Référence 1 Émise le Échue le Solde dû Statut Délai Retard Région generalAccoun…" at bounding box center [494, 591] width 884 height 314
drag, startPoint x: 1191, startPoint y: 526, endPoint x: 1057, endPoint y: 521, distance: 134.1
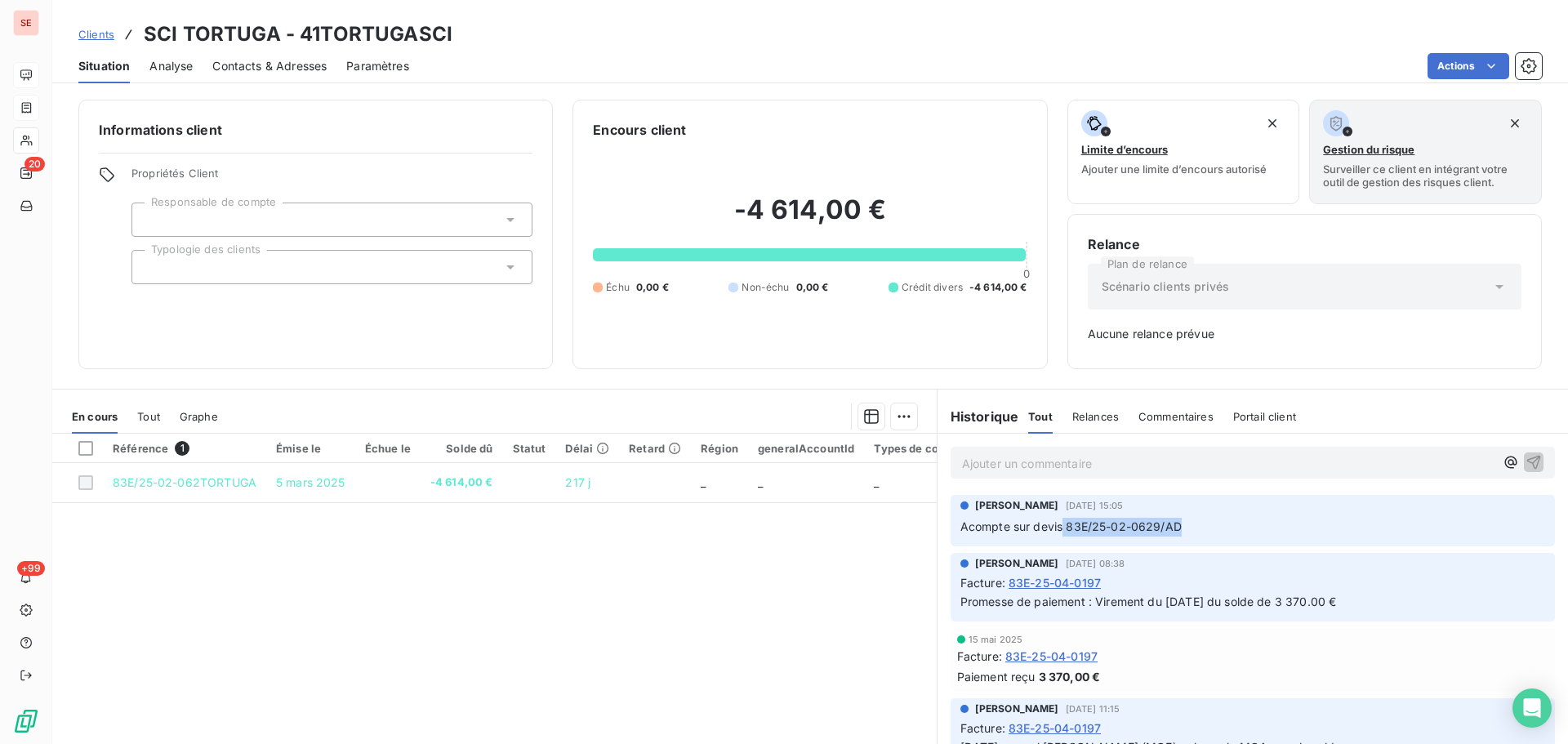
click at [1057, 521] on p "Acompte sur devis 83E/25-02-0629/AD" at bounding box center [1252, 527] width 584 height 19
click at [1139, 532] on span "Acompte sur devis 83E/25-02-0629/AD" at bounding box center [1071, 526] width 221 height 14
drag, startPoint x: 1181, startPoint y: 525, endPoint x: 1060, endPoint y: 528, distance: 121.0
click at [1060, 528] on p "Acompte sur devis 83E/25-02-0629/AD" at bounding box center [1252, 527] width 584 height 19
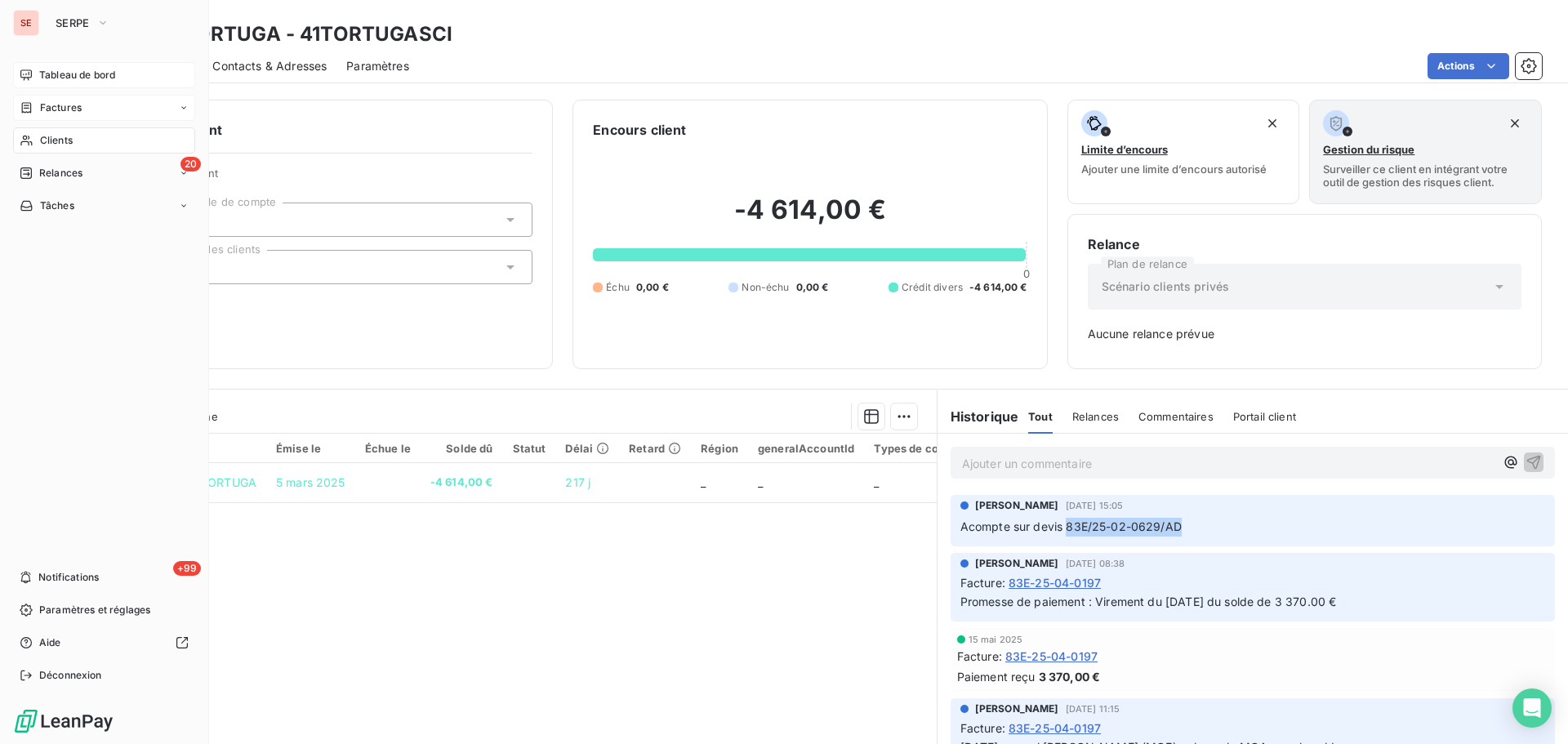
click at [54, 78] on span "Tableau de bord" at bounding box center [77, 75] width 76 height 15
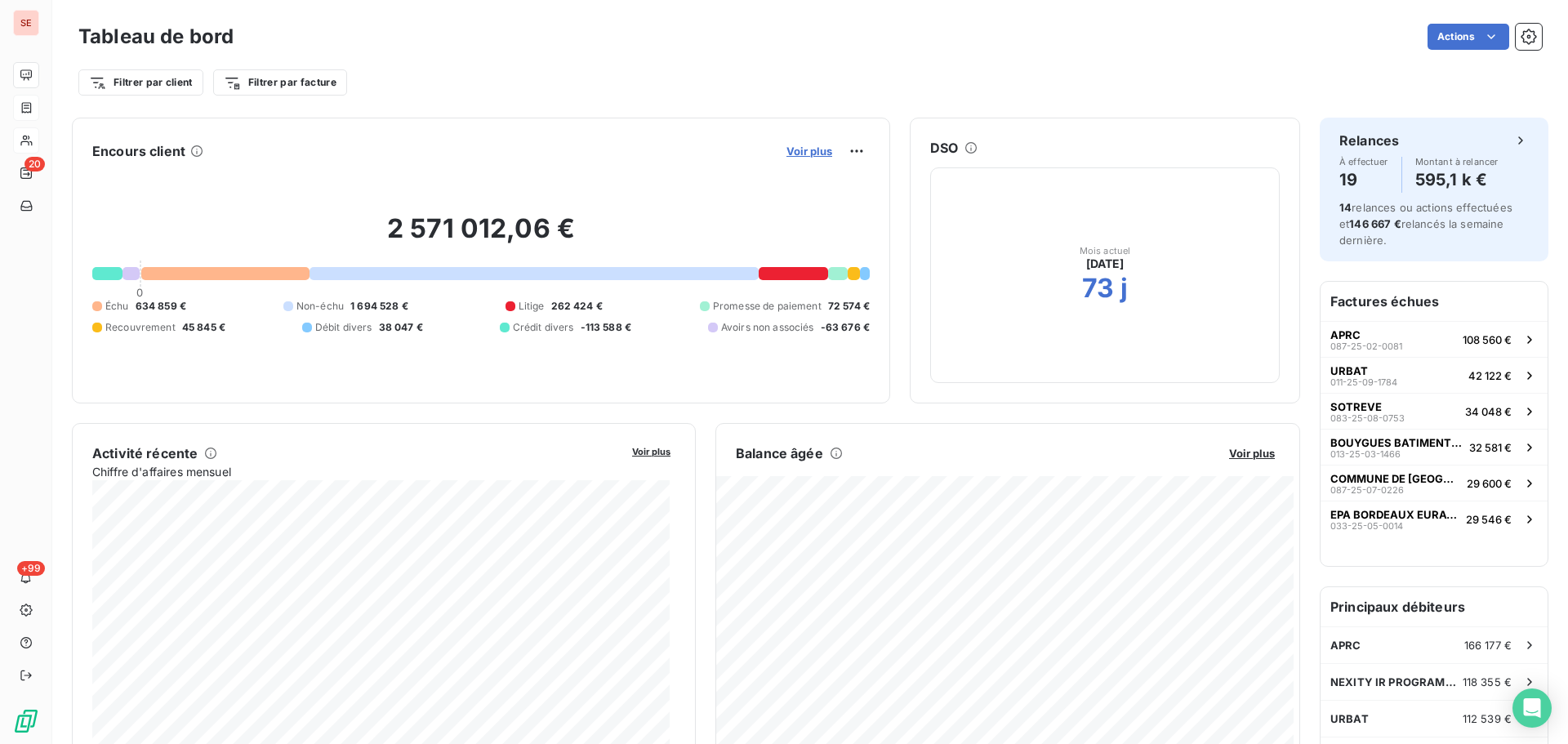
click at [806, 155] on span "Voir plus" at bounding box center [809, 151] width 46 height 13
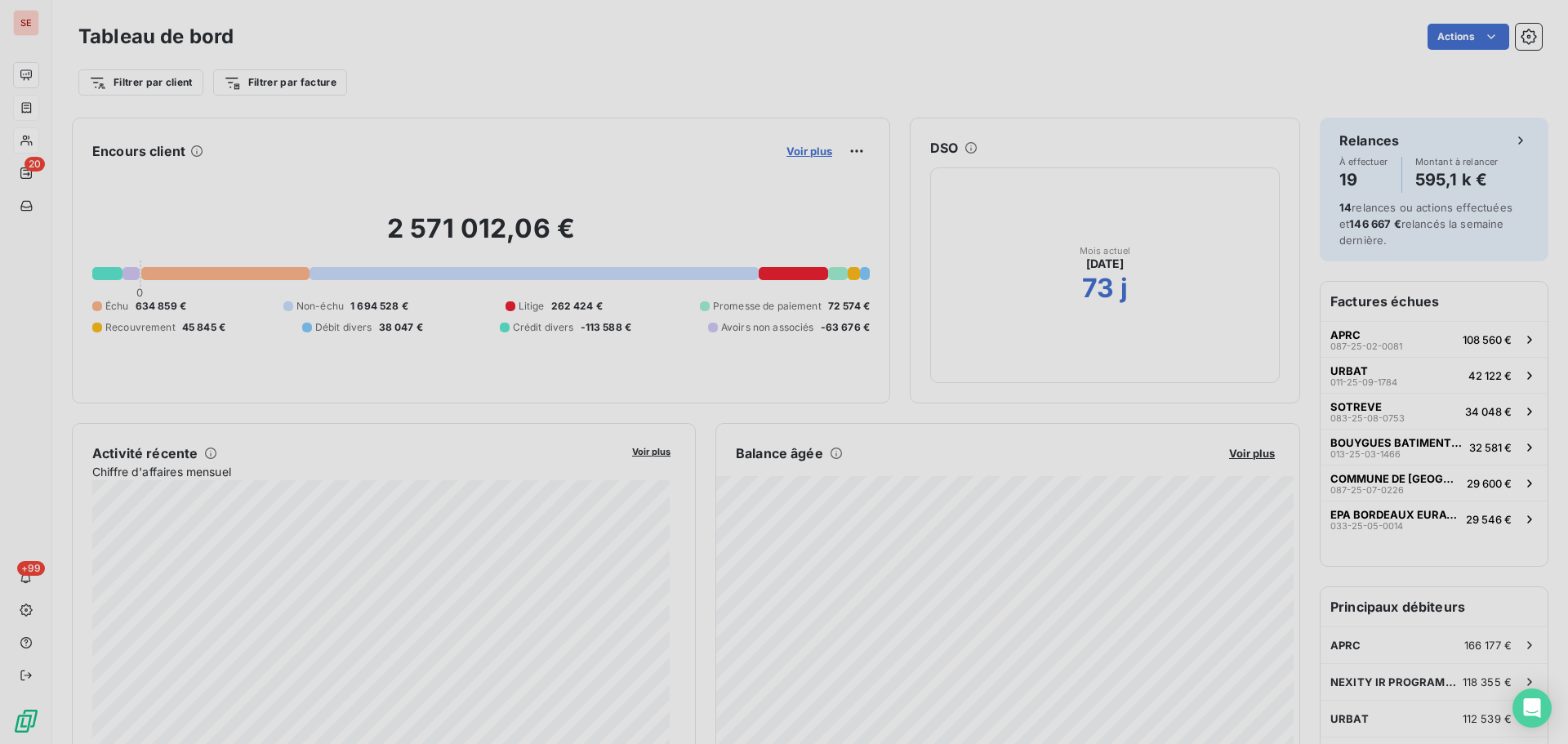
scroll to position [732, 614]
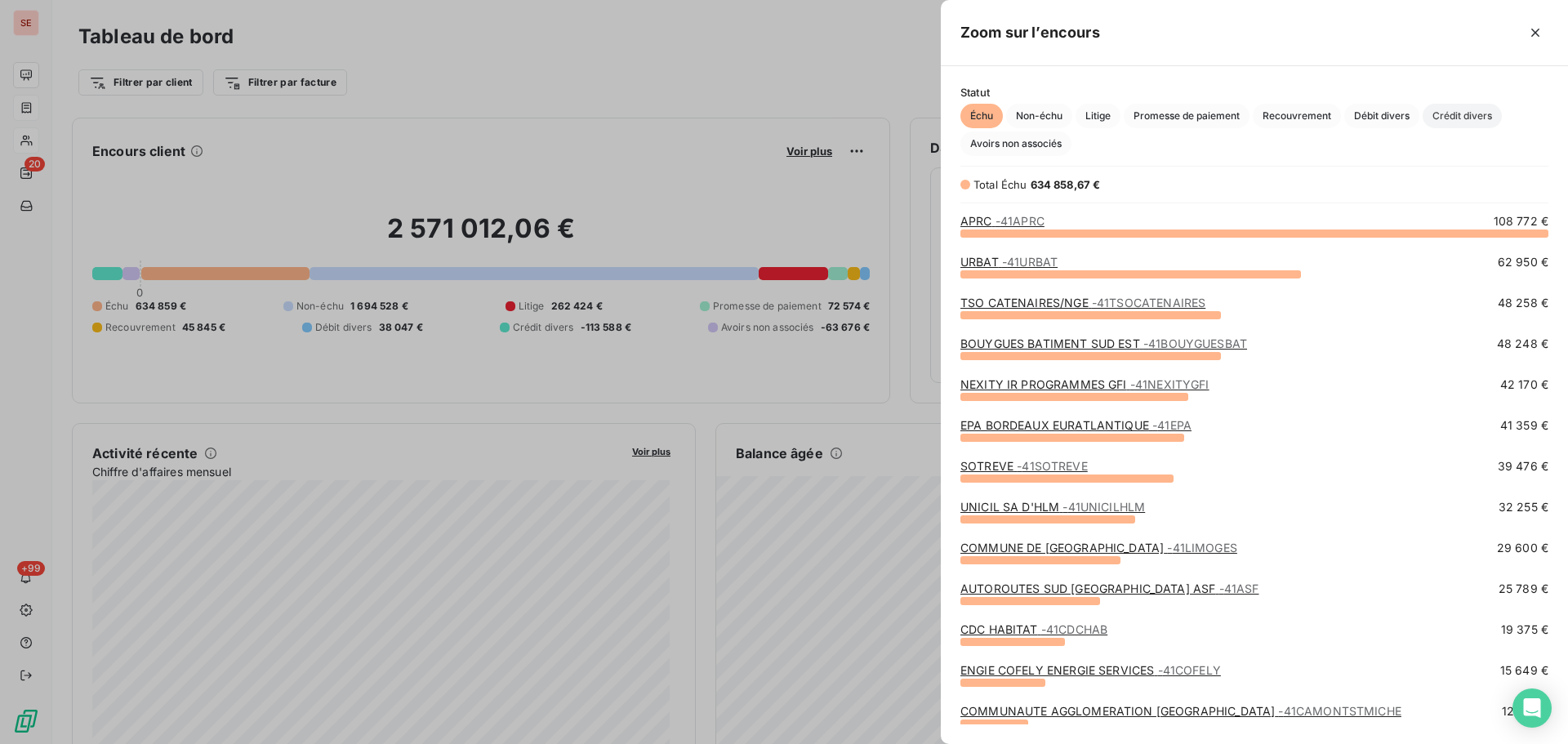
click at [1479, 108] on span "Crédit divers" at bounding box center [1462, 115] width 79 height 24
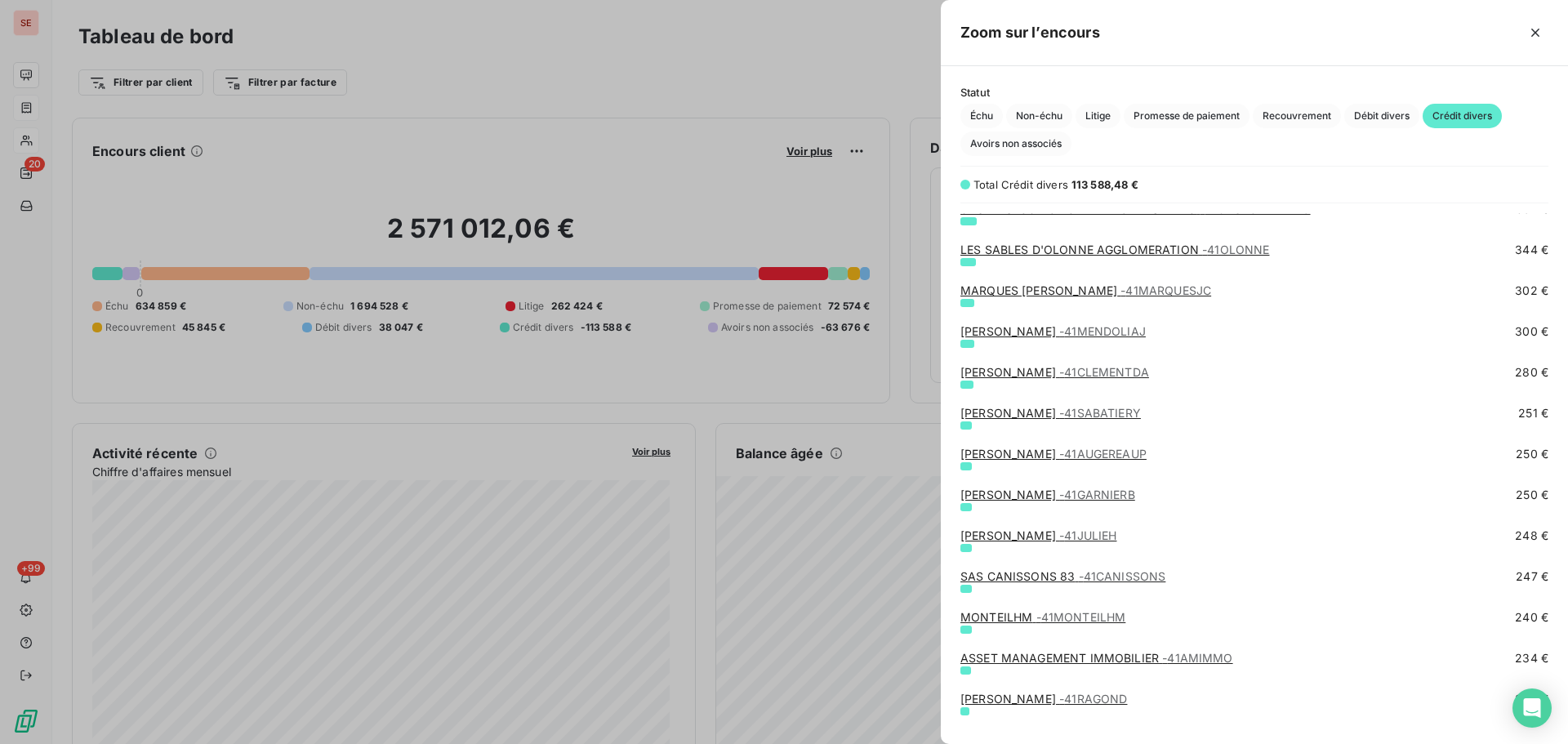
scroll to position [1961, 0]
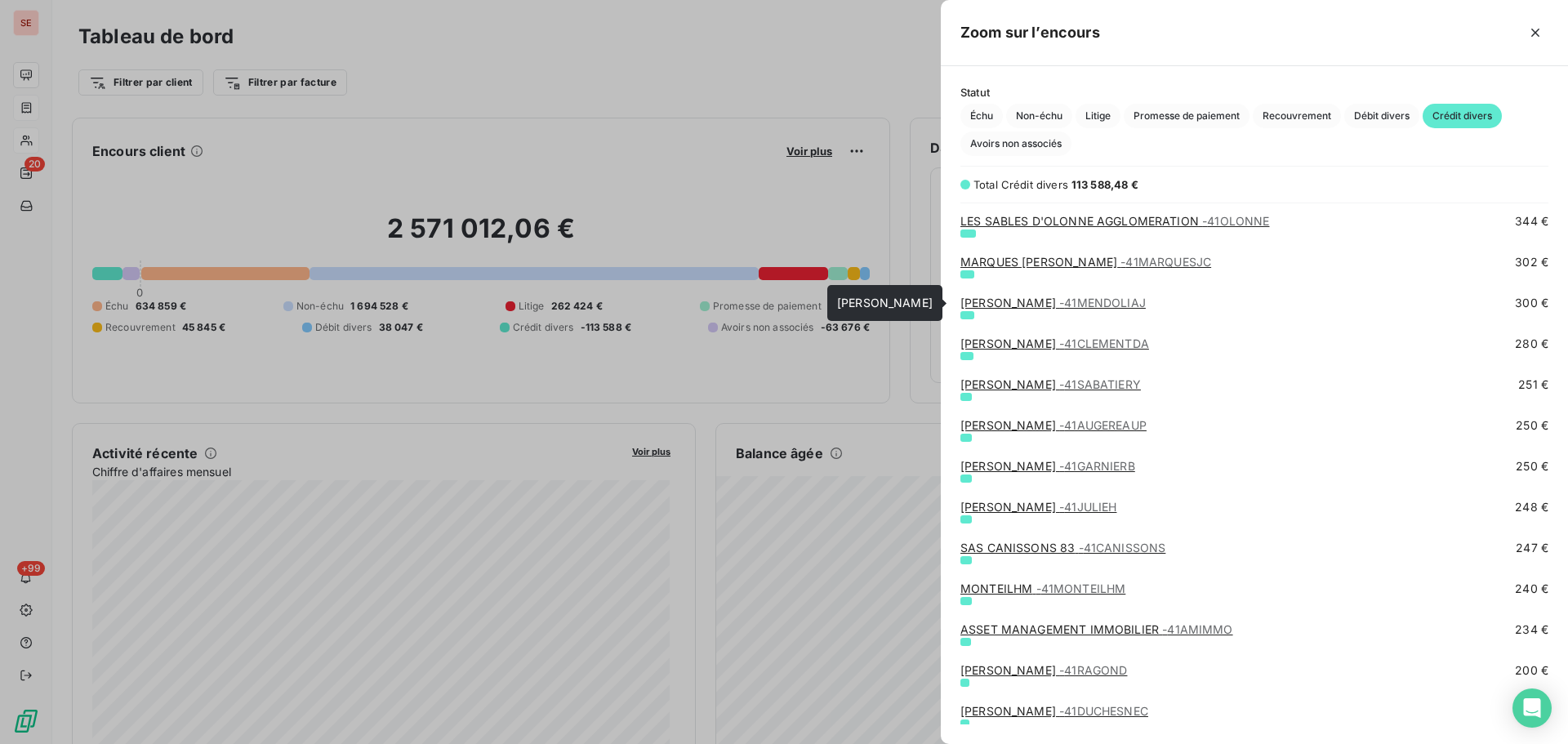
click at [1036, 299] on link "[PERSON_NAME] - 41MENDOLIAJ" at bounding box center [1053, 302] width 185 height 14
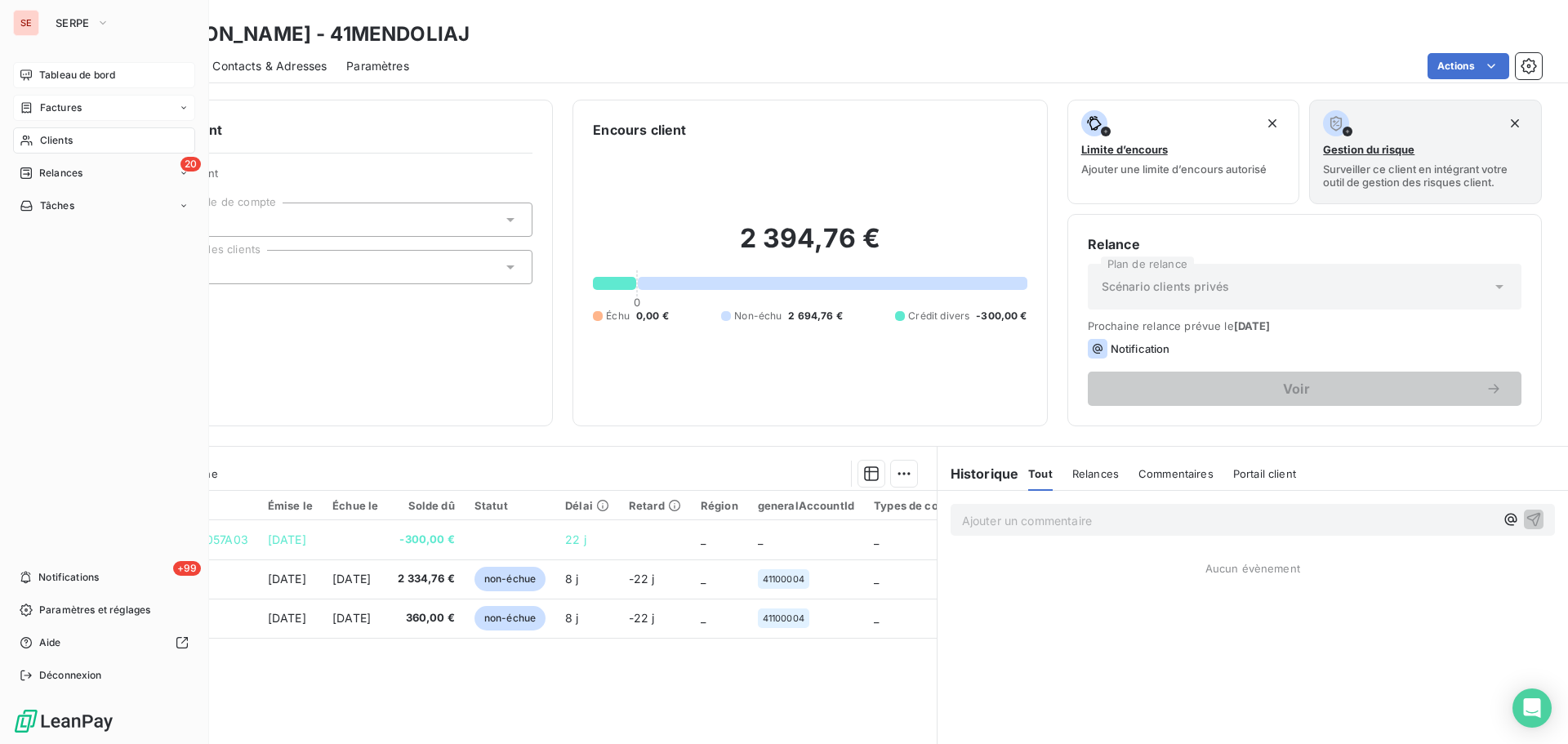
click at [48, 78] on span "Tableau de bord" at bounding box center [77, 75] width 76 height 15
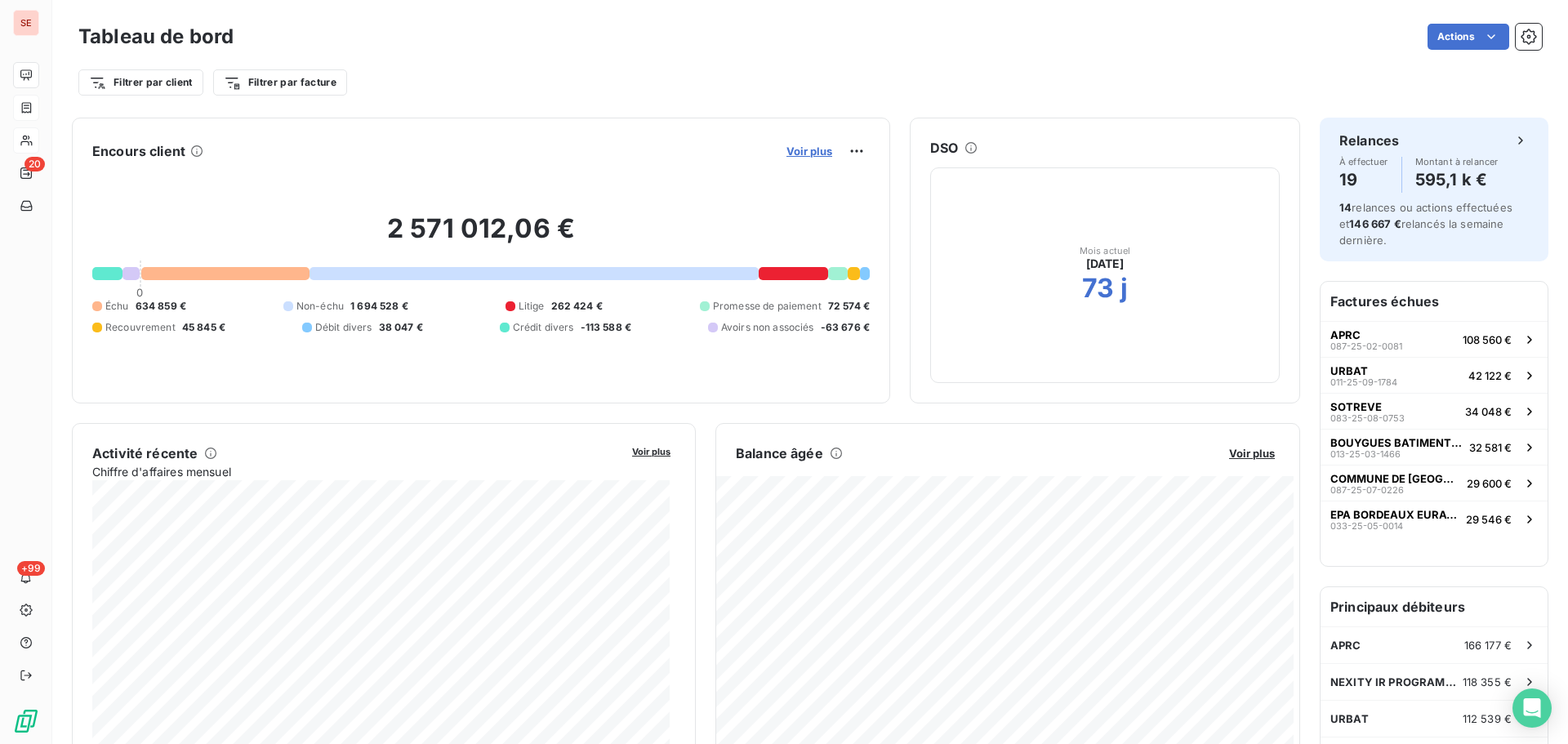
click at [796, 152] on span "Voir plus" at bounding box center [809, 151] width 46 height 13
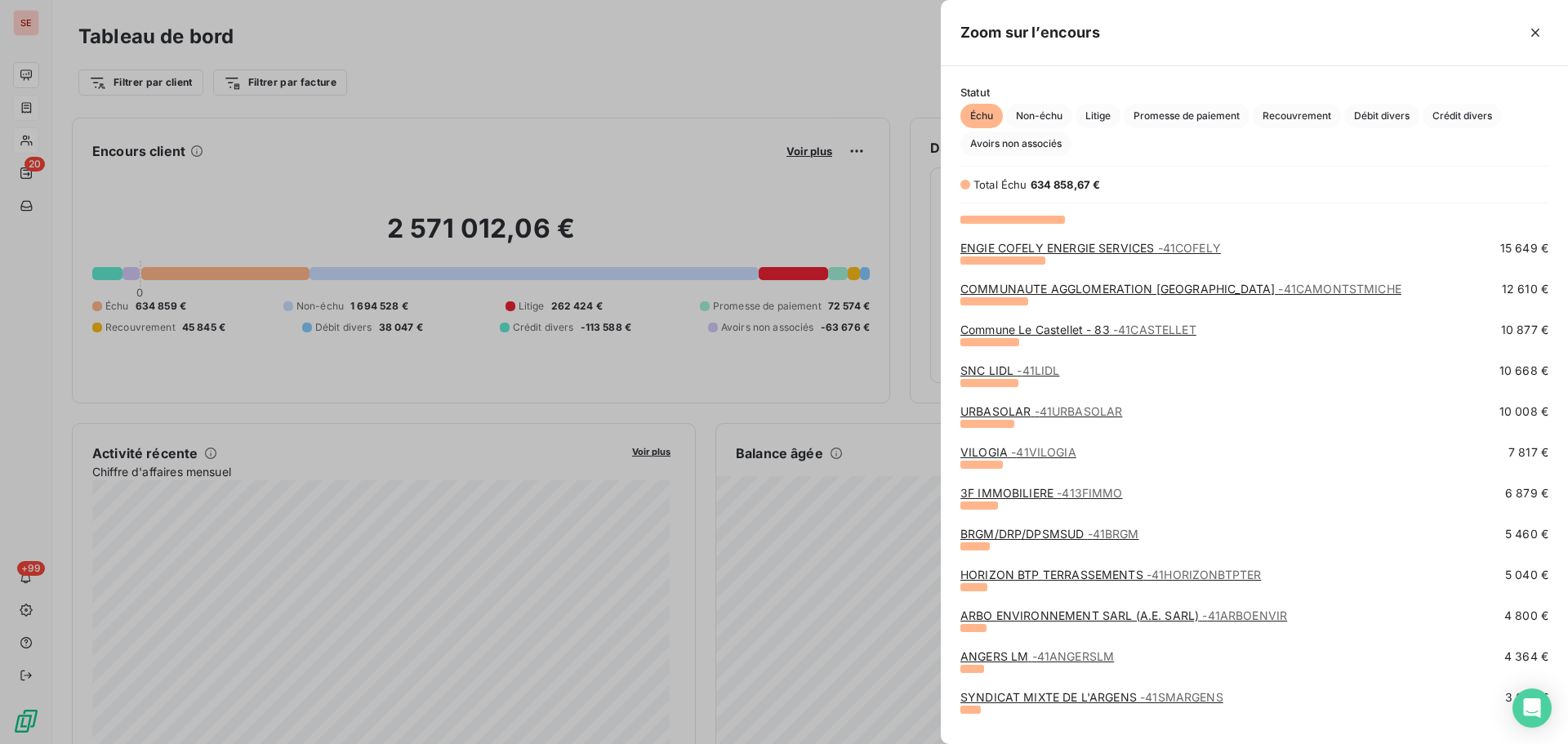
scroll to position [436, 0]
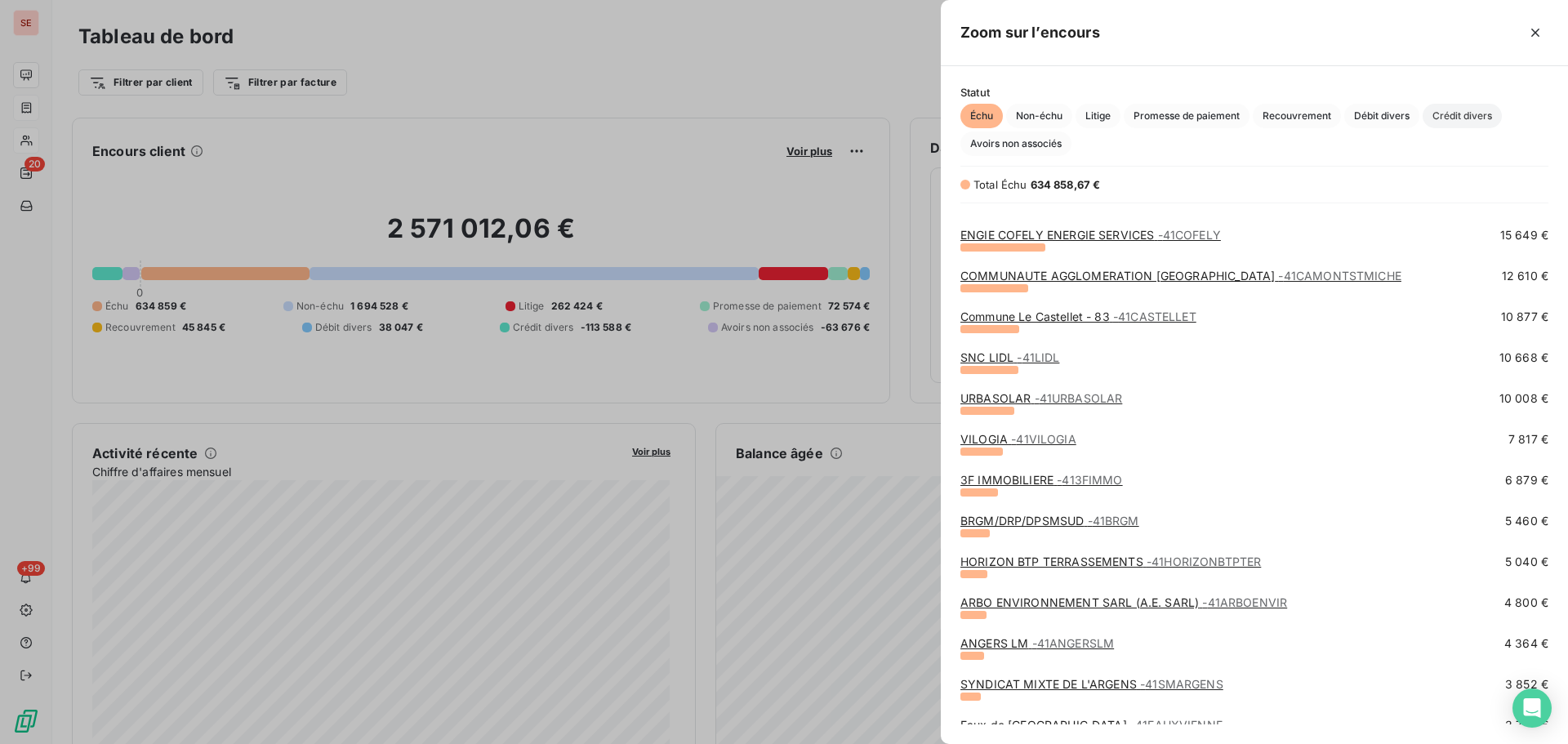
click at [1441, 108] on span "Crédit divers" at bounding box center [1462, 115] width 79 height 24
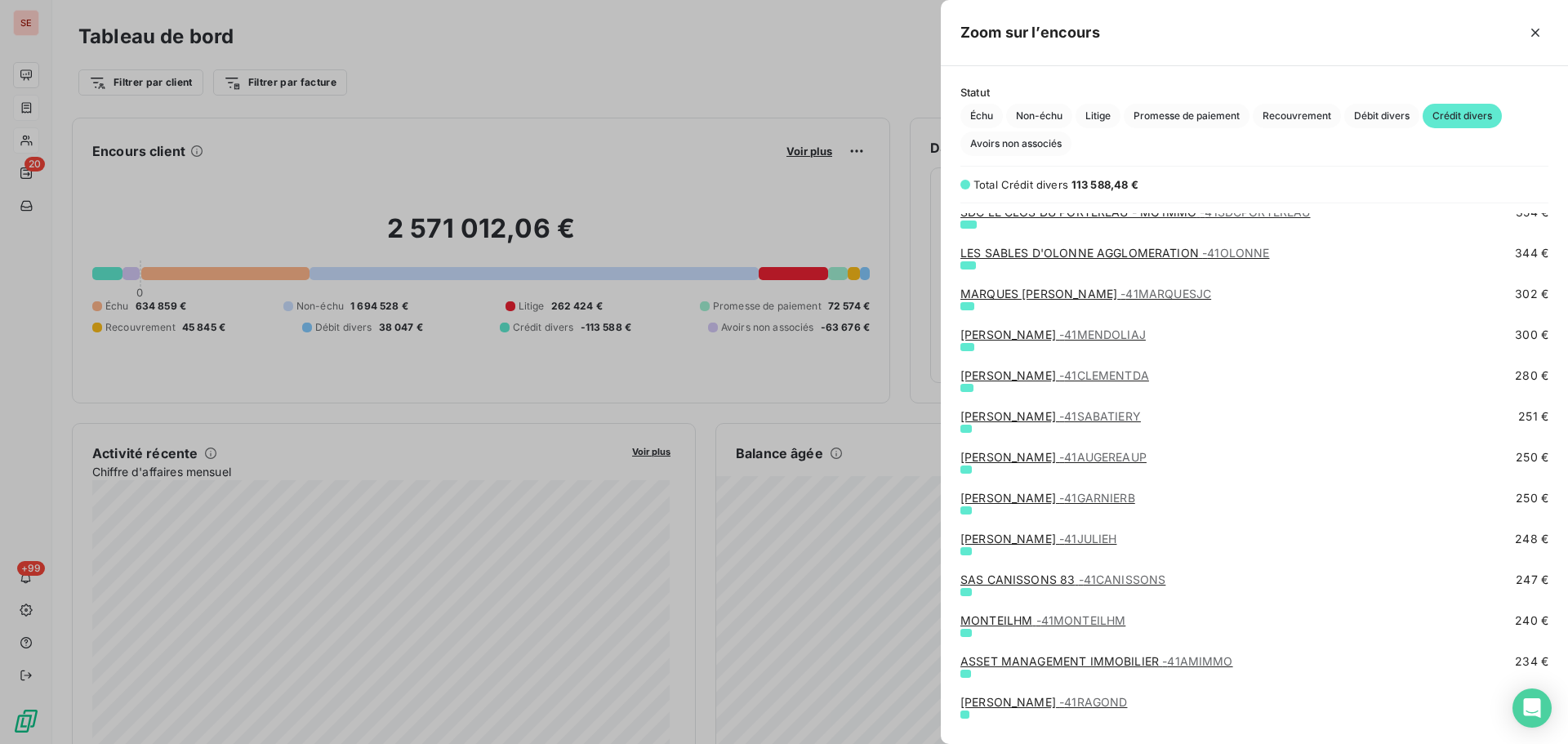
scroll to position [1961, 0]
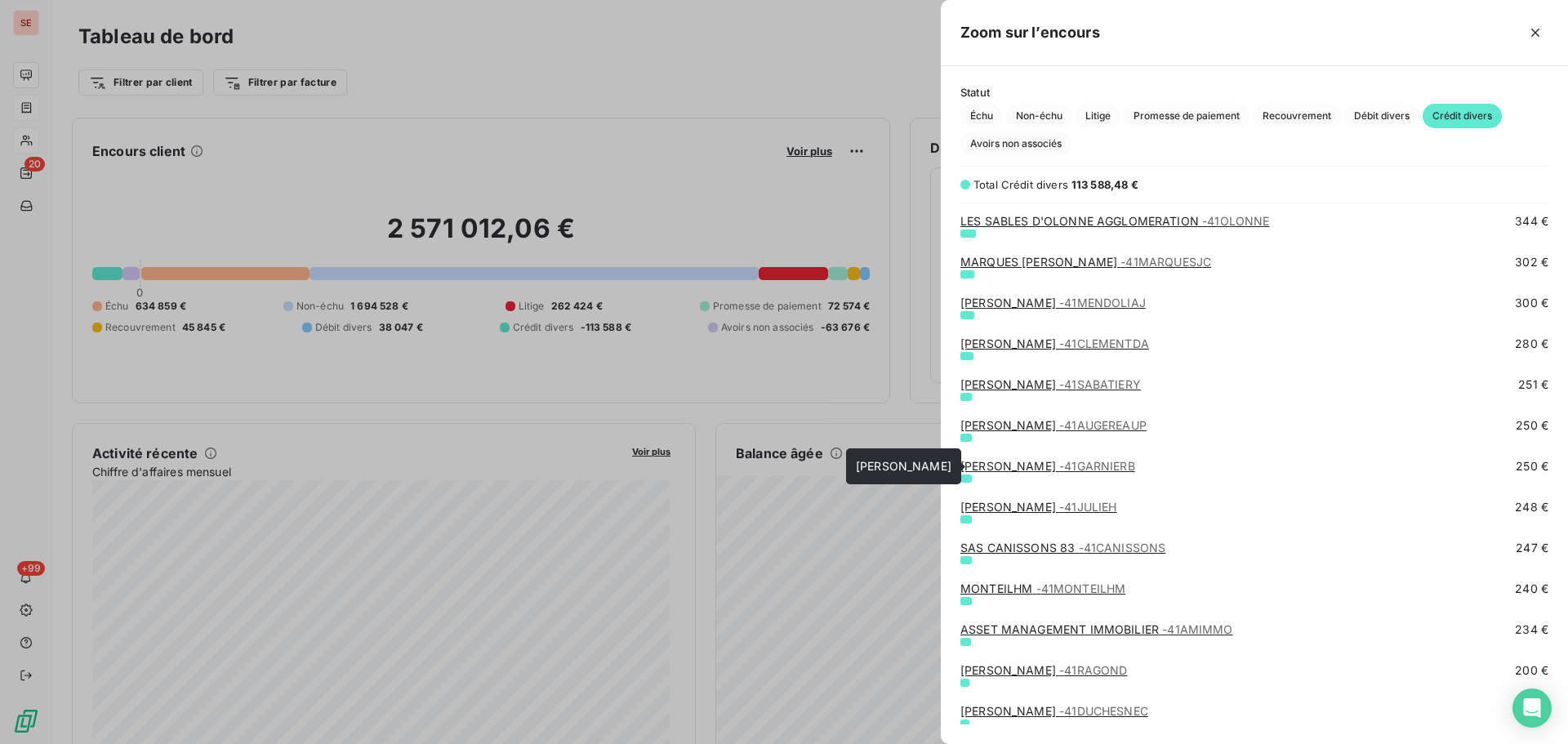
click at [1101, 461] on span "- 41GARNIERB" at bounding box center [1096, 466] width 76 height 14
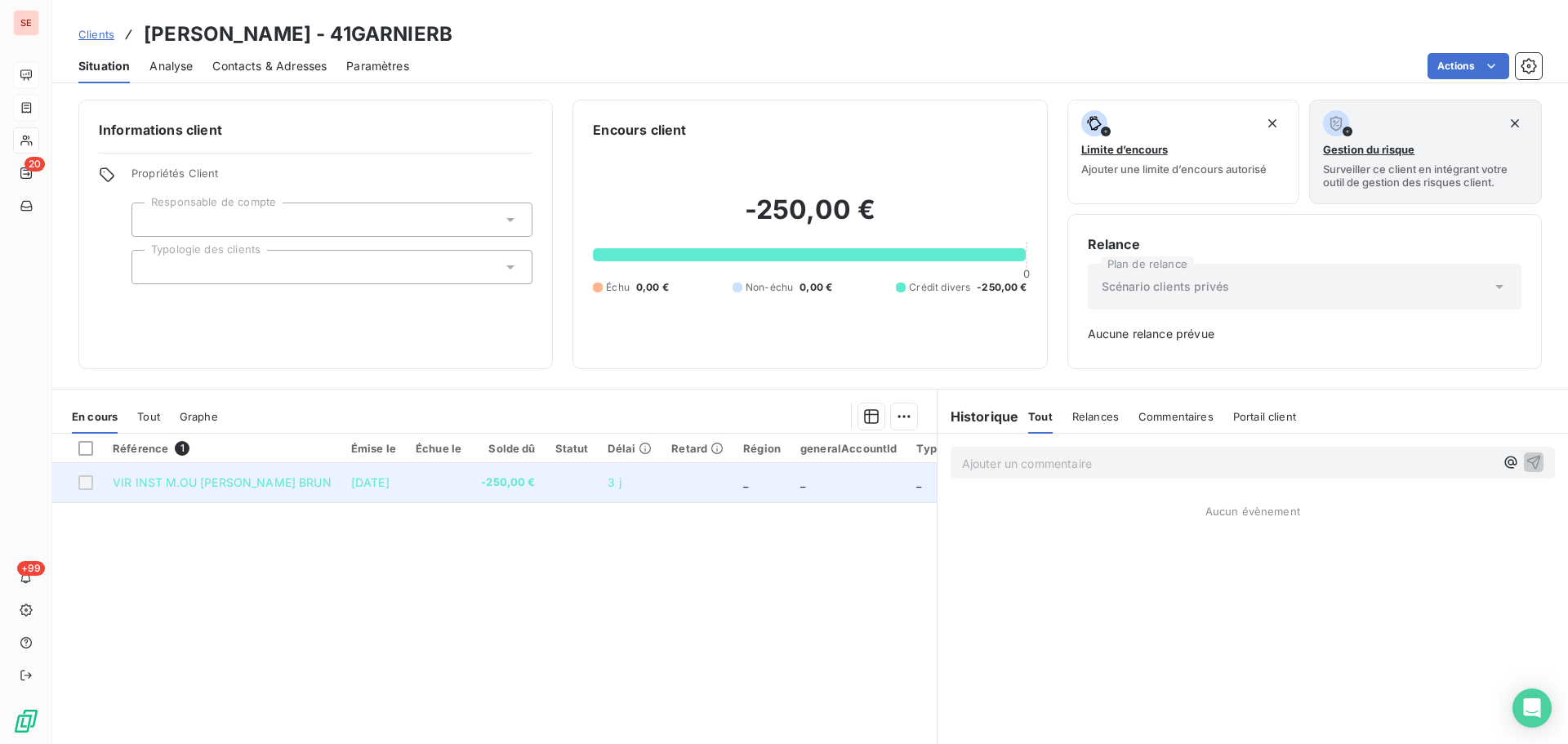
click at [529, 487] on span "-250,00 €" at bounding box center [508, 482] width 54 height 16
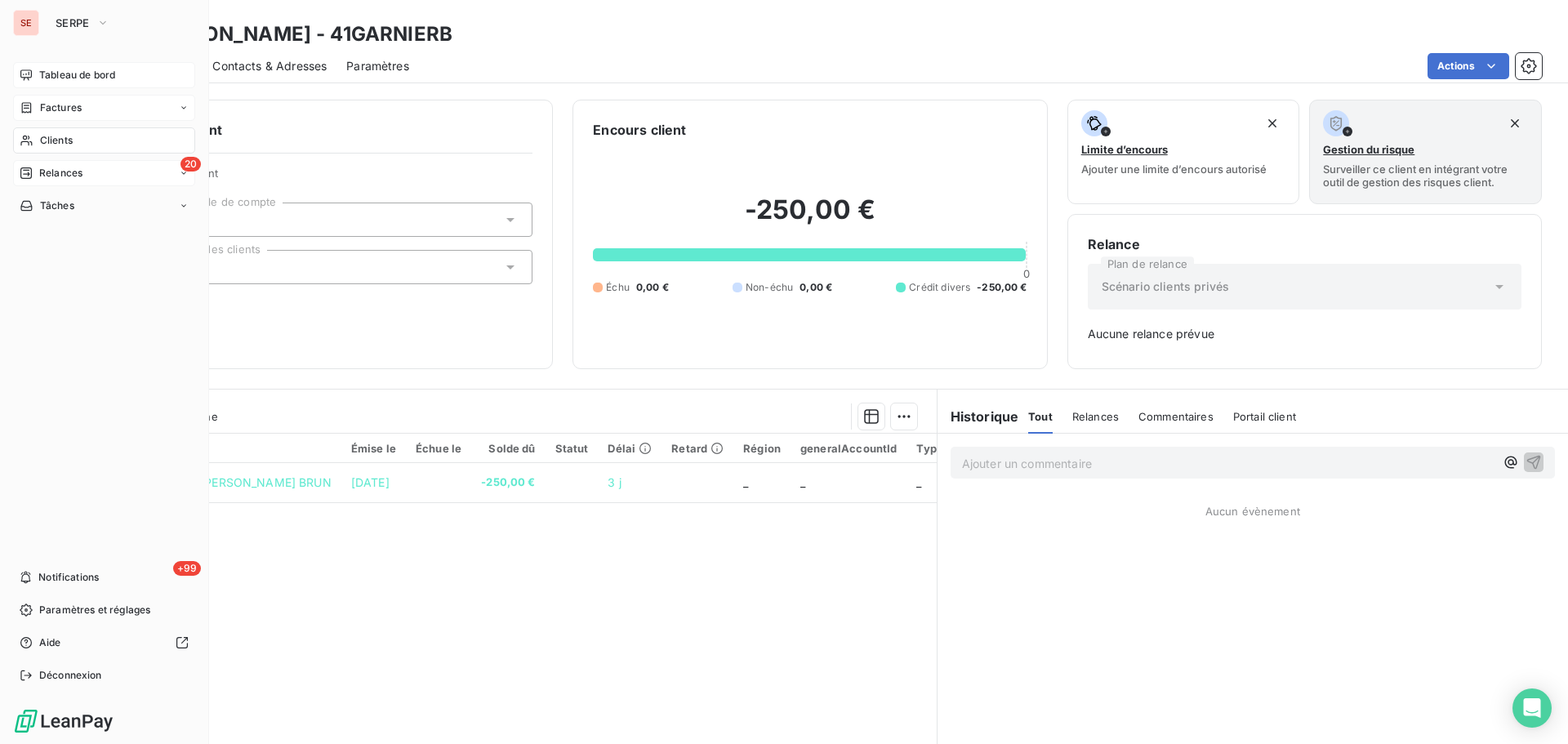
click at [52, 179] on span "Relances" at bounding box center [61, 173] width 43 height 15
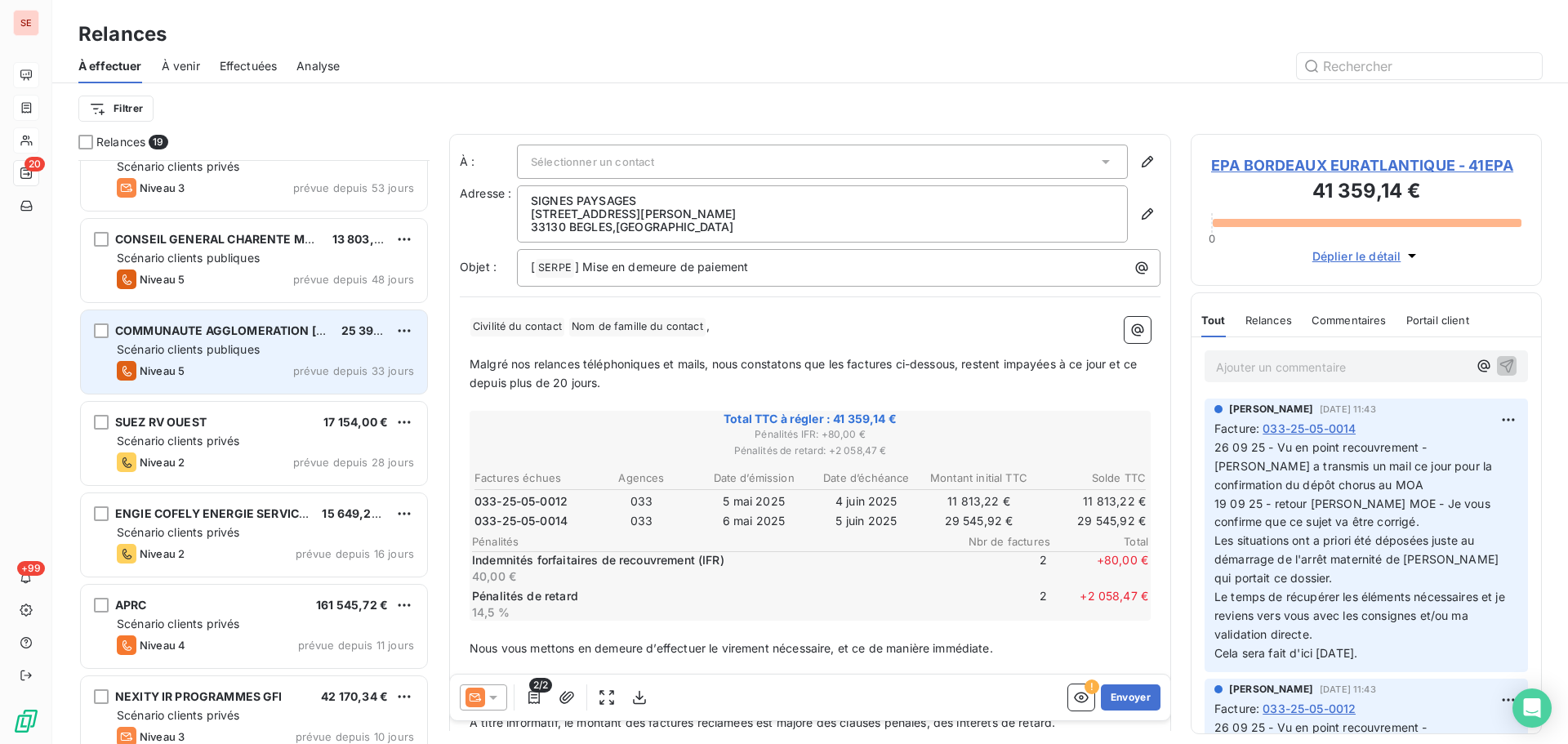
scroll to position [437, 0]
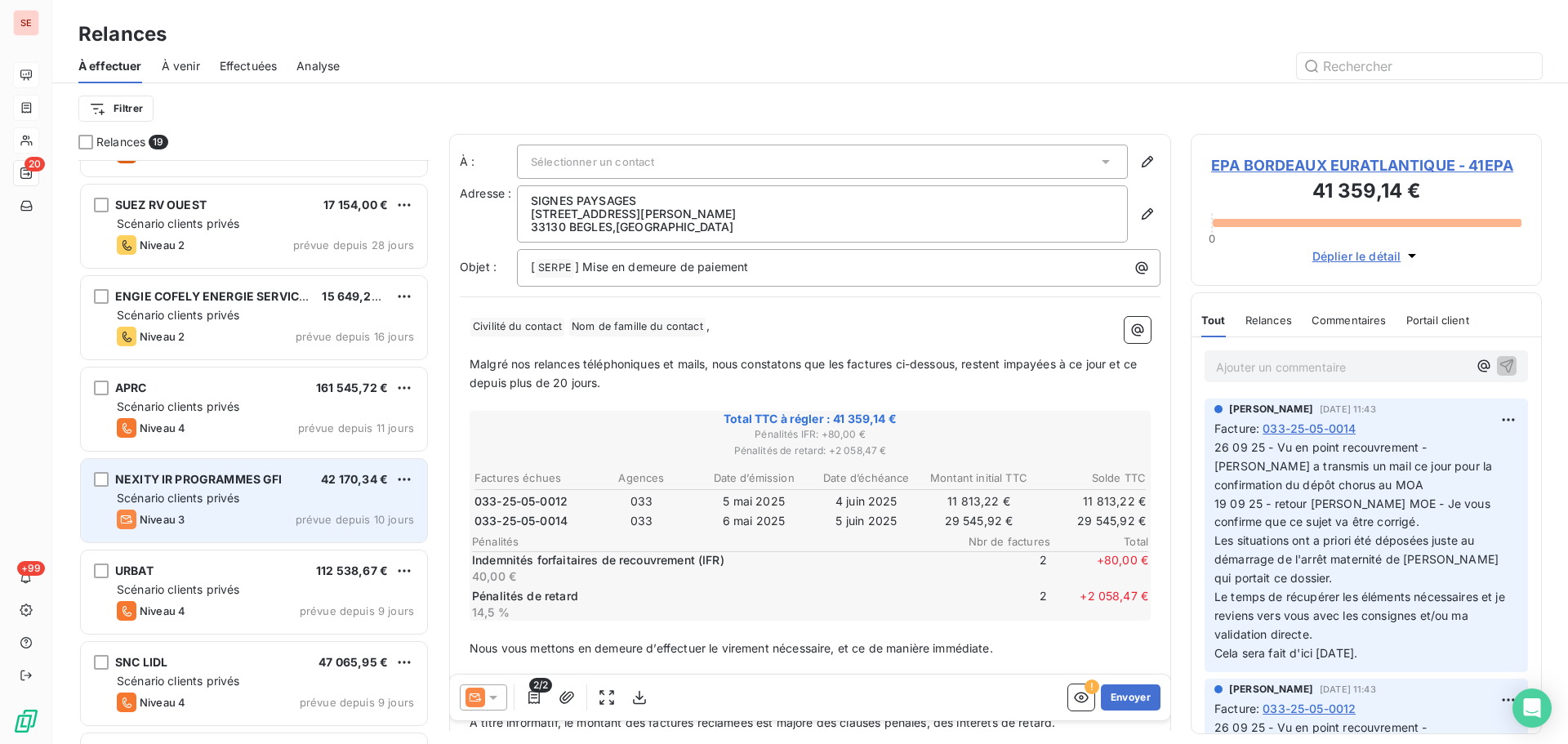
click at [273, 511] on div "Niveau 3 prévue depuis 10 jours" at bounding box center [265, 519] width 297 height 20
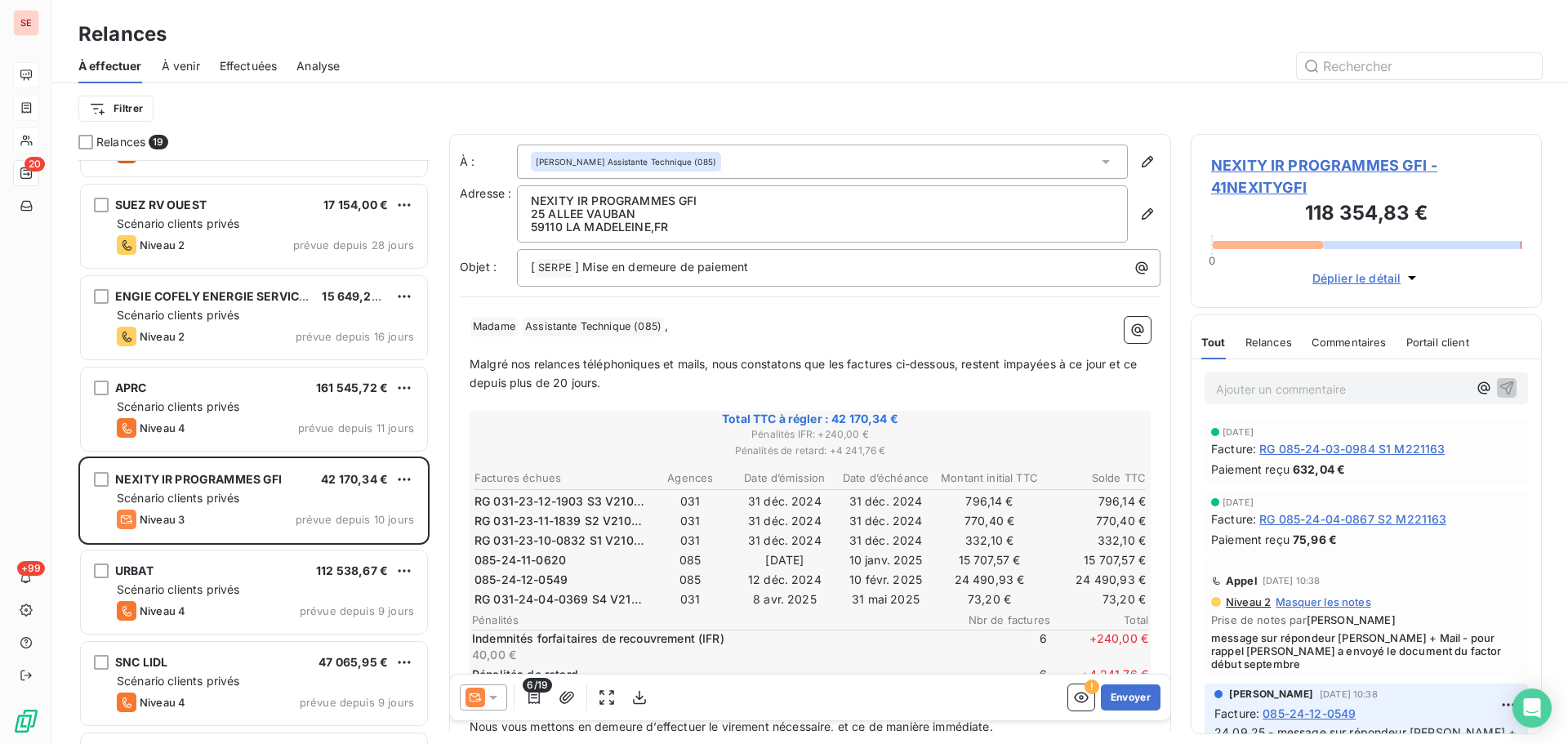
click at [1278, 173] on span "NEXITY IR PROGRAMMES GFI - 41NEXITYGFI" at bounding box center [1366, 176] width 311 height 44
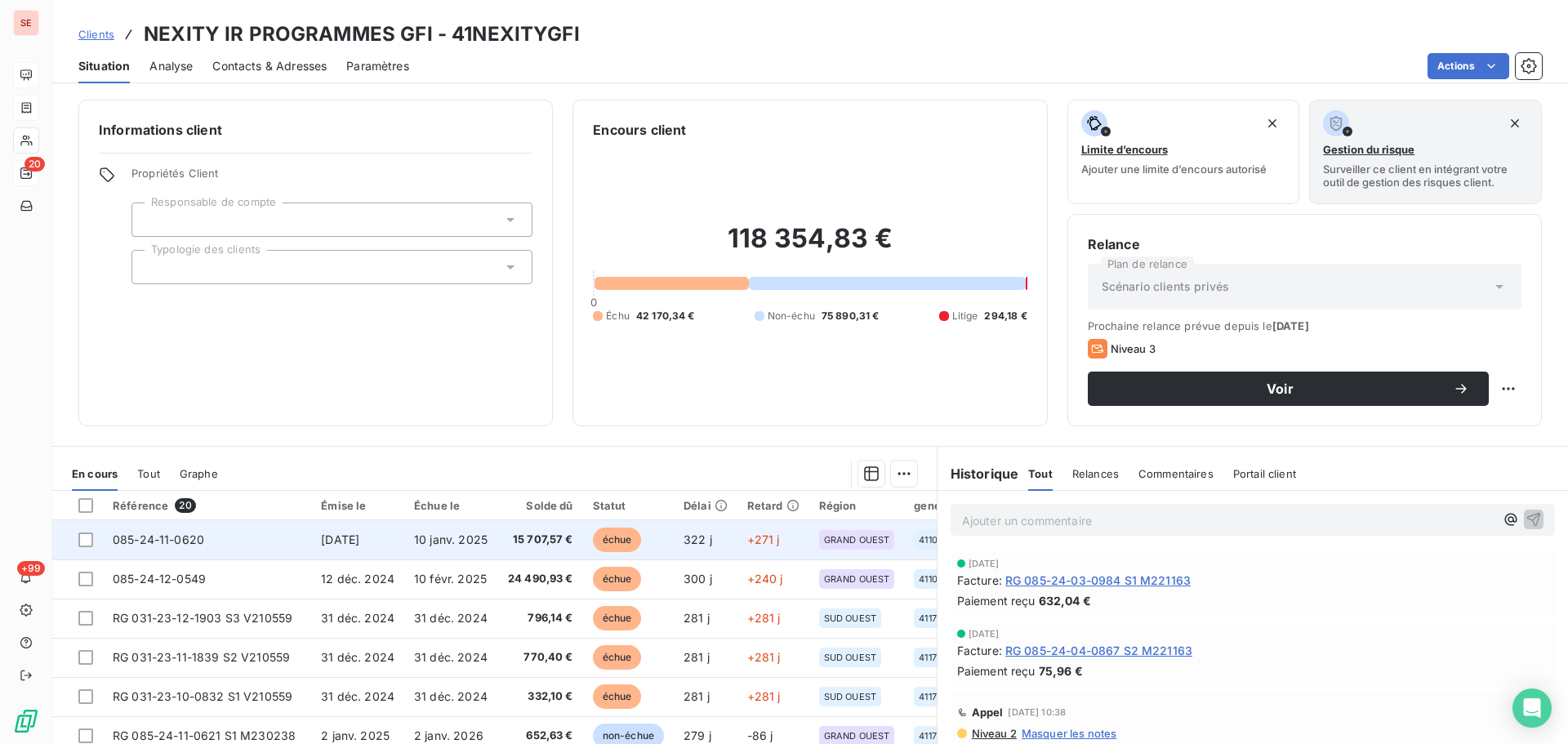
click at [455, 548] on td "10 janv. 2025" at bounding box center [451, 540] width 94 height 40
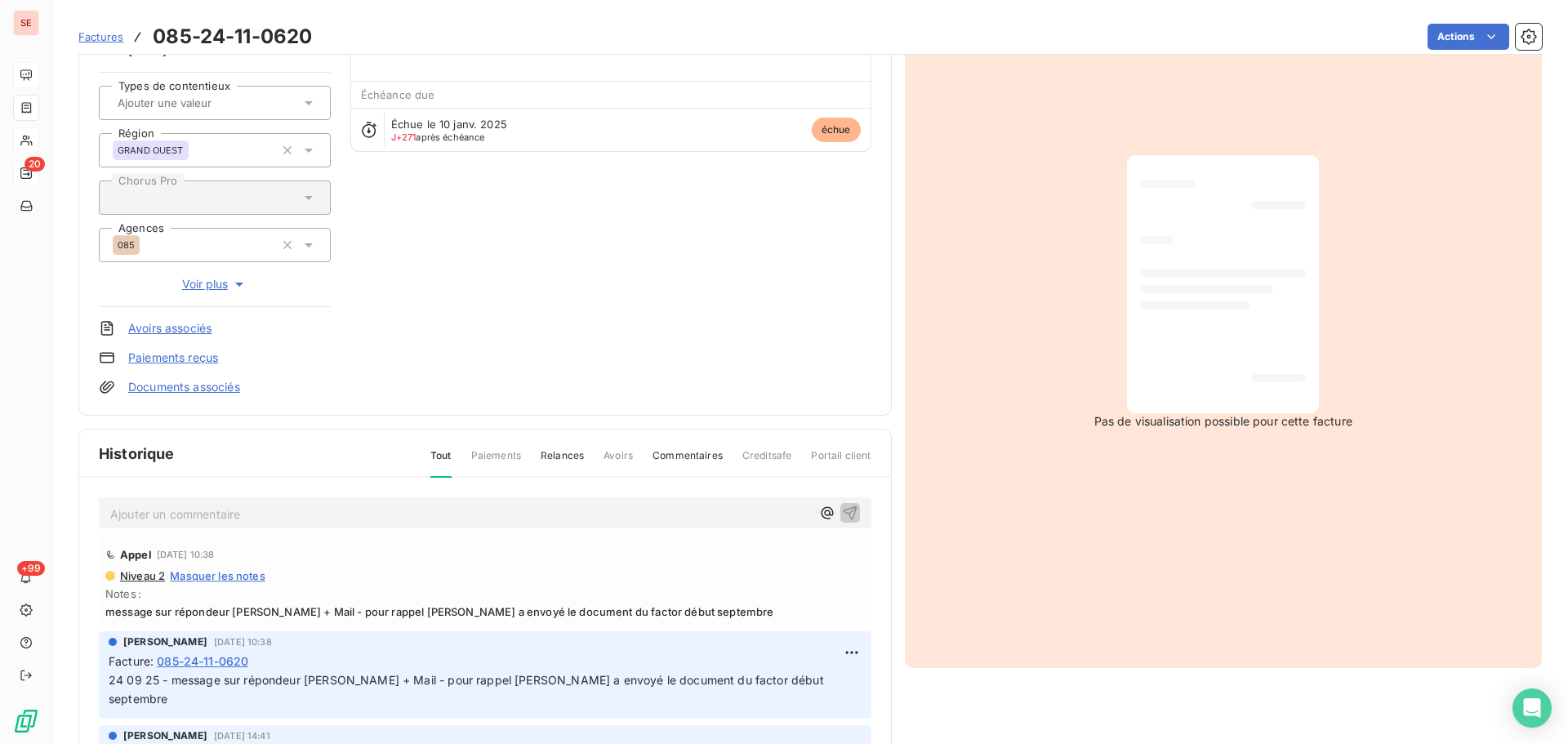
scroll to position [49, 0]
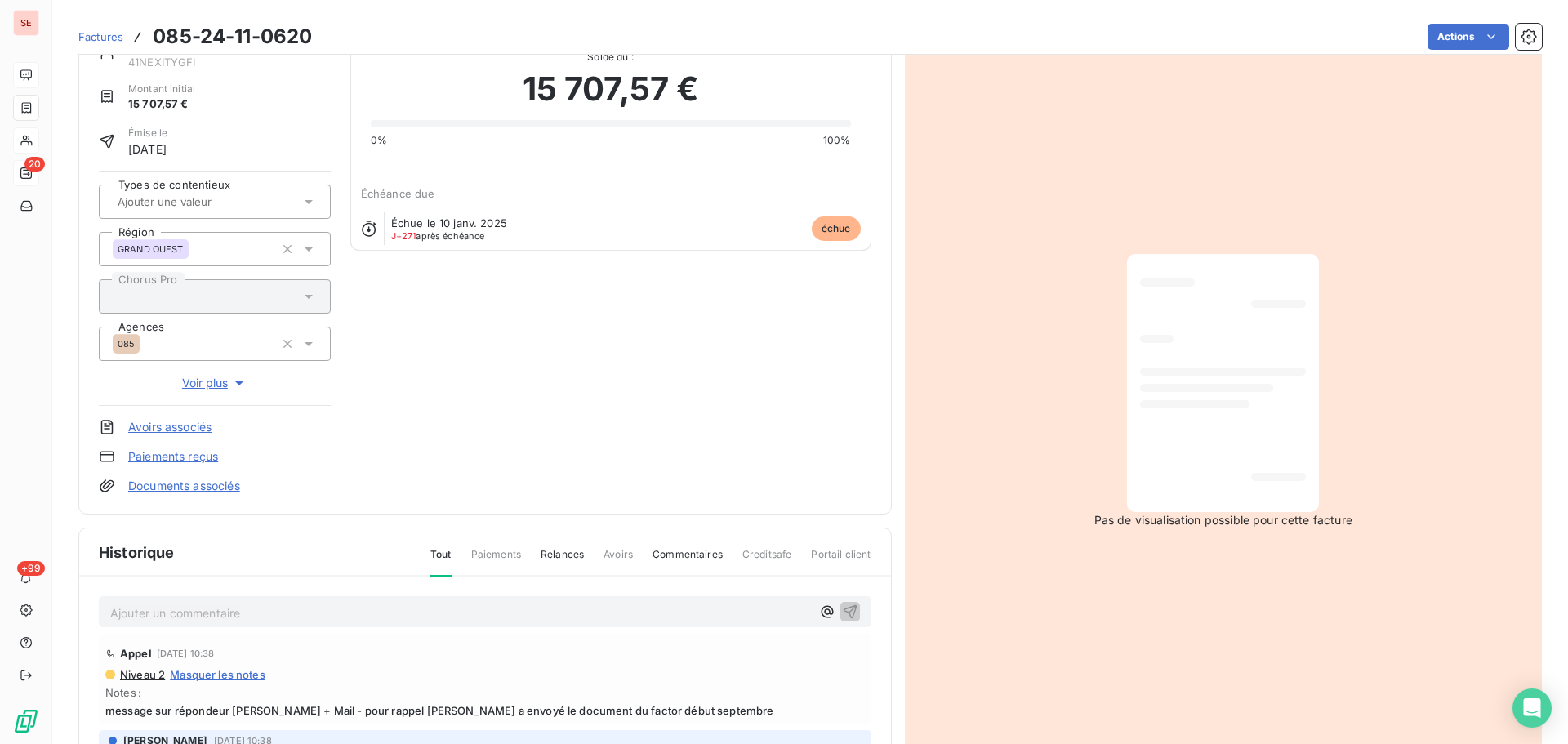
click at [366, 609] on p "Ajouter un commentaire ﻿" at bounding box center [460, 613] width 701 height 21
click at [452, 608] on span "08 10 25 - Vu avec agence ce jour, ne pas faire de RAR avant [DATE]" at bounding box center [299, 611] width 380 height 14
click at [717, 611] on p "08 10 25 - Vu avec agence ce jour, ne pas faire de RAR avant la réception du ch…" at bounding box center [460, 612] width 701 height 19
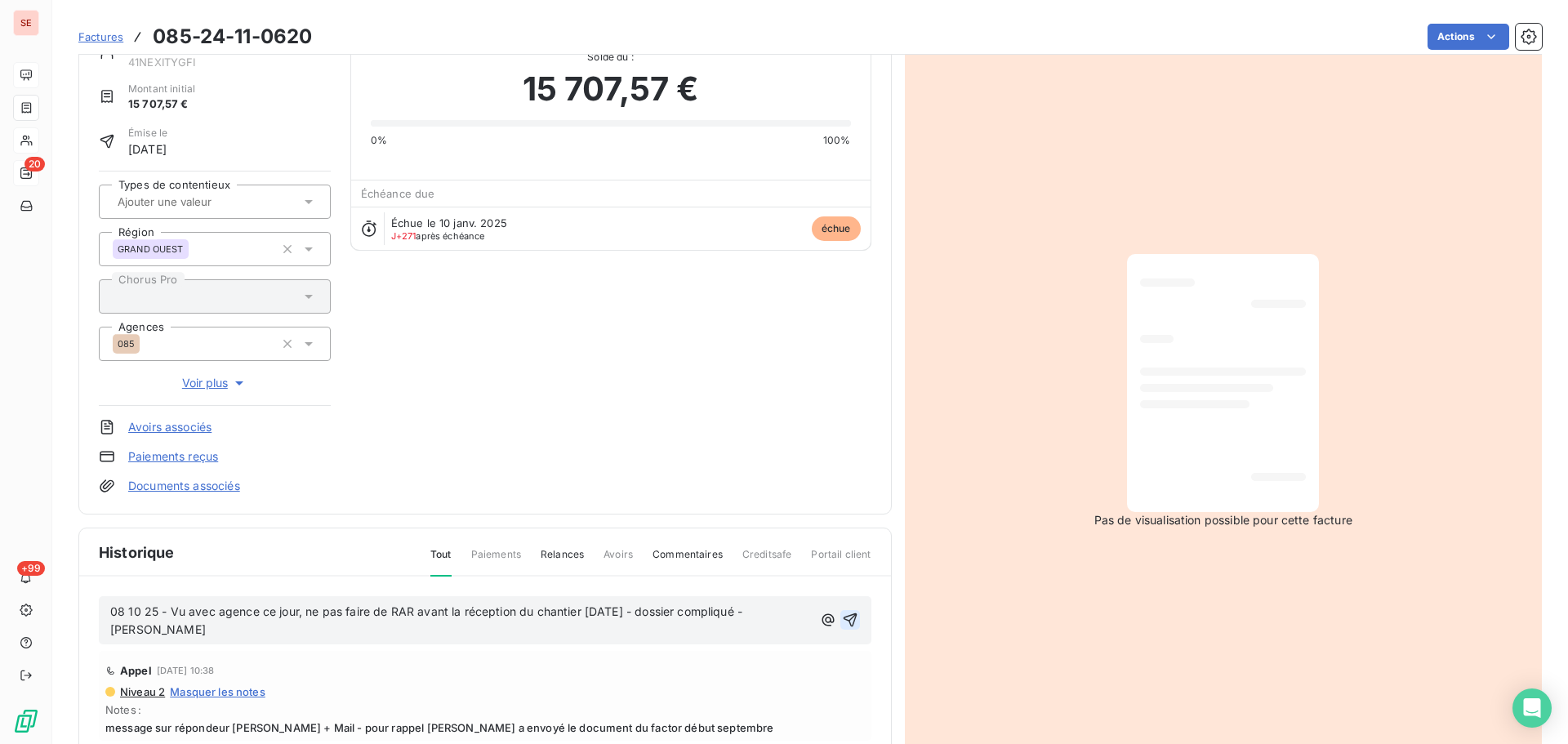
click at [842, 613] on icon "button" at bounding box center [849, 620] width 16 height 16
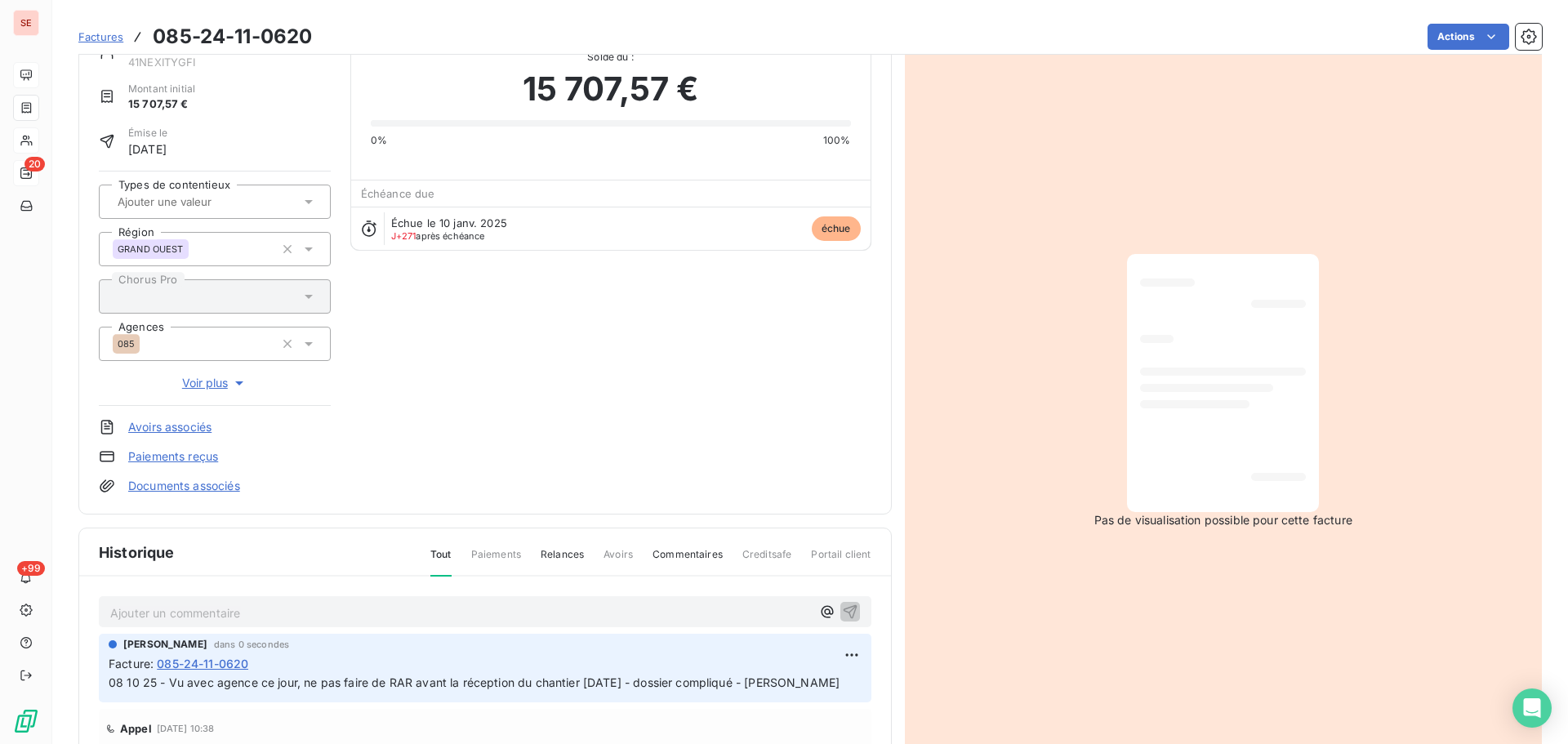
click at [522, 678] on span "08 10 25 - Vu avec agence ce jour, ne pas faire de RAR avant la réception du ch…" at bounding box center [473, 683] width 731 height 14
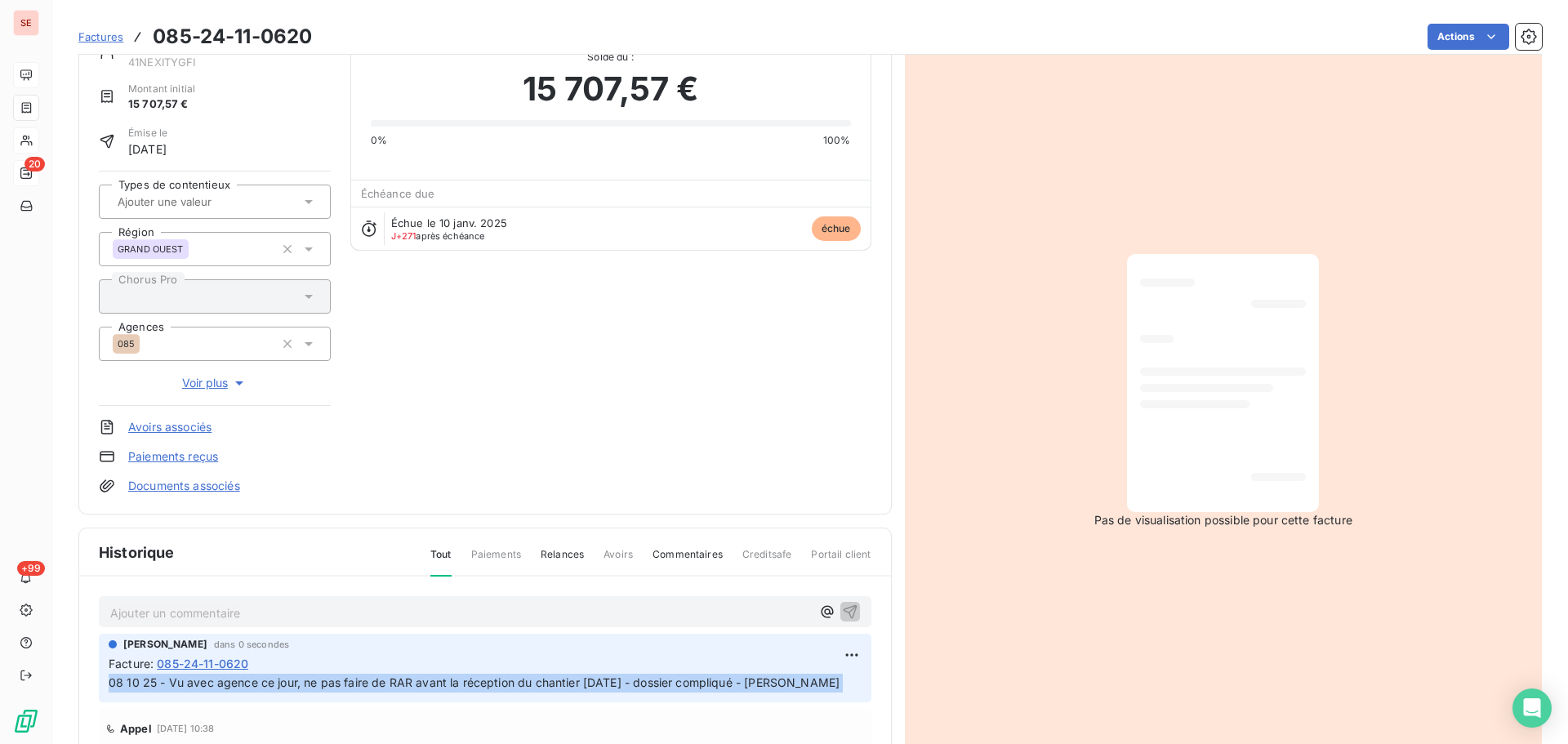
click at [522, 678] on span "08 10 25 - Vu avec agence ce jour, ne pas faire de RAR avant la réception du ch…" at bounding box center [473, 683] width 731 height 14
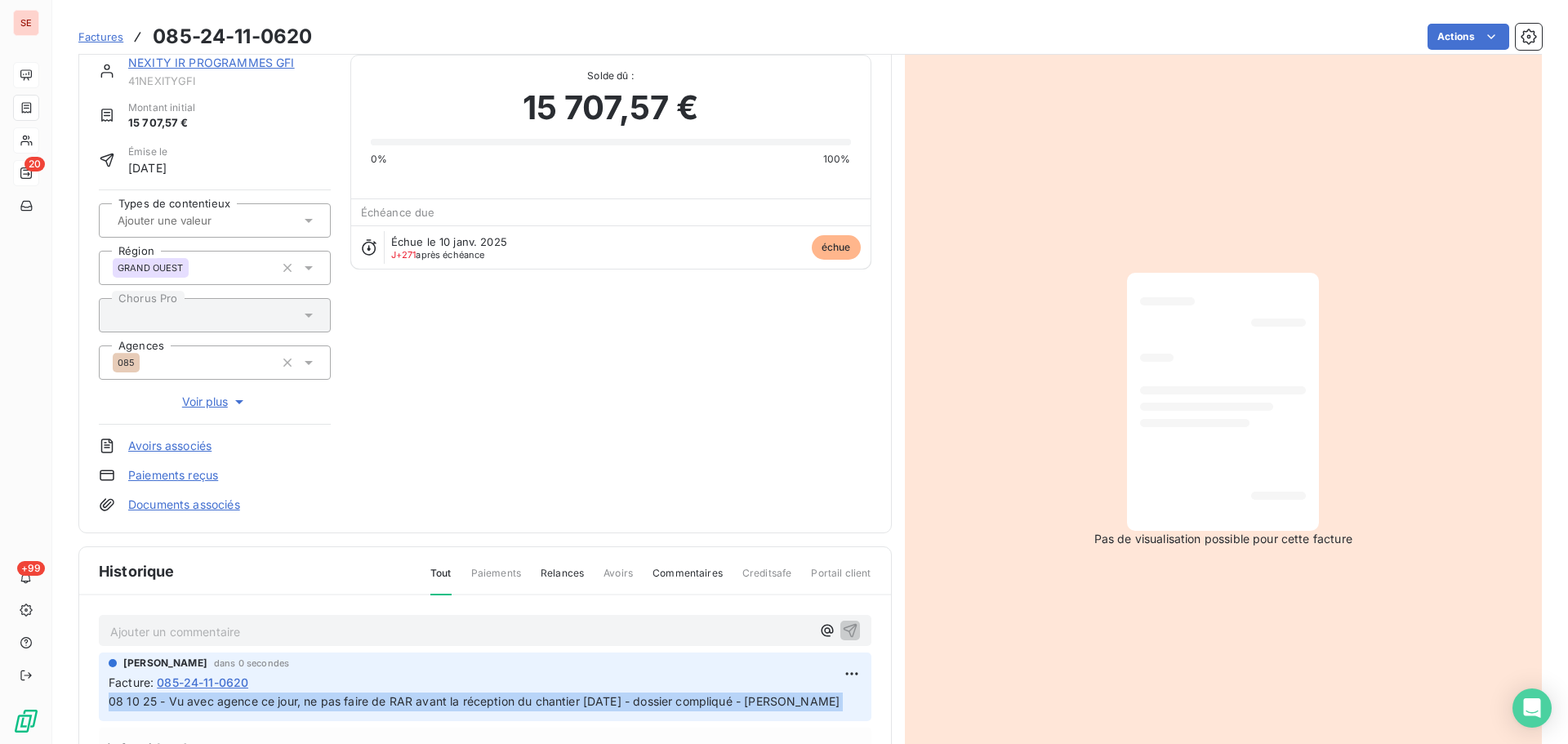
scroll to position [0, 0]
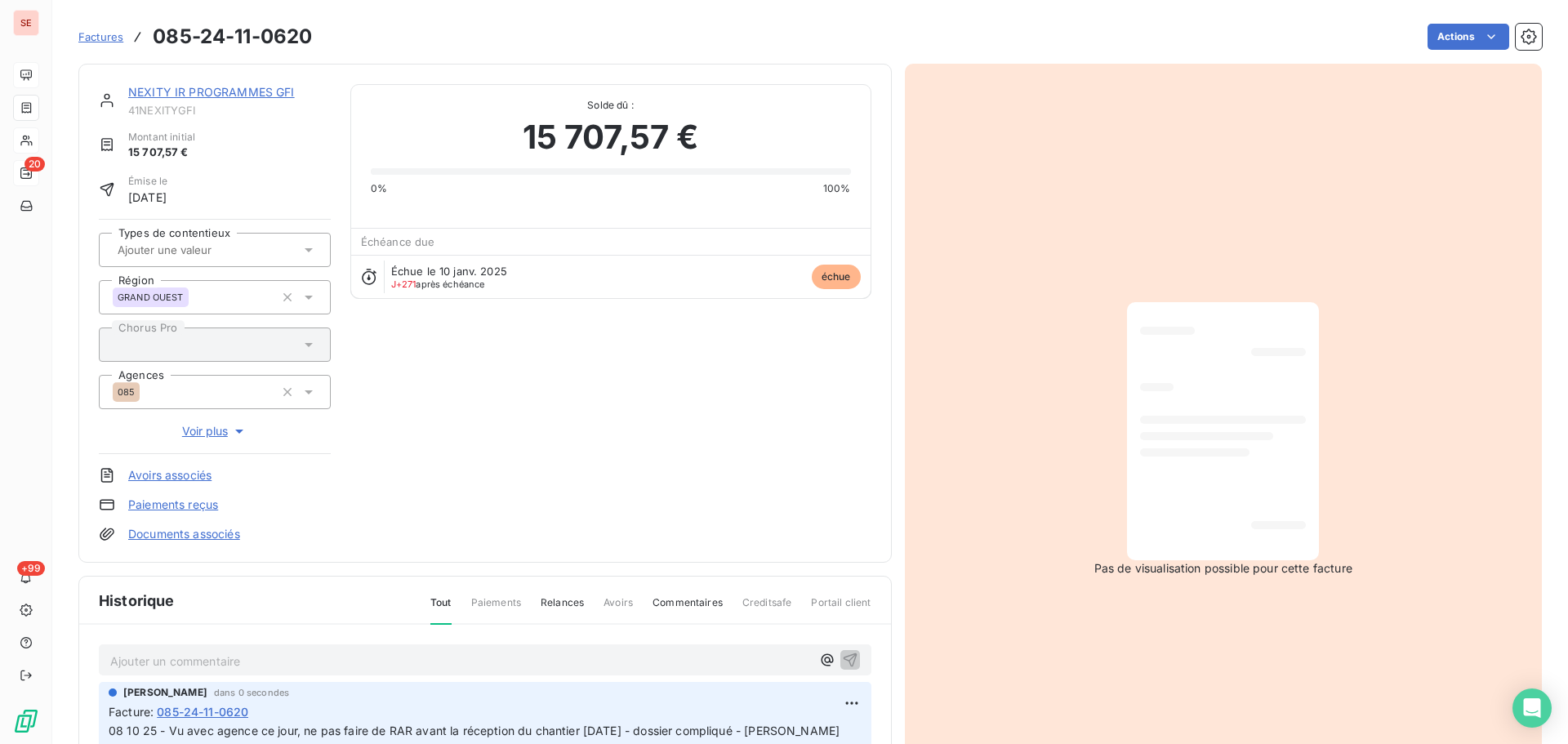
click at [255, 90] on link "NEXITY IR PROGRAMMES GFI" at bounding box center [212, 92] width 167 height 14
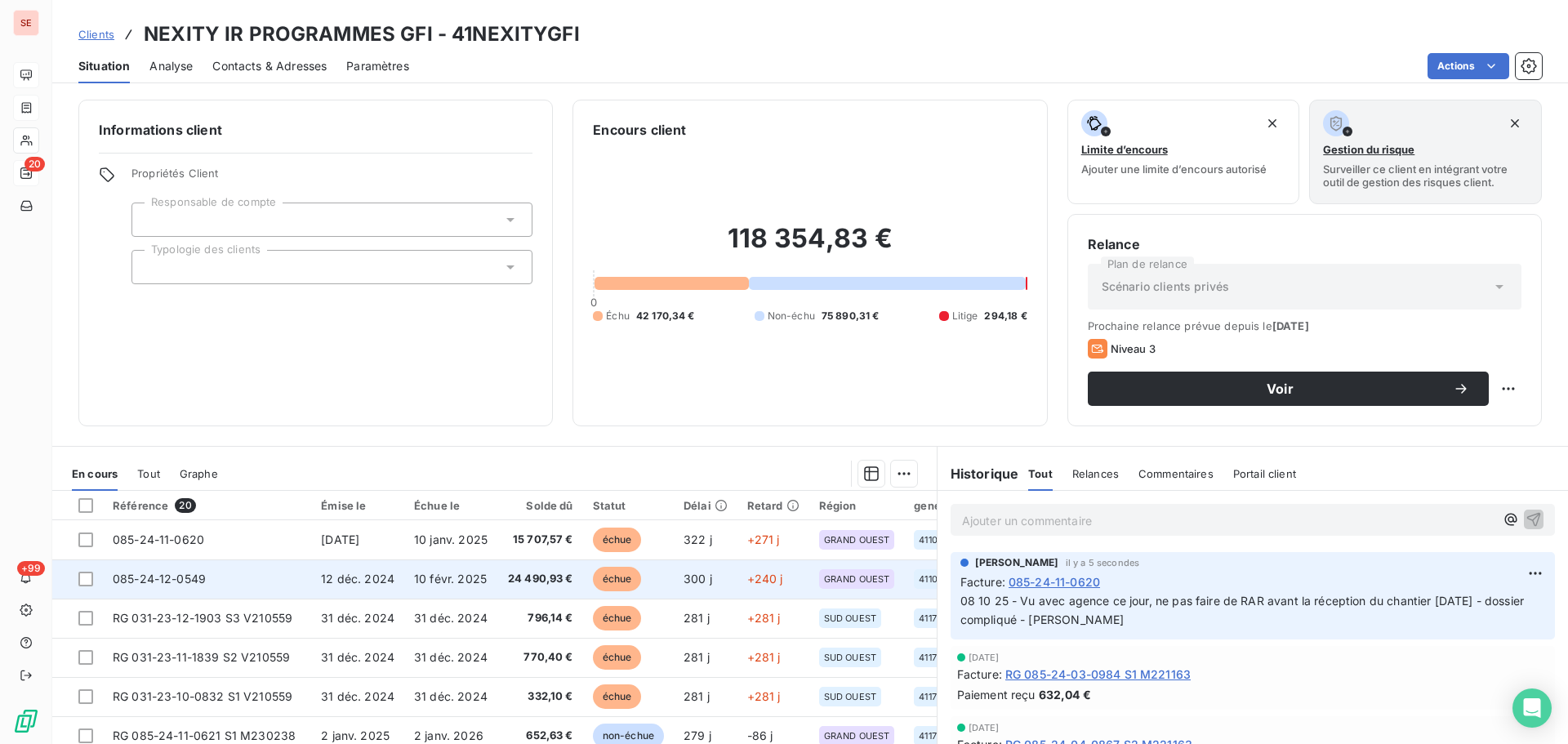
click at [481, 590] on td "10 févr. 2025" at bounding box center [451, 580] width 94 height 40
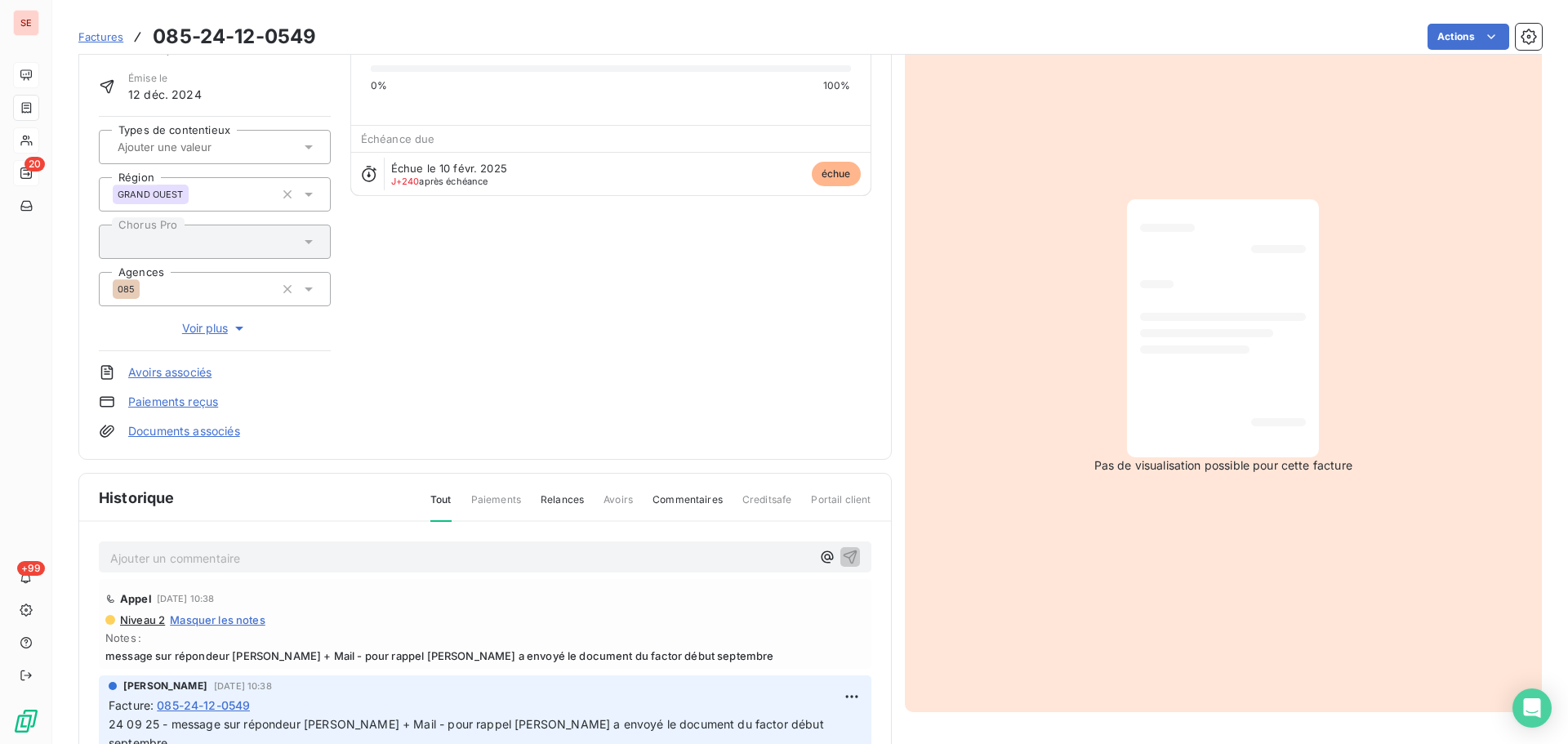
scroll to position [239, 0]
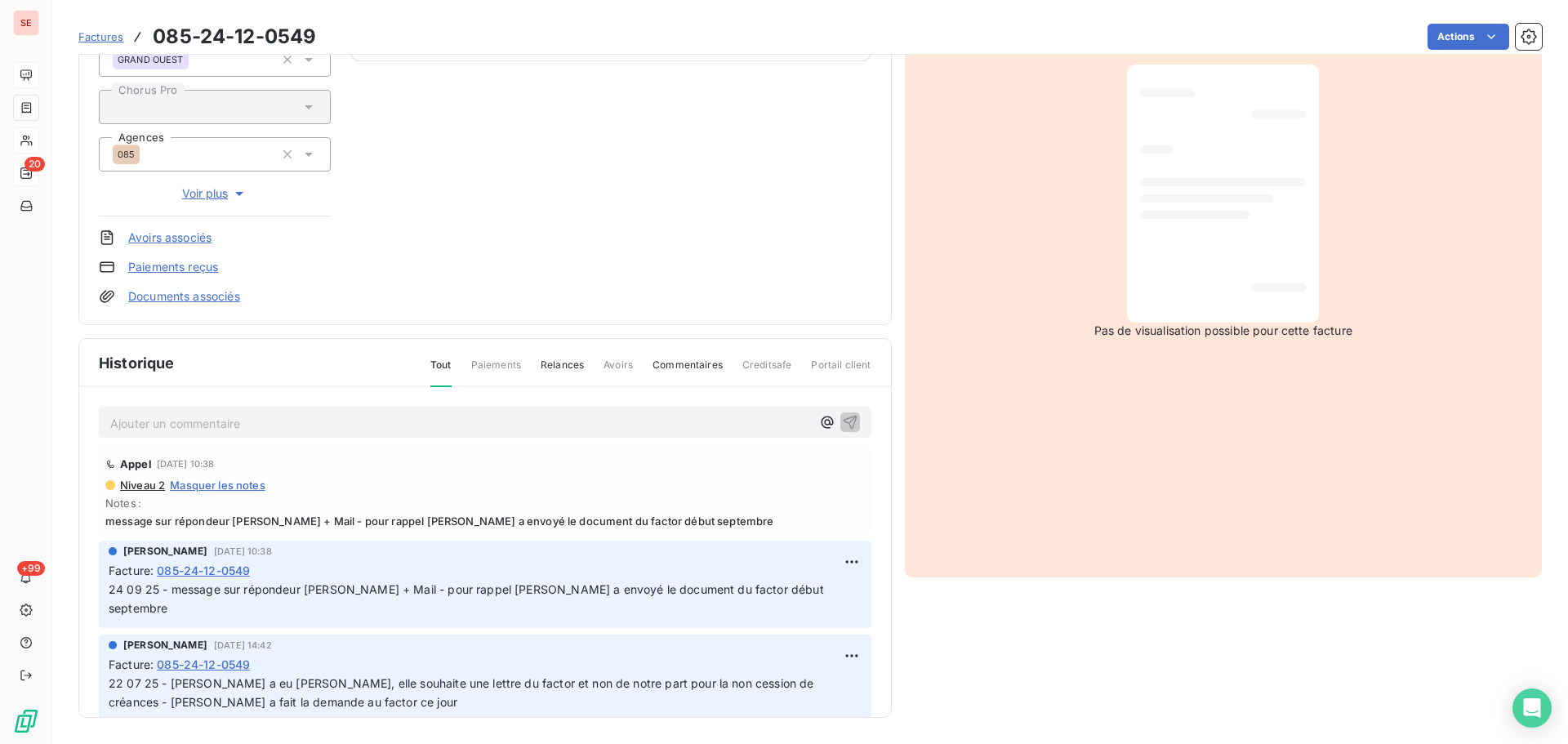
click at [404, 413] on p "Ajouter un commentaire ﻿" at bounding box center [460, 424] width 701 height 21
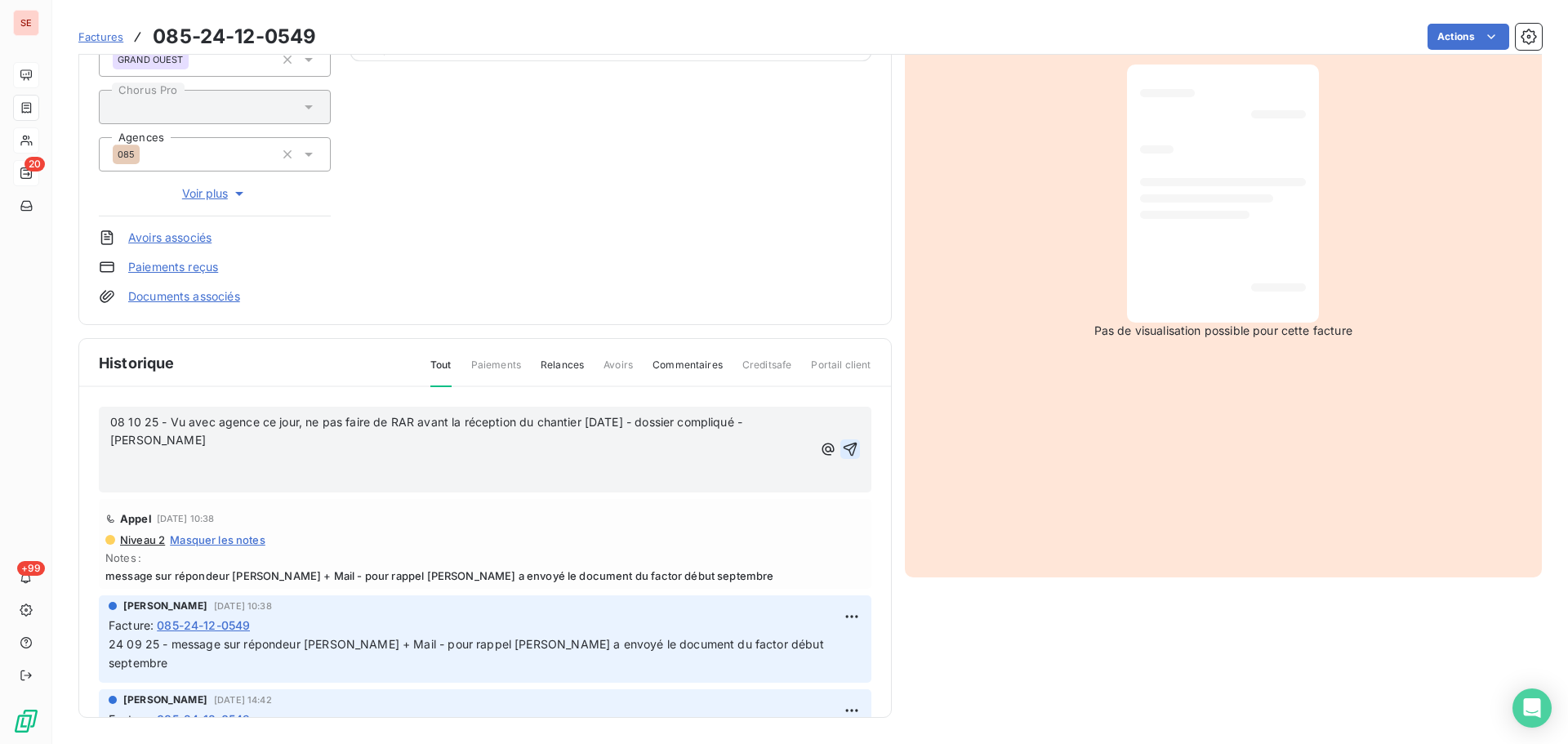
click at [842, 443] on icon "button" at bounding box center [849, 449] width 16 height 16
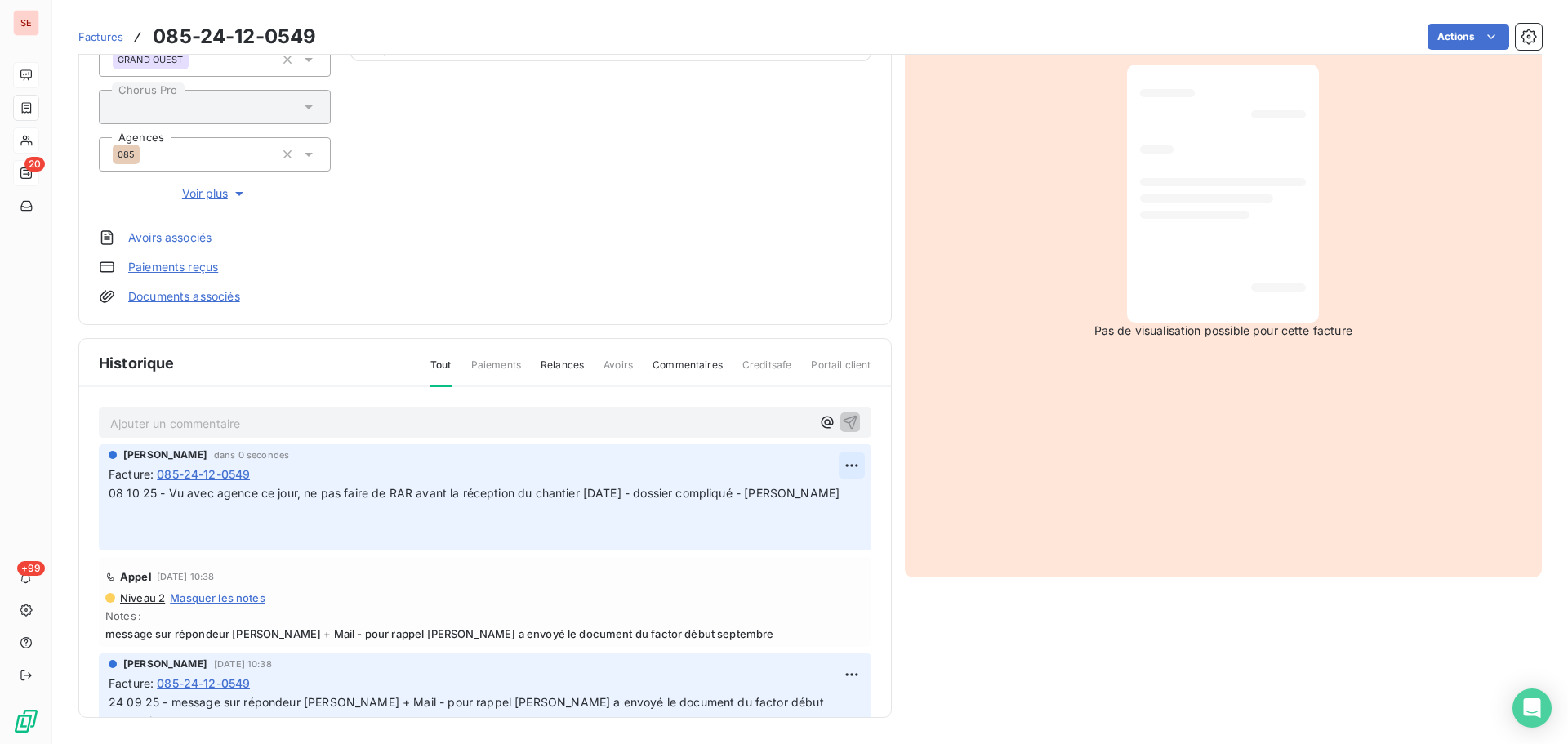
click at [834, 461] on html "SE 20 +99 Factures 085-24-12-0549 Actions NEXITY IR PROGRAMMES GFI 41NEXITYGFI …" at bounding box center [784, 372] width 1568 height 744
click at [789, 503] on div "Editer" at bounding box center [793, 501] width 91 height 26
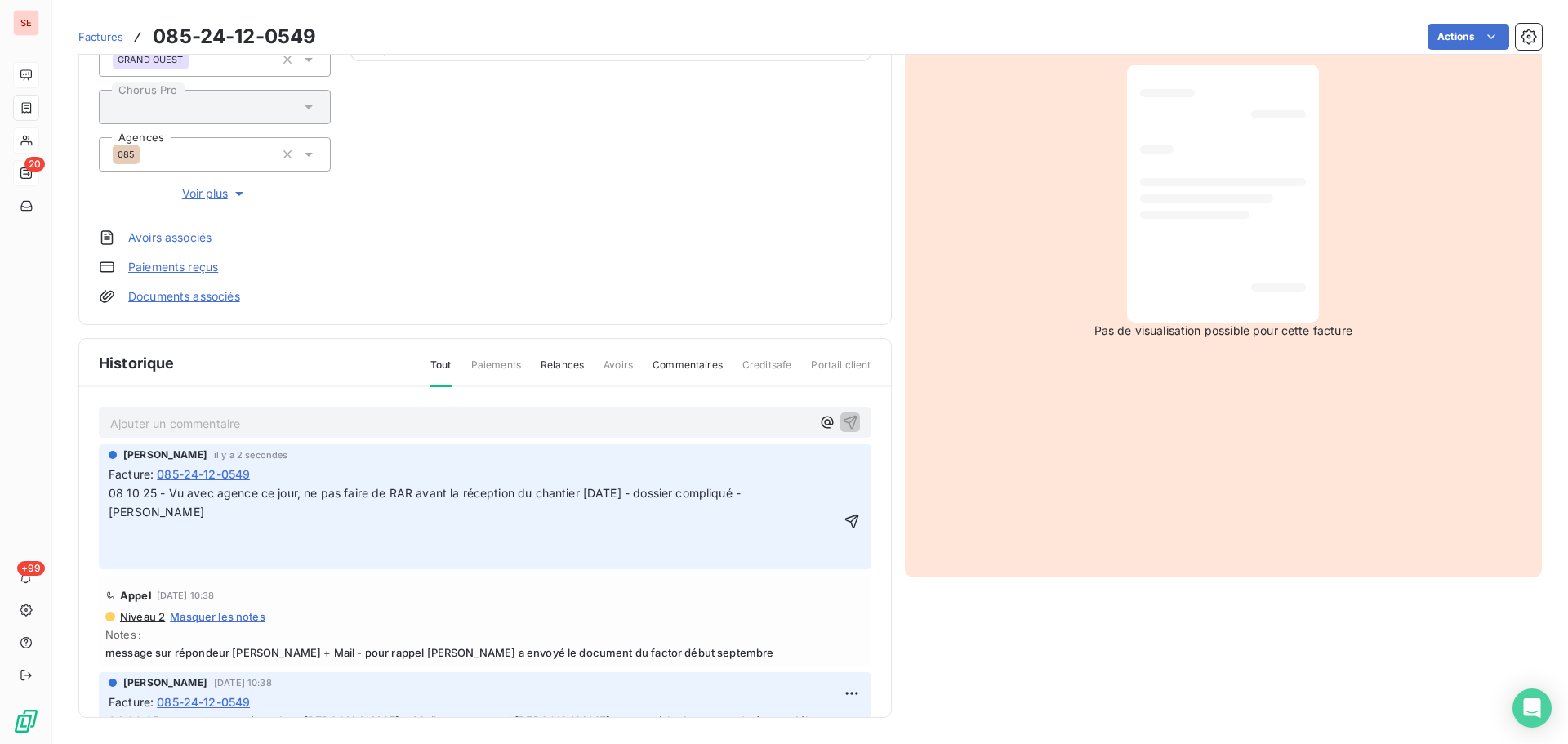
click at [212, 513] on p "08 10 25 - Vu avec agence ce jour, ne pas faire de RAR avant la réception du ch…" at bounding box center [473, 522] width 730 height 75
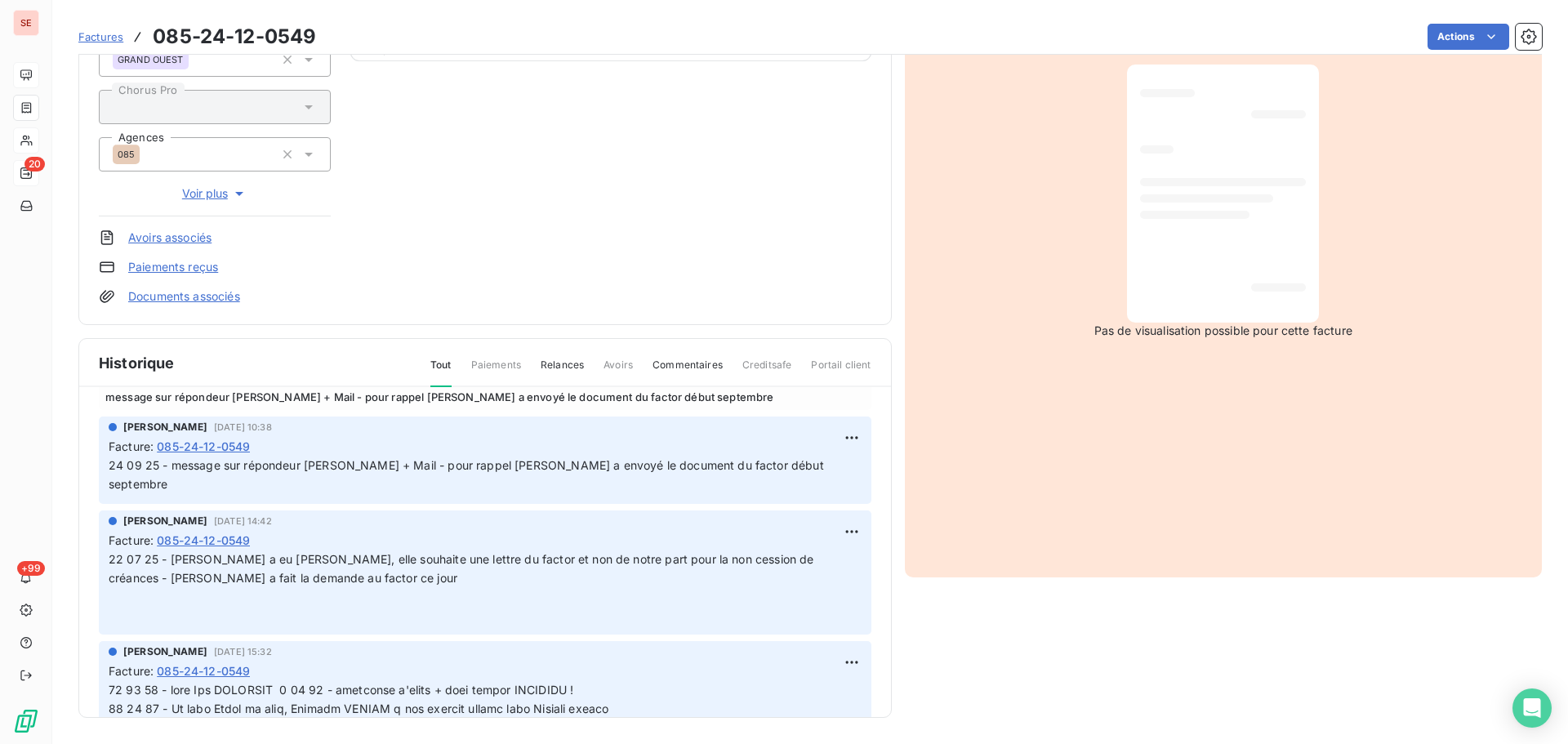
scroll to position [0, 0]
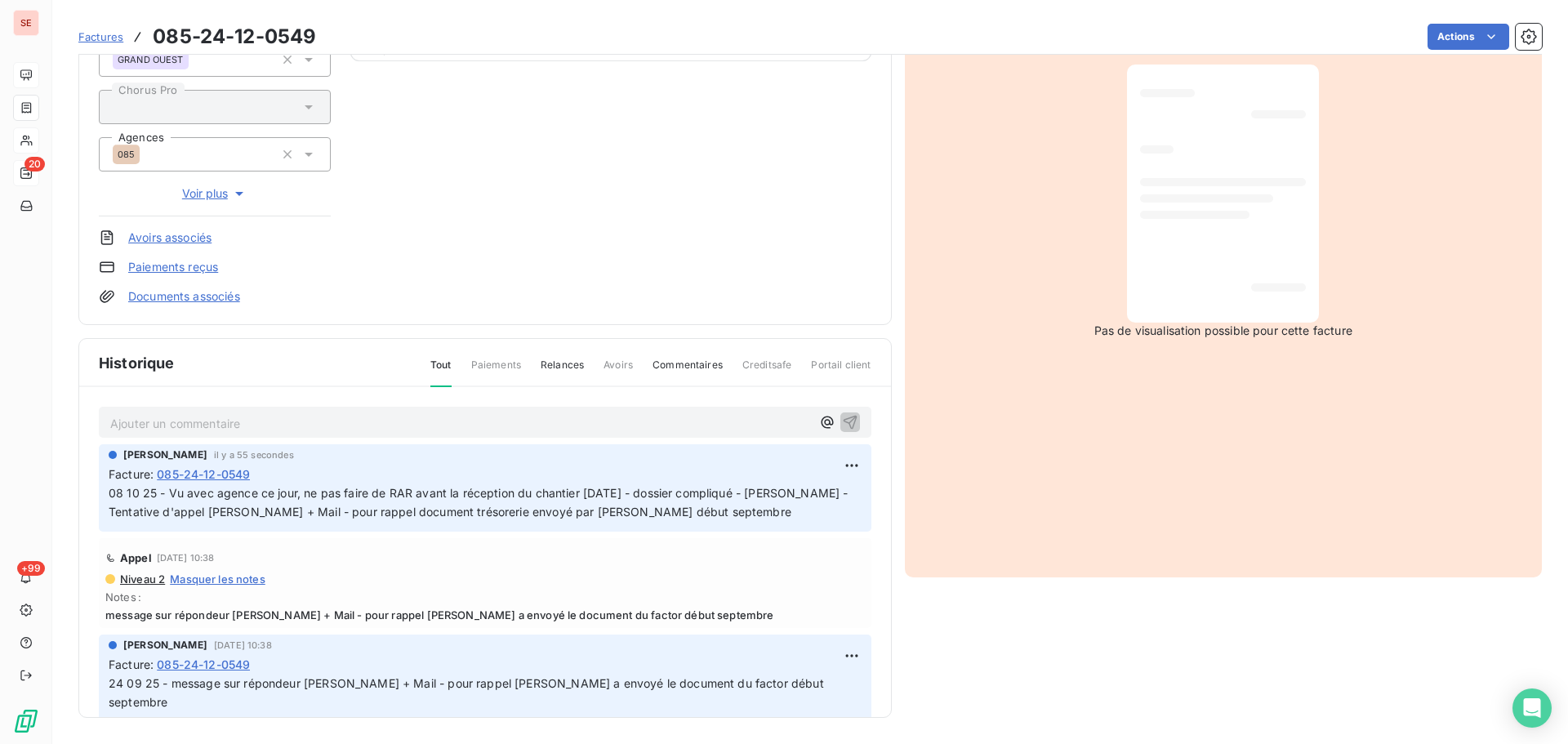
drag, startPoint x: 804, startPoint y: 509, endPoint x: 103, endPoint y: 497, distance: 701.1
click at [103, 497] on div "[PERSON_NAME] il y a 55 secondes Facture : 085-24-12-0549 08 10 25 - Vu avec ag…" at bounding box center [485, 488] width 772 height 88
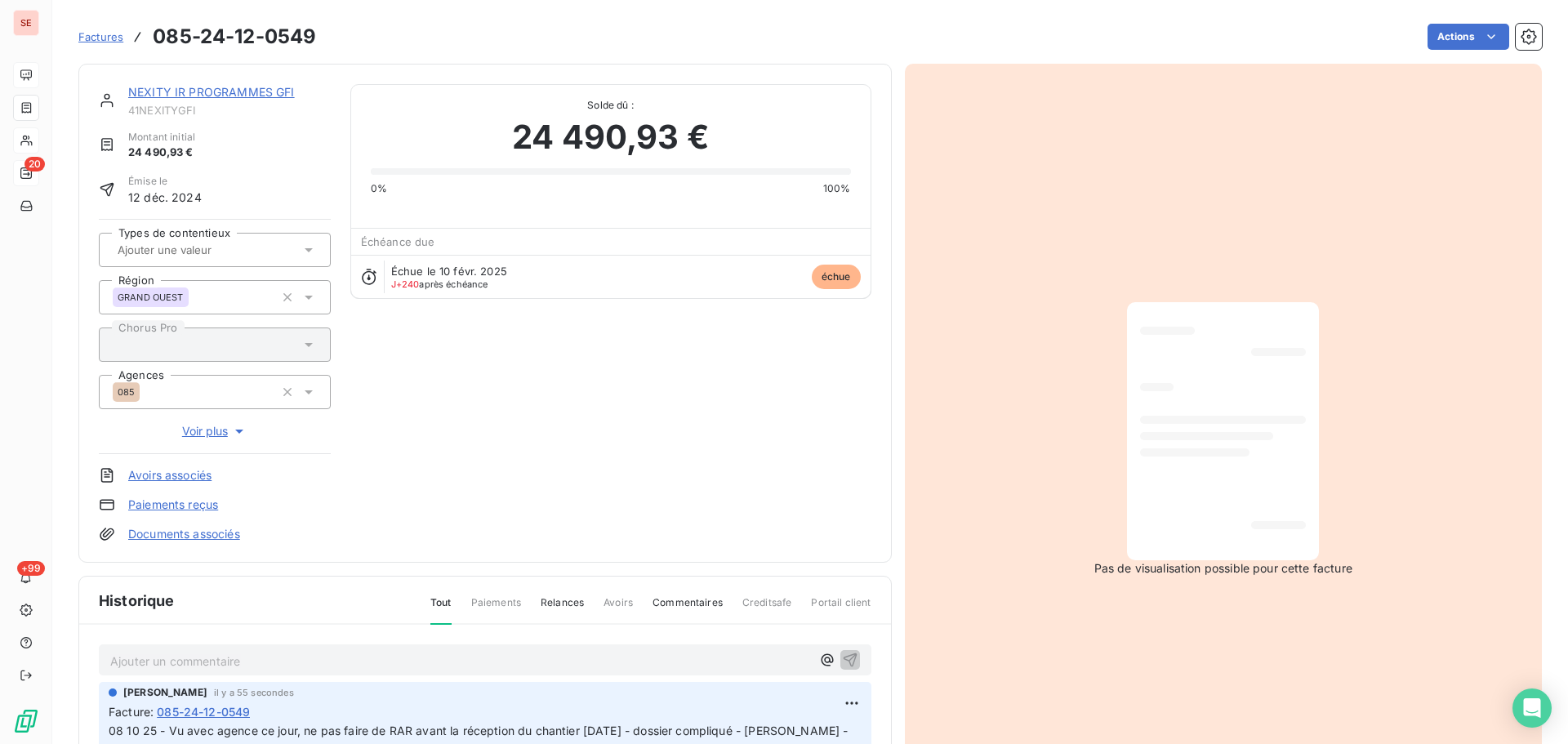
click at [230, 87] on link "NEXITY IR PROGRAMMES GFI" at bounding box center [212, 92] width 167 height 14
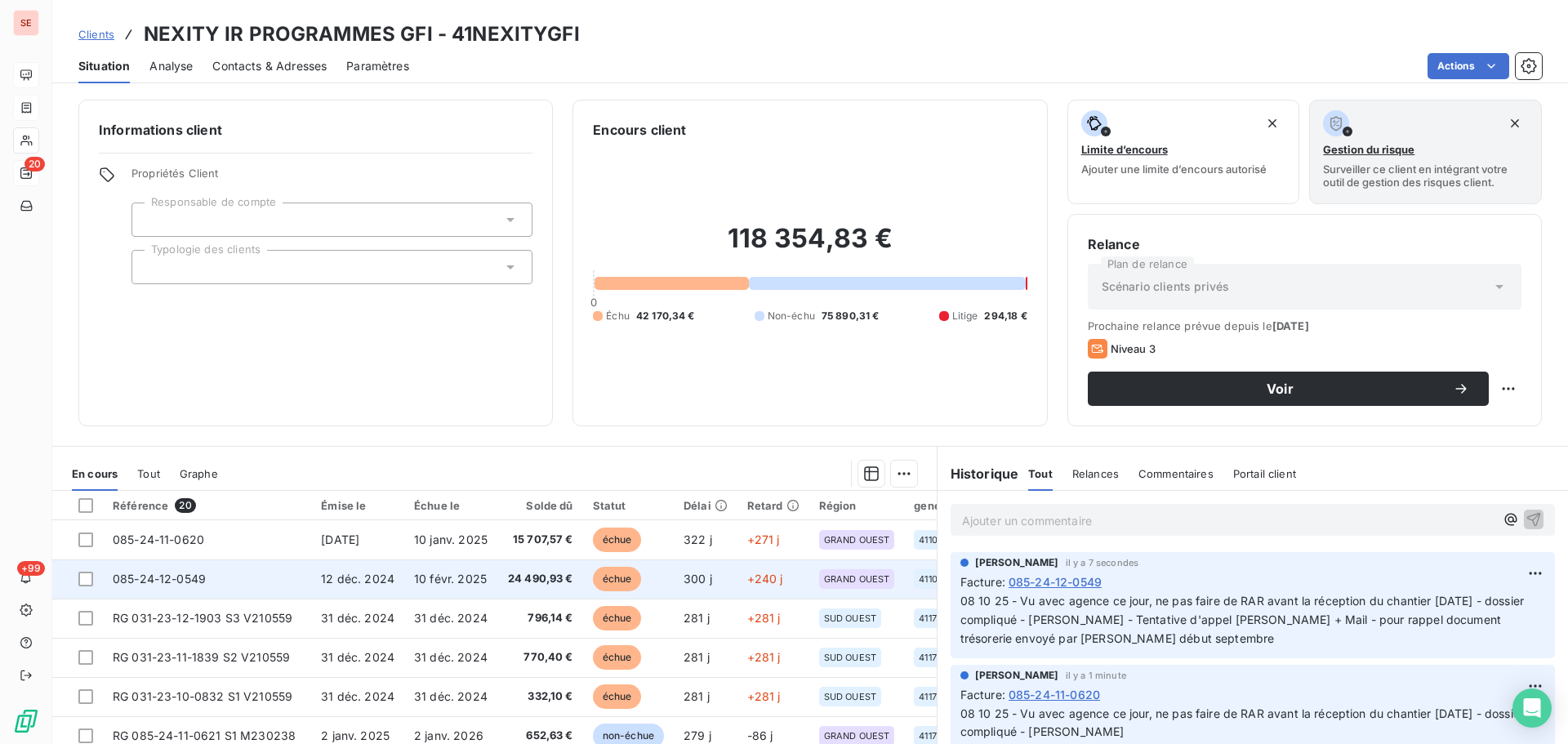
click at [429, 590] on td "10 févr. 2025" at bounding box center [451, 580] width 94 height 40
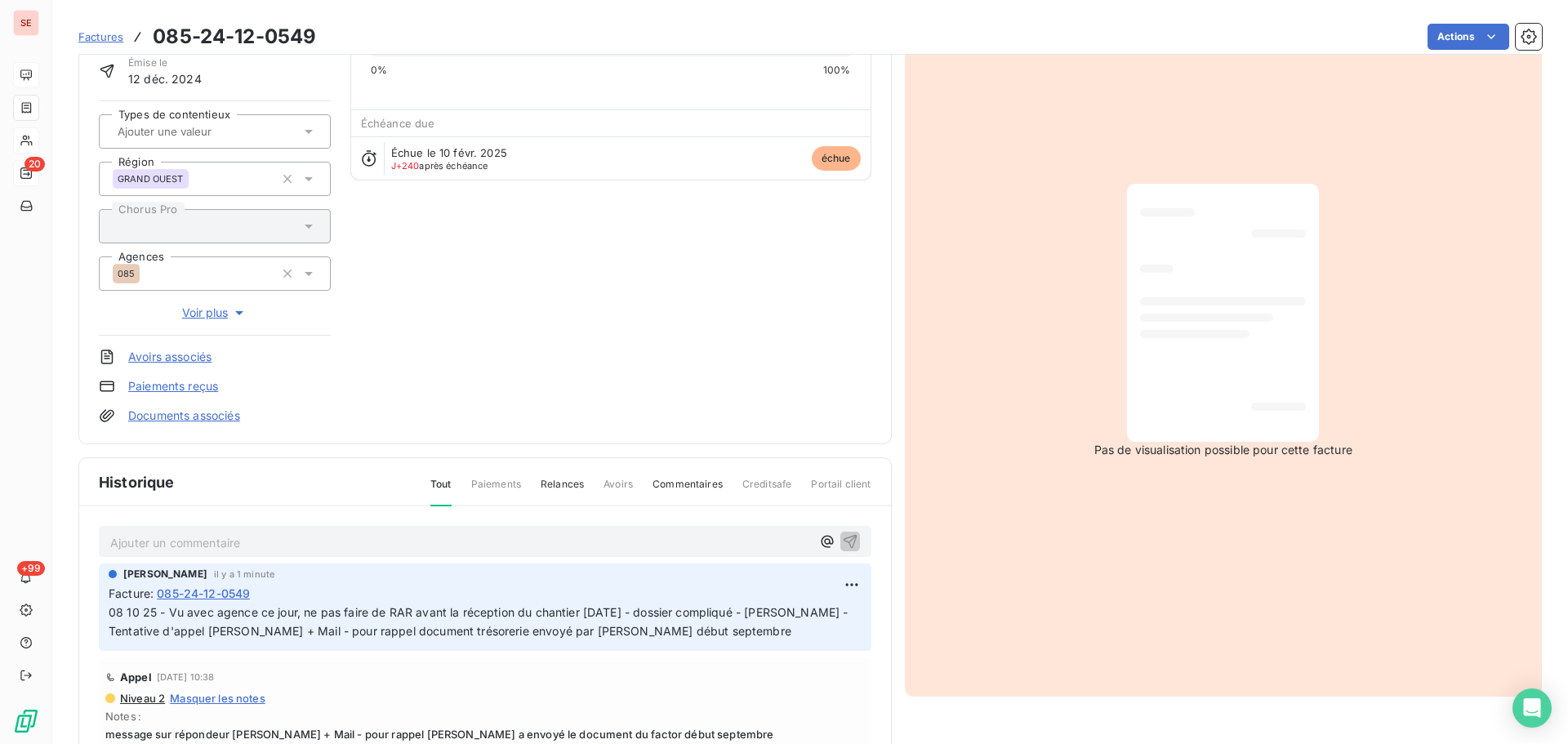
scroll to position [239, 0]
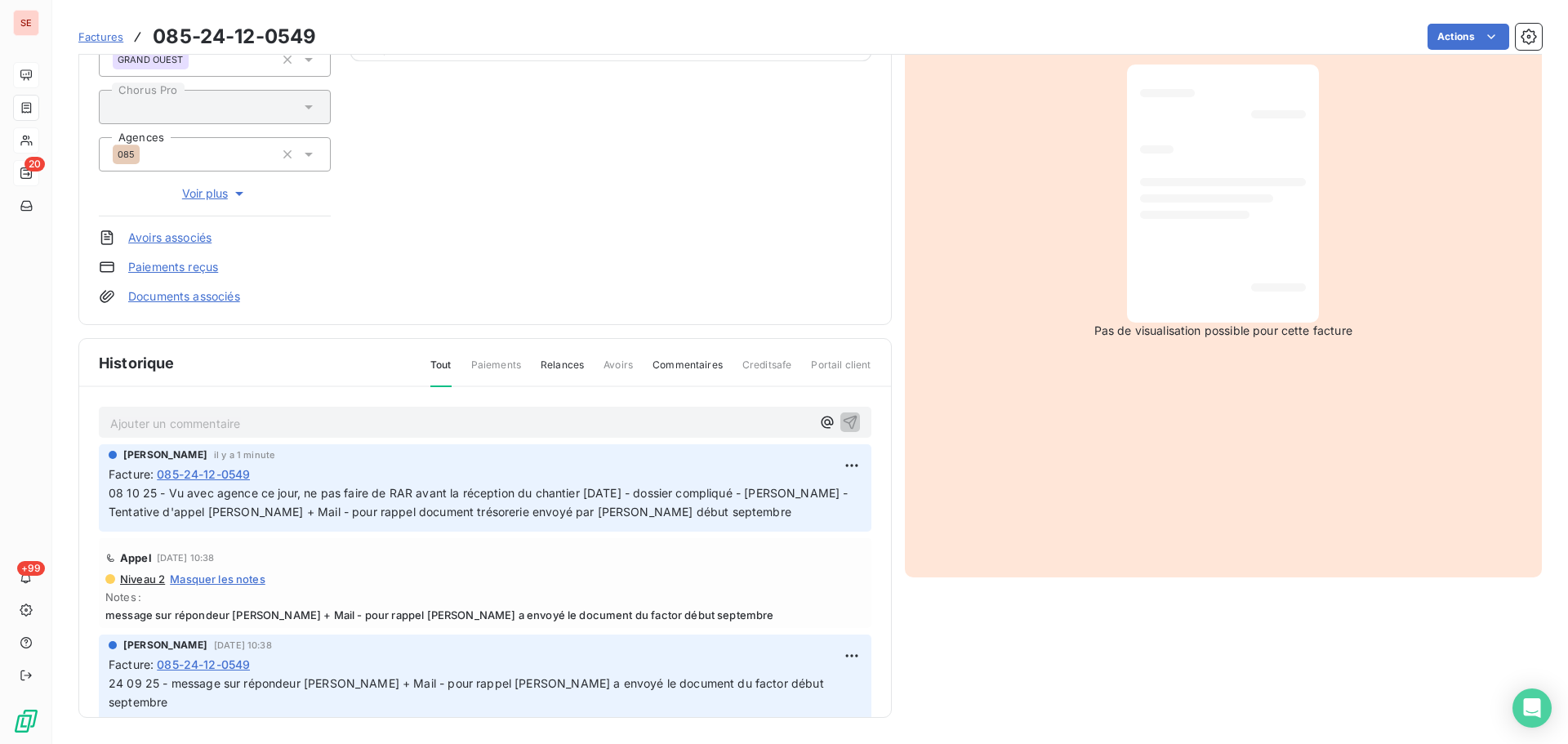
click at [398, 426] on p "Ajouter un commentaire ﻿" at bounding box center [460, 424] width 701 height 21
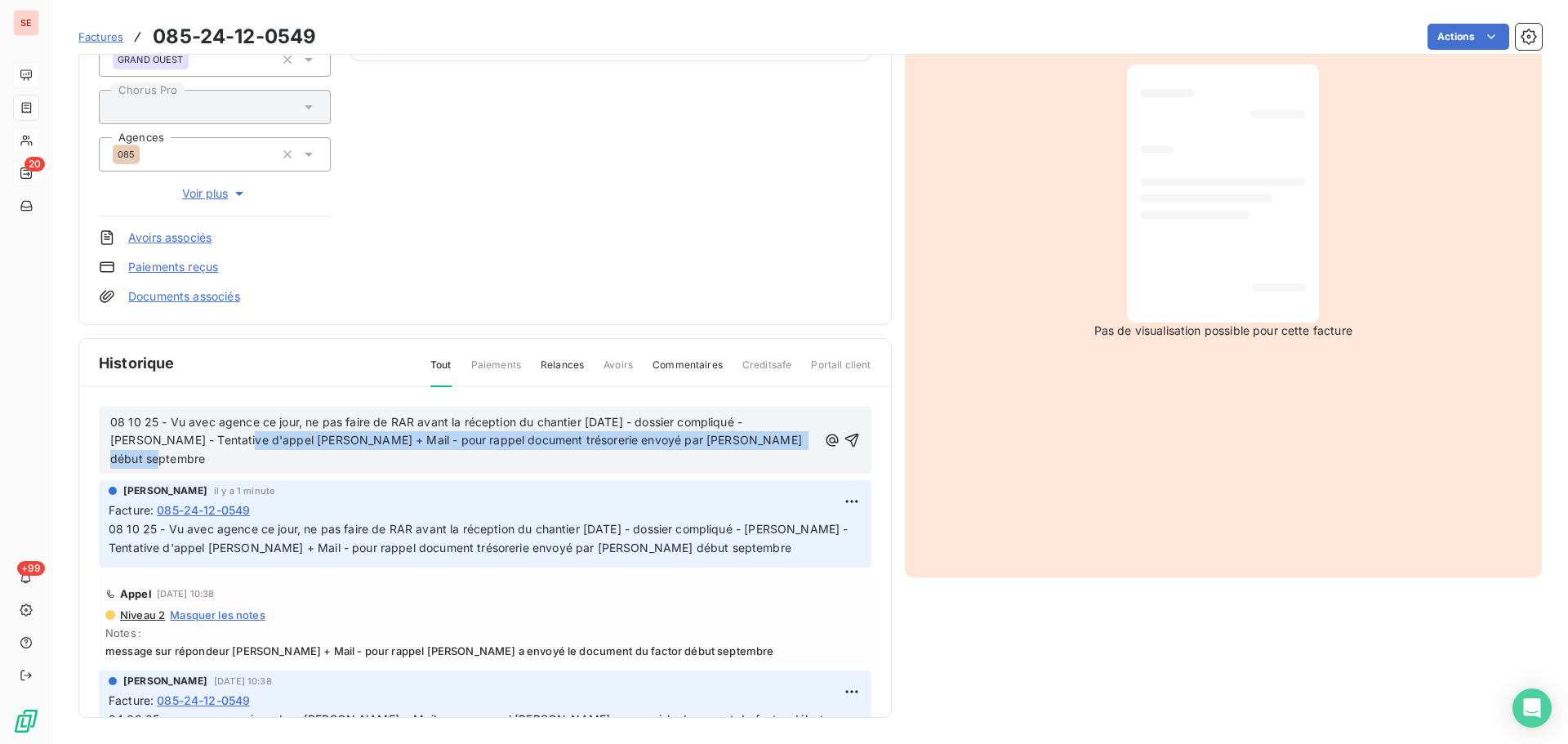
drag, startPoint x: 776, startPoint y: 438, endPoint x: 205, endPoint y: 438, distance: 571.0
click at [207, 437] on span "08 10 25 - Vu avec agence ce jour, ne pas faire de RAR avant la réception du ch…" at bounding box center [457, 441] width 694 height 52
drag, startPoint x: 180, startPoint y: 457, endPoint x: 96, endPoint y: 404, distance: 99.3
click at [96, 404] on div "08 10 25 - Vu avec agence ce jour, ne pas faire de RAR avant la réception du ch…" at bounding box center [485, 576] width 812 height 378
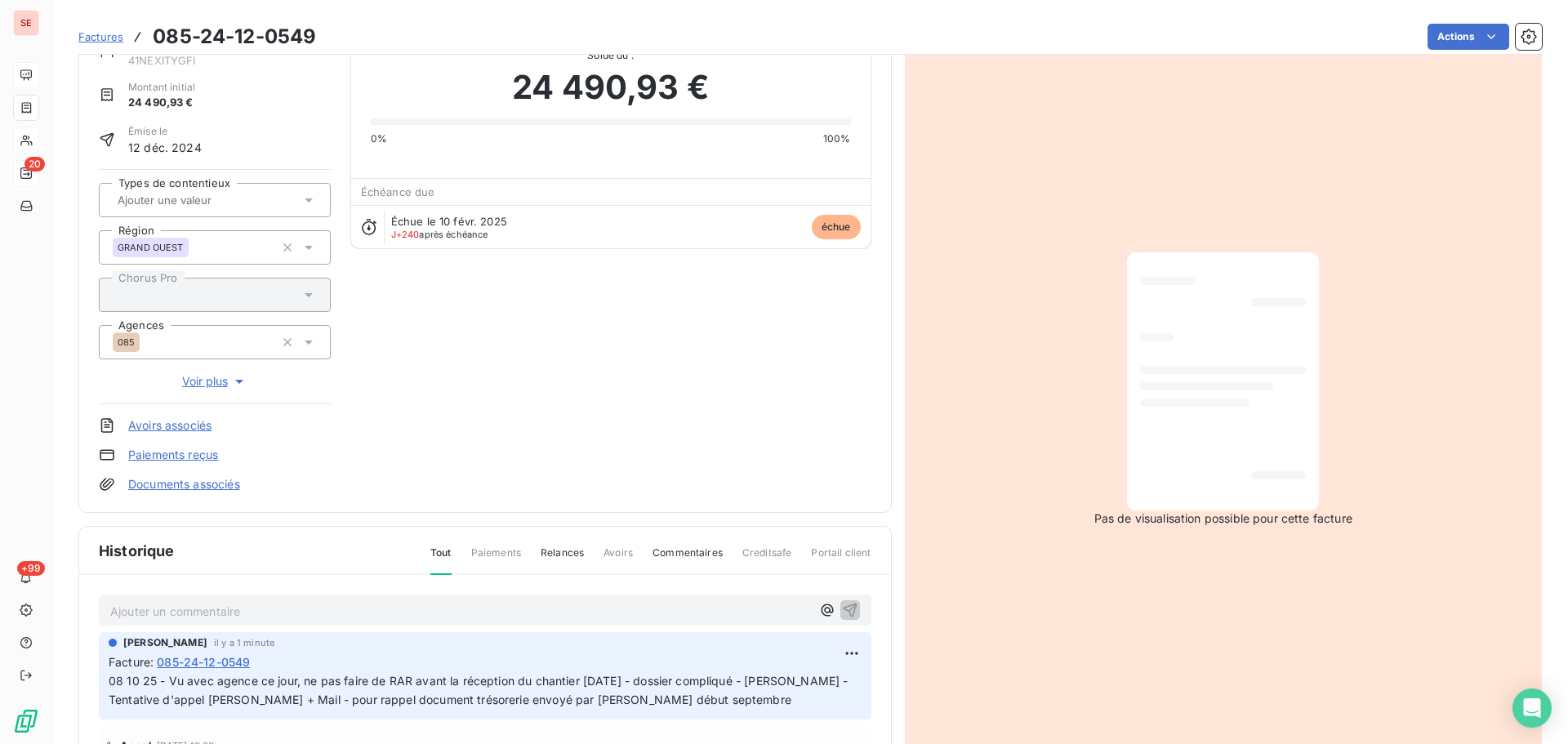
scroll to position [0, 0]
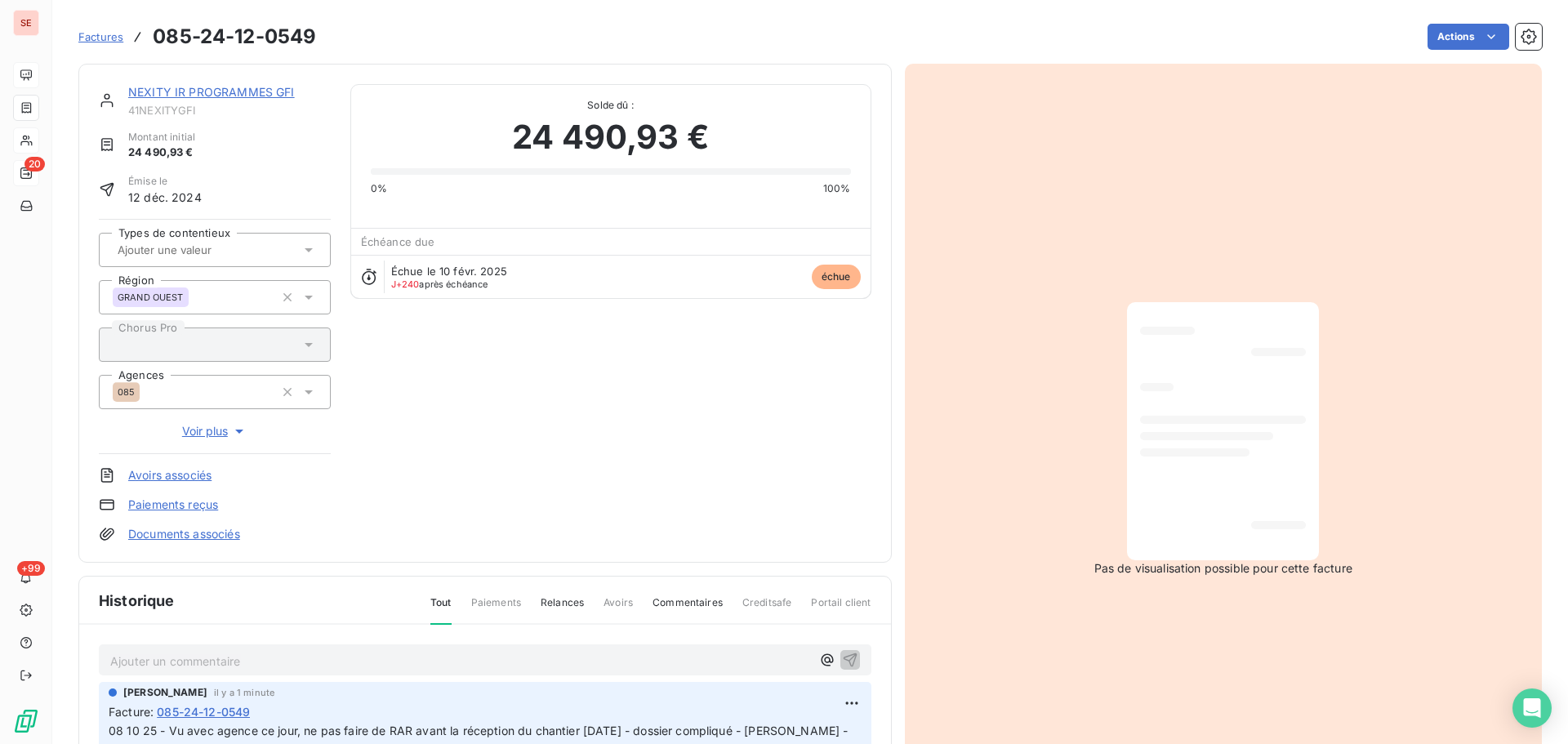
click at [239, 91] on link "NEXITY IR PROGRAMMES GFI" at bounding box center [212, 92] width 167 height 14
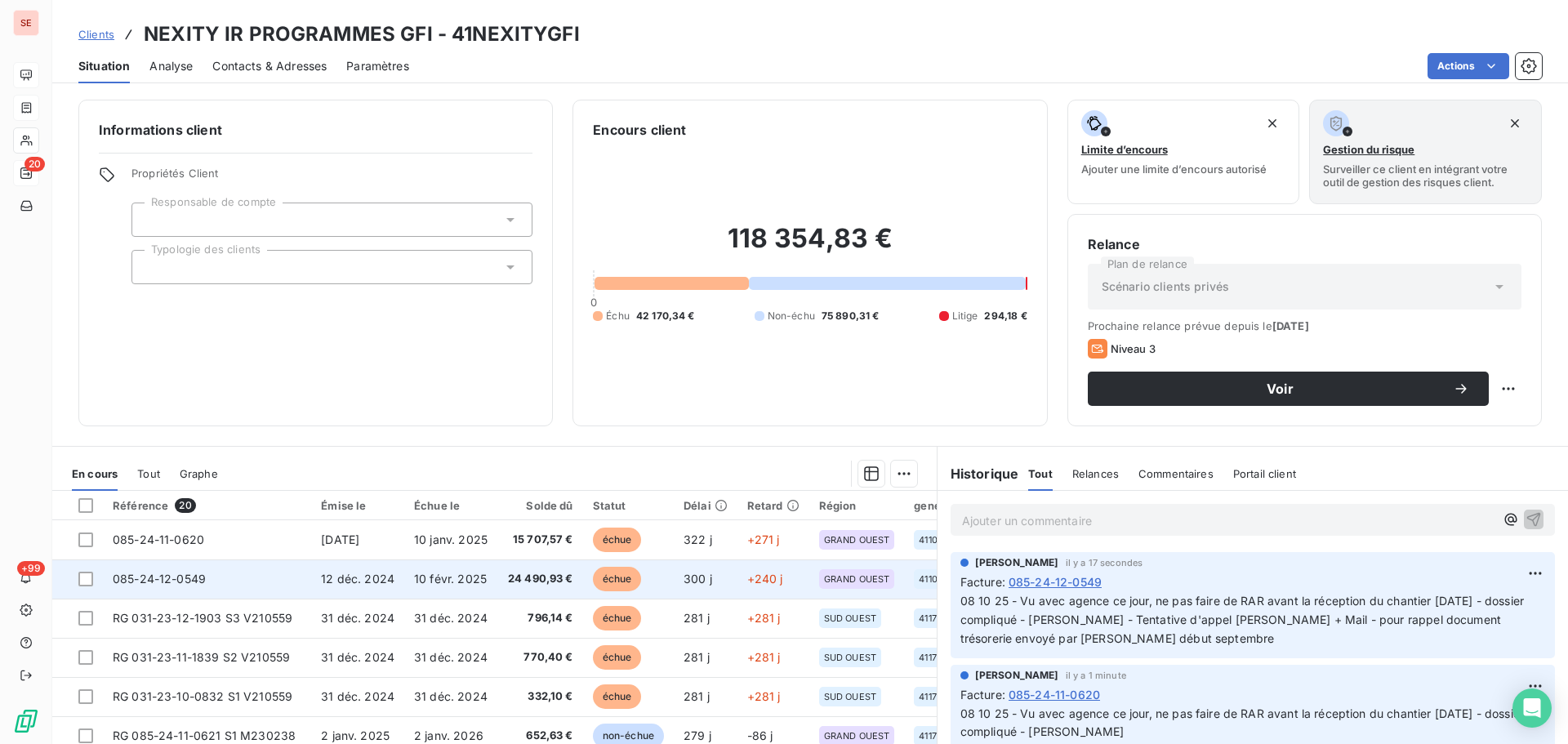
click at [386, 561] on td "12 déc. 2024" at bounding box center [357, 580] width 93 height 40
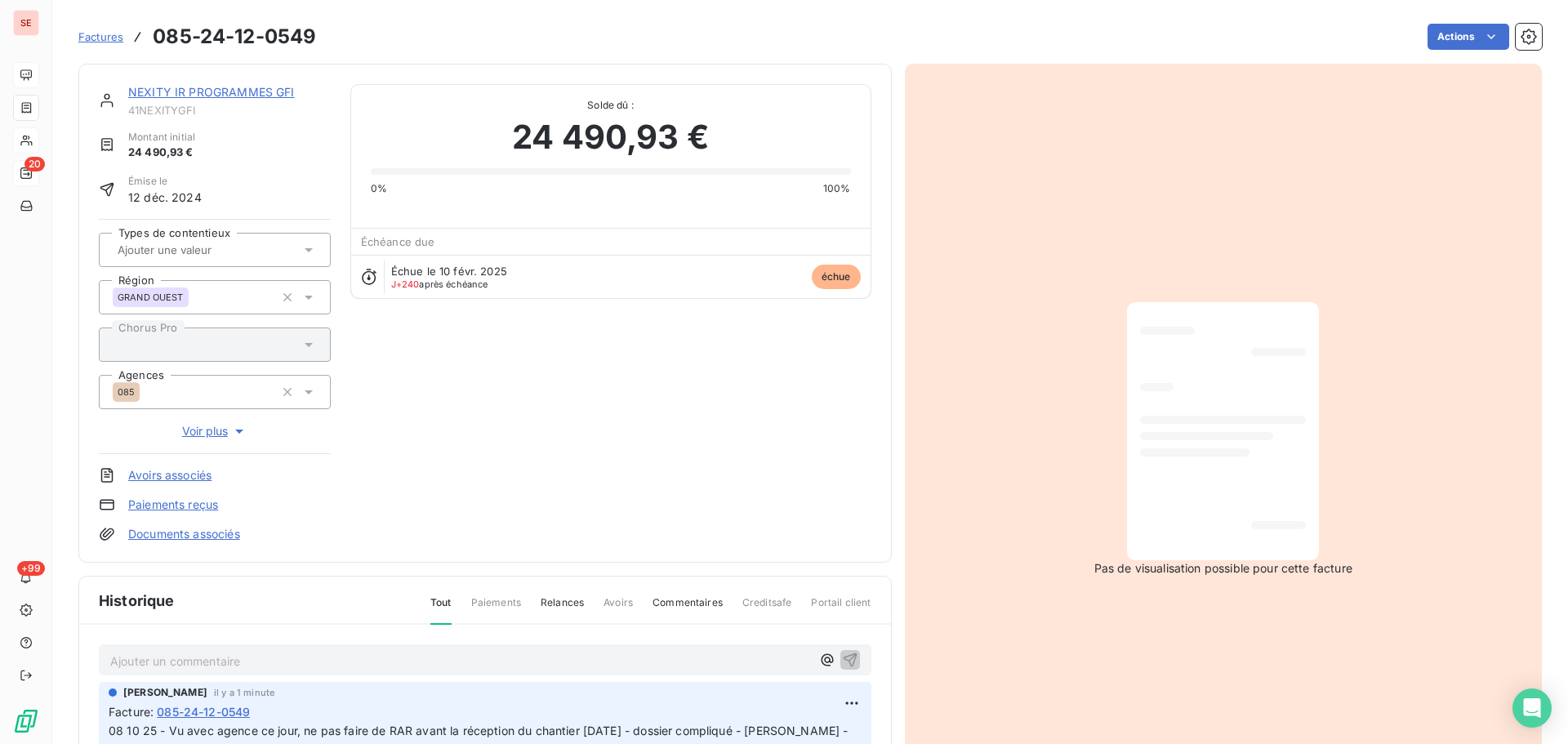
click at [194, 95] on link "NEXITY IR PROGRAMMES GFI" at bounding box center [212, 92] width 167 height 14
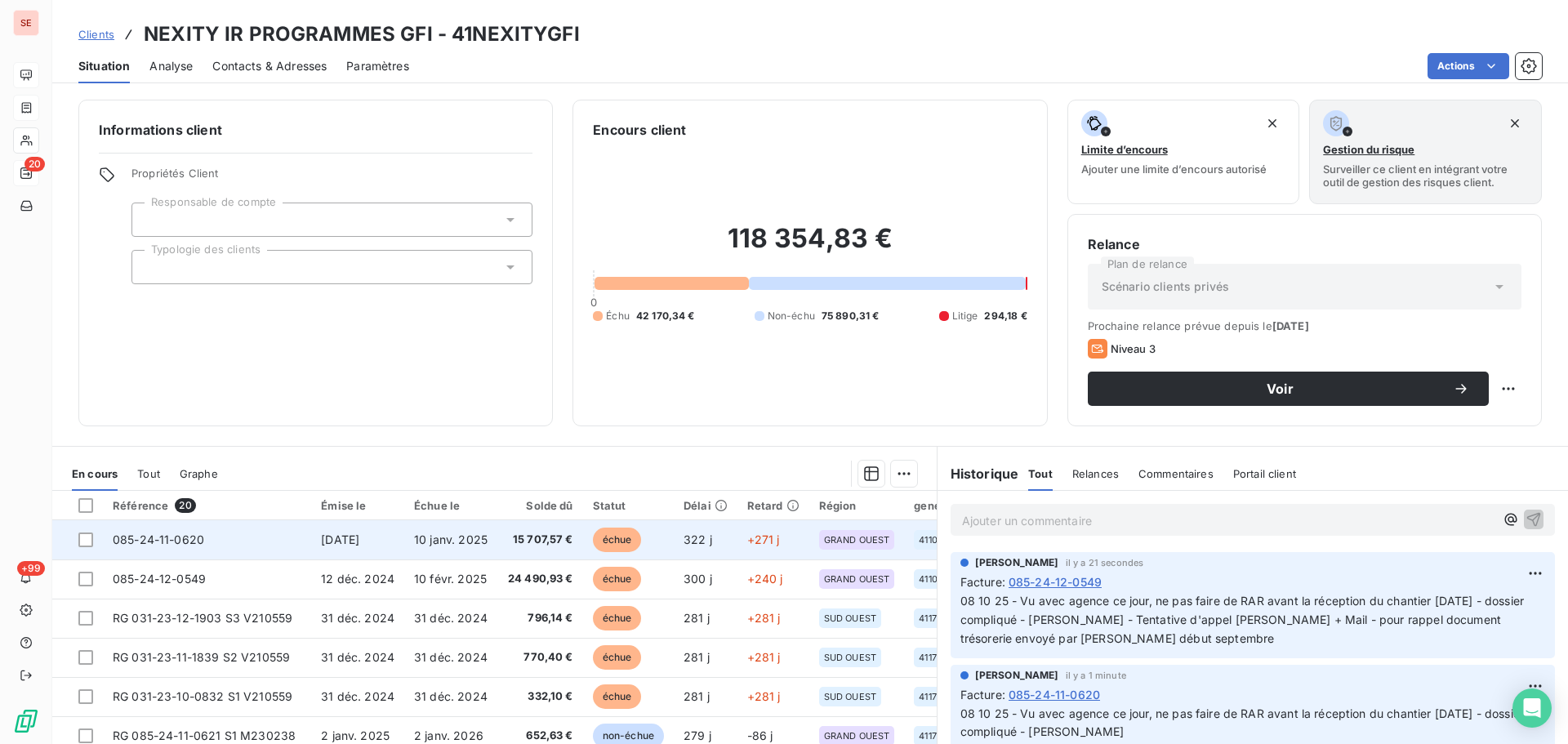
click at [326, 548] on td "[DATE]" at bounding box center [357, 540] width 93 height 40
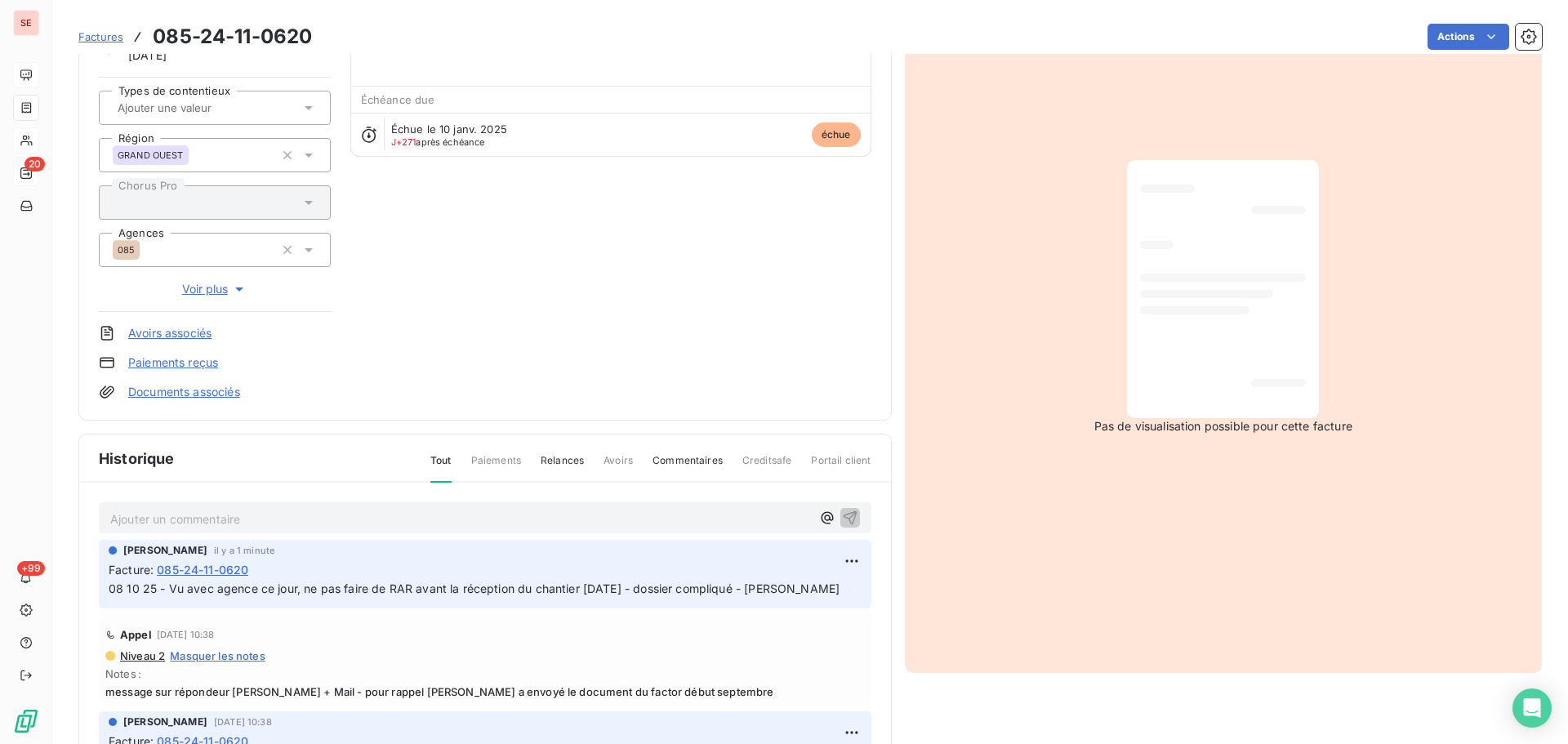
scroll to position [239, 0]
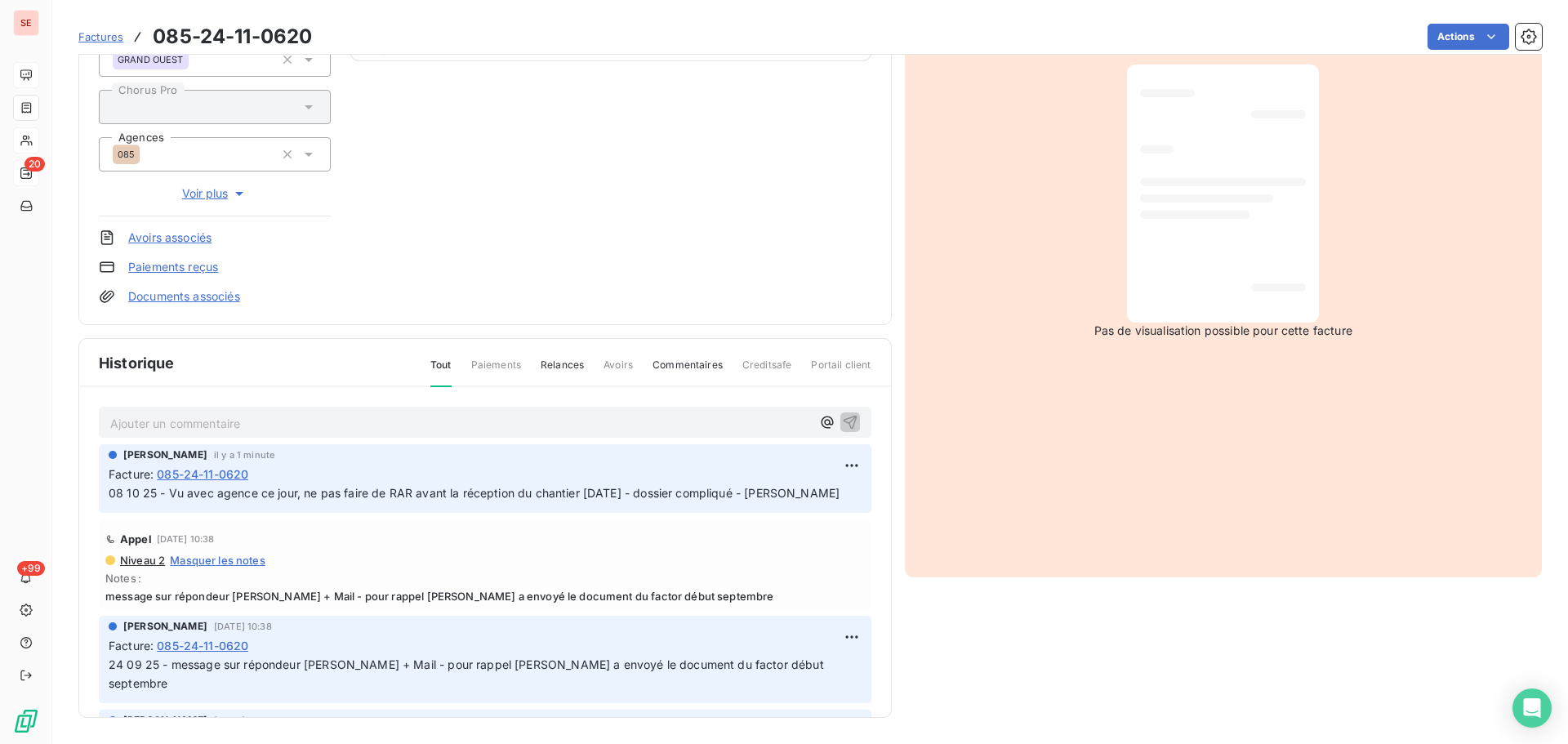
click at [460, 422] on p "Ajouter un commentaire ﻿" at bounding box center [460, 424] width 701 height 21
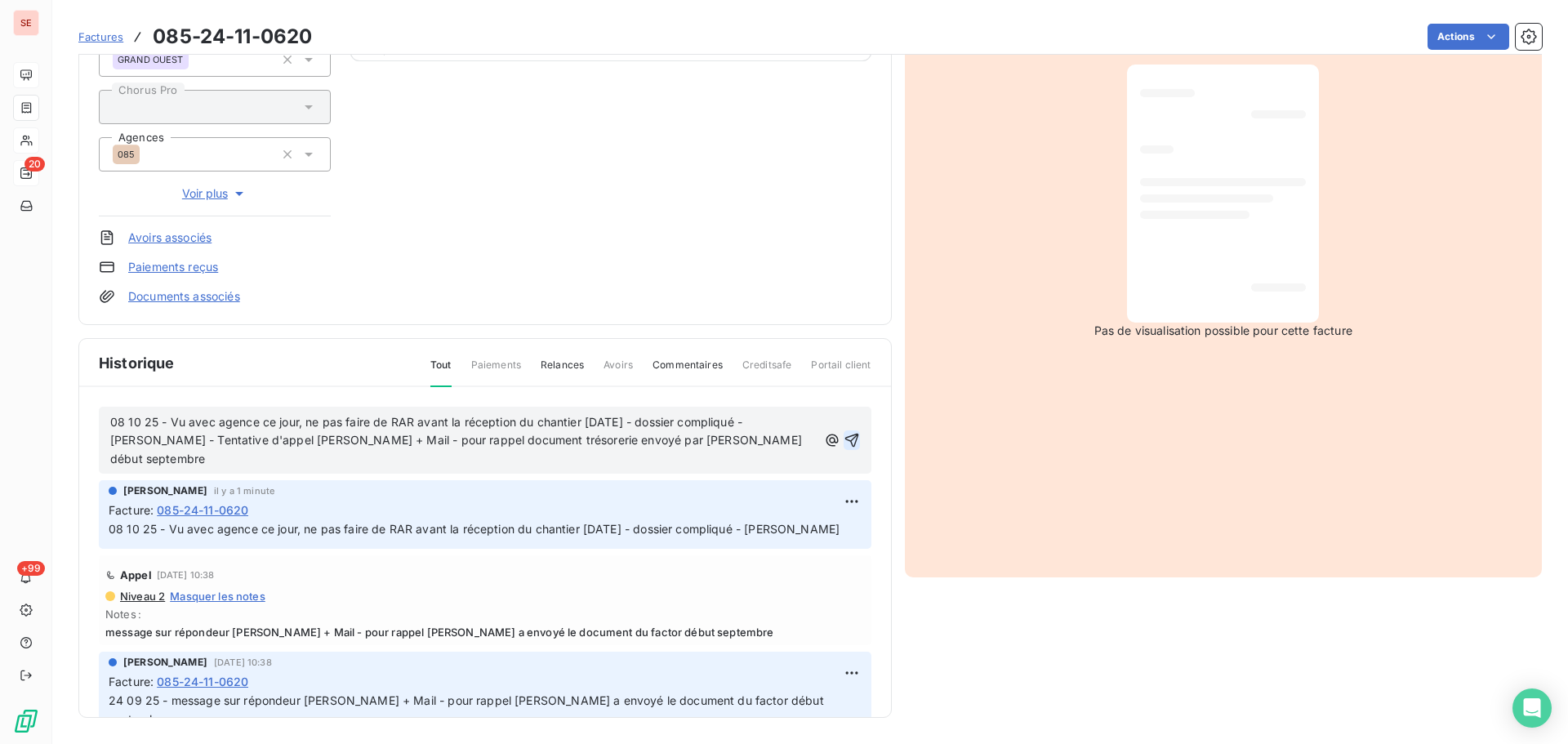
click at [843, 437] on icon "button" at bounding box center [851, 440] width 16 height 16
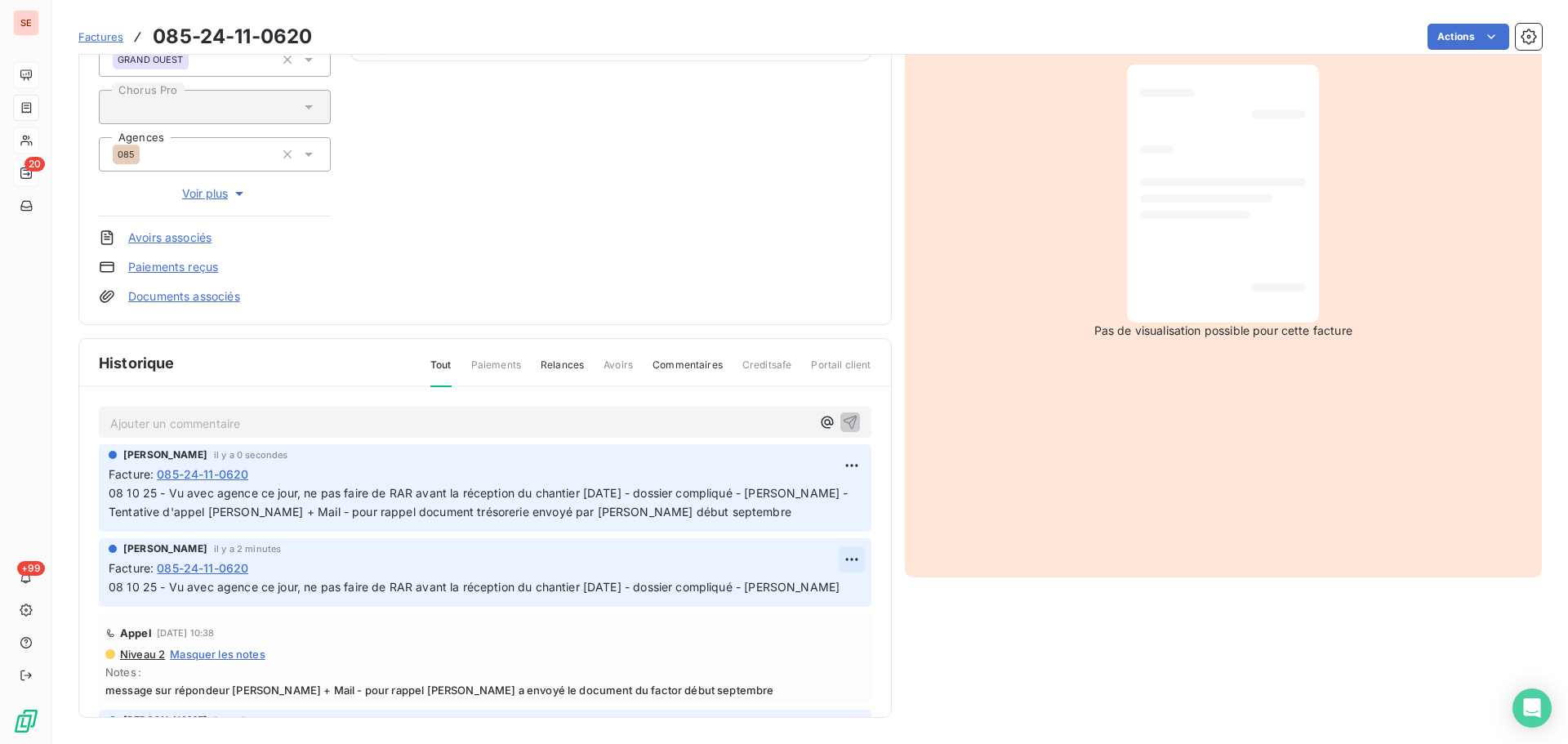
click at [833, 566] on html "SE 20 +99 Factures 085-24-11-0620 Actions NEXITY IR PROGRAMMES GFI 41NEXITYGFI …" at bounding box center [784, 372] width 1568 height 744
click at [778, 634] on div "Supprimer" at bounding box center [793, 625] width 91 height 26
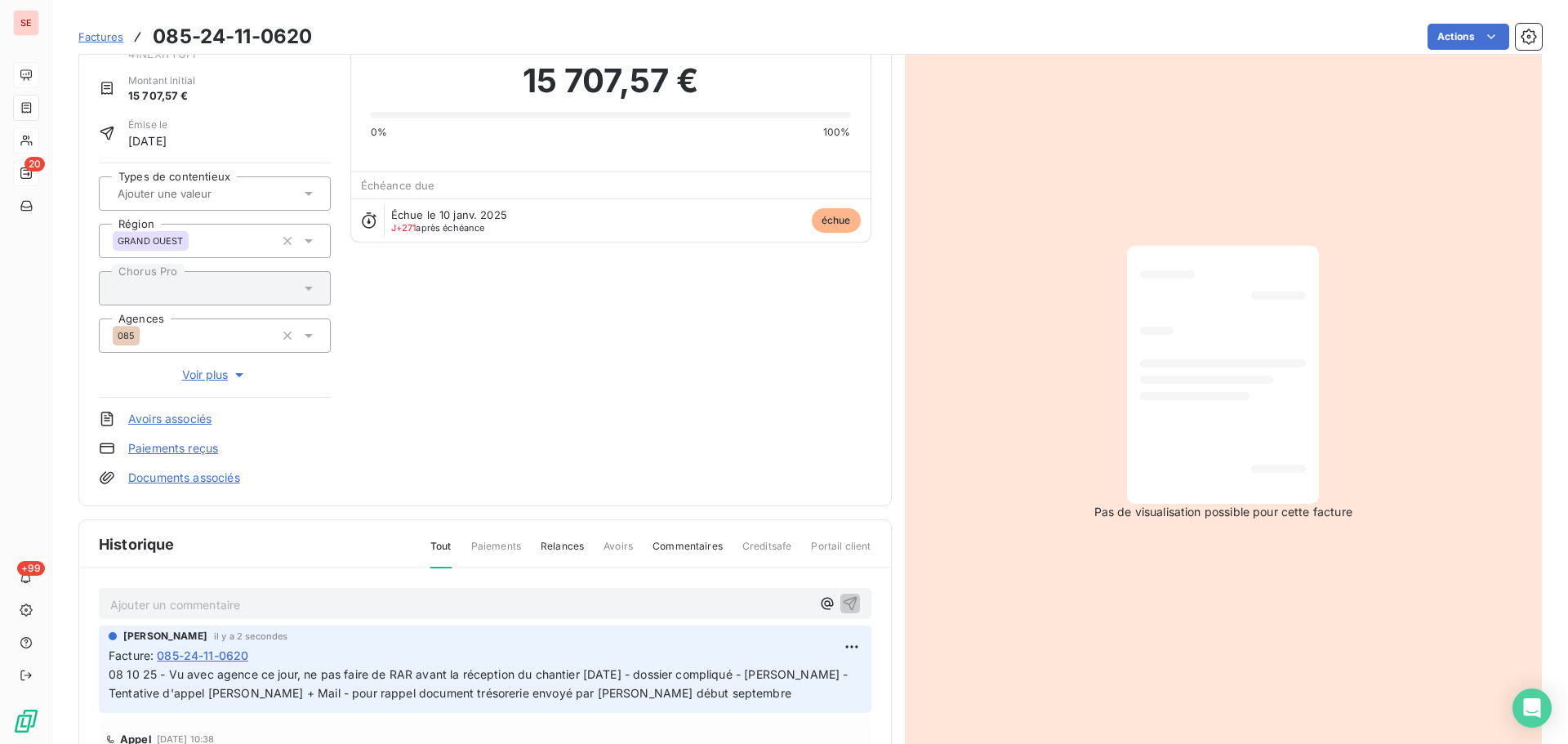
scroll to position [0, 0]
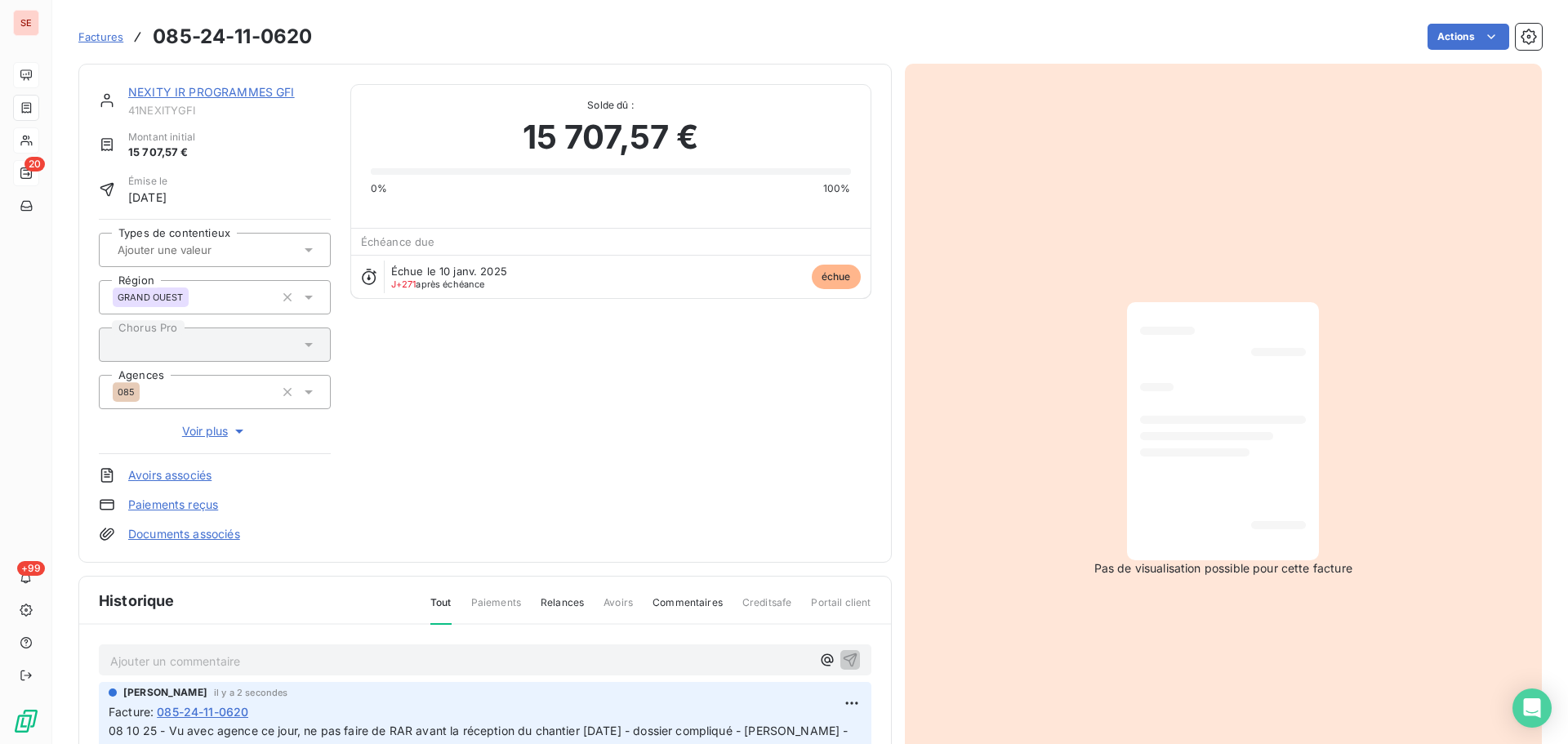
click at [238, 88] on link "NEXITY IR PROGRAMMES GFI" at bounding box center [212, 92] width 167 height 14
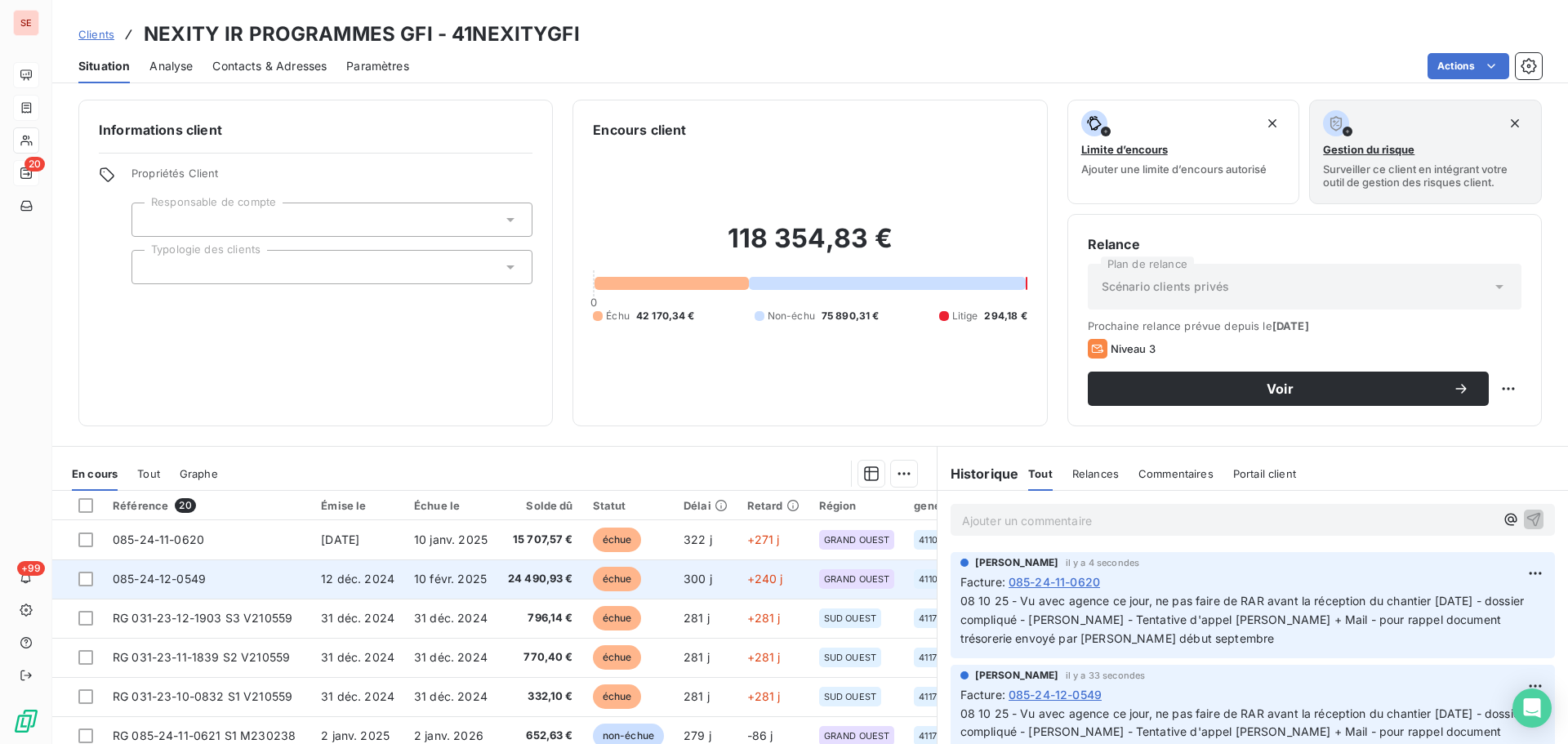
click at [408, 581] on td "10 févr. 2025" at bounding box center [451, 580] width 94 height 40
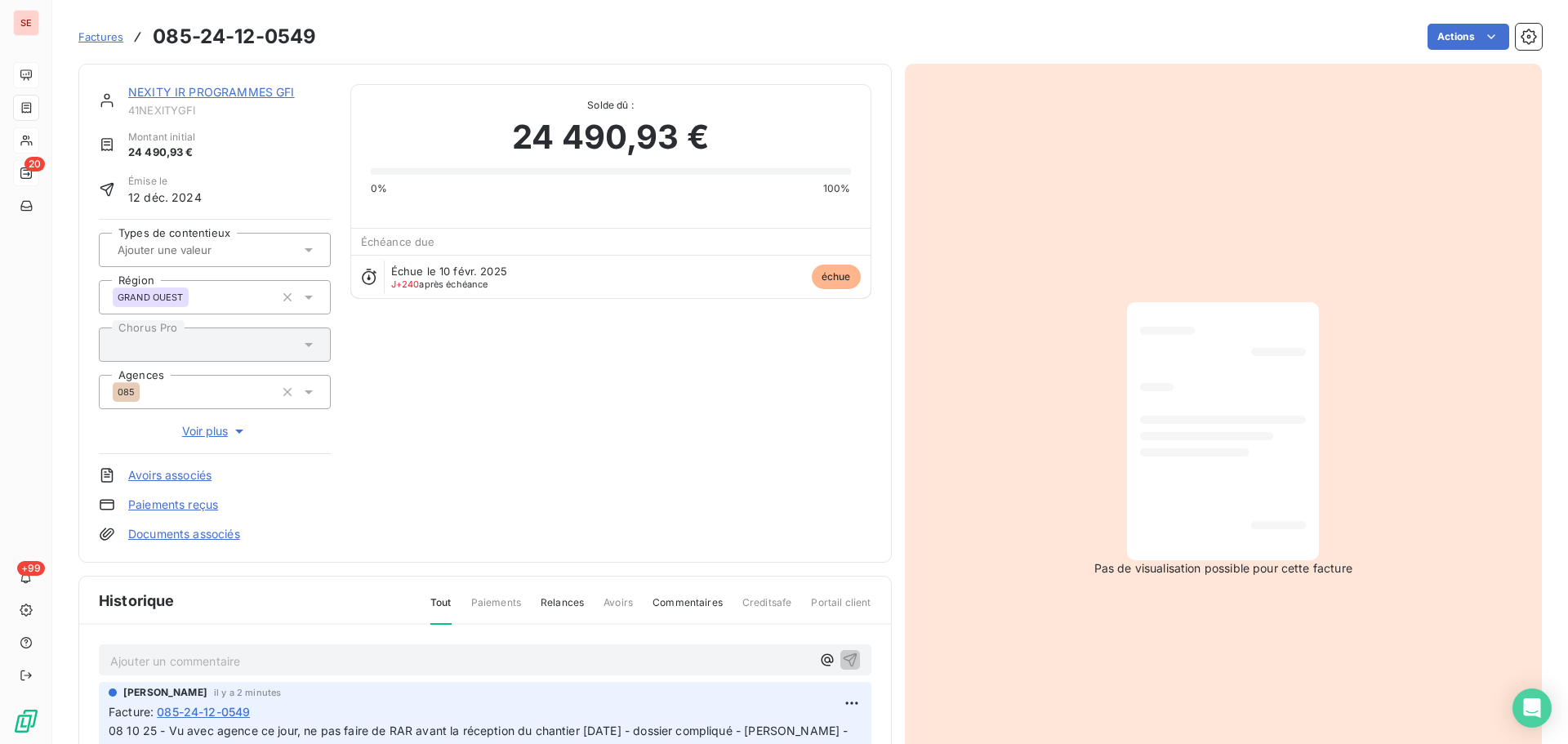
click at [216, 87] on link "NEXITY IR PROGRAMMES GFI" at bounding box center [212, 92] width 167 height 14
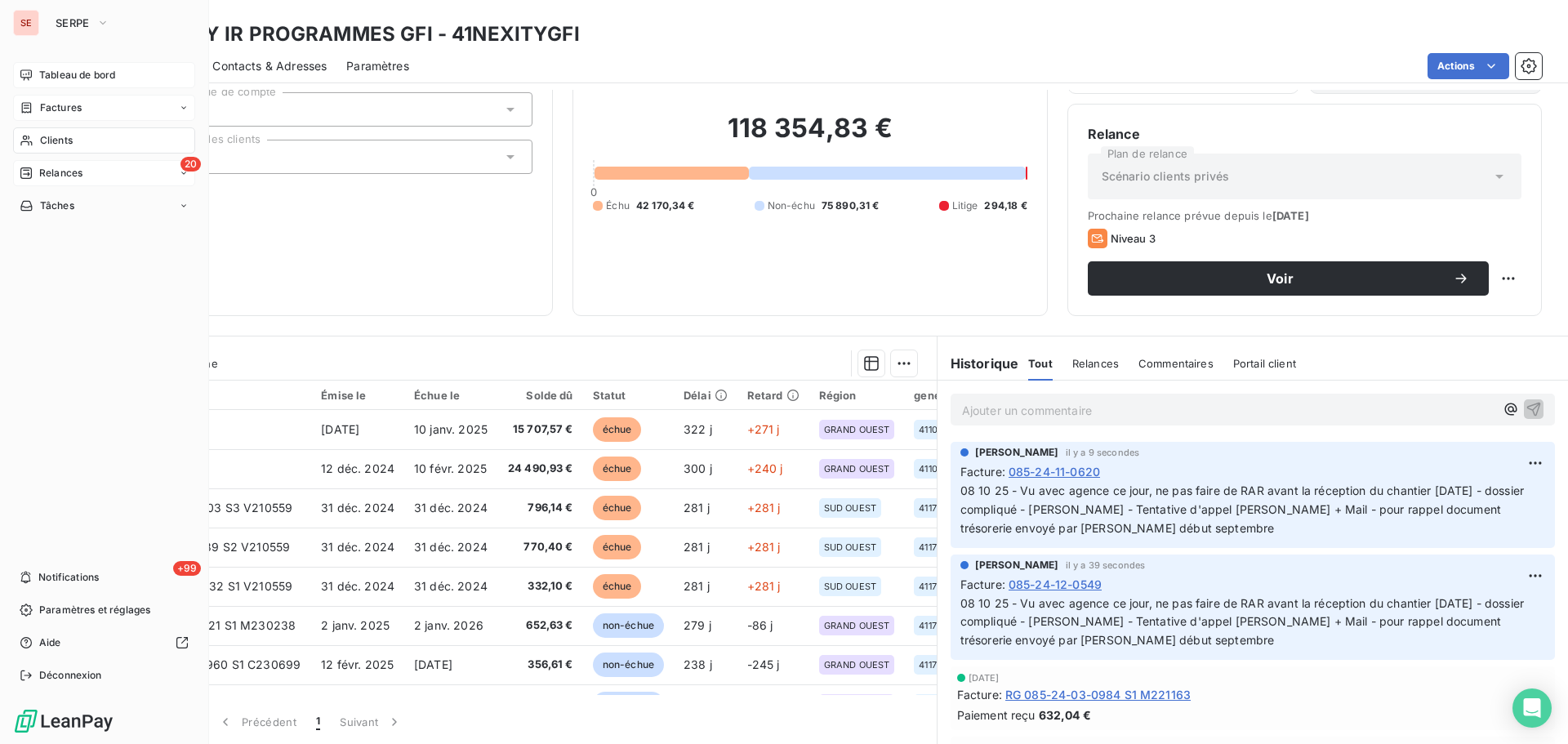
click at [37, 177] on div "Relances" at bounding box center [51, 173] width 63 height 15
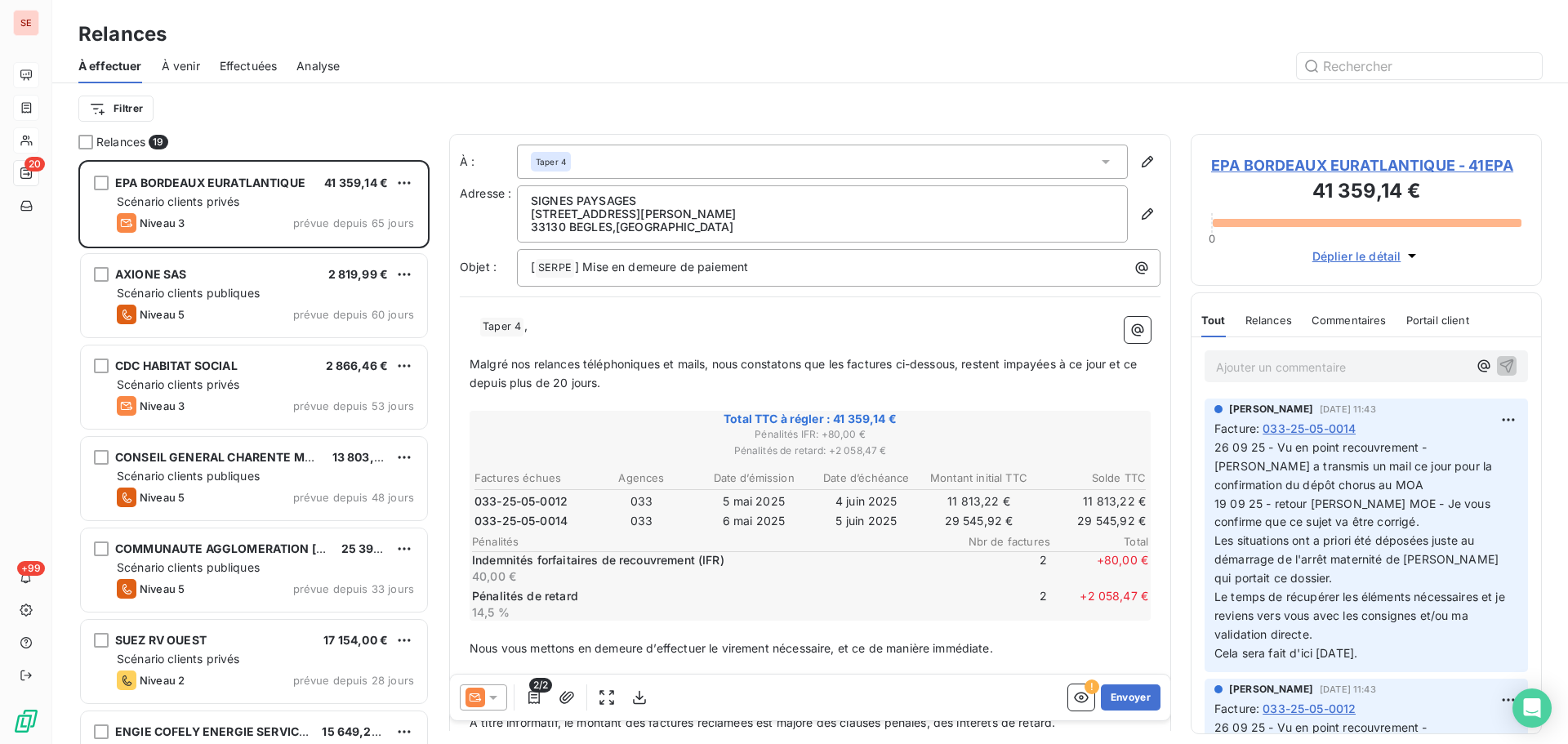
click at [1344, 158] on span "EPA BORDEAUX EURATLANTIQUE - 41EPA" at bounding box center [1366, 165] width 311 height 22
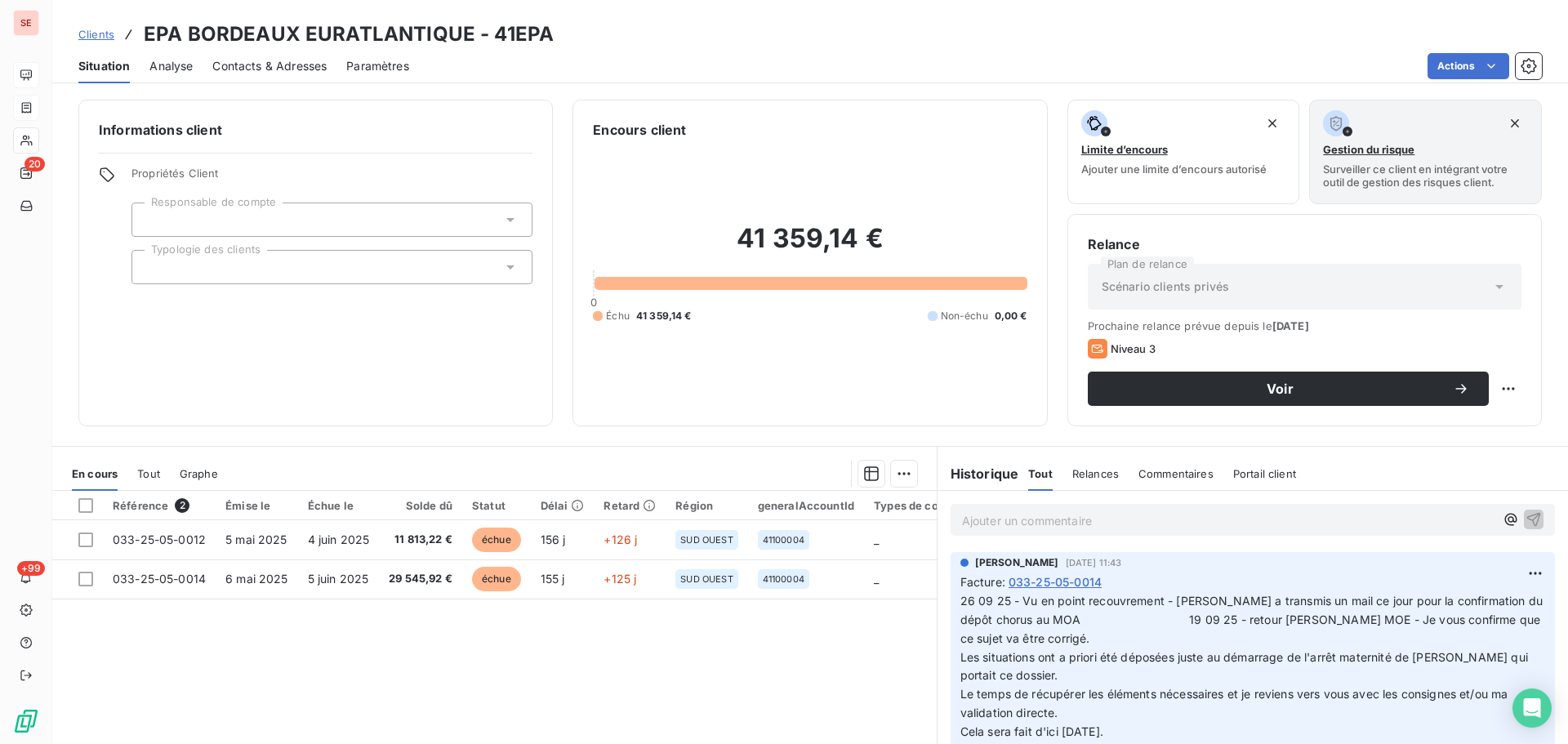
click at [251, 72] on span "Contacts & Adresses" at bounding box center [269, 65] width 114 height 16
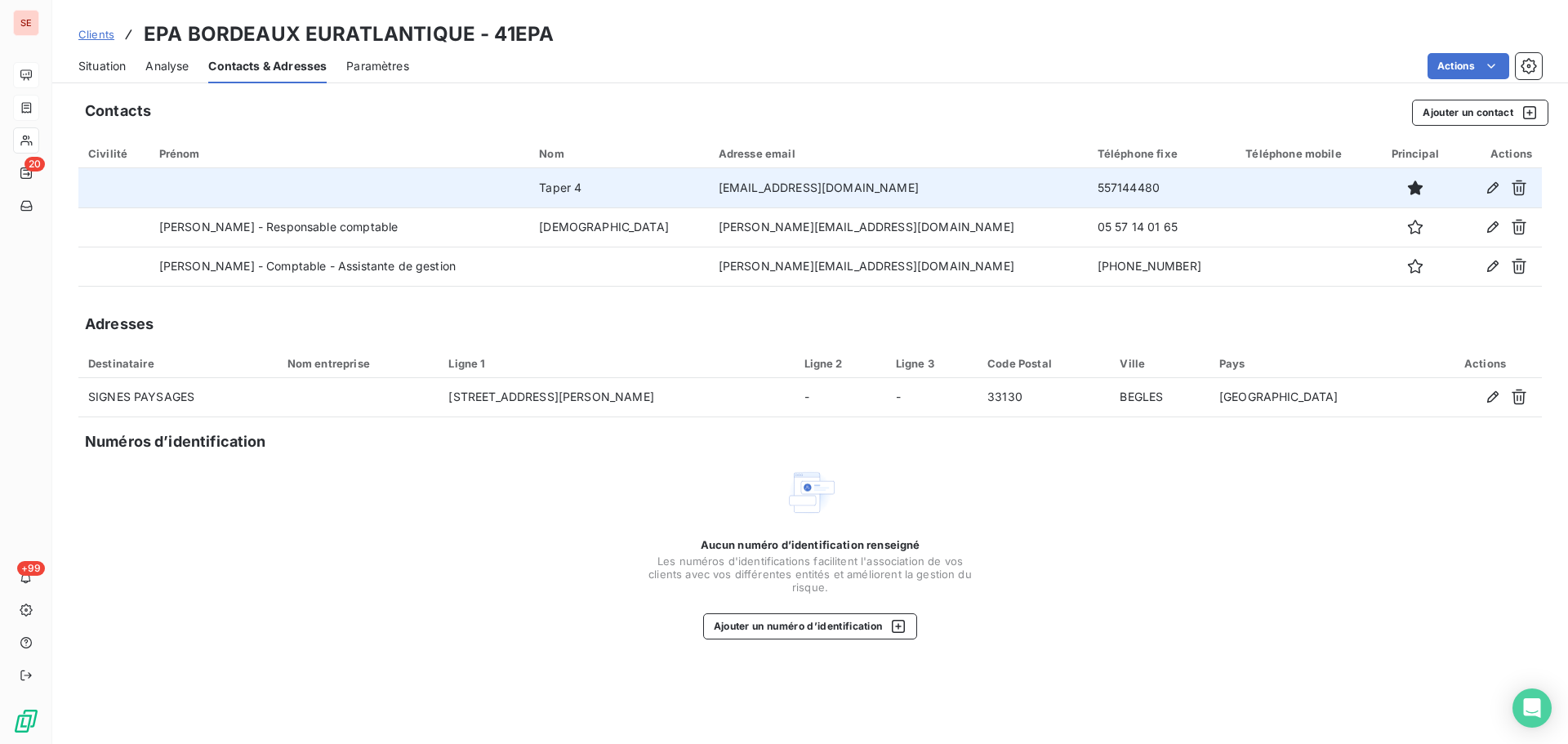
drag, startPoint x: 1113, startPoint y: 185, endPoint x: 969, endPoint y: 177, distance: 144.2
click at [969, 177] on tr "Taper 4 [EMAIL_ADDRESS][DOMAIN_NAME] 557144480" at bounding box center [810, 188] width 1463 height 40
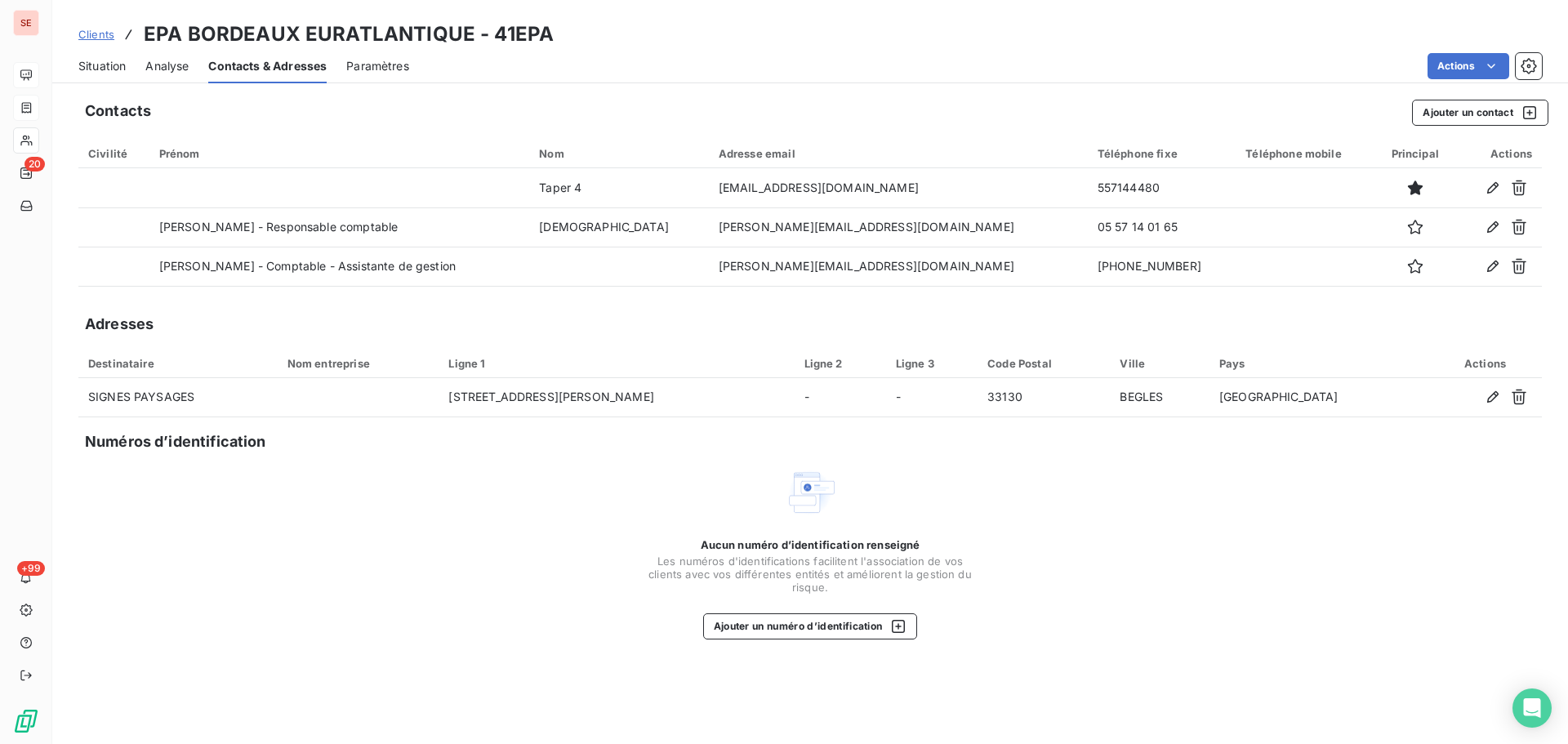
click at [102, 68] on span "Situation" at bounding box center [102, 65] width 47 height 16
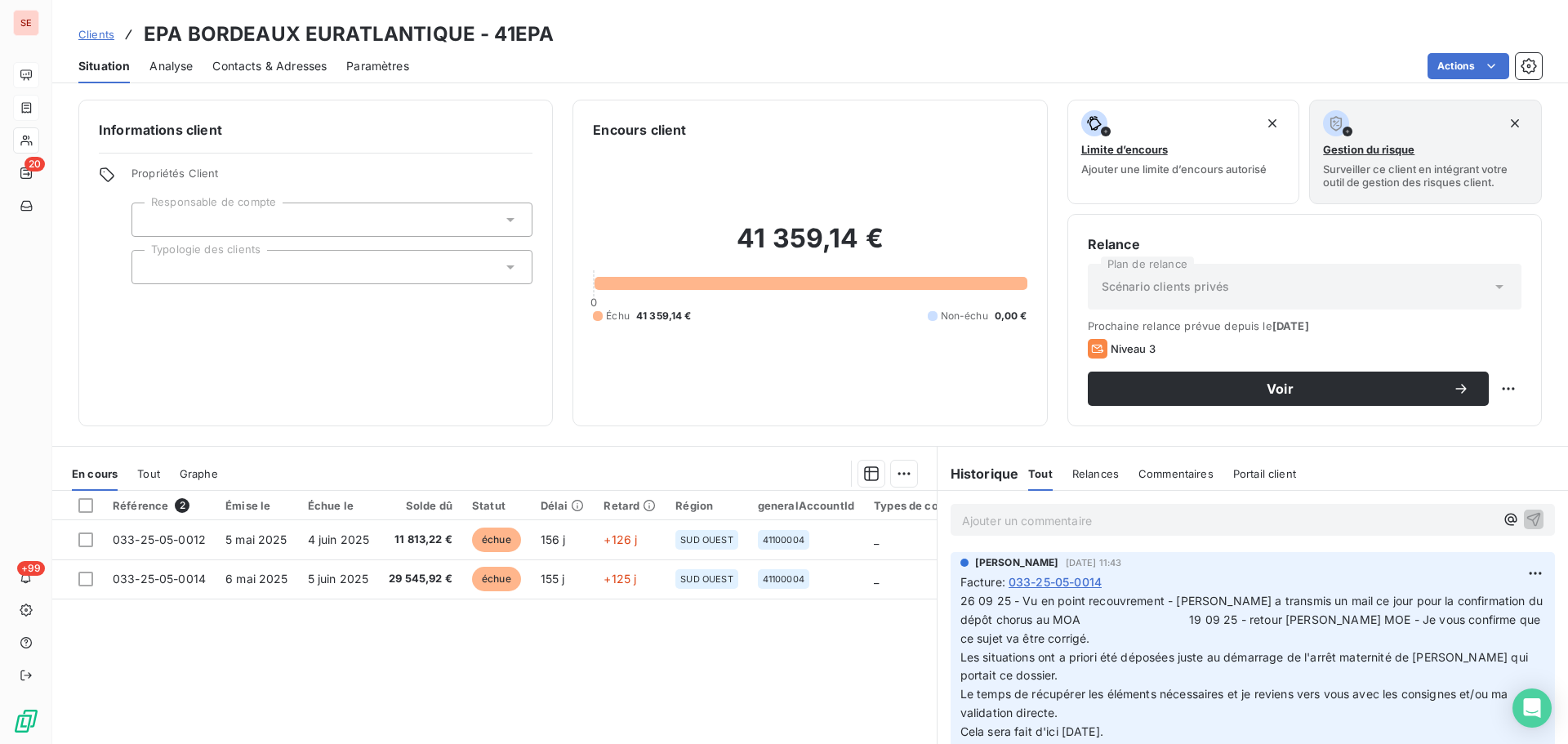
click at [271, 59] on span "Contacts & Adresses" at bounding box center [269, 65] width 114 height 16
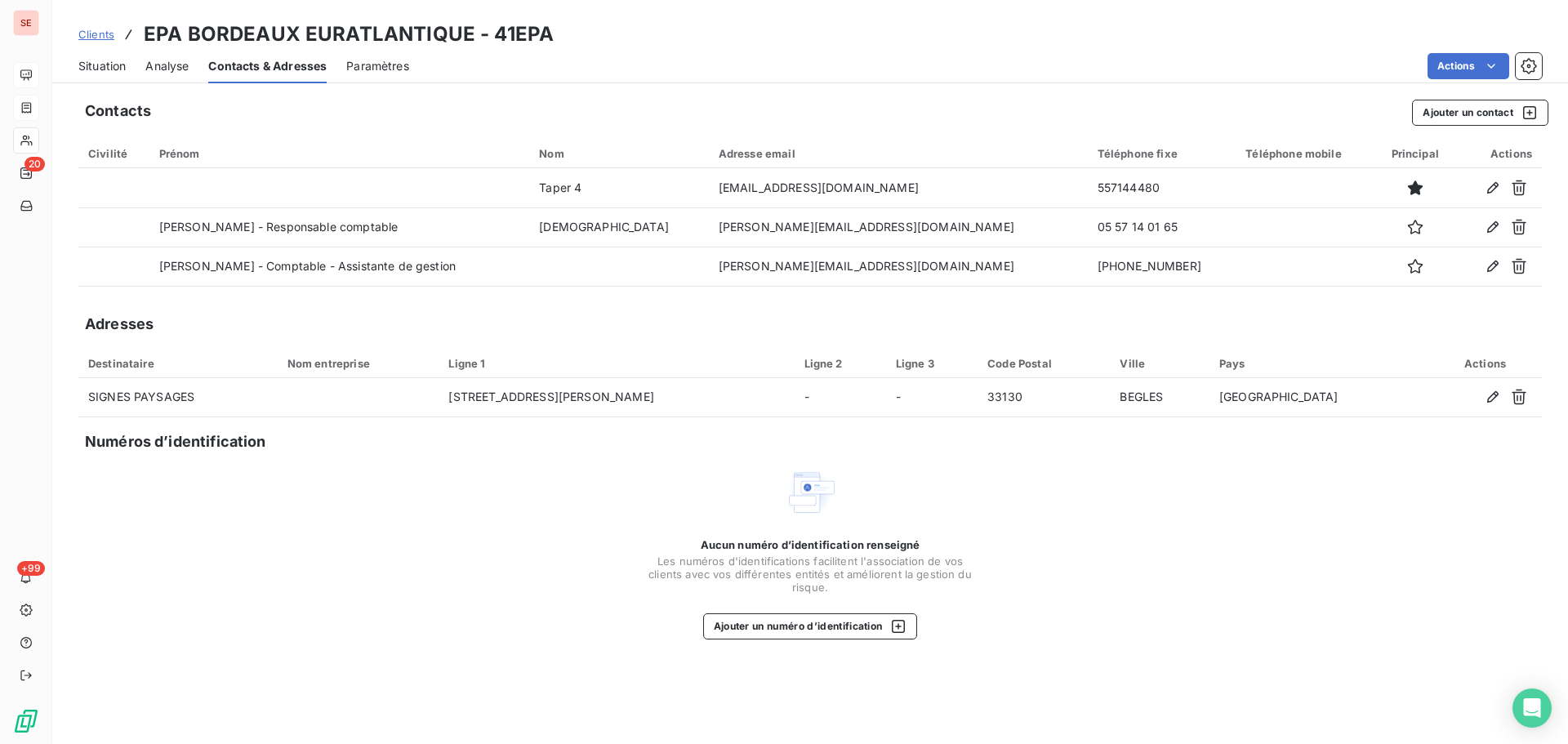
click at [118, 63] on span "Situation" at bounding box center [102, 65] width 47 height 16
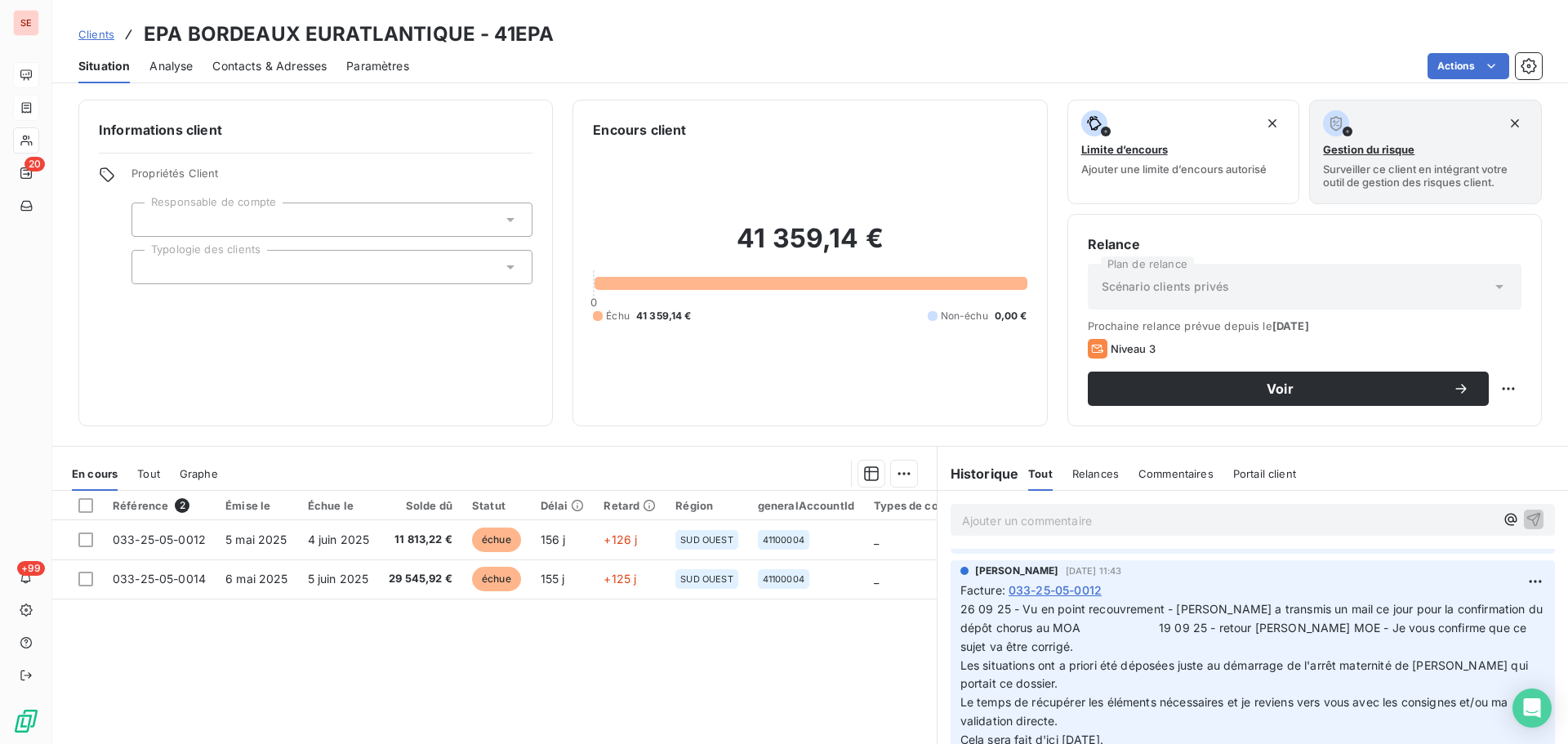
scroll to position [218, 0]
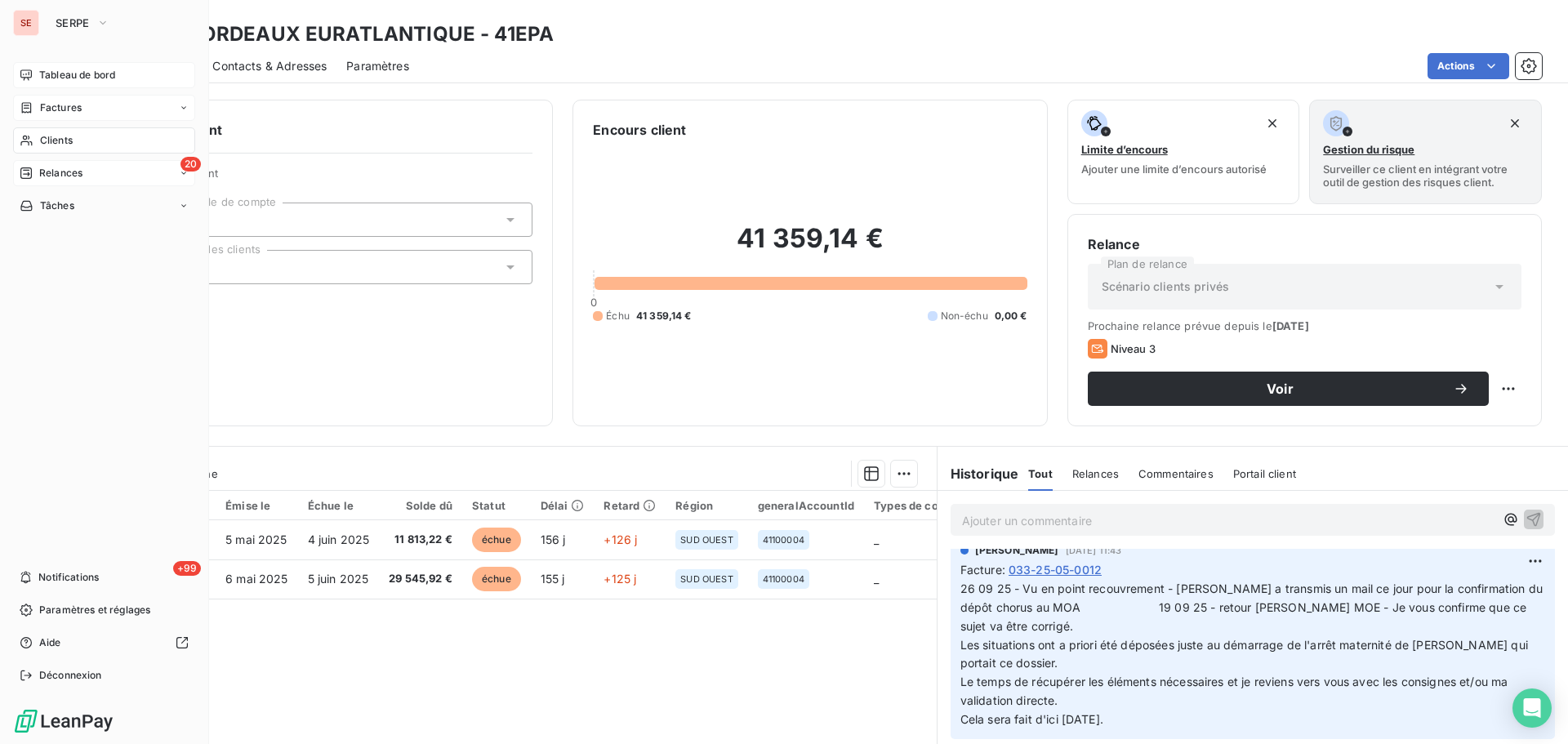
click at [50, 169] on span "Relances" at bounding box center [61, 173] width 43 height 15
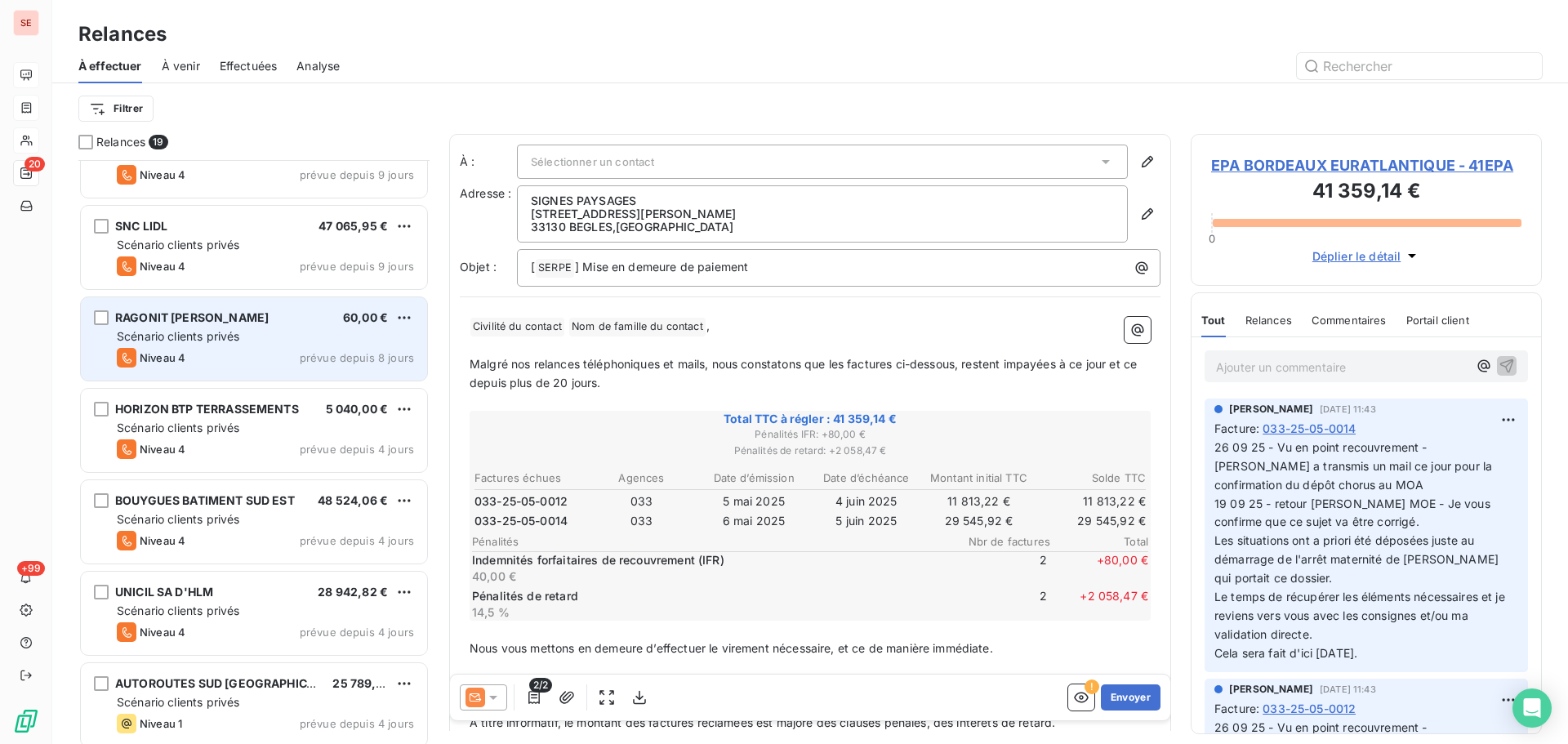
scroll to position [1155, 0]
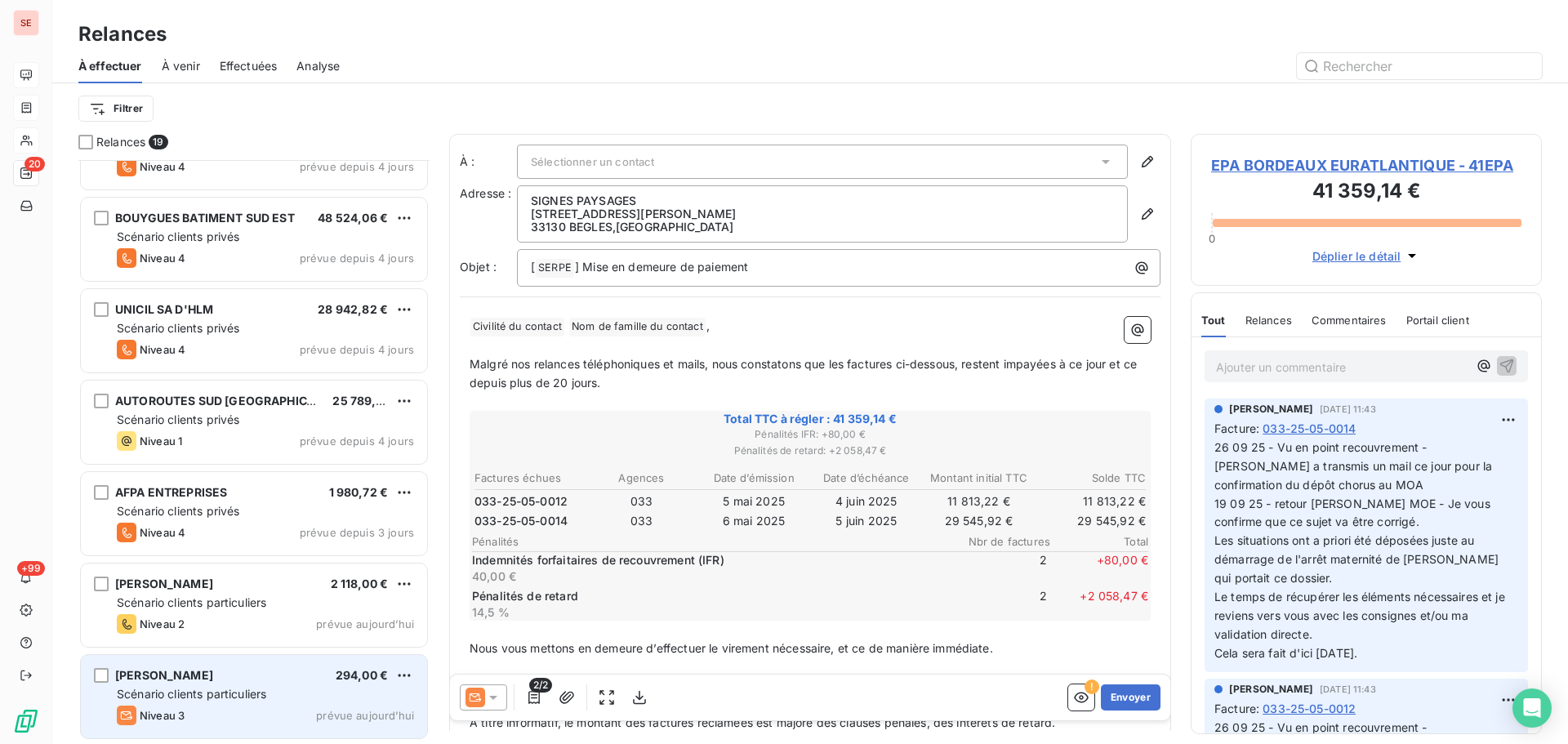
click at [274, 679] on div "[PERSON_NAME] 294,00 €" at bounding box center [265, 675] width 297 height 15
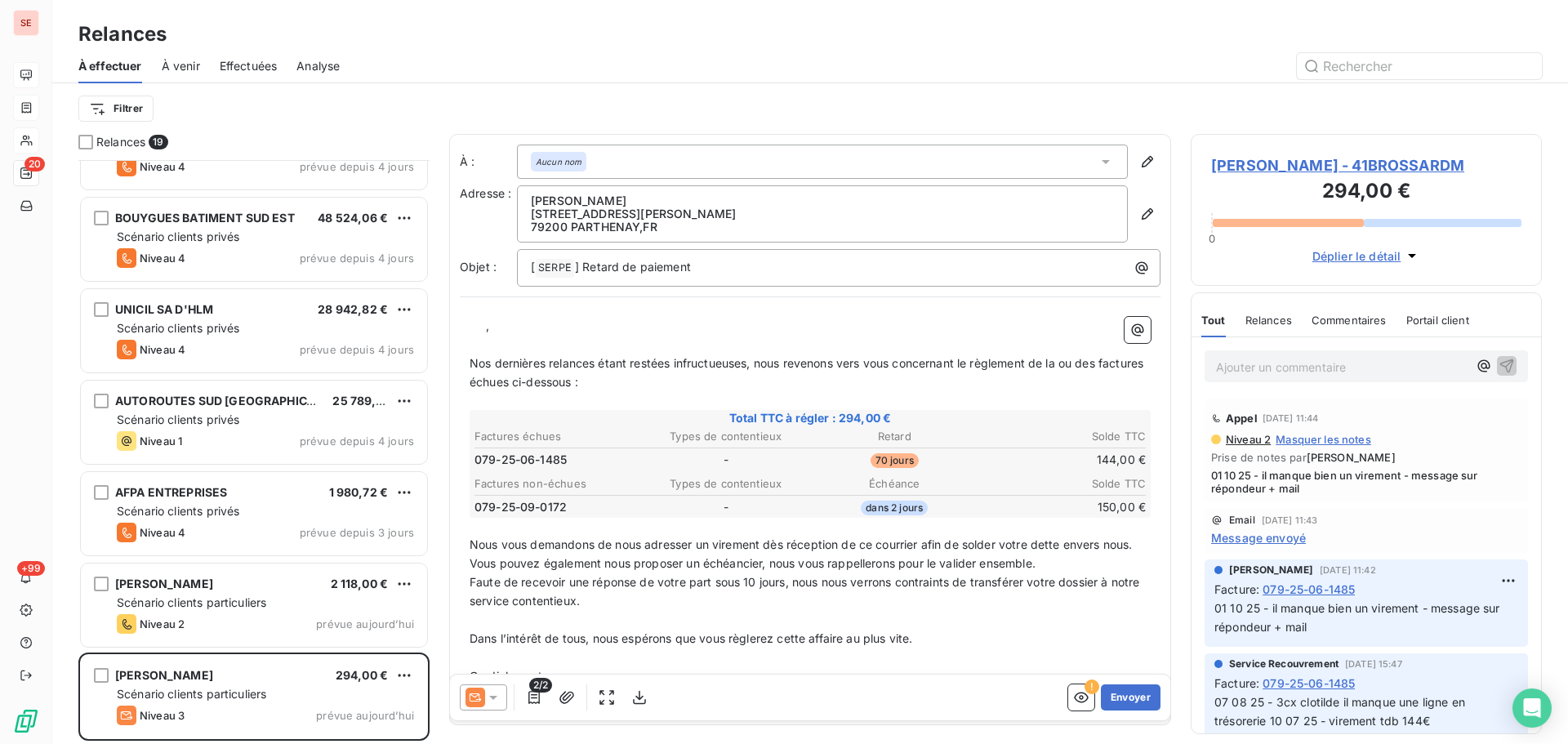
click at [1337, 158] on span "[PERSON_NAME] - 41BROSSARDM" at bounding box center [1366, 165] width 311 height 22
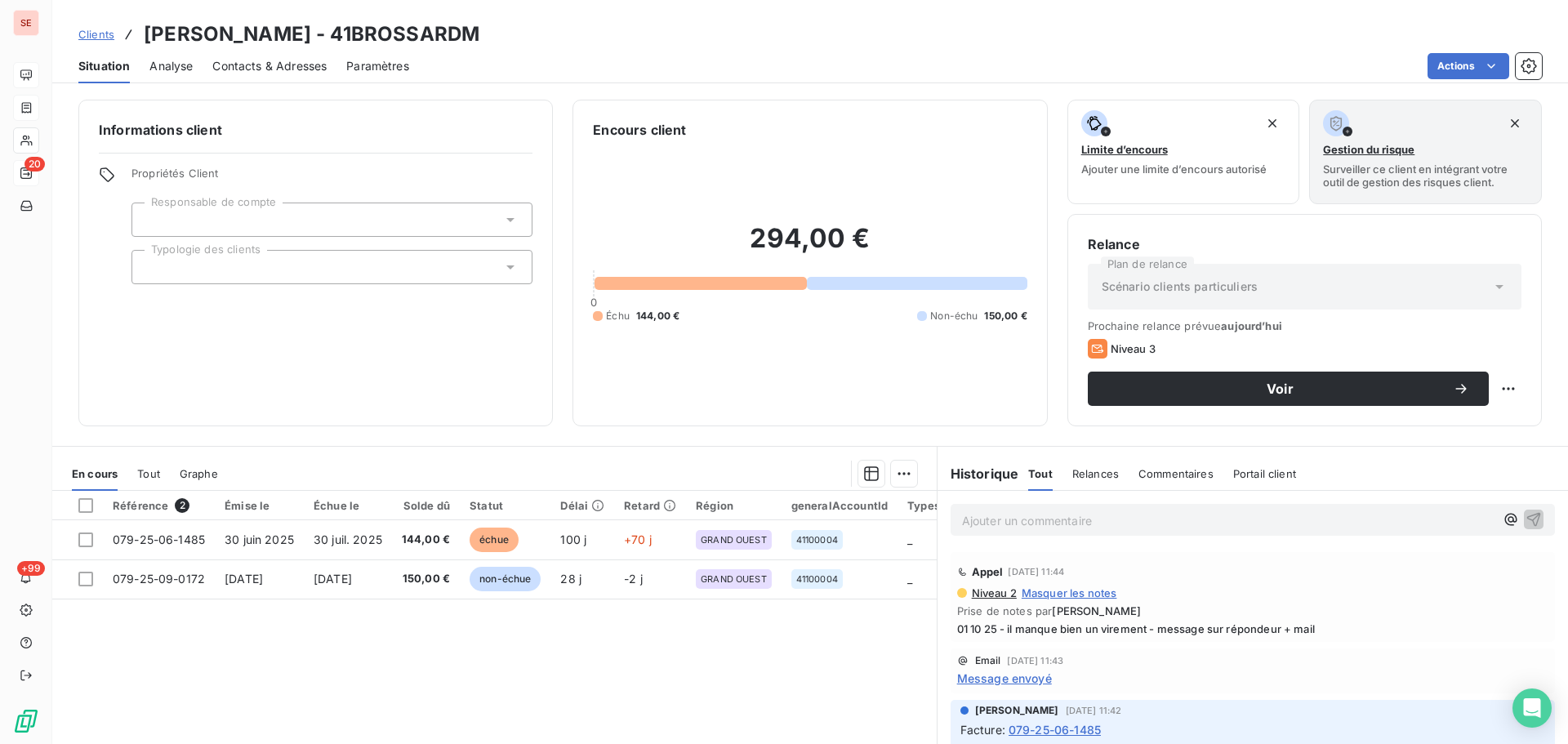
click at [291, 59] on span "Contacts & Adresses" at bounding box center [269, 65] width 114 height 16
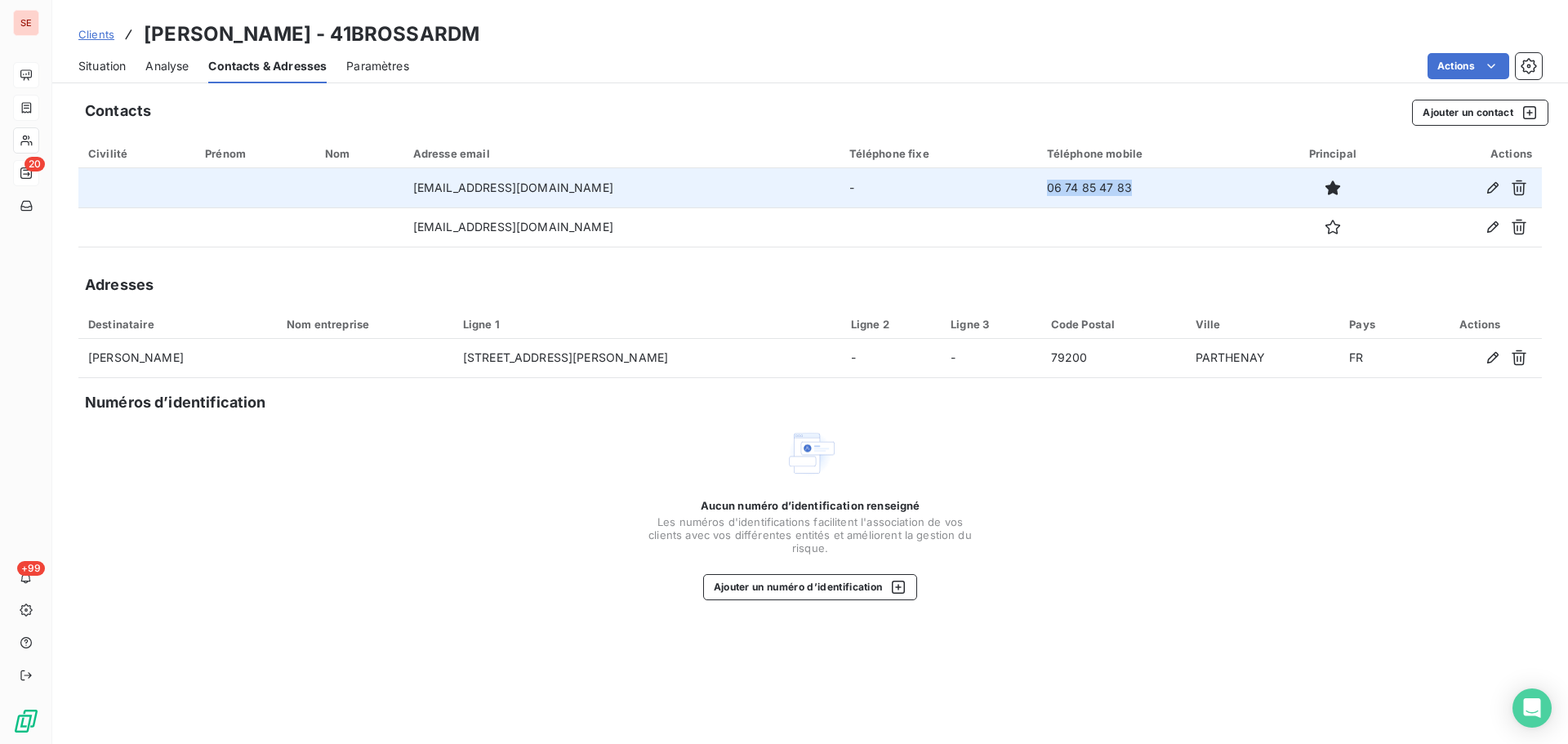
drag, startPoint x: 1120, startPoint y: 190, endPoint x: 993, endPoint y: 188, distance: 127.0
click at [993, 188] on tr "[EMAIL_ADDRESS][DOMAIN_NAME] - 06 74 85 47 83" at bounding box center [810, 188] width 1463 height 40
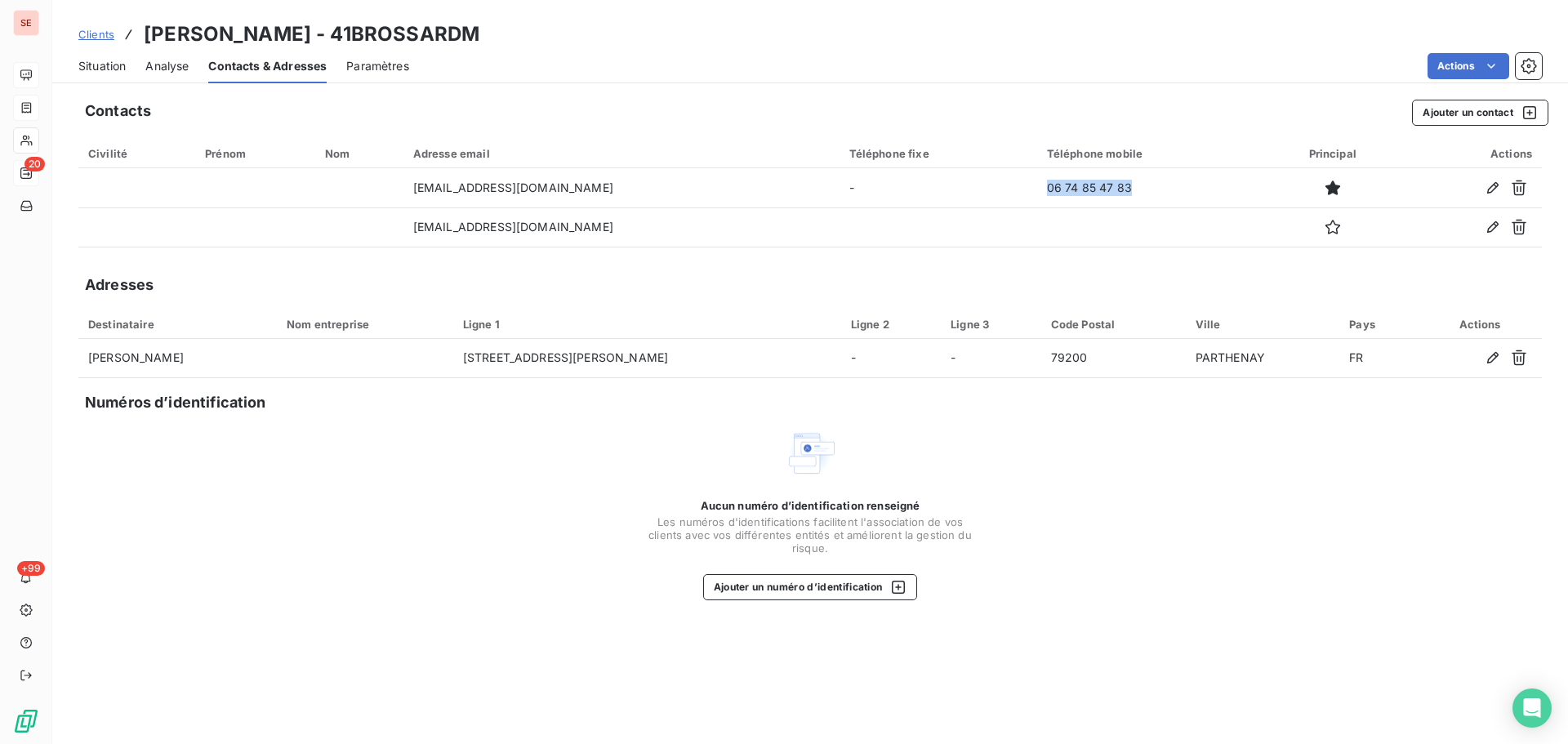
click at [94, 66] on span "Situation" at bounding box center [102, 65] width 47 height 16
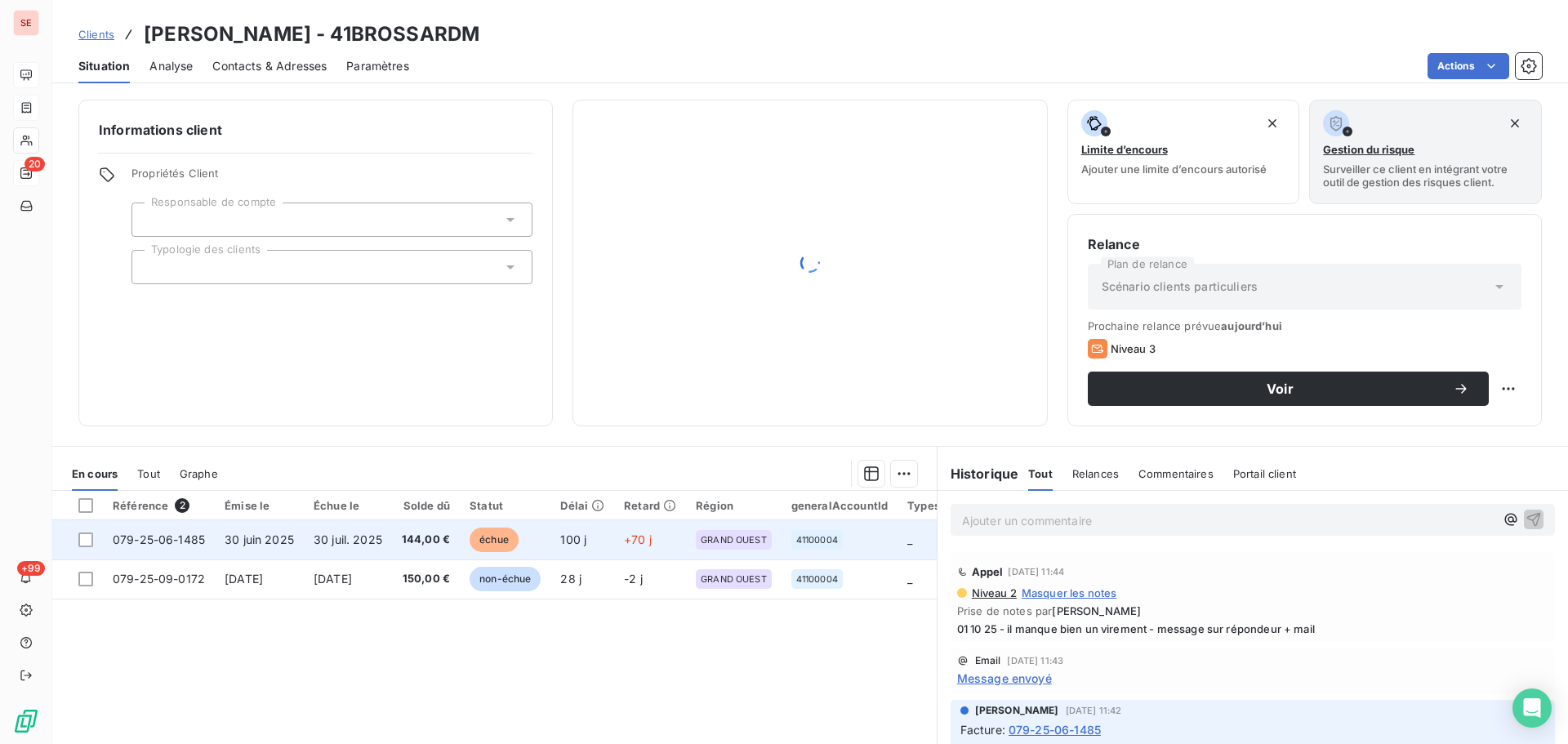
click at [347, 547] on td "30 juil. 2025" at bounding box center [348, 540] width 88 height 40
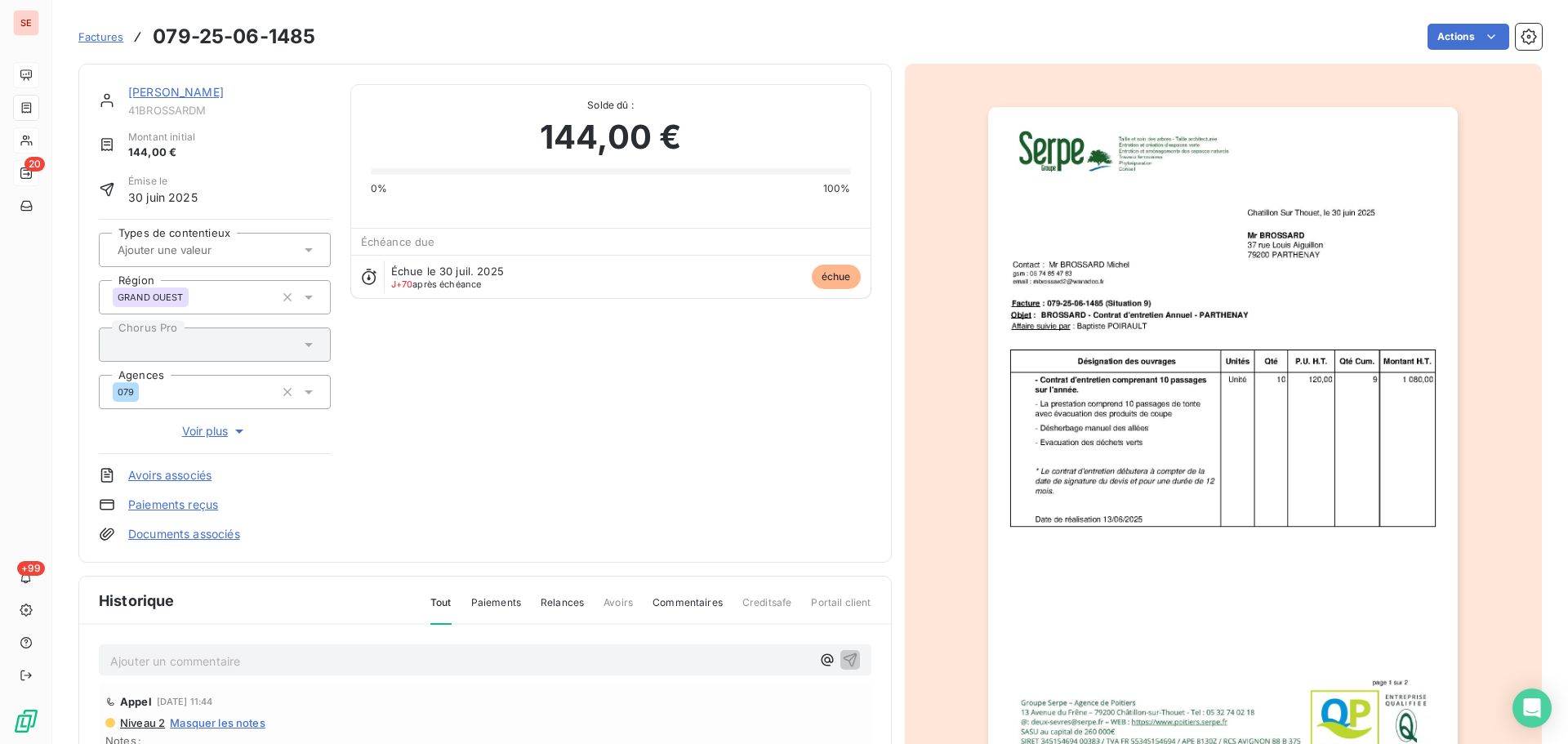
click at [194, 87] on link "[PERSON_NAME]" at bounding box center [176, 92] width 96 height 14
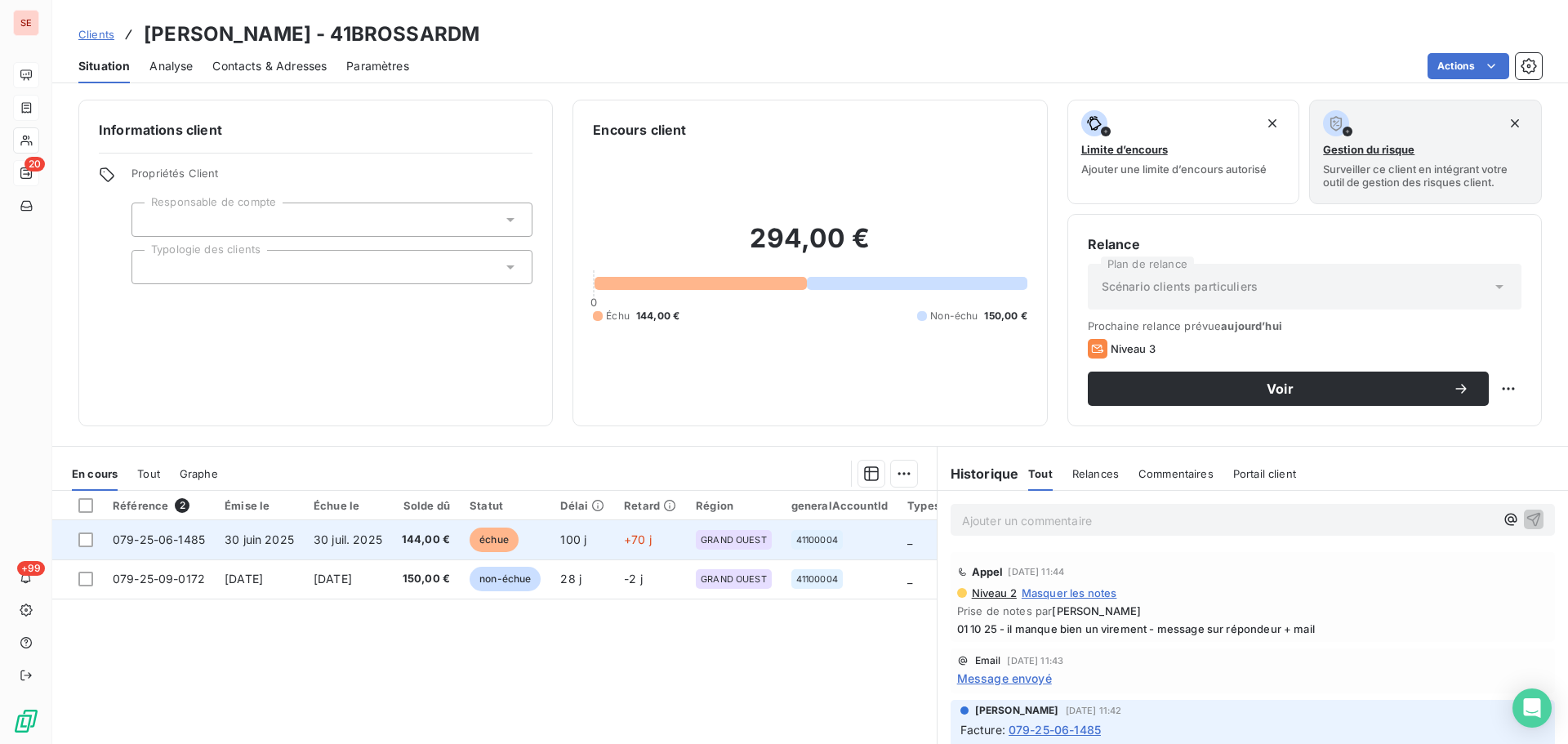
click at [364, 542] on span "30 juil. 2025" at bounding box center [348, 540] width 69 height 14
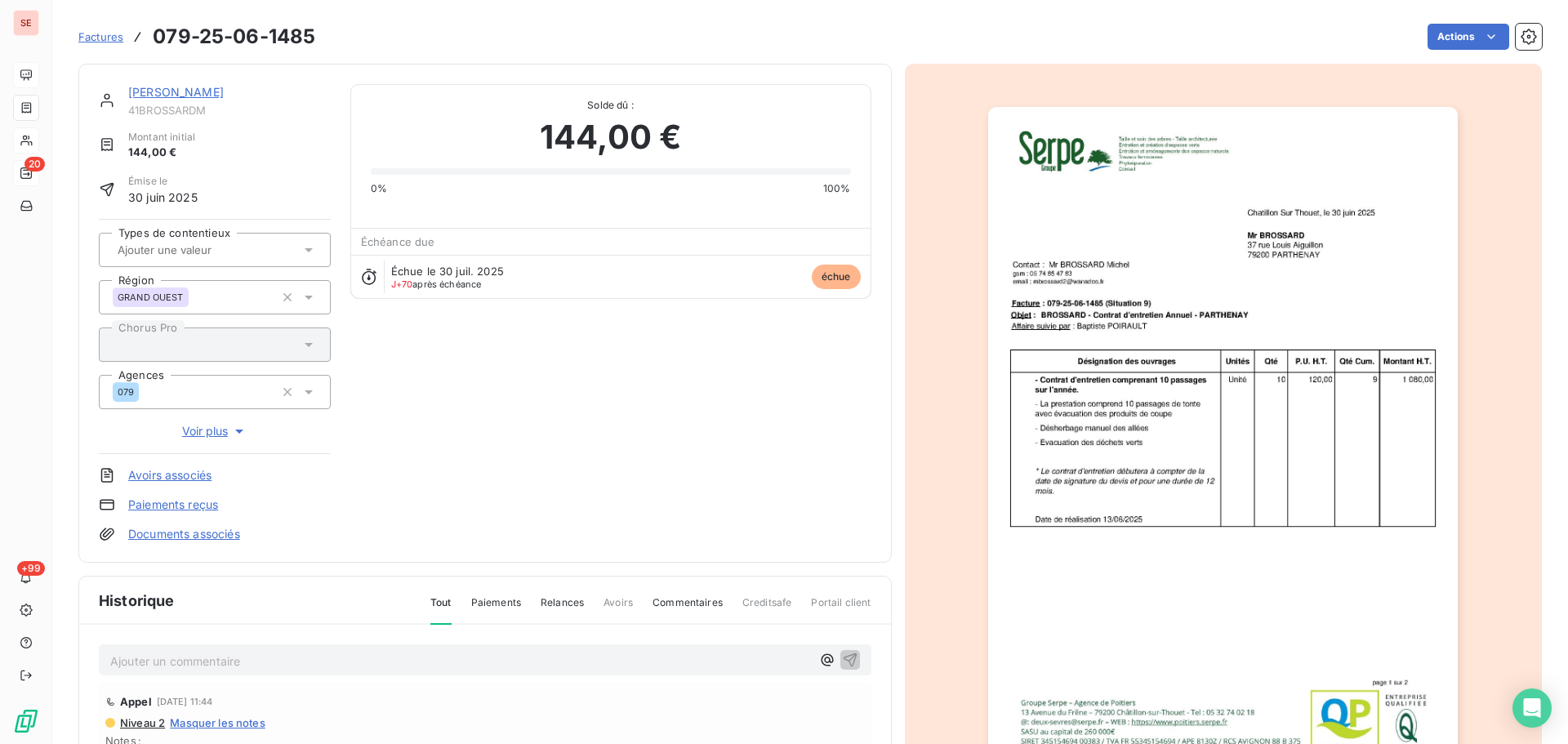
click at [1323, 372] on img "button" at bounding box center [1223, 439] width 470 height 665
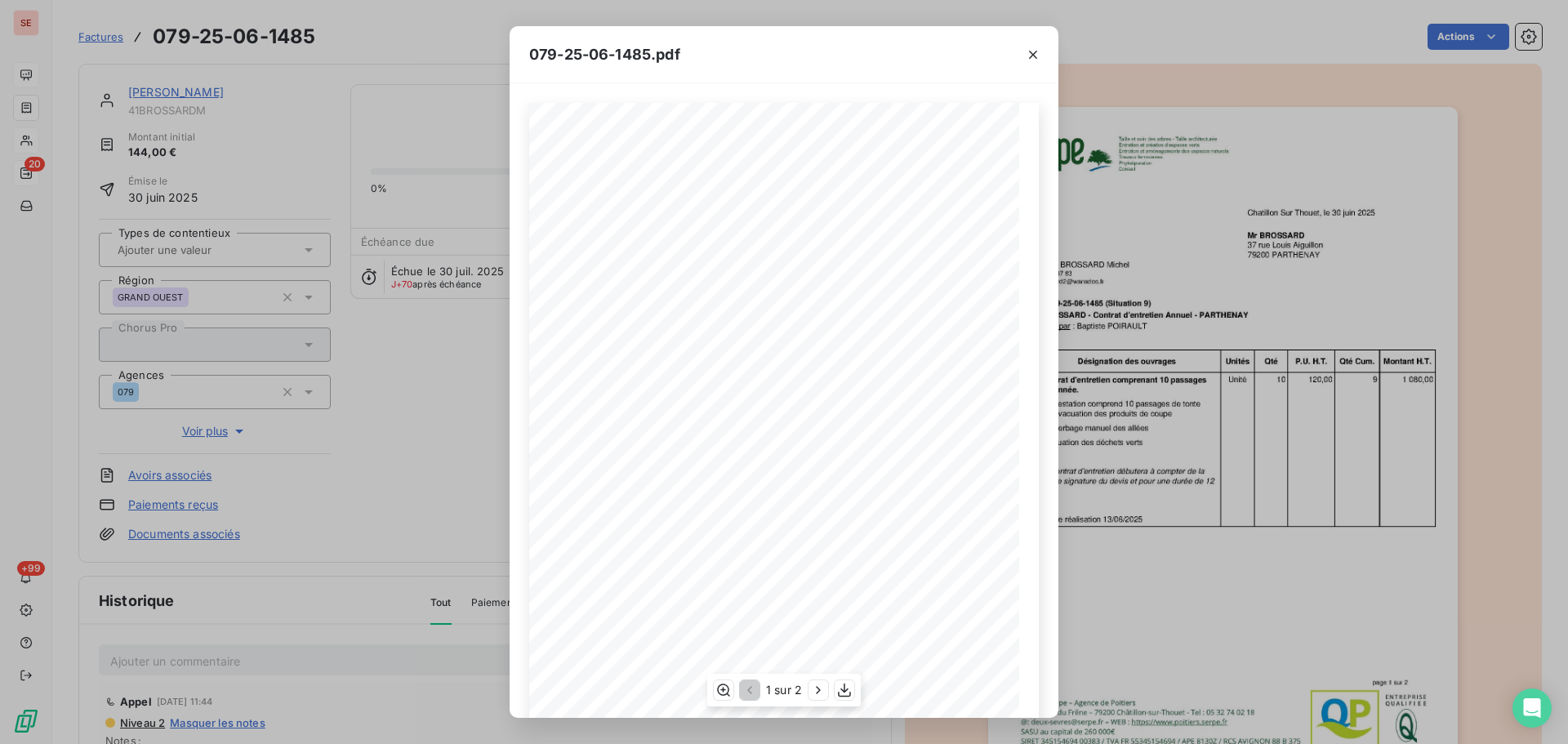
scroll to position [97, 0]
click at [817, 687] on icon "button" at bounding box center [818, 691] width 4 height 8
click at [1028, 58] on icon "button" at bounding box center [1033, 54] width 16 height 16
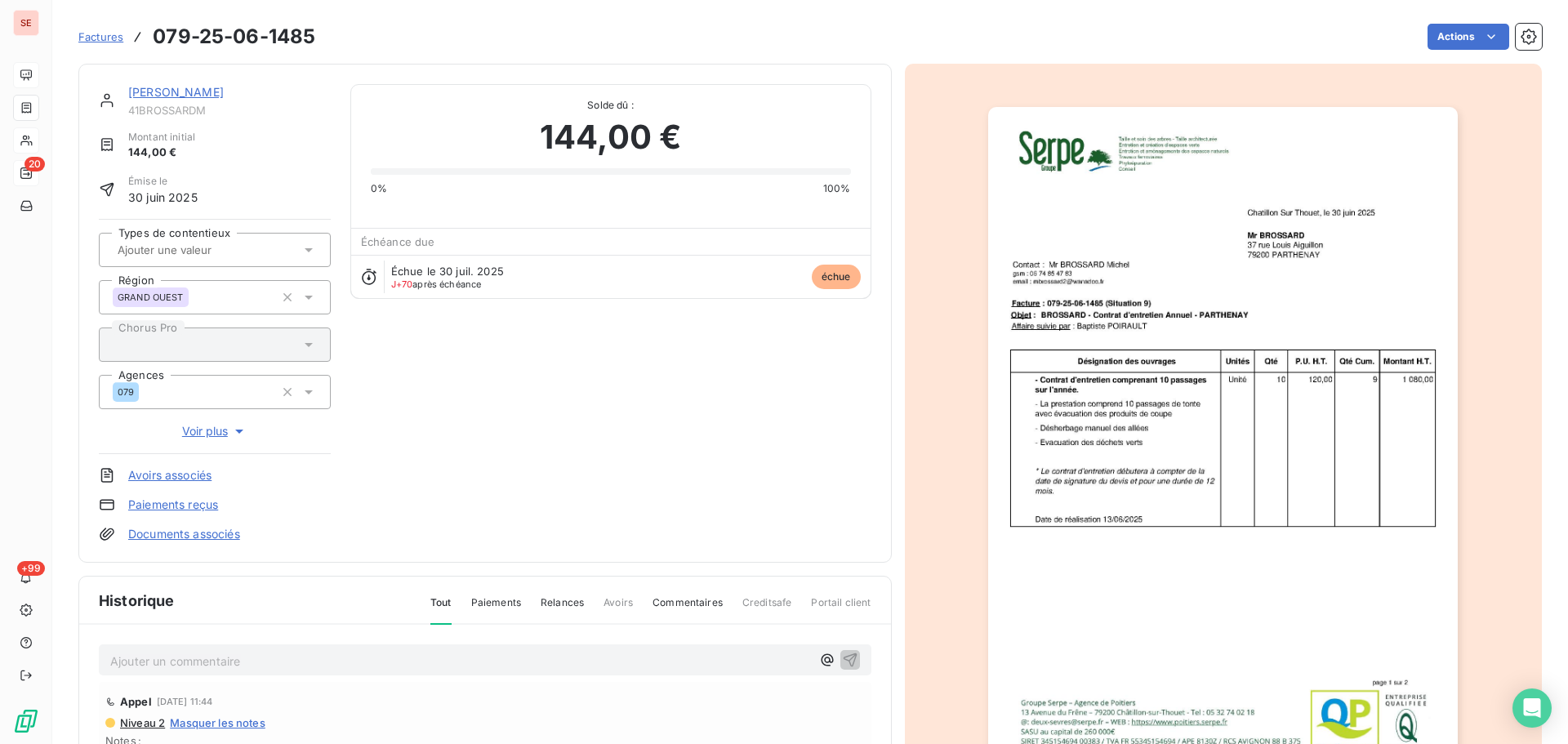
click at [170, 88] on link "[PERSON_NAME]" at bounding box center [176, 92] width 96 height 14
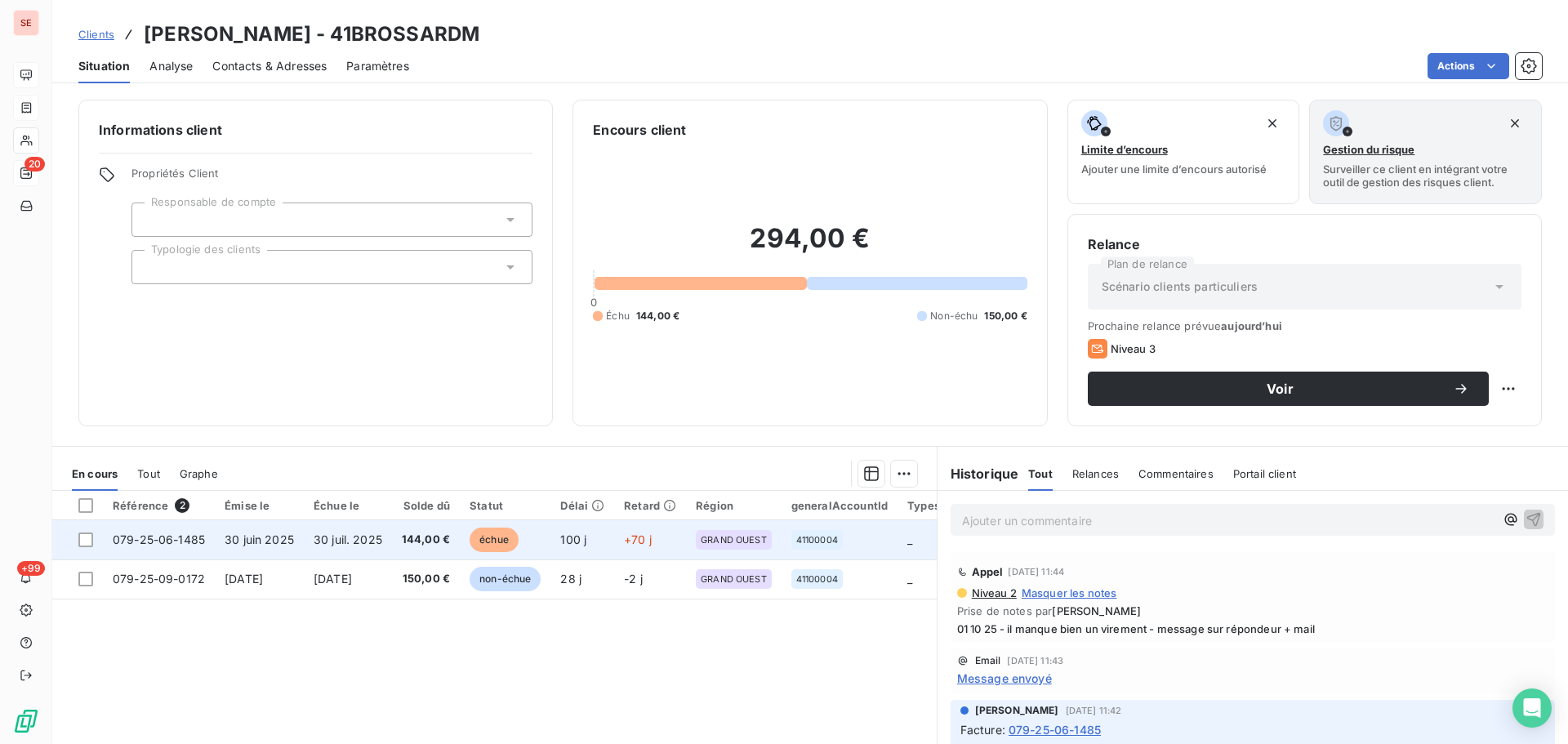
click at [418, 535] on span "144,00 €" at bounding box center [426, 540] width 48 height 16
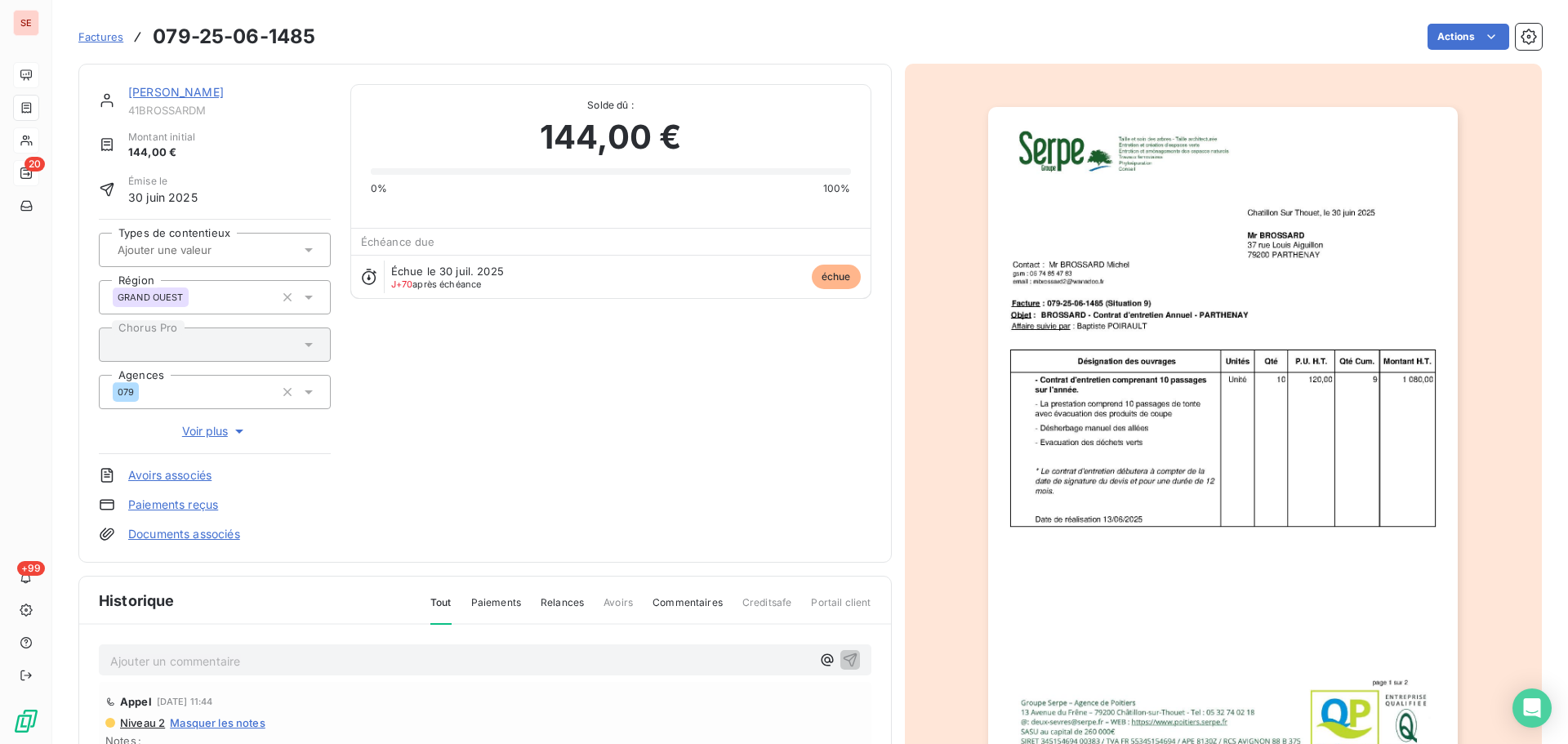
click at [224, 96] on link "[PERSON_NAME]" at bounding box center [176, 92] width 96 height 14
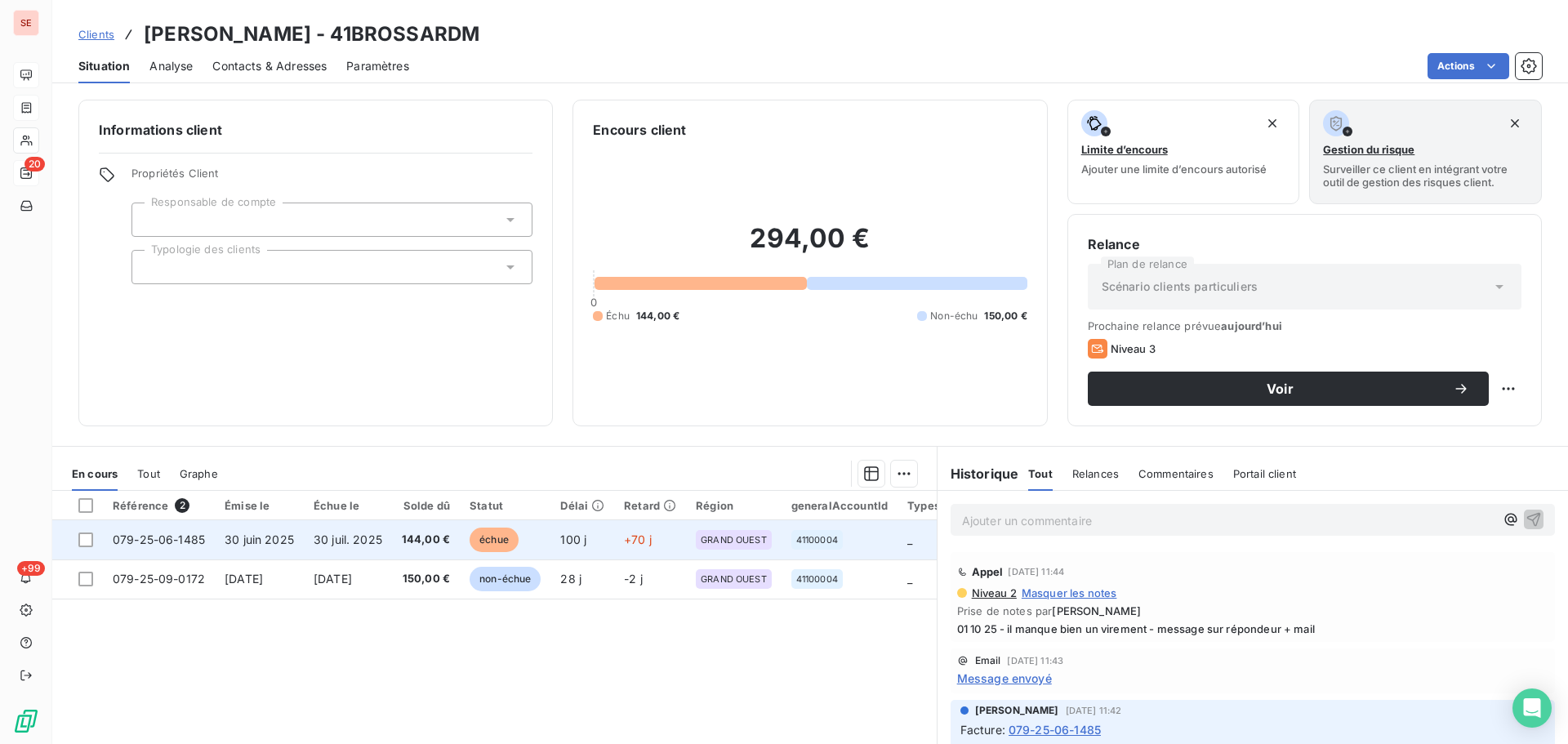
click at [358, 533] on span "30 juil. 2025" at bounding box center [348, 540] width 69 height 14
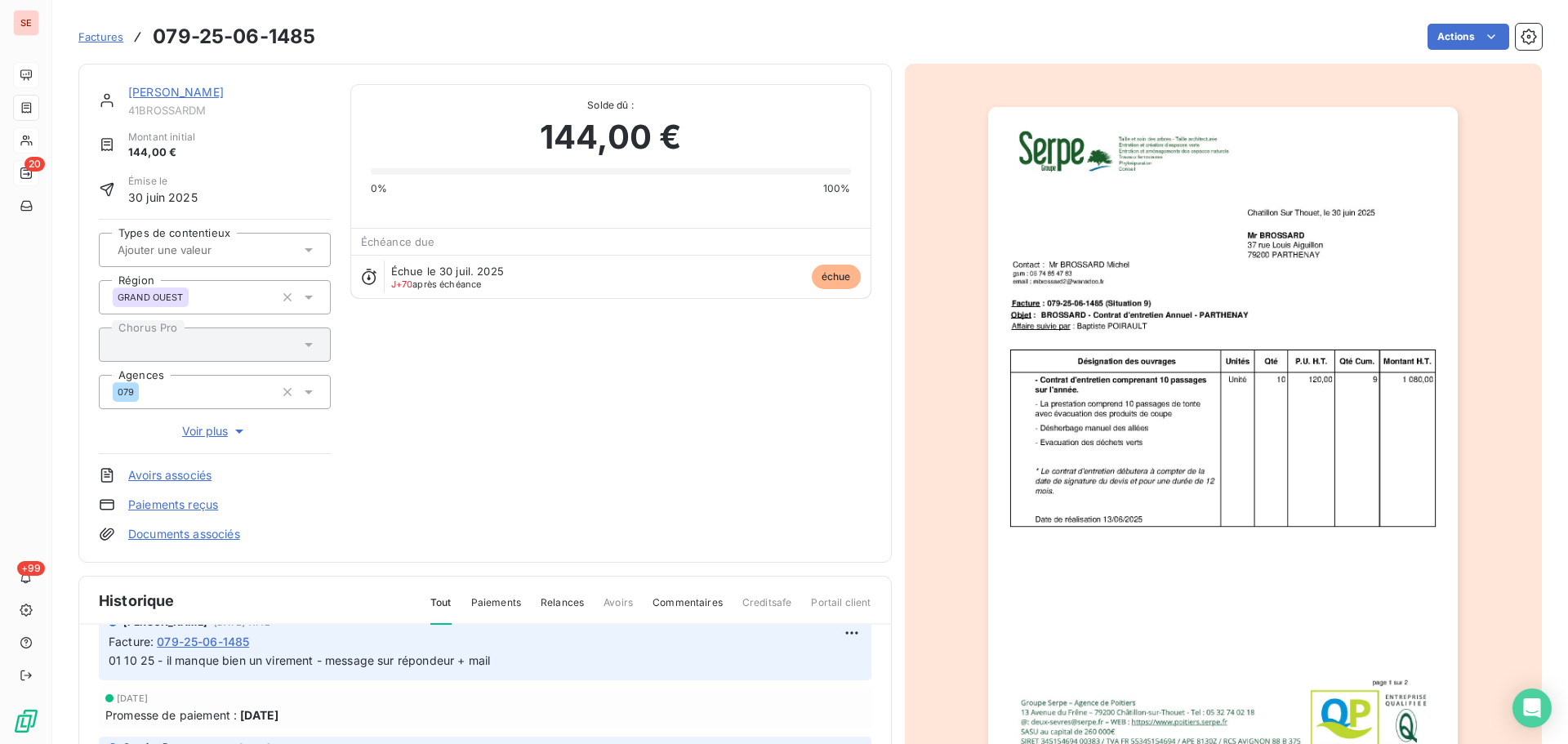
scroll to position [6, 0]
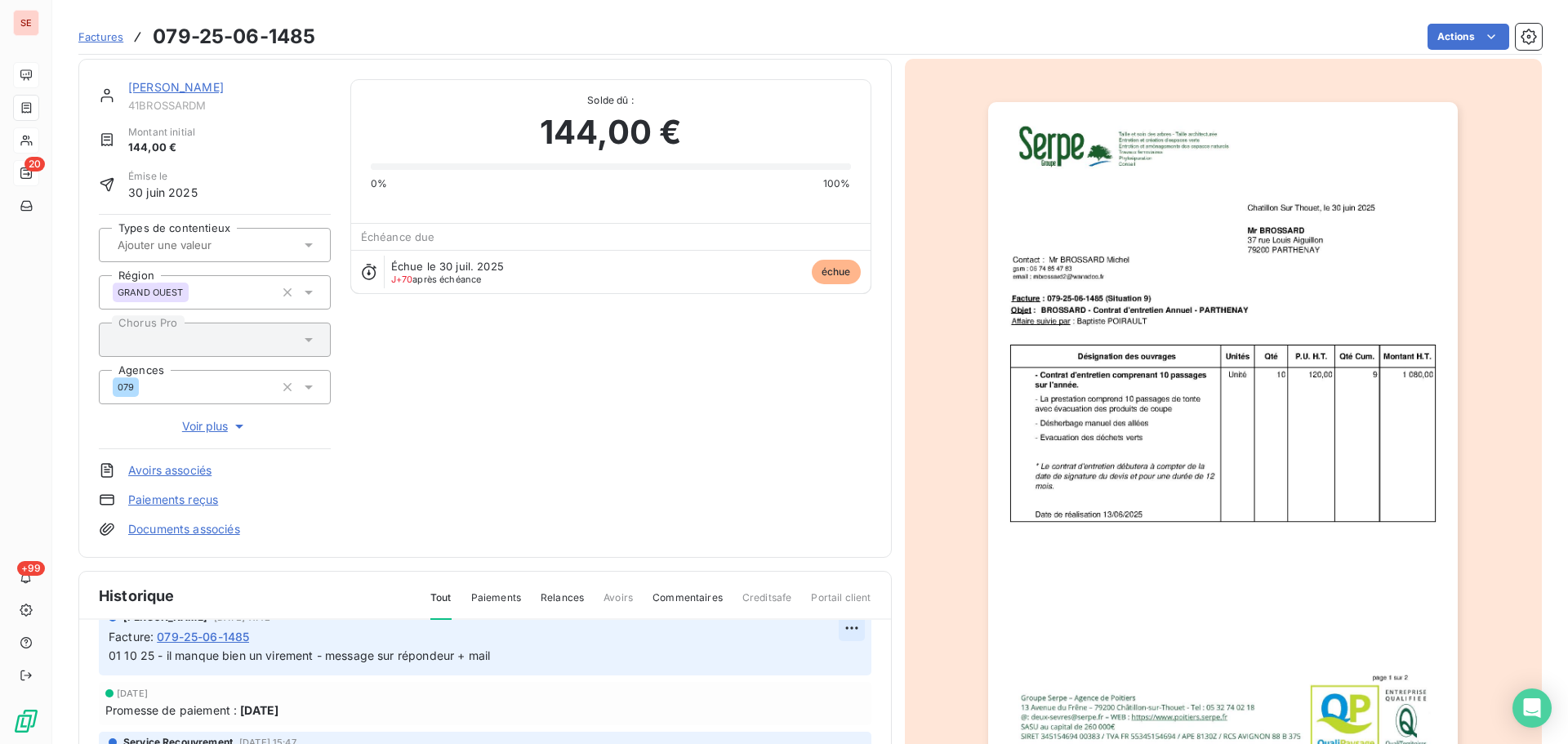
click at [832, 629] on html "SE 20 +99 Factures 079-25-06-1485 Actions [PERSON_NAME] 41BROSSARDM Montant ini…" at bounding box center [784, 372] width 1568 height 744
click at [809, 660] on div "Editer" at bounding box center [793, 664] width 91 height 26
click at [115, 653] on span "01 10 25 - il manque bien un virement - message sur répondeur + mail" at bounding box center [299, 655] width 381 height 14
click at [109, 654] on span "01 10 25 - il manque bien un virement - message sur répondeur + mail" at bounding box center [299, 655] width 381 height 14
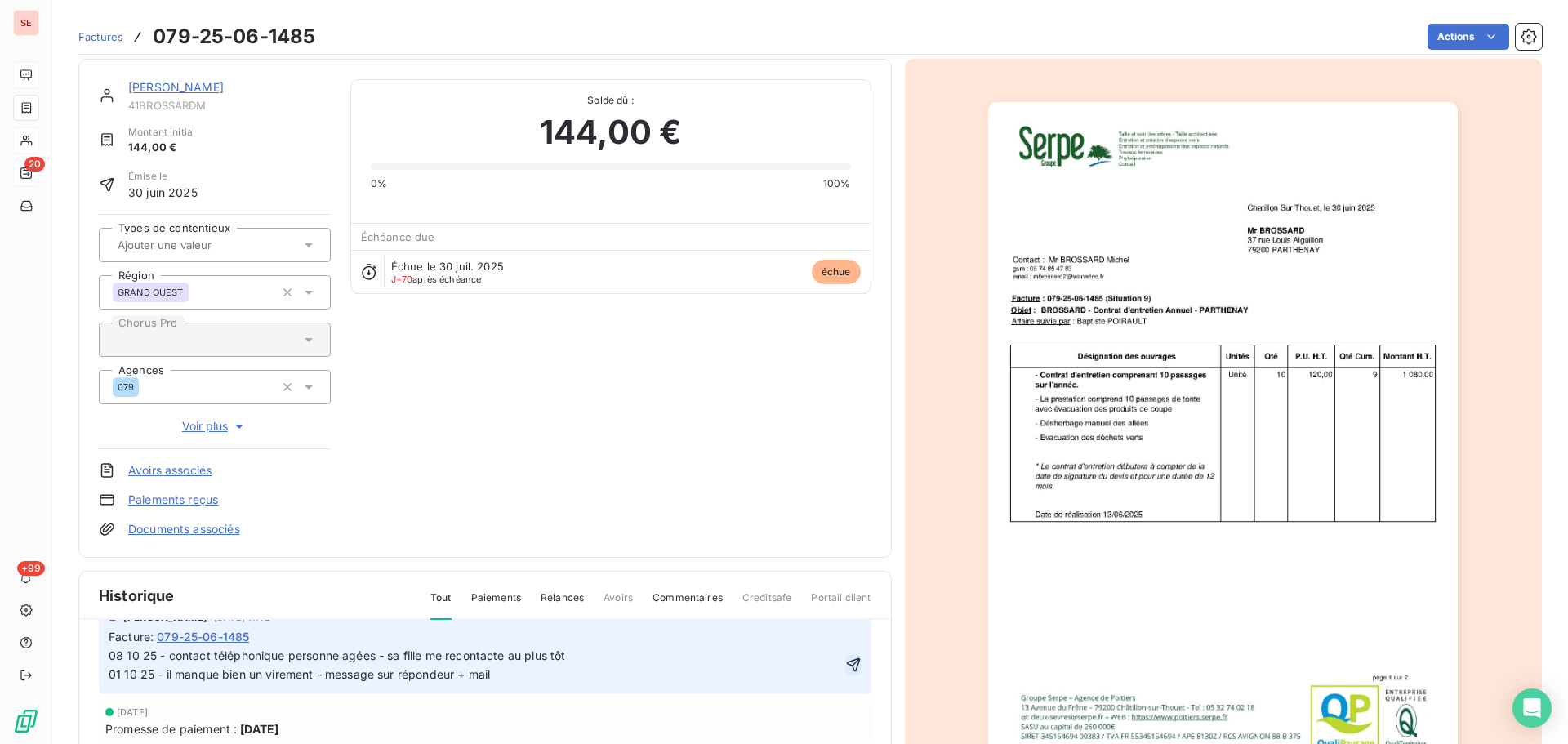
click button "button" at bounding box center [853, 665] width 16 height 20
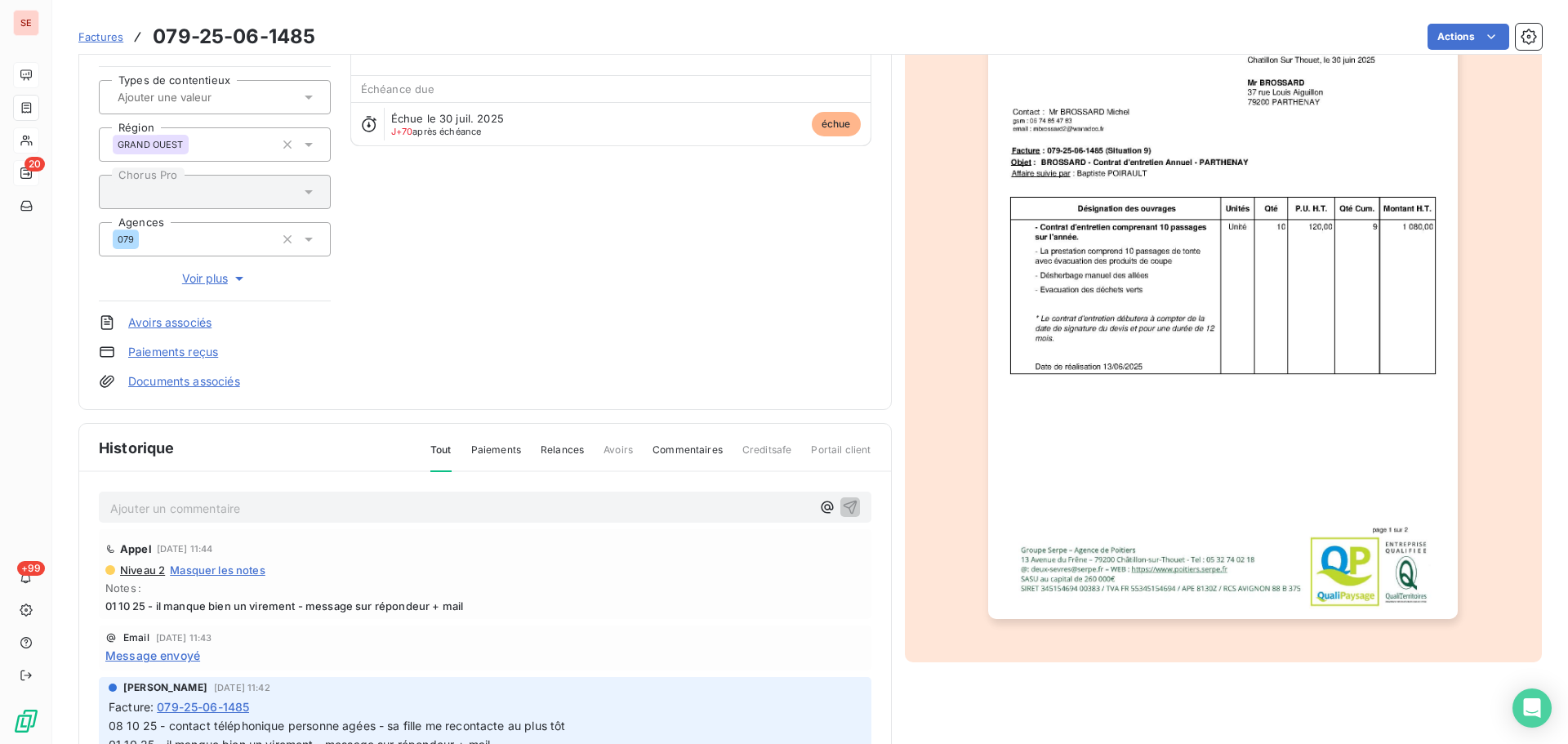
scroll to position [239, 0]
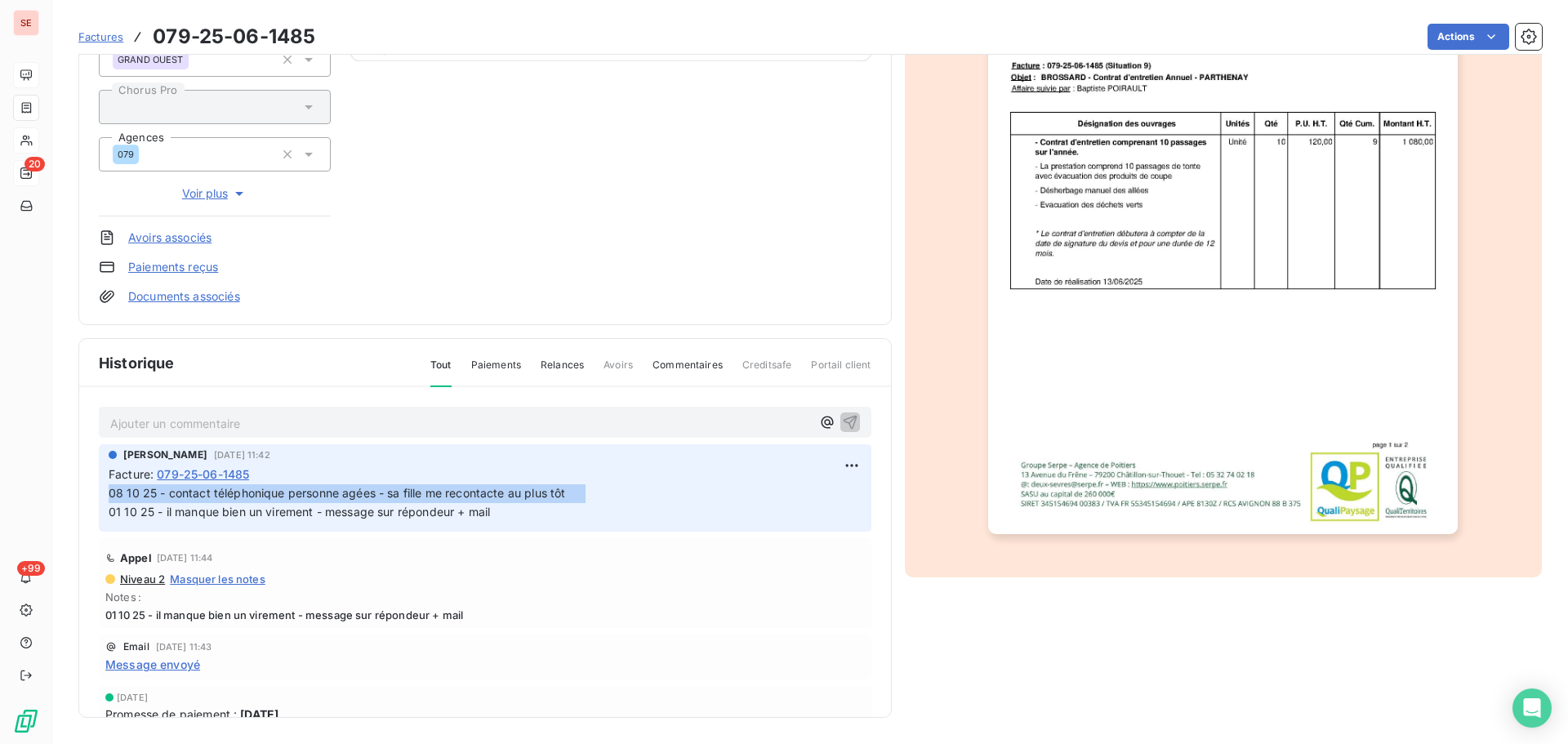
drag, startPoint x: 587, startPoint y: 647, endPoint x: 104, endPoint y: 488, distance: 508.5
click at [104, 488] on div "[PERSON_NAME] [DATE] 11:42 Facture : [PHONE_NUMBER] 08 10 25 - contact téléphon…" at bounding box center [485, 488] width 772 height 88
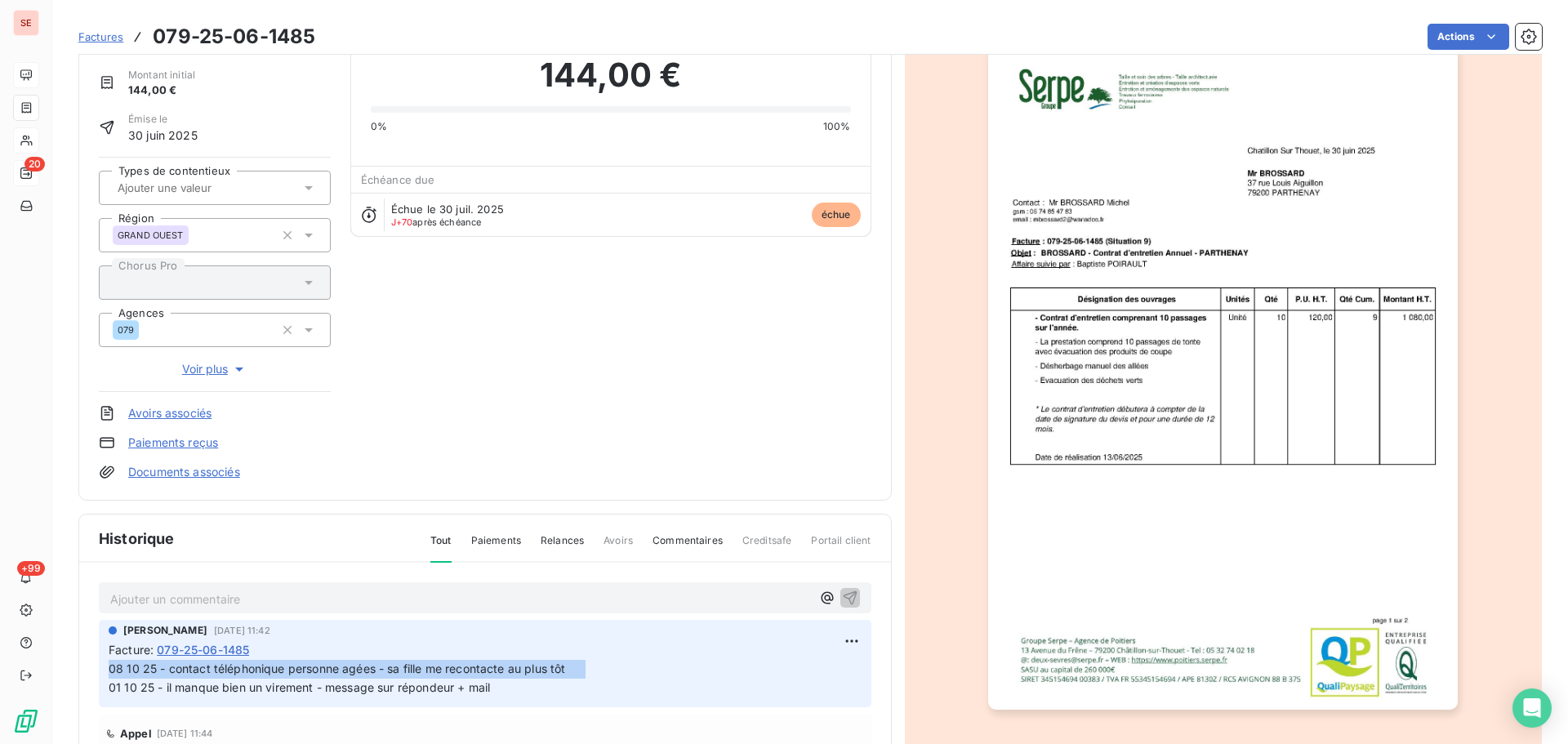
scroll to position [0, 0]
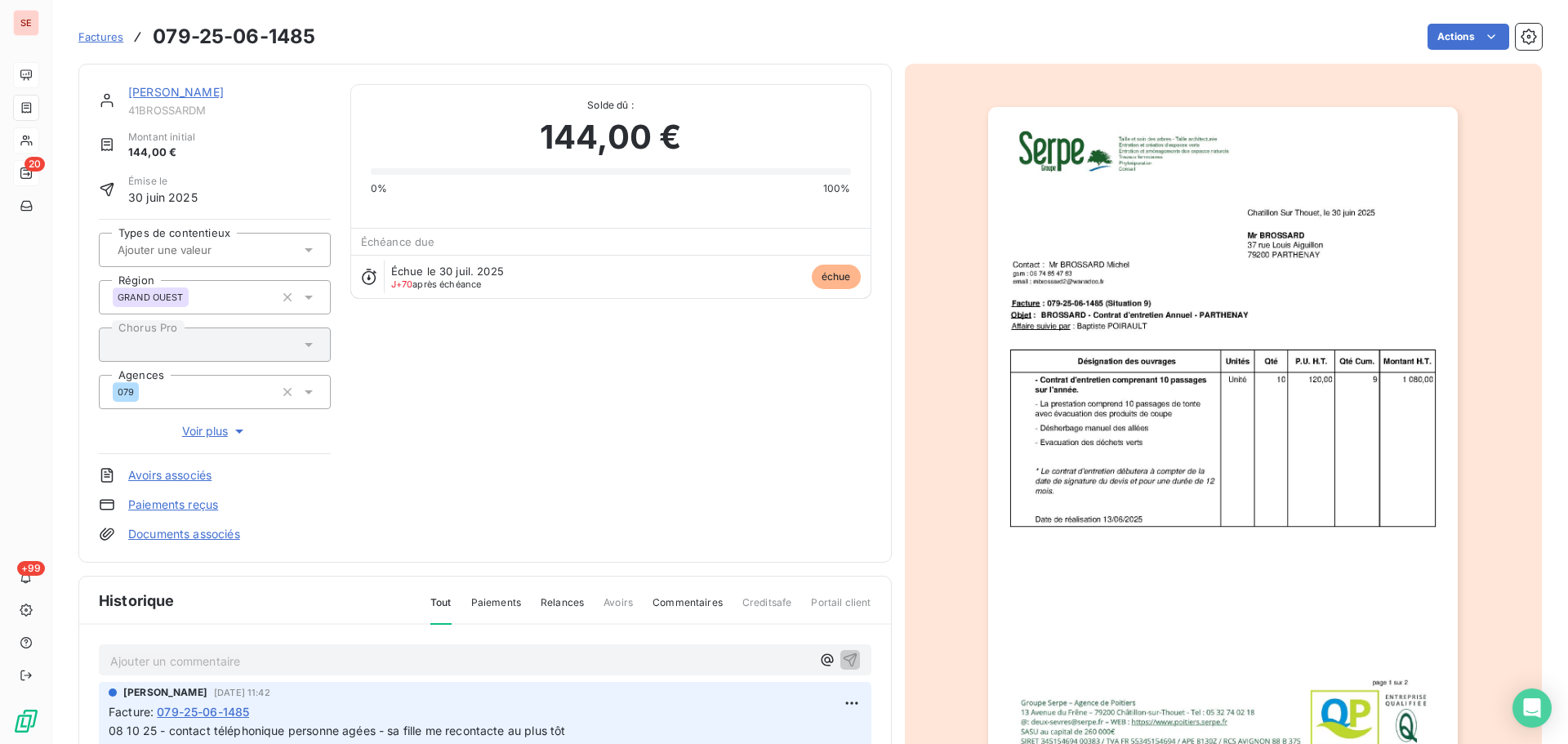
click at [224, 90] on link "[PERSON_NAME]" at bounding box center [176, 92] width 96 height 14
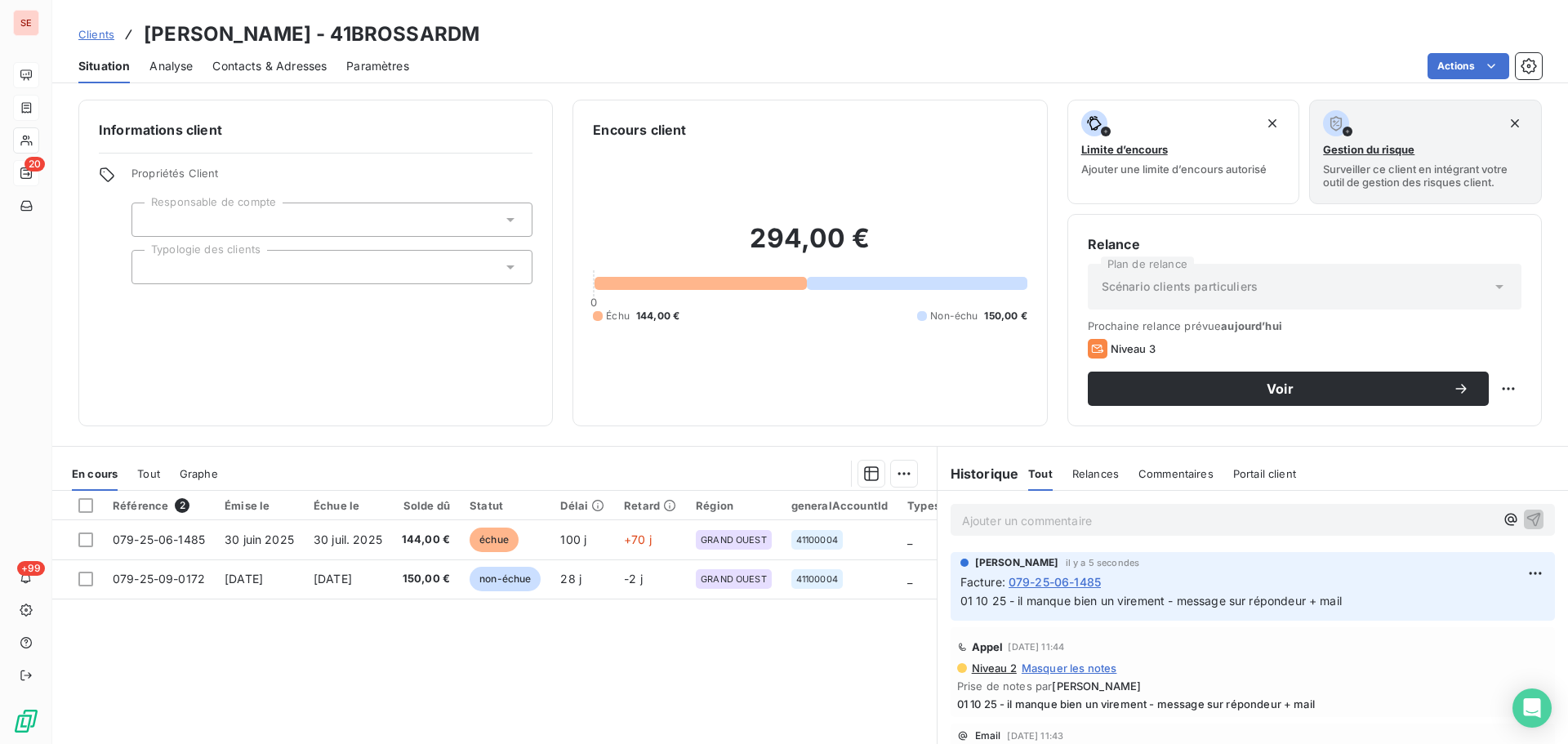
click at [1509, 387] on div "Relance Plan de relance Scénario clients particuliers Prochaine relance prévue …" at bounding box center [1304, 320] width 474 height 213
click at [1501, 387] on html "SE 20 +99 Clients [PERSON_NAME] - 41BROSSARDM Situation Analyse Contacts & Adre…" at bounding box center [784, 372] width 1568 height 744
click at [1481, 419] on div "Replanifier cette action" at bounding box center [1429, 425] width 146 height 26
select select "9"
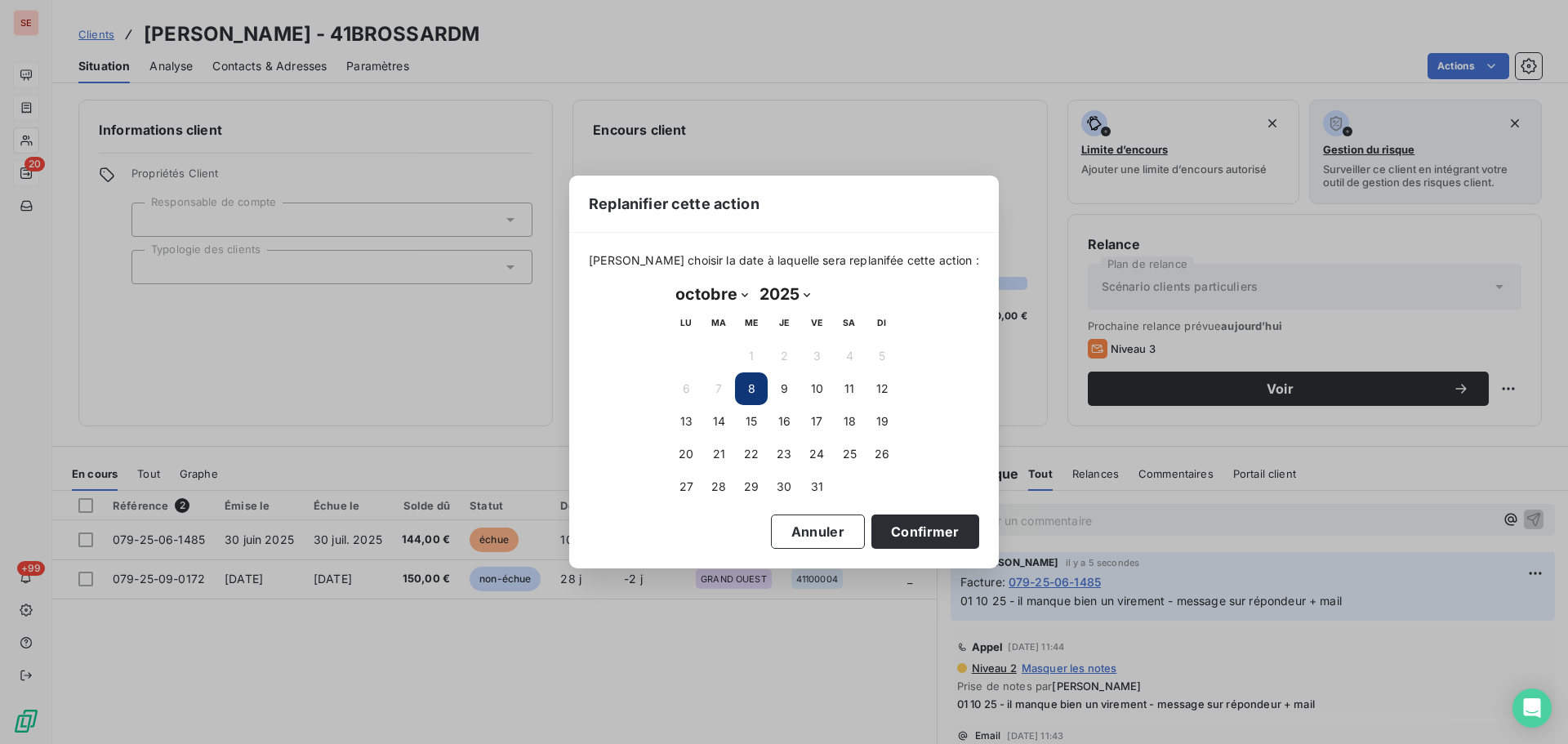
click at [1389, 436] on div "Replanifier cette action [PERSON_NAME] choisir la date à laquelle sera replanif…" at bounding box center [784, 372] width 1568 height 744
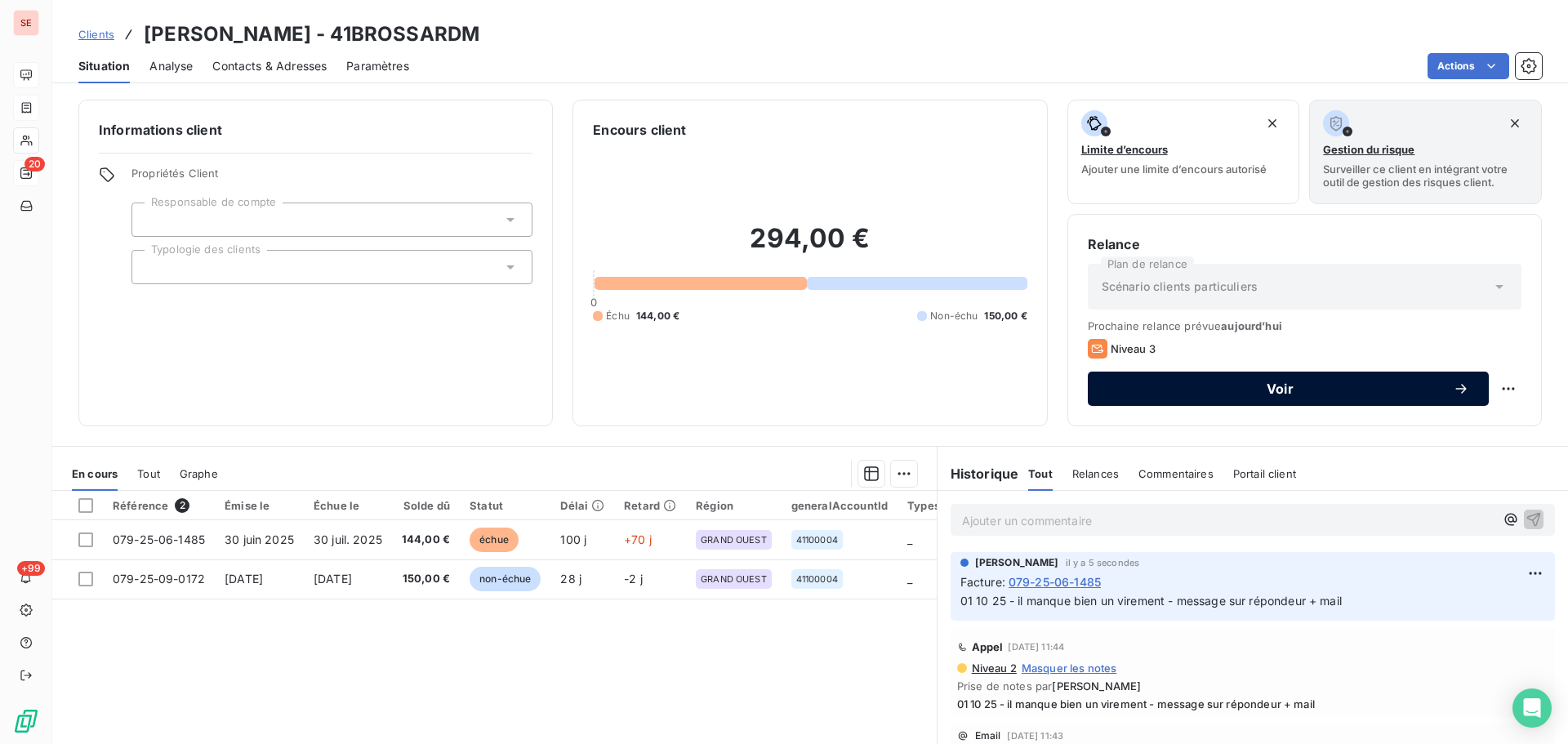
click at [1392, 390] on span "Voir" at bounding box center [1279, 388] width 345 height 13
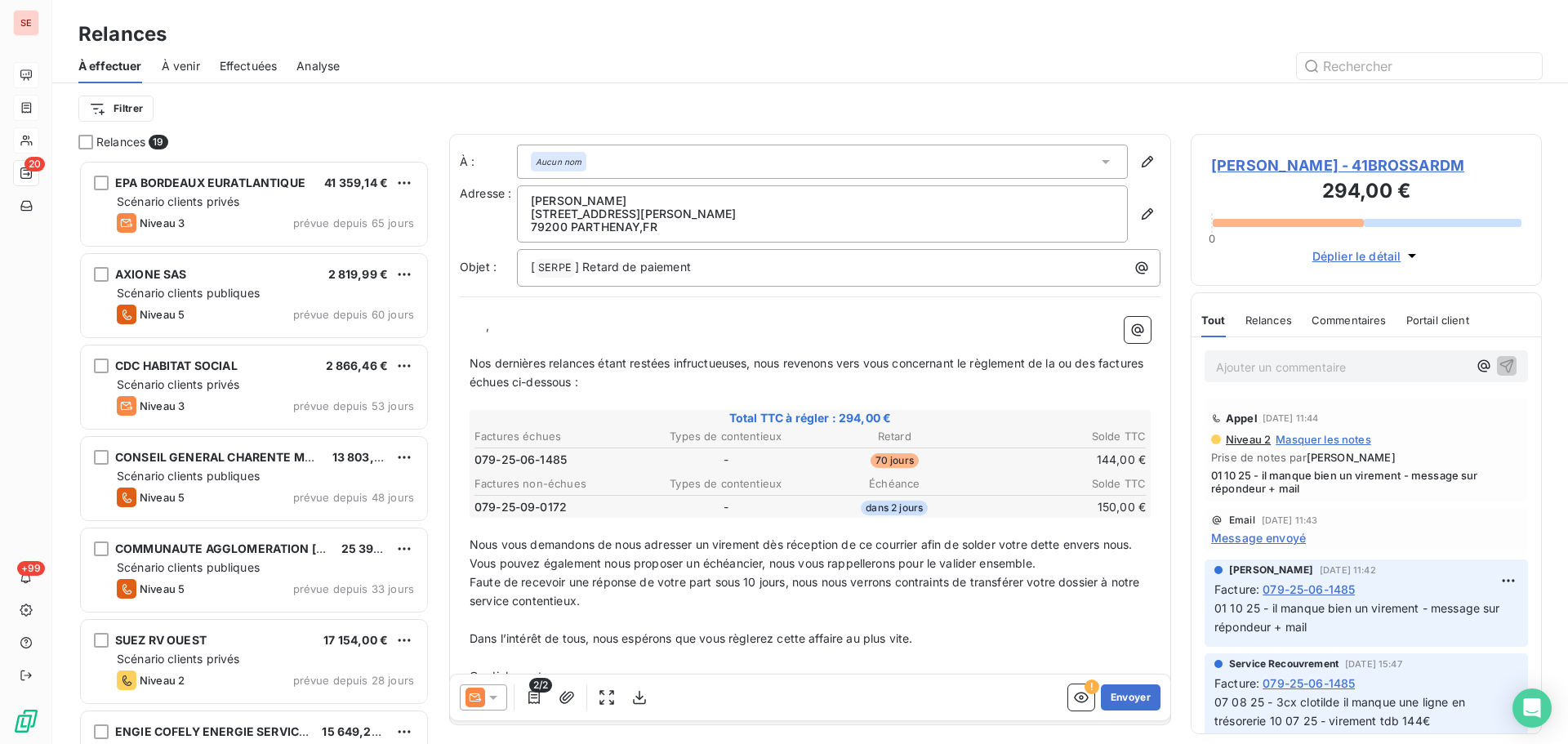
scroll to position [572, 339]
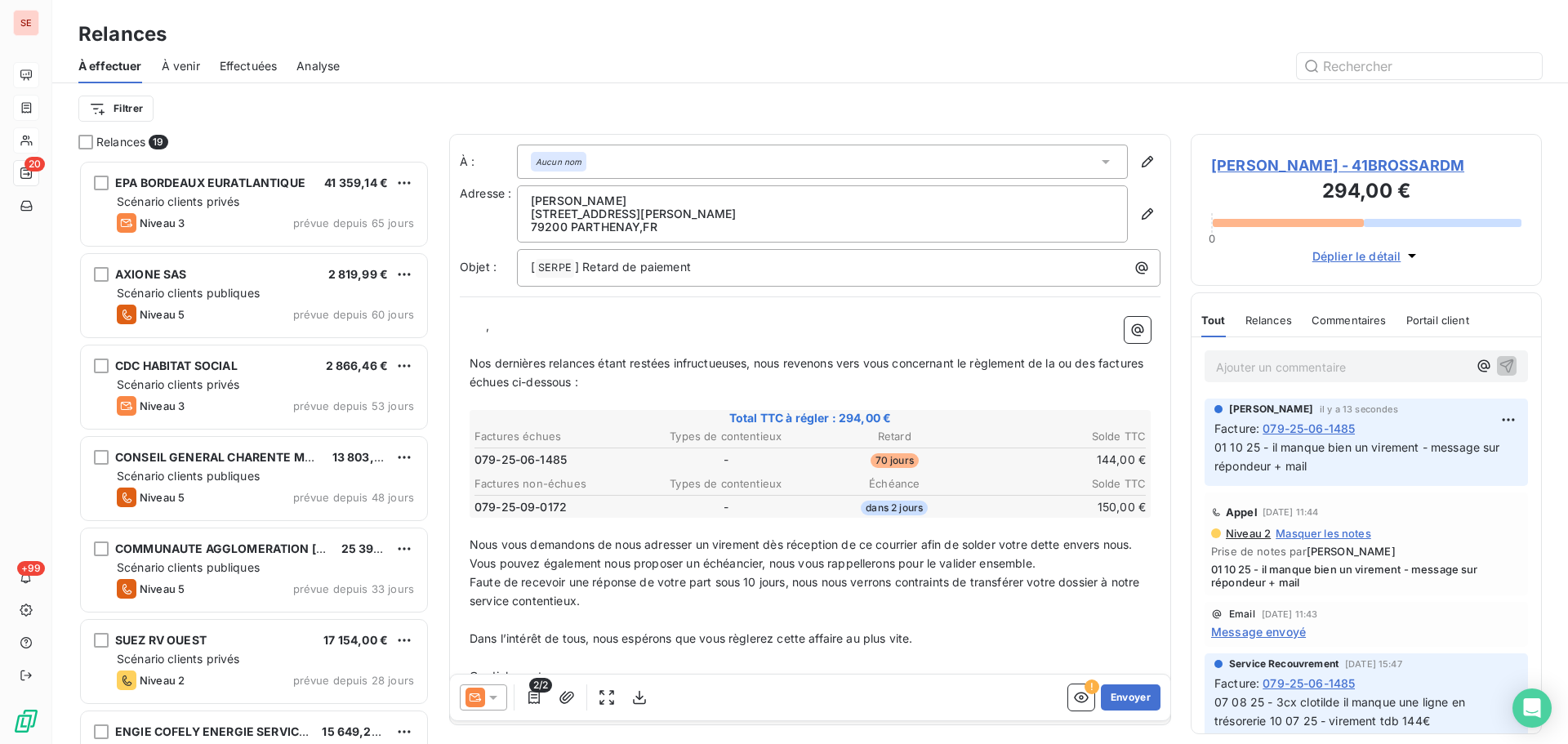
click at [503, 693] on div at bounding box center [483, 698] width 47 height 26
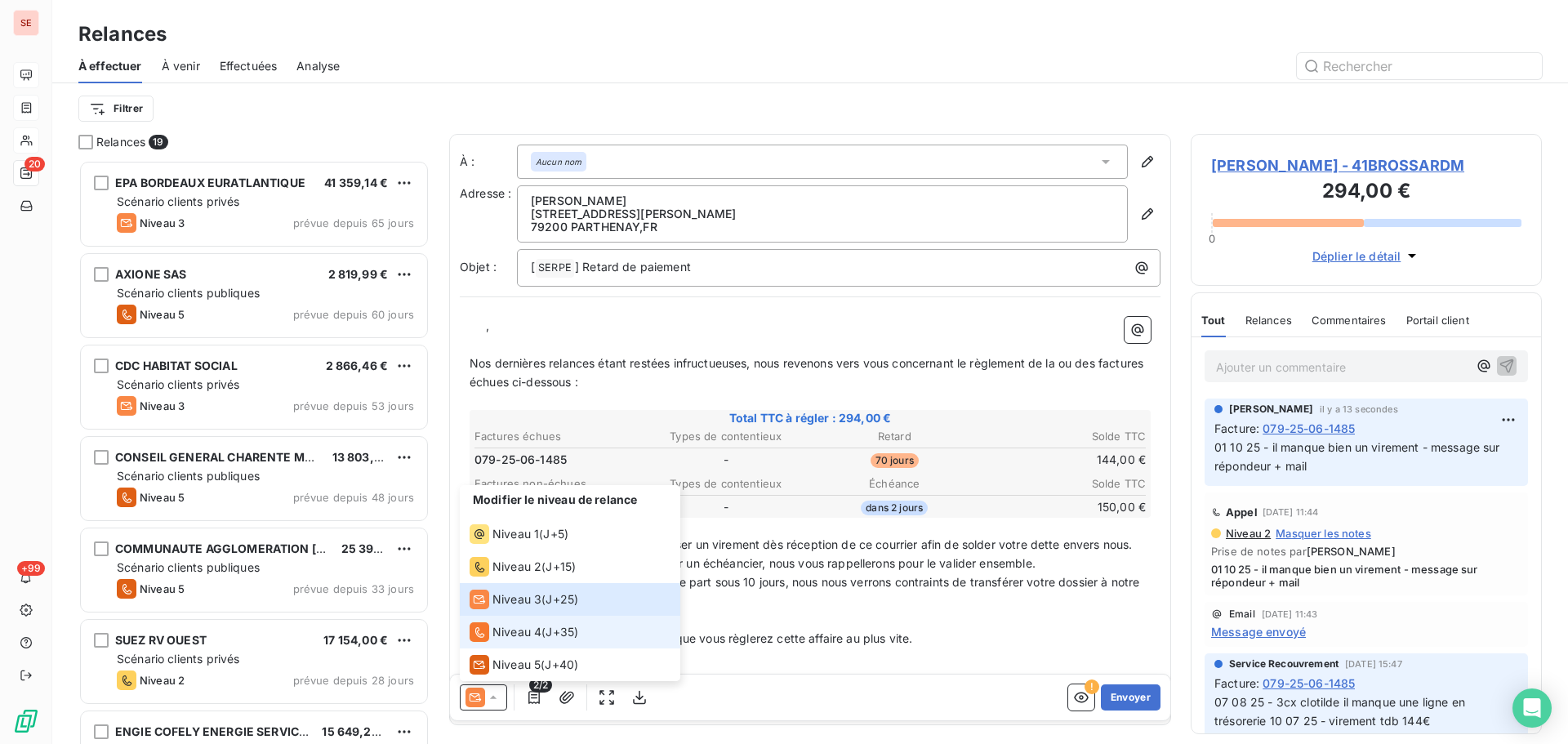
click at [486, 634] on icon at bounding box center [479, 632] width 20 height 20
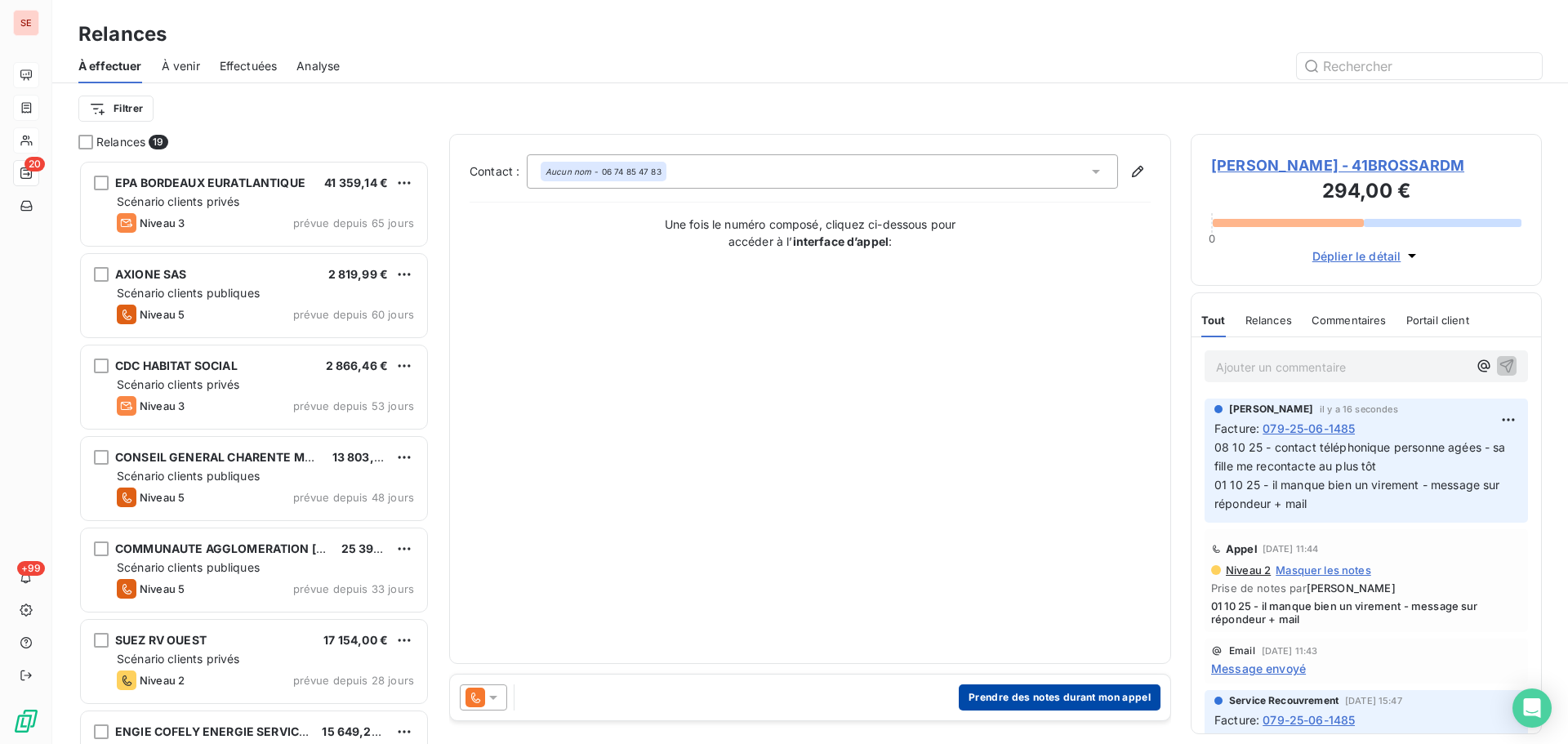
click at [1009, 691] on button "Prendre des notes durant mon appel" at bounding box center [1059, 698] width 201 height 26
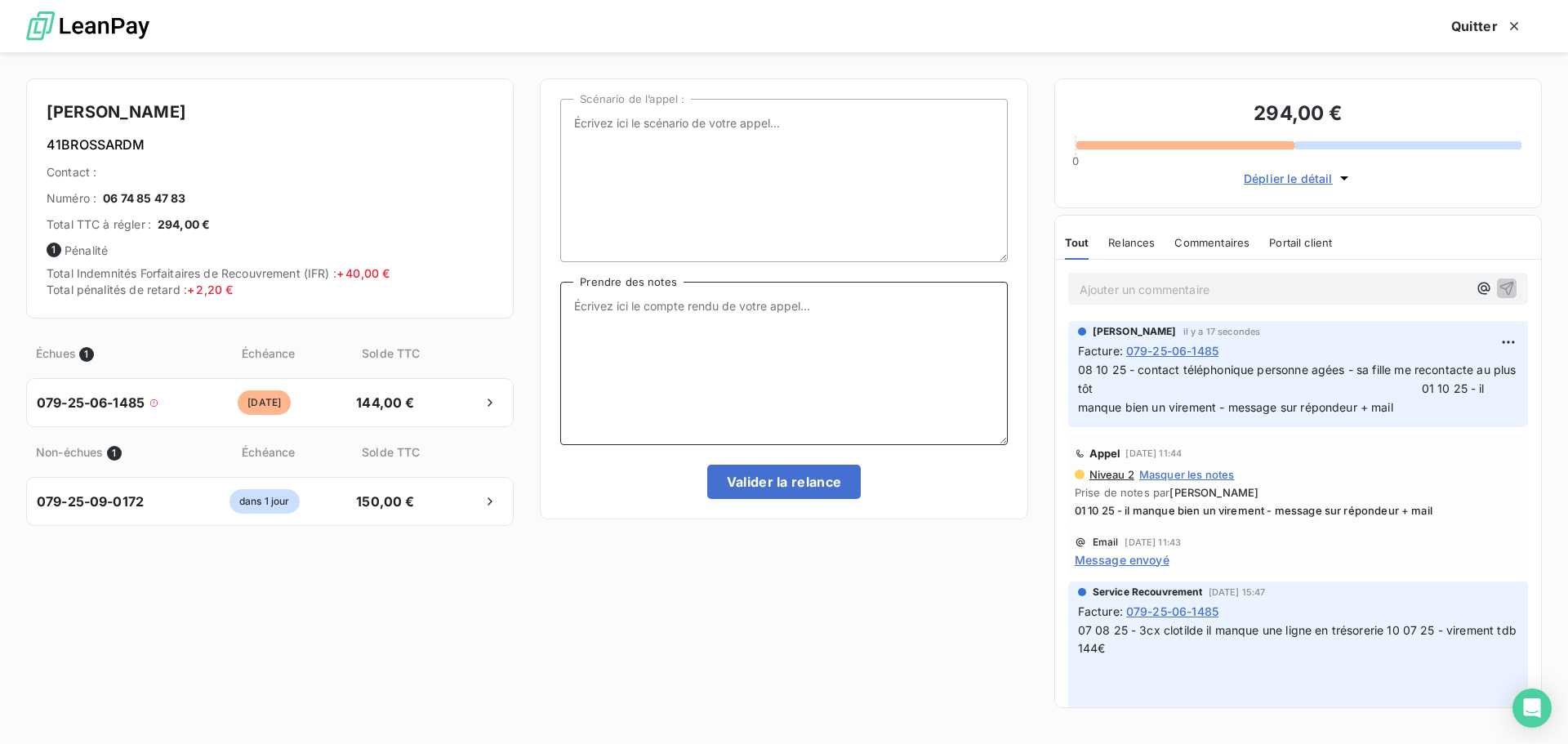
paste textarea "08 10 25 - contact téléphonique personne agées - sa fille me recontacte au plus…"
type textarea "08 10 25 - contact téléphonique personne agées - sa fille me recontacte au plus…"
click at [774, 488] on button "Valider la relance" at bounding box center [784, 482] width 154 height 34
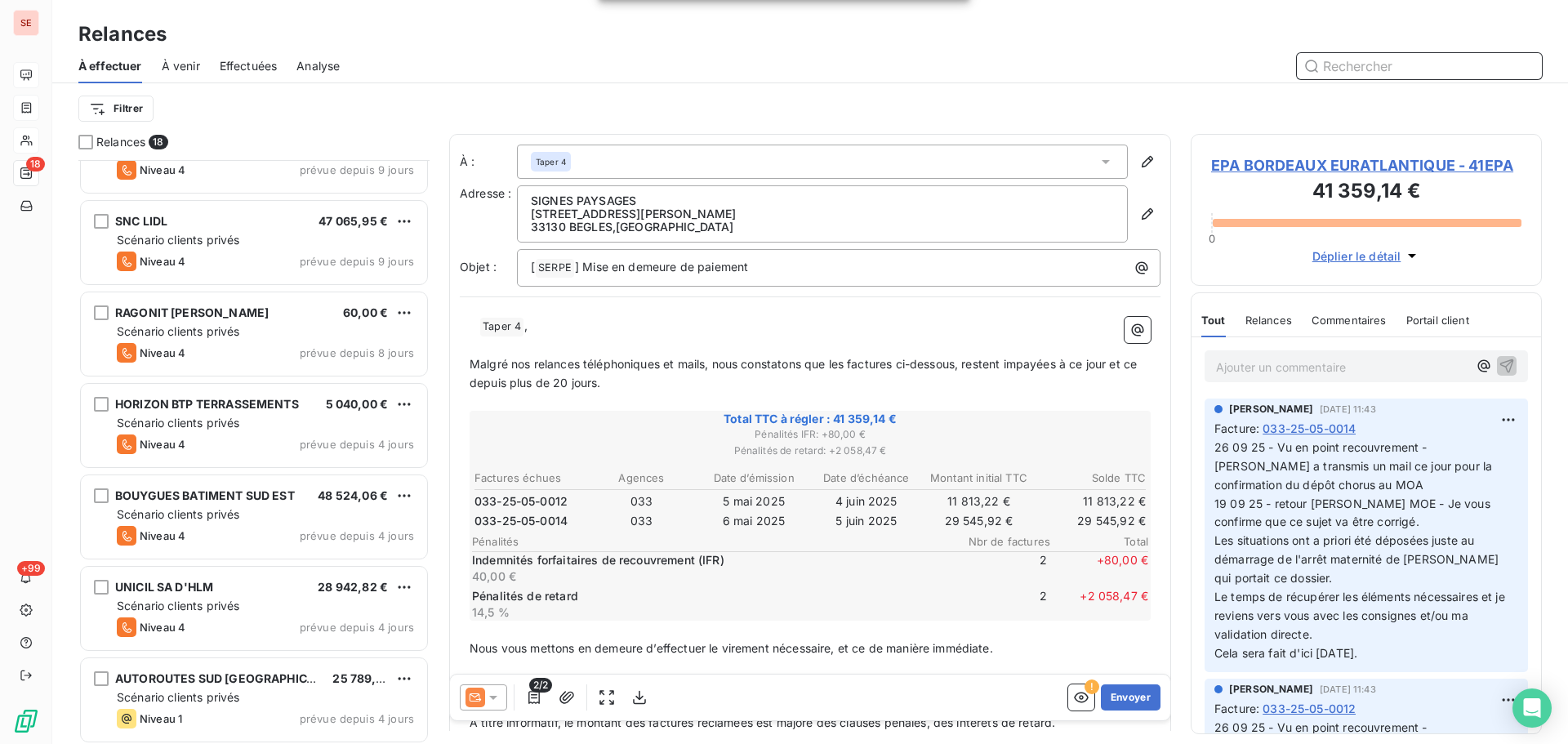
scroll to position [846, 0]
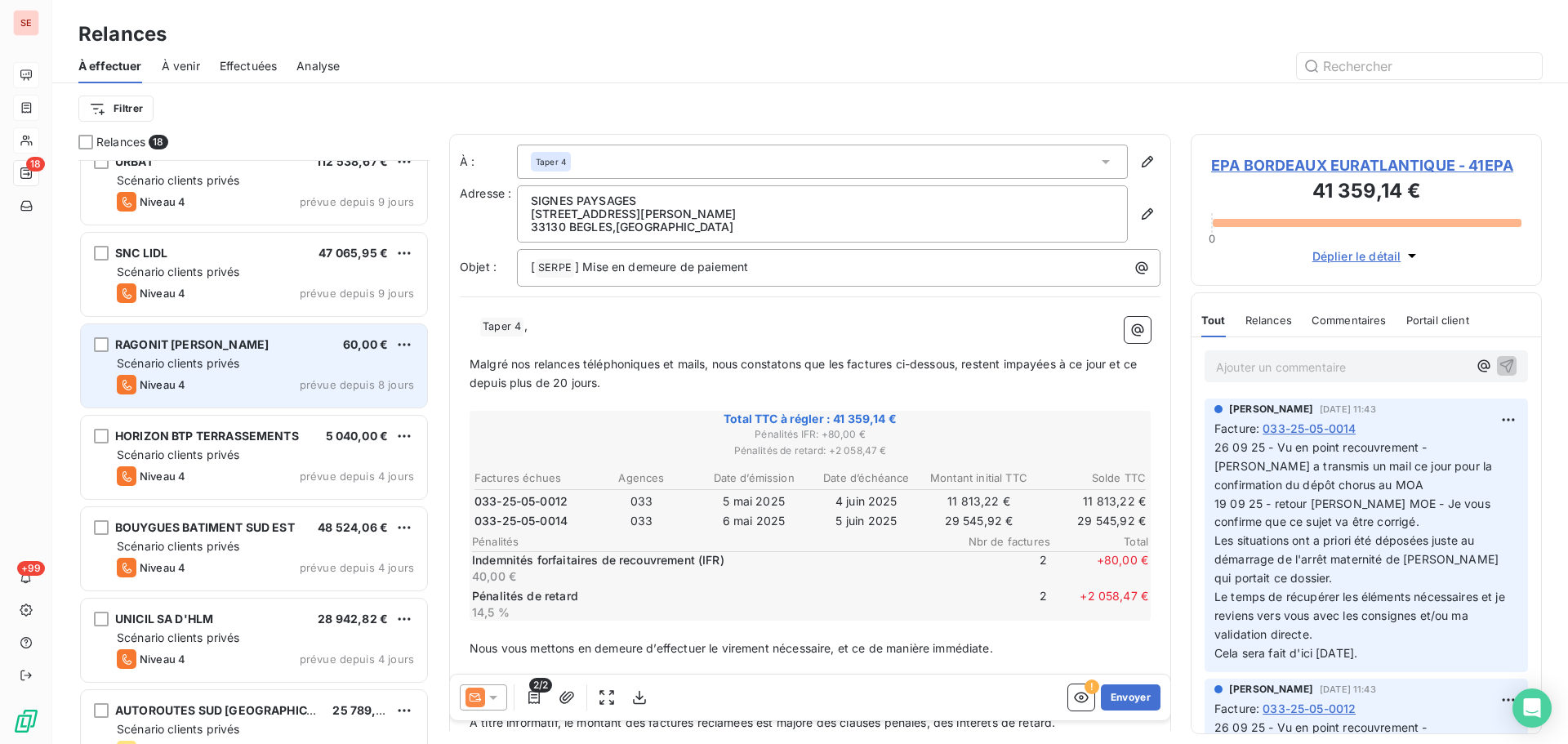
click at [353, 378] on span "prévue depuis 8 jours" at bounding box center [356, 384] width 114 height 13
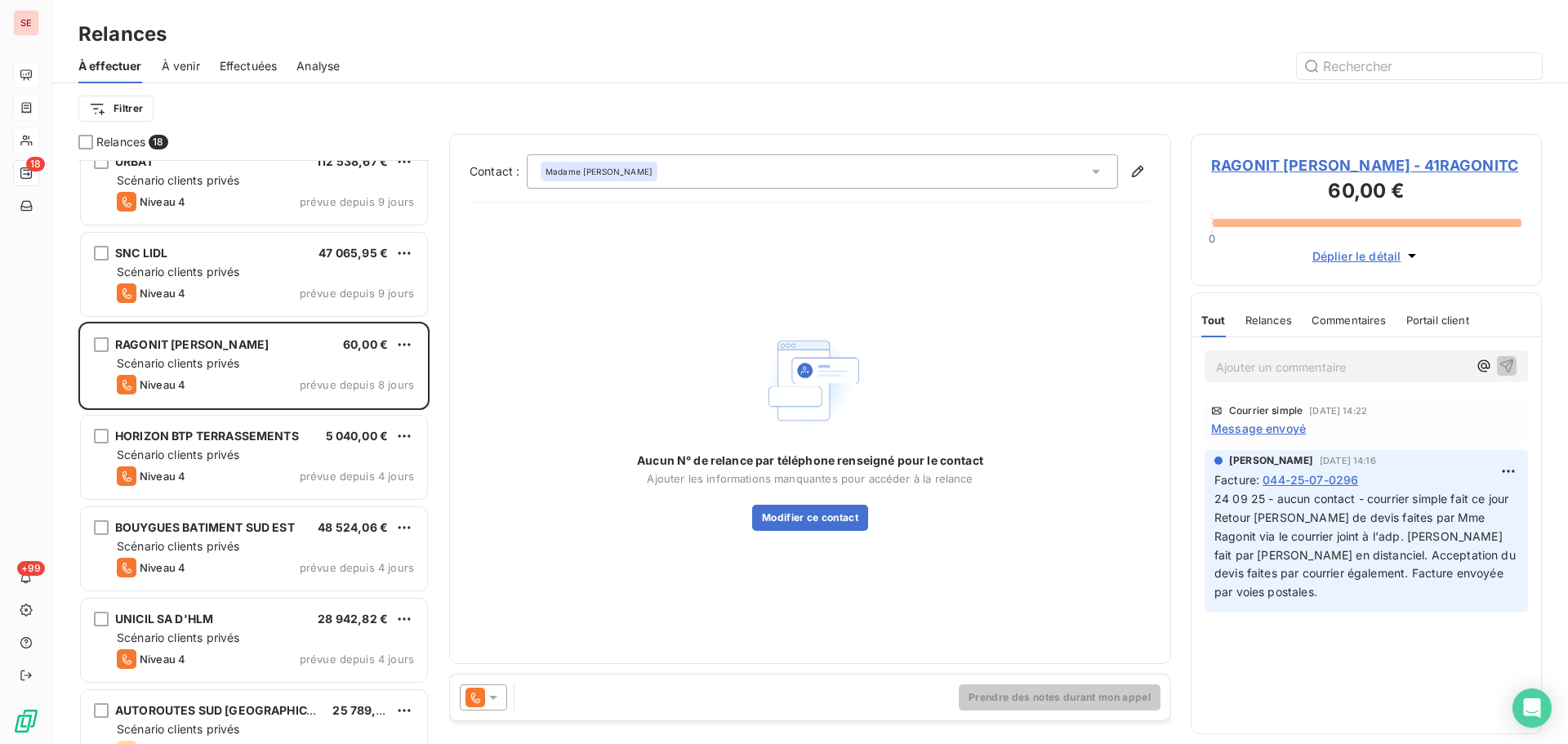
click at [1279, 429] on span "Message envoyé" at bounding box center [1258, 429] width 95 height 17
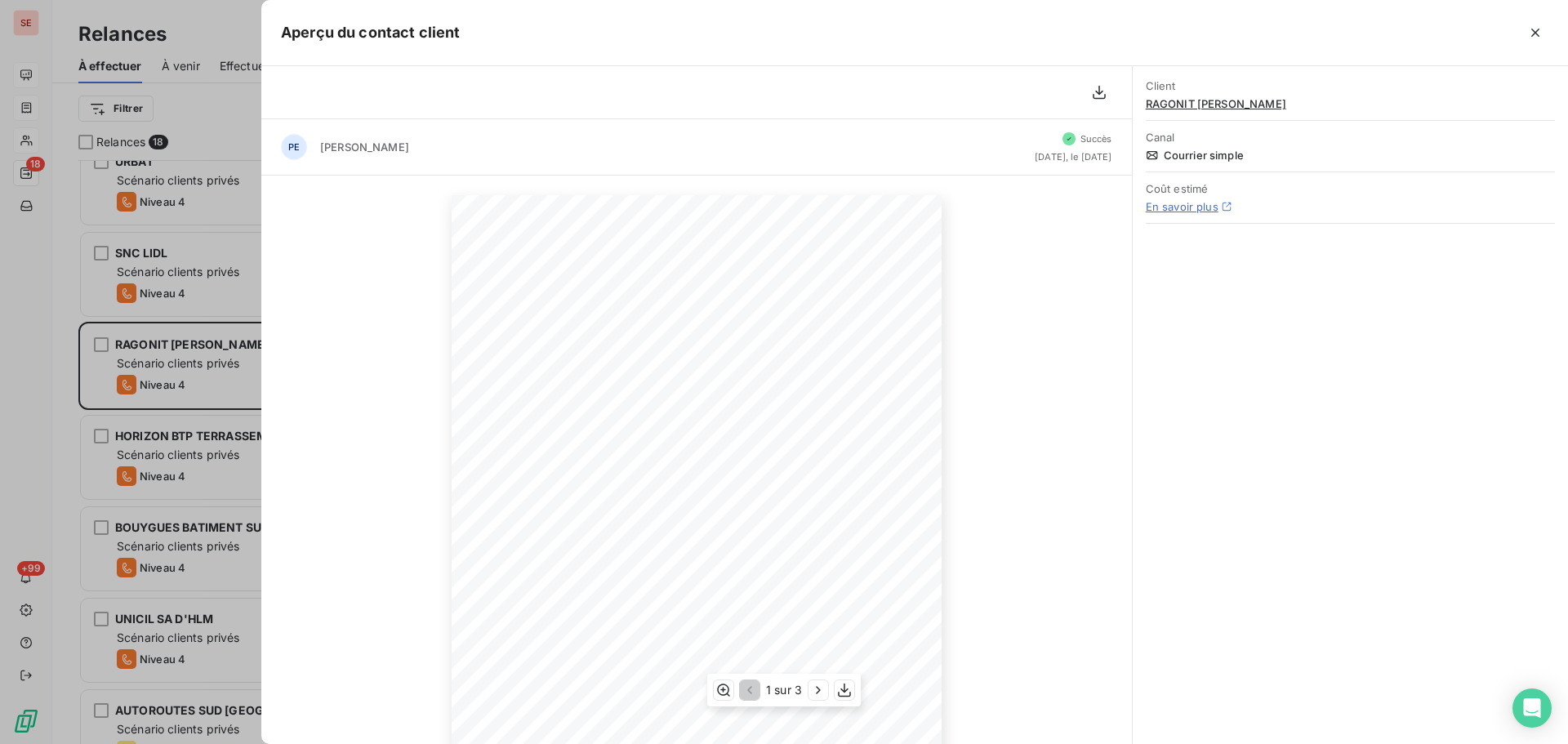
scroll to position [164, 0]
click at [1534, 27] on icon "button" at bounding box center [1534, 32] width 16 height 16
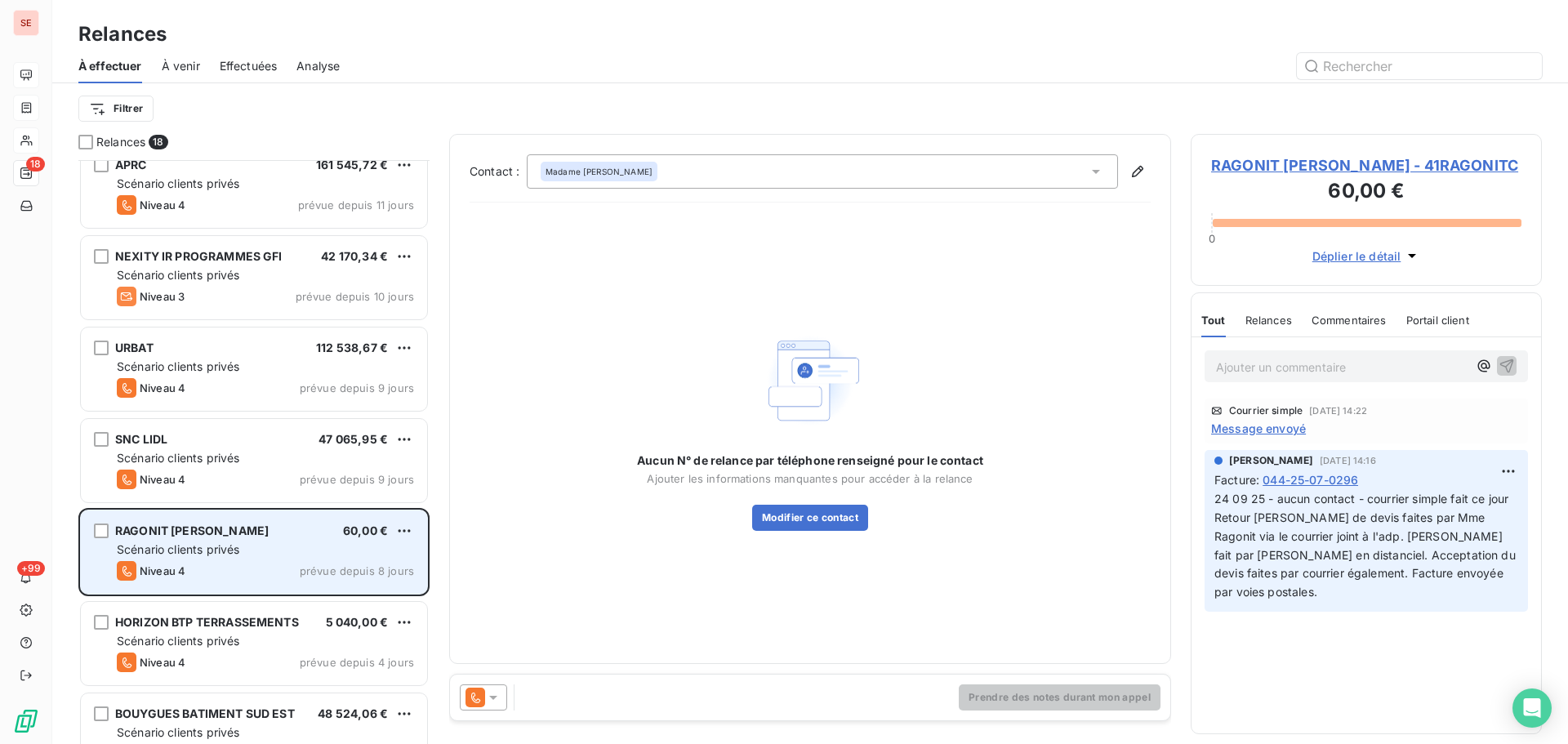
scroll to position [629, 0]
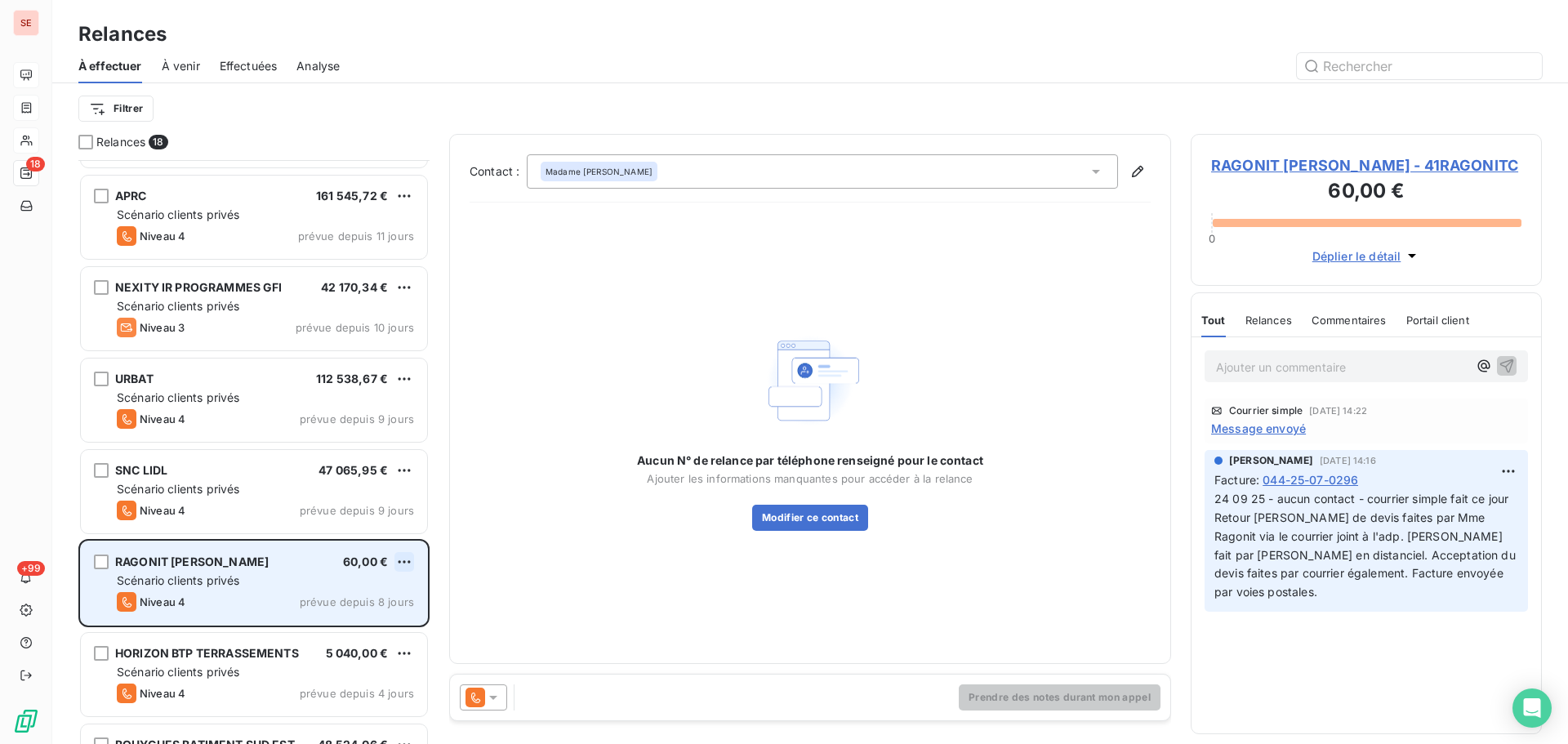
click at [402, 559] on html "SE 18 +99 Relances À effectuer À venir Effectuées Analyse Filtrer Relances 18 E…" at bounding box center [784, 372] width 1568 height 744
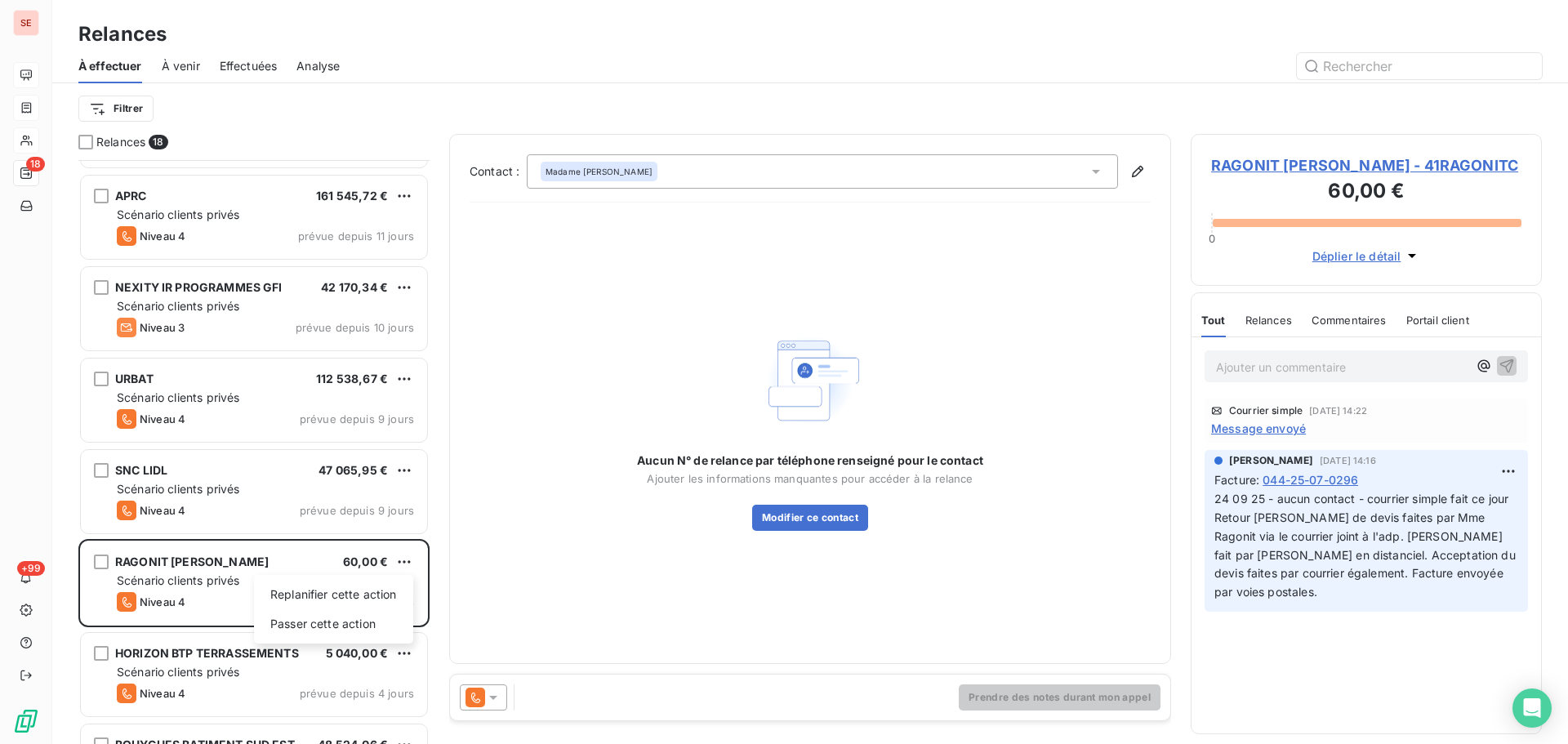
click at [524, 354] on html "SE 18 +99 Relances À effectuer À venir Effectuées Analyse Filtrer Relances 18 E…" at bounding box center [784, 372] width 1568 height 744
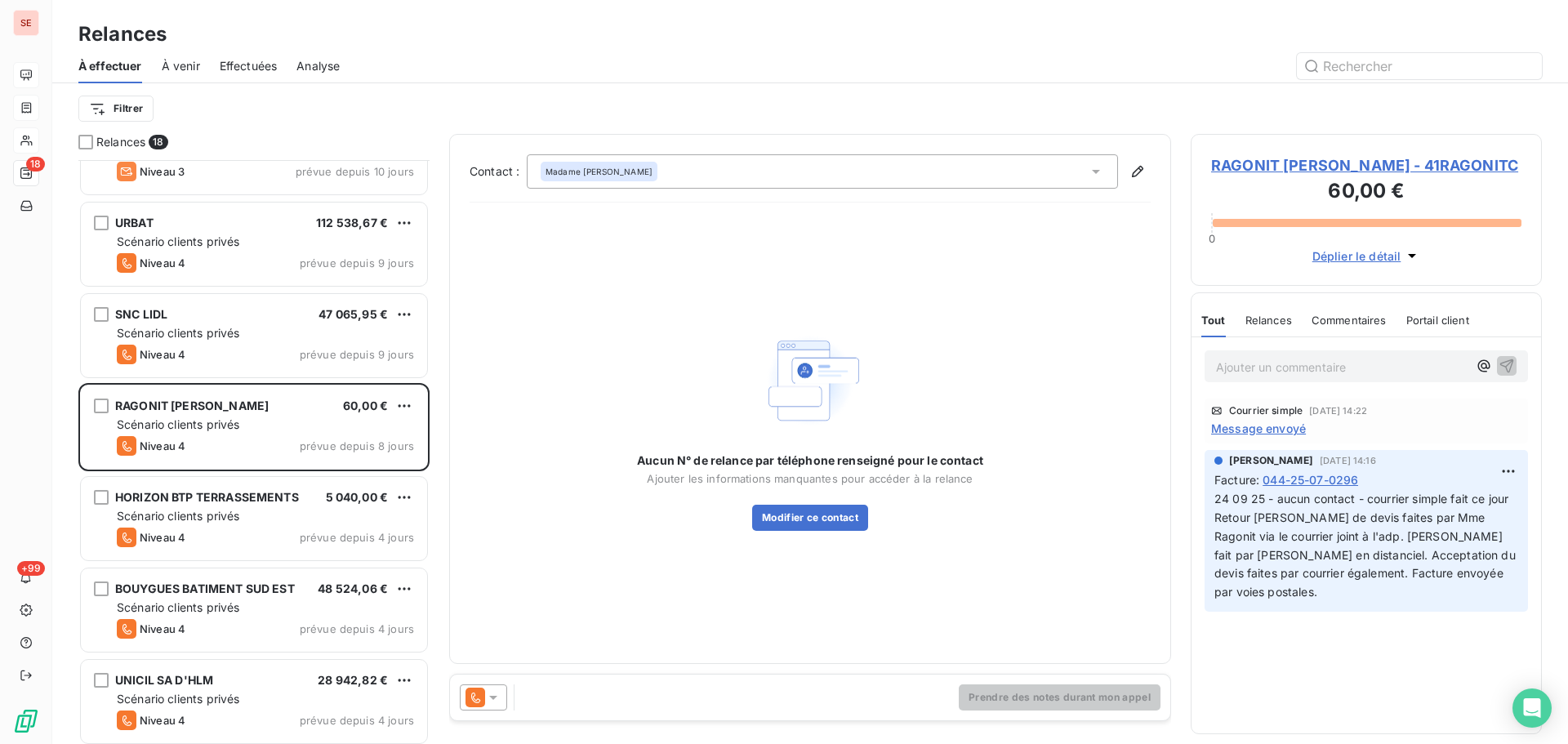
scroll to position [846, 0]
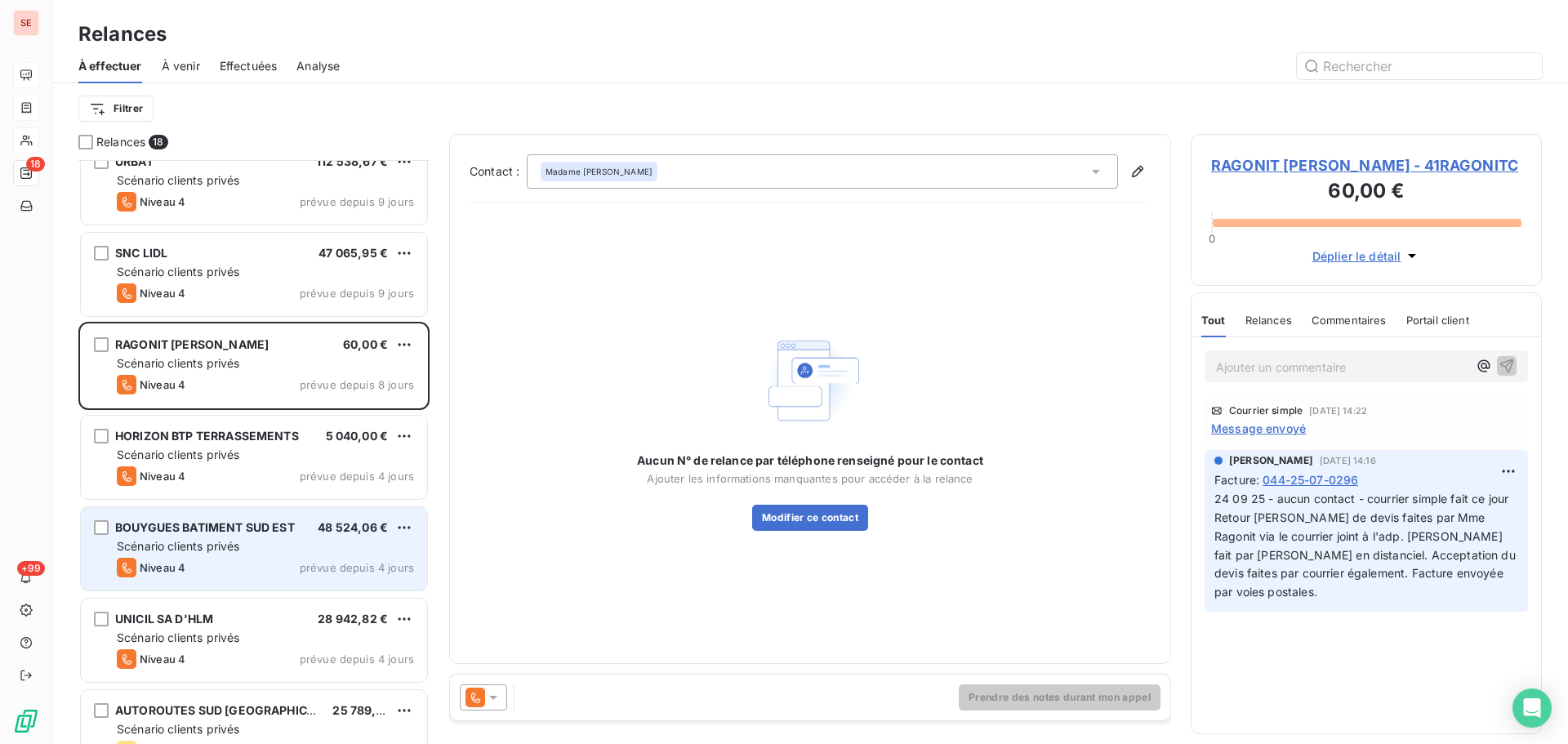
click at [283, 535] on div "BOUYGUES BATIMENT SUD EST" at bounding box center [205, 527] width 180 height 16
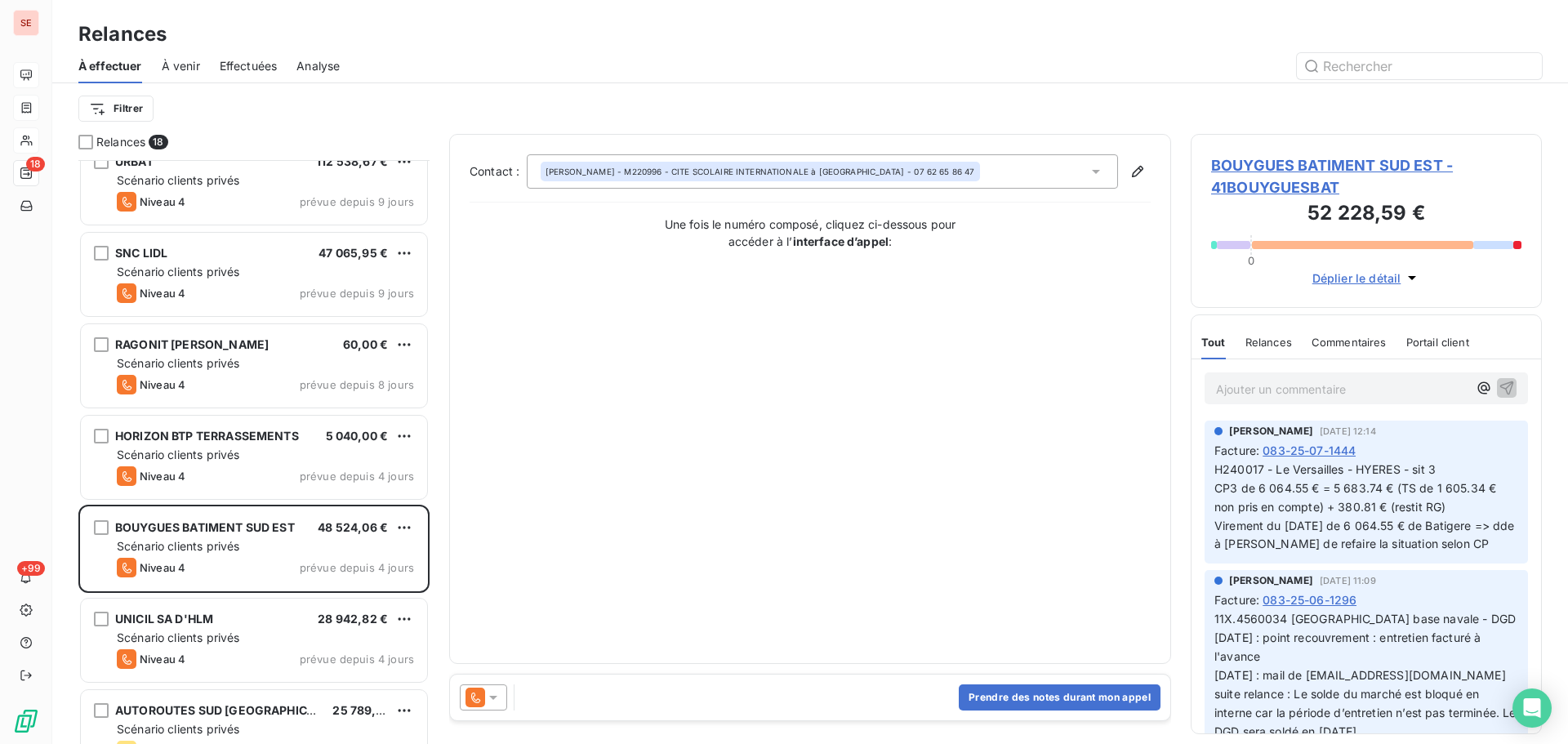
click at [1263, 176] on span "BOUYGUES BATIMENT SUD EST - 41BOUYGUESBAT" at bounding box center [1366, 176] width 311 height 44
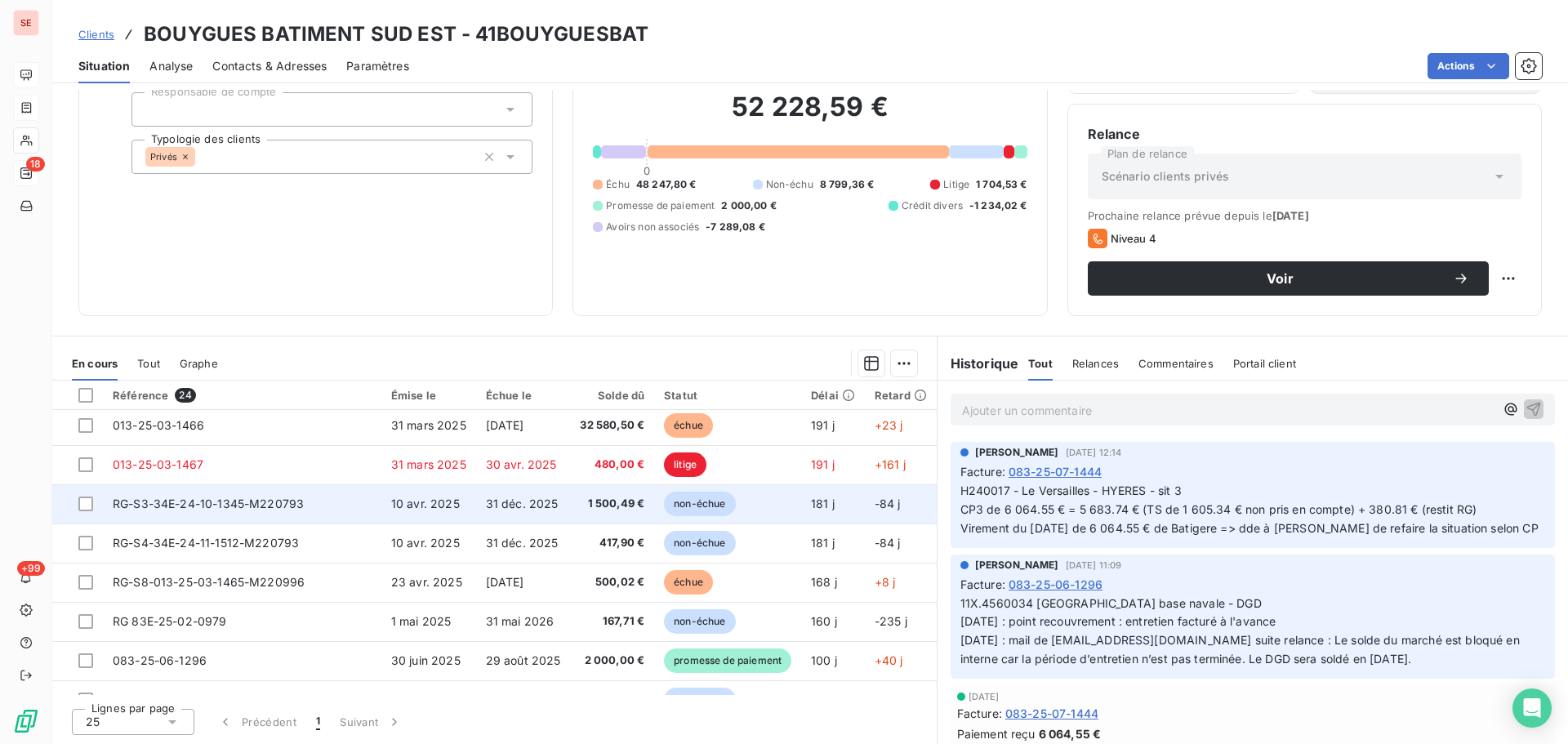
scroll to position [654, 0]
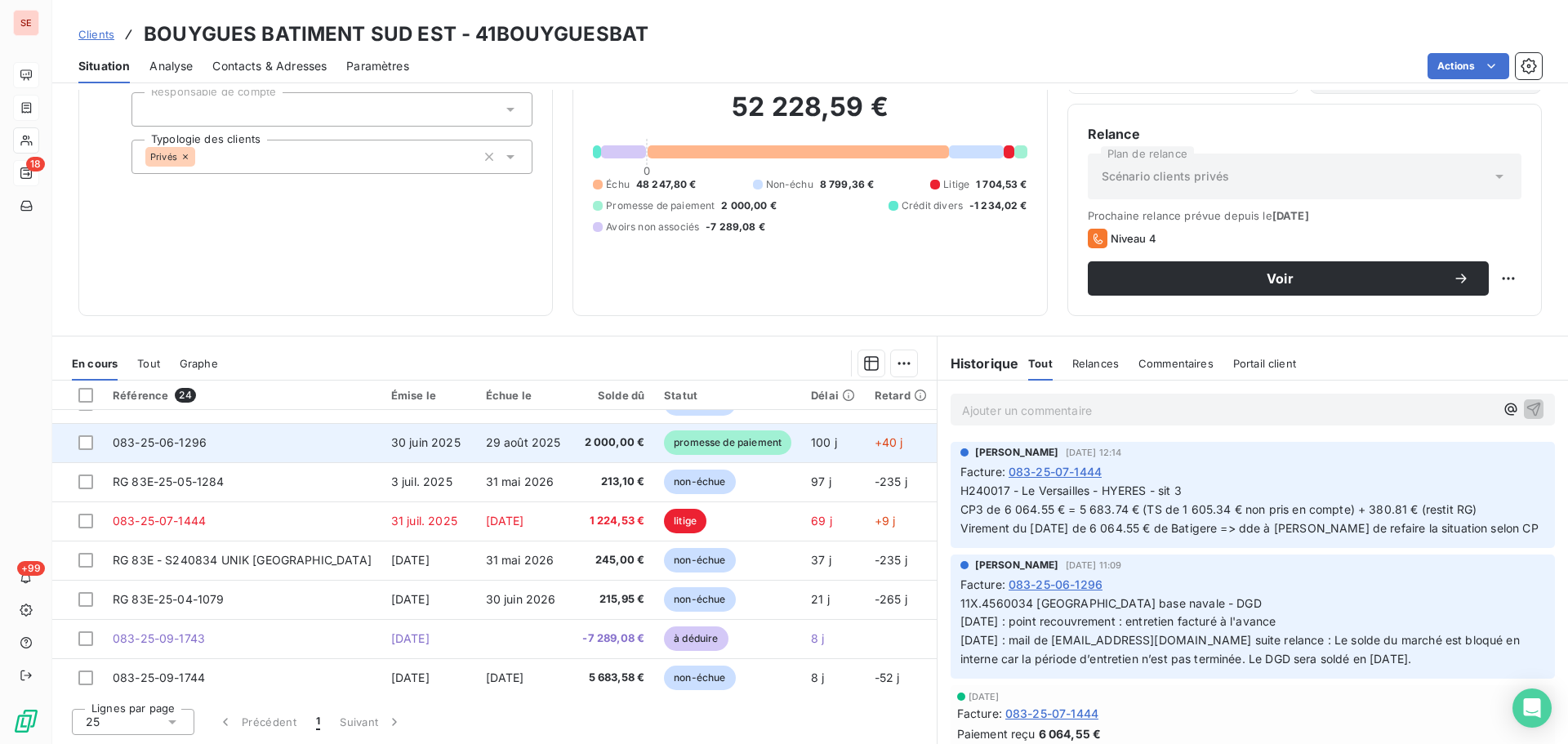
click at [493, 450] on td "29 août 2025" at bounding box center [523, 443] width 95 height 40
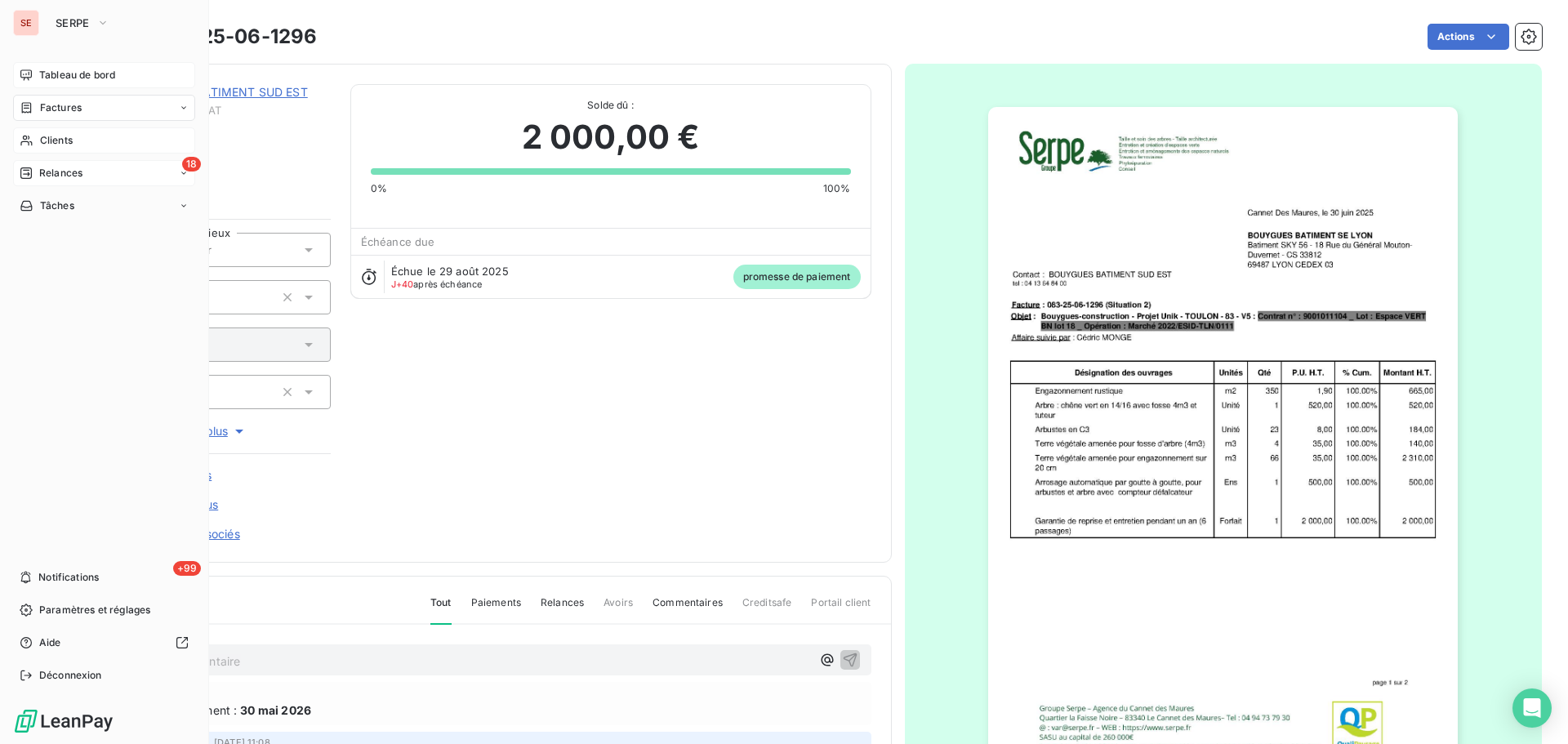
click at [44, 103] on span "Factures" at bounding box center [60, 108] width 41 height 15
click at [58, 181] on div "18 Relances" at bounding box center [104, 173] width 182 height 26
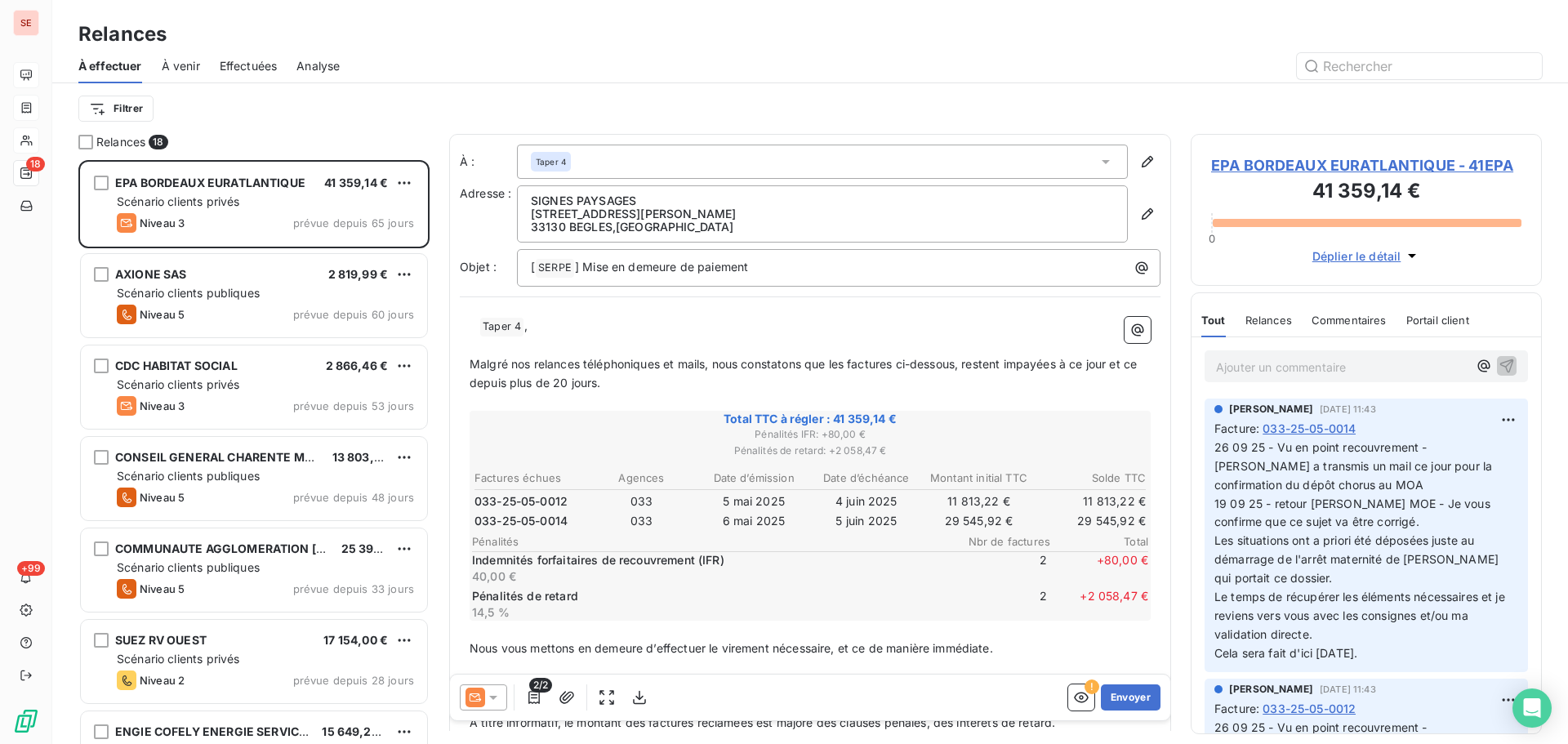
scroll to position [1063, 0]
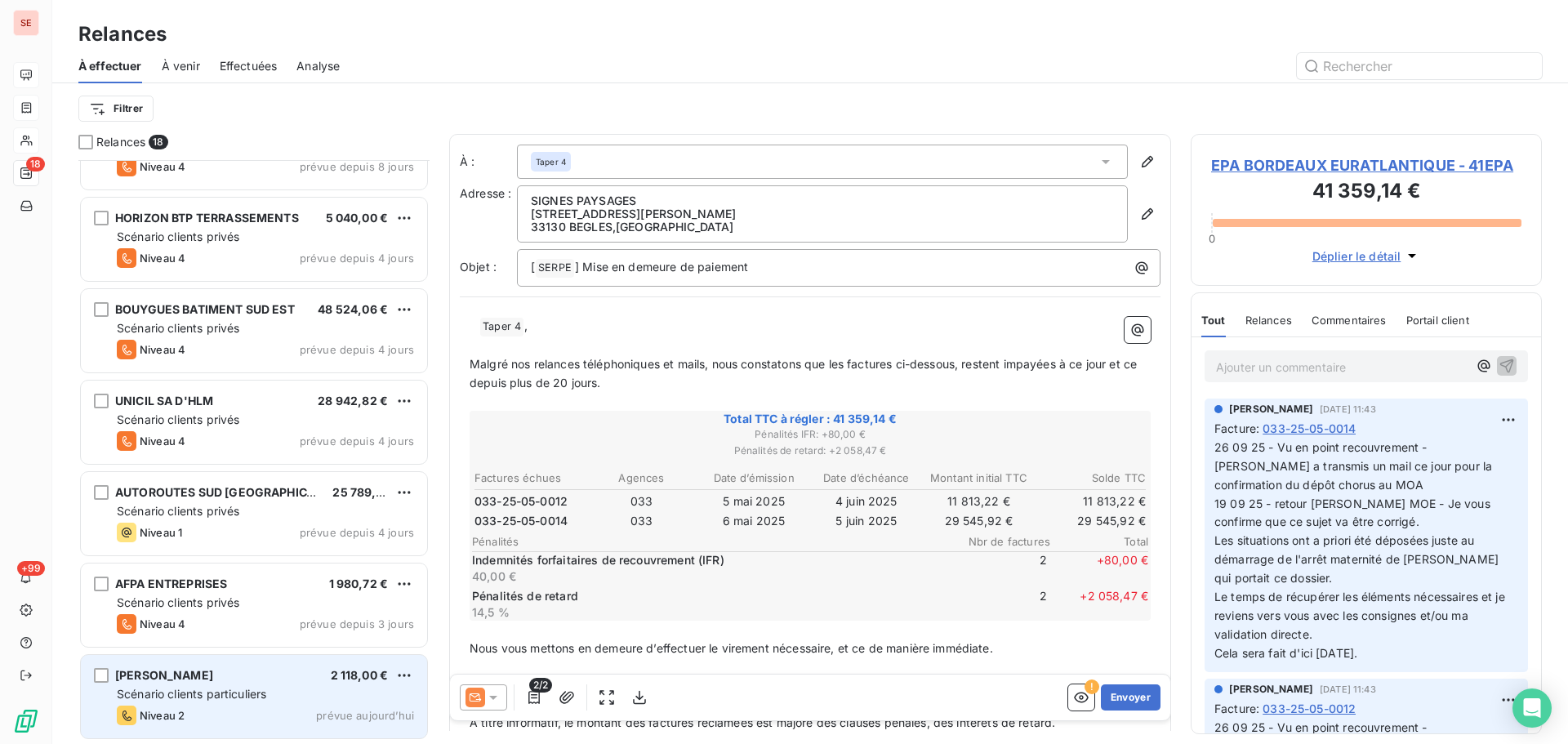
click at [234, 707] on div "Niveau 2 prévue aujourd’hui" at bounding box center [265, 716] width 297 height 20
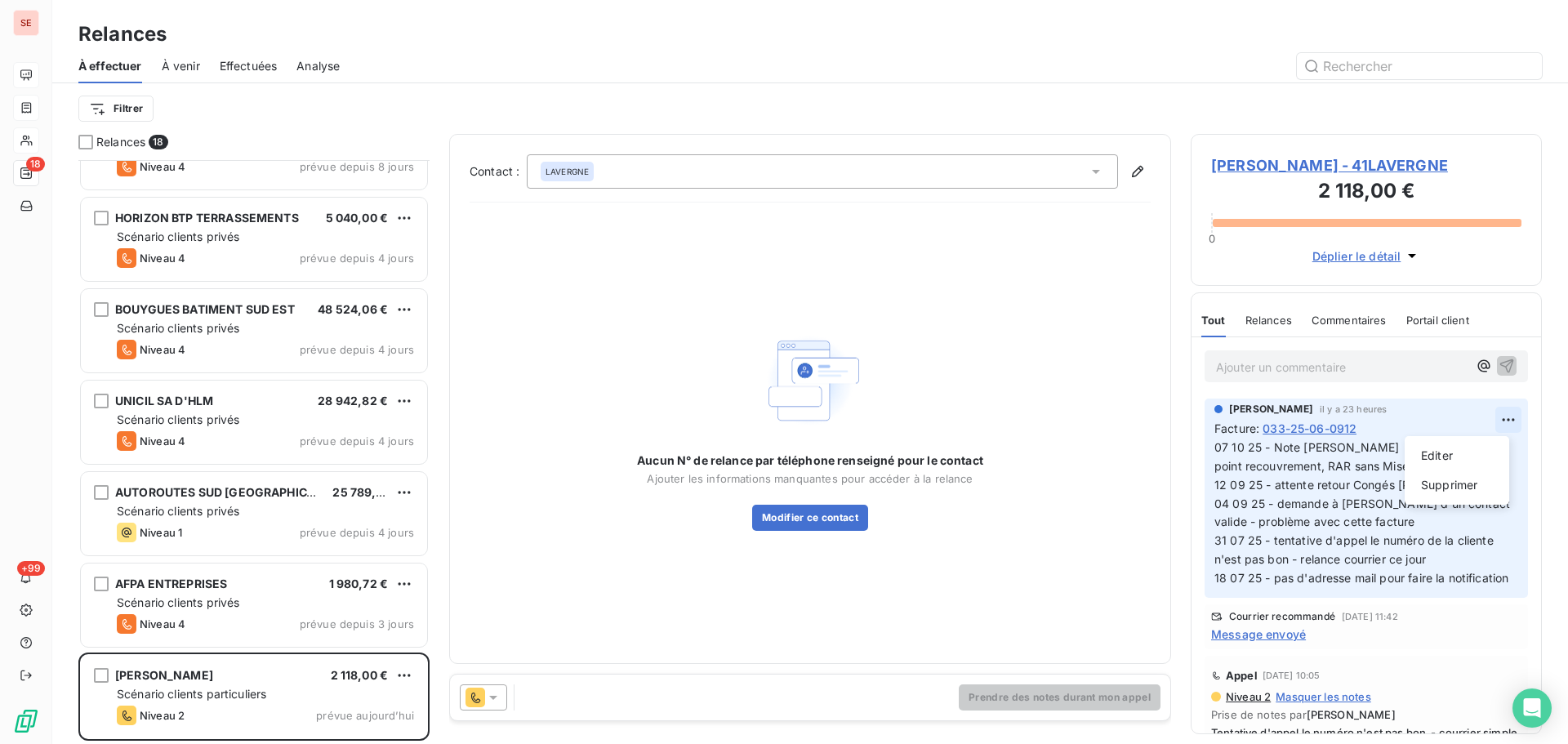
click at [1502, 418] on html "SE 18 +99 Relances À effectuer À venir Effectuées Analyse Filtrer Relances 18 S…" at bounding box center [784, 372] width 1568 height 744
click at [1473, 456] on div "Editer" at bounding box center [1456, 456] width 91 height 26
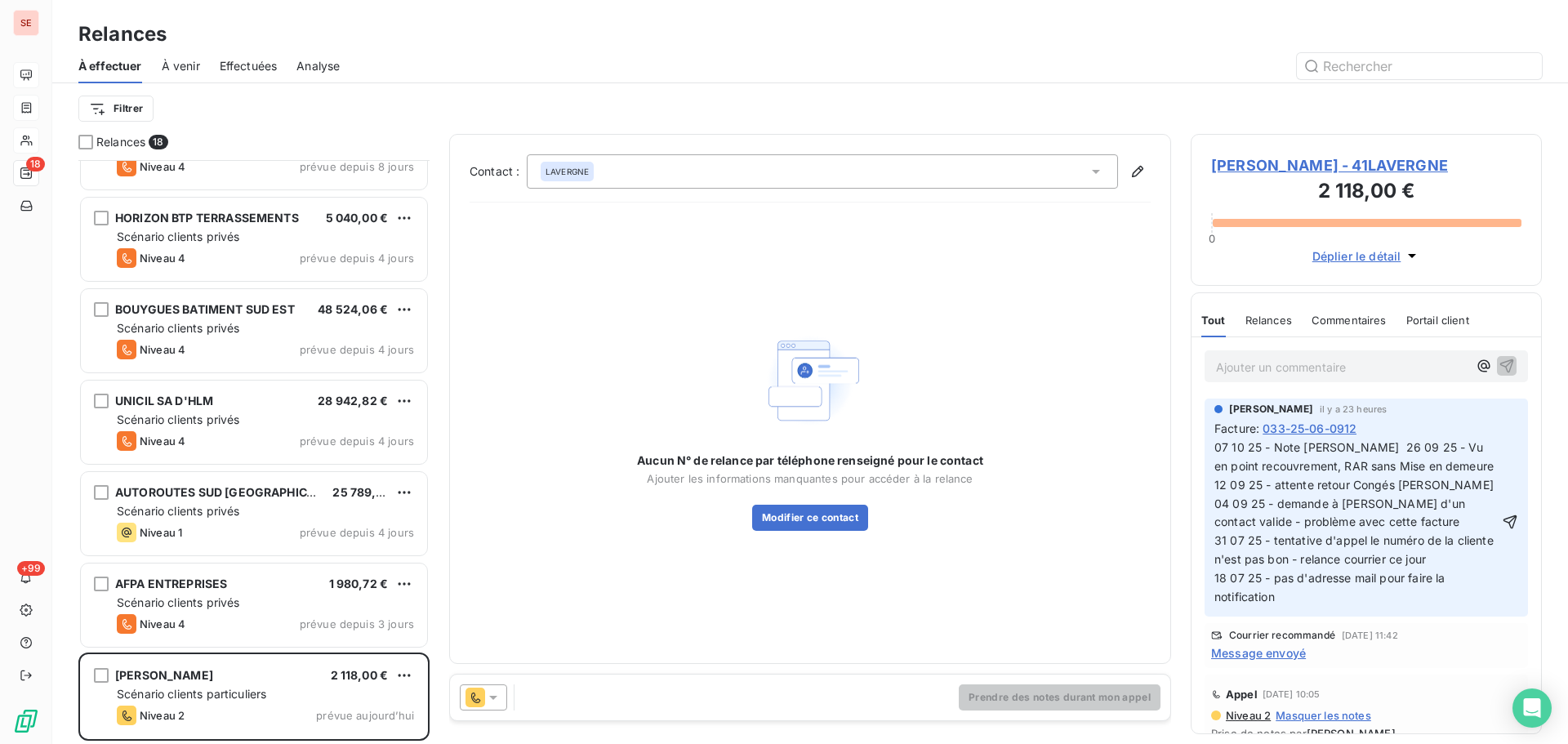
drag, startPoint x: 1337, startPoint y: 447, endPoint x: 1276, endPoint y: 447, distance: 61.0
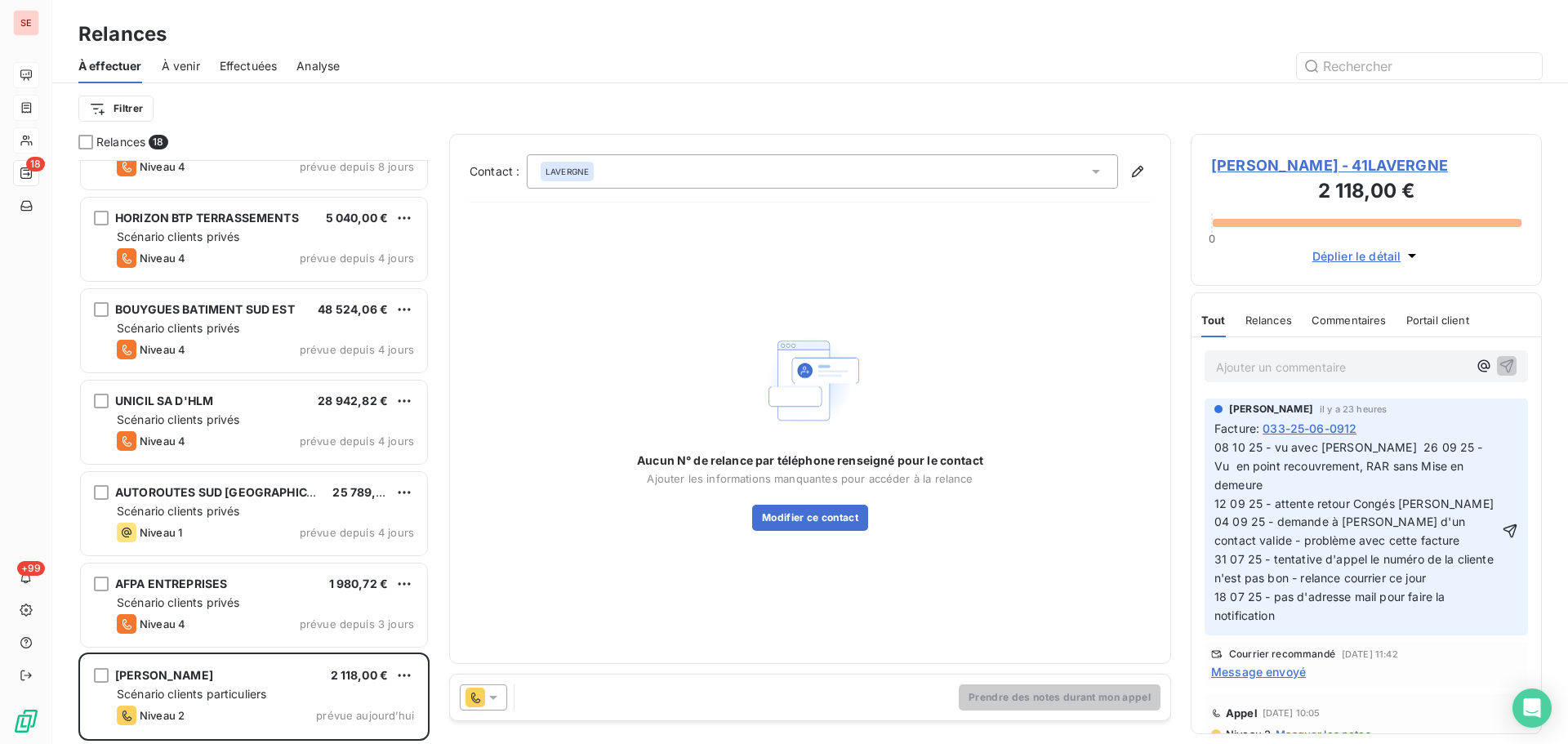
drag, startPoint x: 1429, startPoint y: 451, endPoint x: 1461, endPoint y: 502, distance: 60.2
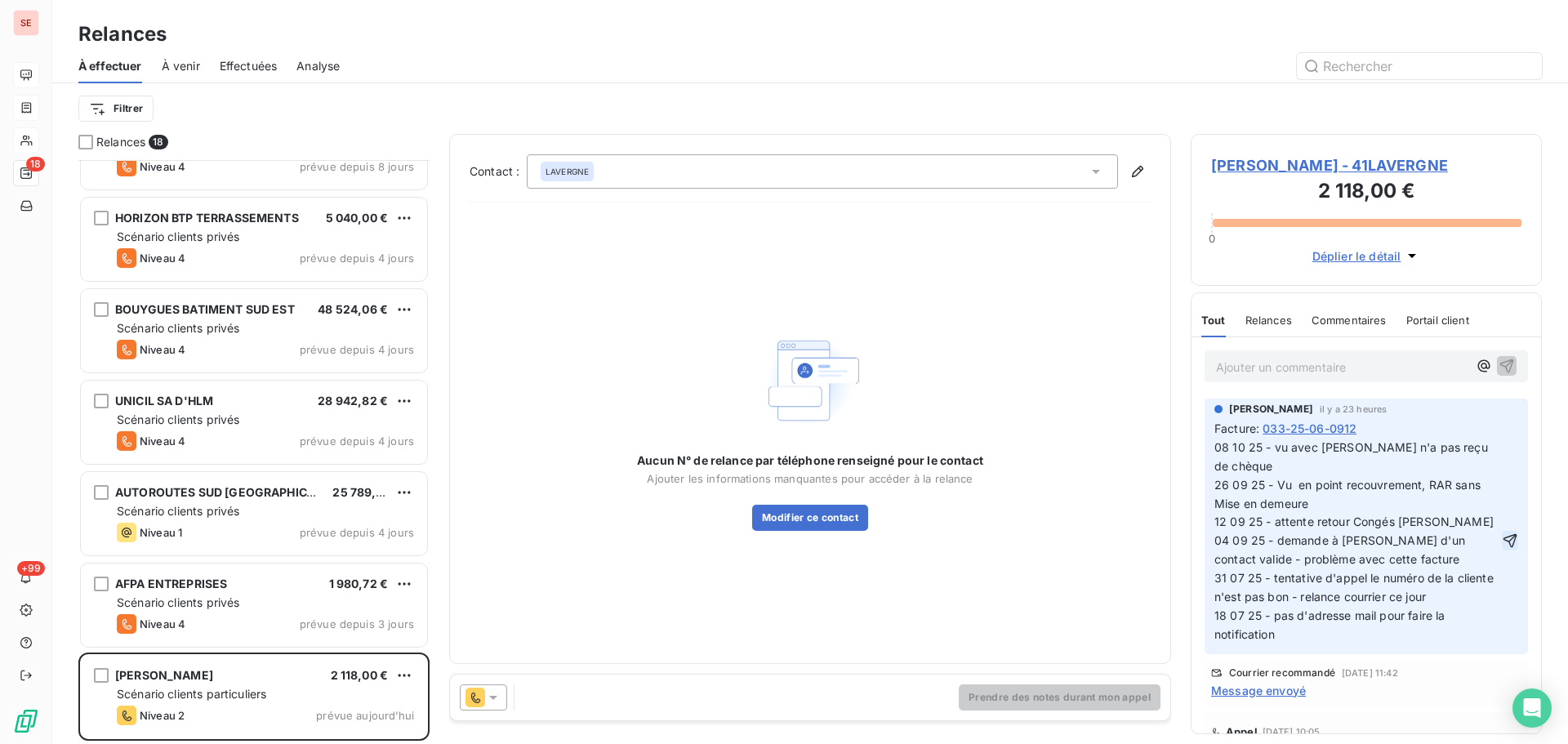
click at [1502, 538] on icon "button" at bounding box center [1509, 541] width 16 height 16
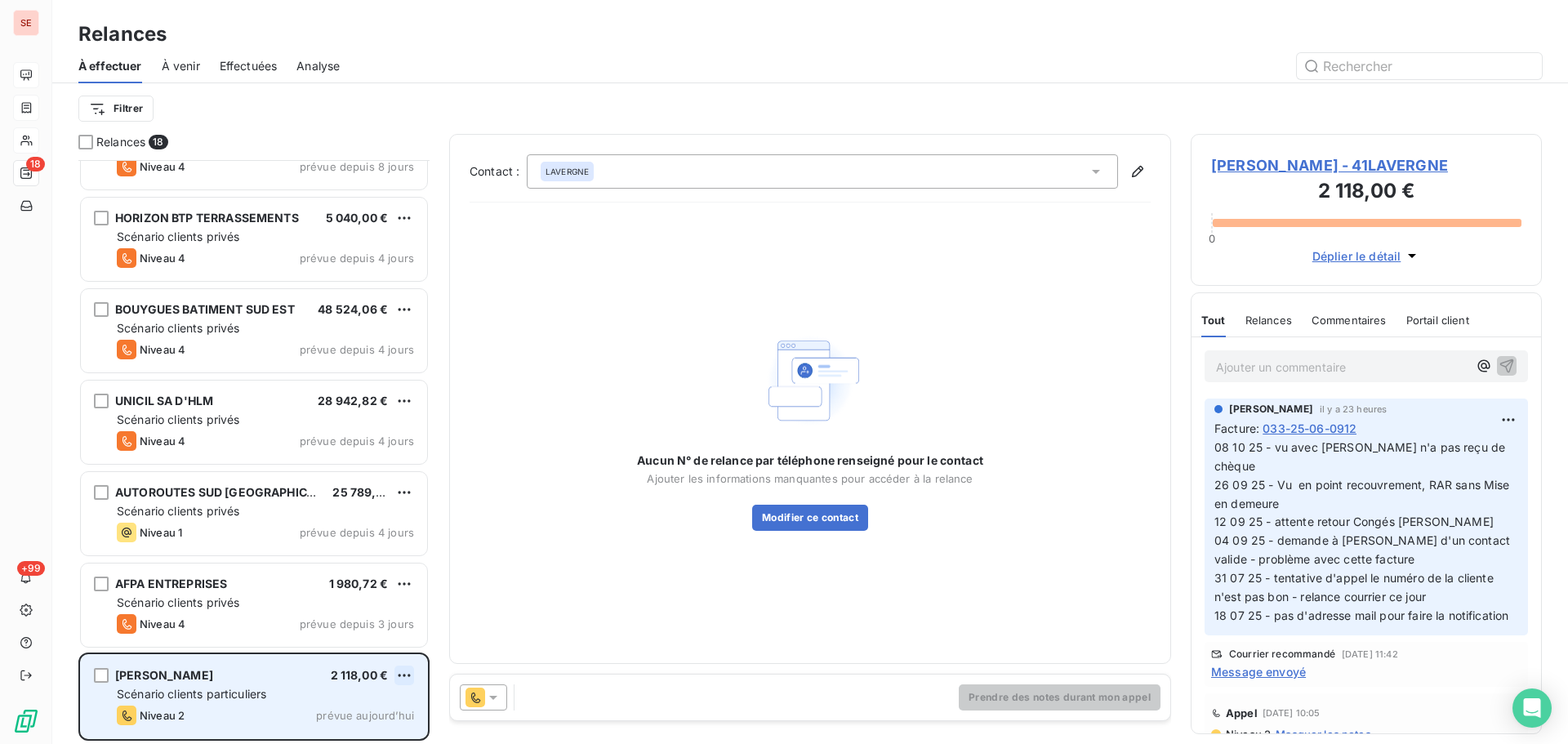
click at [406, 666] on html "SE 18 +99 Relances À effectuer À venir Effectuées Analyse Filtrer Relances 18 S…" at bounding box center [784, 372] width 1568 height 744
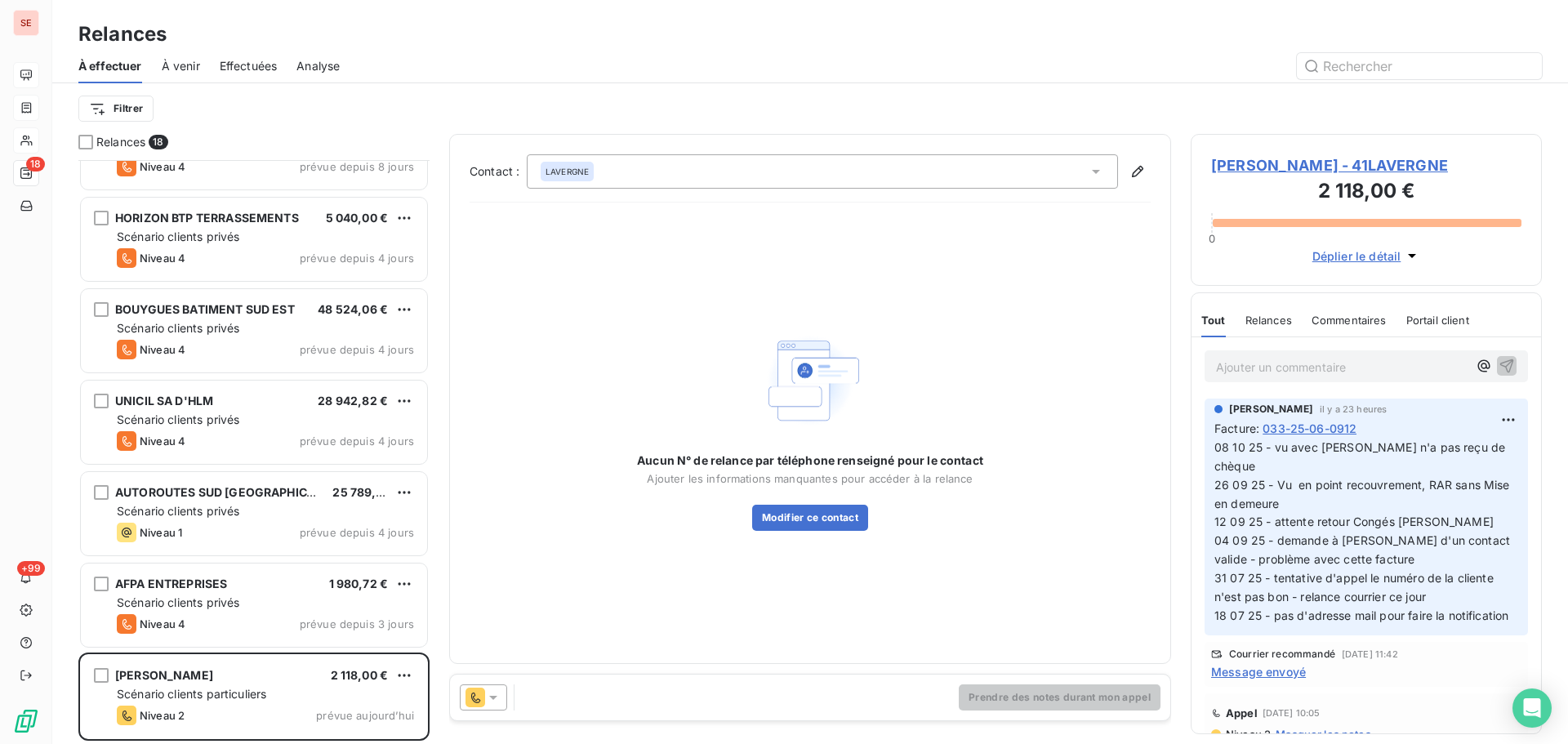
click at [547, 442] on html "SE 18 +99 Relances À effectuer À venir Effectuées Analyse Filtrer Relances 18 S…" at bounding box center [784, 372] width 1568 height 744
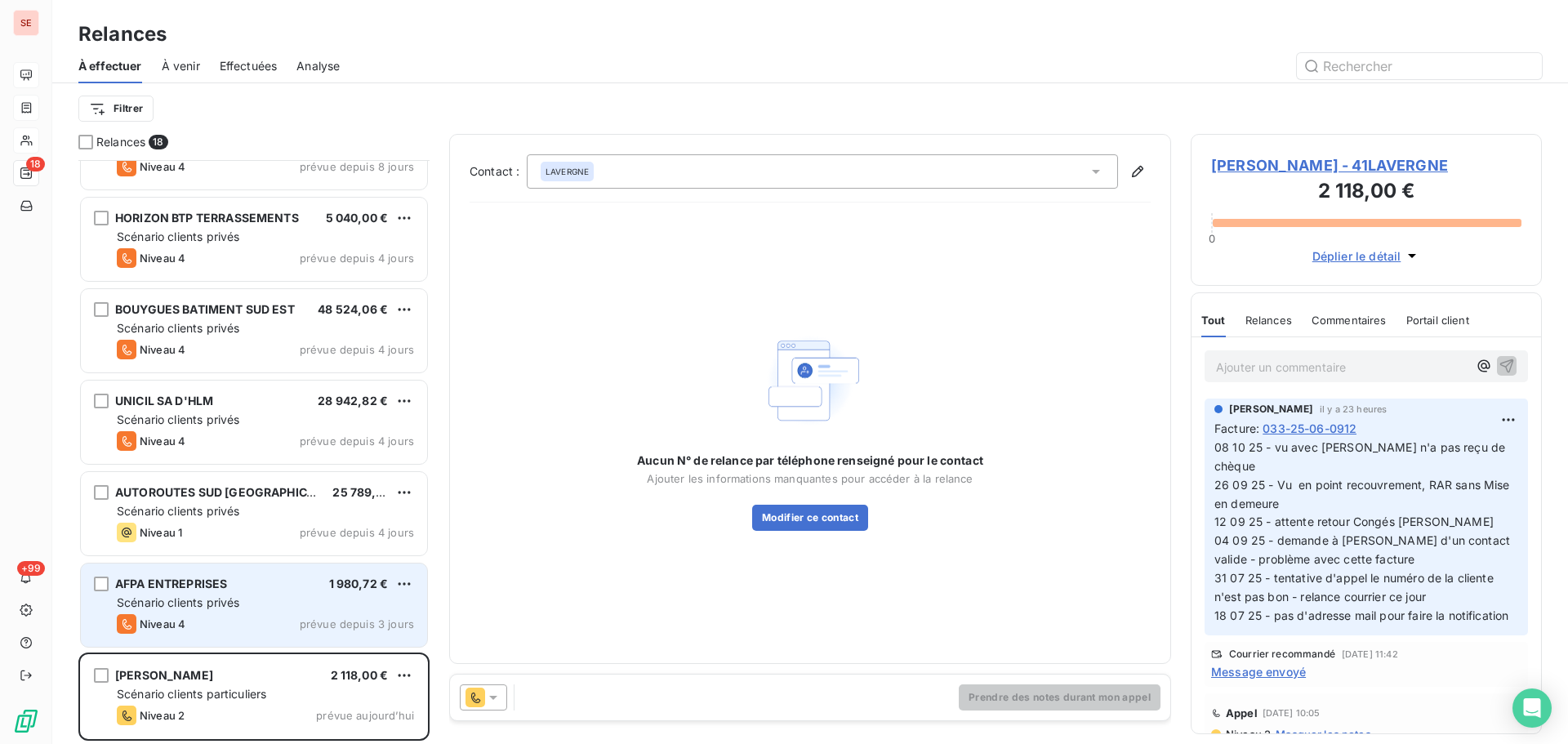
click at [292, 596] on div "Scénario clients privés" at bounding box center [265, 603] width 297 height 16
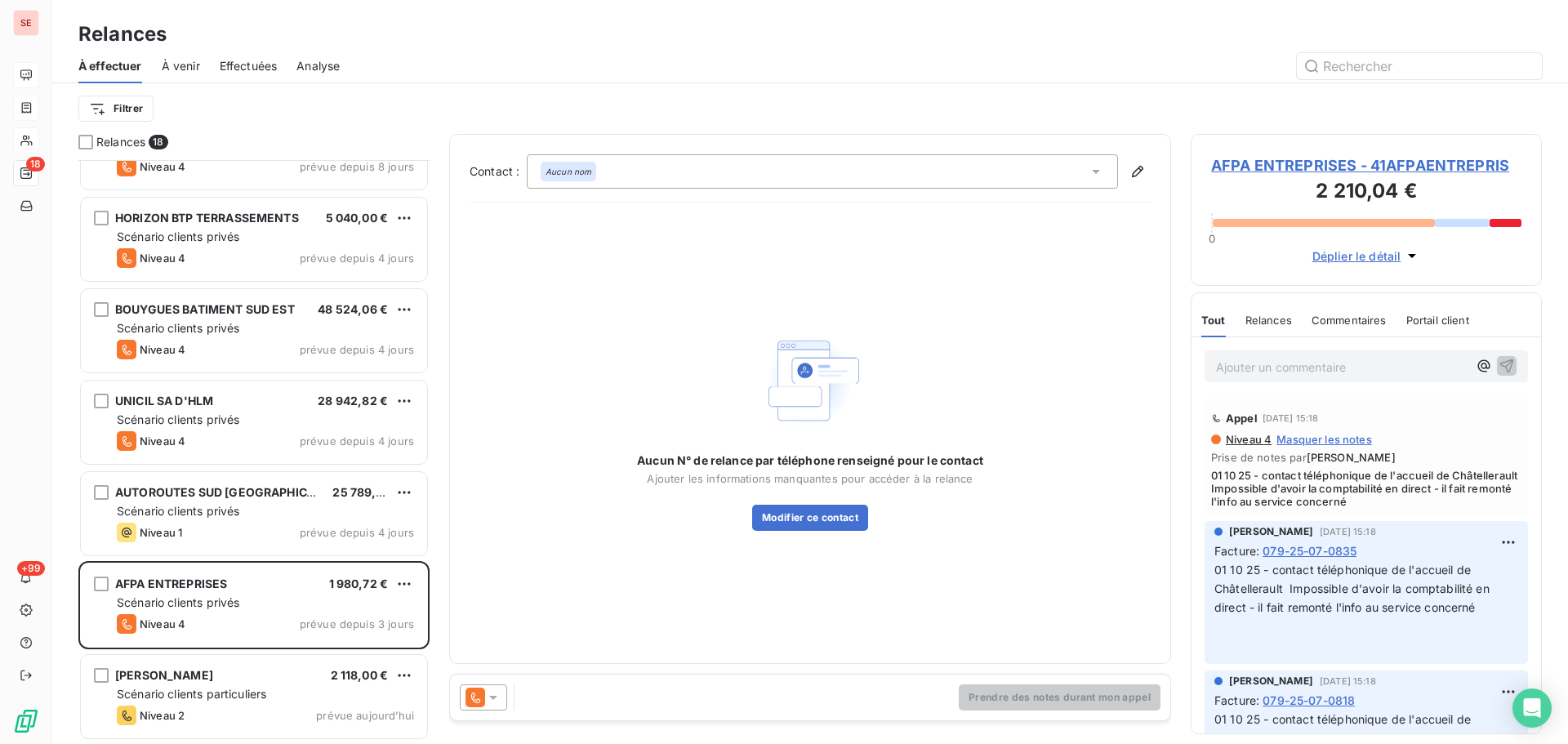
click at [1392, 162] on span "AFPA ENTREPRISES - 41AFPAENTREPRIS" at bounding box center [1366, 165] width 311 height 22
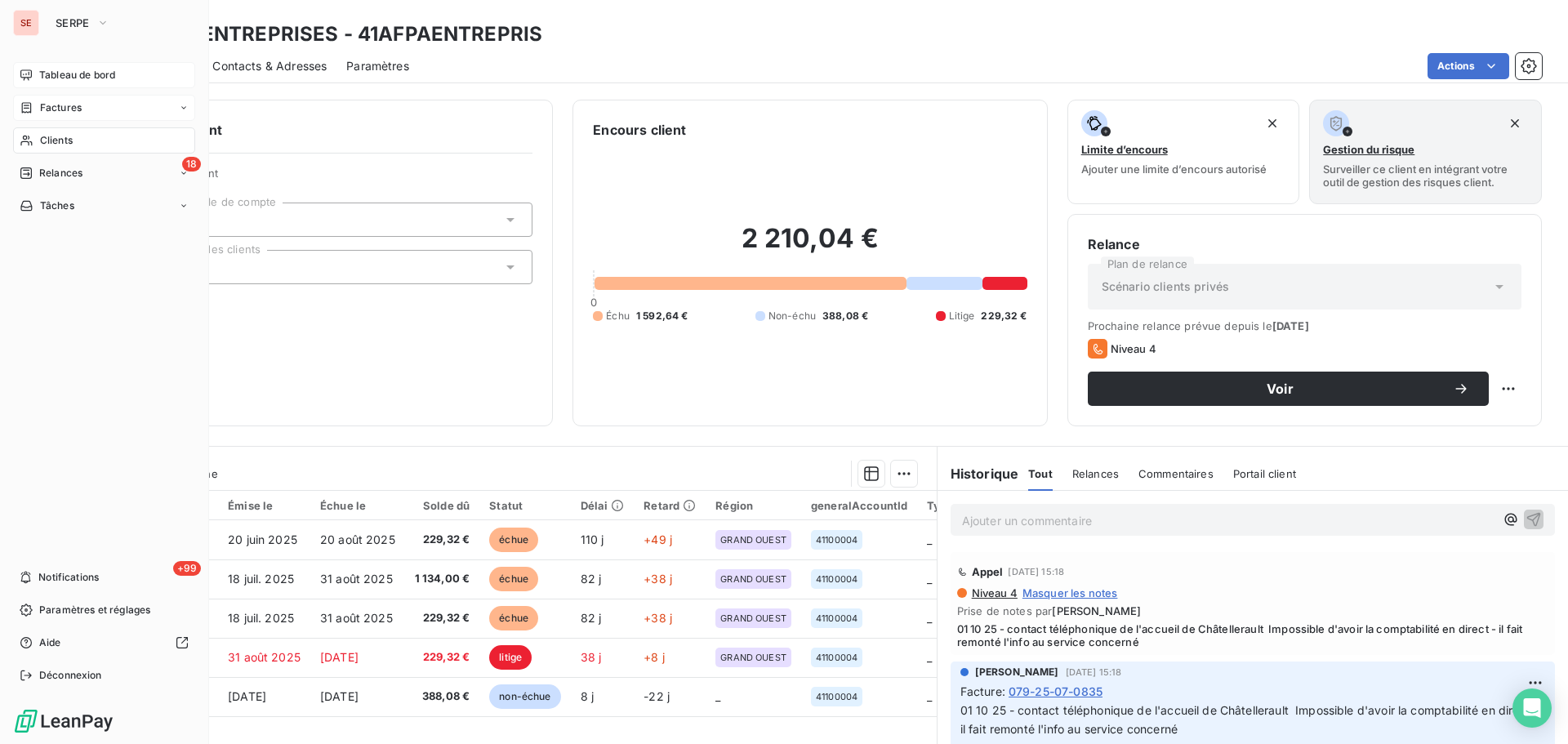
click at [48, 107] on span "Factures" at bounding box center [60, 108] width 41 height 15
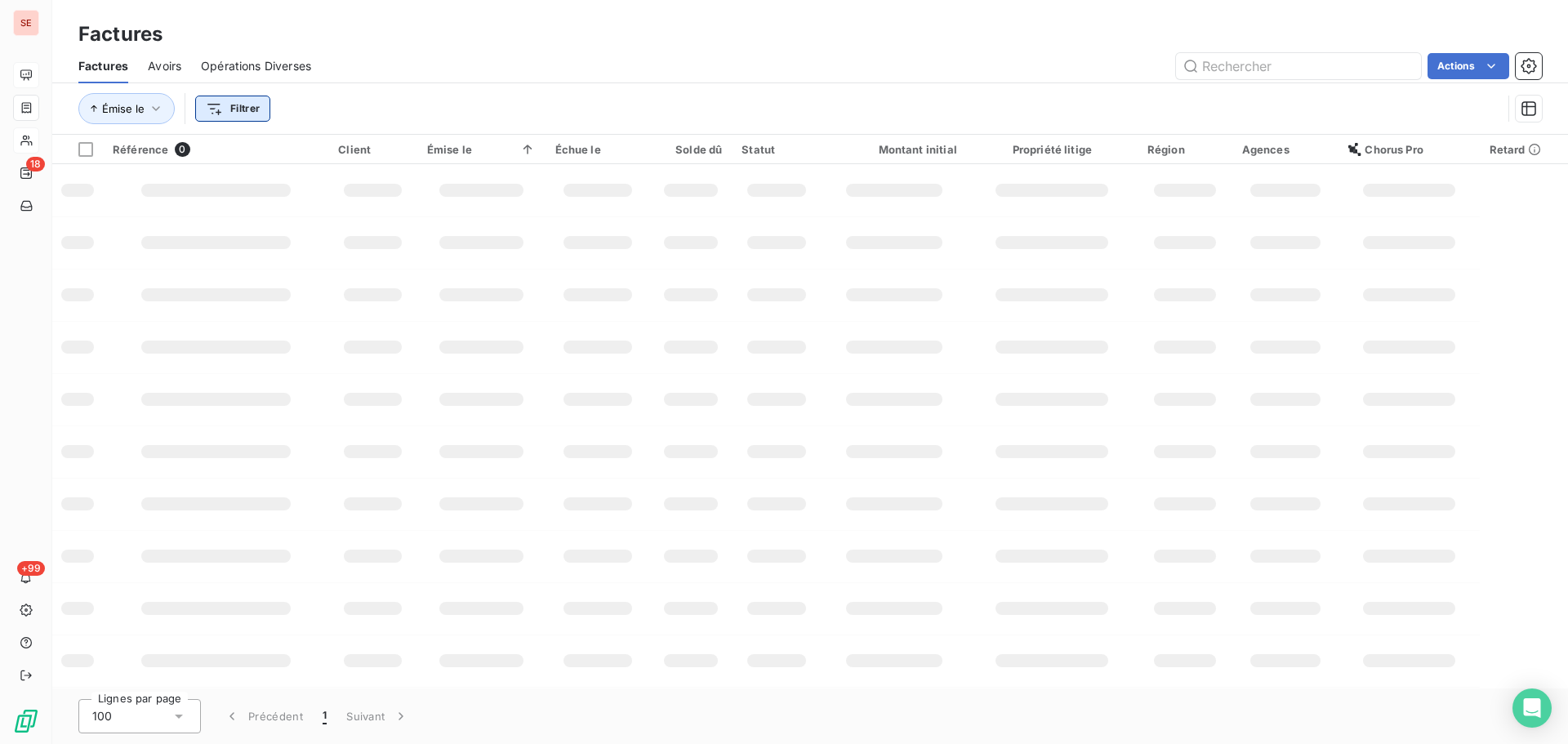
click at [227, 120] on html "SE 18 +99 Factures Factures Avoirs Opérations Diverses Actions Émise le Filtrer…" at bounding box center [784, 372] width 1568 height 744
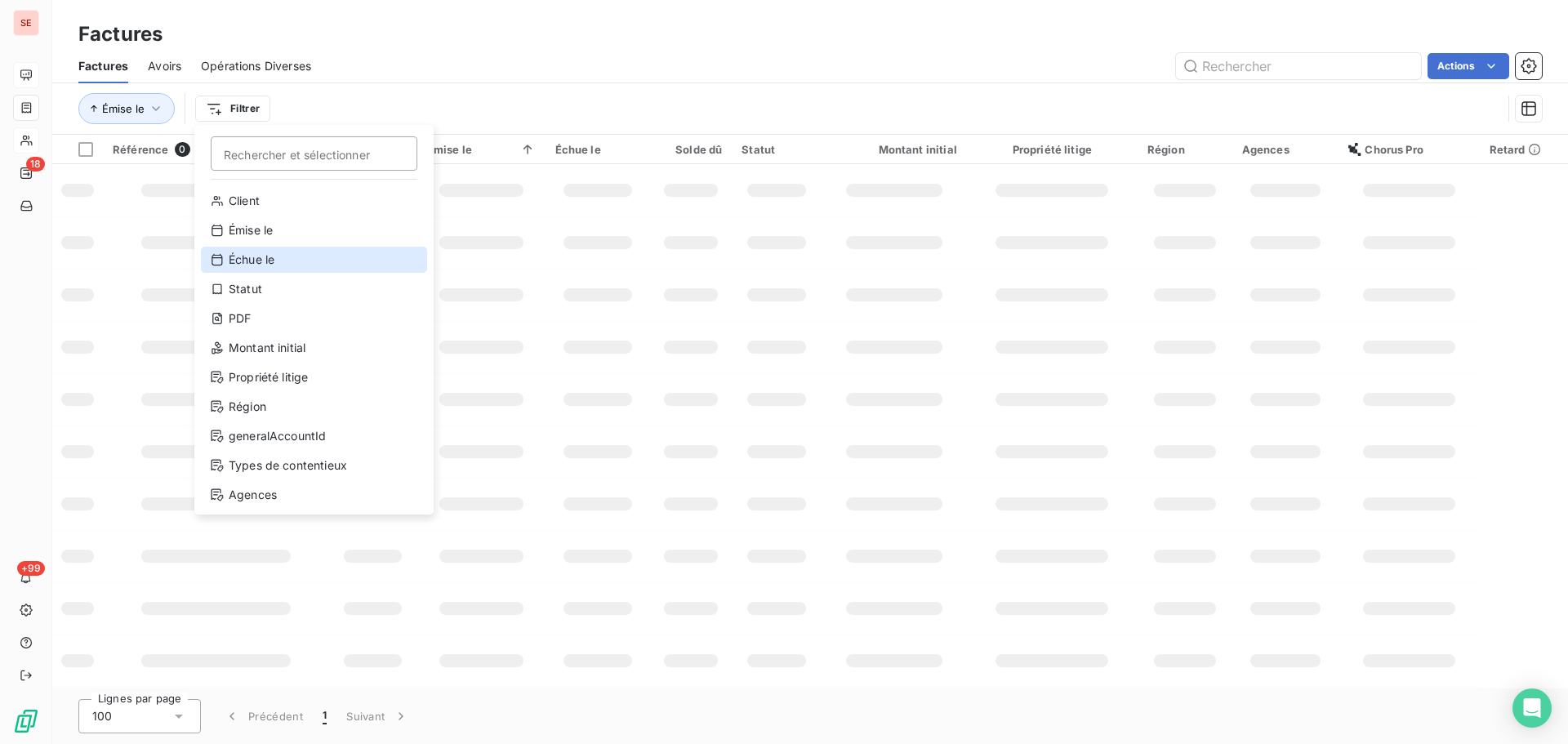
click at [263, 257] on div "Échue le" at bounding box center [313, 260] width 226 height 26
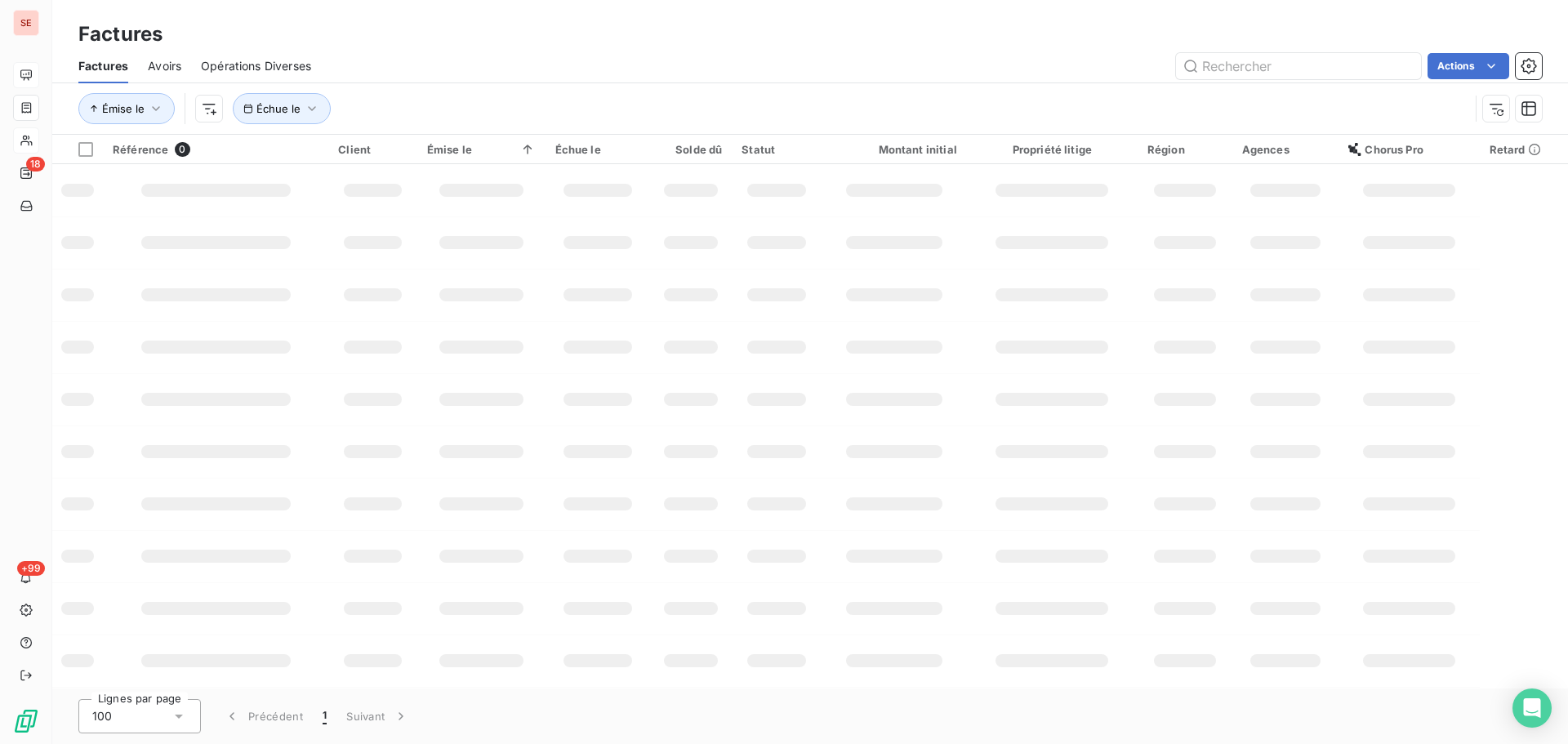
click at [389, 88] on div "Émise le Échue le" at bounding box center [810, 108] width 1463 height 51
click at [264, 107] on span "Échue le" at bounding box center [278, 108] width 44 height 13
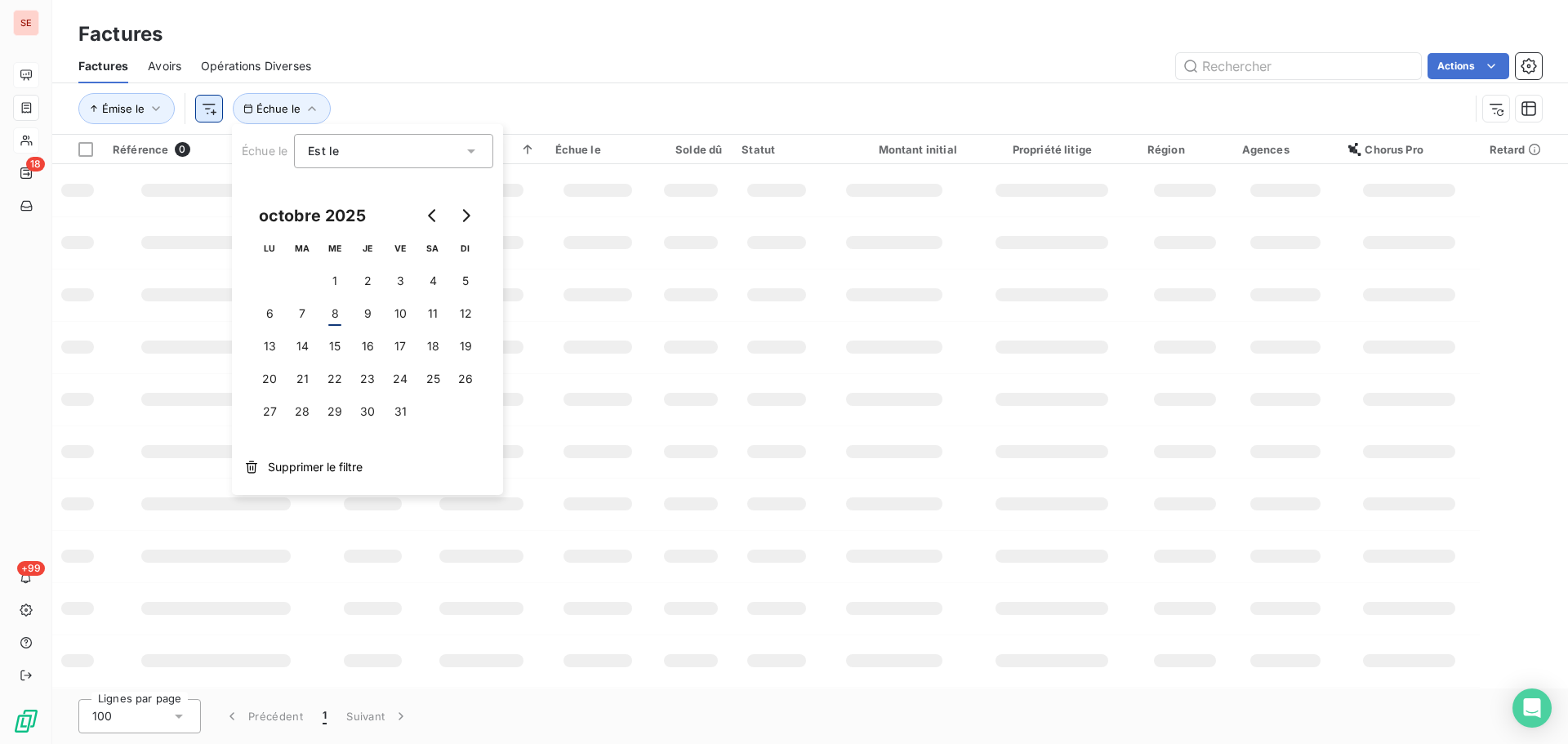
click at [206, 103] on html "SE 18 +99 Factures Factures Avoirs Opérations Diverses Actions Émise le Échue l…" at bounding box center [784, 372] width 1568 height 744
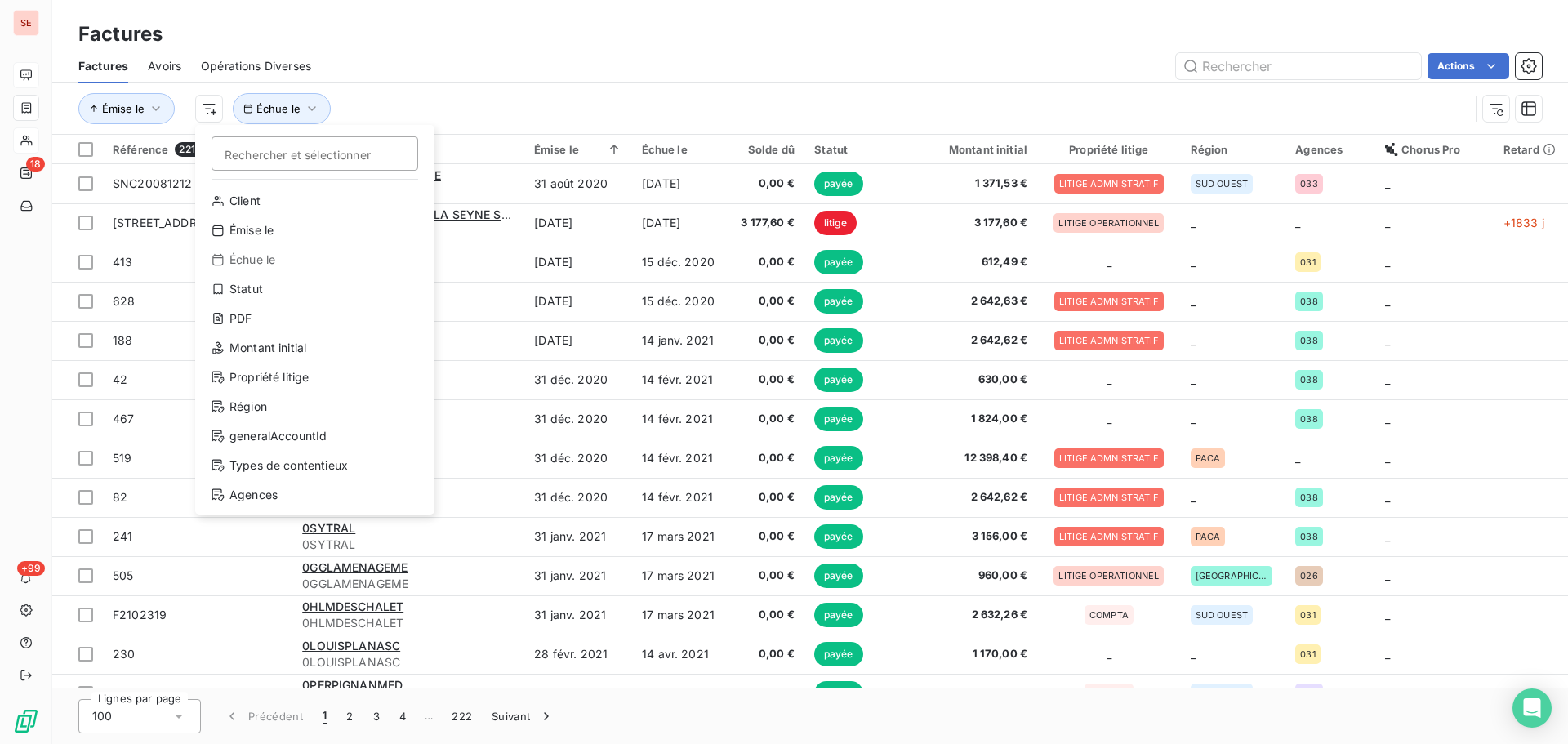
click at [460, 100] on html "SE 18 +99 Factures Factures Avoirs Opérations Diverses Actions Émise le Recherc…" at bounding box center [784, 372] width 1568 height 744
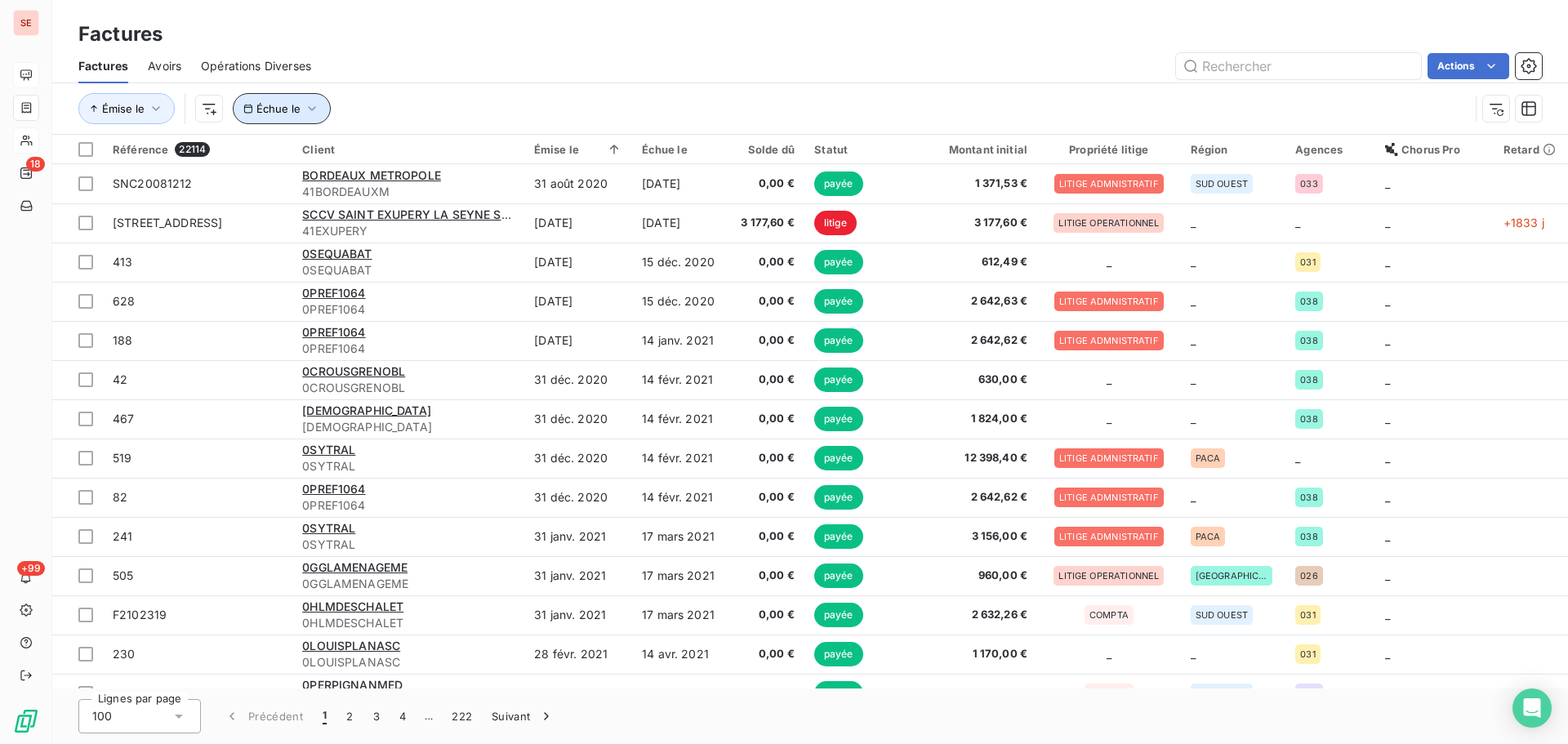
click at [320, 109] on button "Échue le" at bounding box center [281, 108] width 98 height 31
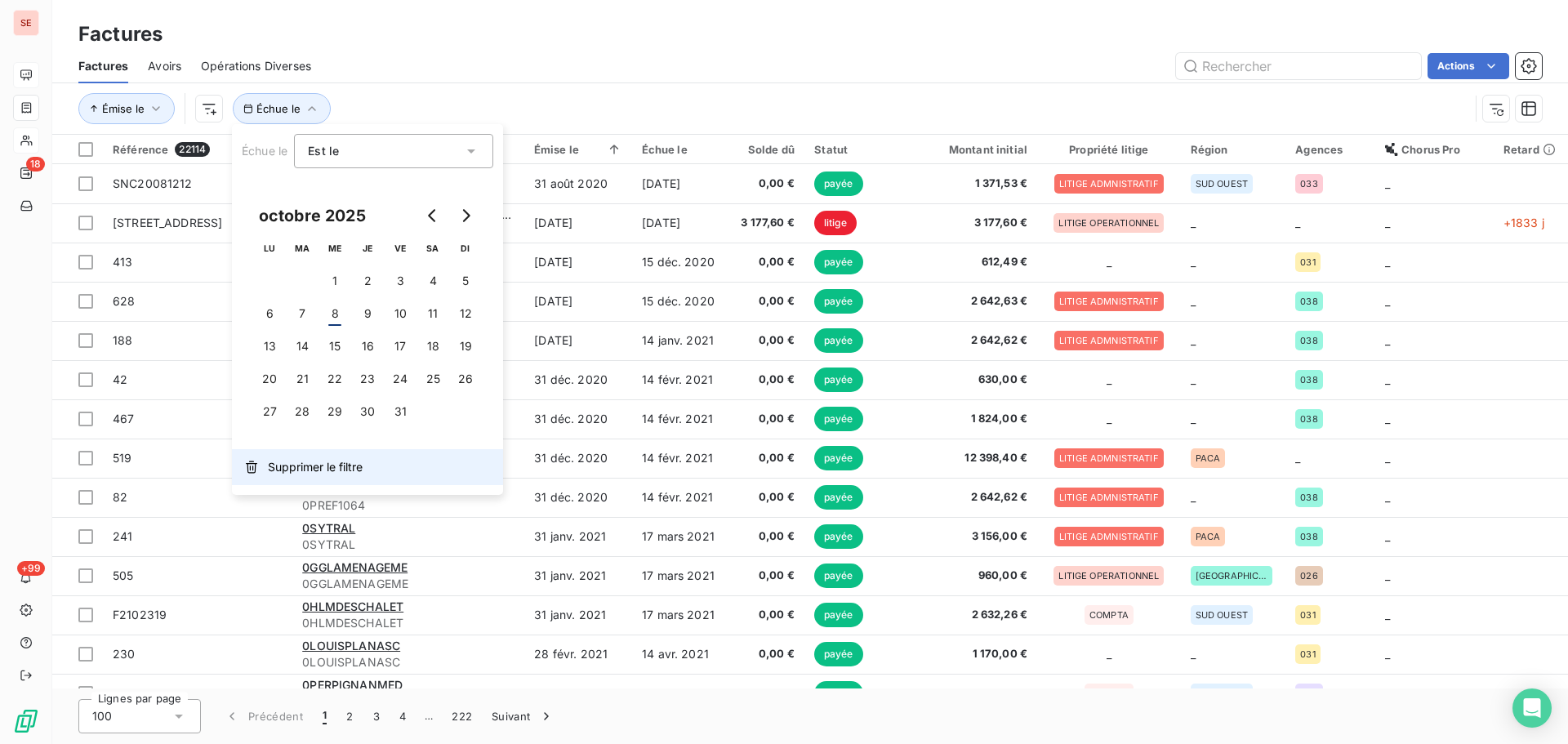
click at [318, 478] on button "Supprimer le filtre" at bounding box center [367, 468] width 271 height 36
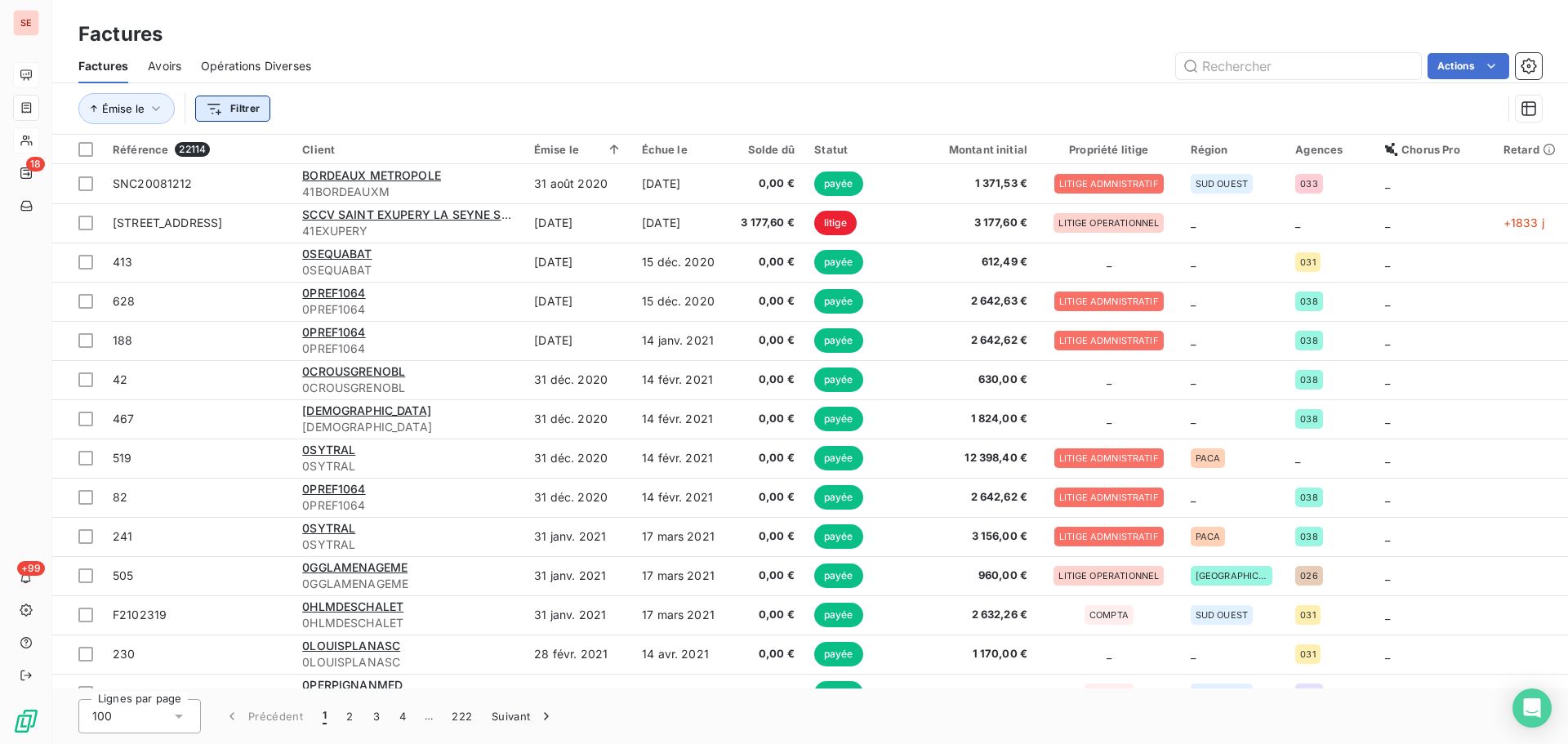
click at [239, 101] on html "SE 18 +99 Factures Factures Avoirs Opérations Diverses Actions Émise le Filtrer…" at bounding box center [784, 372] width 1568 height 744
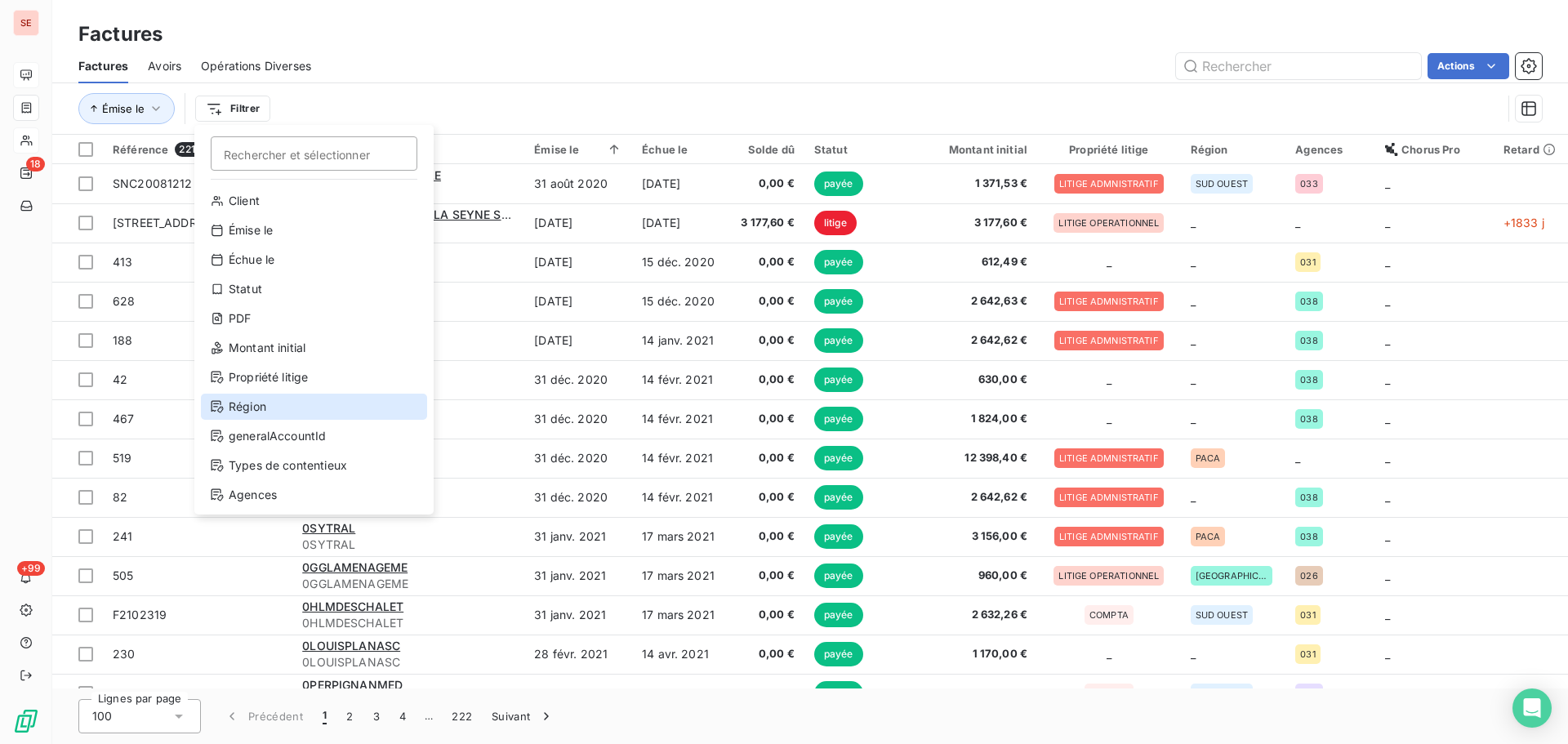
scroll to position [59, 0]
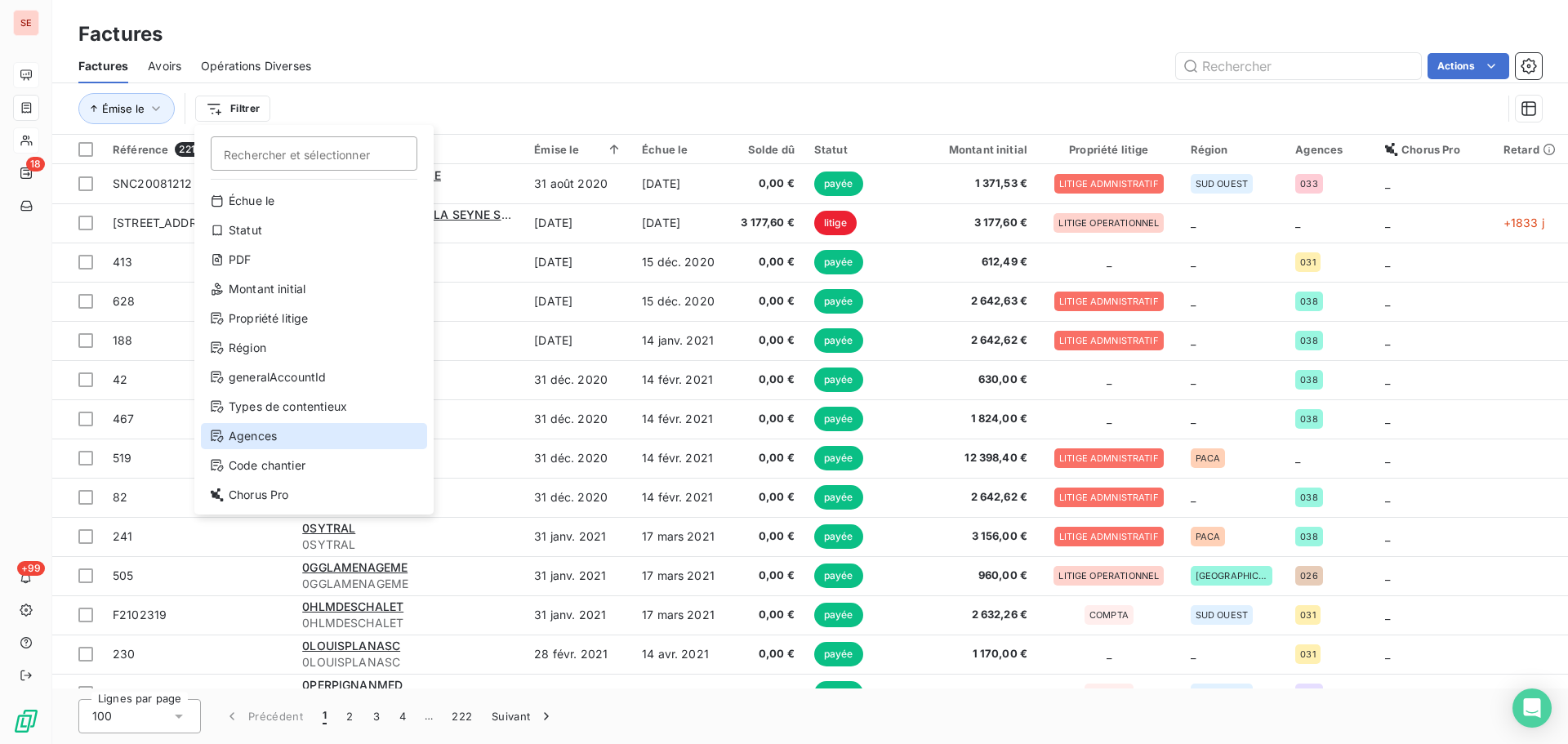
click at [267, 438] on div "Agences" at bounding box center [313, 436] width 226 height 26
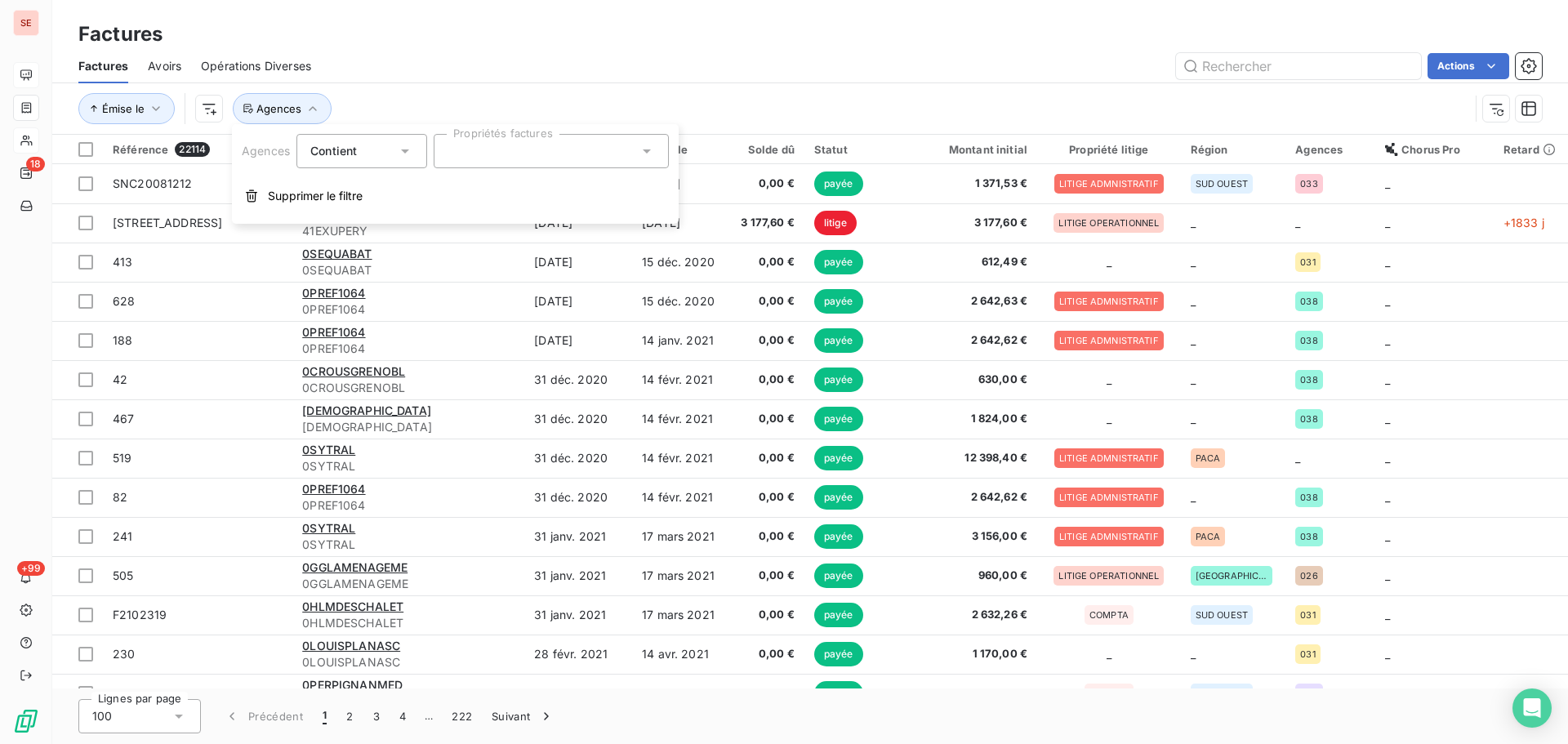
click at [545, 143] on div at bounding box center [551, 152] width 235 height 34
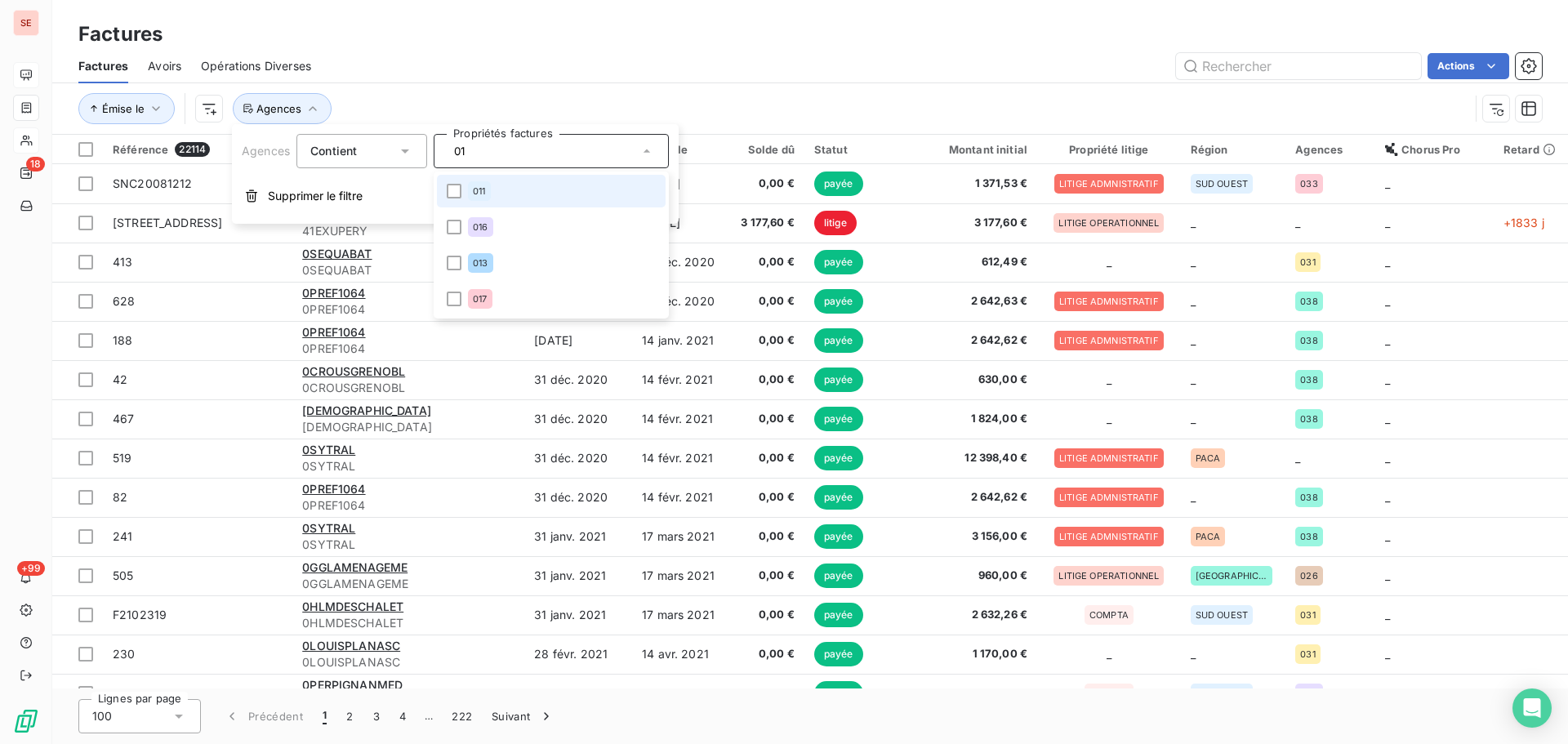
type input "017"
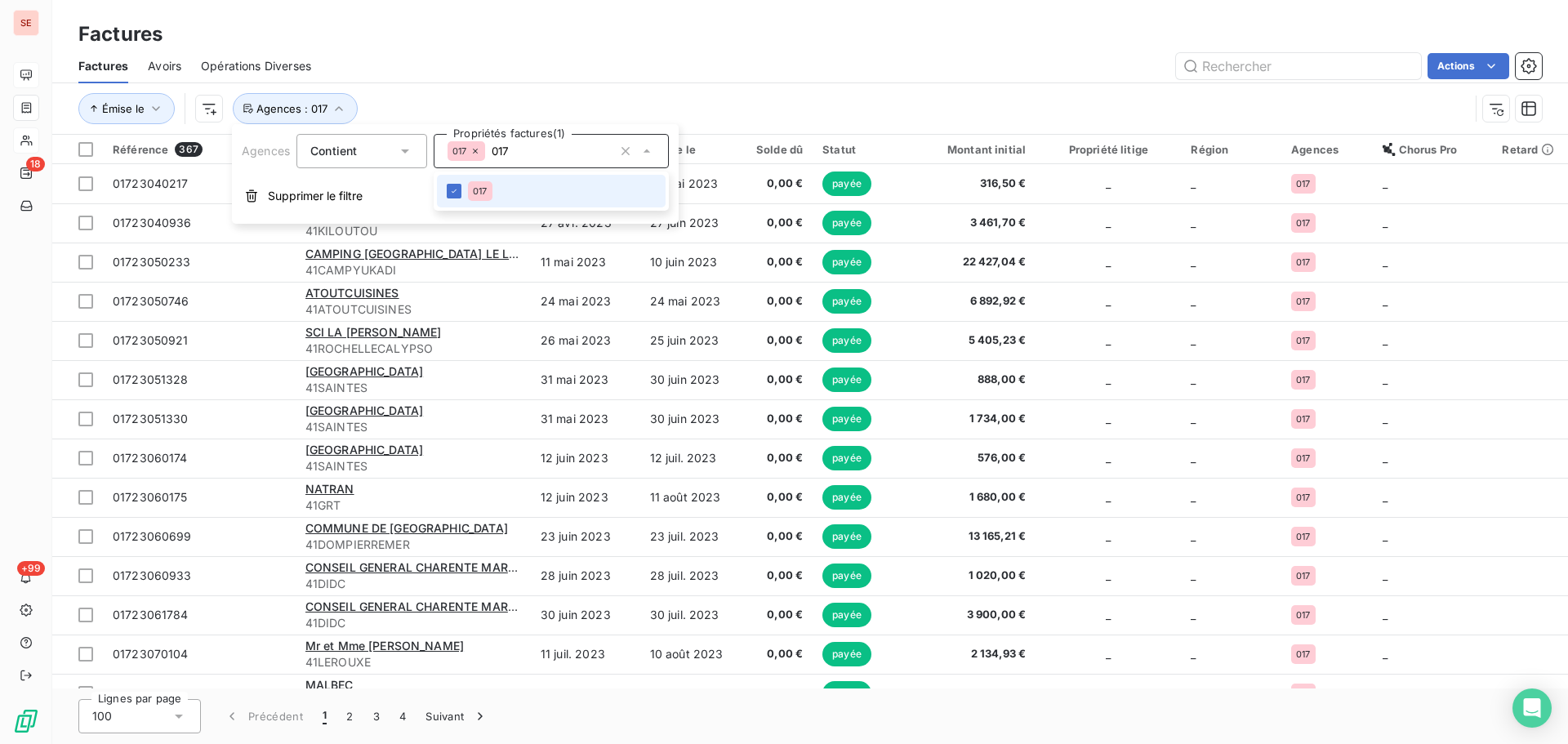
click at [795, 87] on div "Émise le Agences : 017" at bounding box center [810, 108] width 1463 height 51
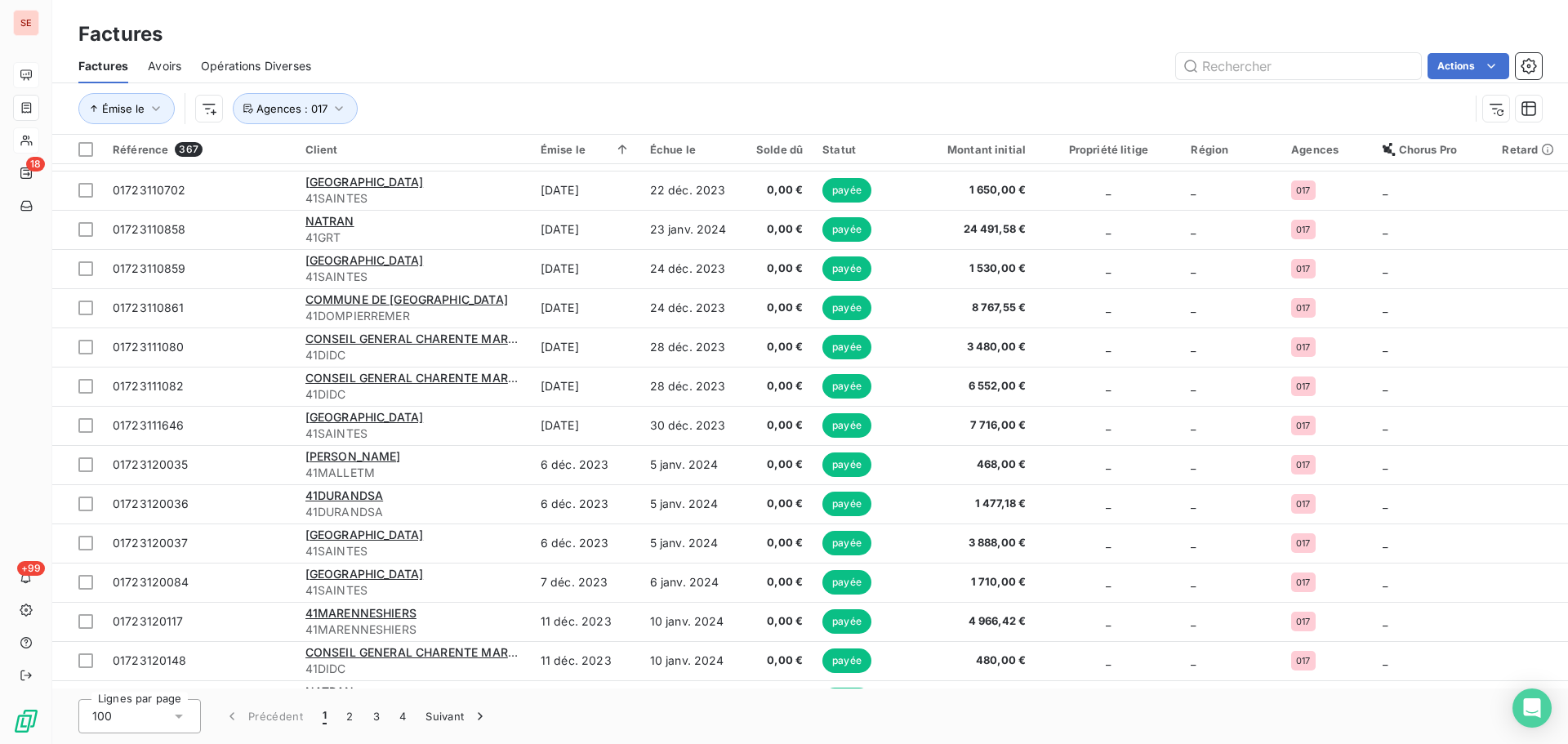
scroll to position [1872, 0]
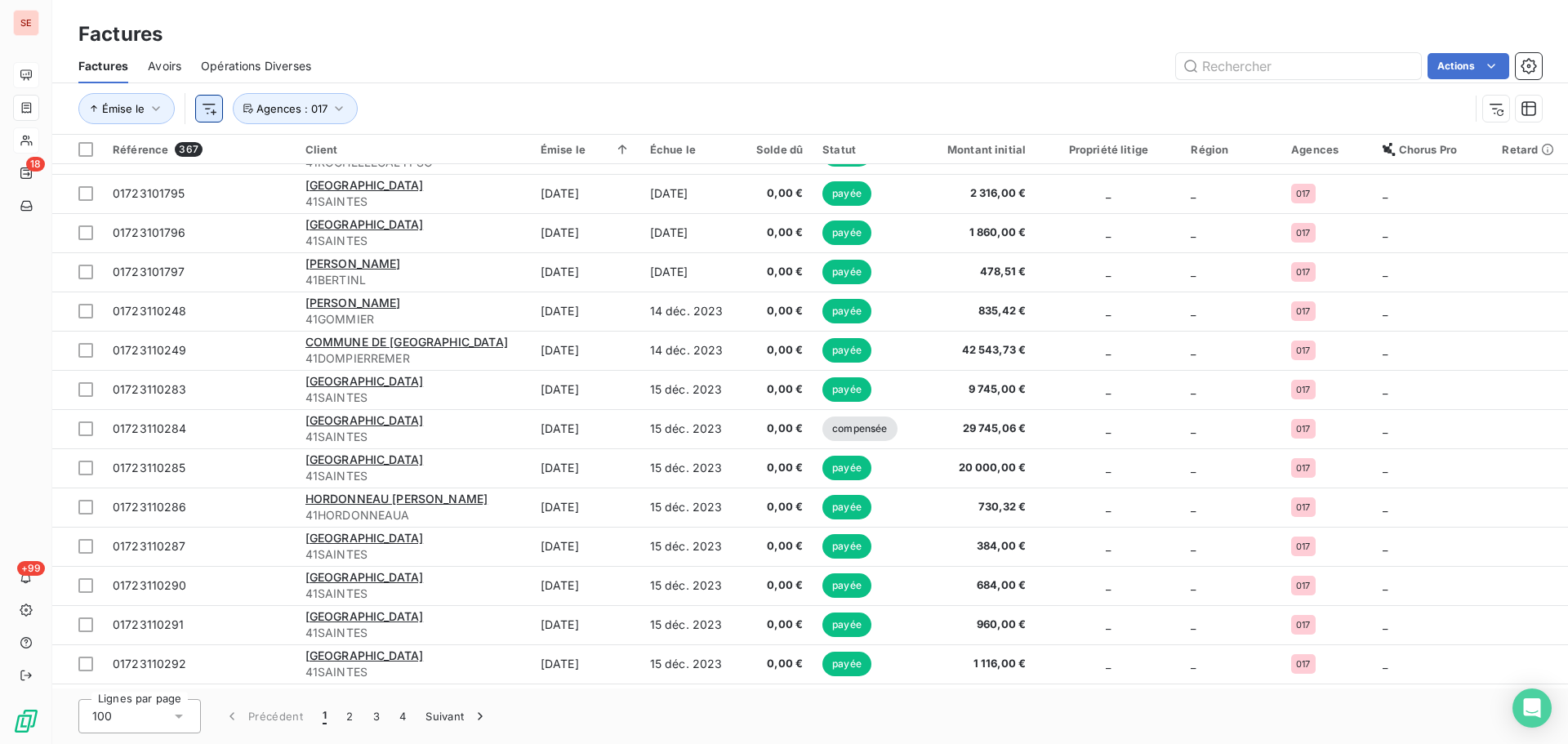
click at [201, 118] on html "SE 18 +99 Factures Factures Avoirs Opérations Diverses Actions Émise le Agences…" at bounding box center [784, 372] width 1568 height 744
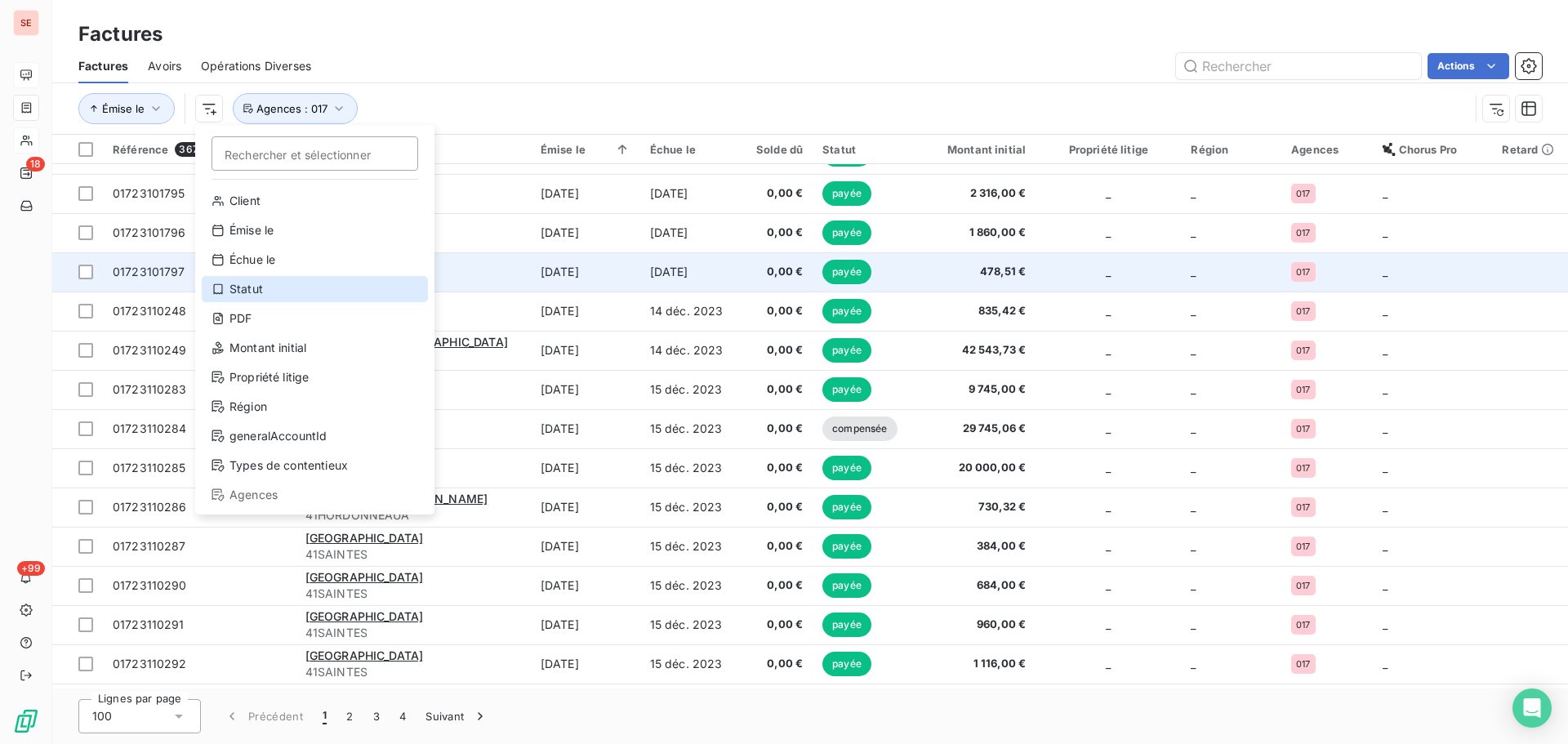
click at [298, 288] on div "Statut" at bounding box center [314, 289] width 226 height 26
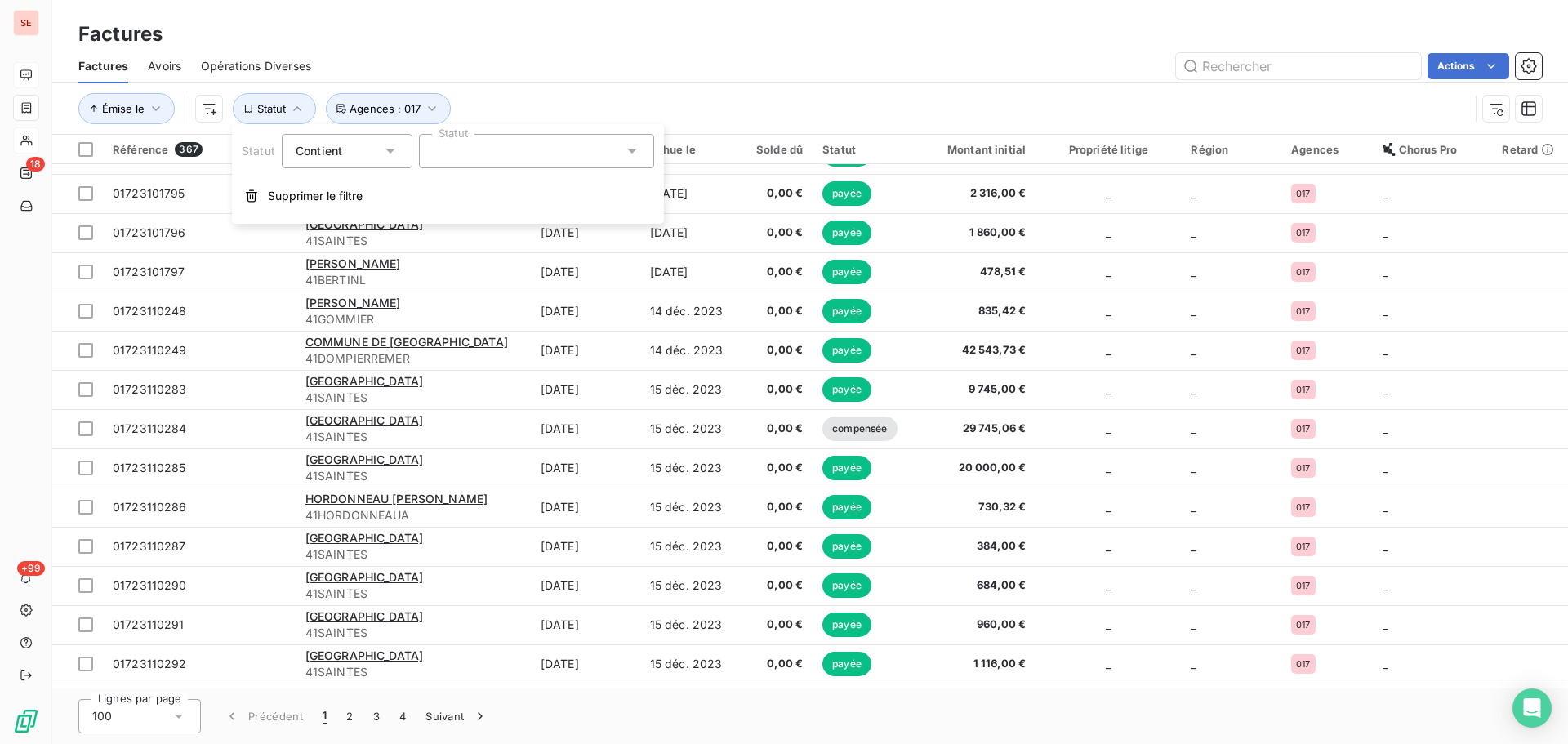
click at [609, 150] on div at bounding box center [536, 152] width 235 height 34
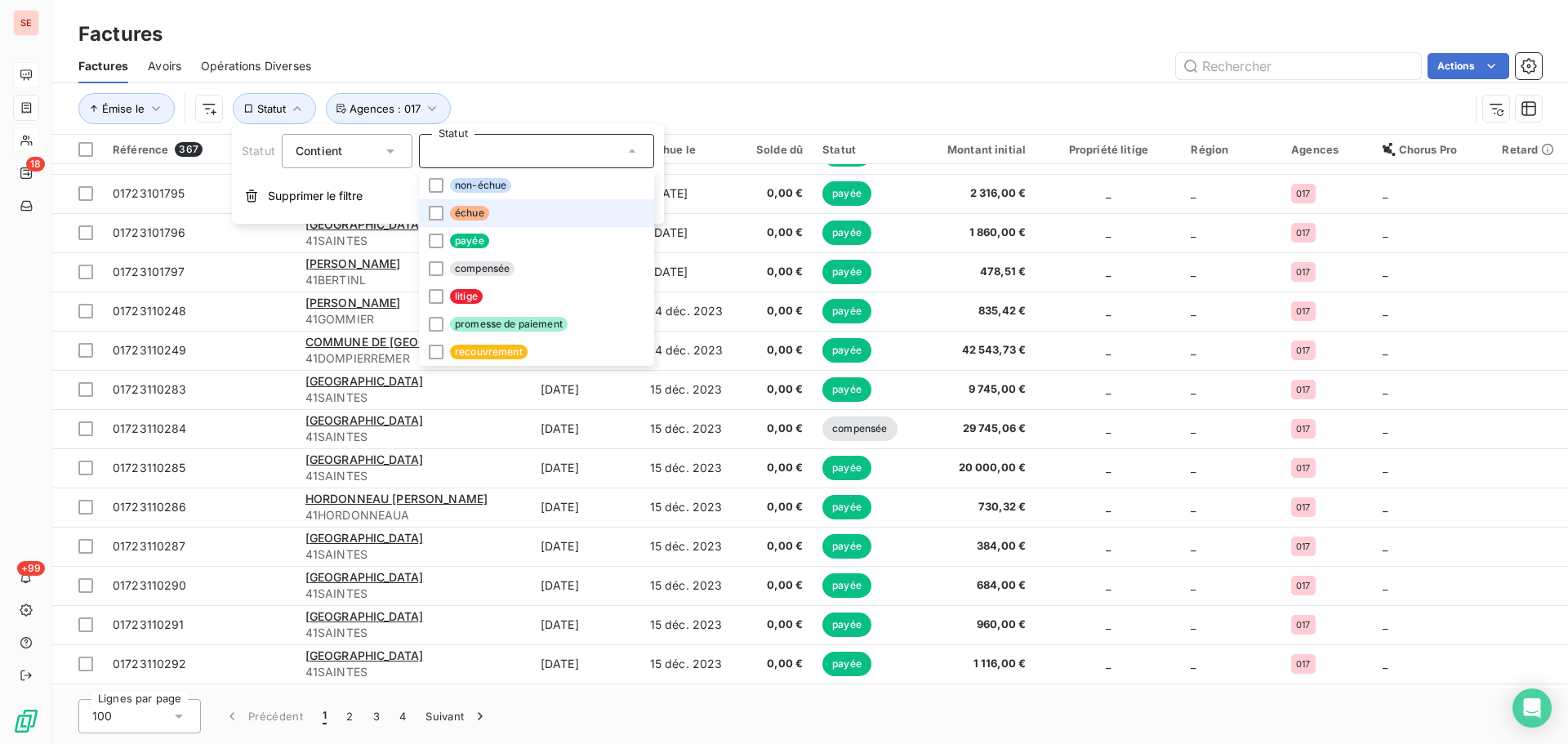
click at [584, 205] on li "échue" at bounding box center [536, 213] width 235 height 28
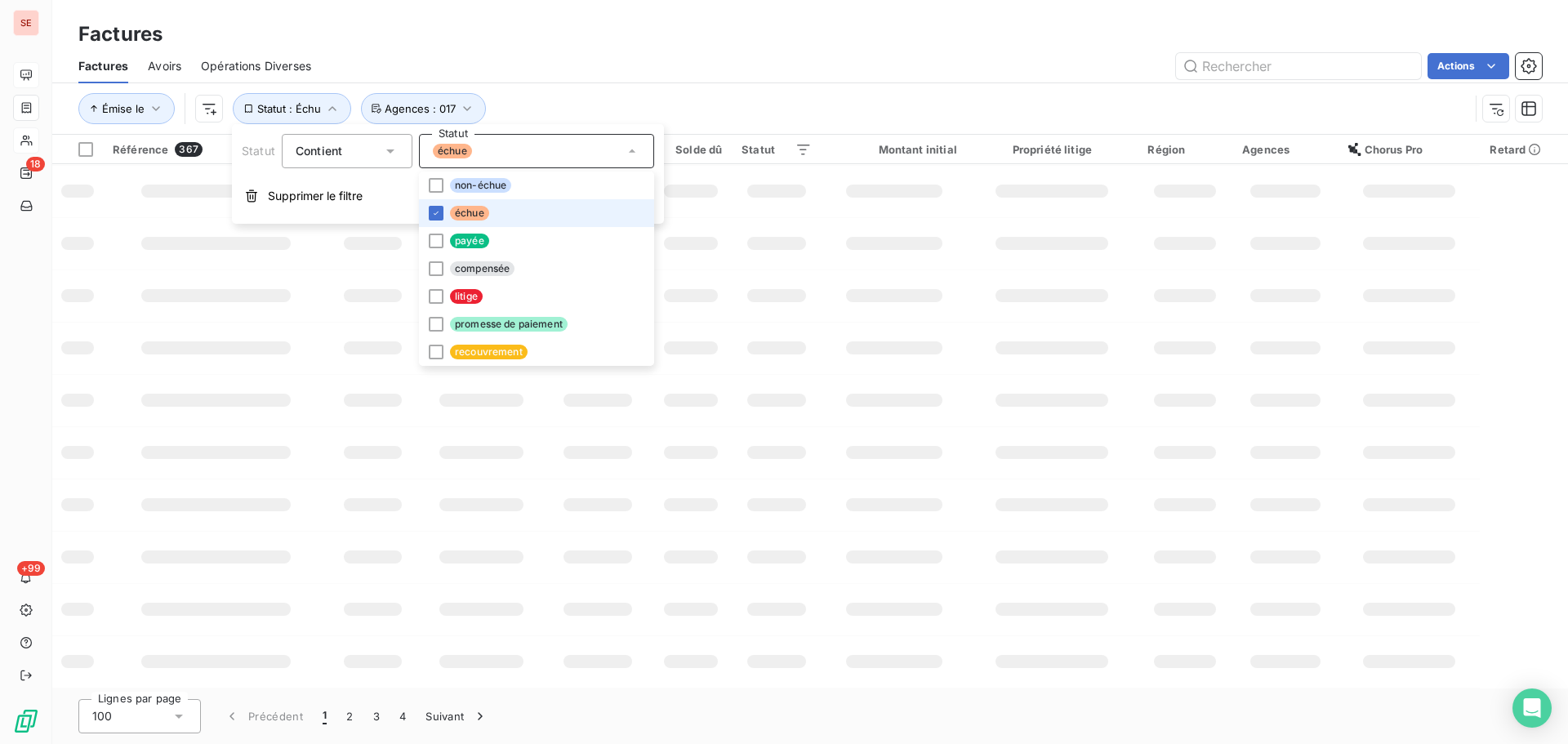
scroll to position [0, 0]
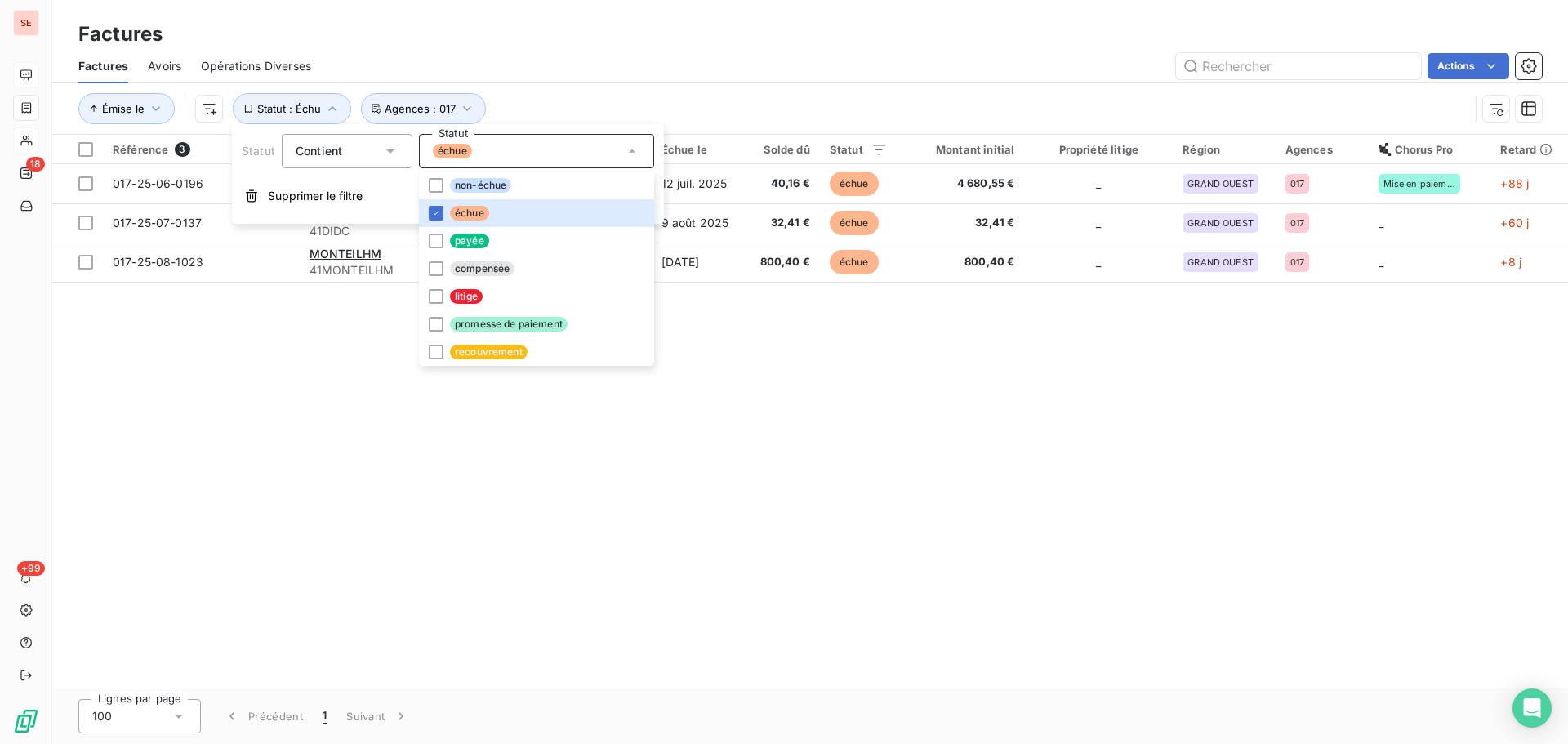
click at [632, 69] on div "Actions" at bounding box center [935, 66] width 1211 height 26
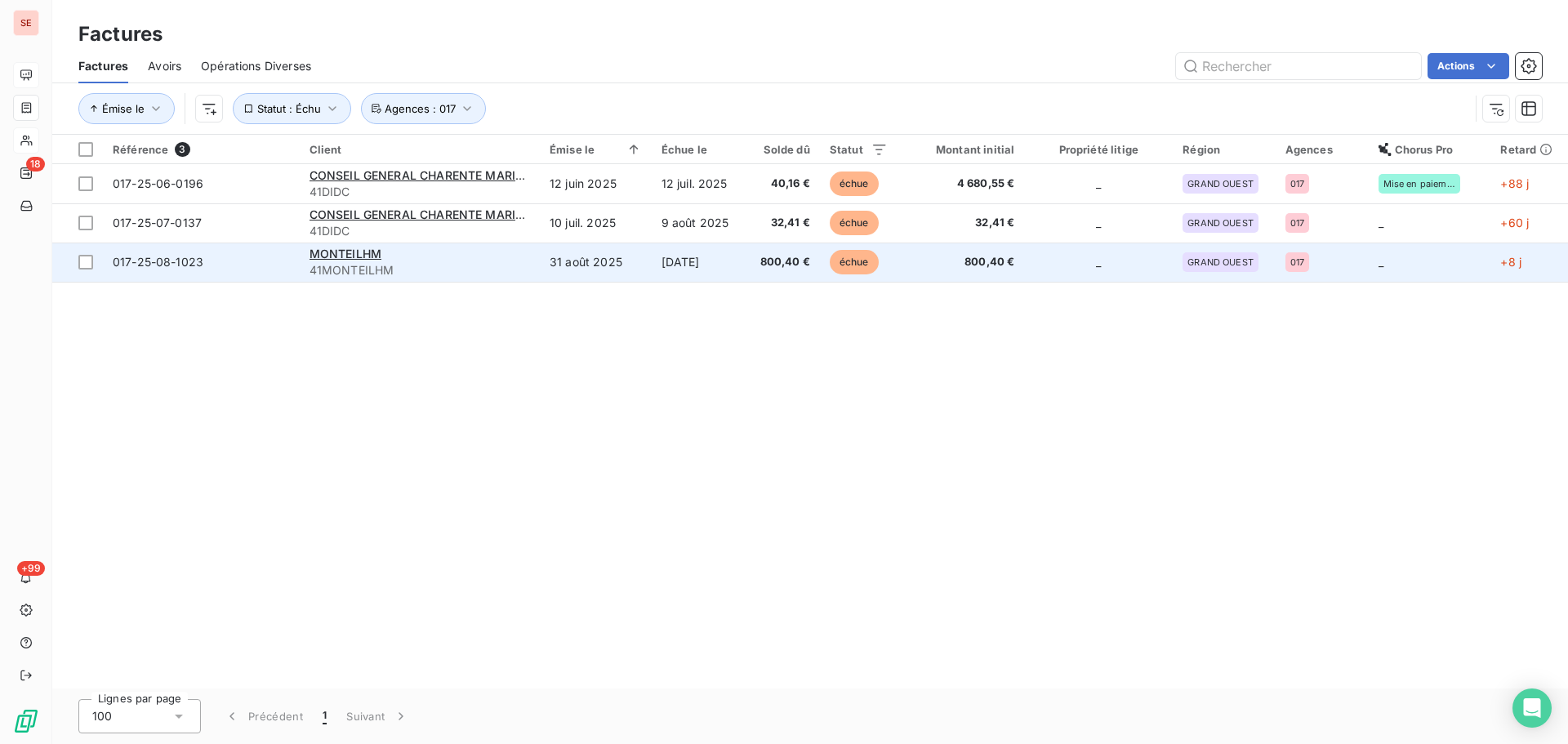
click at [422, 271] on span "41MONTEILHM" at bounding box center [420, 270] width 220 height 16
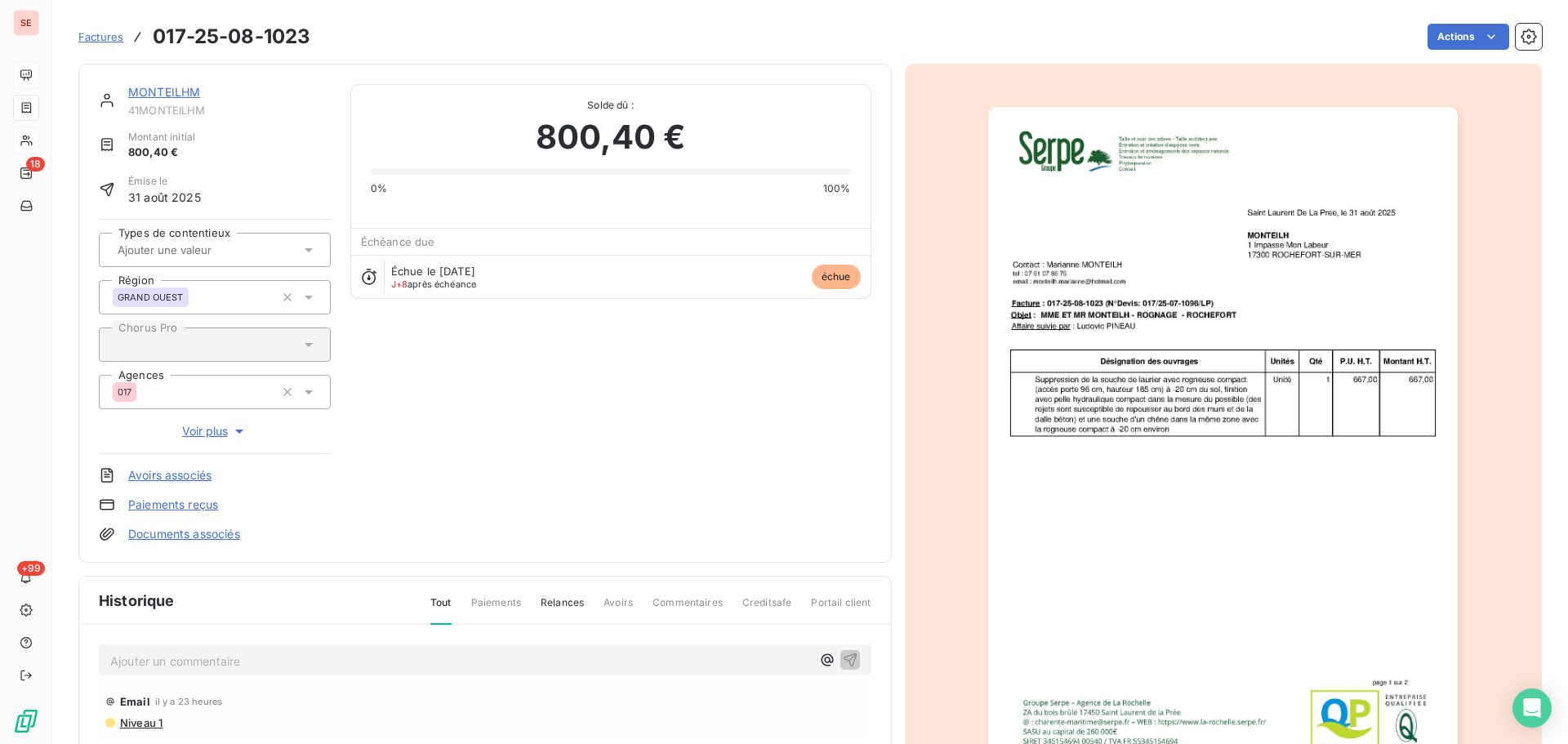
click at [177, 89] on link "MONTEILHM" at bounding box center [164, 92] width 71 height 14
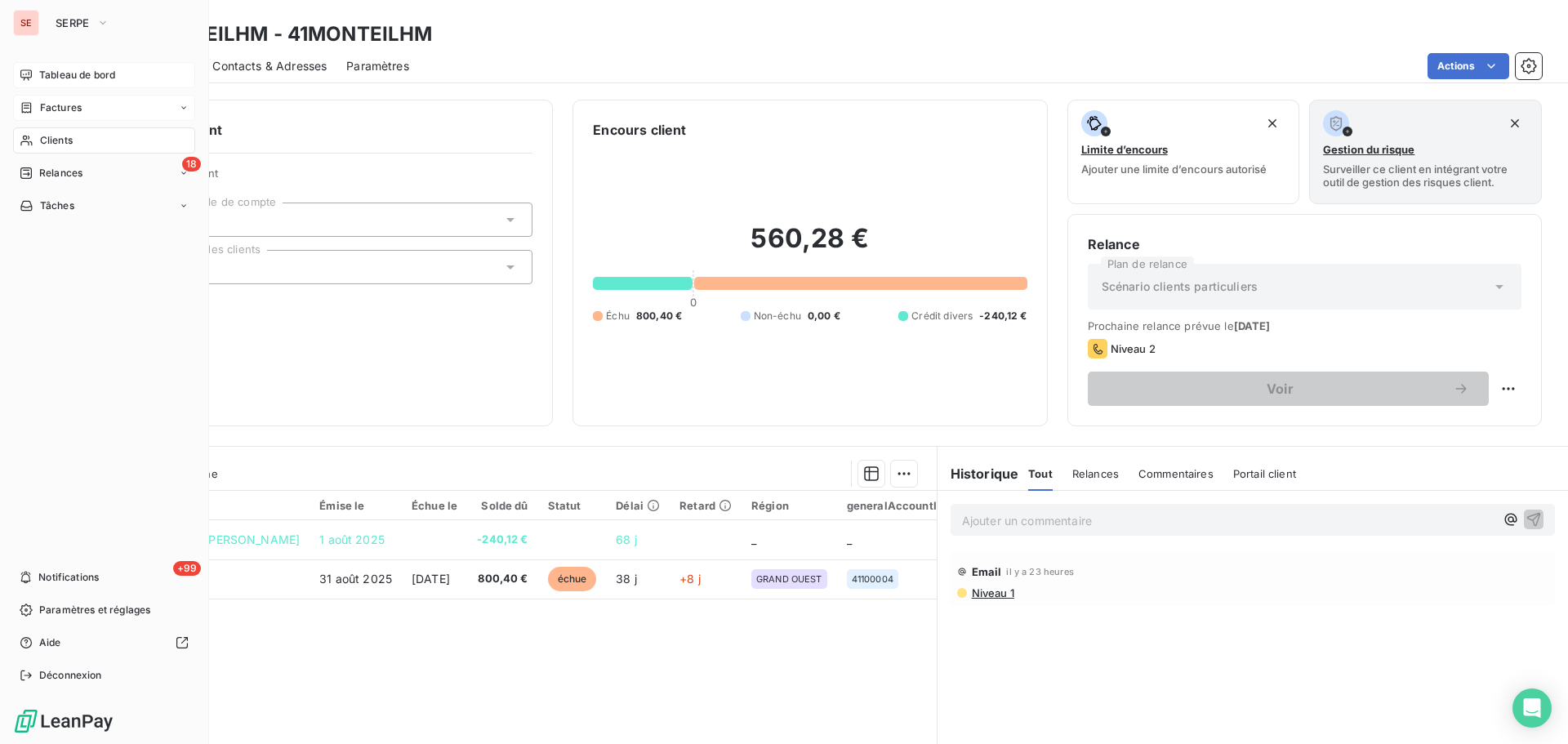
click at [15, 99] on div "Factures" at bounding box center [104, 108] width 182 height 26
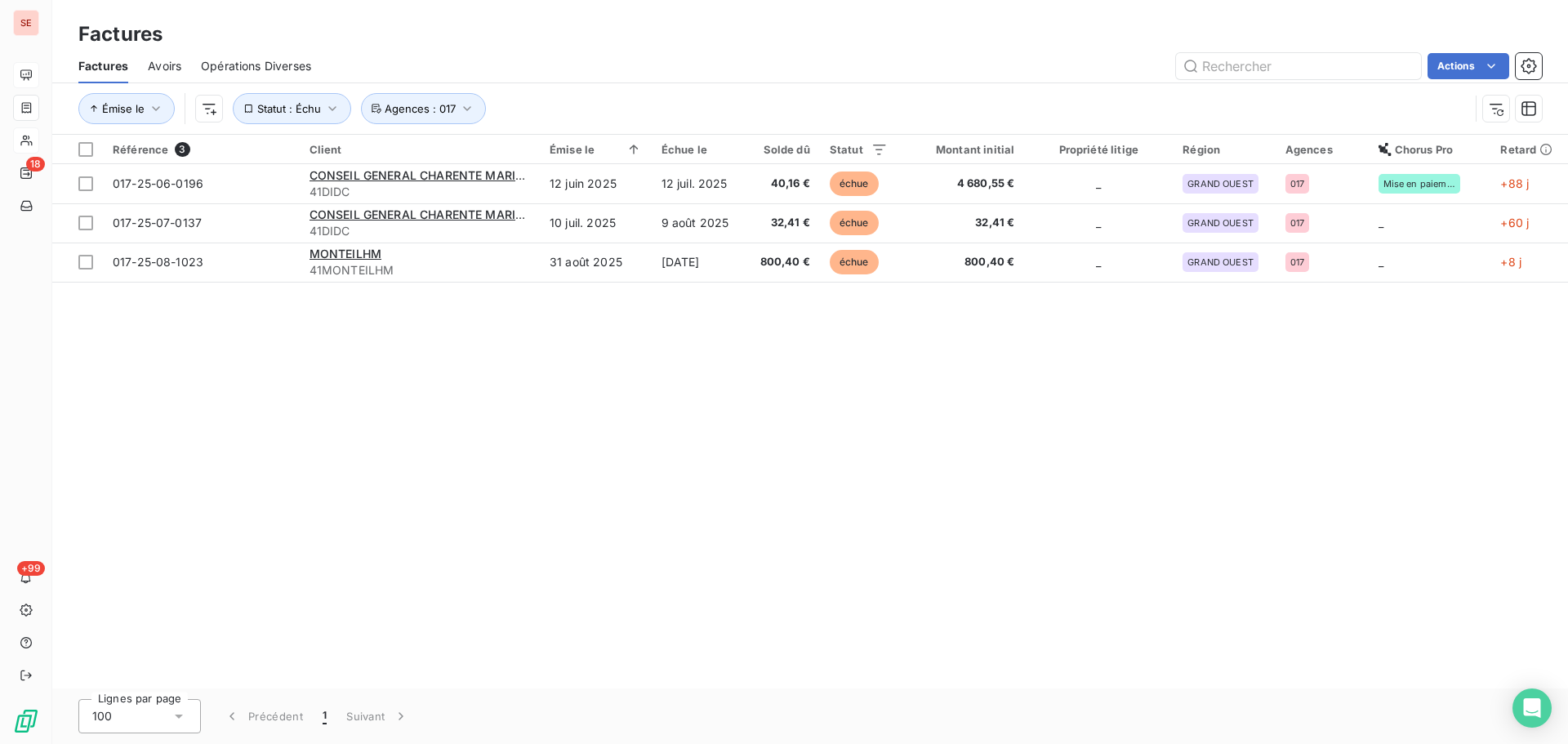
click at [484, 102] on span "Agences : 017" at bounding box center [423, 108] width 125 height 31
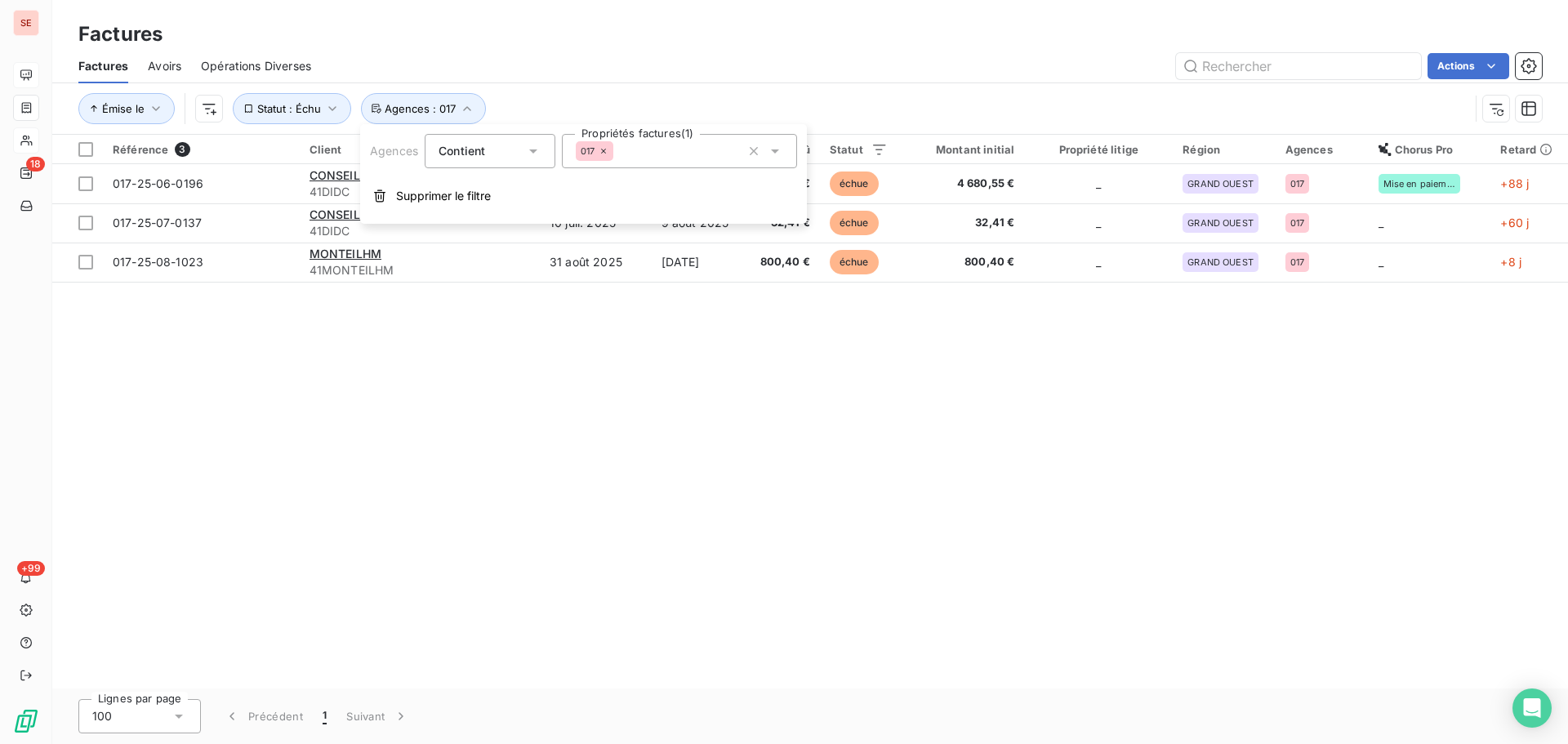
click at [605, 158] on div "017" at bounding box center [594, 151] width 37 height 20
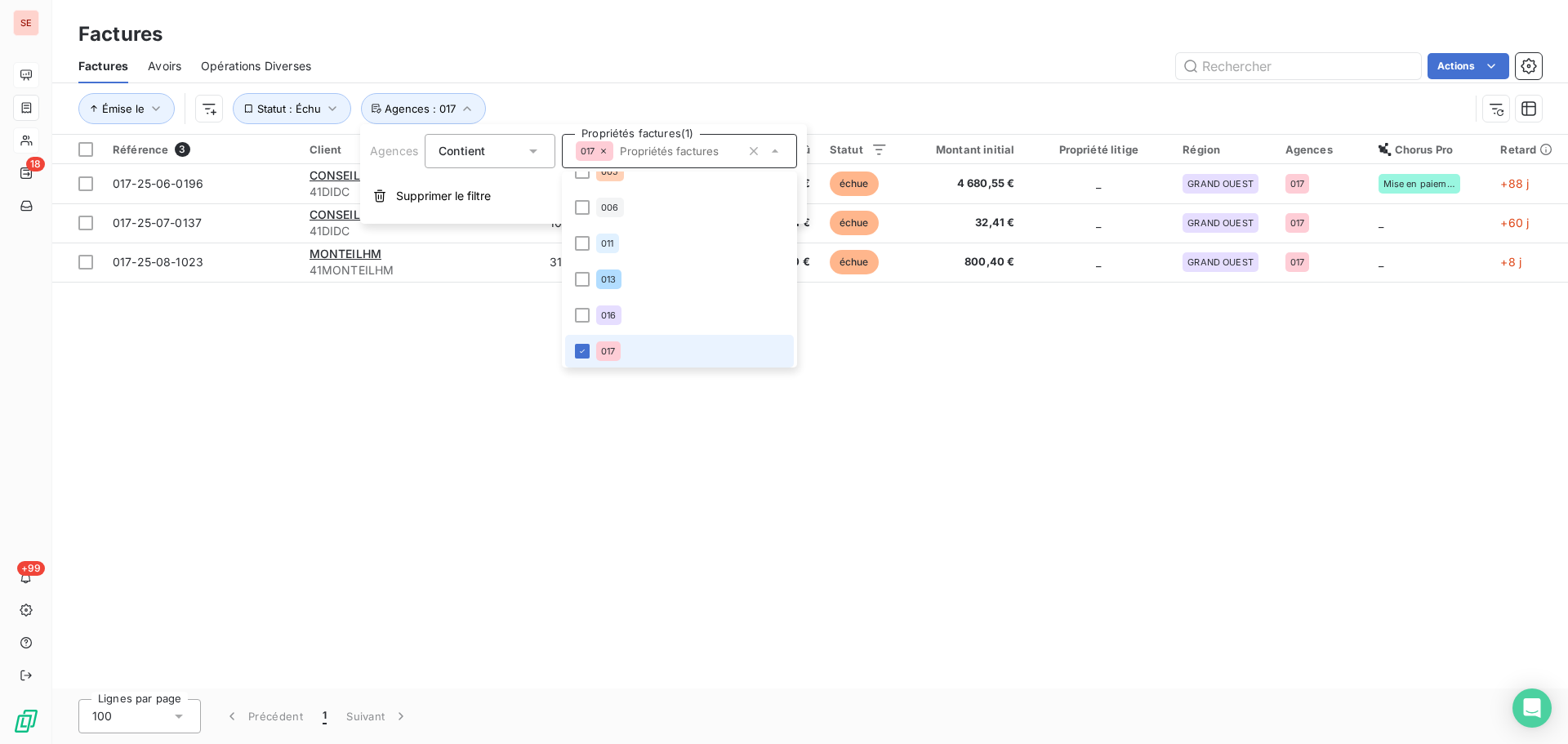
click at [602, 149] on icon at bounding box center [602, 151] width 9 height 9
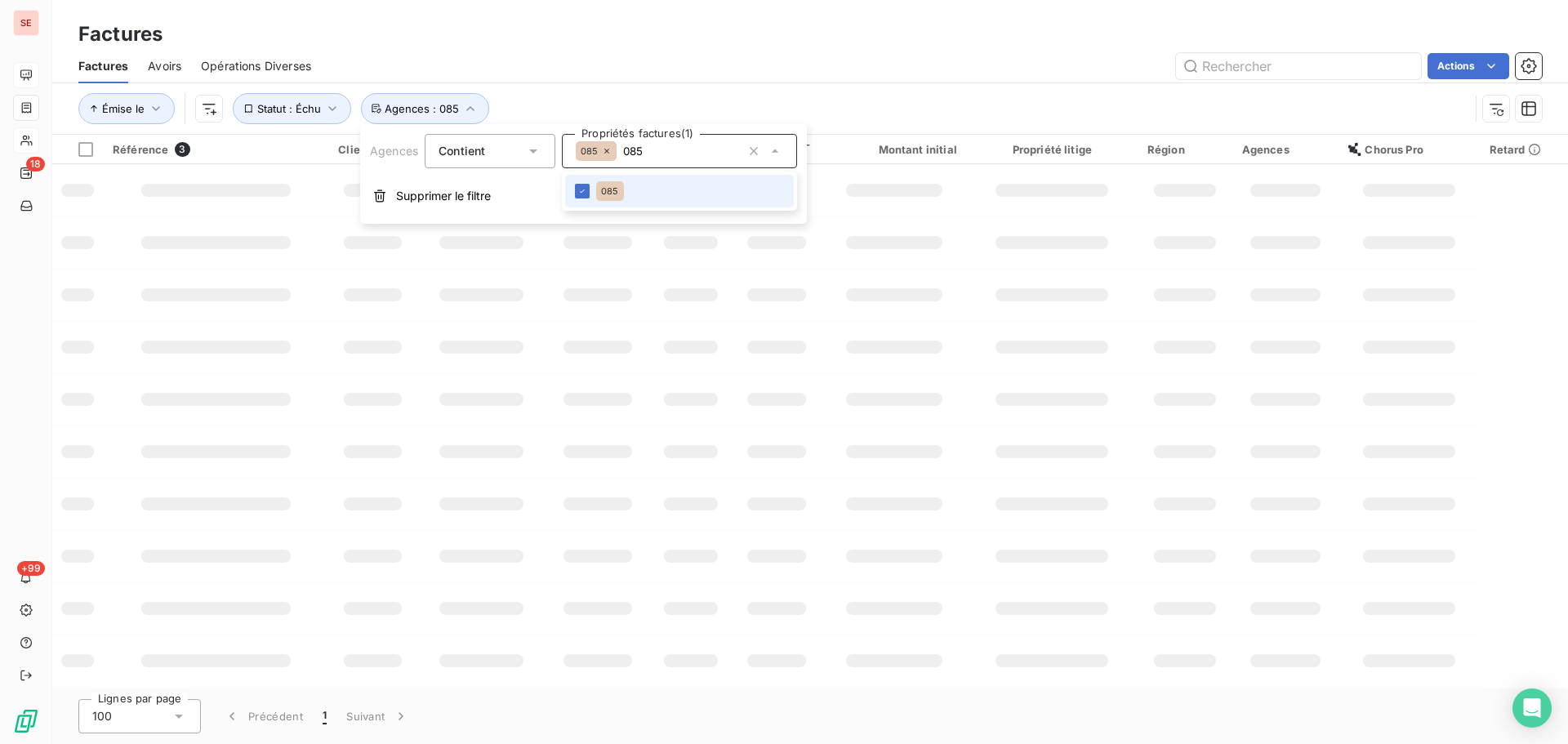
type input "085"
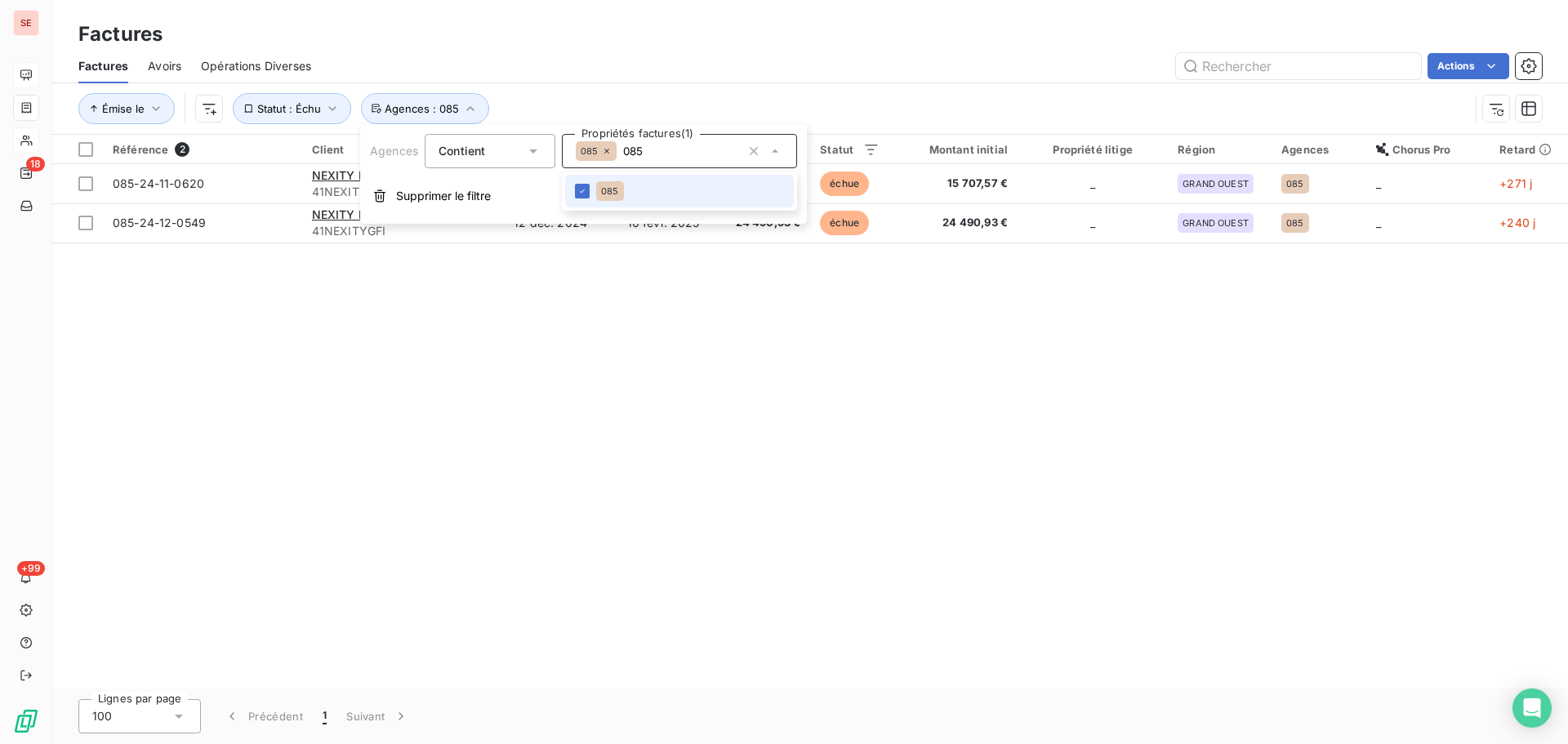
click at [749, 87] on div "Émise le Statut : Échu Agences : 085" at bounding box center [810, 108] width 1463 height 51
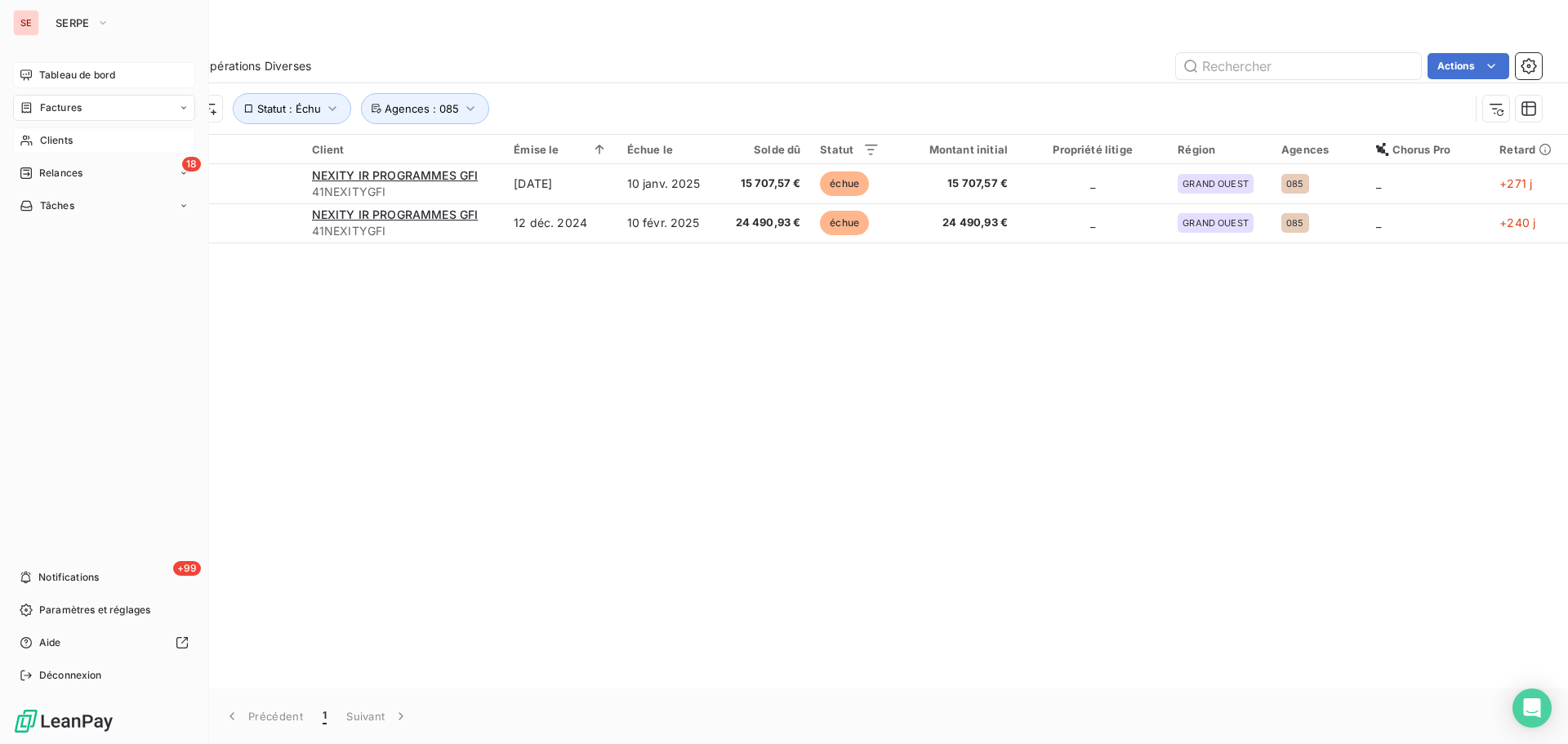
click at [52, 134] on span "Clients" at bounding box center [56, 140] width 33 height 15
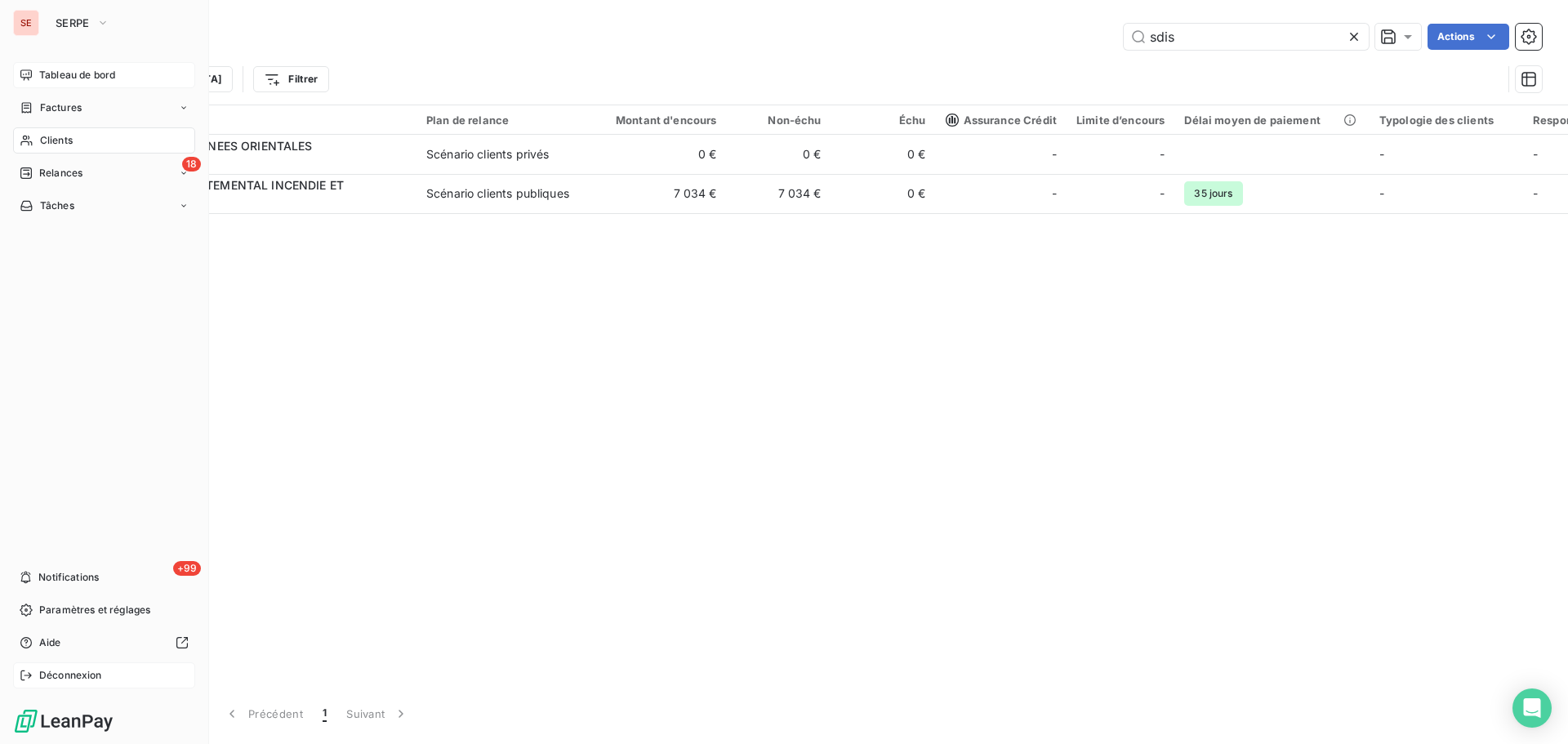
click at [69, 681] on span "Déconnexion" at bounding box center [71, 675] width 63 height 15
